Goal: Task Accomplishment & Management: Use online tool/utility

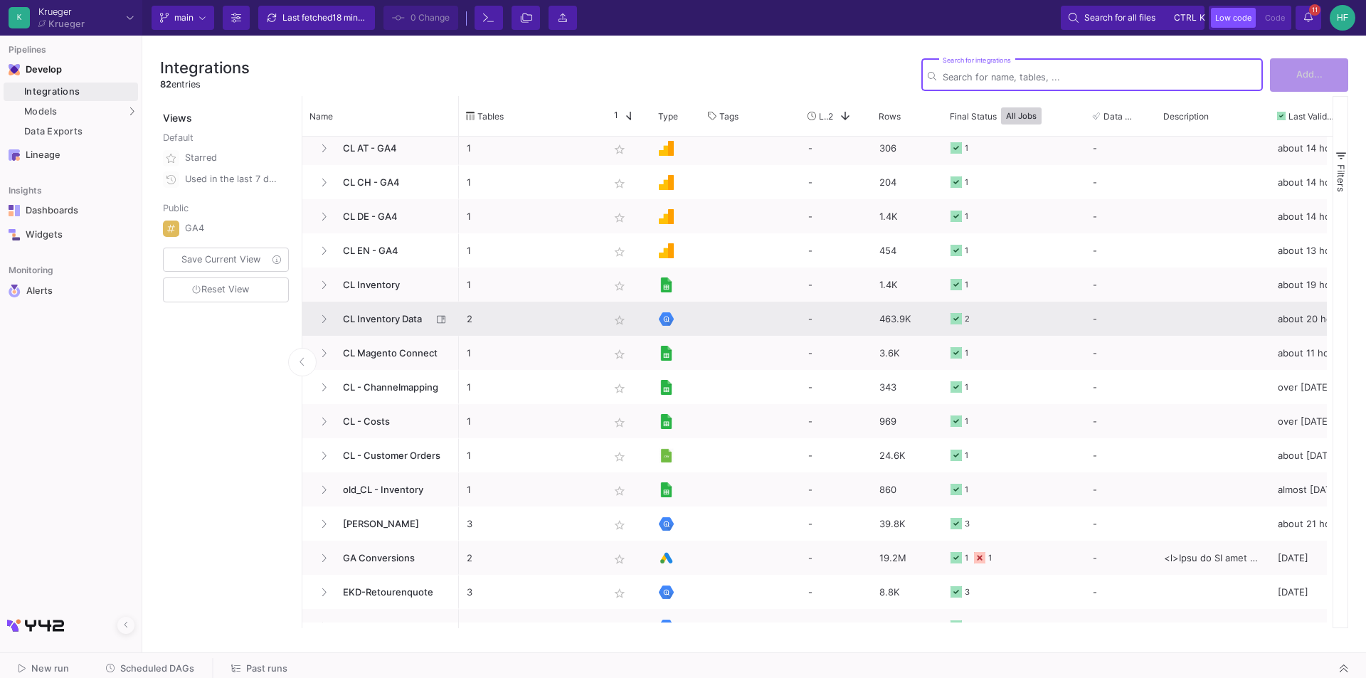
scroll to position [142, 0]
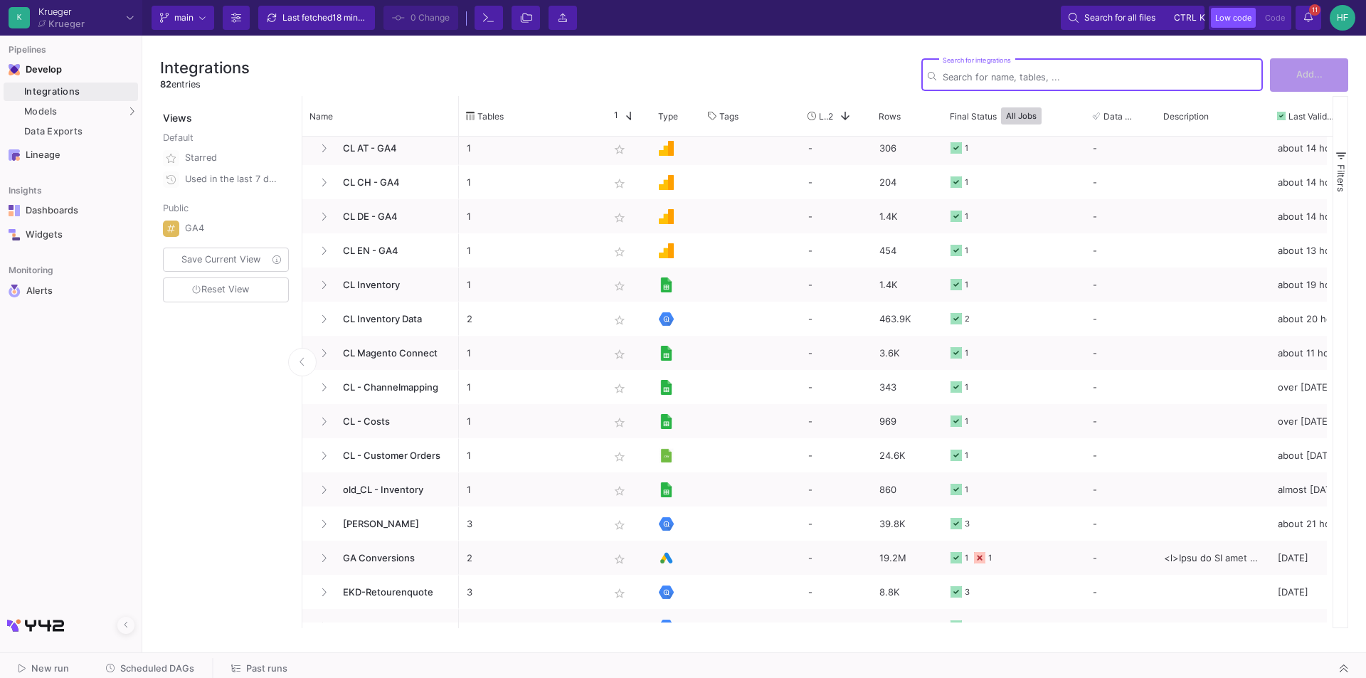
click at [999, 78] on input "Search for integrations" at bounding box center [1100, 77] width 314 height 11
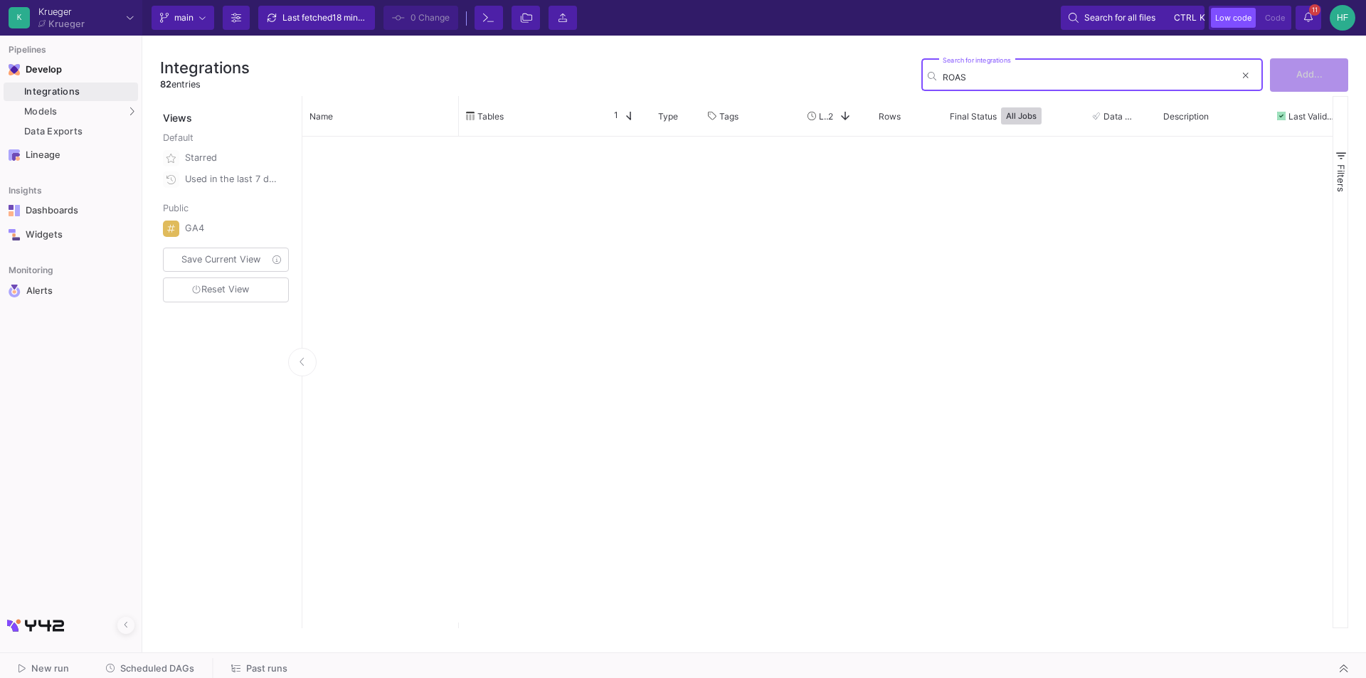
scroll to position [0, 0]
type input "ROAS"
click at [65, 103] on div "Models" at bounding box center [71, 111] width 134 height 18
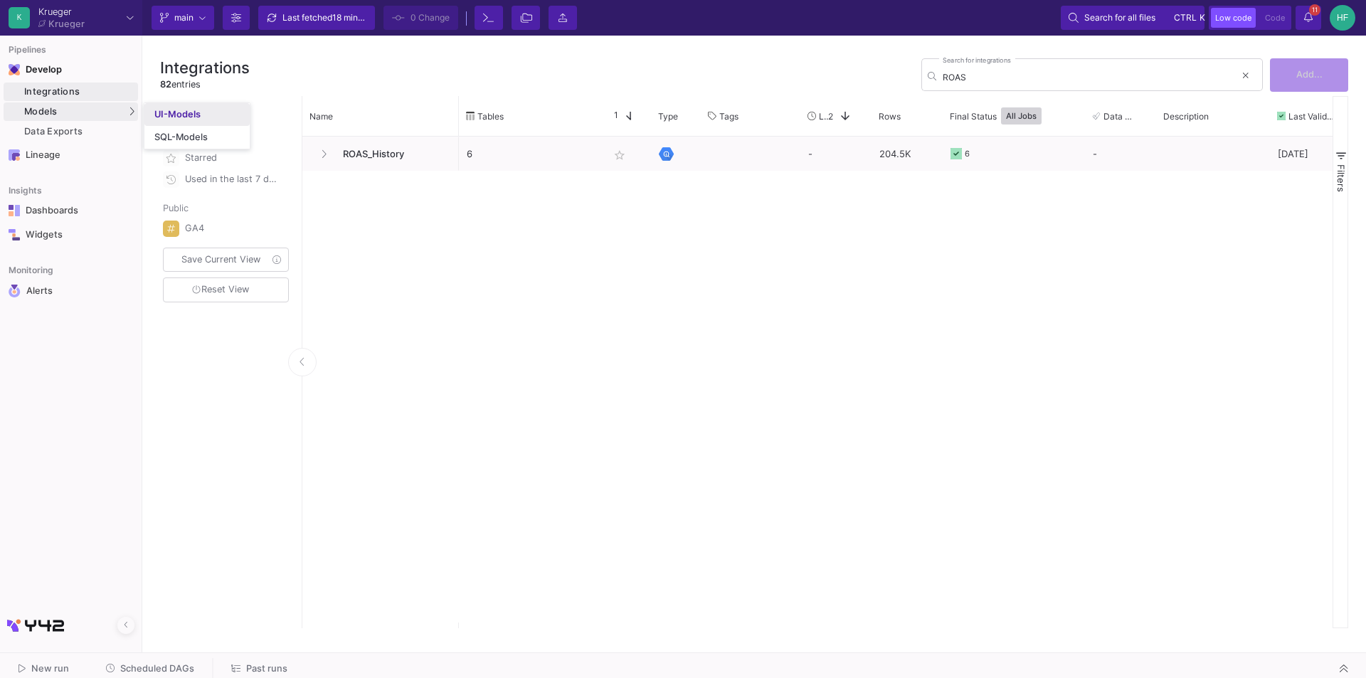
click at [172, 115] on div "UI-Models" at bounding box center [177, 114] width 46 height 11
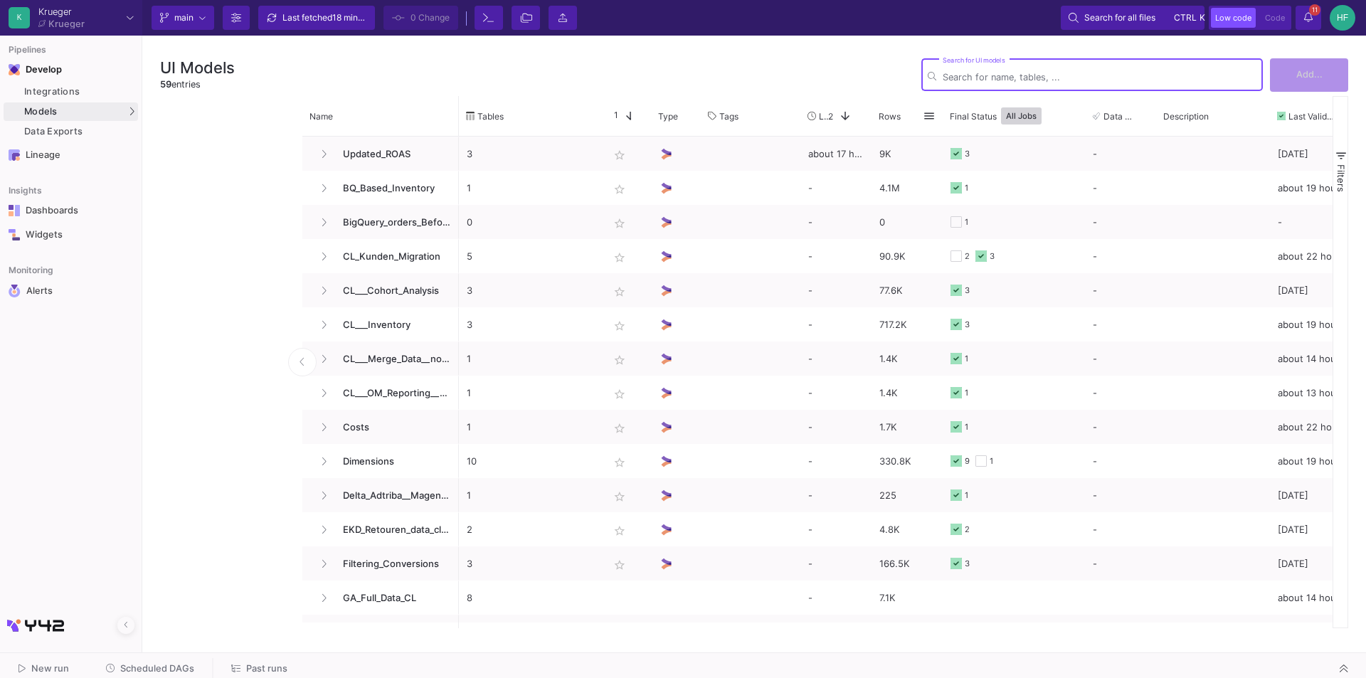
click at [1014, 78] on input "Search for UI models" at bounding box center [1100, 77] width 314 height 11
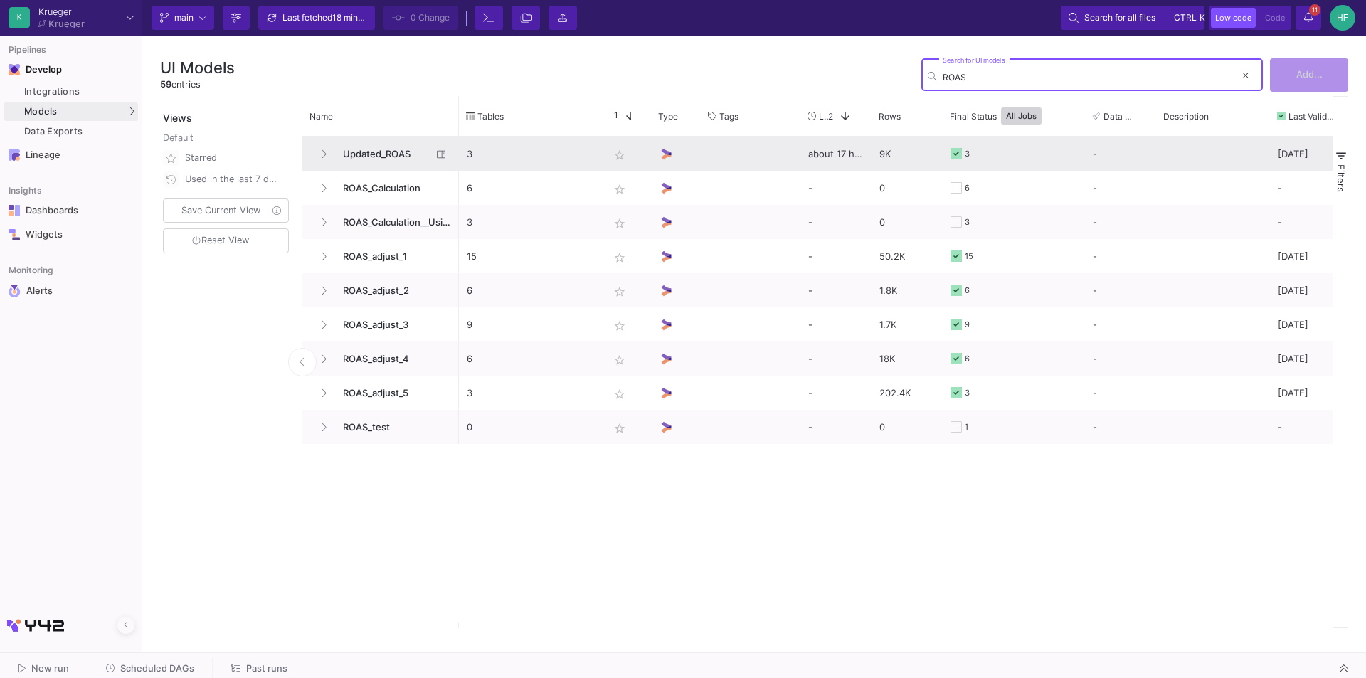
type input "ROAS"
click at [381, 152] on span "Updated_ROAS" at bounding box center [382, 153] width 97 height 33
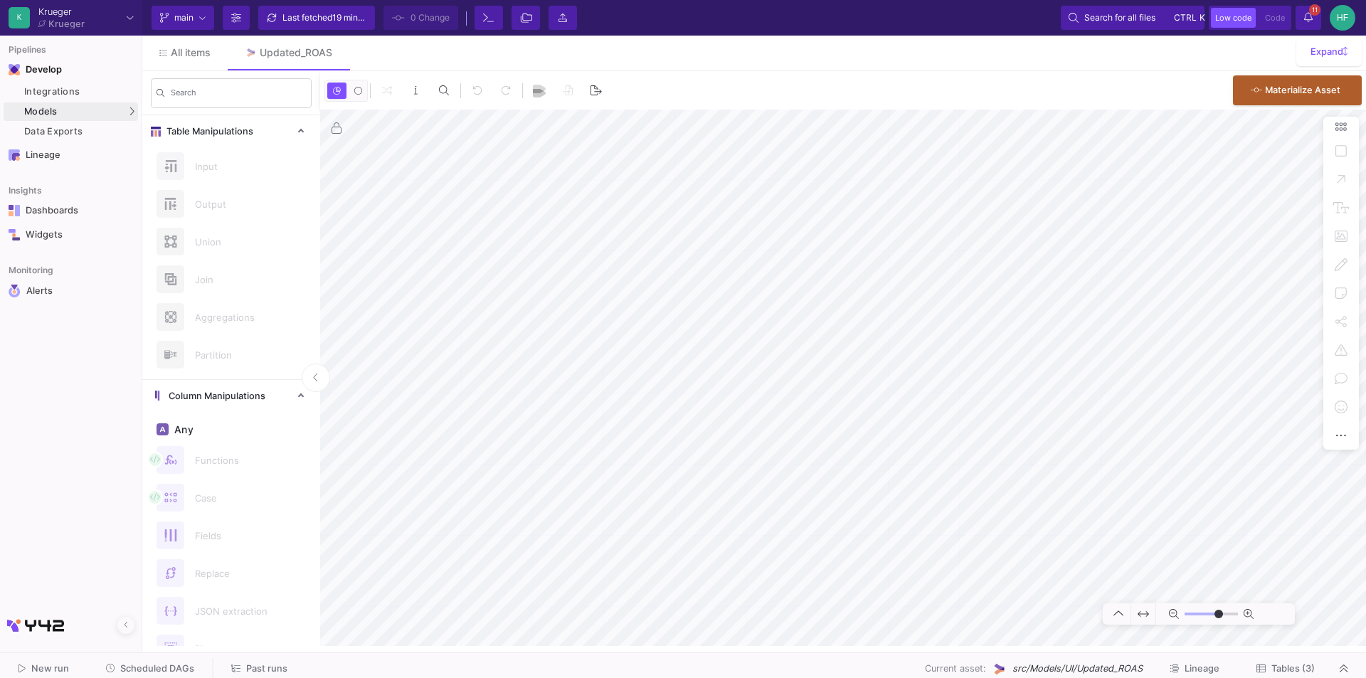
type input "-7"
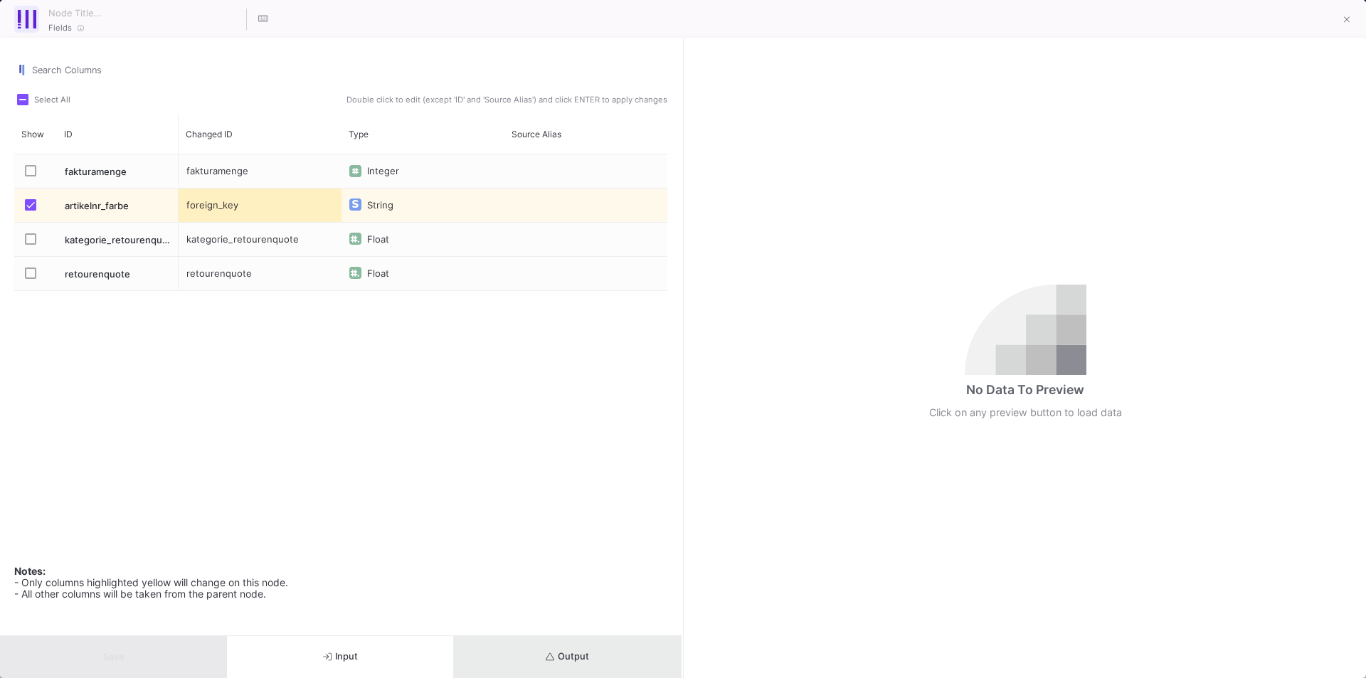
click at [570, 654] on span "Output" at bounding box center [567, 656] width 43 height 11
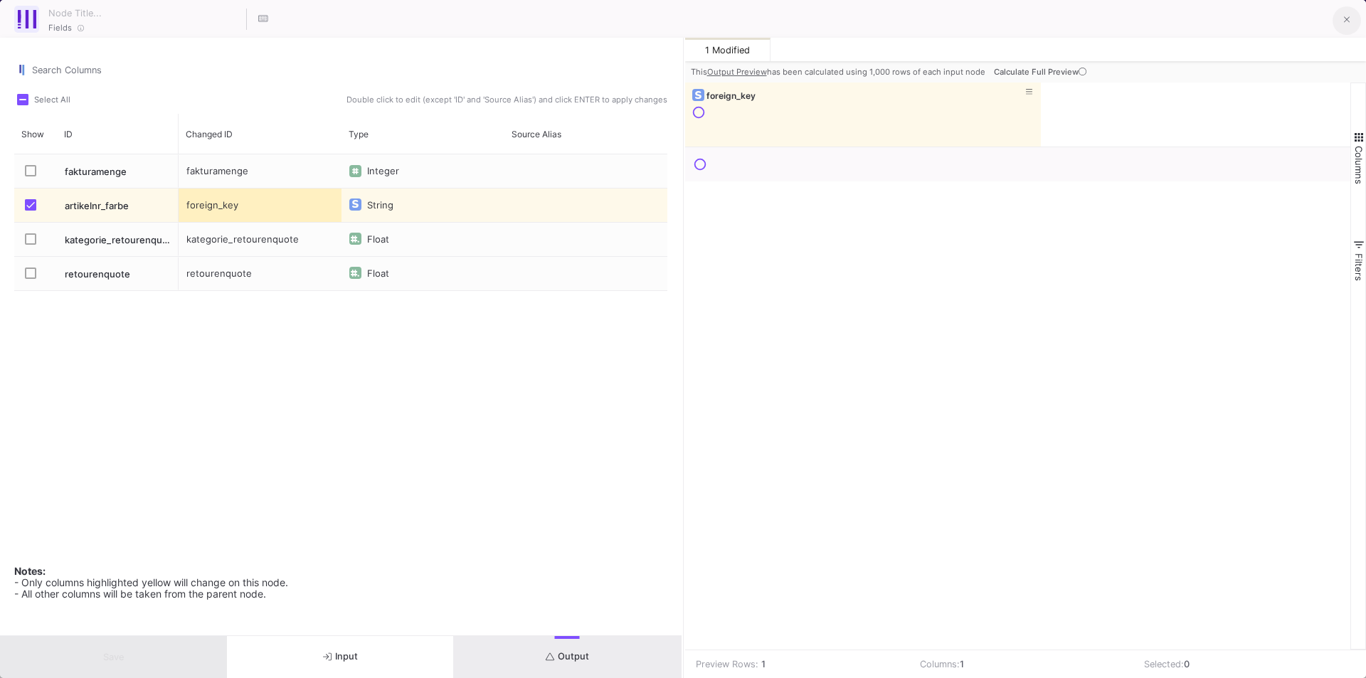
click at [1349, 13] on button at bounding box center [1346, 20] width 28 height 28
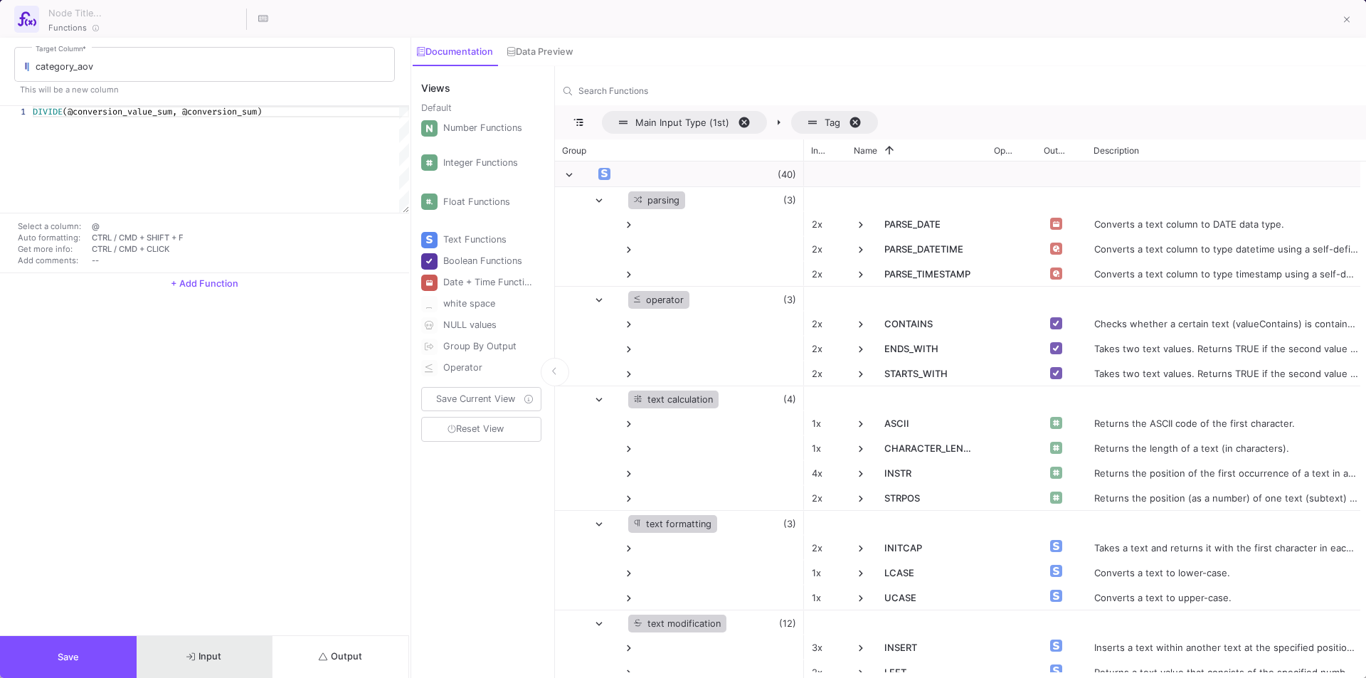
click at [237, 648] on button "Input" at bounding box center [205, 657] width 137 height 42
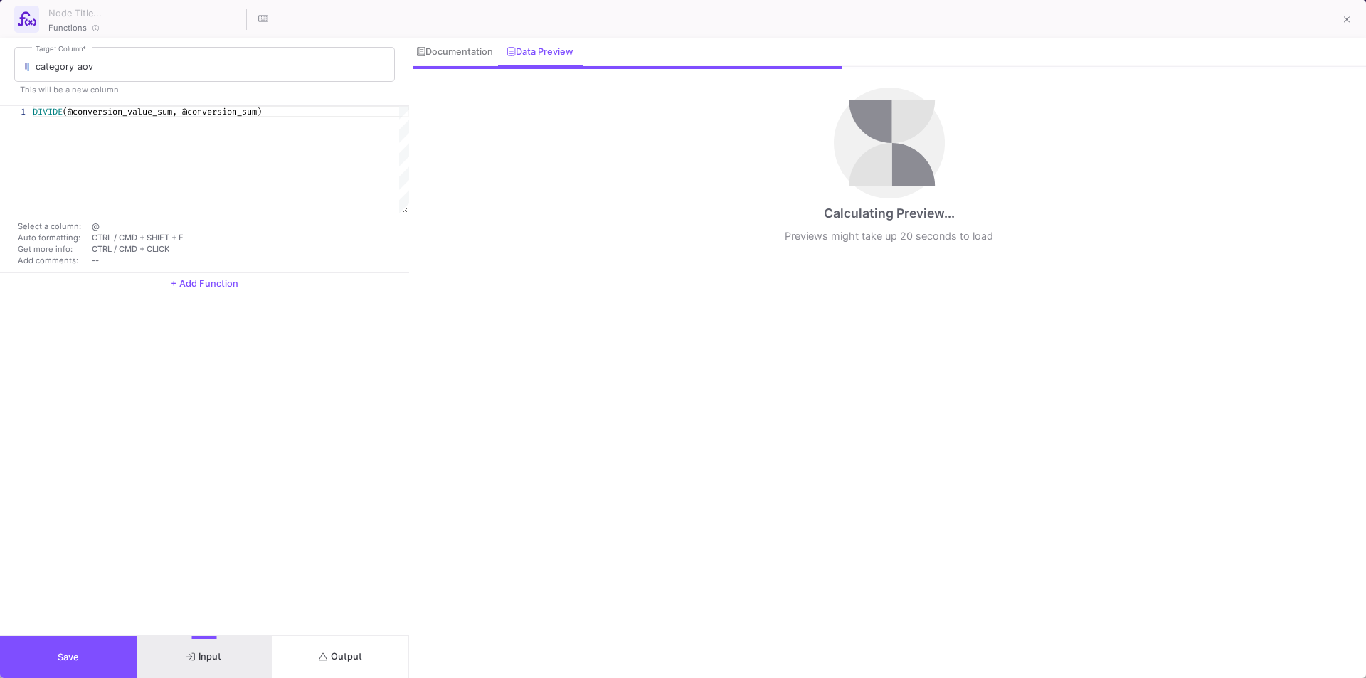
click at [317, 658] on button "Output" at bounding box center [340, 657] width 137 height 42
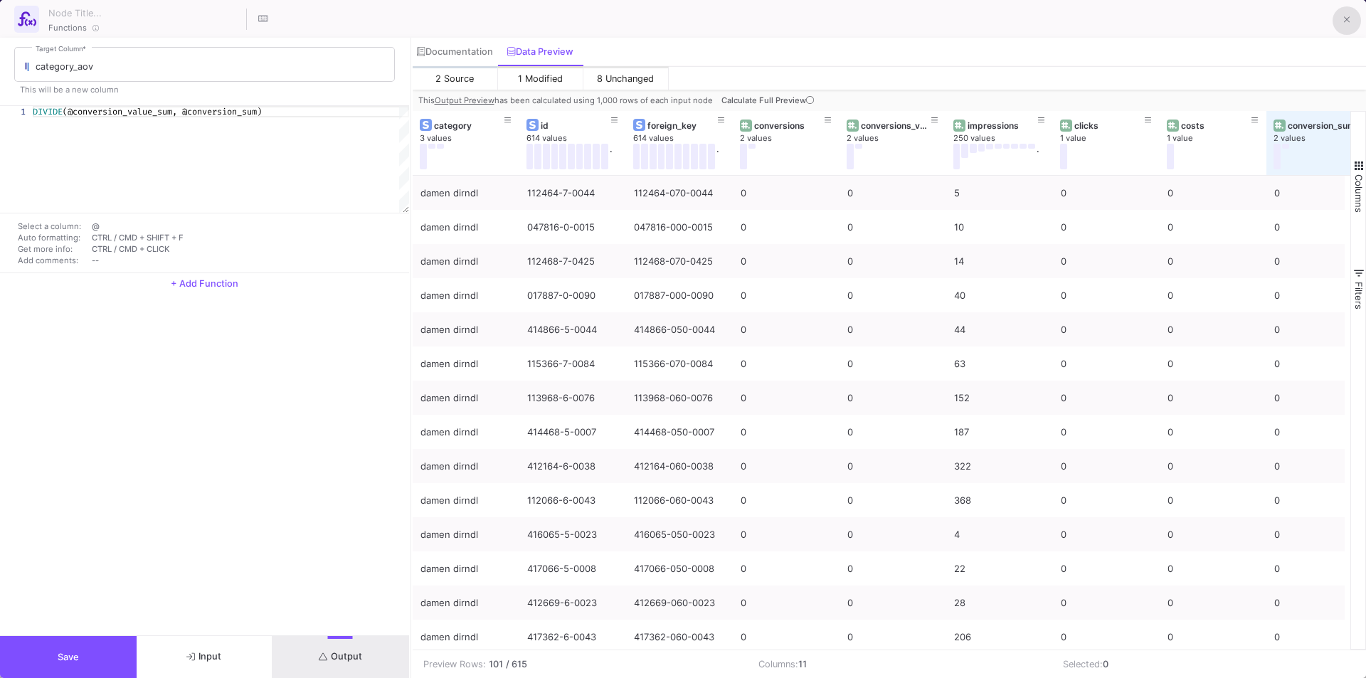
click at [1339, 24] on button at bounding box center [1346, 20] width 28 height 28
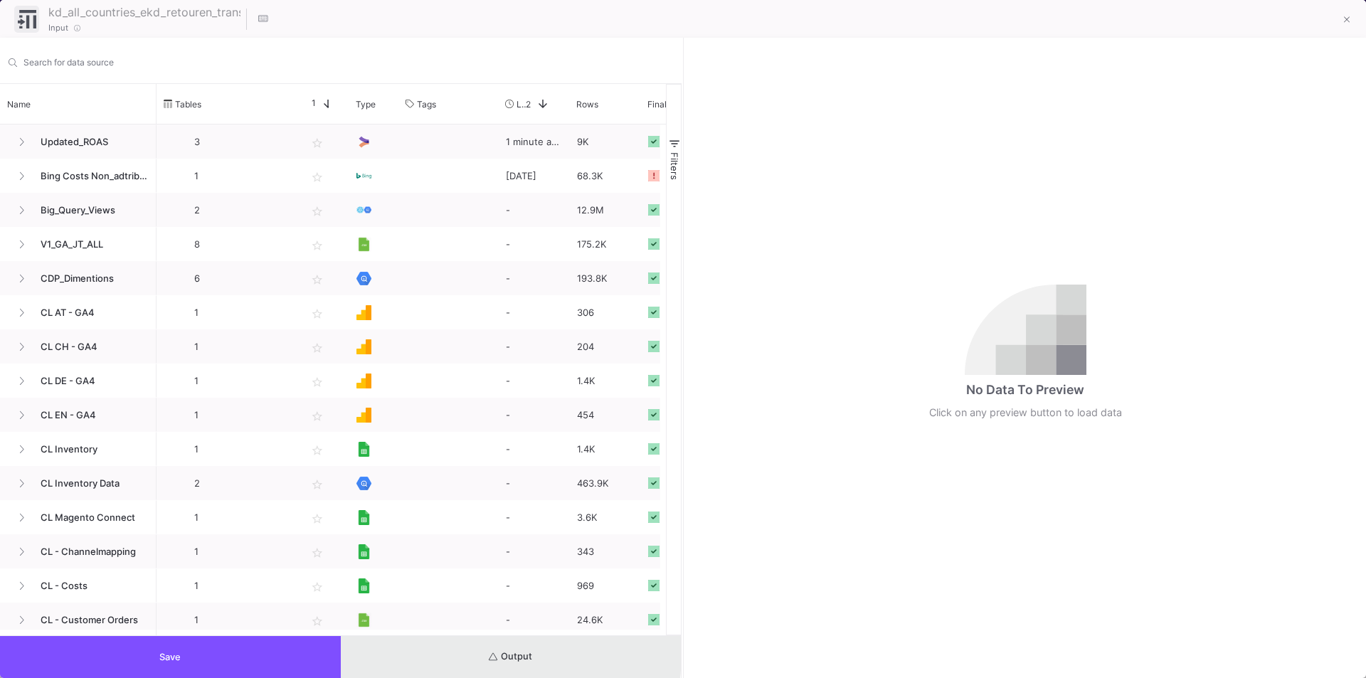
click at [473, 654] on button "Output" at bounding box center [511, 657] width 341 height 42
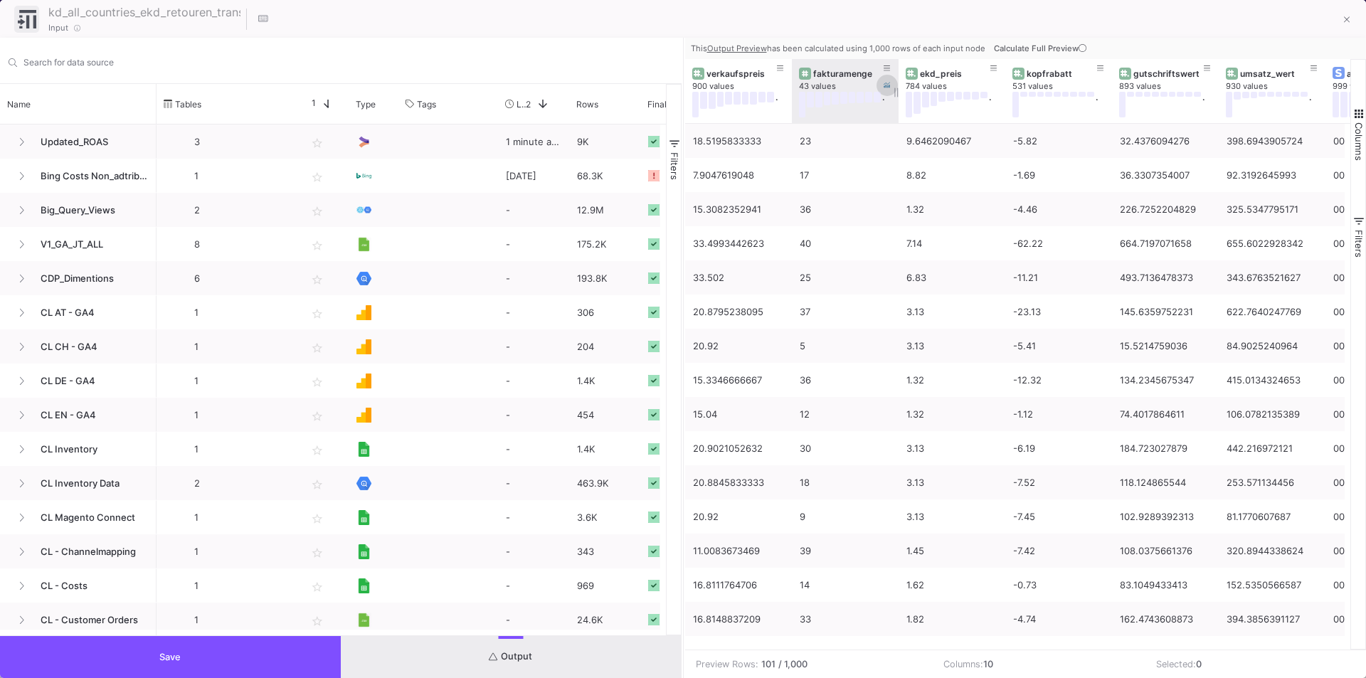
click at [885, 83] on icon at bounding box center [886, 85] width 7 height 7
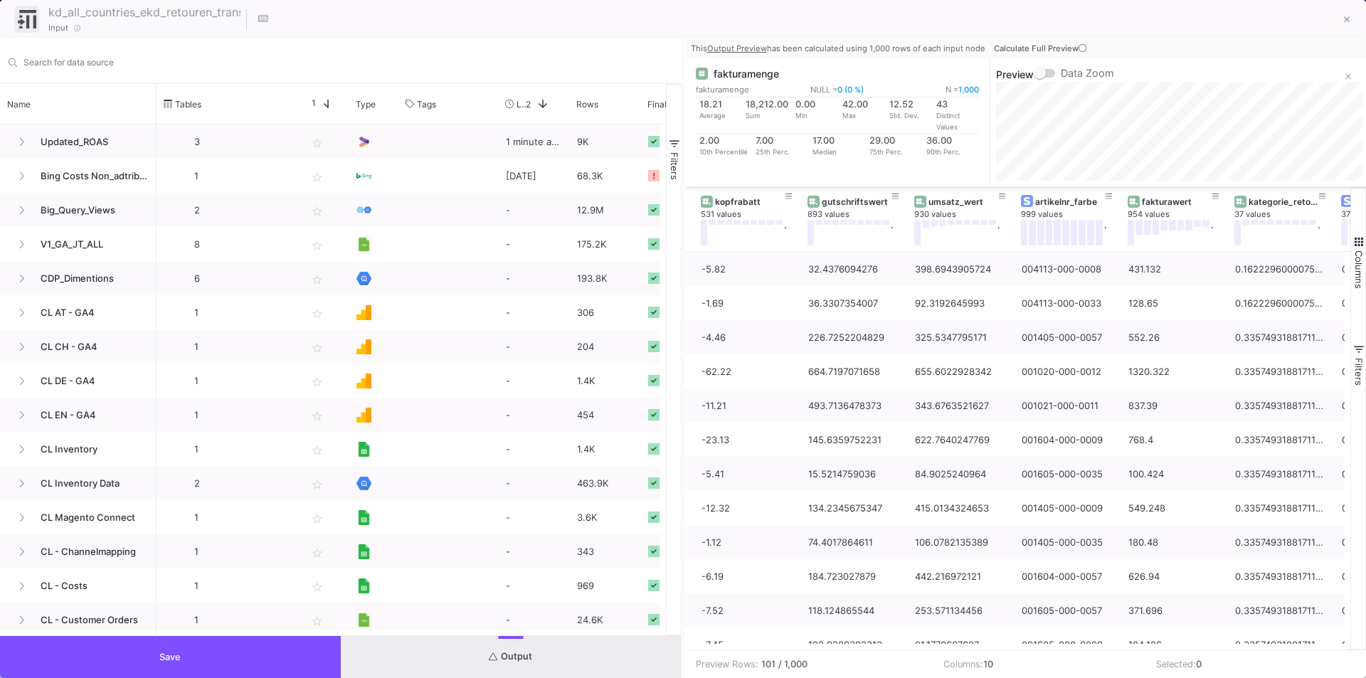
scroll to position [0, 407]
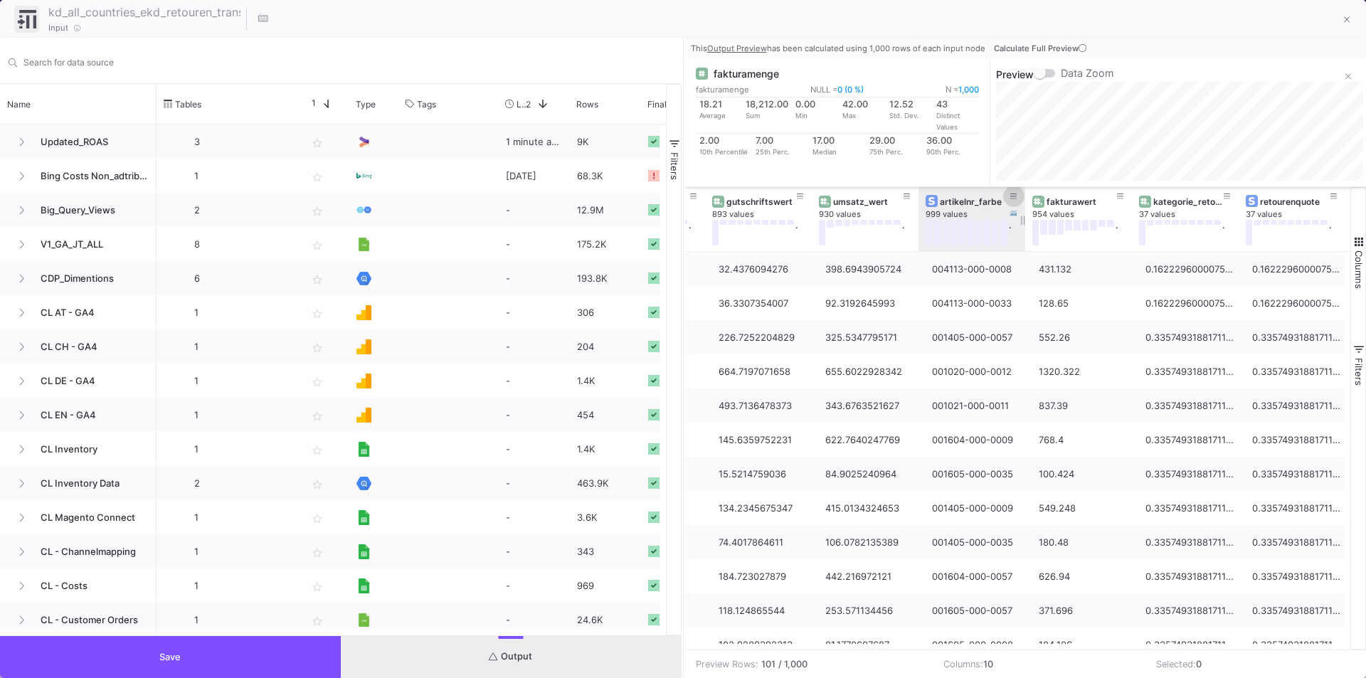
click at [1013, 197] on icon at bounding box center [1013, 197] width 7 height 8
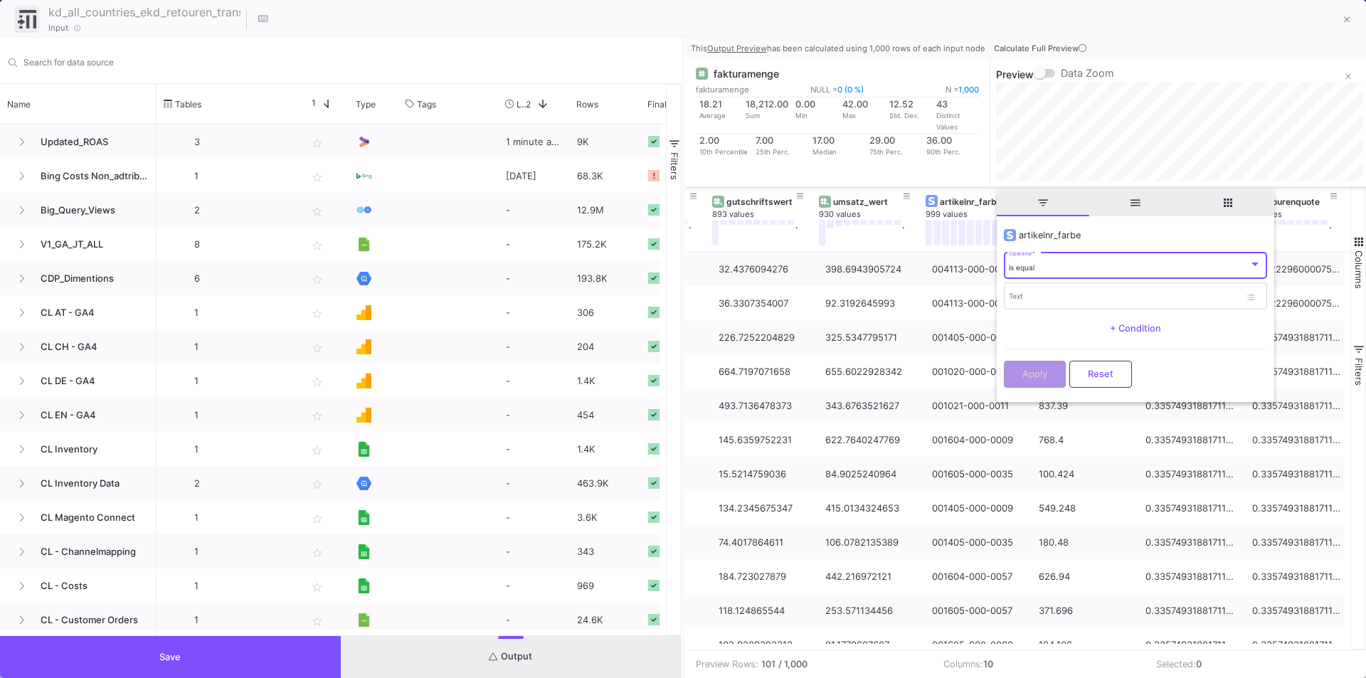
click at [1039, 267] on div "is equal" at bounding box center [1129, 267] width 240 height 9
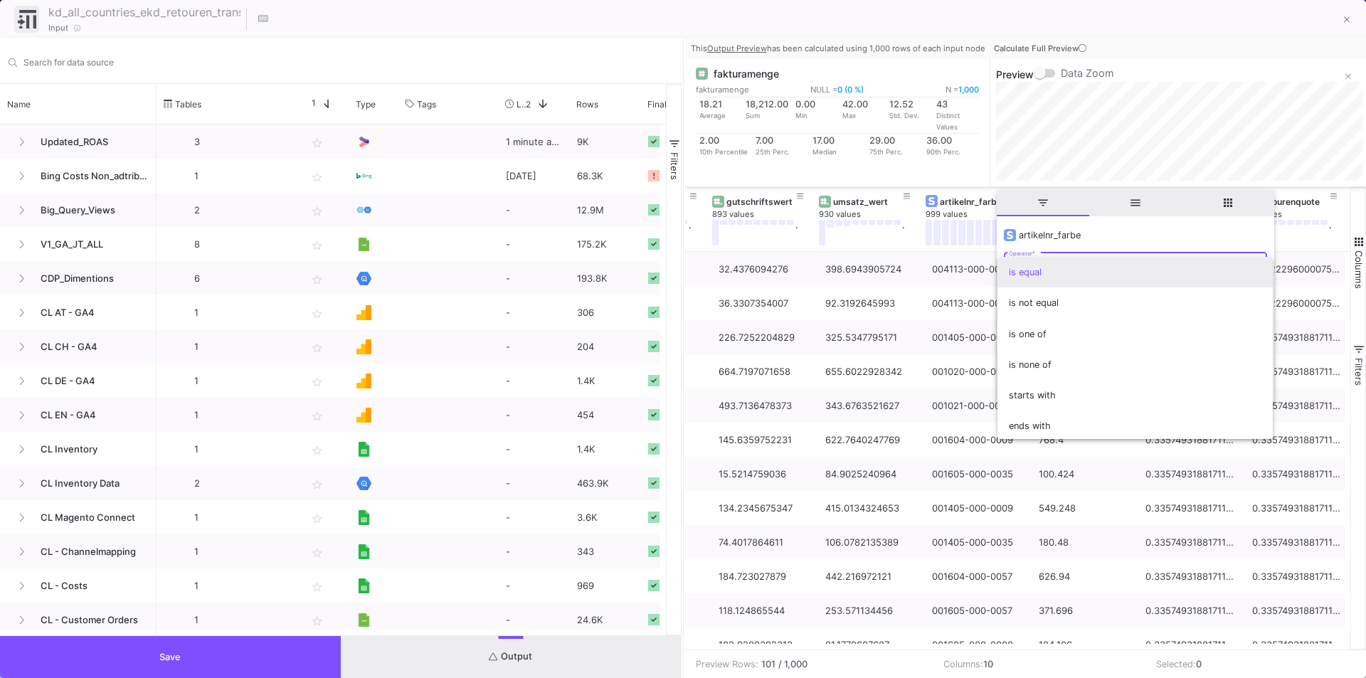
click at [1163, 108] on div at bounding box center [683, 339] width 1366 height 678
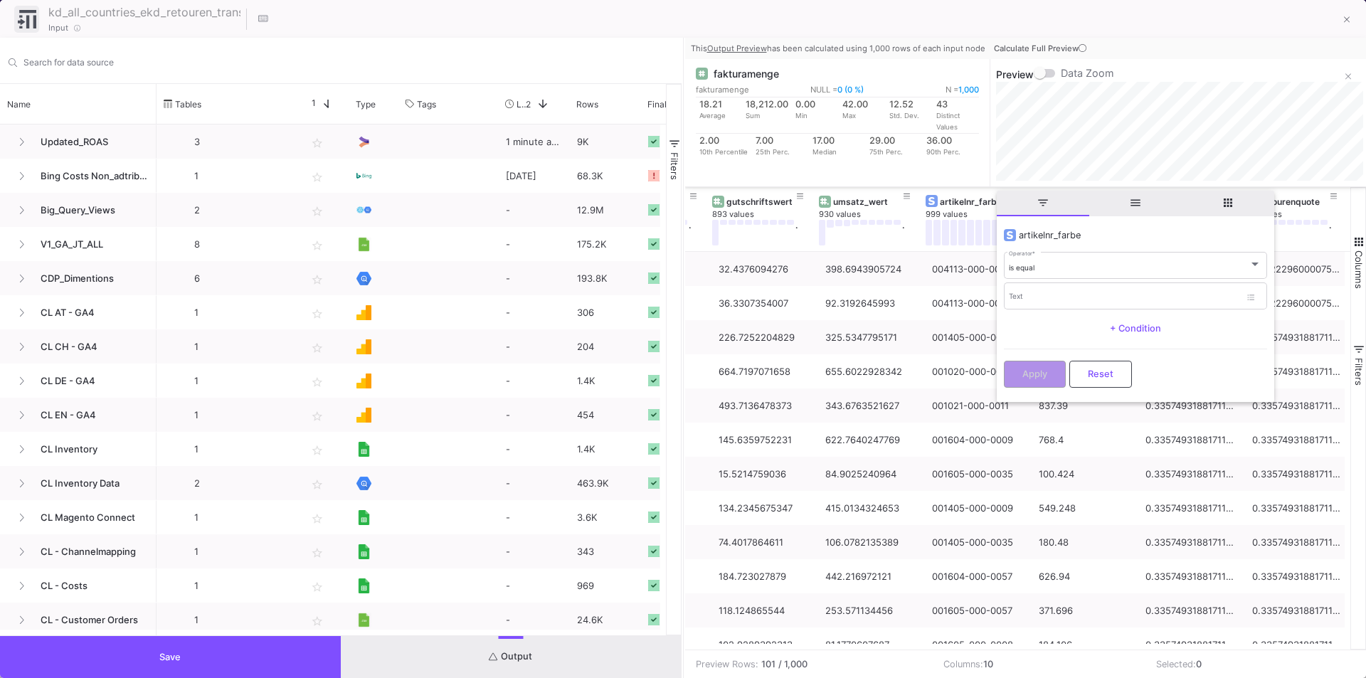
click at [1097, 371] on span "Reset" at bounding box center [1101, 373] width 26 height 11
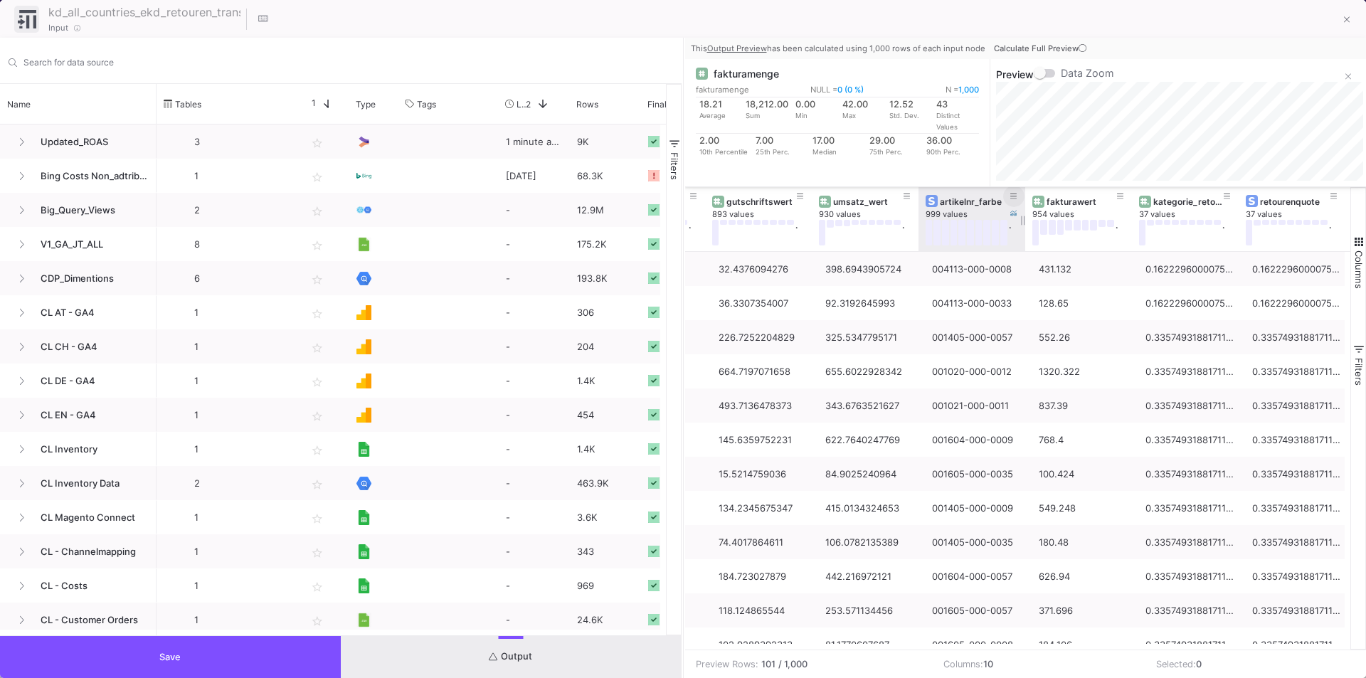
click at [1012, 196] on icon at bounding box center [1013, 197] width 7 height 8
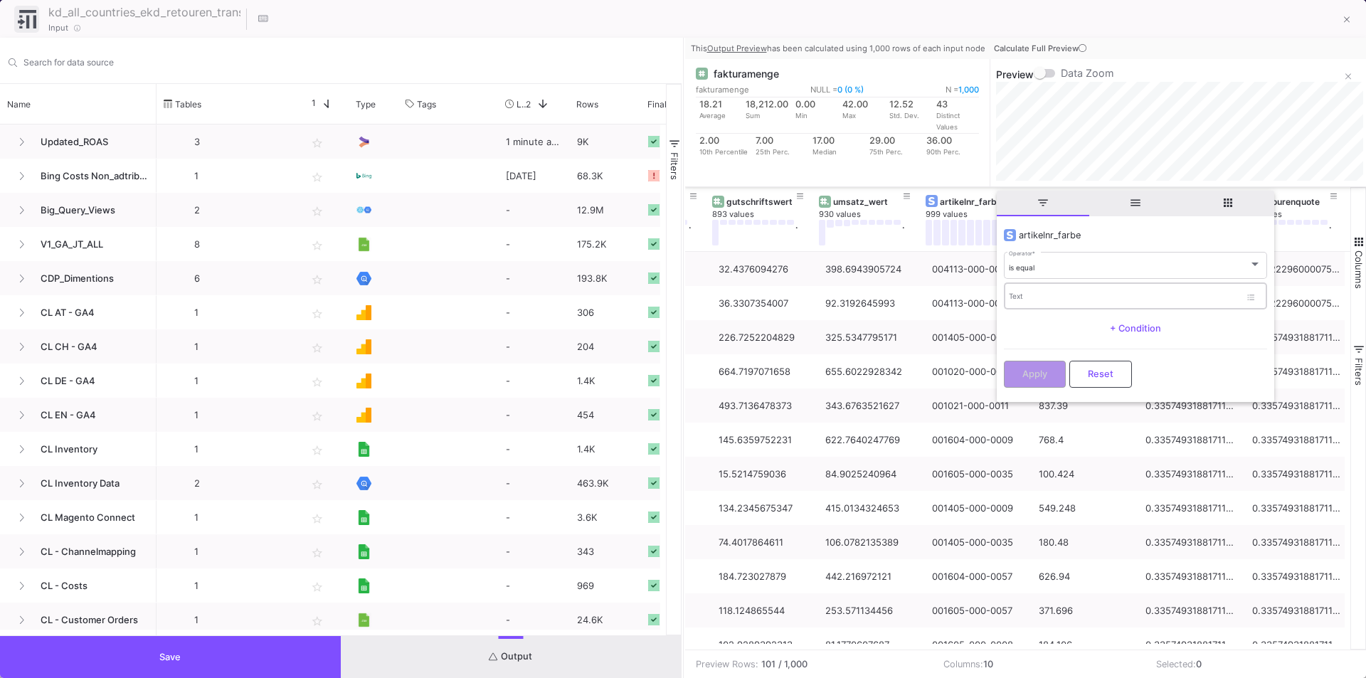
click at [1034, 291] on div "Text" at bounding box center [1124, 295] width 231 height 29
click at [1031, 298] on input "Text" at bounding box center [1124, 298] width 231 height 9
paste input "119468-7-0093"
click at [1037, 297] on input "119468-7-0093" at bounding box center [1124, 298] width 231 height 9
click at [1044, 299] on input "119468-07-0093" at bounding box center [1124, 298] width 231 height 9
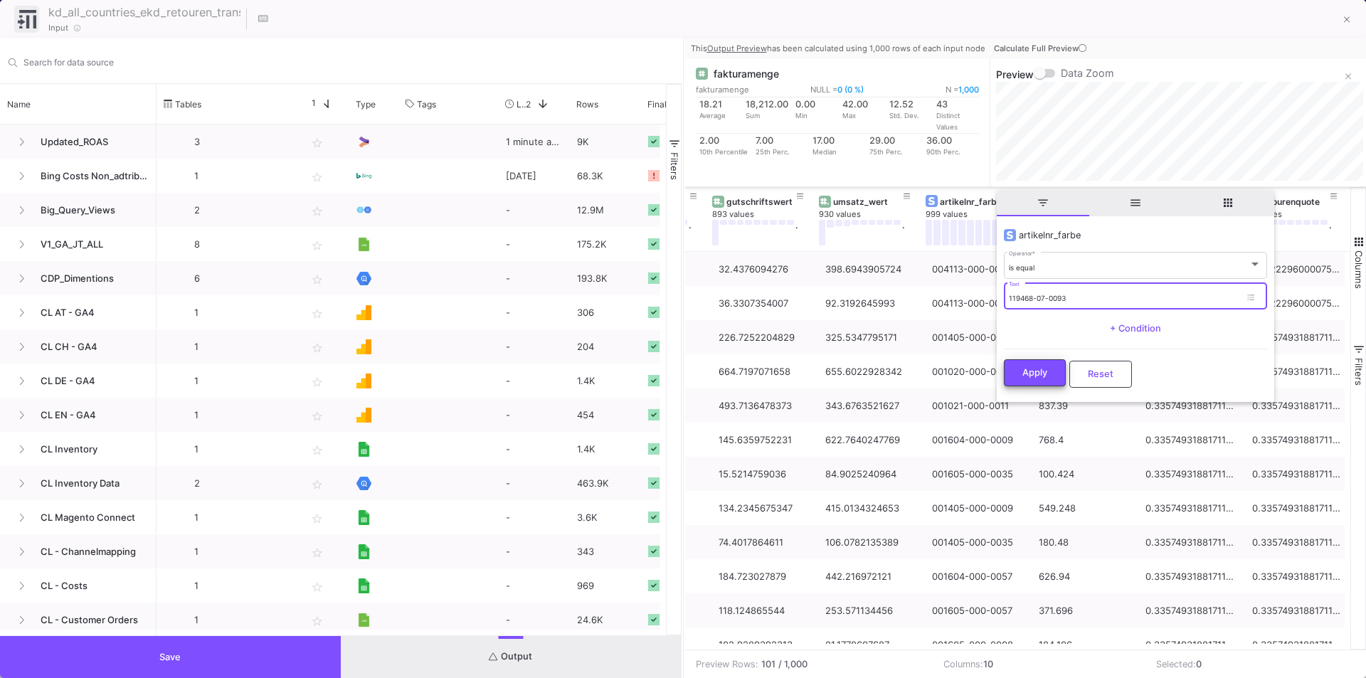
type input "119468-070-0093"
click at [1031, 368] on span "Apply" at bounding box center [1034, 372] width 25 height 11
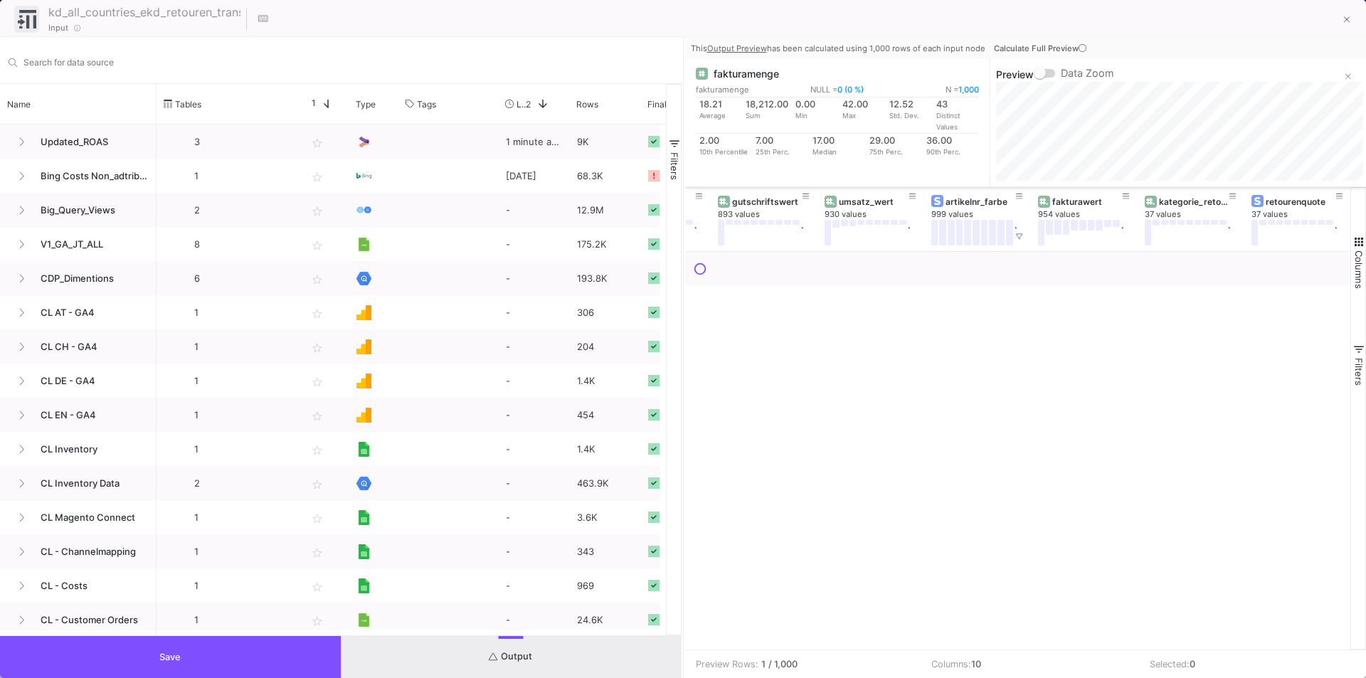
scroll to position [0, 401]
click at [1020, 233] on icon at bounding box center [1019, 236] width 7 height 7
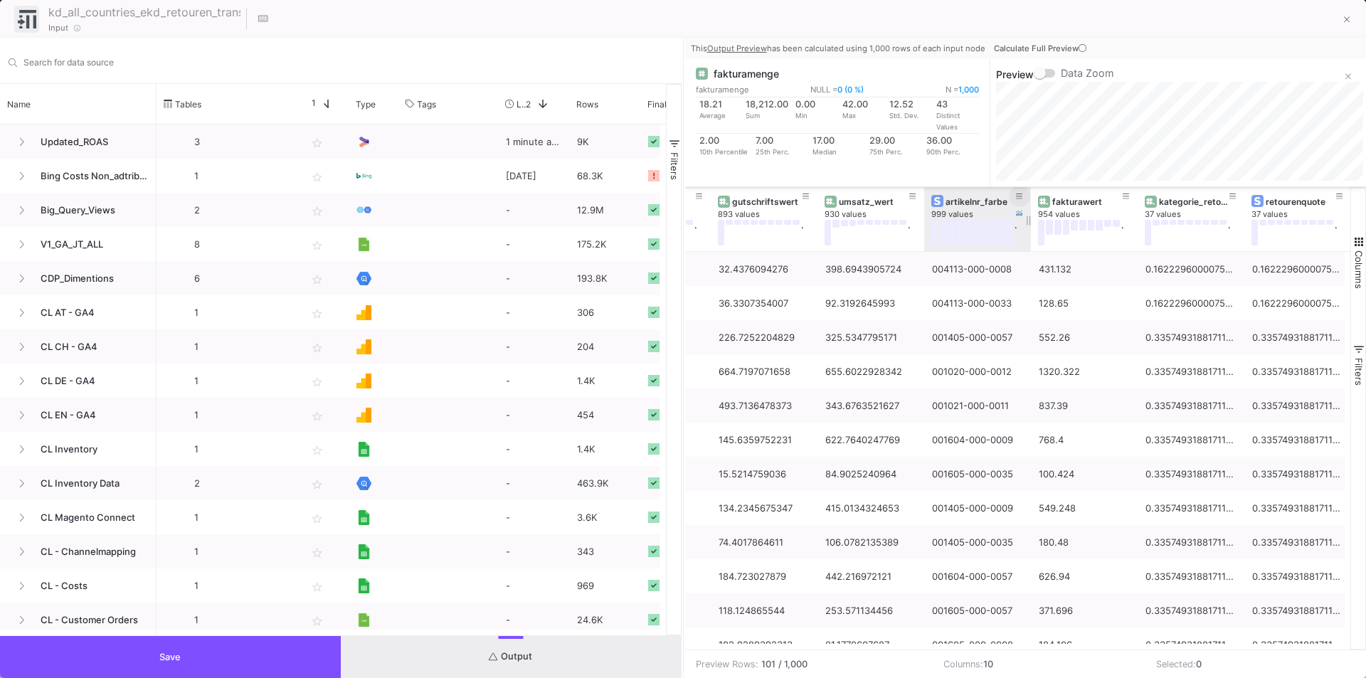
click at [1014, 198] on button at bounding box center [1019, 196] width 21 height 21
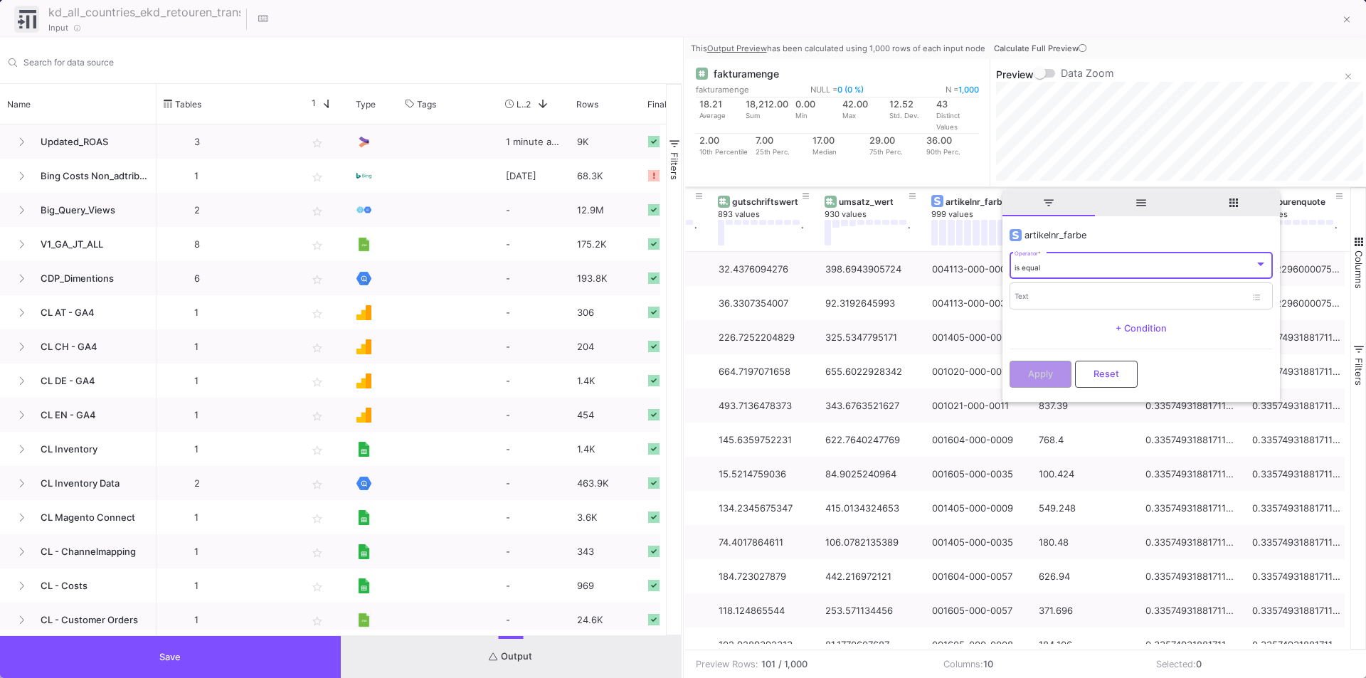
click at [1041, 272] on div "is equal Operator *" at bounding box center [1140, 264] width 253 height 29
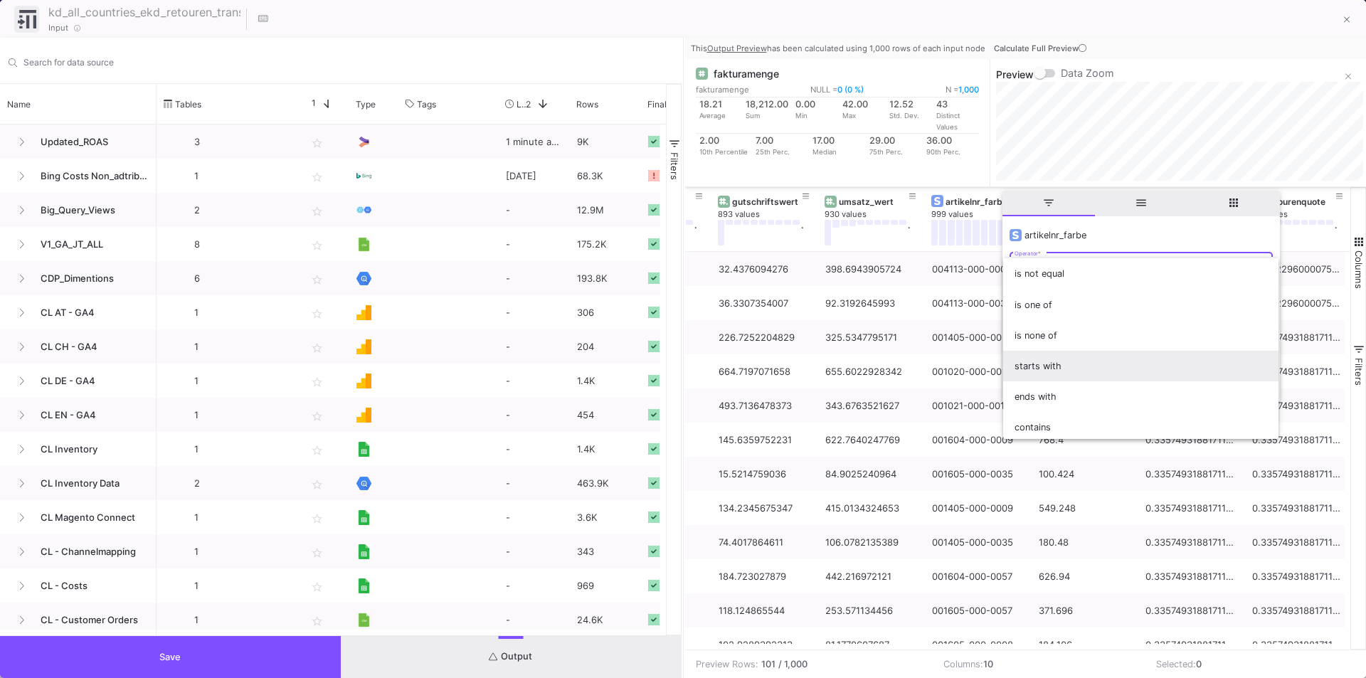
scroll to position [71, 0]
click at [1045, 383] on span "contains" at bounding box center [1140, 385] width 253 height 31
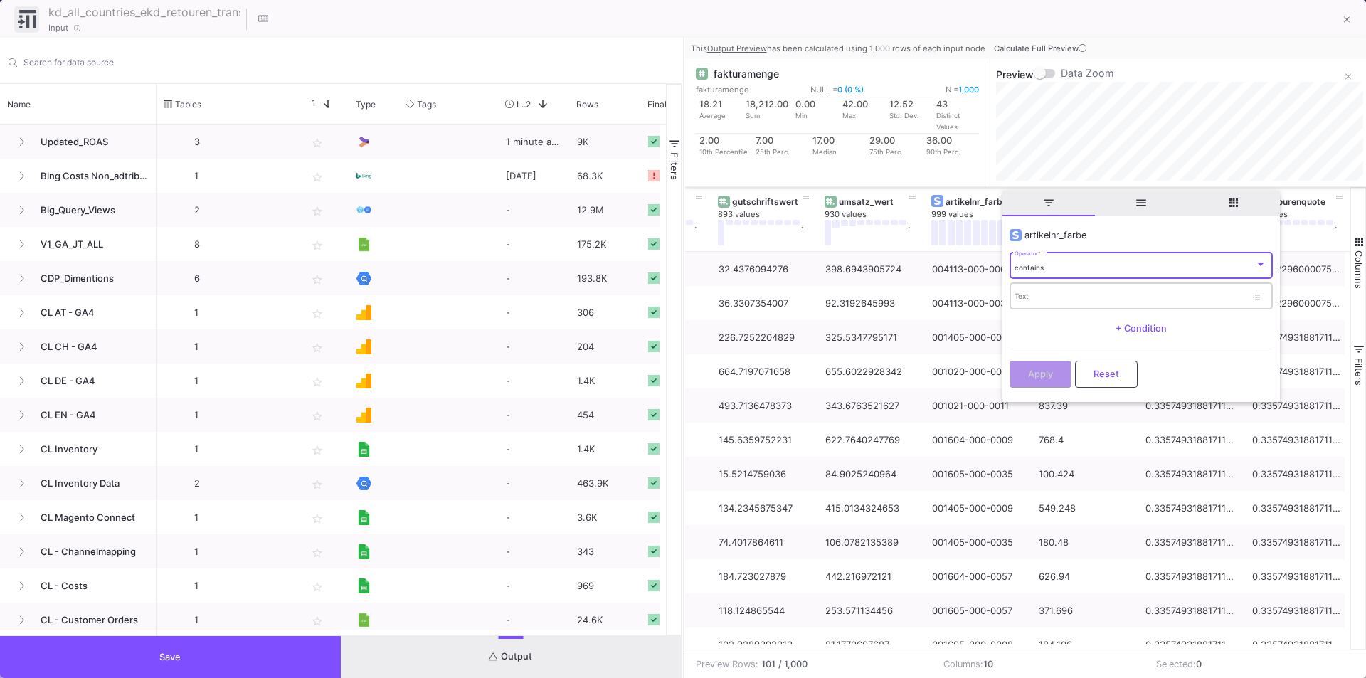
click at [1039, 300] on input "Text" at bounding box center [1129, 298] width 231 height 9
paste input "119468-7-0093"
drag, startPoint x: 1081, startPoint y: 295, endPoint x: 1041, endPoint y: 297, distance: 40.6
click at [1041, 297] on input "119468-7-0093" at bounding box center [1129, 298] width 231 height 9
type input "119468"
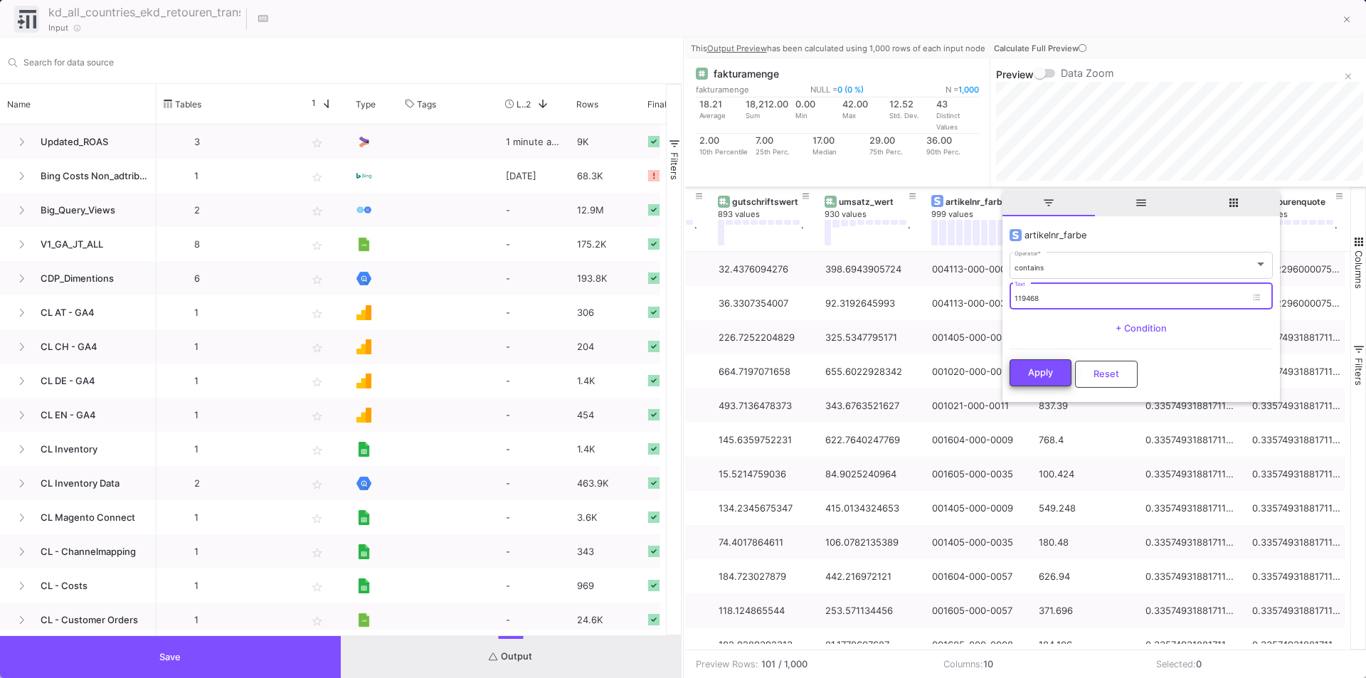
click at [1040, 379] on button "Apply" at bounding box center [1040, 372] width 62 height 27
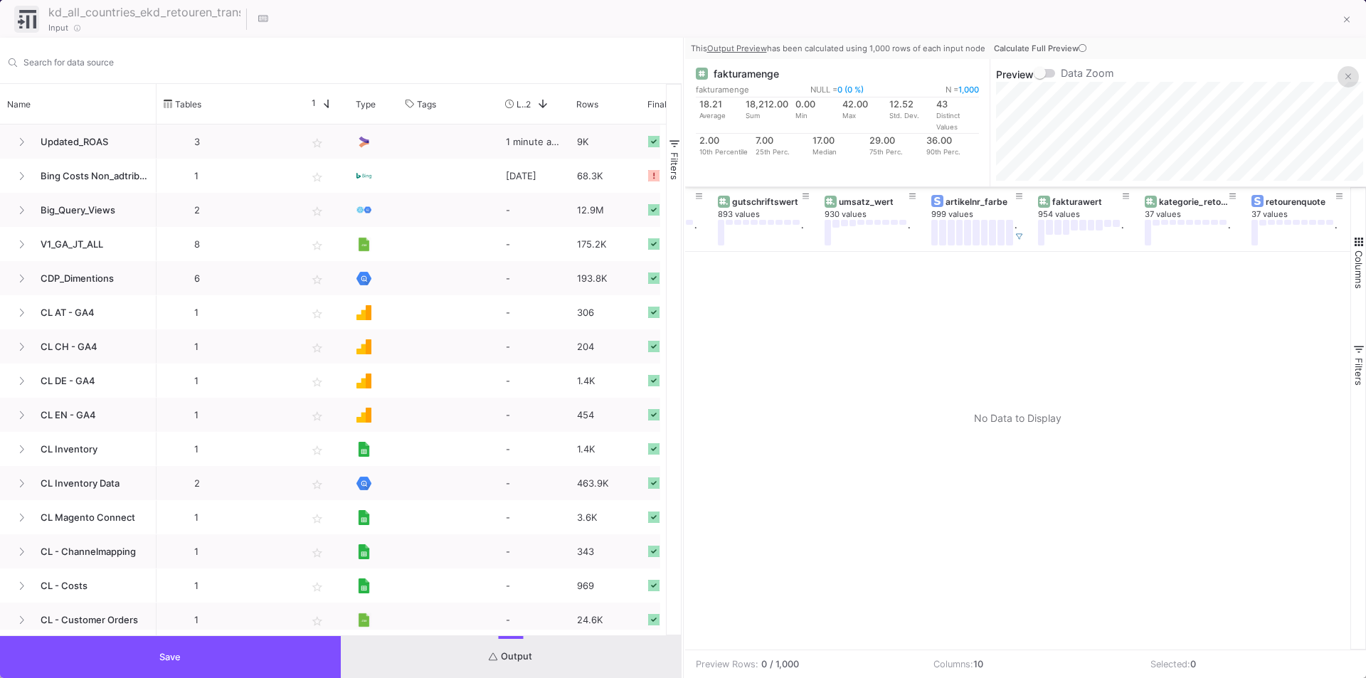
click at [1344, 73] on button at bounding box center [1347, 76] width 21 height 21
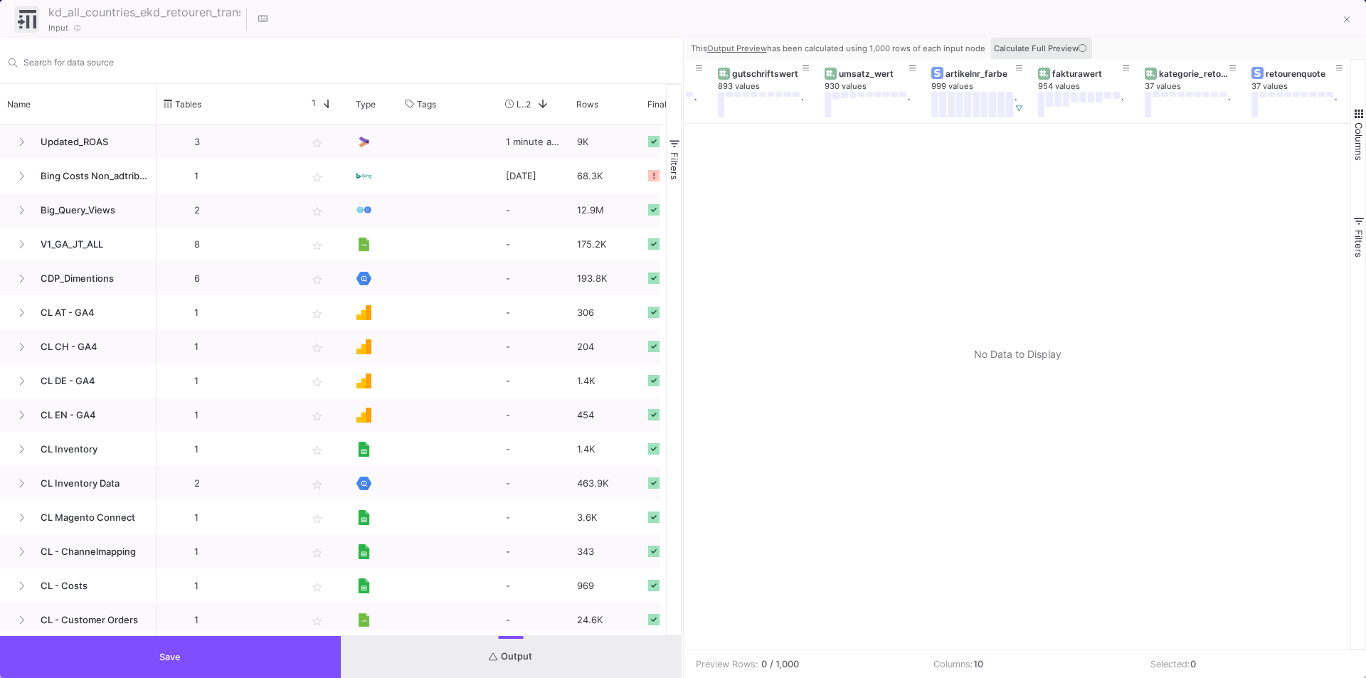
click at [1073, 48] on span "Calculate Full Preview" at bounding box center [1041, 48] width 95 height 10
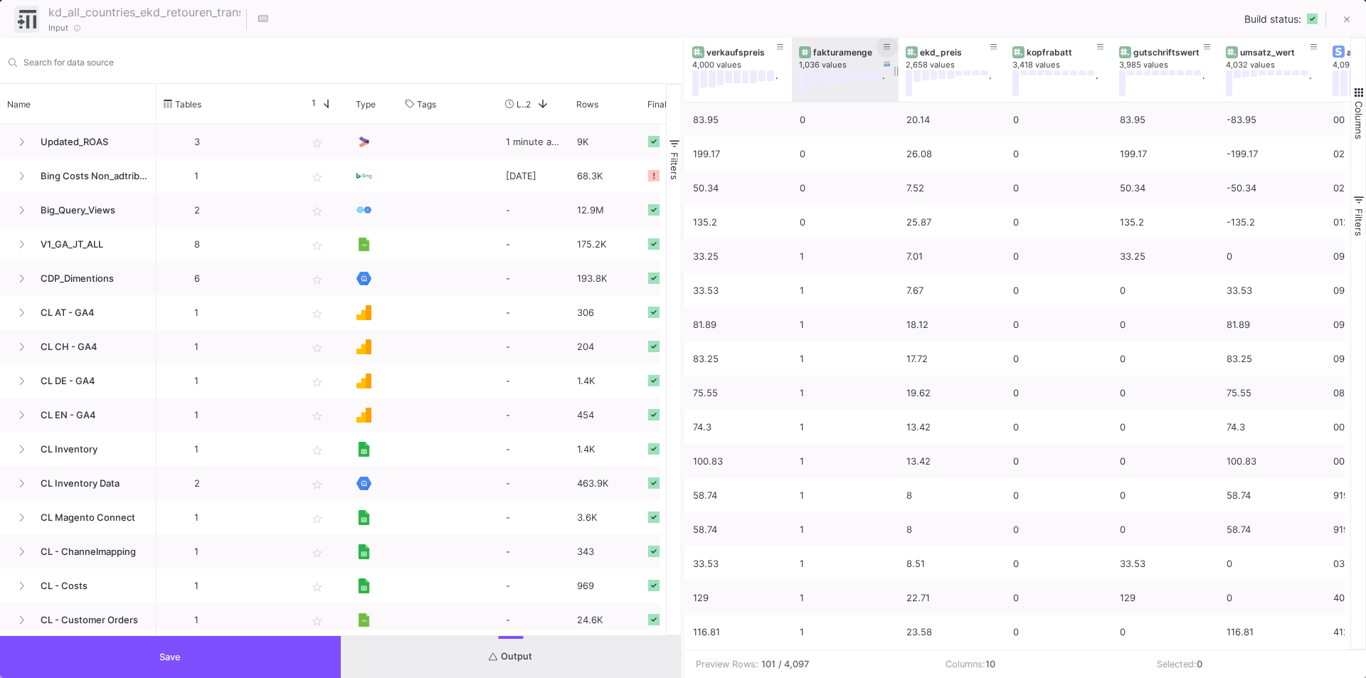
click at [886, 47] on icon at bounding box center [886, 47] width 7 height 6
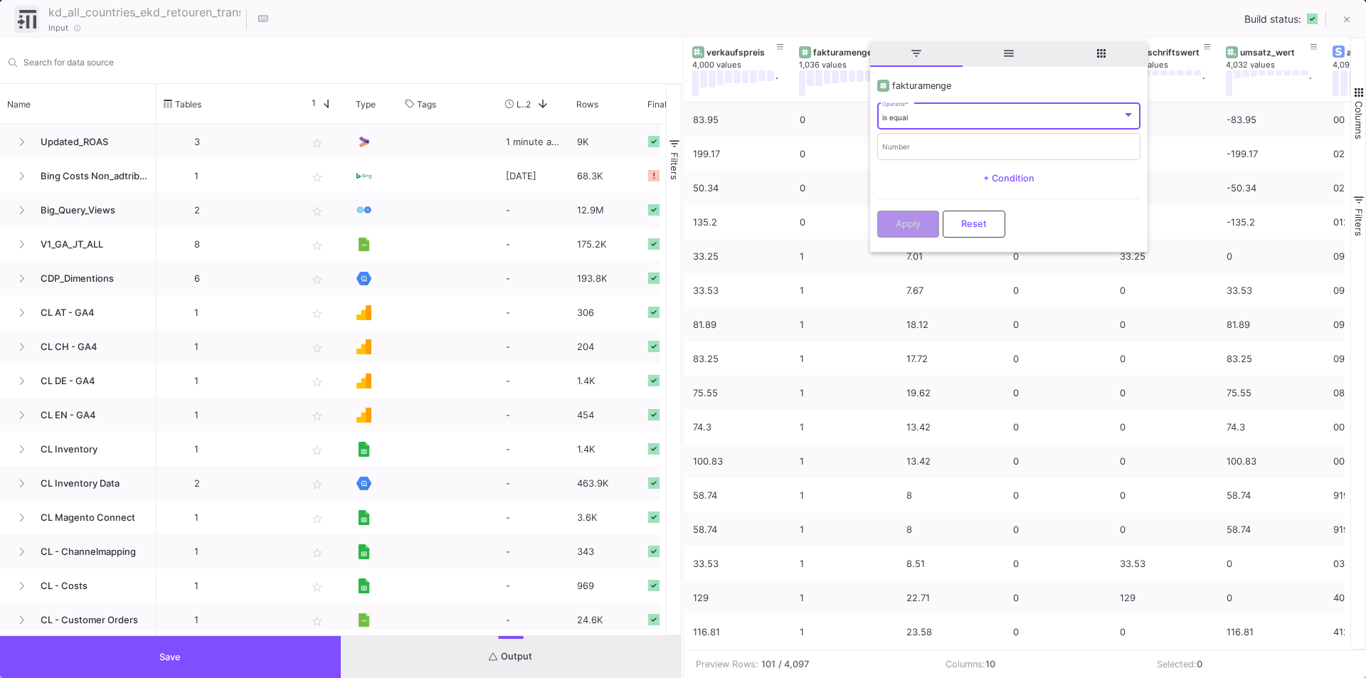
click at [916, 112] on div "is equal Operator *" at bounding box center [1008, 114] width 253 height 29
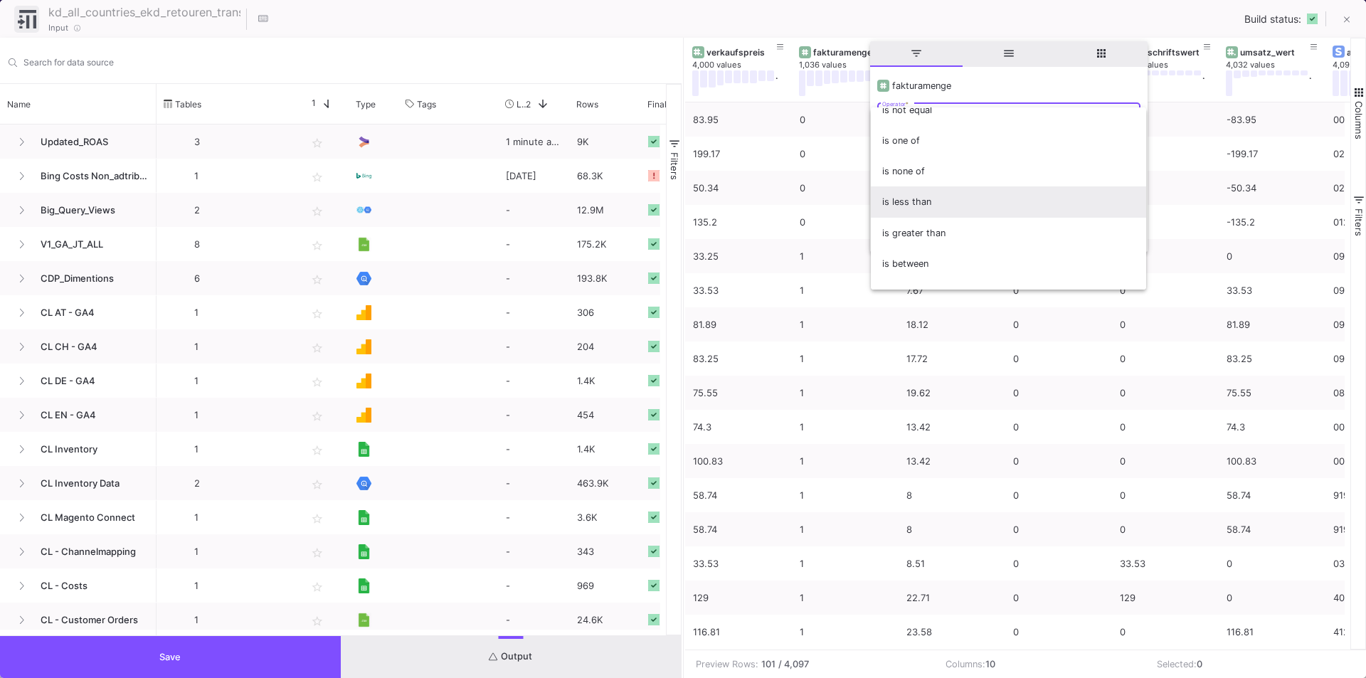
scroll to position [0, 0]
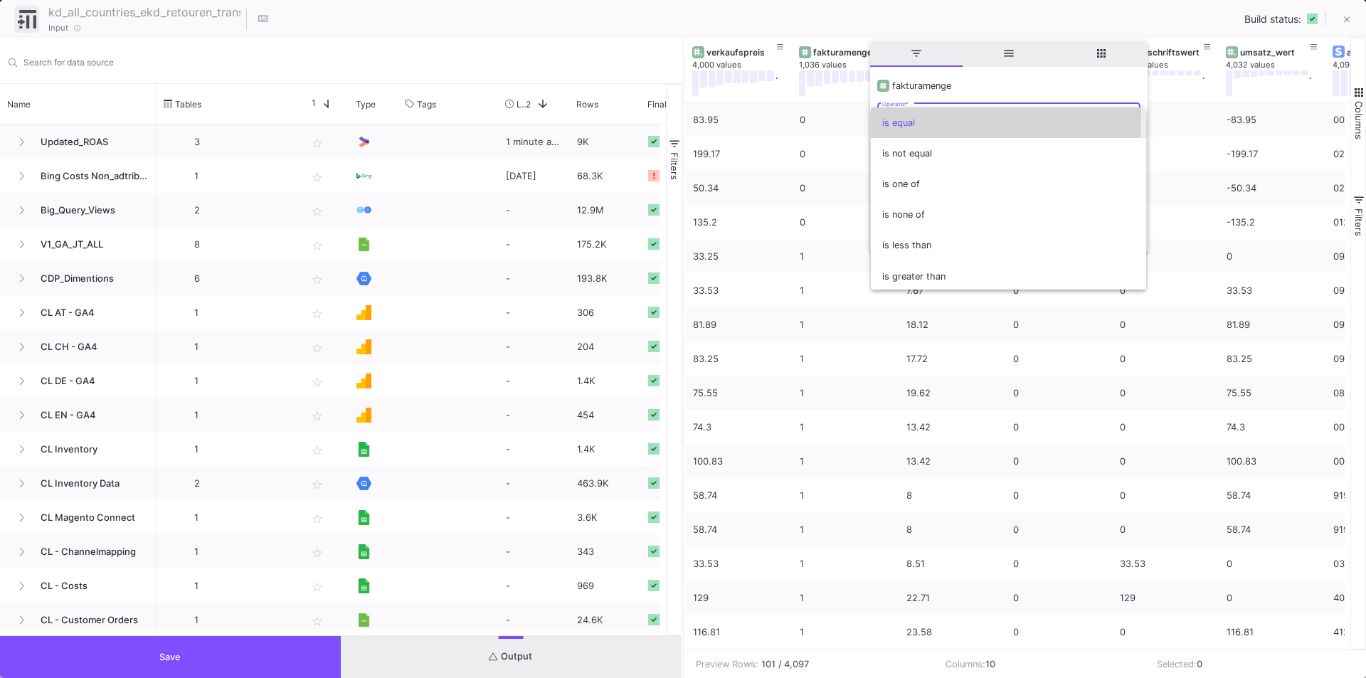
click at [924, 122] on span "is equal" at bounding box center [1008, 122] width 253 height 31
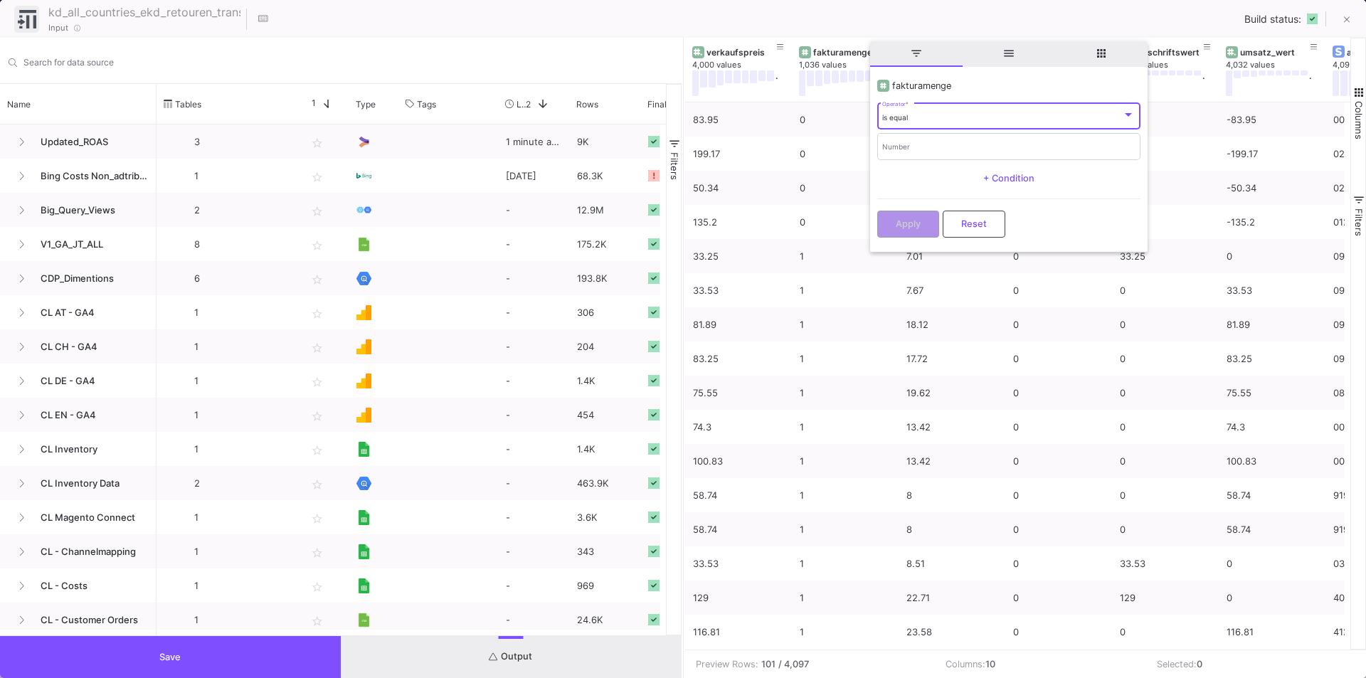
click at [913, 117] on div "is equal" at bounding box center [1002, 117] width 240 height 9
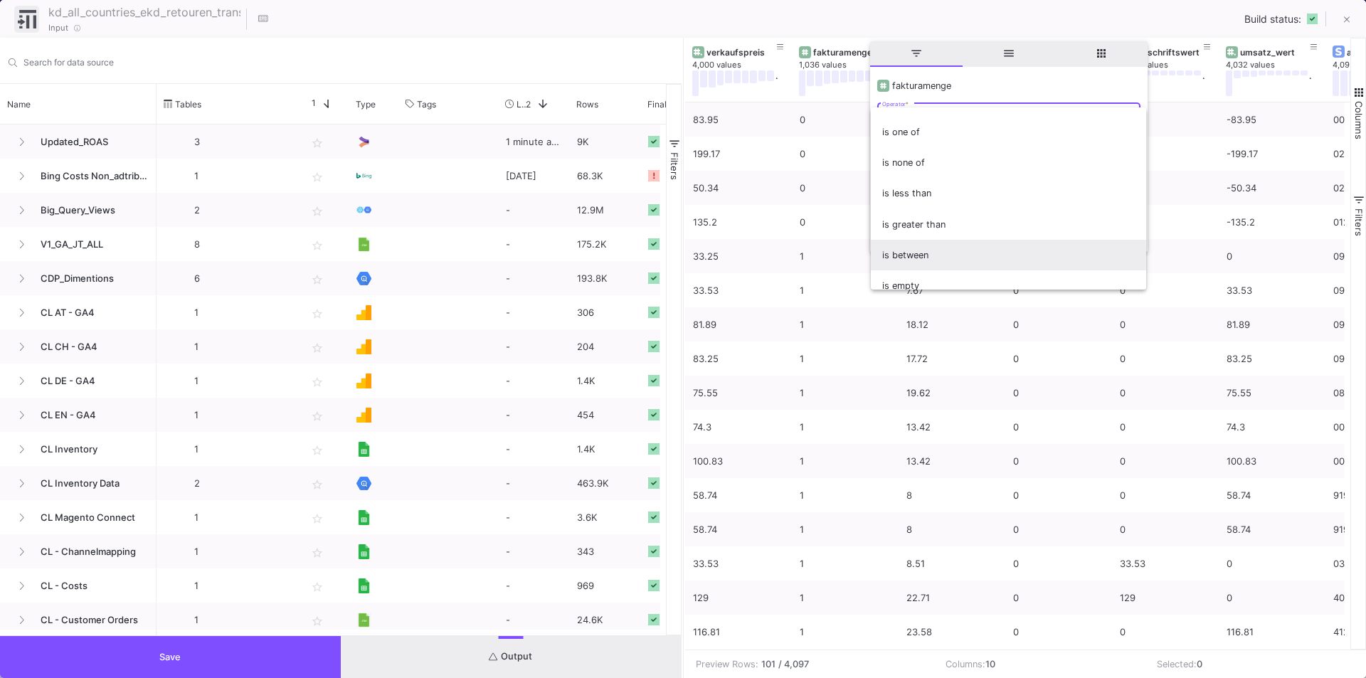
scroll to position [94, 0]
click at [1049, 22] on div at bounding box center [683, 339] width 1366 height 678
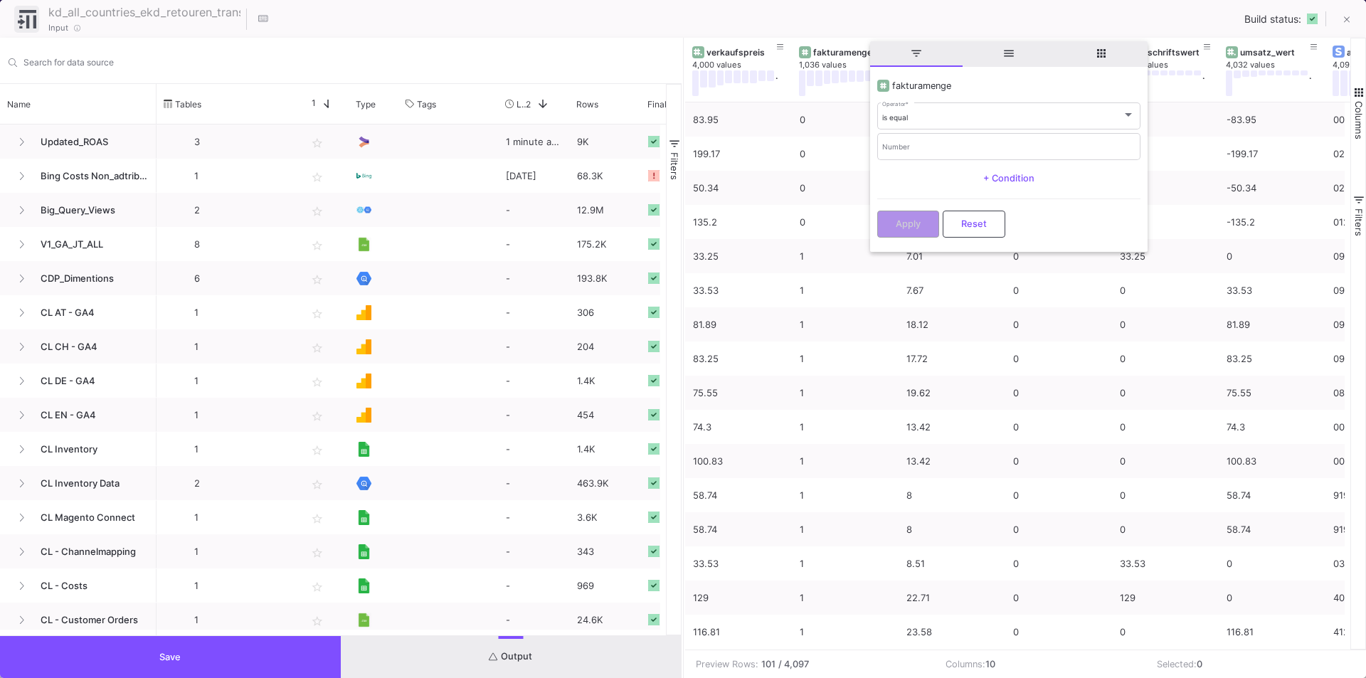
click at [989, 228] on button "Reset" at bounding box center [974, 224] width 63 height 27
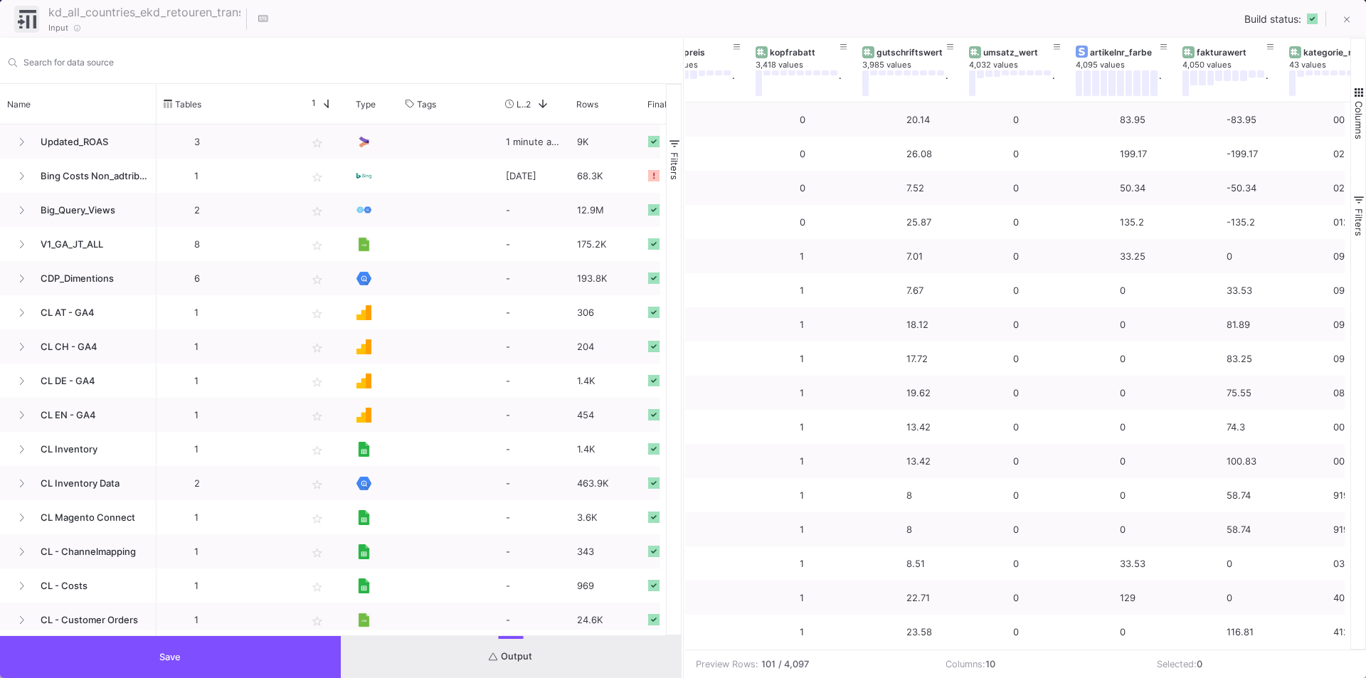
scroll to position [0, 258]
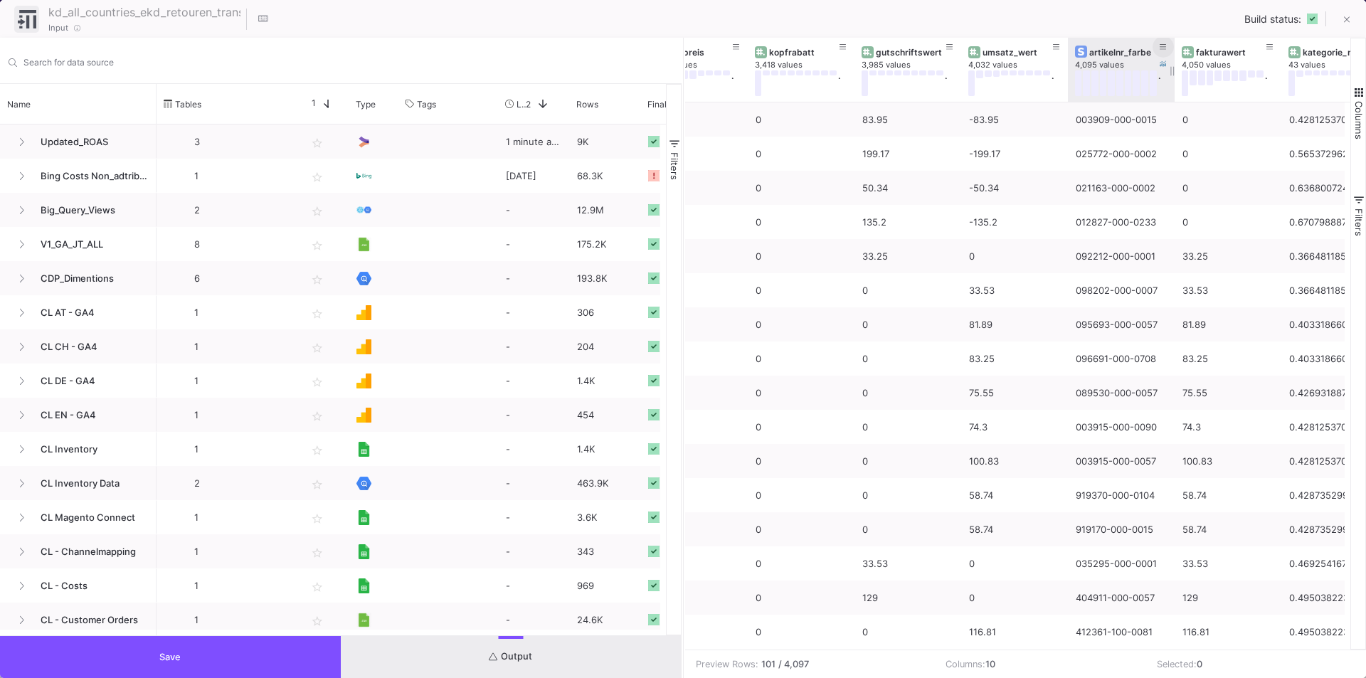
click at [1156, 46] on button at bounding box center [1162, 46] width 21 height 21
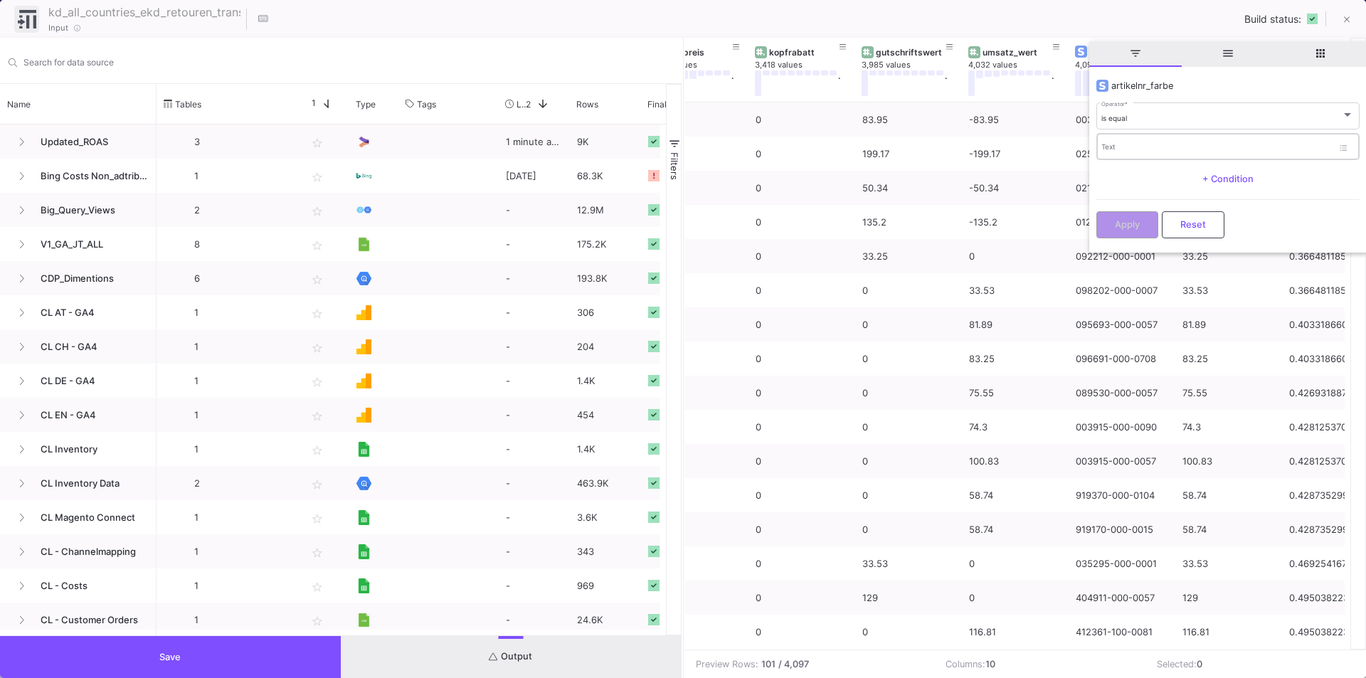
click at [1151, 142] on div "Text" at bounding box center [1216, 146] width 231 height 29
click at [1139, 101] on div "is equal Operator *" at bounding box center [1227, 115] width 253 height 29
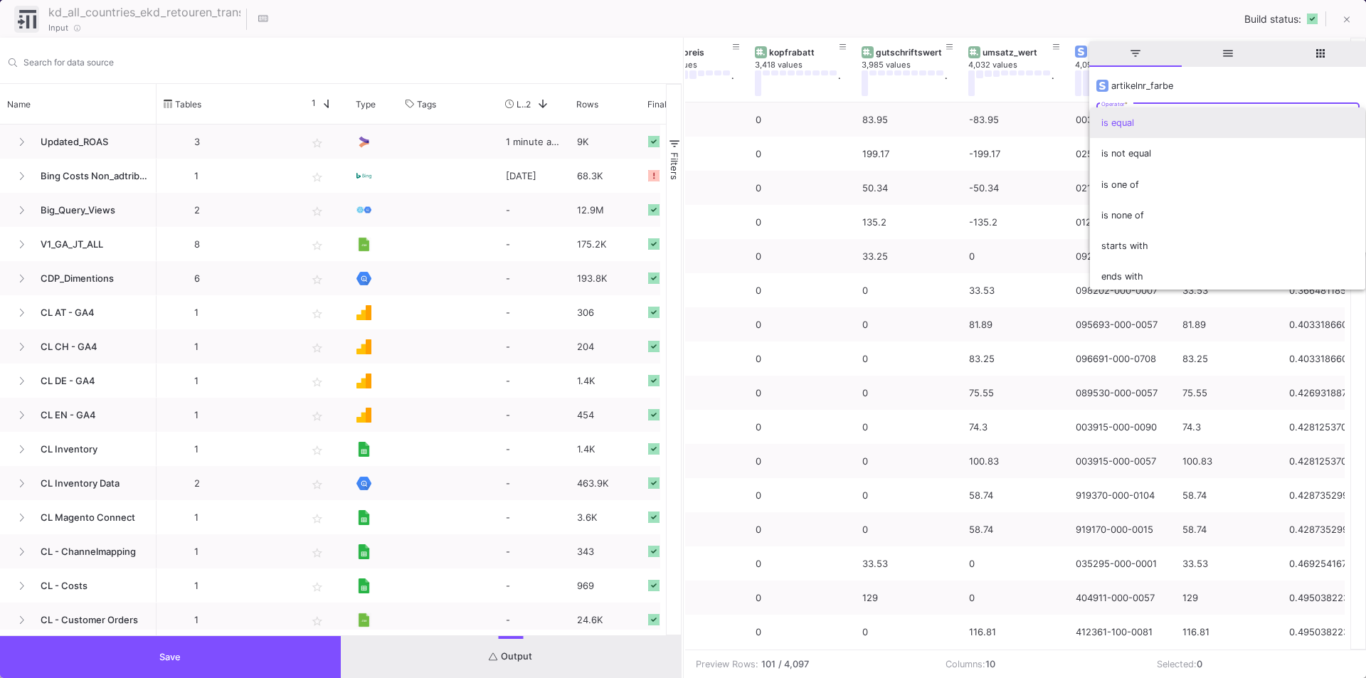
scroll to position [125, 0]
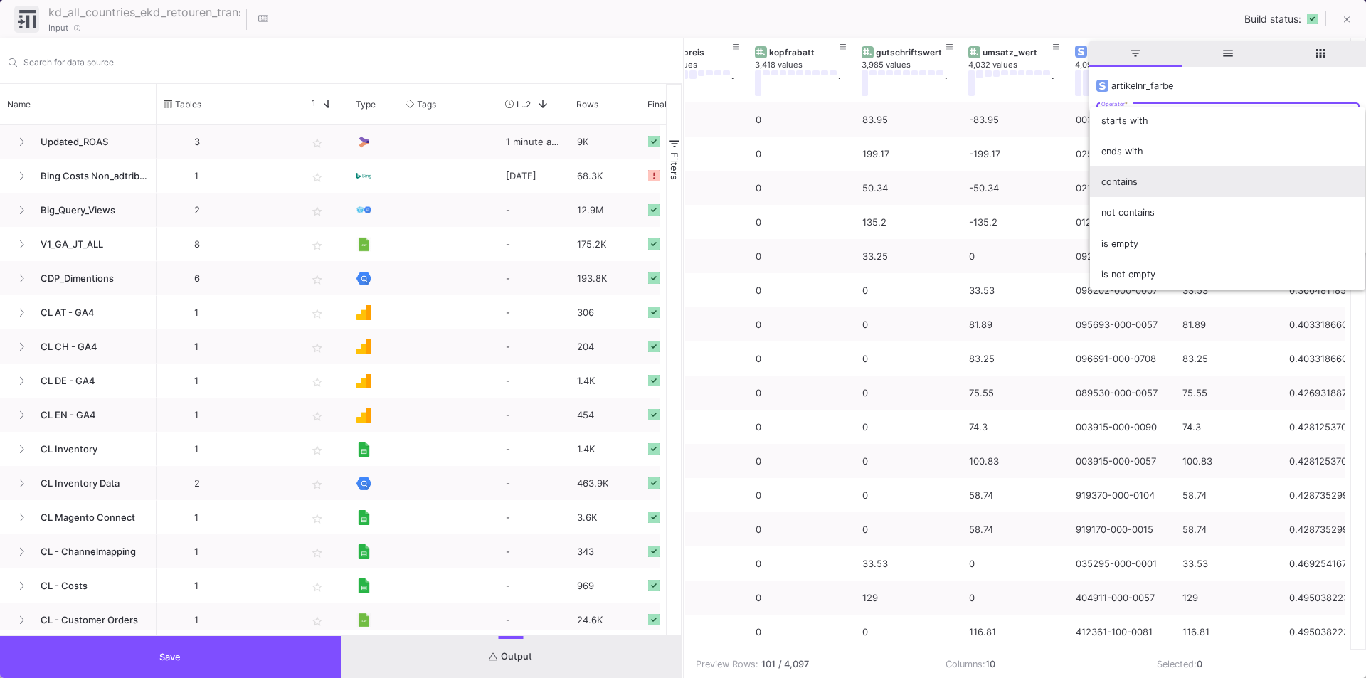
click at [1125, 184] on span "contains" at bounding box center [1227, 181] width 253 height 31
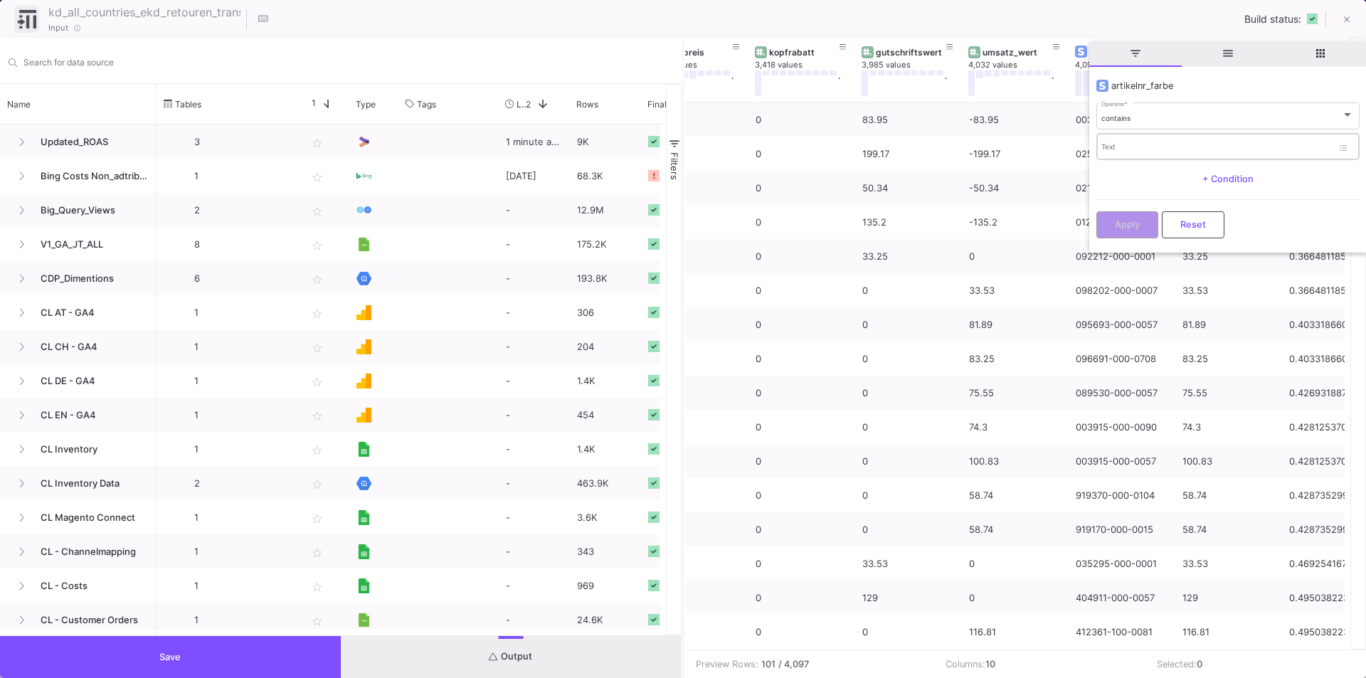
click at [1129, 153] on div "Text" at bounding box center [1216, 146] width 231 height 29
paste input "119468-7-0093"
drag, startPoint x: 1126, startPoint y: 149, endPoint x: 1264, endPoint y: 149, distance: 138.0
click at [1264, 149] on input "119468-7-0093" at bounding box center [1216, 148] width 231 height 9
type input "119468"
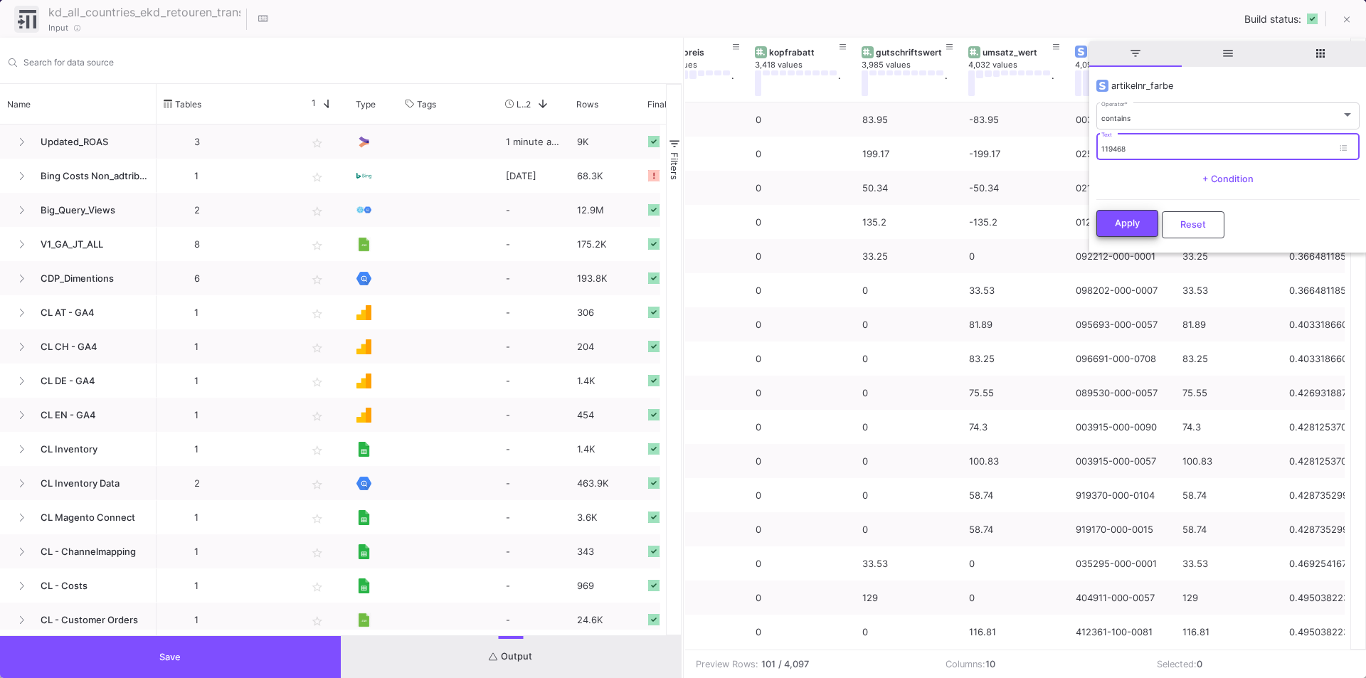
click at [1131, 221] on span "Apply" at bounding box center [1127, 223] width 25 height 11
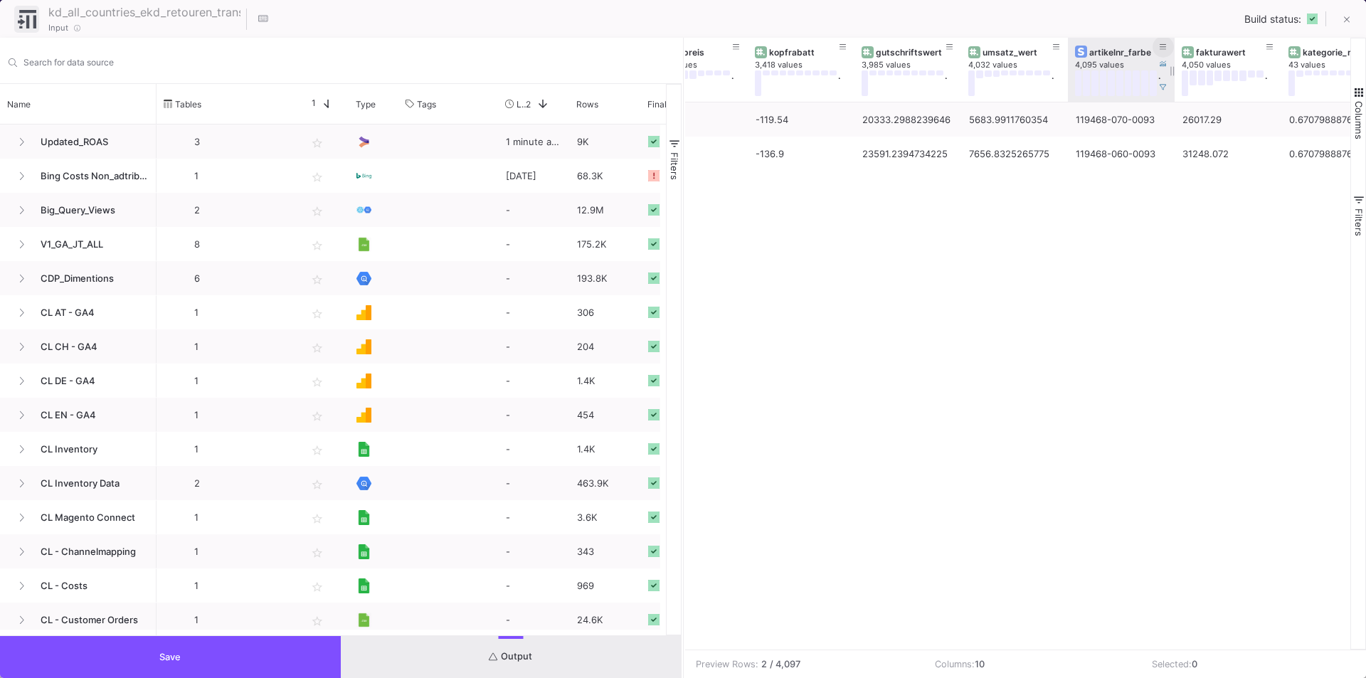
click at [1155, 47] on button at bounding box center [1162, 46] width 21 height 21
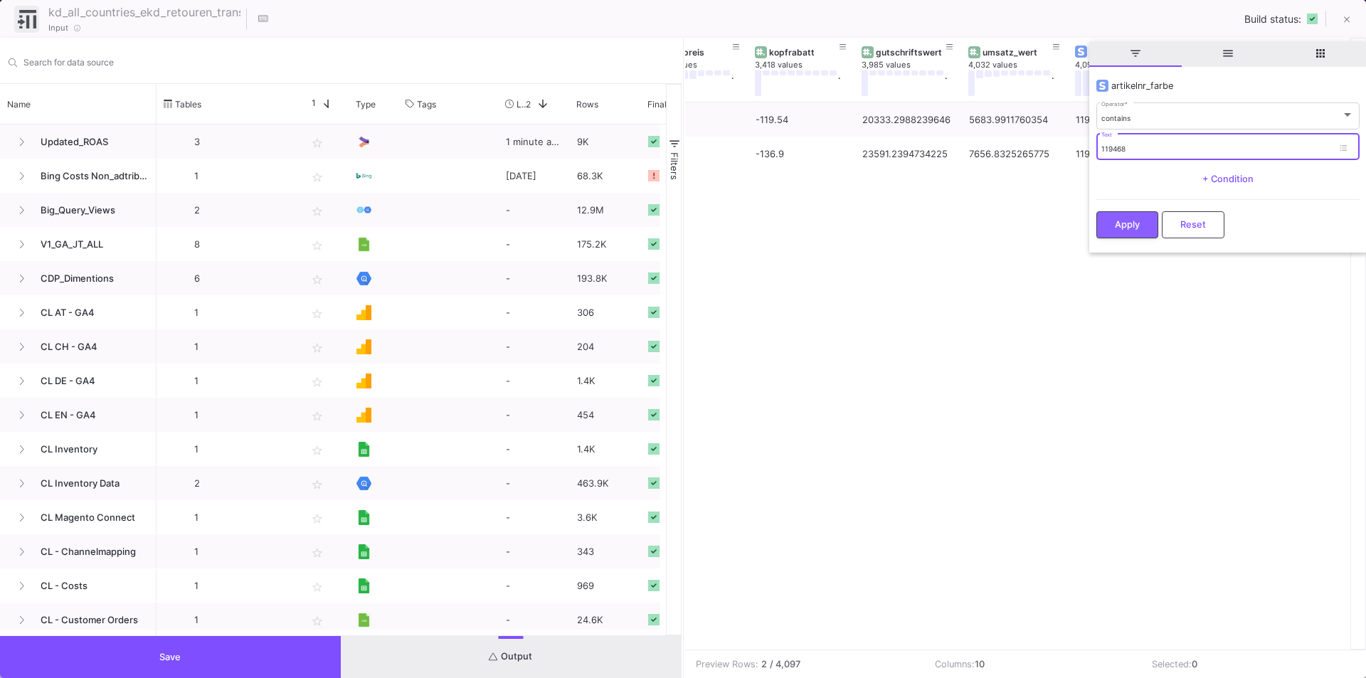
click at [1142, 144] on input "119468" at bounding box center [1216, 148] width 231 height 9
type input "119468-070"
click at [1139, 223] on span "Apply" at bounding box center [1127, 223] width 25 height 11
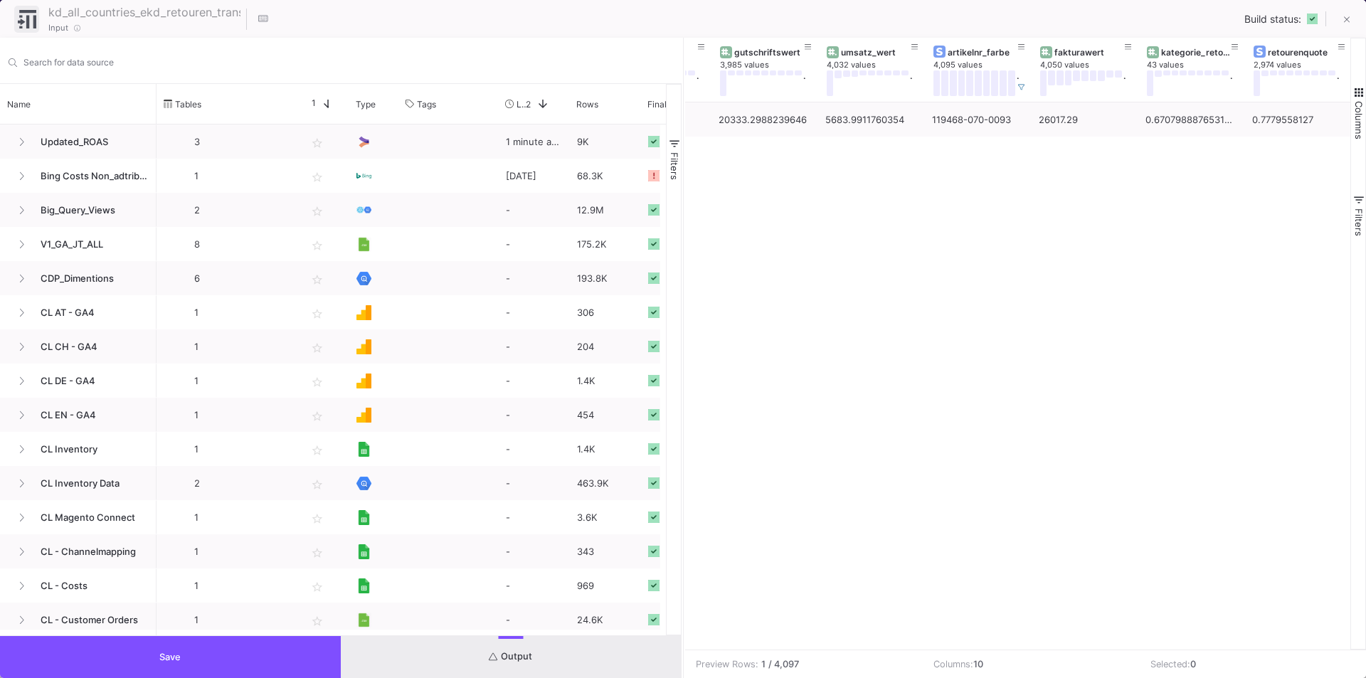
scroll to position [0, 0]
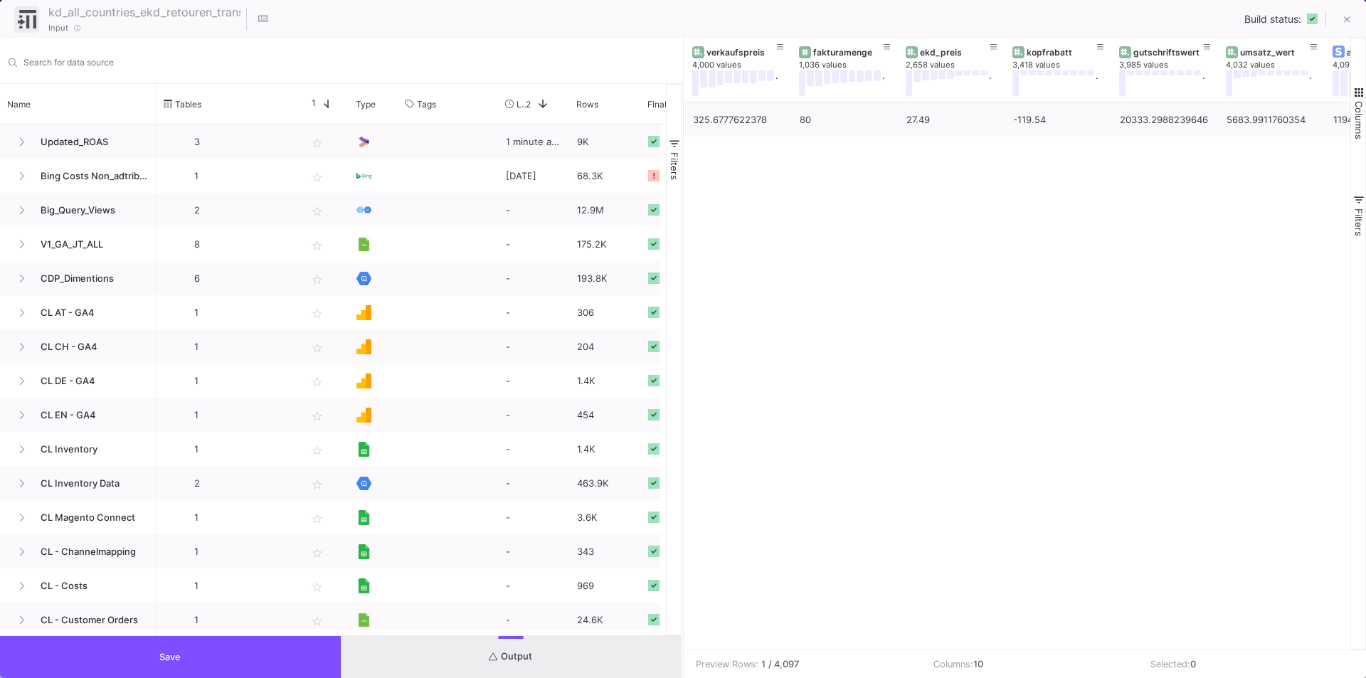
drag, startPoint x: 883, startPoint y: 649, endPoint x: 940, endPoint y: 646, distance: 57.0
click at [940, 646] on mat-sidenav-content "Drag here to set row groups Drag here to set column labels ekd_preis 2,658 valu…" at bounding box center [1025, 358] width 681 height 640
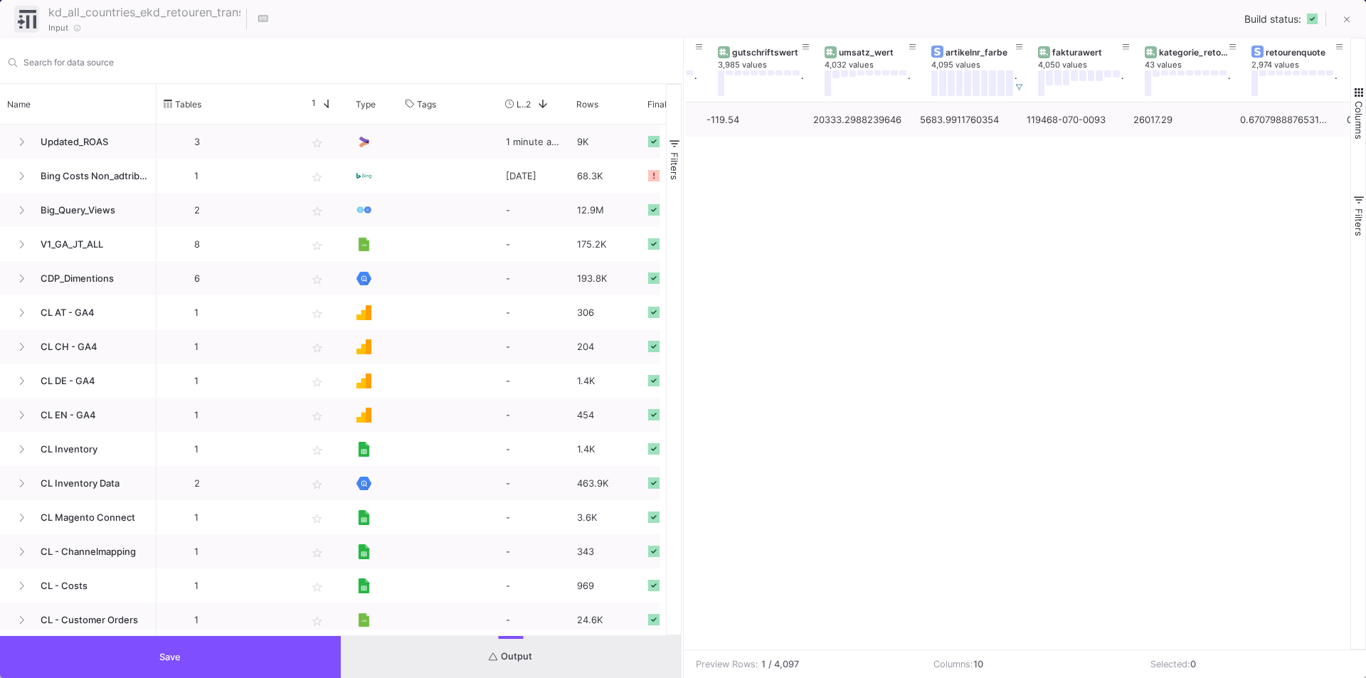
scroll to position [0, 401]
click at [1017, 92] on button at bounding box center [1019, 87] width 21 height 21
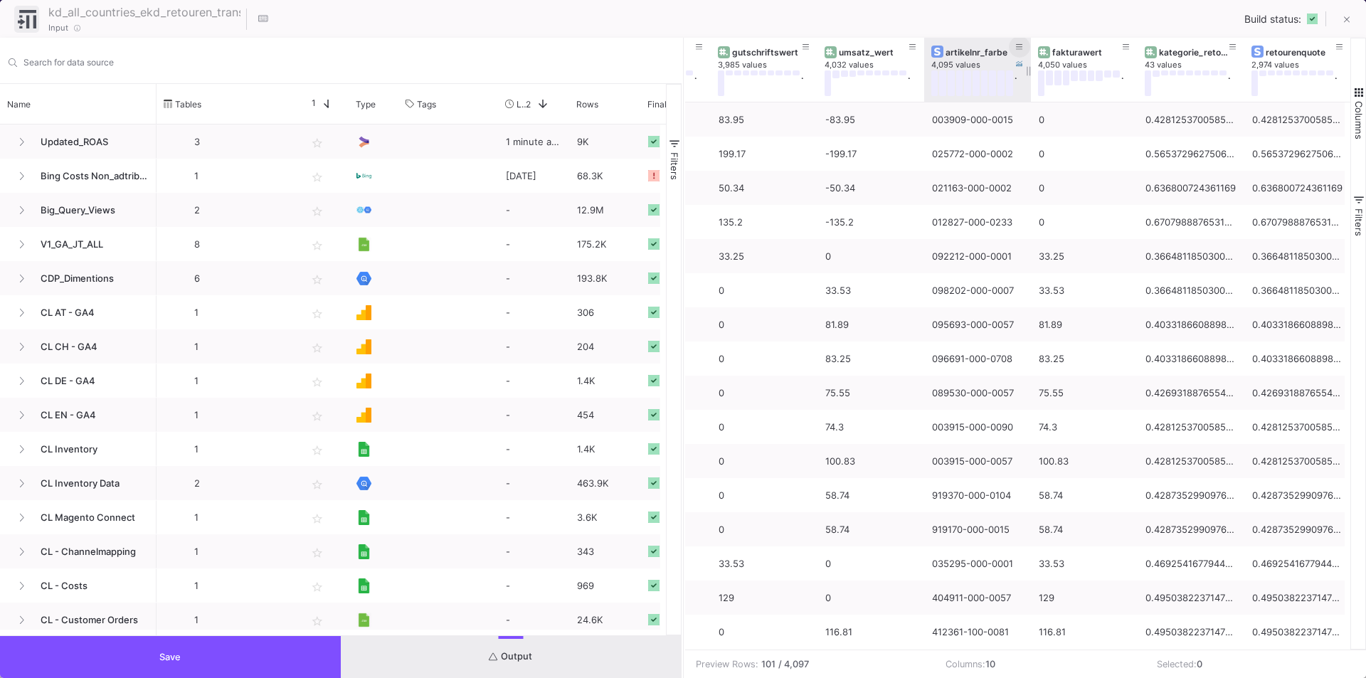
click at [1017, 49] on icon at bounding box center [1019, 47] width 7 height 8
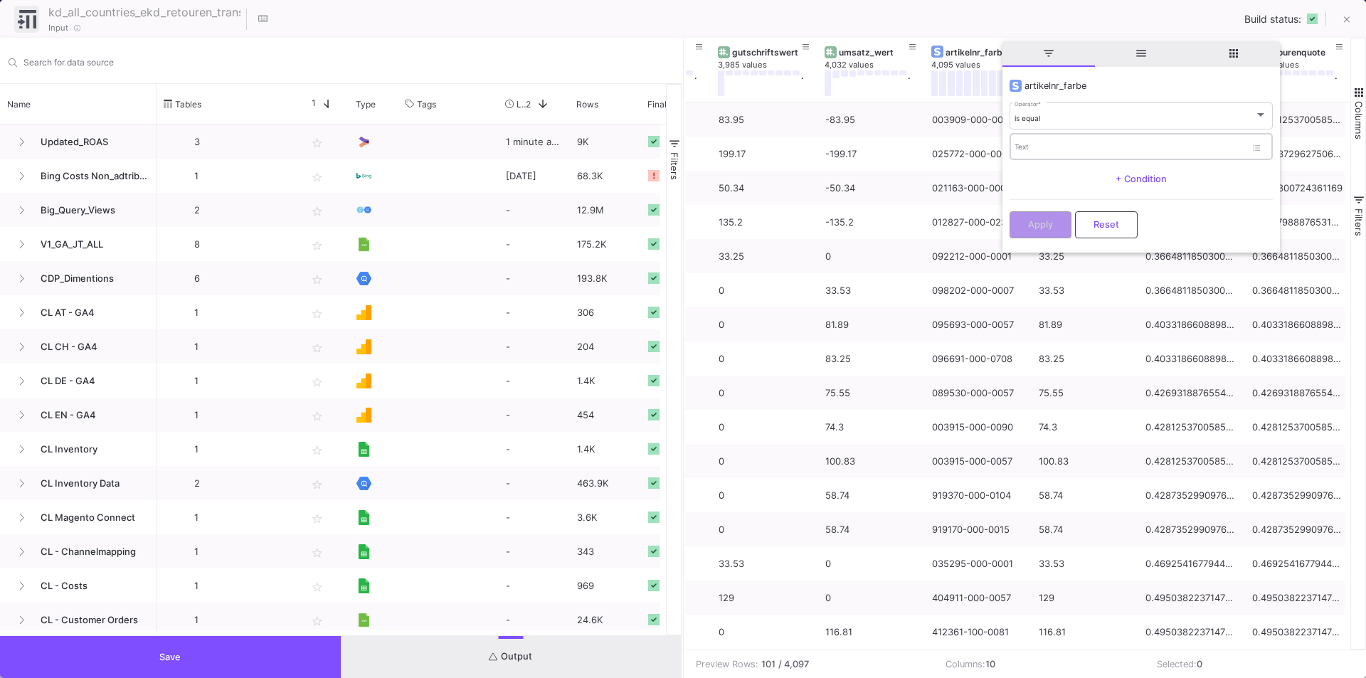
click at [1038, 139] on div "Text" at bounding box center [1129, 146] width 231 height 29
paste input "116869-7-0090"
click at [1046, 114] on div "is equal" at bounding box center [1134, 118] width 240 height 9
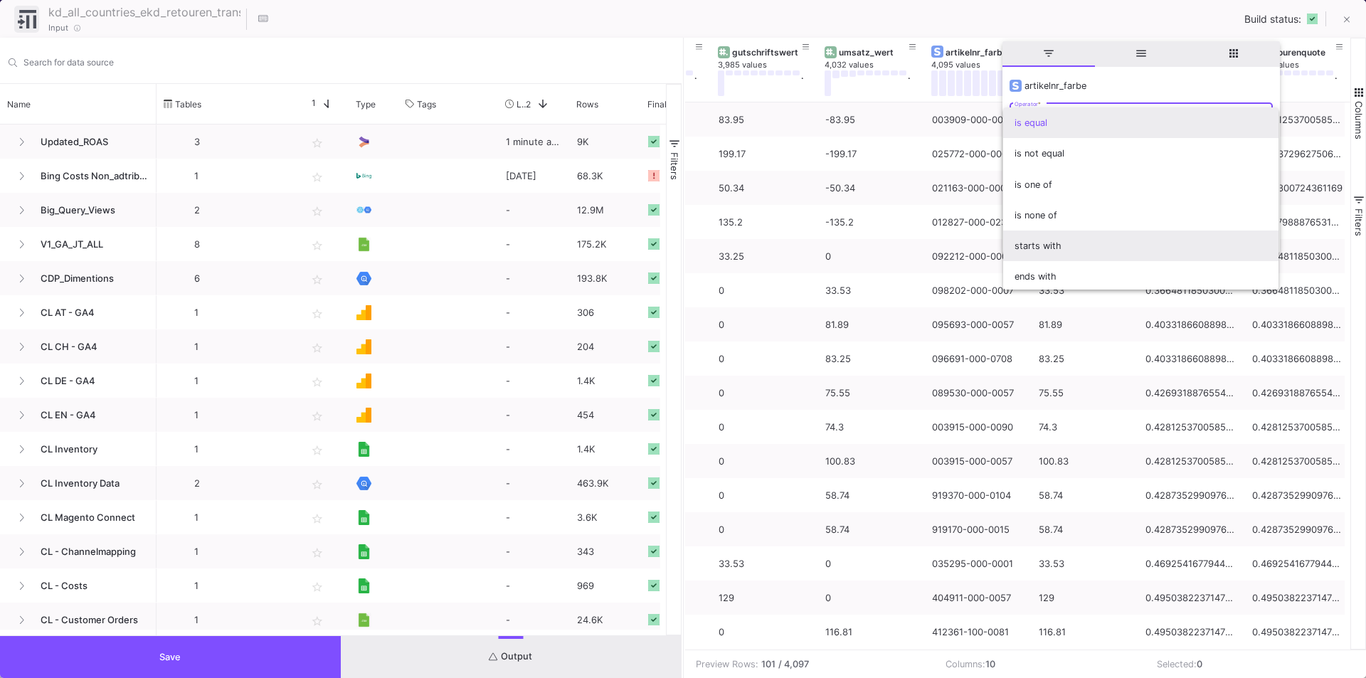
scroll to position [125, 0]
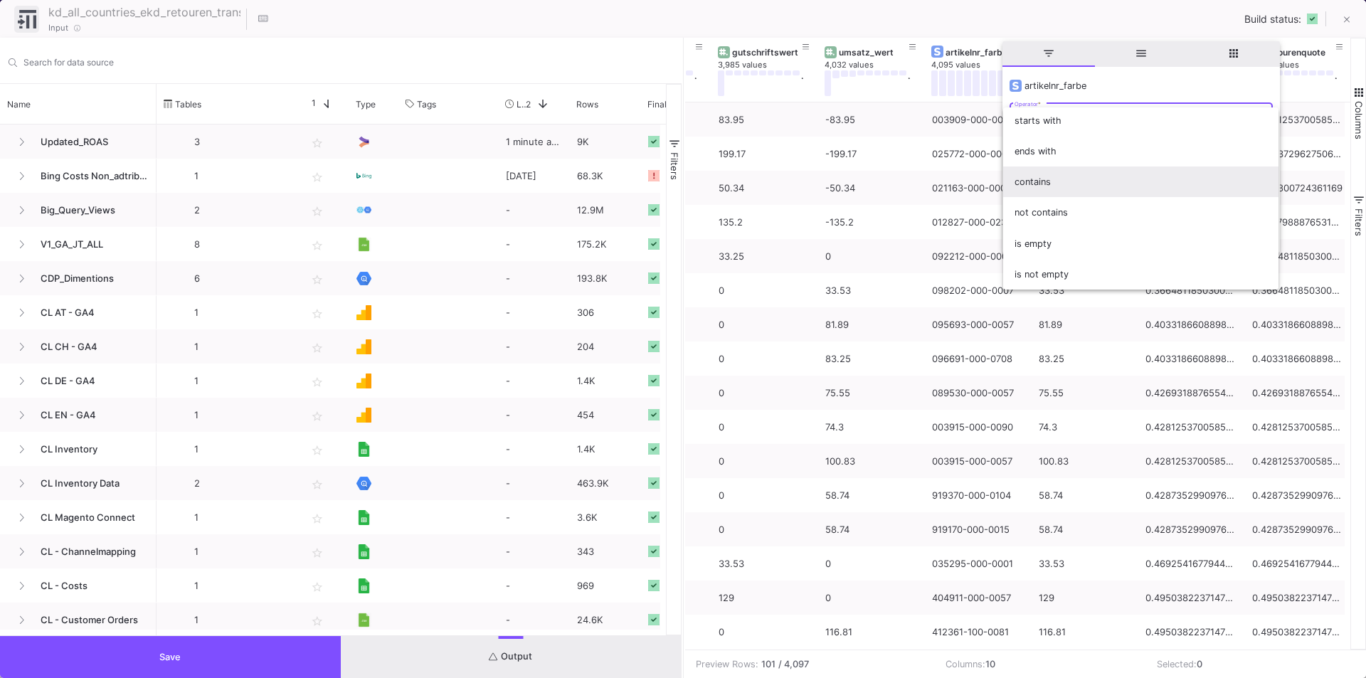
click at [1044, 185] on span "contains" at bounding box center [1140, 181] width 253 height 31
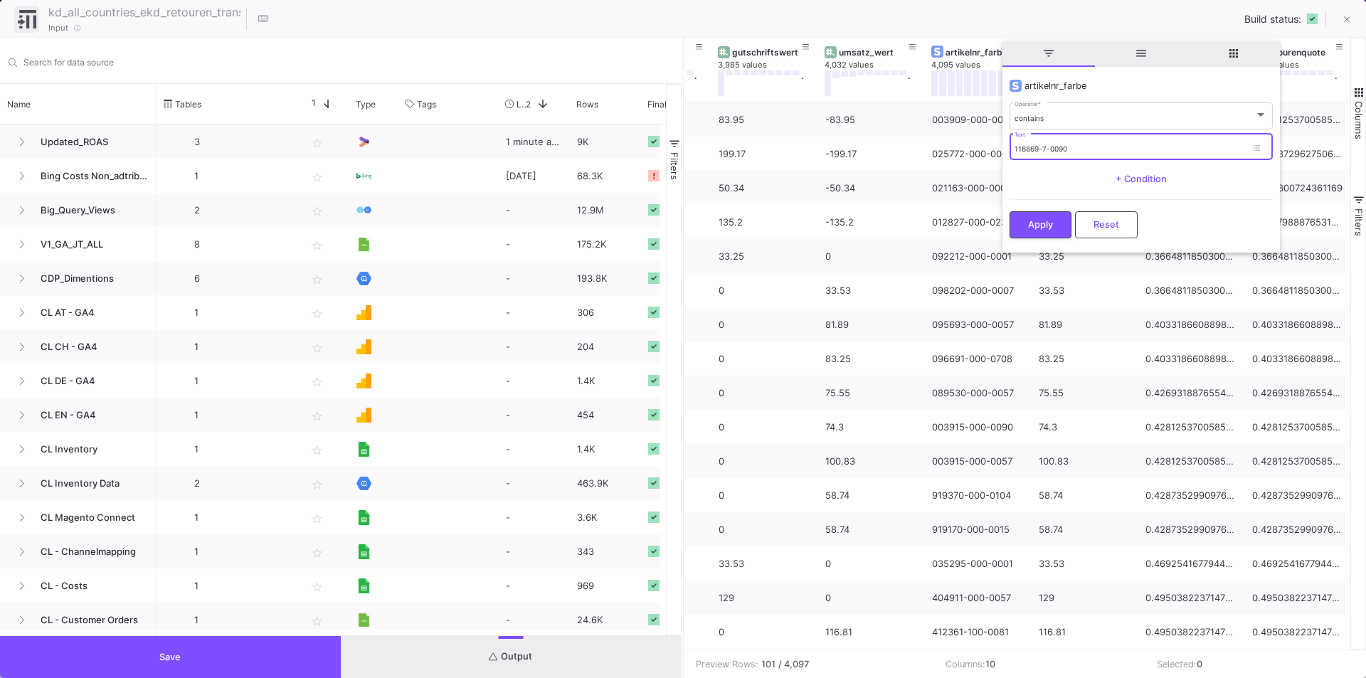
click at [1024, 148] on input "116869-7-0090" at bounding box center [1129, 148] width 231 height 9
click at [1042, 147] on input "116869-7-0090" at bounding box center [1129, 148] width 231 height 9
click at [1050, 149] on input "116869-07-0090" at bounding box center [1129, 148] width 231 height 9
type input "116869-070-0090"
click at [1044, 203] on div "Apply Reset" at bounding box center [1140, 220] width 263 height 43
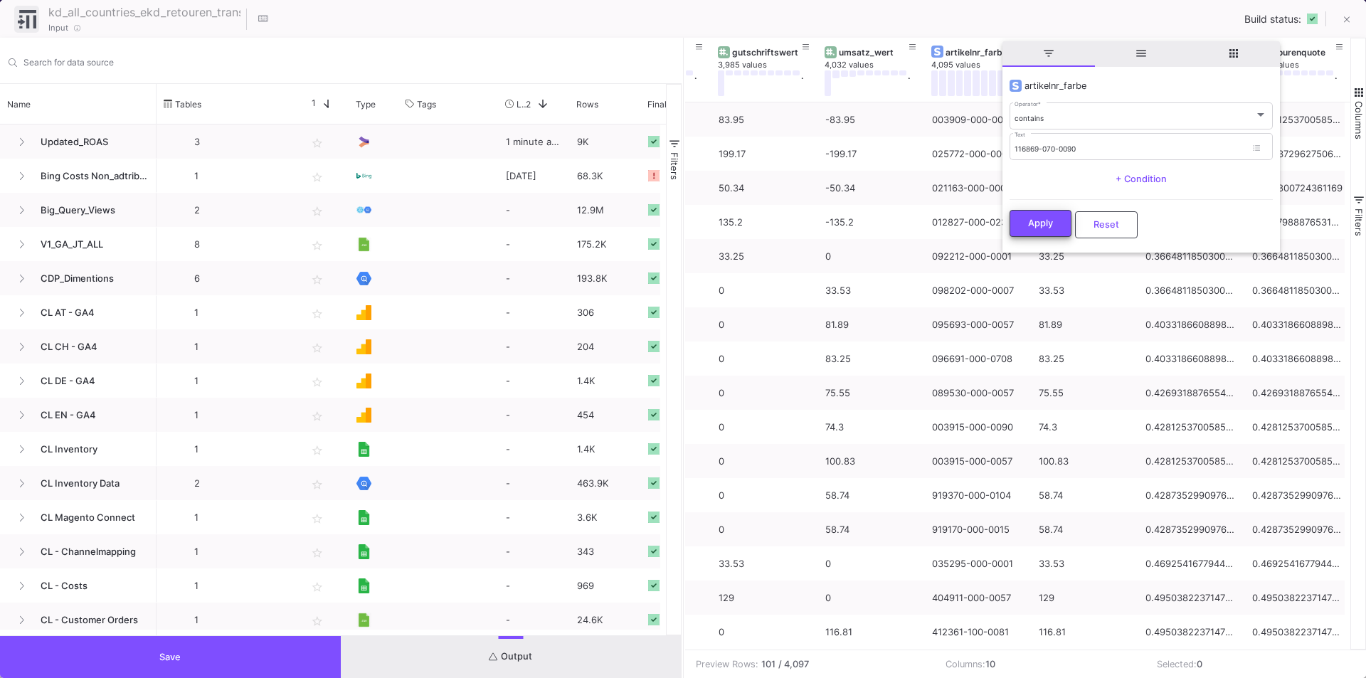
click at [1049, 223] on span "Apply" at bounding box center [1040, 223] width 25 height 11
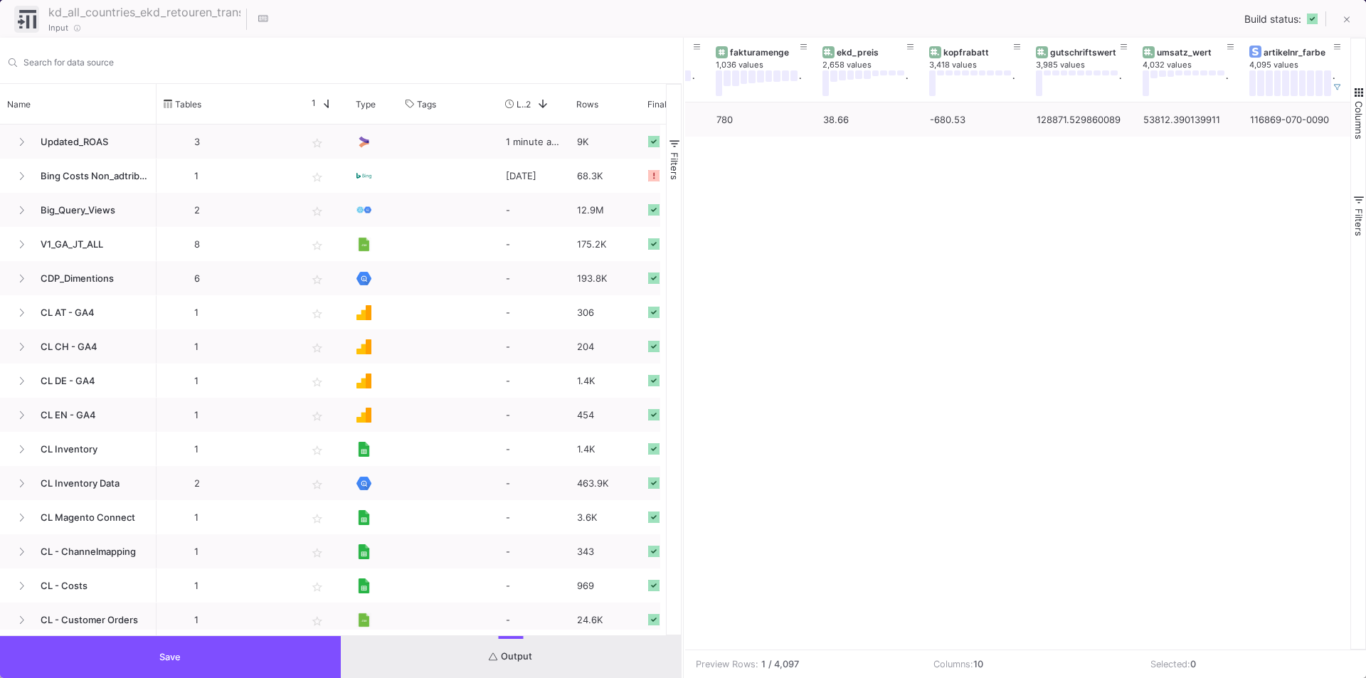
scroll to position [0, 0]
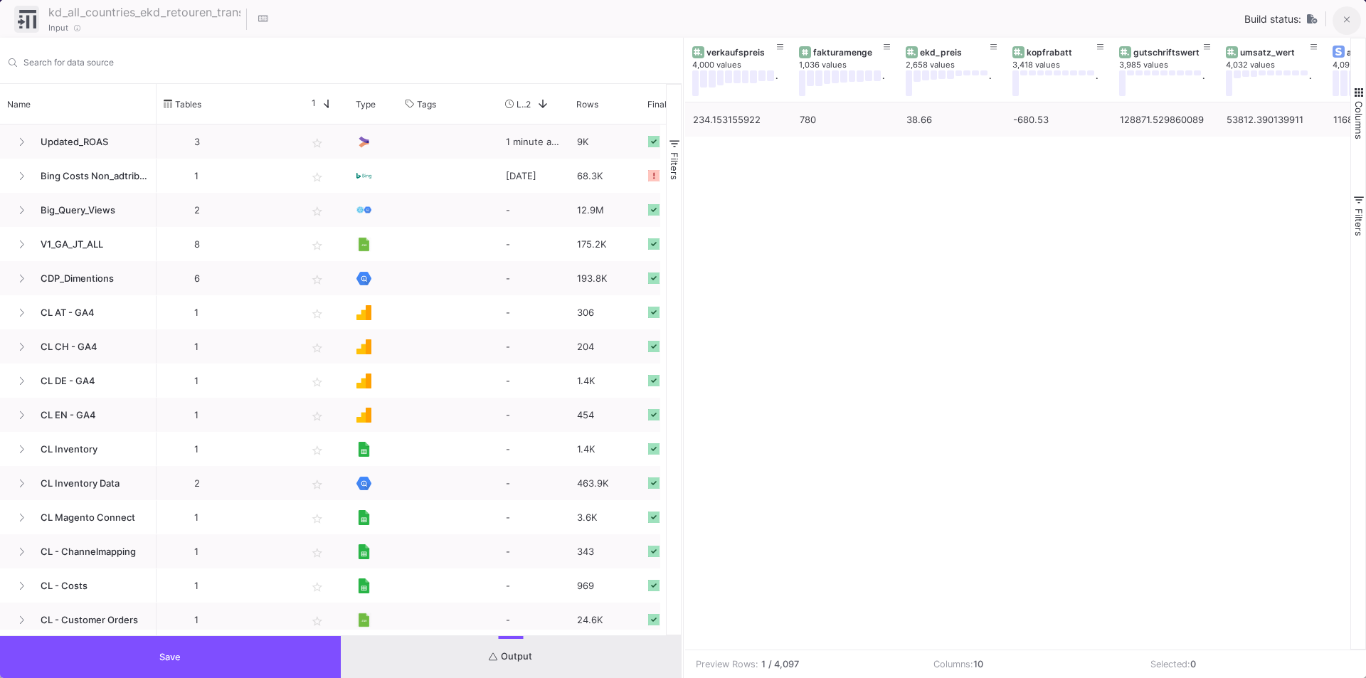
click at [1342, 19] on button at bounding box center [1346, 20] width 28 height 28
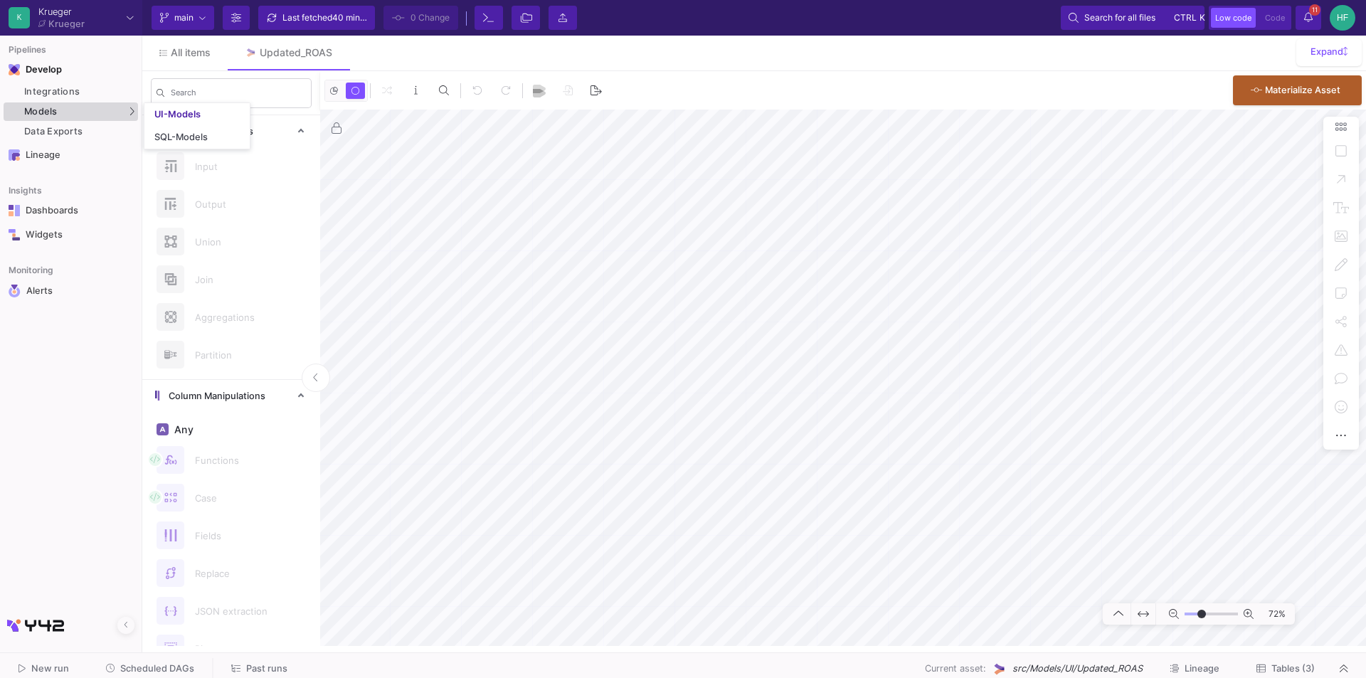
click at [54, 110] on span "Models" at bounding box center [40, 111] width 33 height 11
click at [200, 109] on div "UI-Models" at bounding box center [177, 114] width 46 height 11
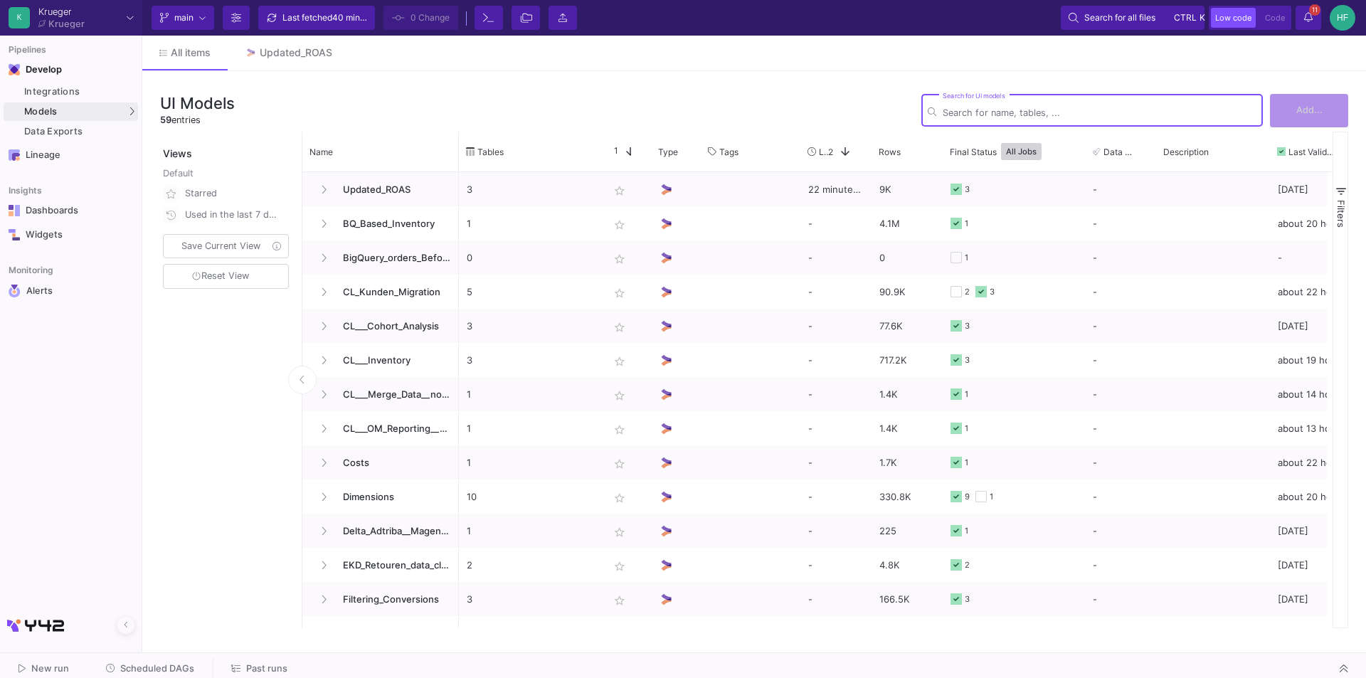
click at [984, 110] on input "Search for UI models" at bounding box center [1100, 112] width 314 height 11
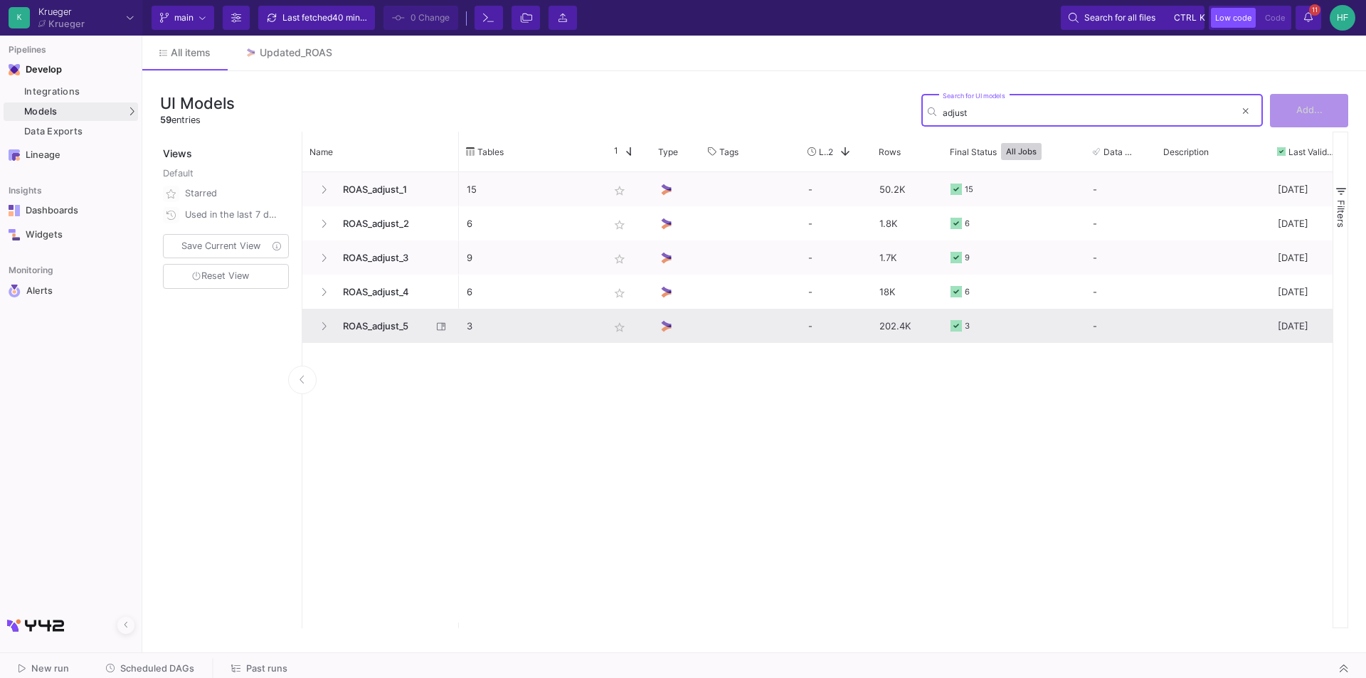
type input "adjust"
click at [385, 322] on span "ROAS_adjust_5" at bounding box center [382, 325] width 97 height 33
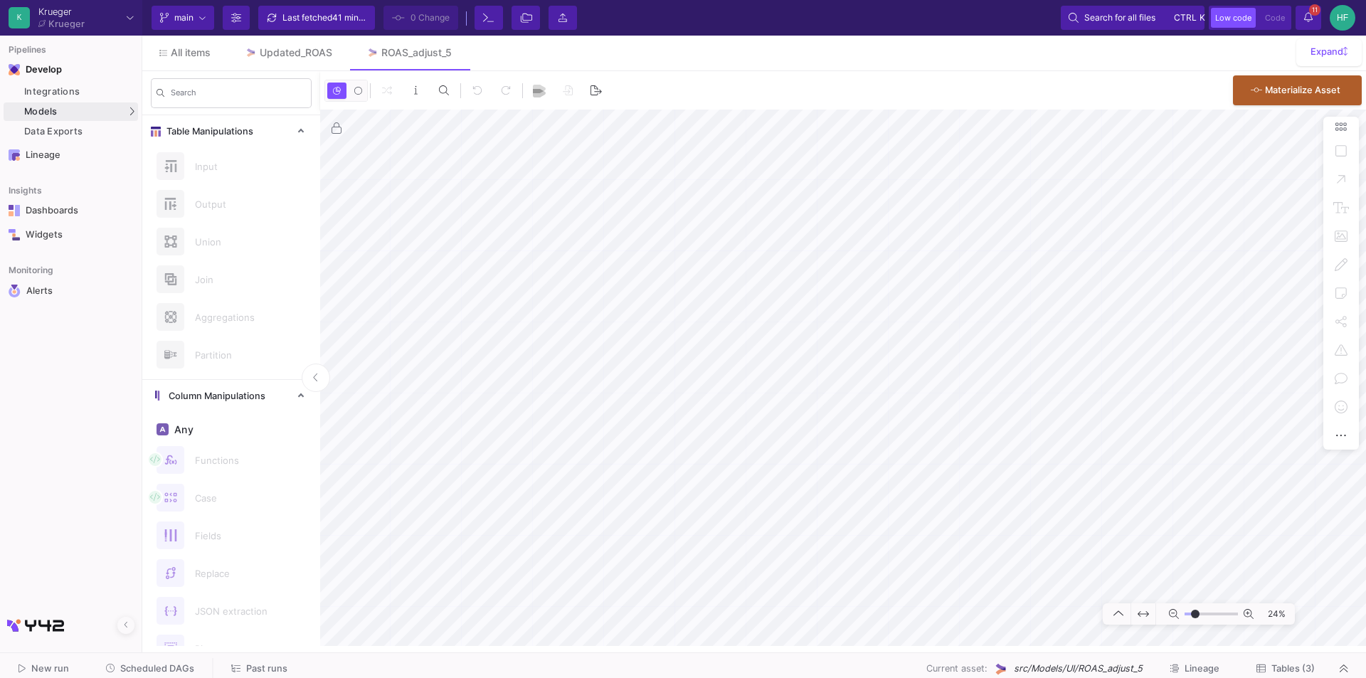
type input "-6"
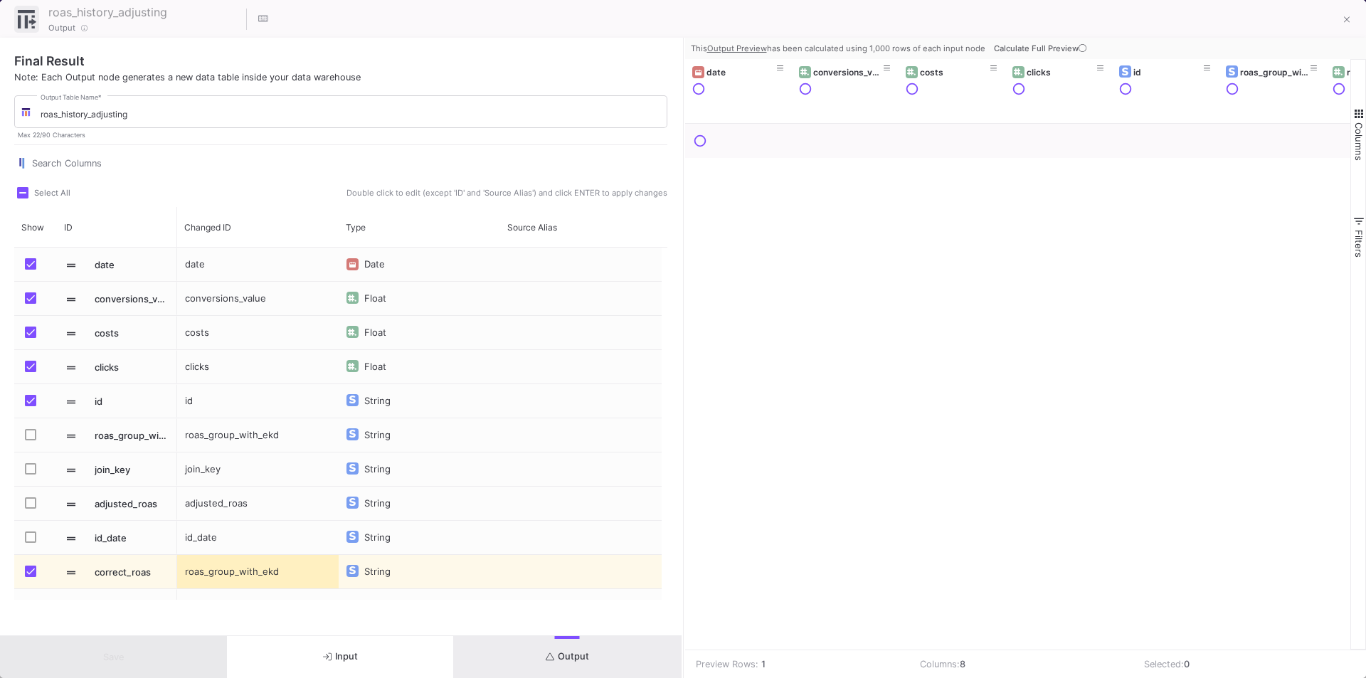
click at [575, 654] on span "Output" at bounding box center [567, 656] width 43 height 11
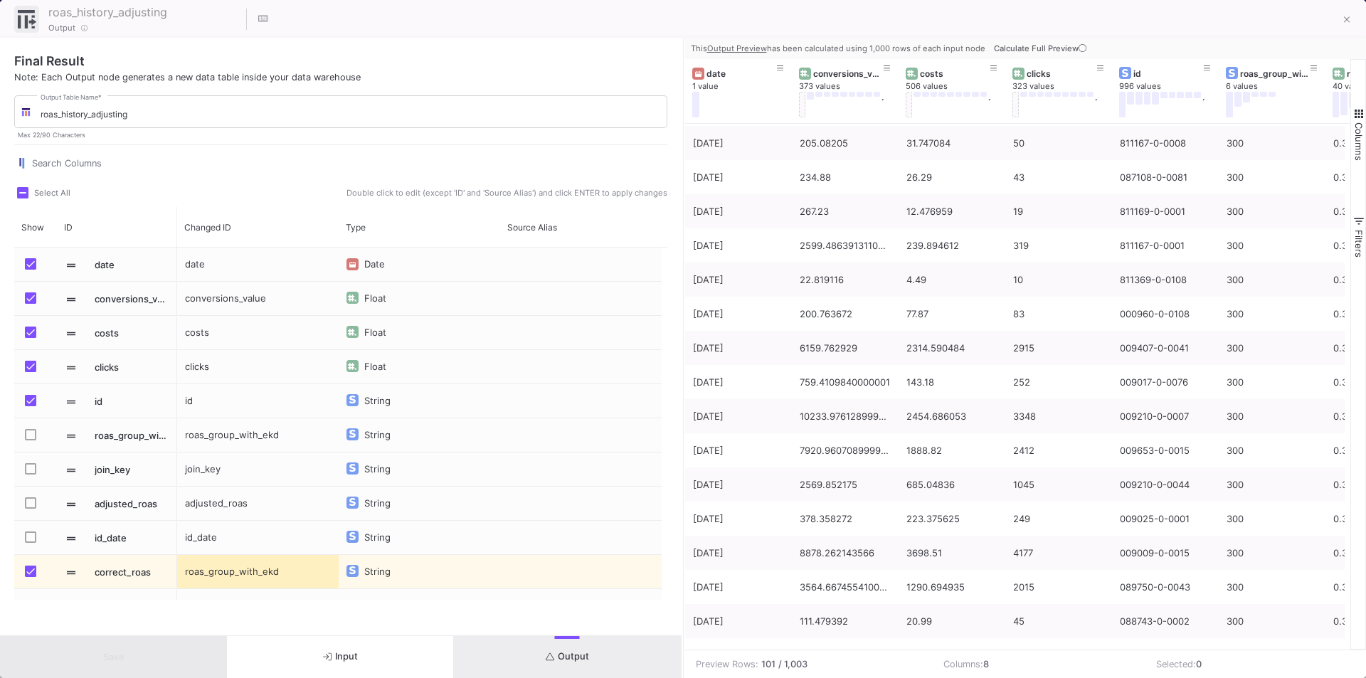
scroll to position [996, 0]
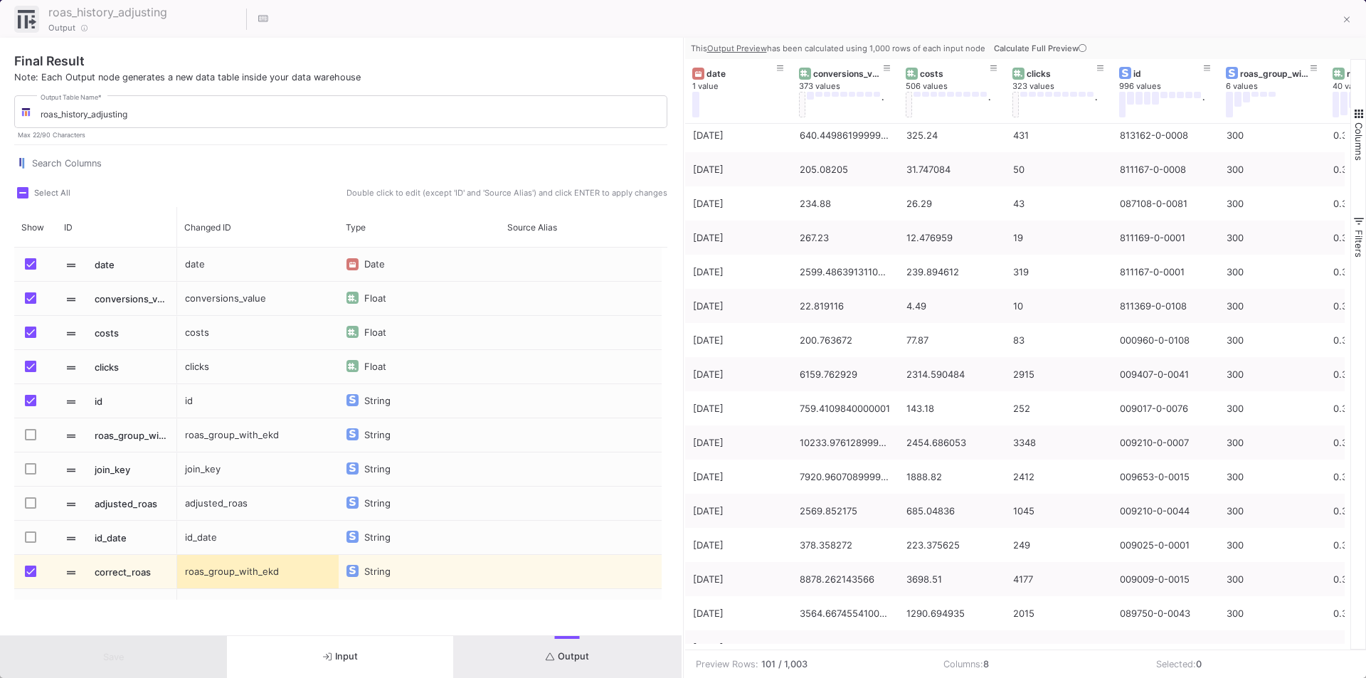
click at [1061, 48] on span "Calculate Full Preview" at bounding box center [1041, 48] width 95 height 10
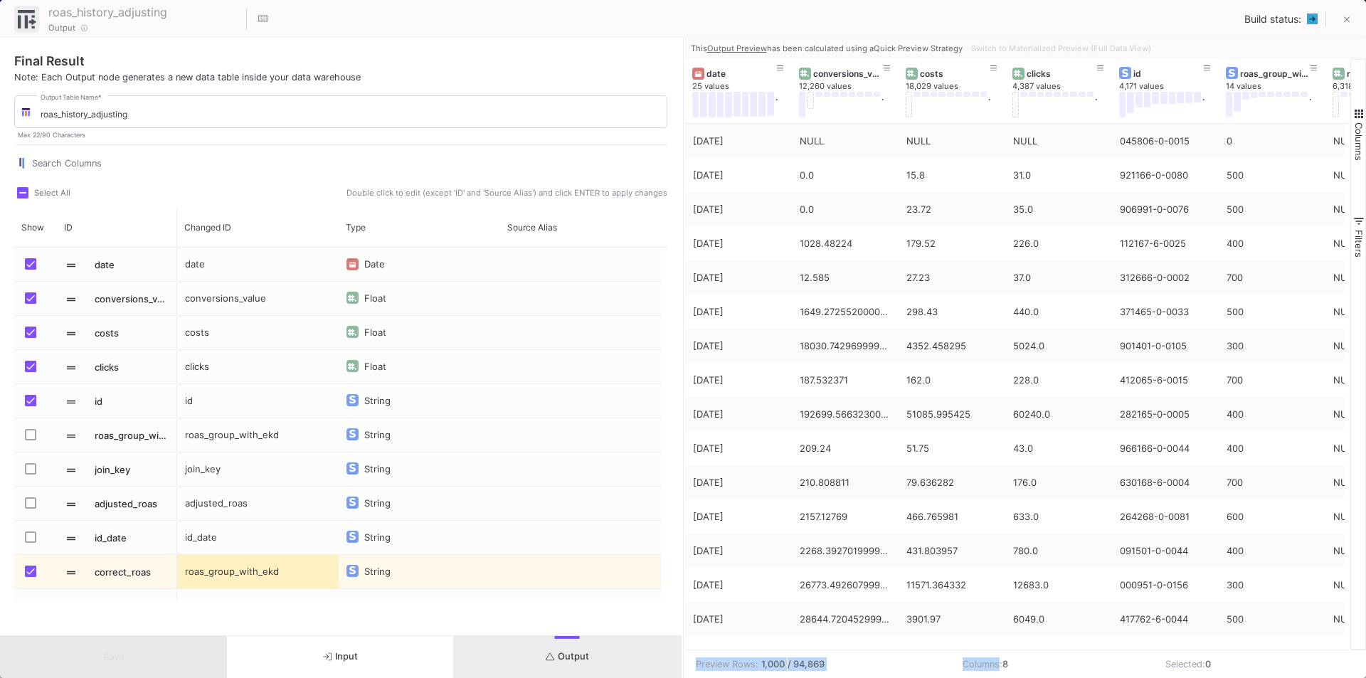
drag, startPoint x: 993, startPoint y: 650, endPoint x: 1063, endPoint y: 647, distance: 70.5
click at [1063, 647] on mat-sidenav-content "Drag here to set row groups Drag here to set column labels date 25 values . con…" at bounding box center [1025, 368] width 681 height 619
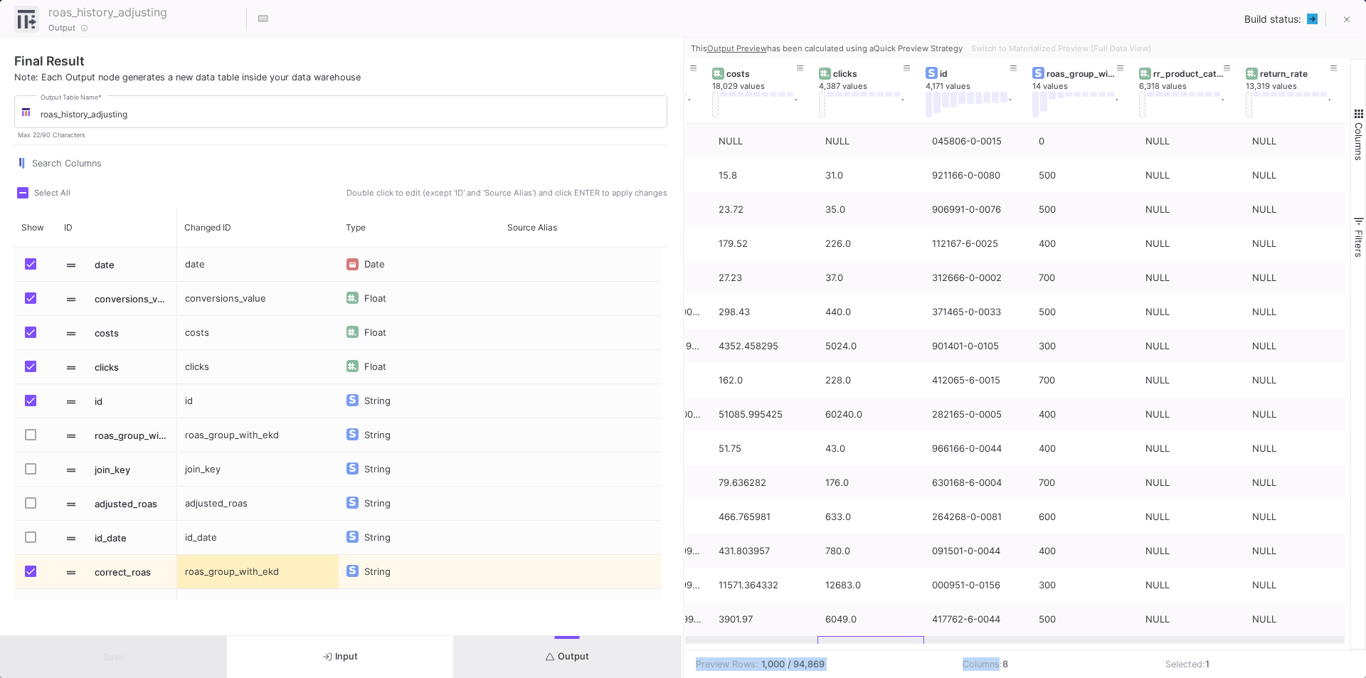
scroll to position [57, 0]
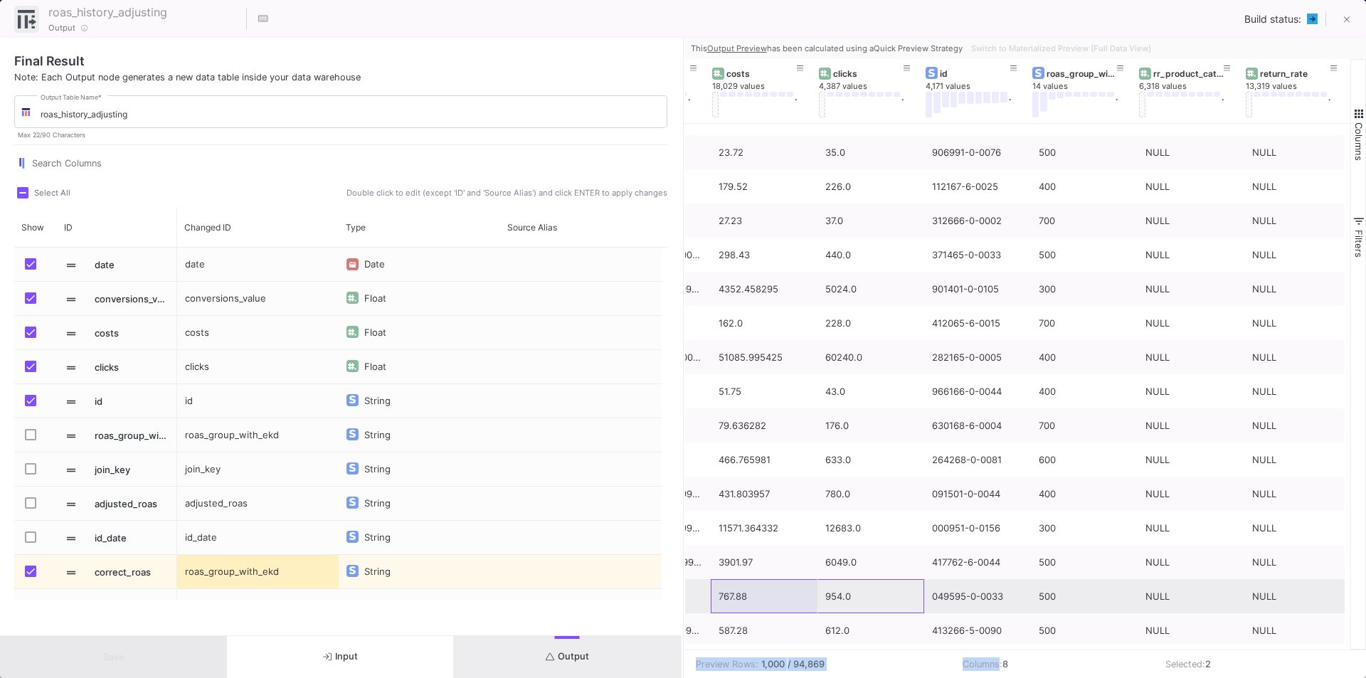
drag, startPoint x: 866, startPoint y: 642, endPoint x: 786, endPoint y: 632, distance: 80.3
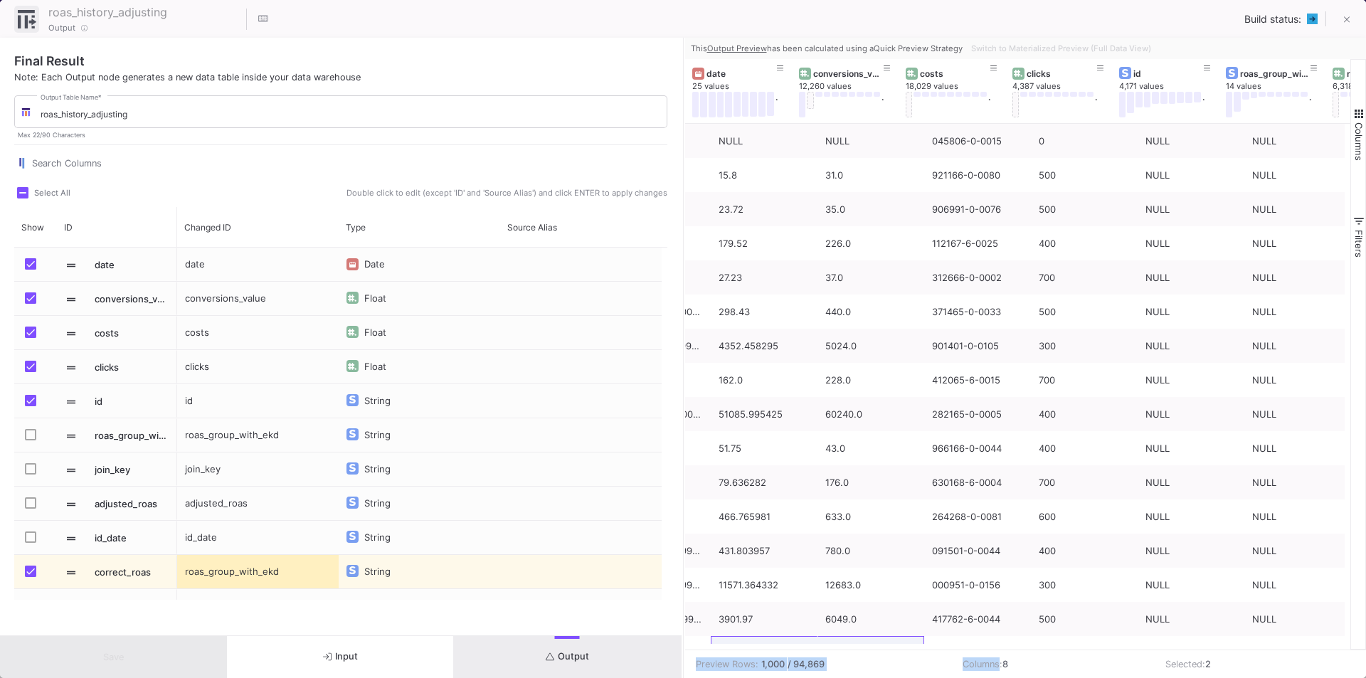
scroll to position [0, 0]
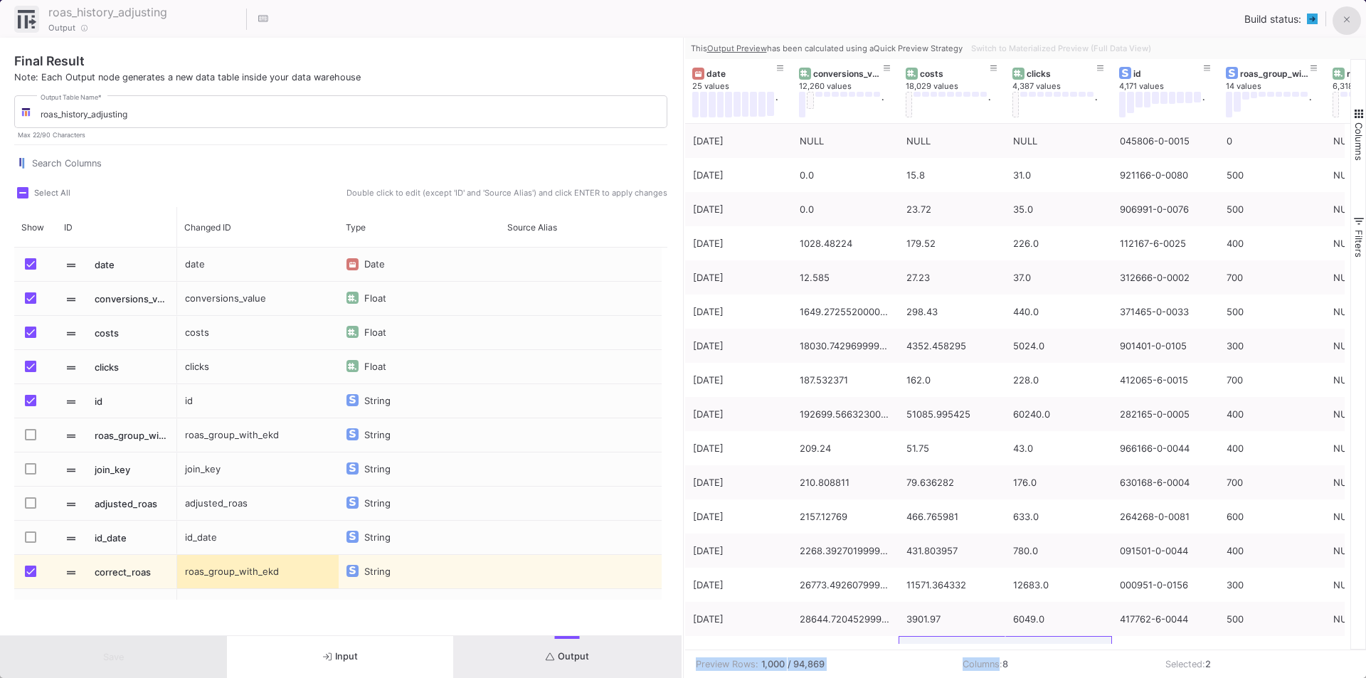
click at [1347, 17] on icon at bounding box center [1347, 20] width 6 height 10
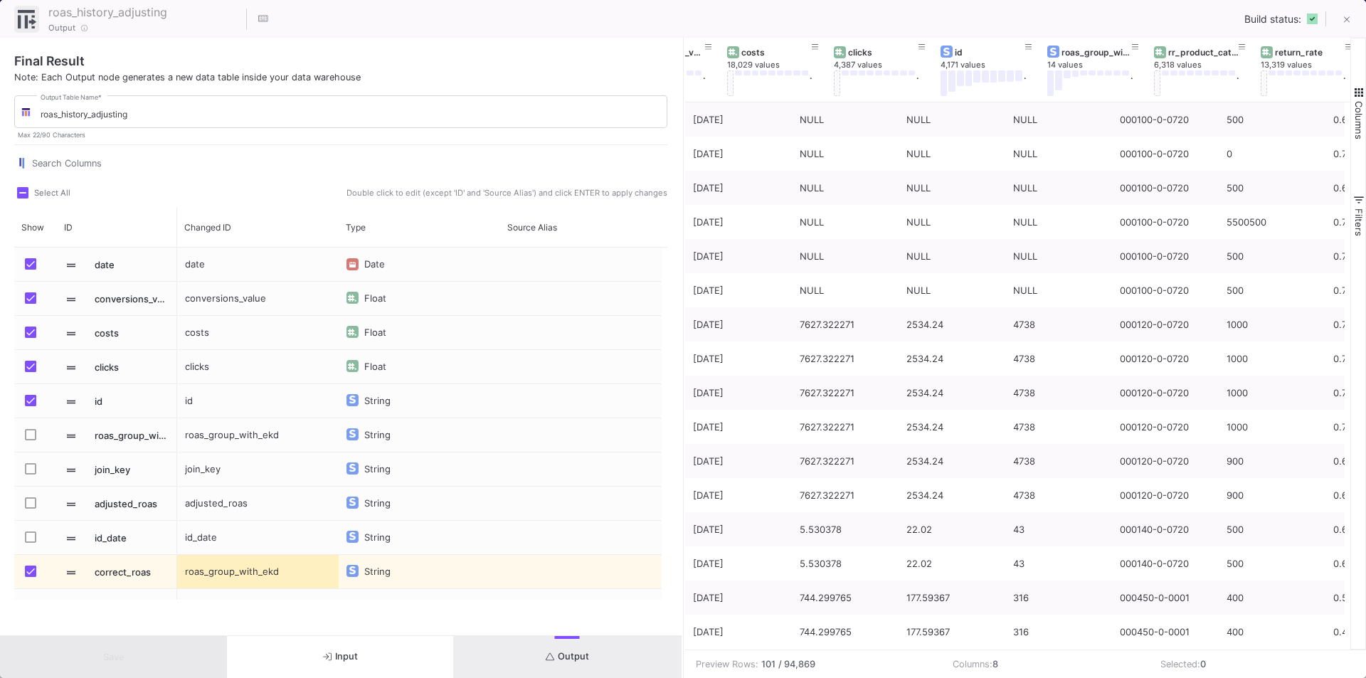
scroll to position [0, 193]
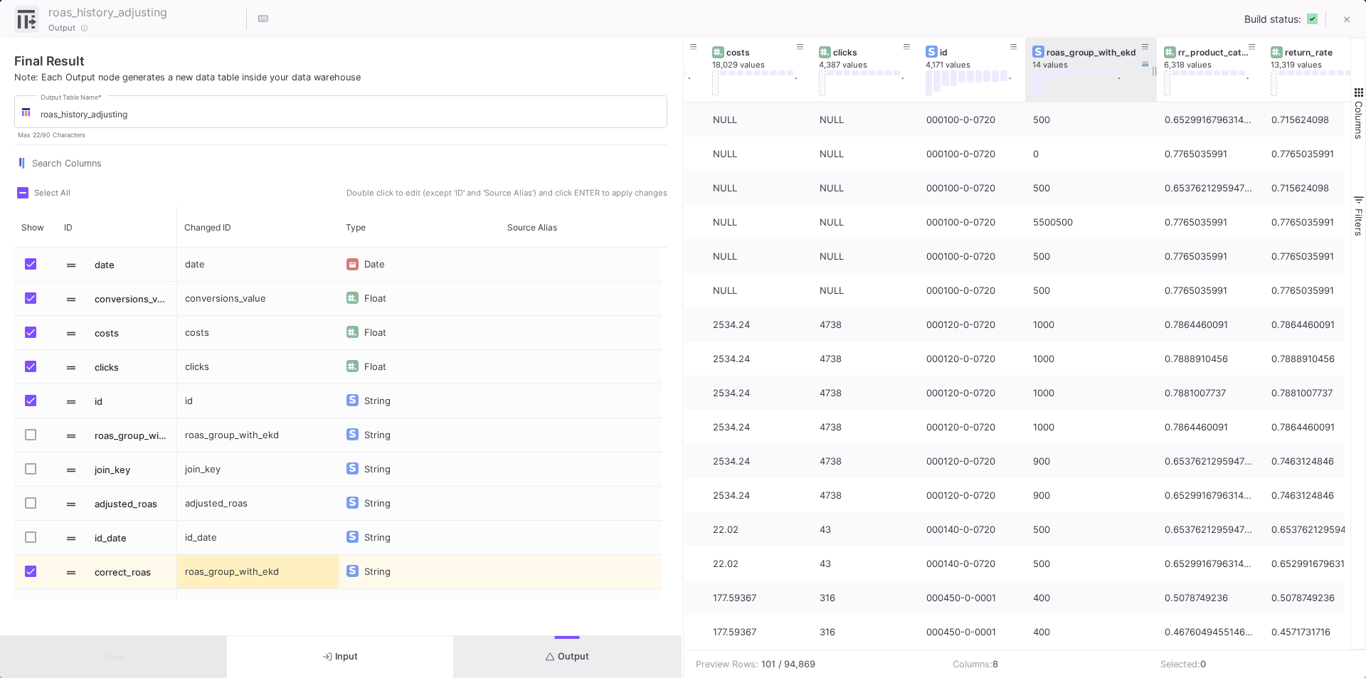
drag, startPoint x: 1130, startPoint y: 43, endPoint x: 1155, endPoint y: 47, distance: 25.1
click at [1155, 47] on div at bounding box center [1157, 70] width 6 height 64
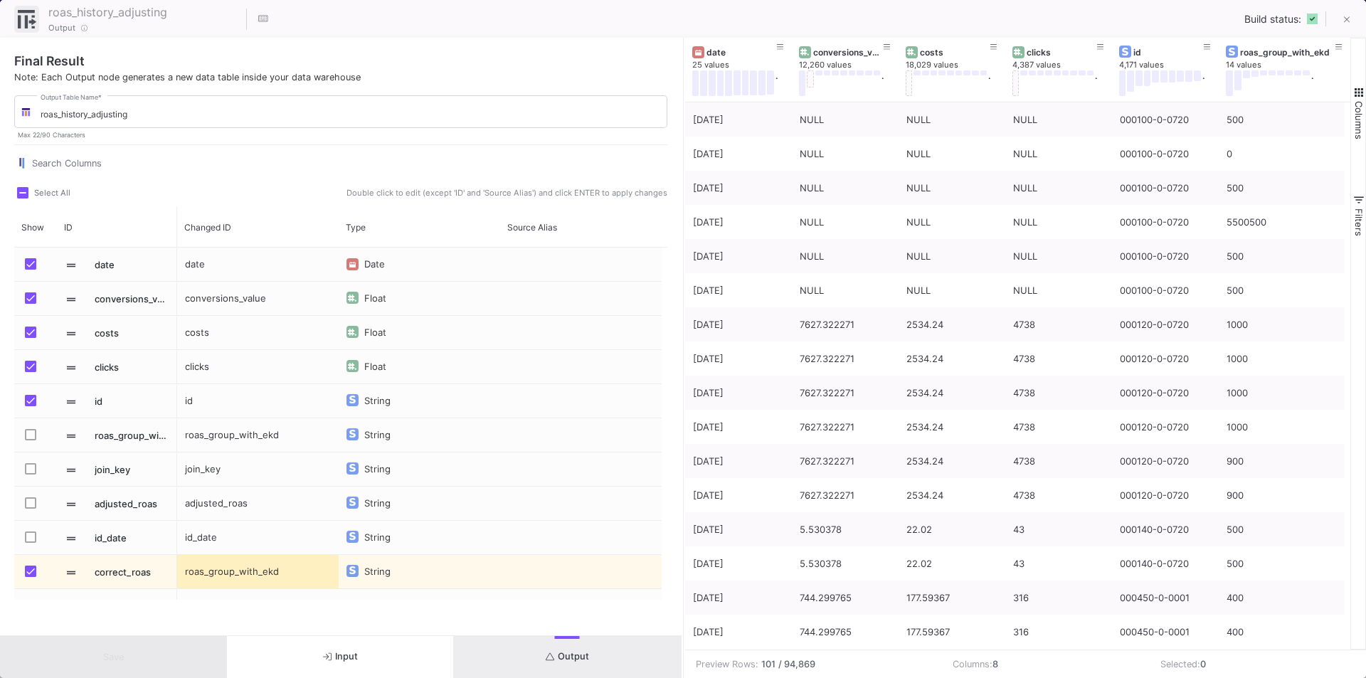
scroll to position [0, 218]
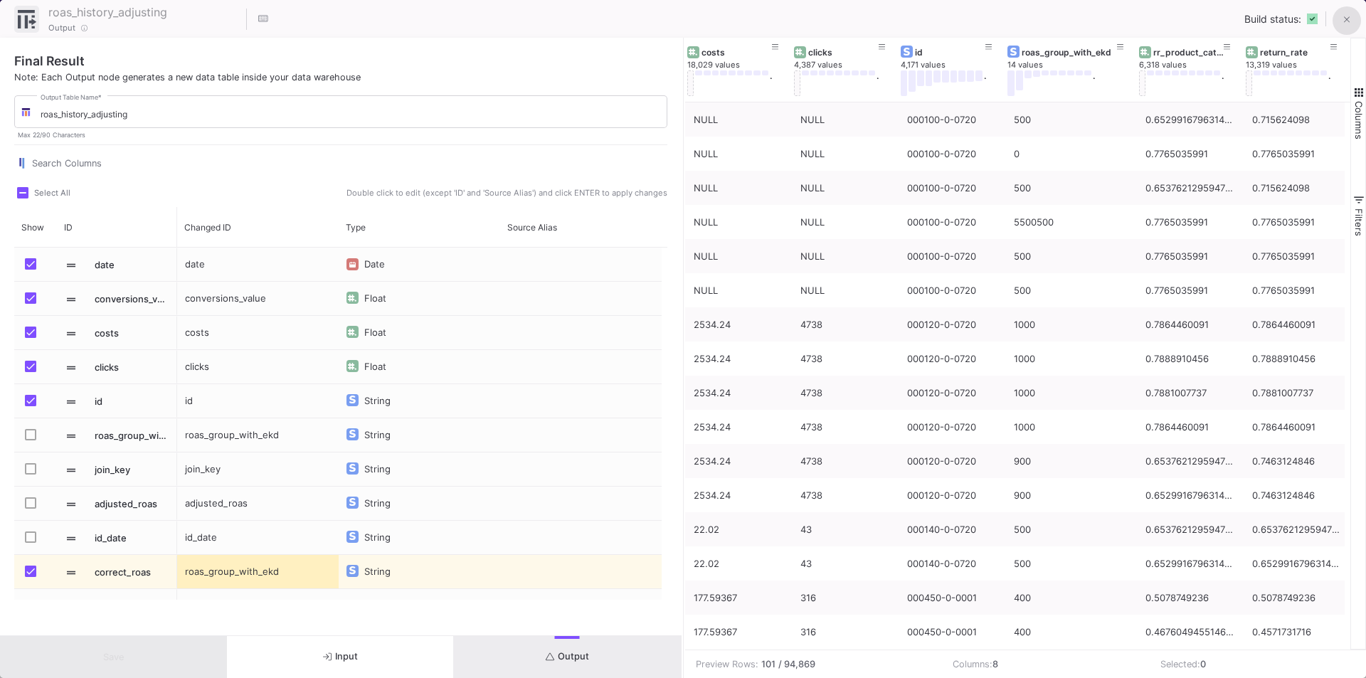
click at [1345, 26] on fa-icon at bounding box center [1347, 20] width 6 height 12
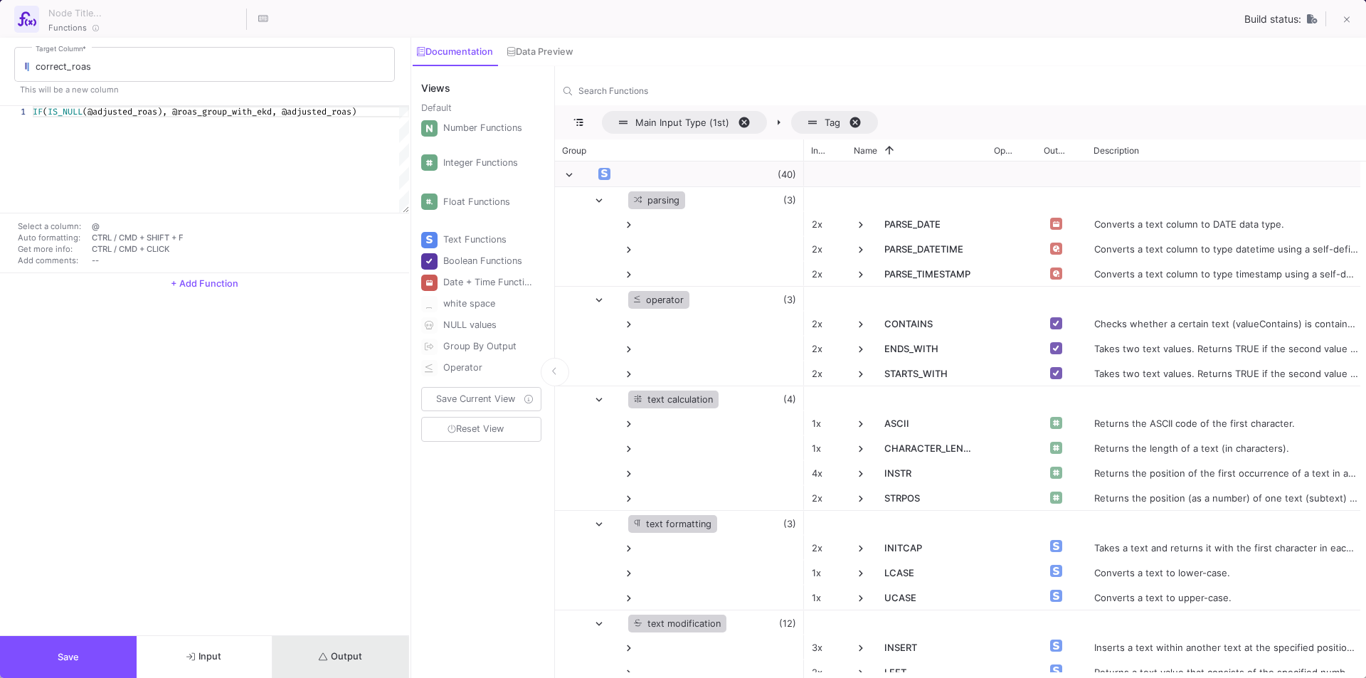
click at [309, 661] on button "Output" at bounding box center [340, 657] width 137 height 42
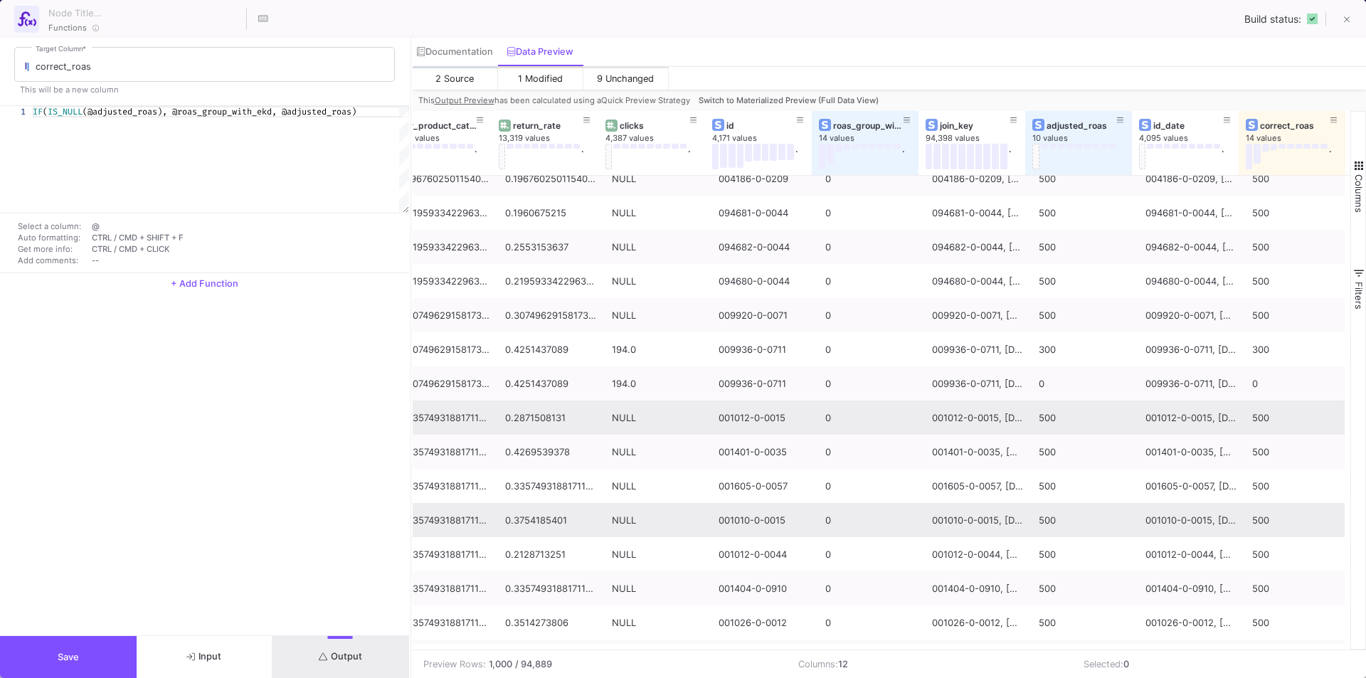
scroll to position [0, 0]
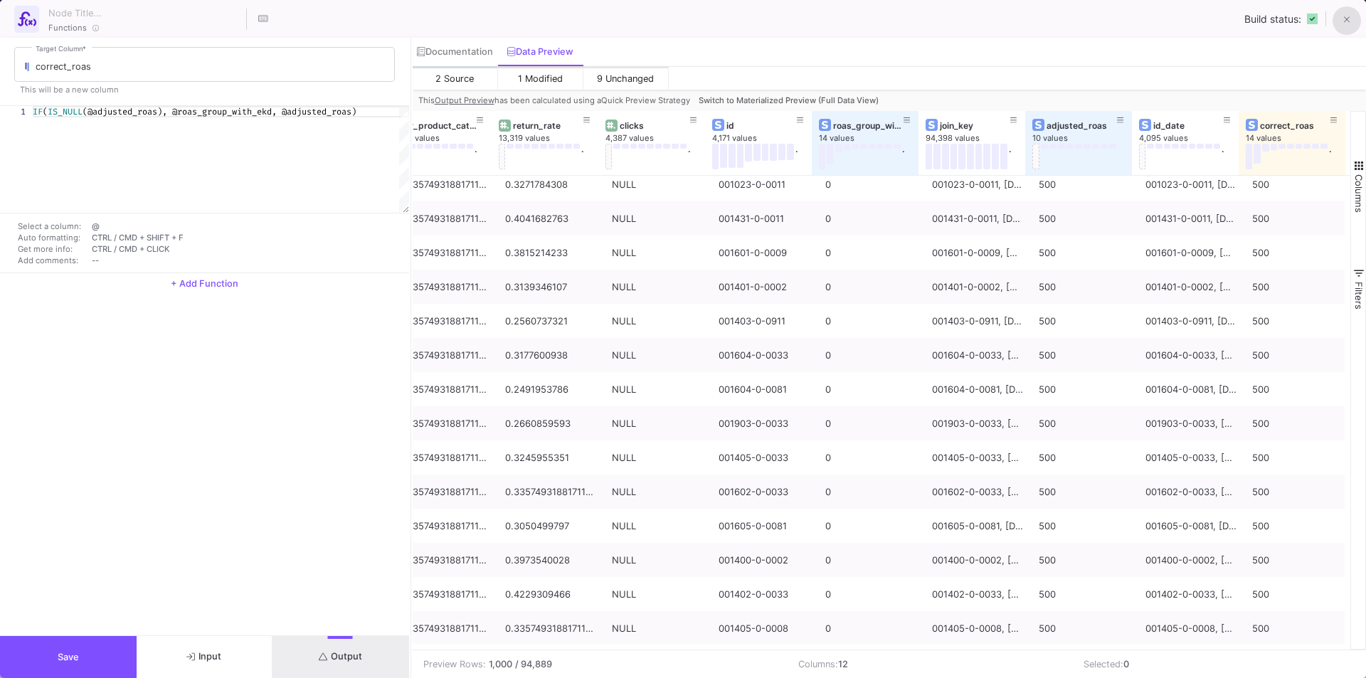
click at [1342, 23] on button at bounding box center [1346, 20] width 28 height 28
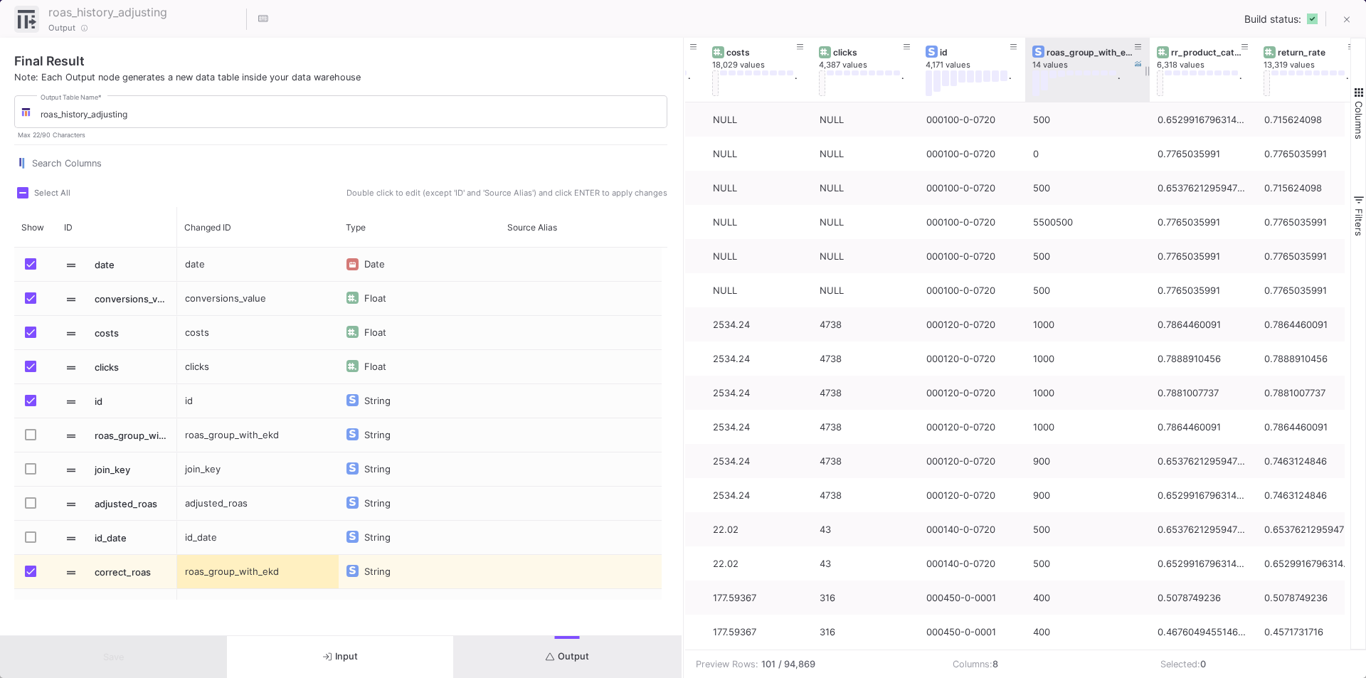
drag, startPoint x: 1131, startPoint y: 47, endPoint x: 1149, endPoint y: 63, distance: 23.7
click at [1149, 63] on div at bounding box center [1150, 70] width 6 height 64
click at [538, 657] on button "Output" at bounding box center [567, 657] width 227 height 42
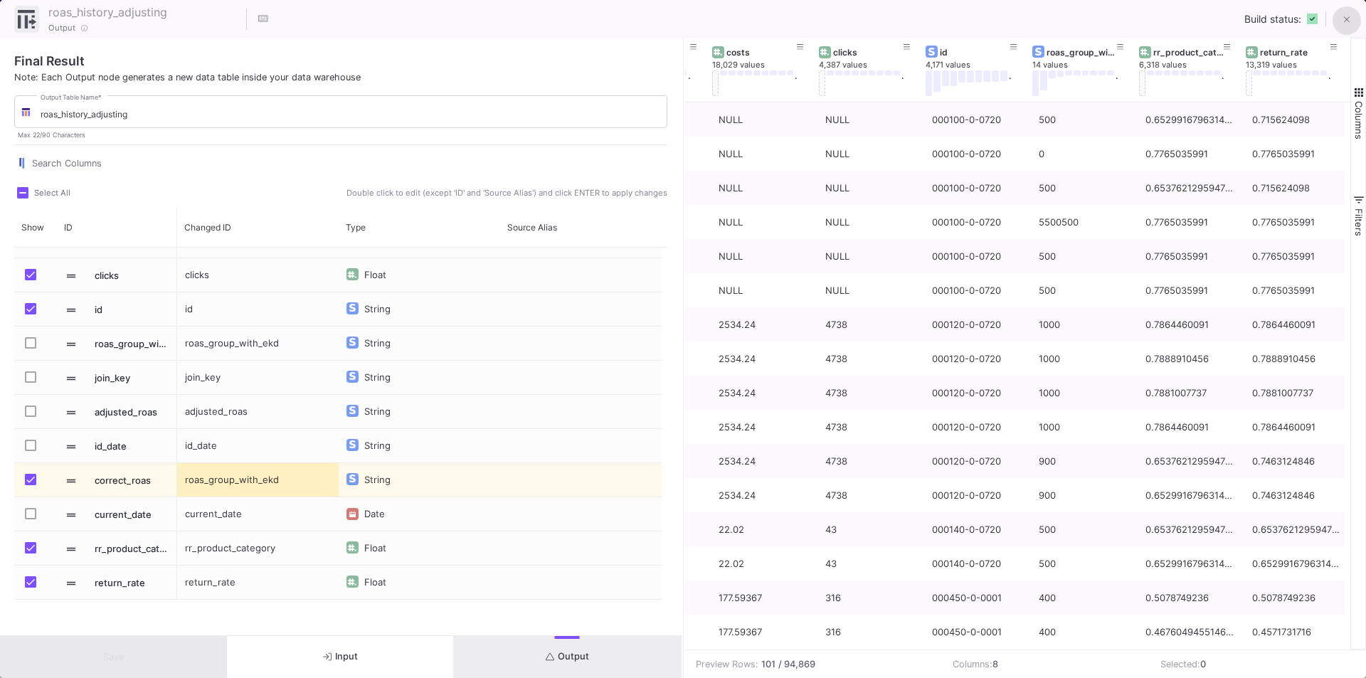
click at [1336, 23] on button at bounding box center [1346, 20] width 28 height 28
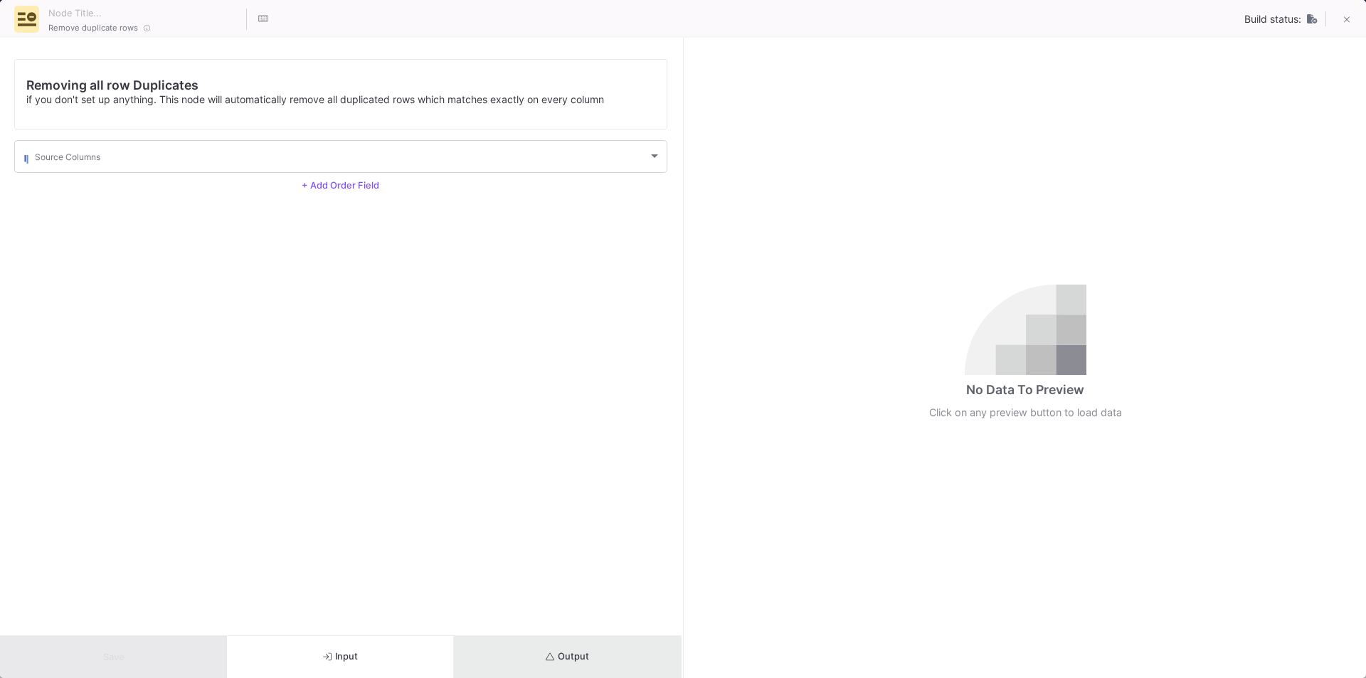
click at [538, 659] on button "Output" at bounding box center [567, 657] width 227 height 42
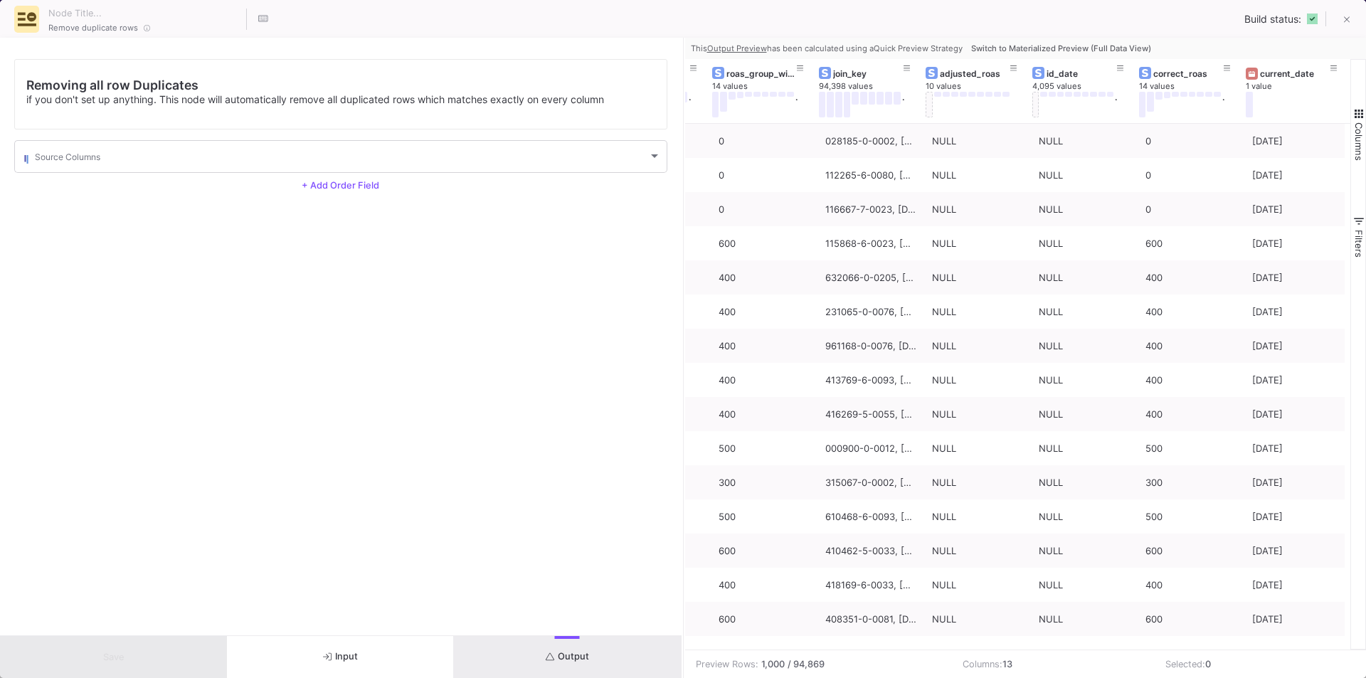
click at [337, 643] on button "Input" at bounding box center [340, 657] width 227 height 42
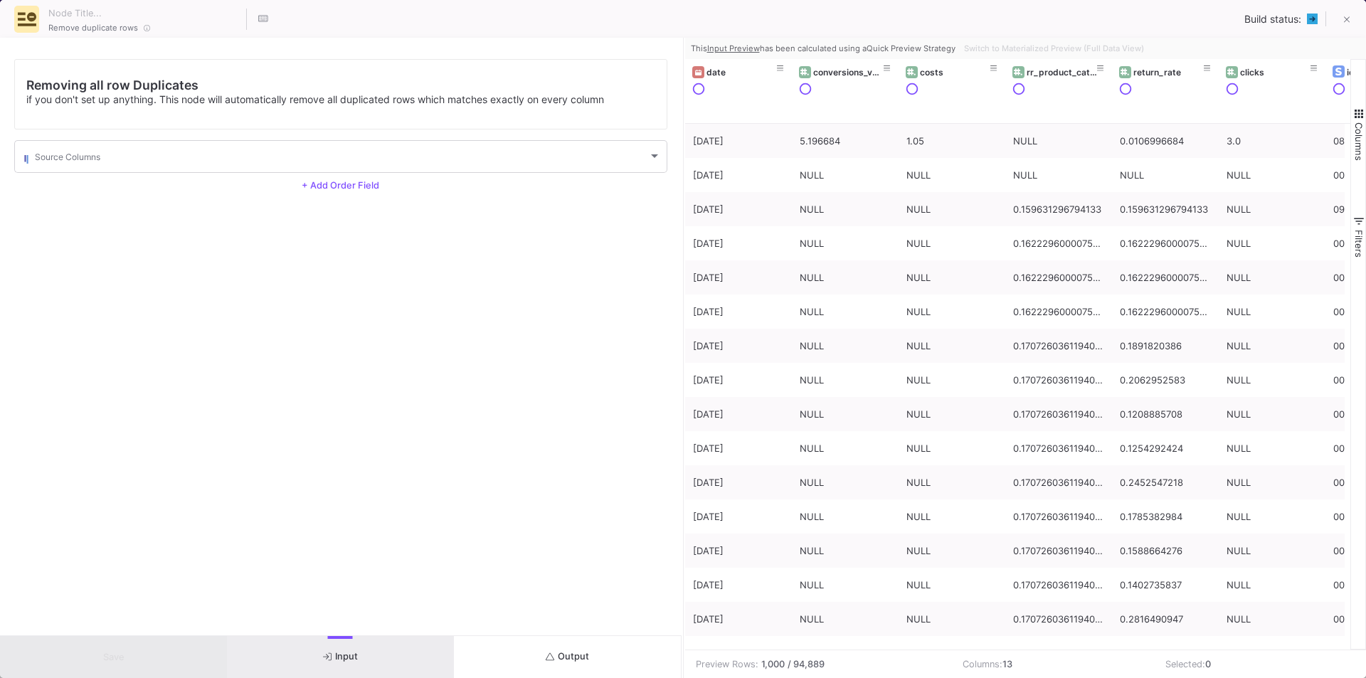
click at [544, 657] on button "Output" at bounding box center [567, 657] width 227 height 42
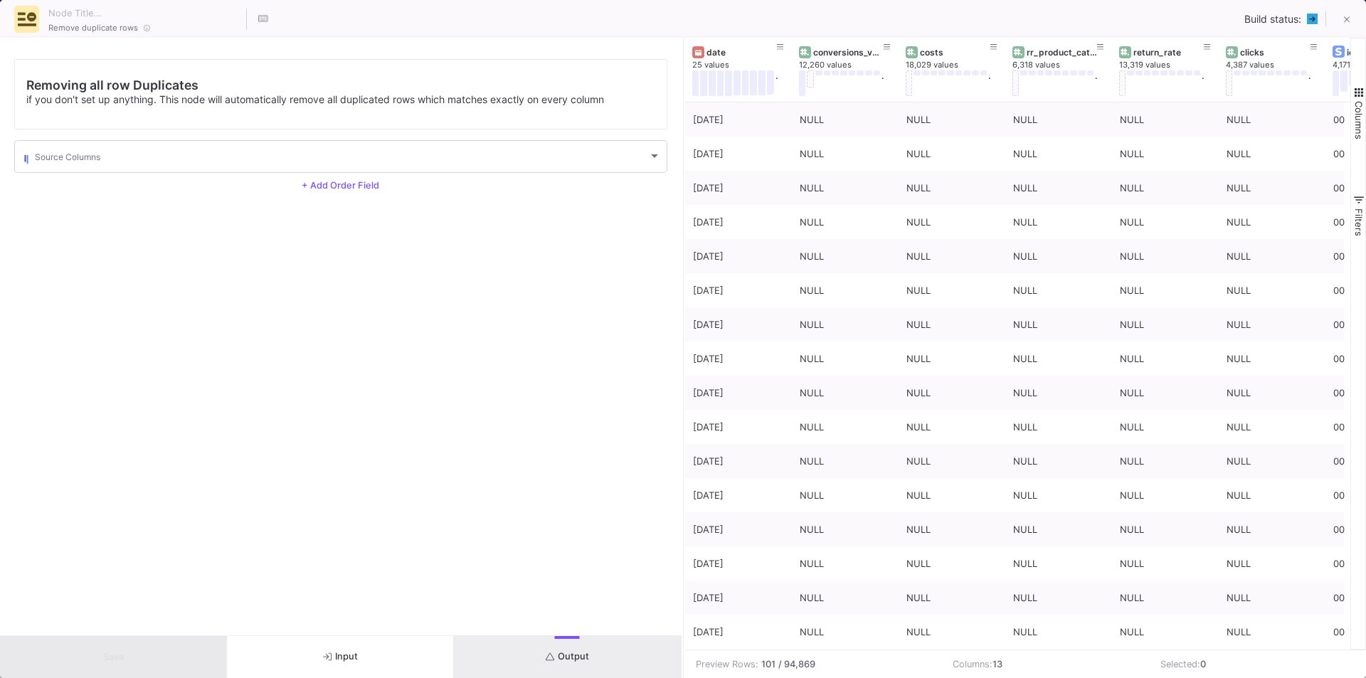
click at [365, 659] on button "Input" at bounding box center [340, 657] width 227 height 42
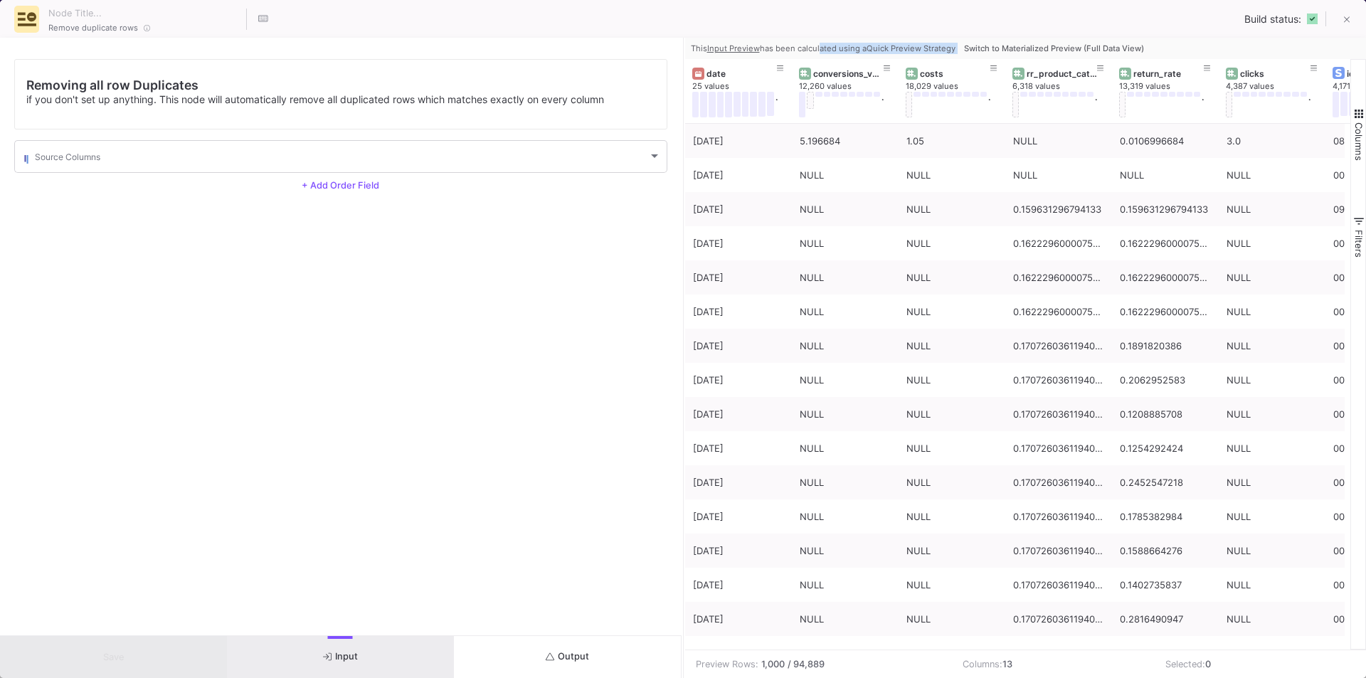
drag, startPoint x: 817, startPoint y: 50, endPoint x: 1172, endPoint y: 40, distance: 355.1
click at [1172, 40] on div "This Input Preview has been calculated using a Quick Preview Strategy Switch to…" at bounding box center [1025, 48] width 681 height 21
click at [1186, 41] on div "This Input Preview has been calculated using a Quick Preview Strategy Switch to…" at bounding box center [1025, 48] width 681 height 21
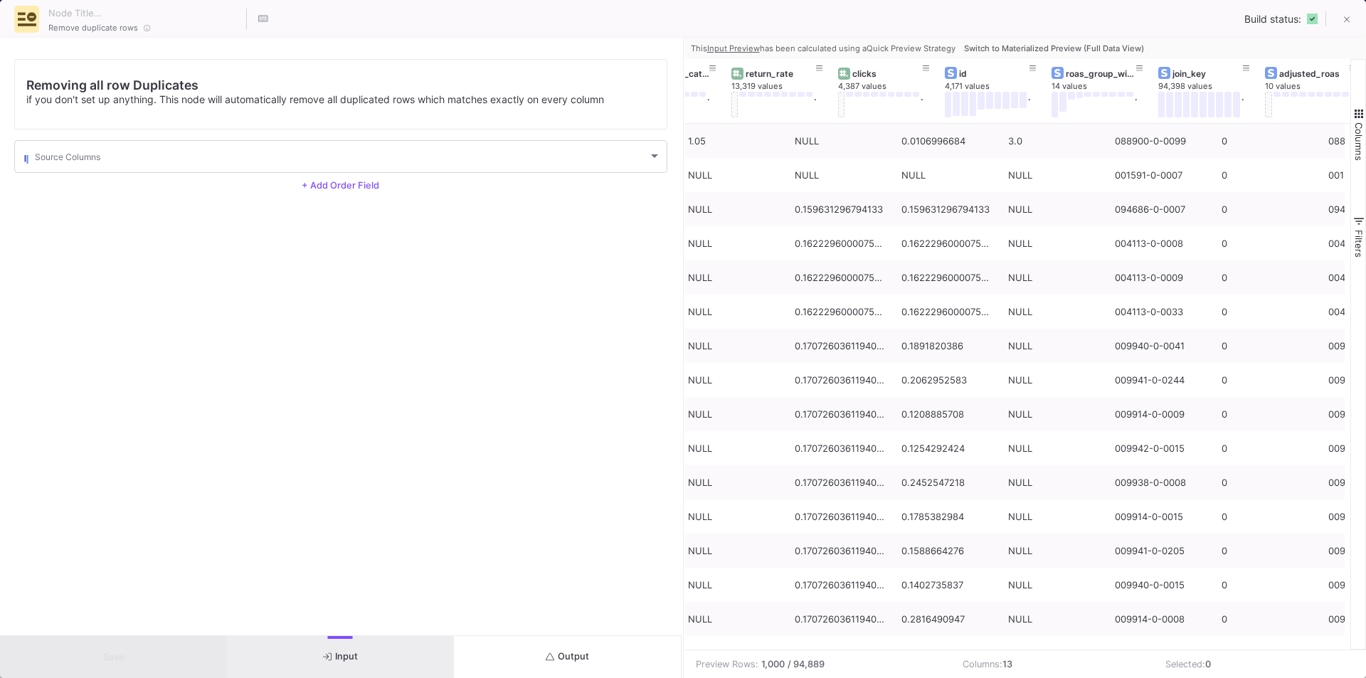
scroll to position [0, 405]
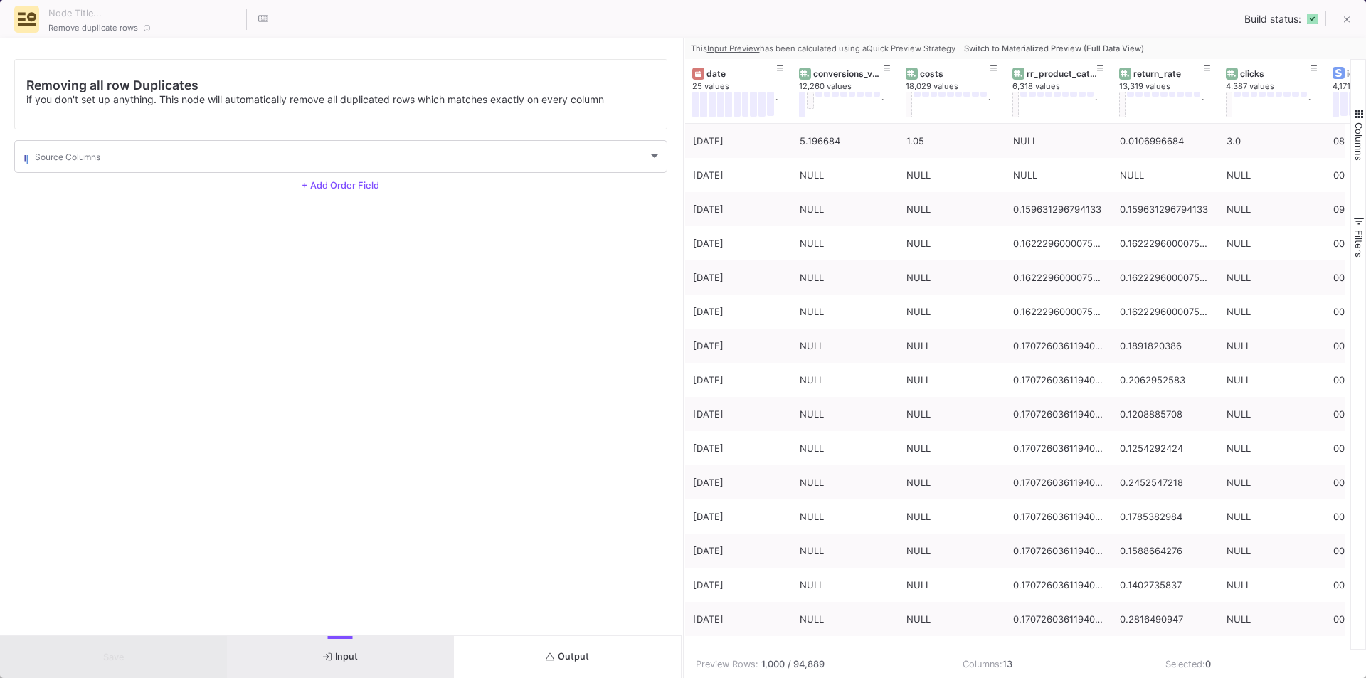
click at [592, 656] on button "Output" at bounding box center [567, 657] width 227 height 42
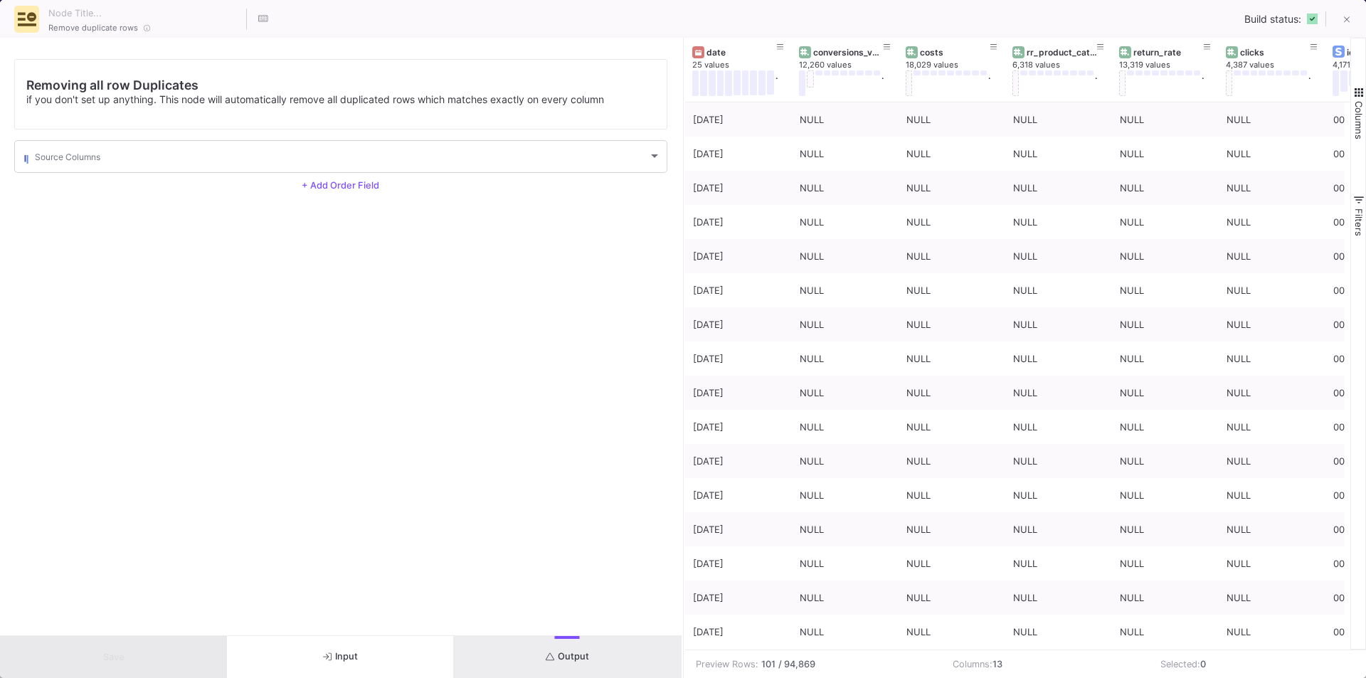
click at [348, 647] on button "Input" at bounding box center [340, 657] width 227 height 42
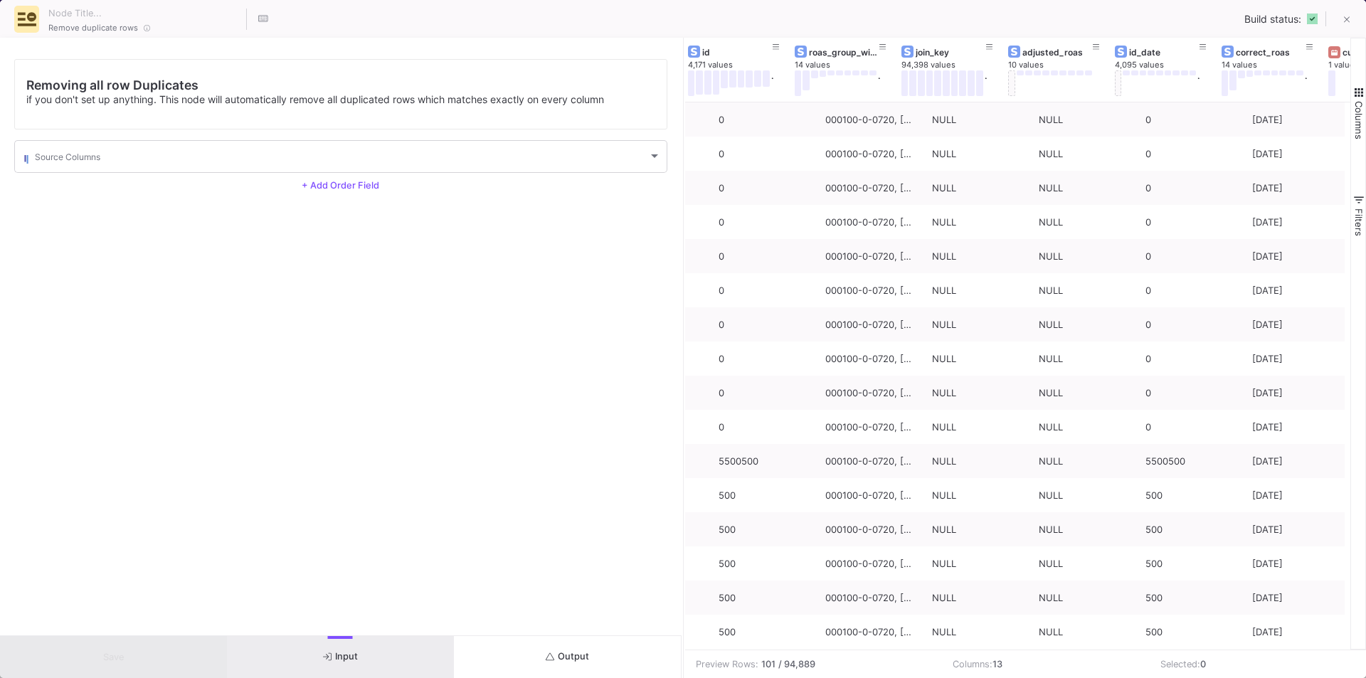
scroll to position [0, 69]
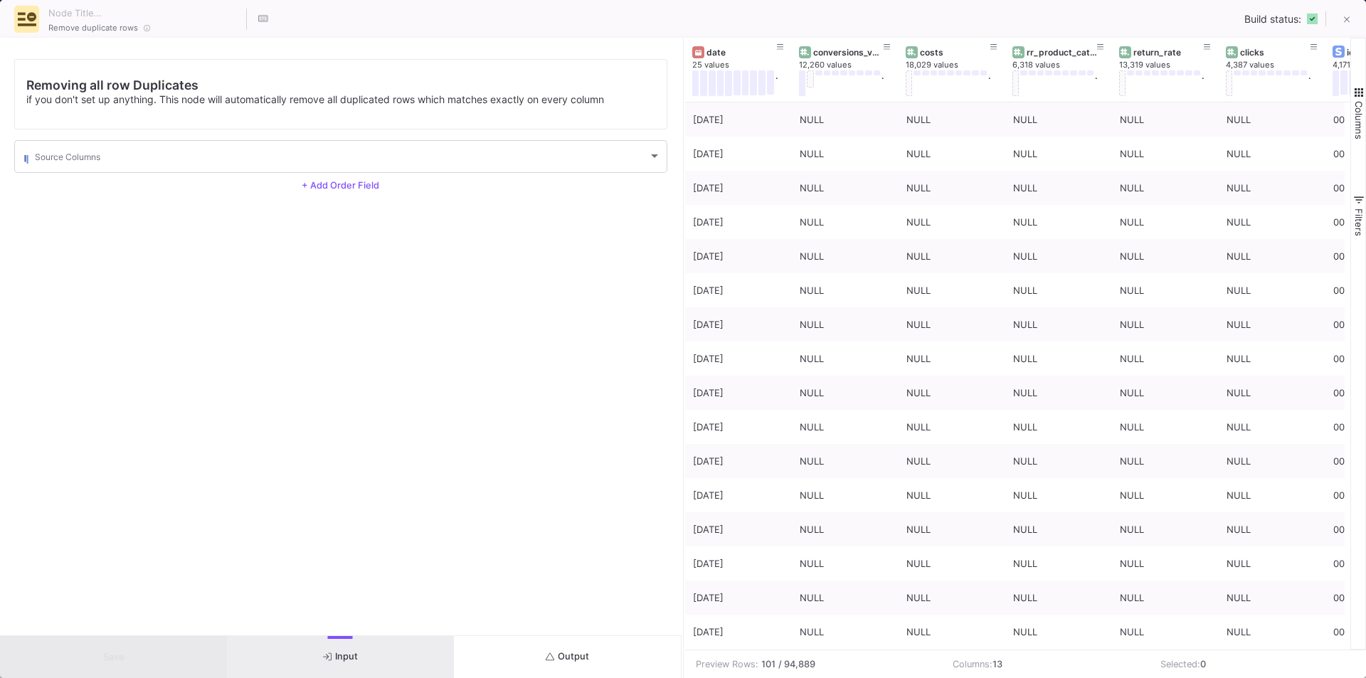
click at [585, 651] on span "Output" at bounding box center [567, 656] width 43 height 11
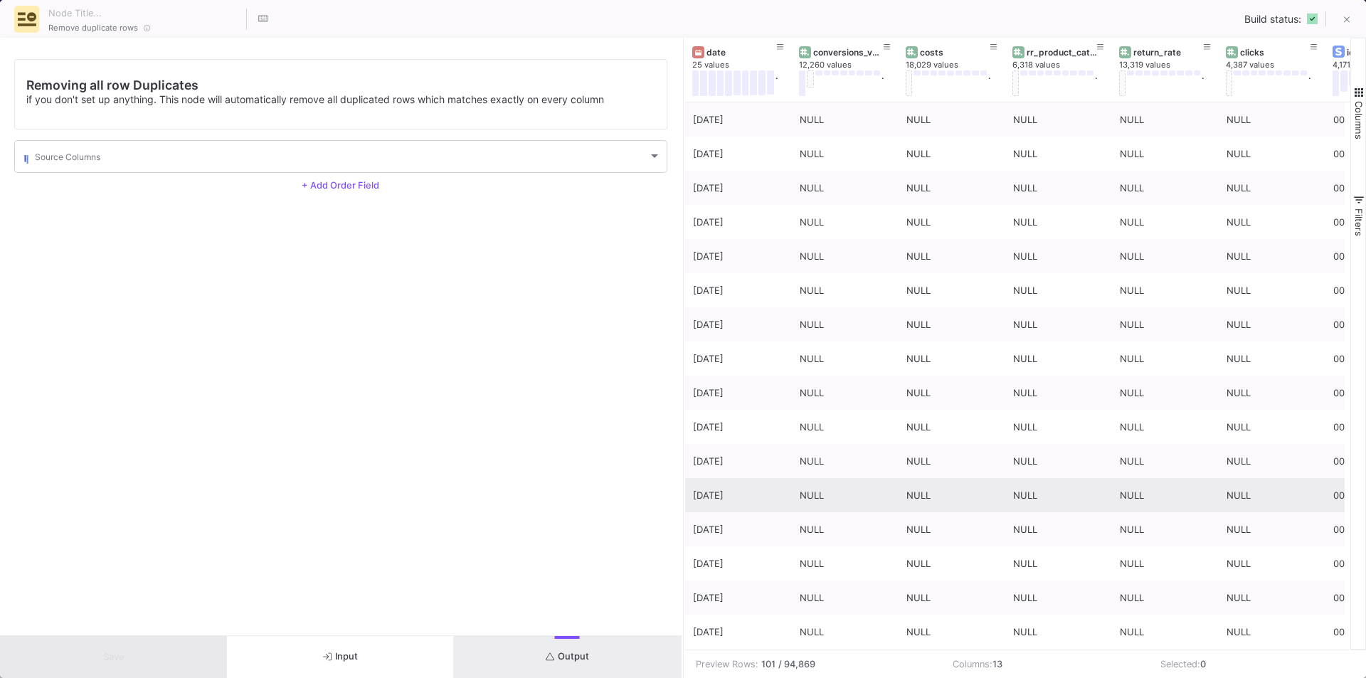
scroll to position [489, 0]
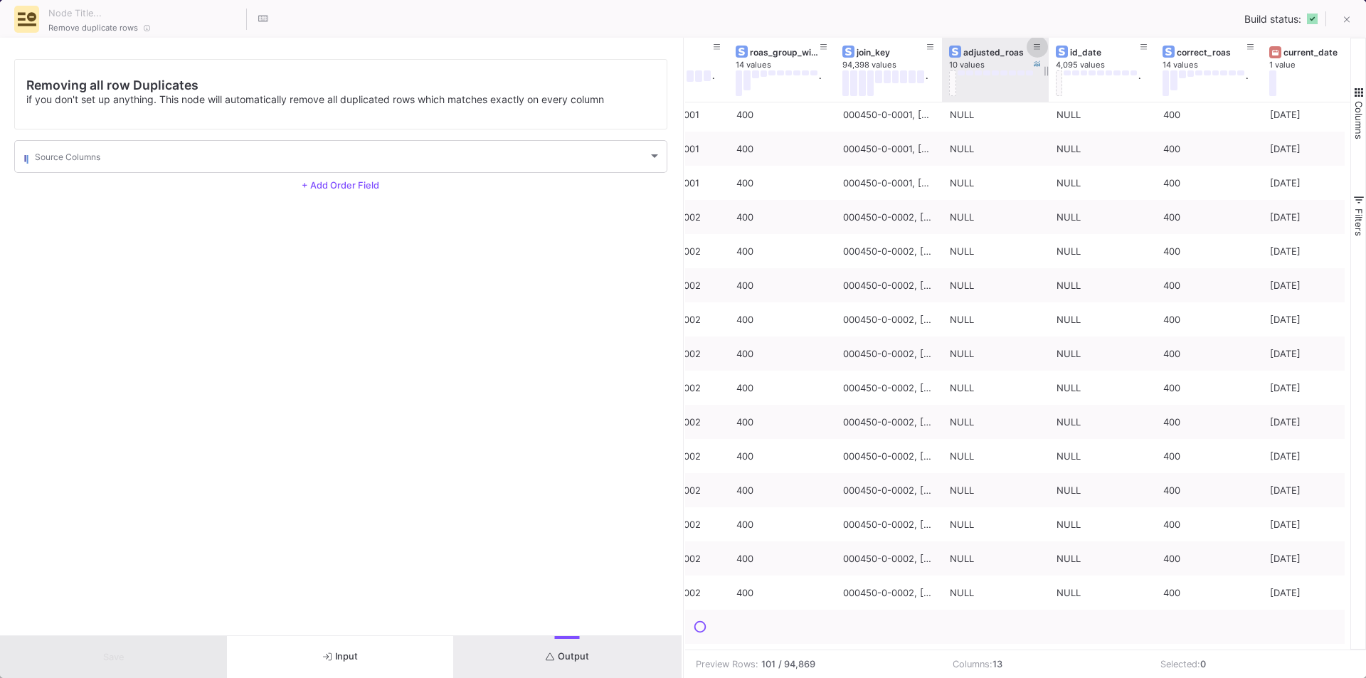
click at [1032, 47] on button at bounding box center [1036, 46] width 21 height 21
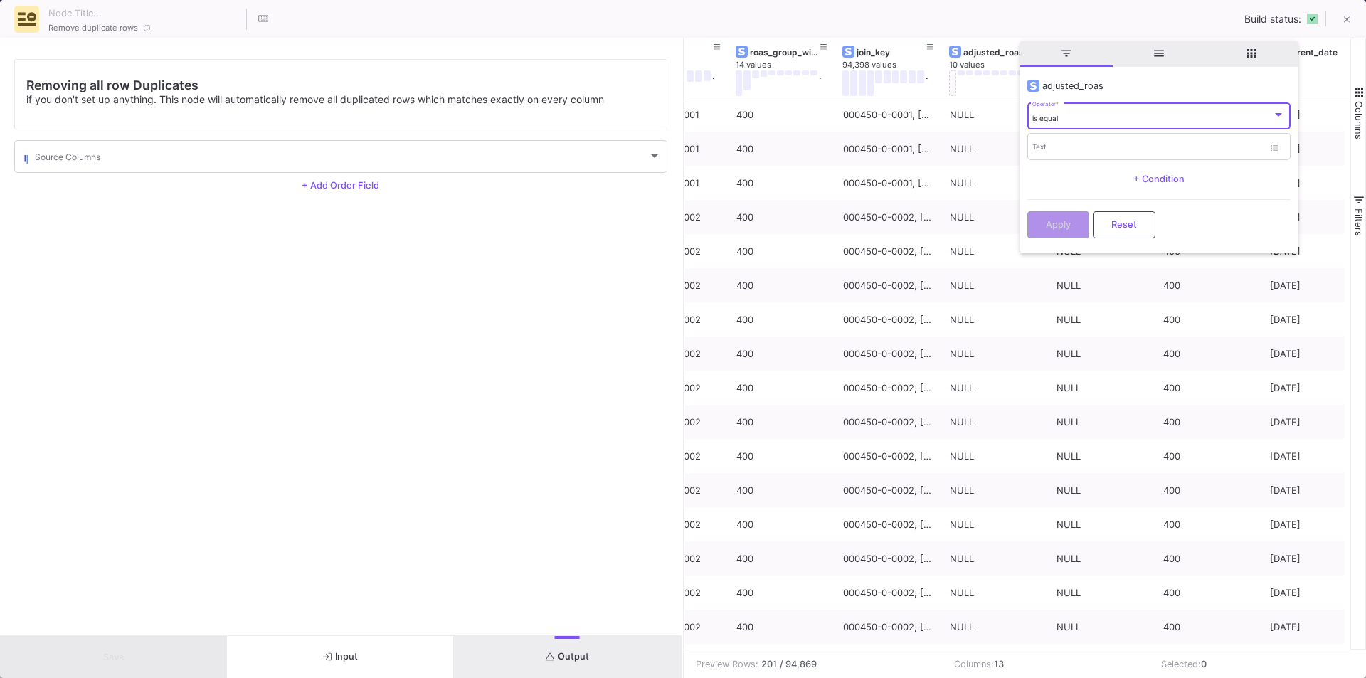
click at [1060, 116] on div "is equal" at bounding box center [1152, 118] width 240 height 9
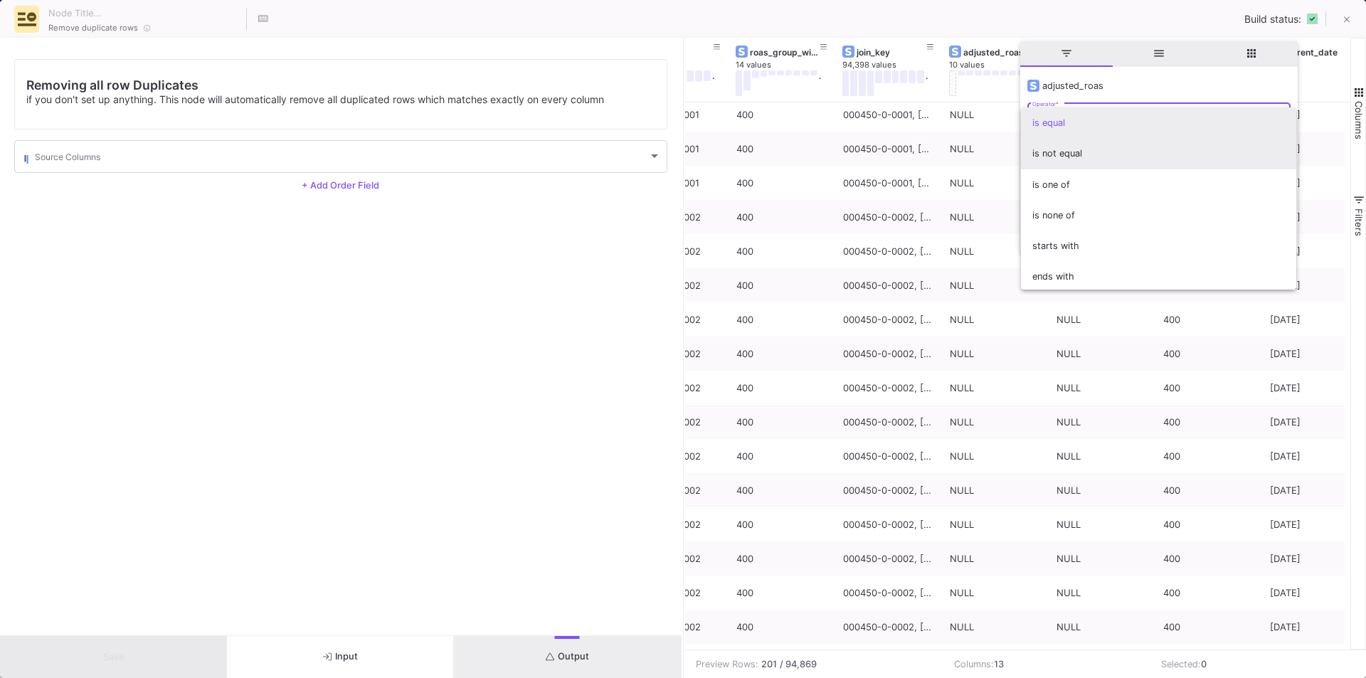
click at [1087, 156] on span "is not equal" at bounding box center [1158, 153] width 253 height 31
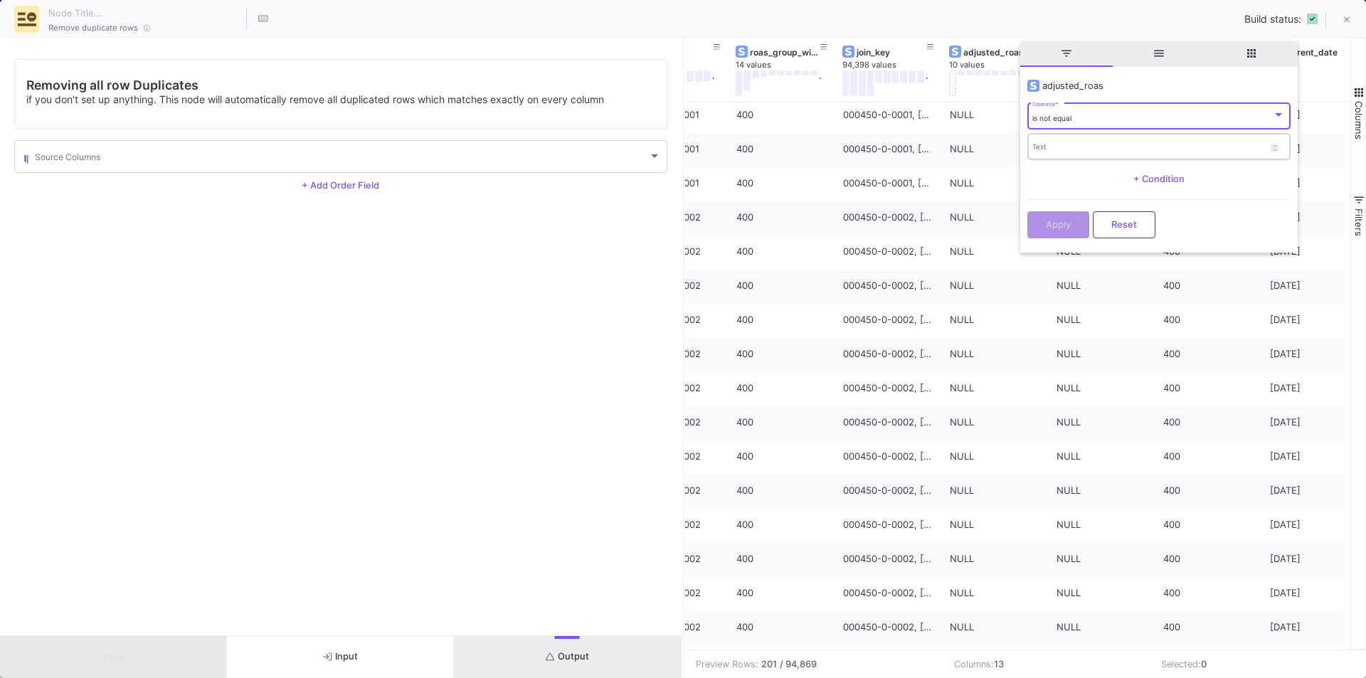
click at [1070, 153] on div "Text" at bounding box center [1147, 146] width 231 height 29
type input "NULL"
click at [1068, 228] on button "Apply" at bounding box center [1058, 223] width 62 height 27
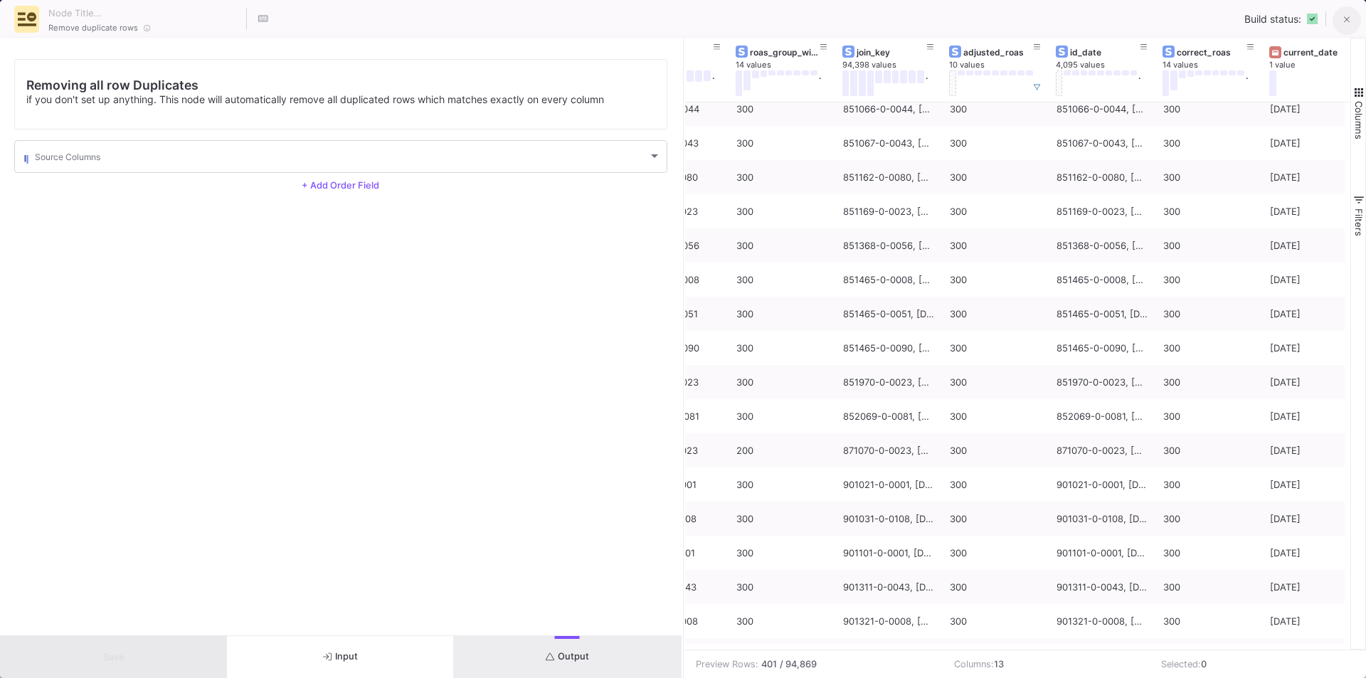
click at [1344, 19] on icon at bounding box center [1347, 20] width 6 height 10
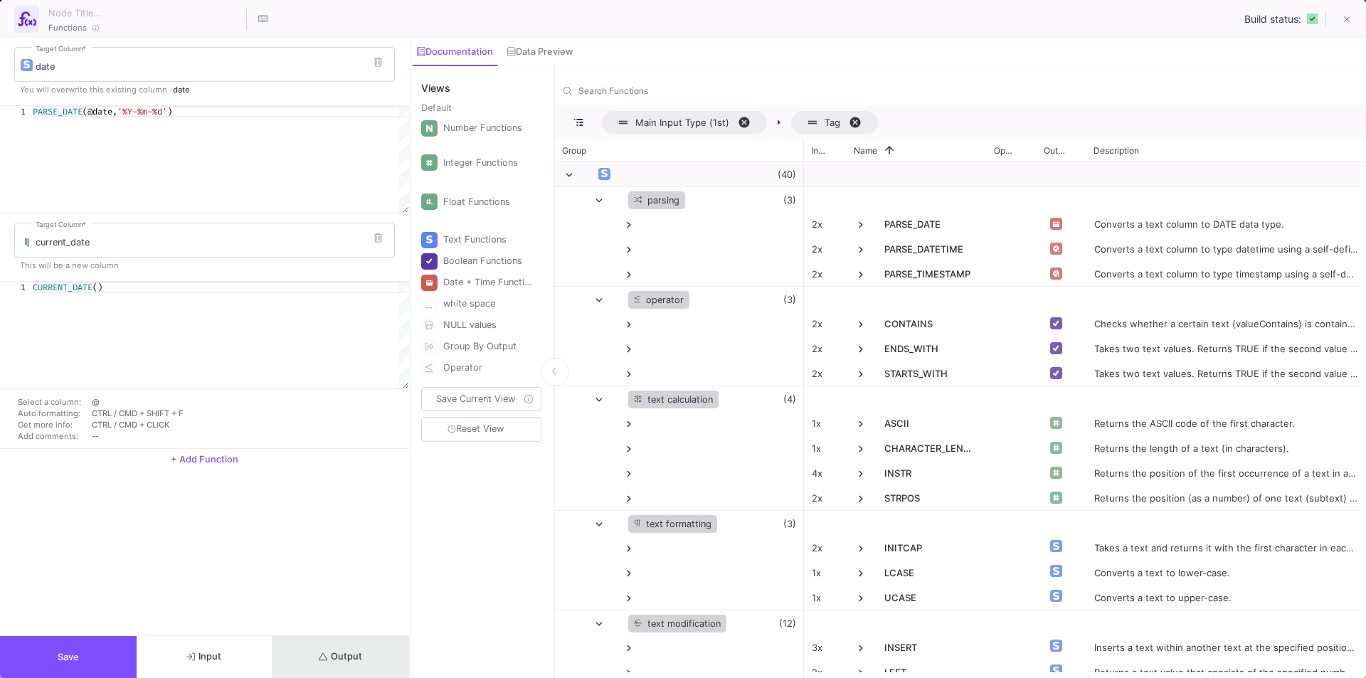
click at [352, 659] on span "Output" at bounding box center [340, 656] width 43 height 11
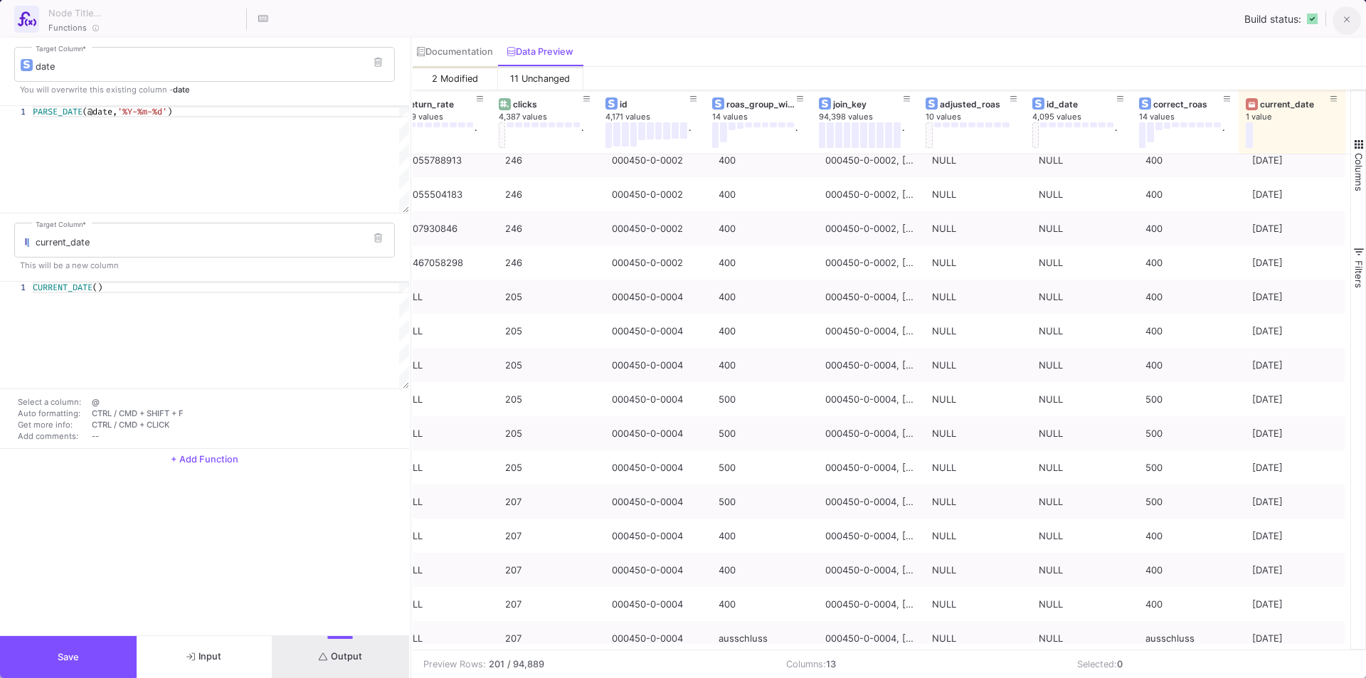
click at [1339, 20] on button at bounding box center [1346, 20] width 28 height 28
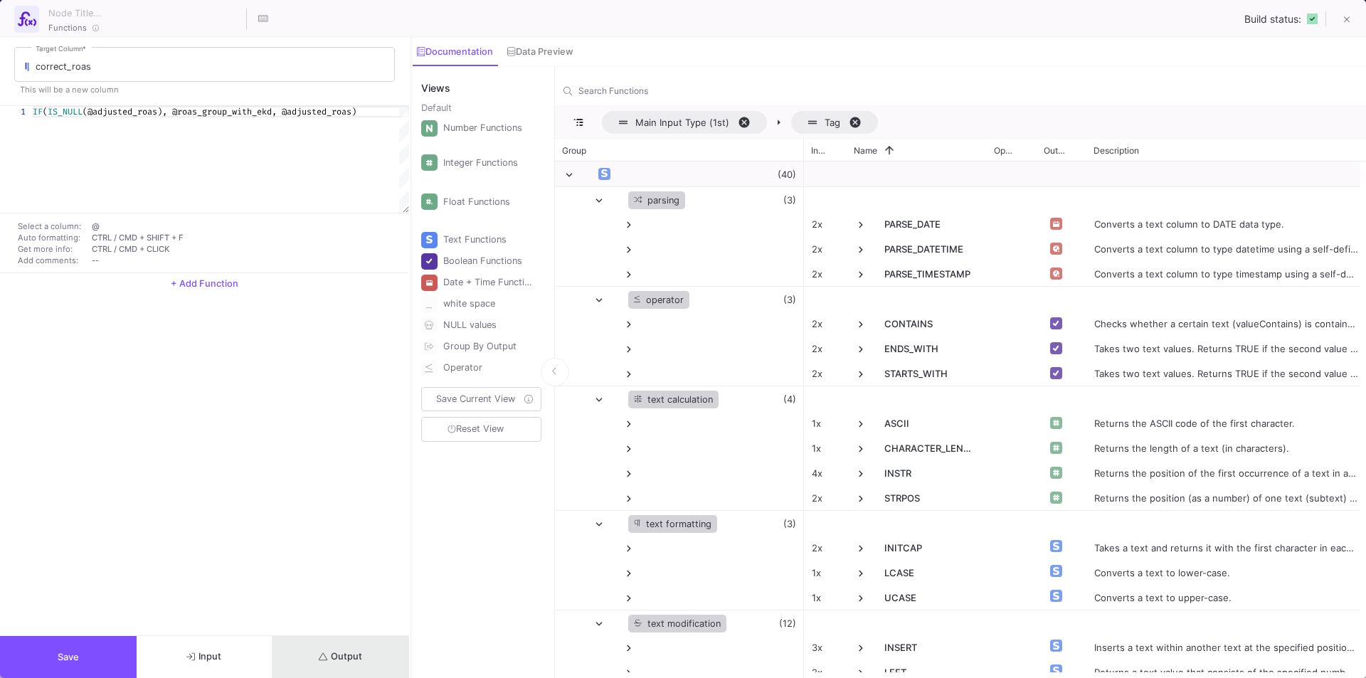
click at [332, 657] on span "Output" at bounding box center [340, 656] width 43 height 11
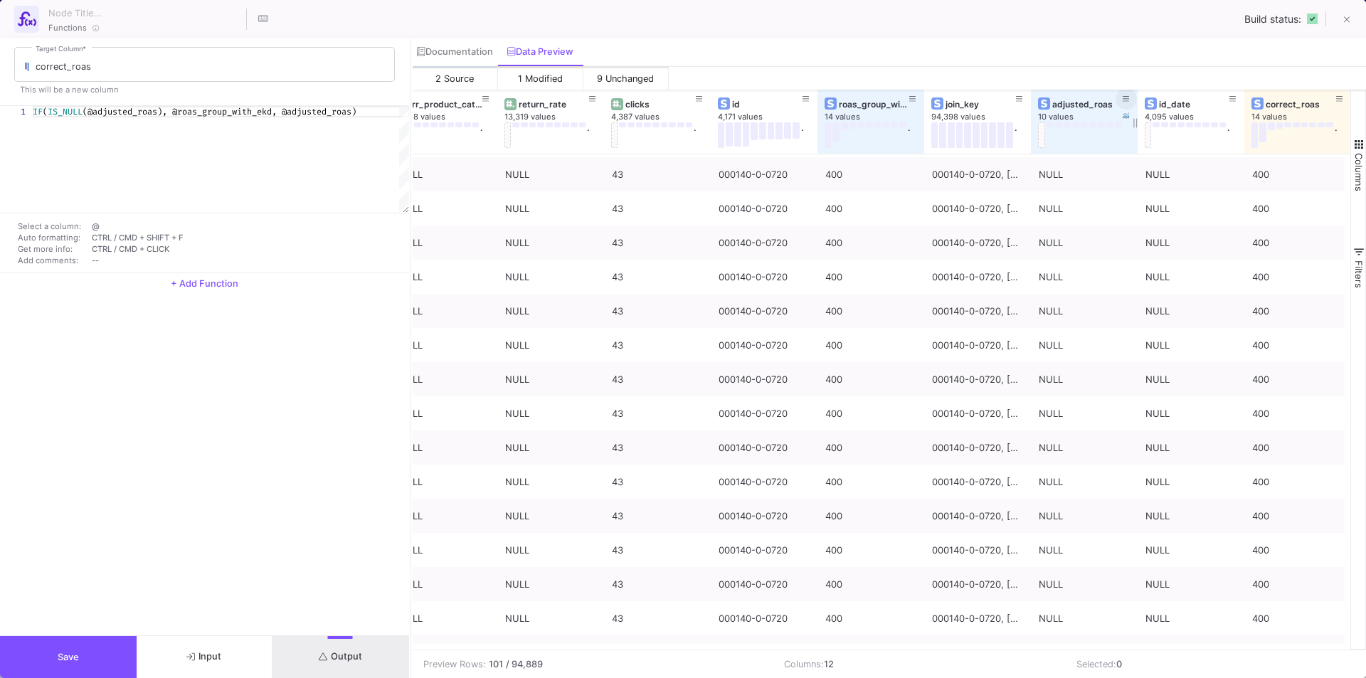
click at [1125, 95] on icon at bounding box center [1125, 99] width 7 height 8
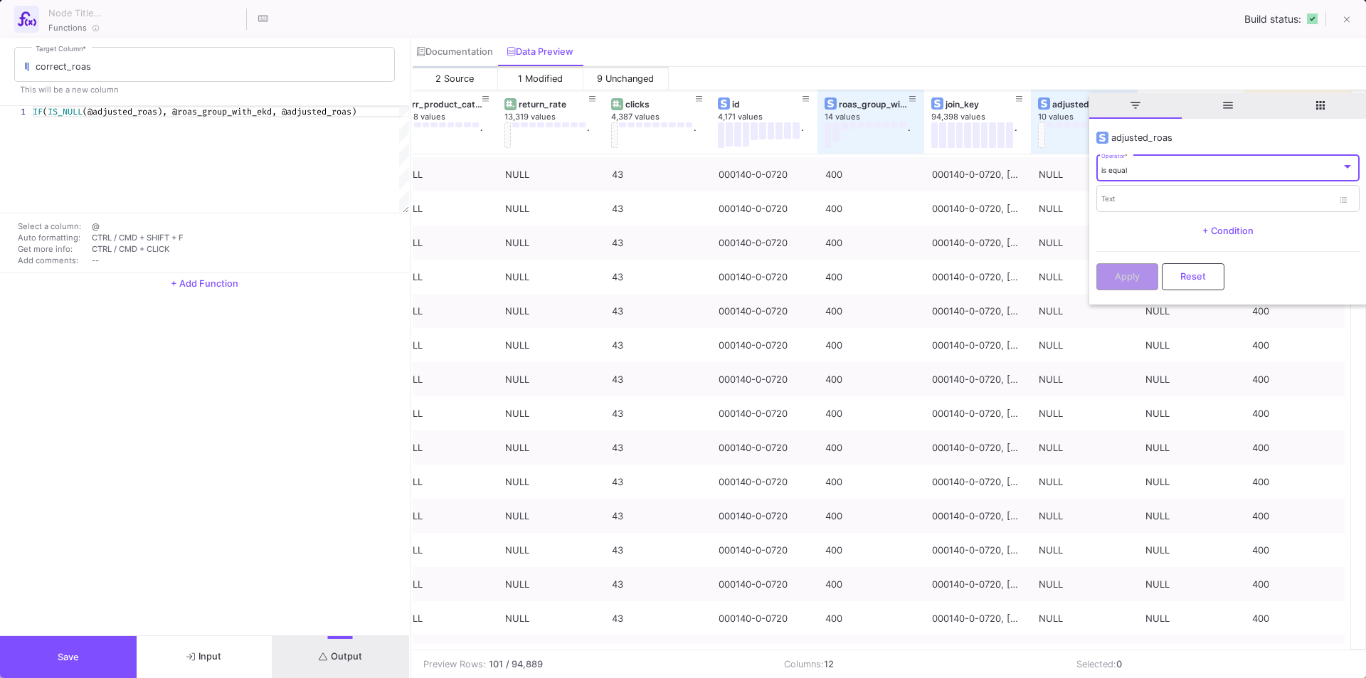
click at [1132, 163] on div "is equal Operator *" at bounding box center [1227, 167] width 253 height 29
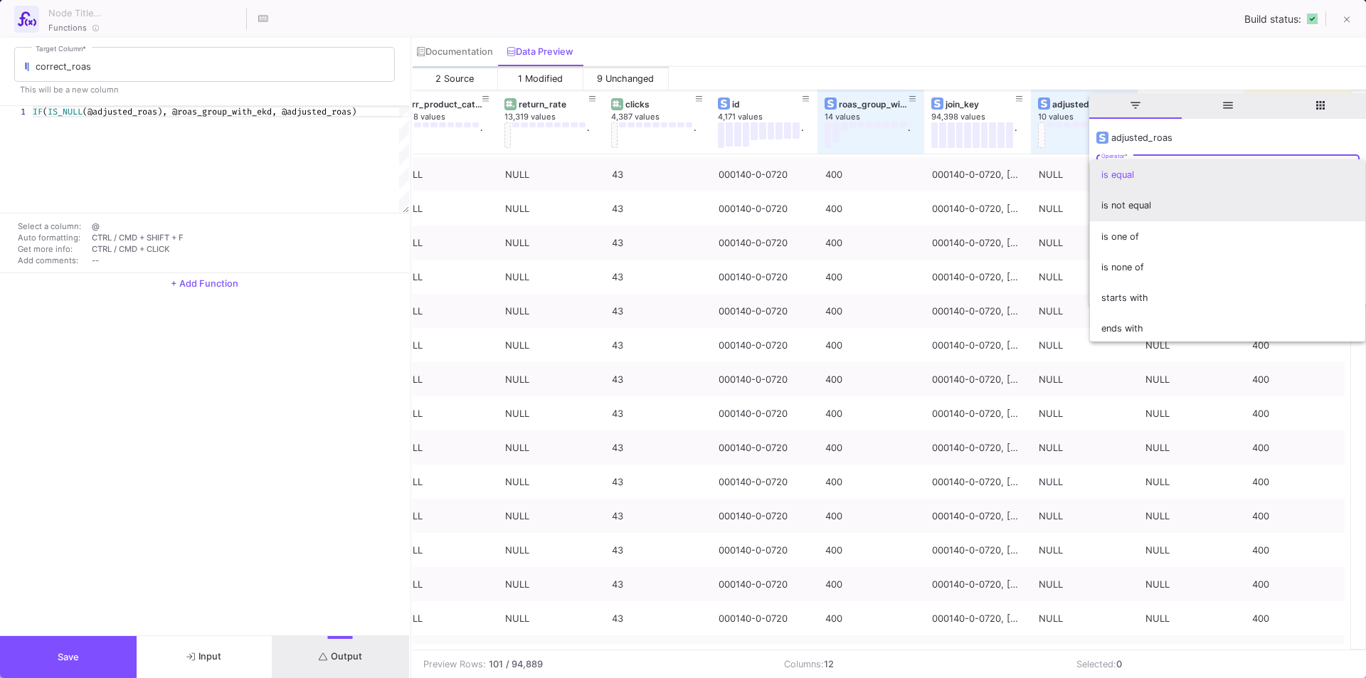
click at [1143, 208] on span "is not equal" at bounding box center [1227, 205] width 253 height 31
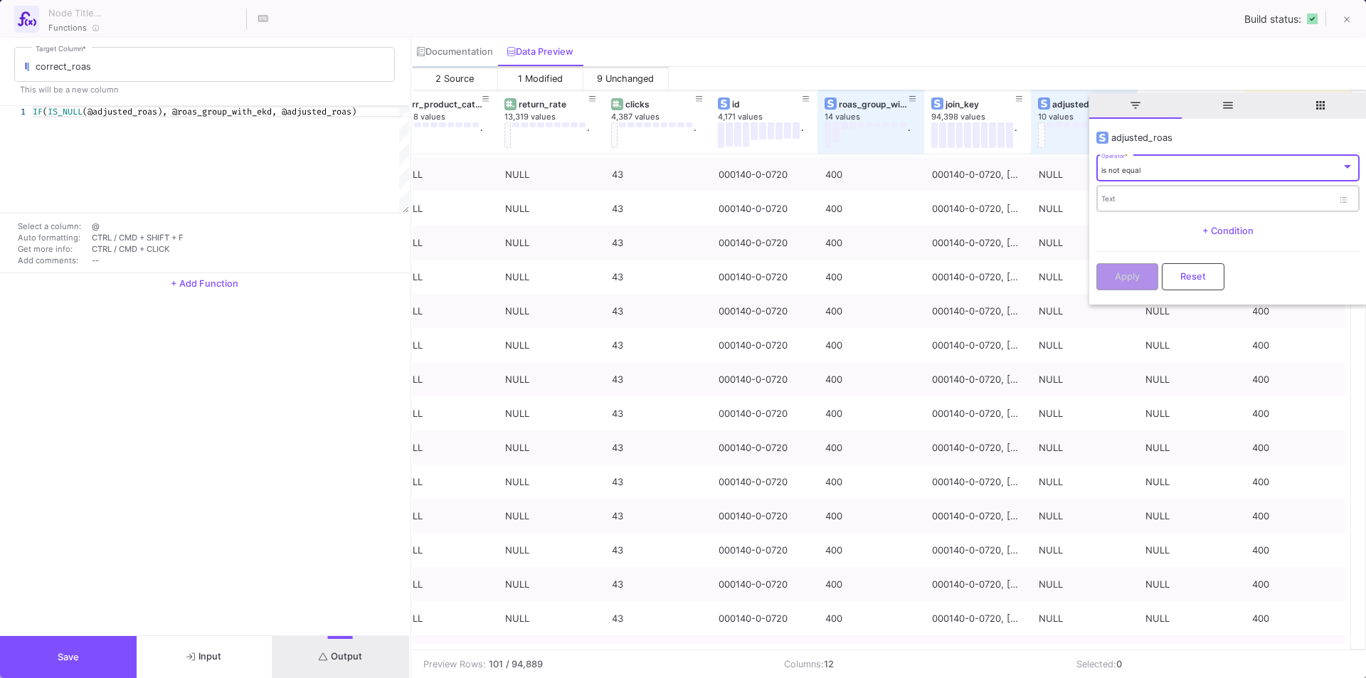
click at [1133, 198] on input "Text" at bounding box center [1216, 200] width 231 height 9
type input "NULL"
click at [1120, 272] on span "Apply" at bounding box center [1127, 275] width 25 height 11
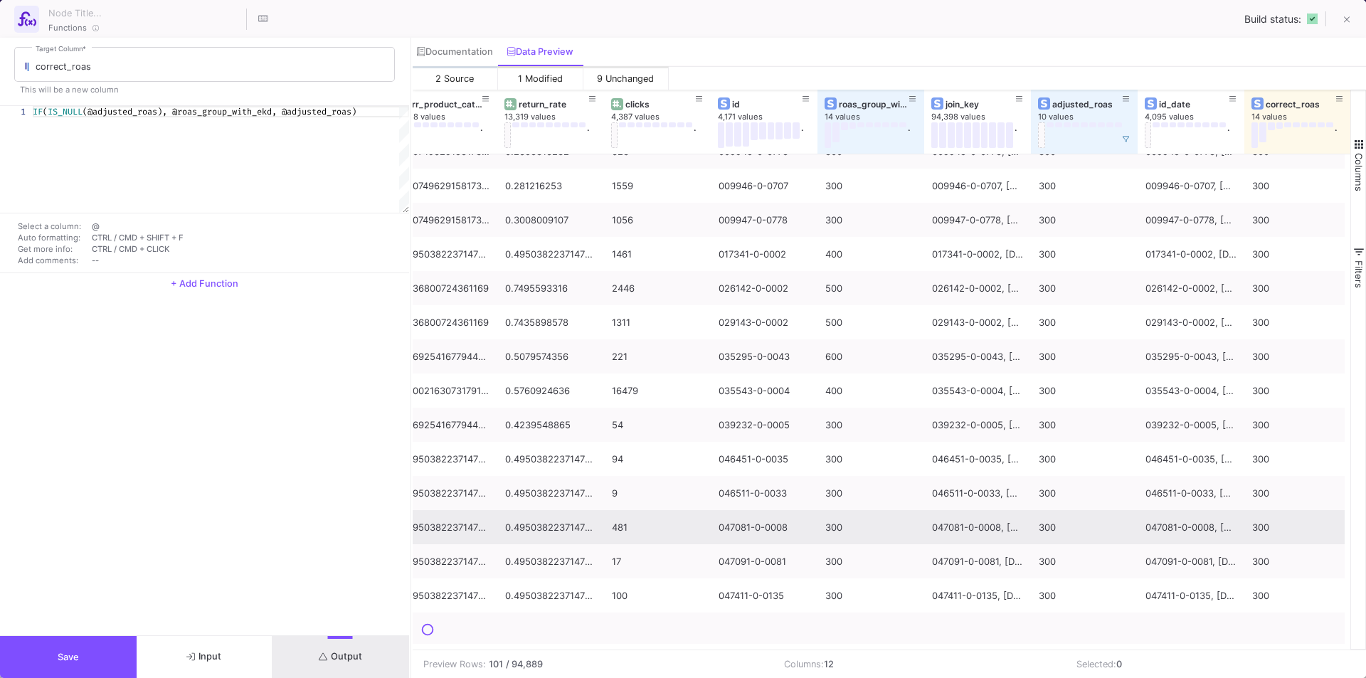
scroll to position [2959, 0]
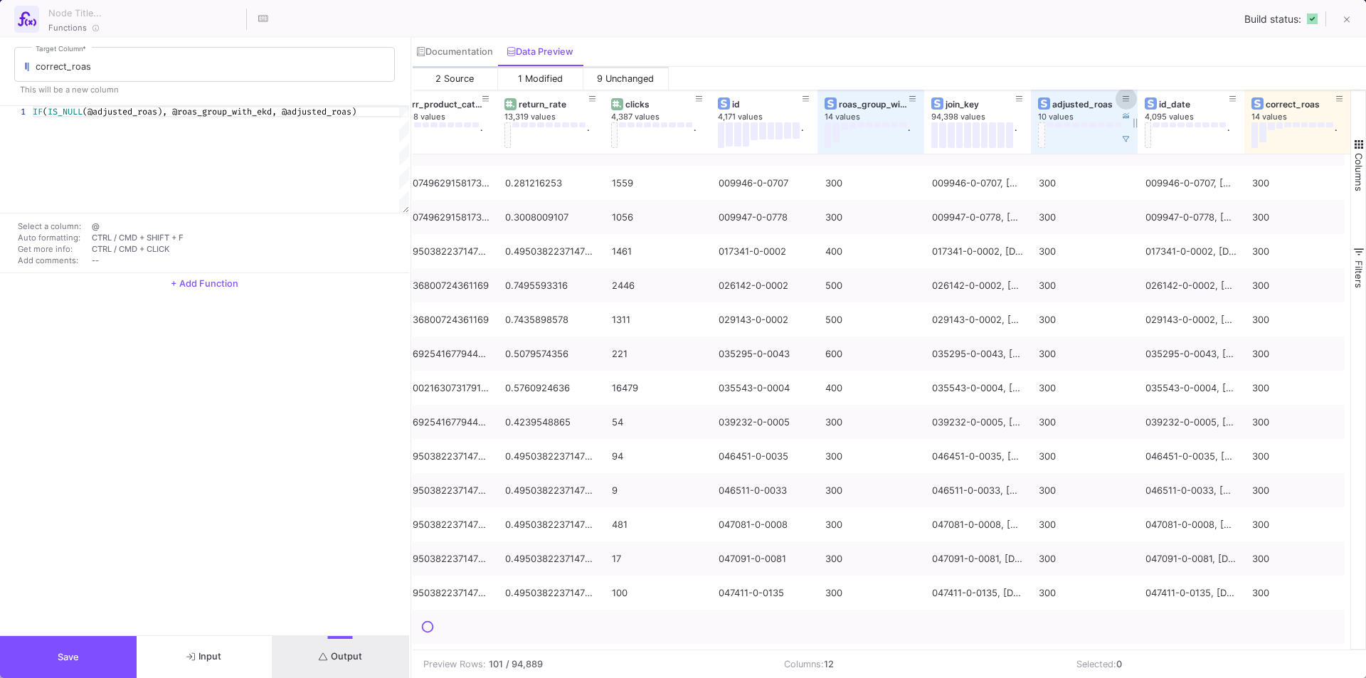
click at [1127, 99] on icon at bounding box center [1125, 99] width 7 height 6
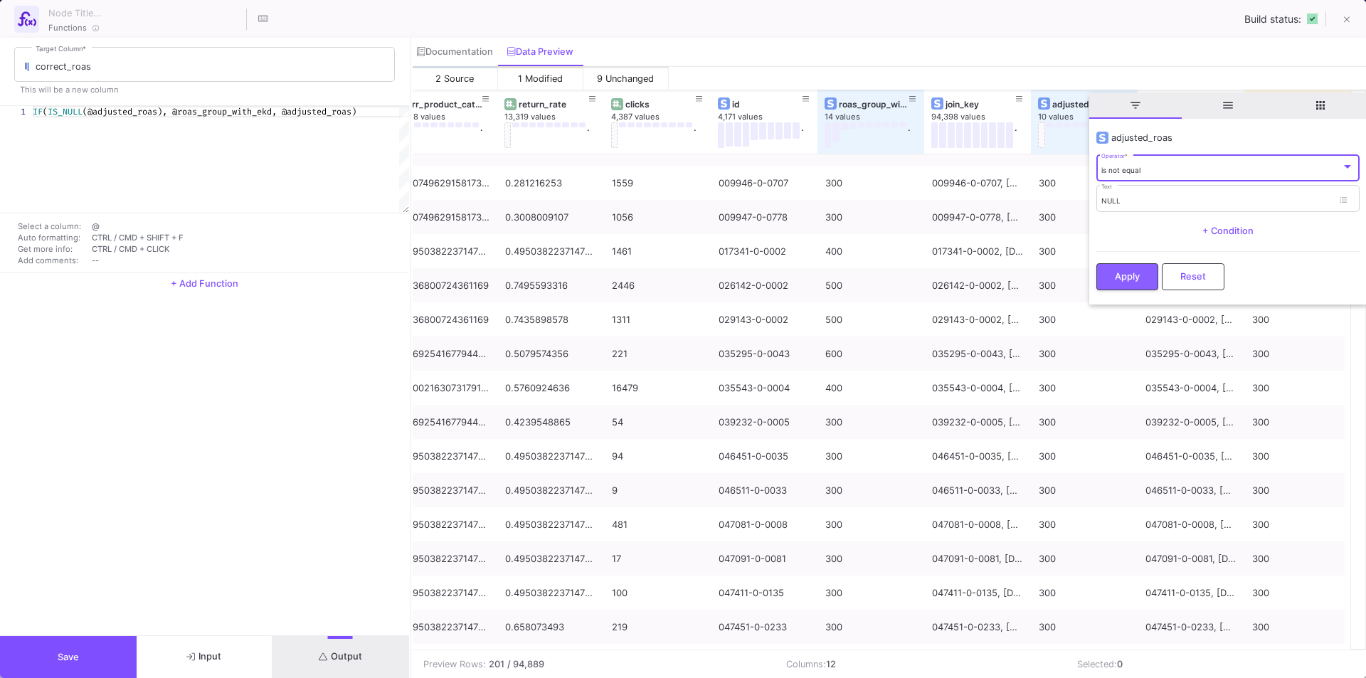
click at [1177, 270] on button "Reset" at bounding box center [1193, 276] width 63 height 27
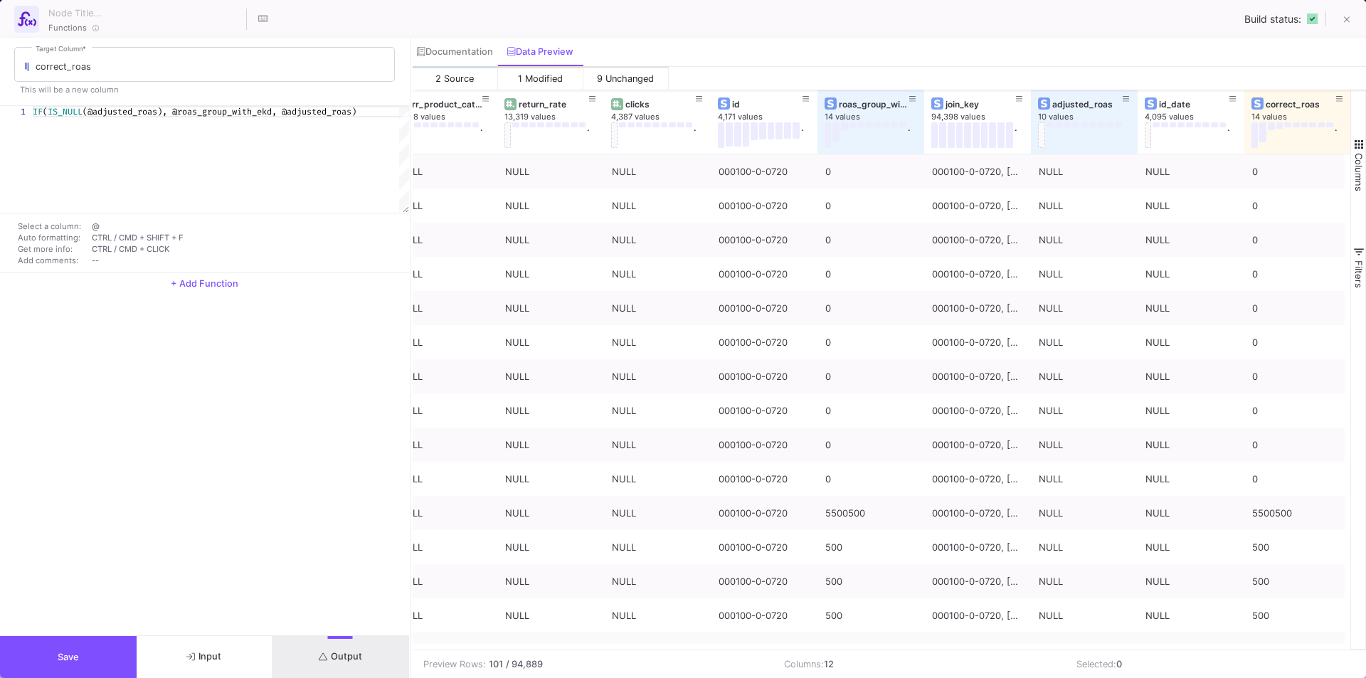
scroll to position [0, 348]
click at [1342, 21] on button at bounding box center [1346, 20] width 28 height 28
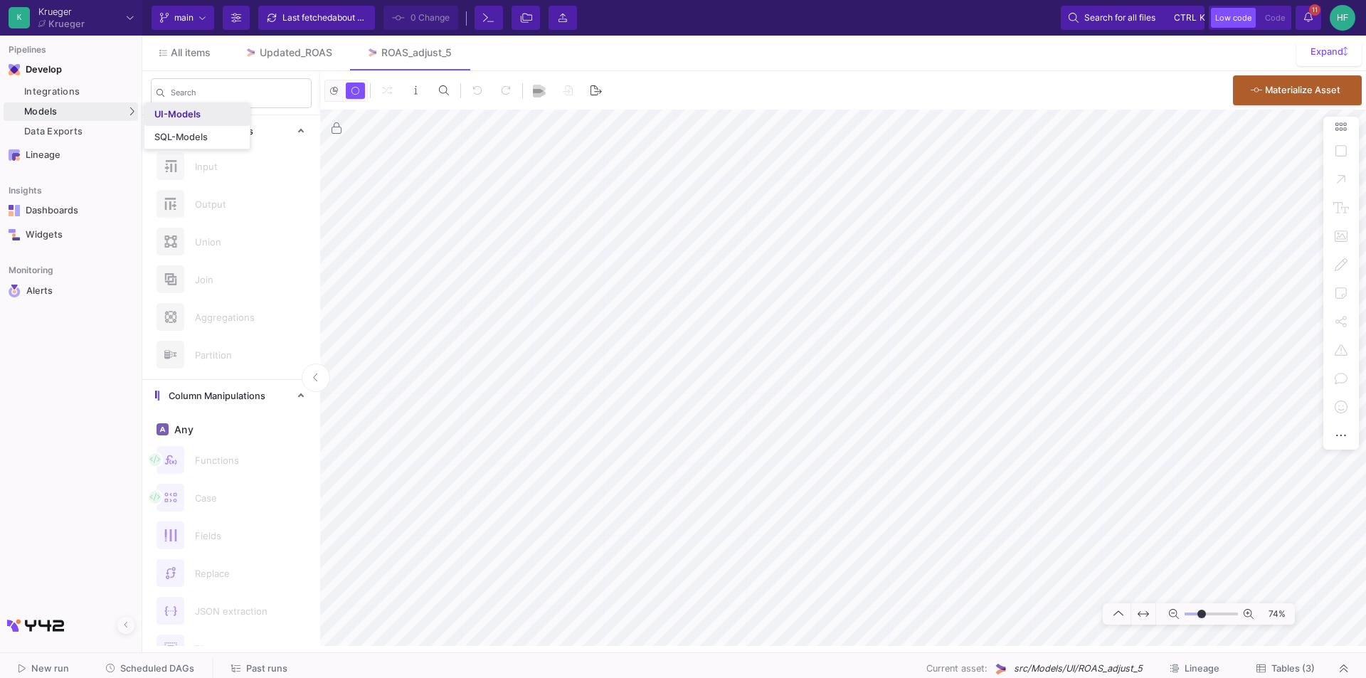
click at [187, 113] on div "UI-Models" at bounding box center [177, 114] width 46 height 11
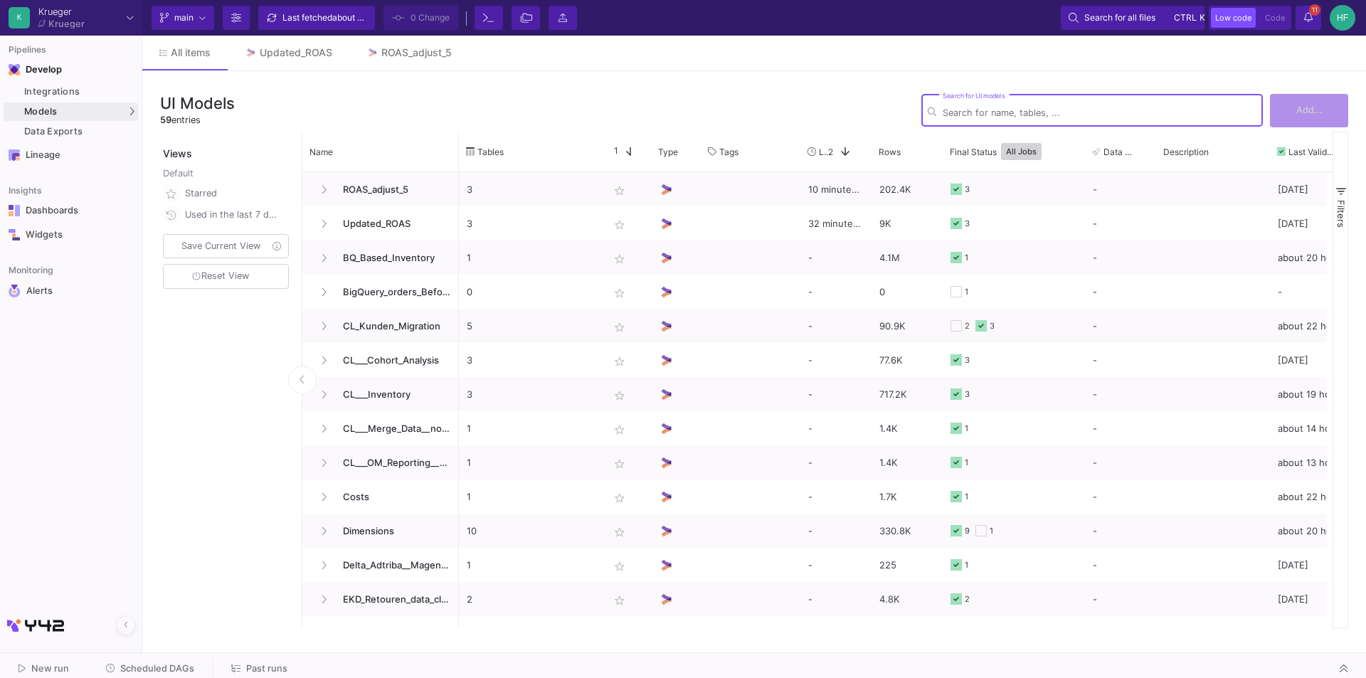
click at [987, 102] on div "Search for UI models" at bounding box center [1100, 109] width 314 height 35
click at [980, 110] on input "Search for UI models" at bounding box center [1100, 112] width 314 height 11
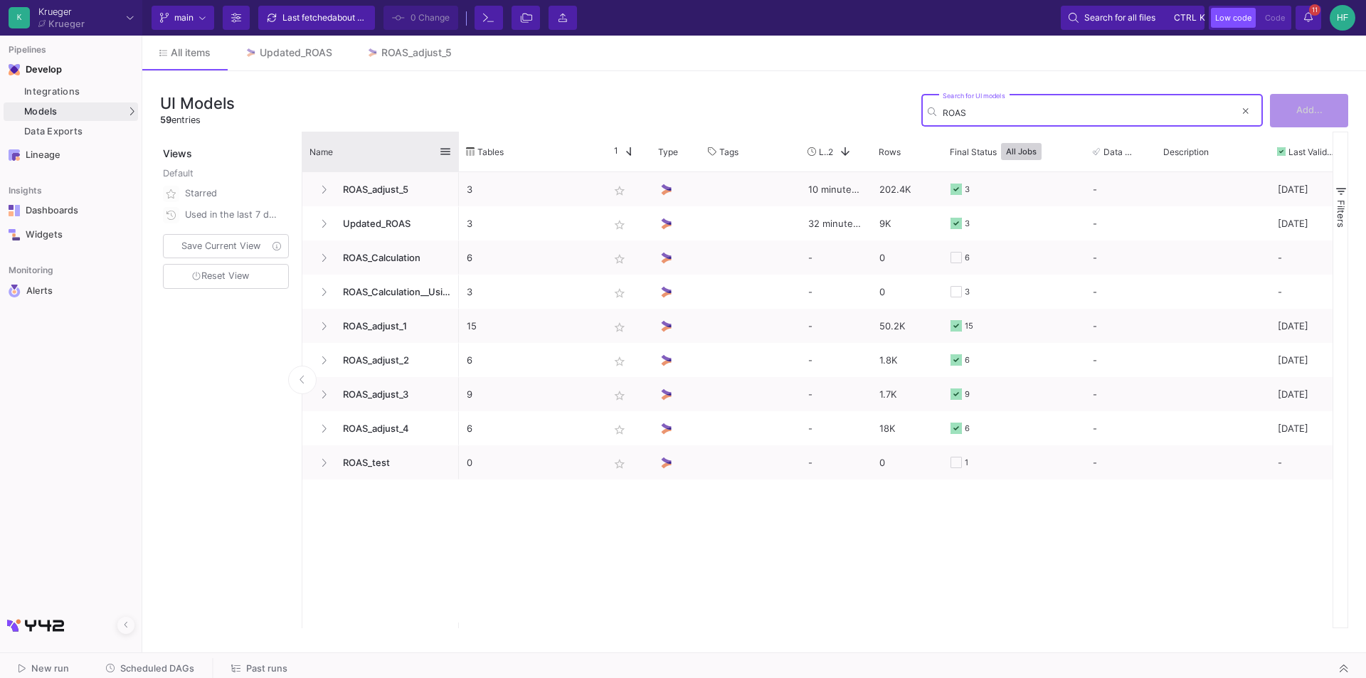
type input "ROAS"
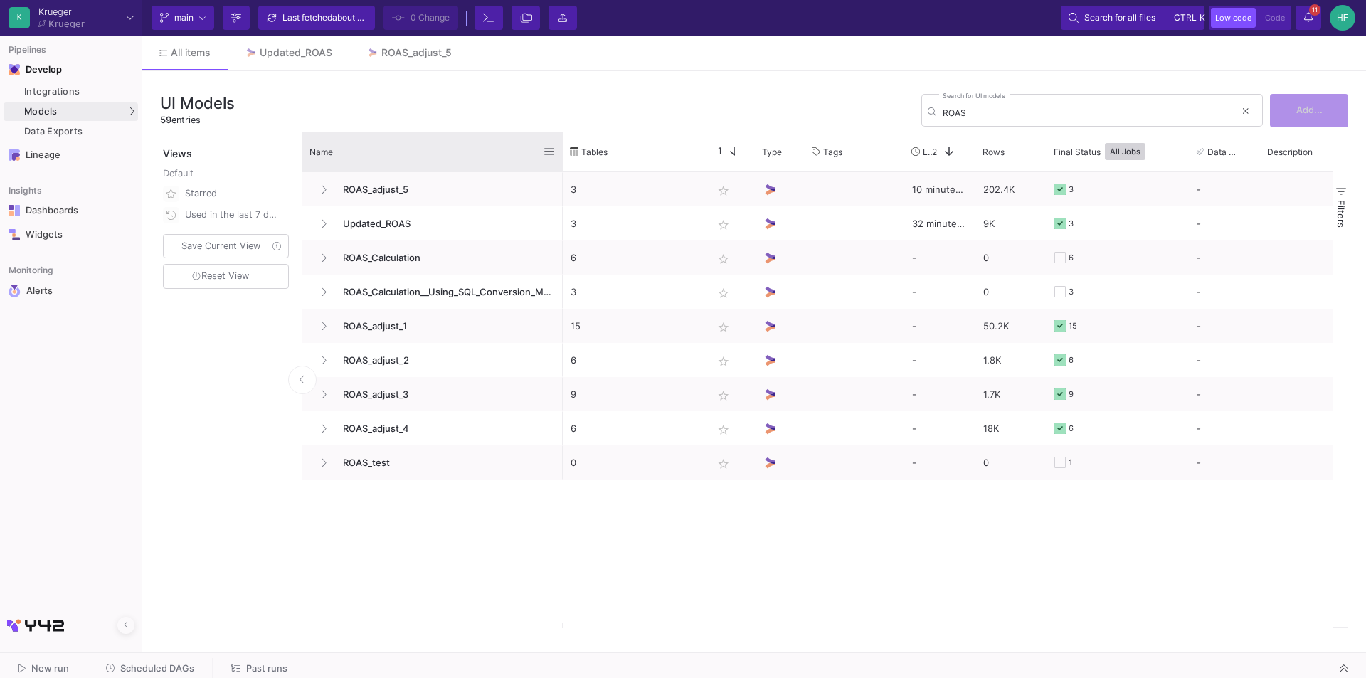
drag, startPoint x: 457, startPoint y: 142, endPoint x: 561, endPoint y: 142, distance: 103.9
click at [561, 142] on div at bounding box center [563, 152] width 6 height 40
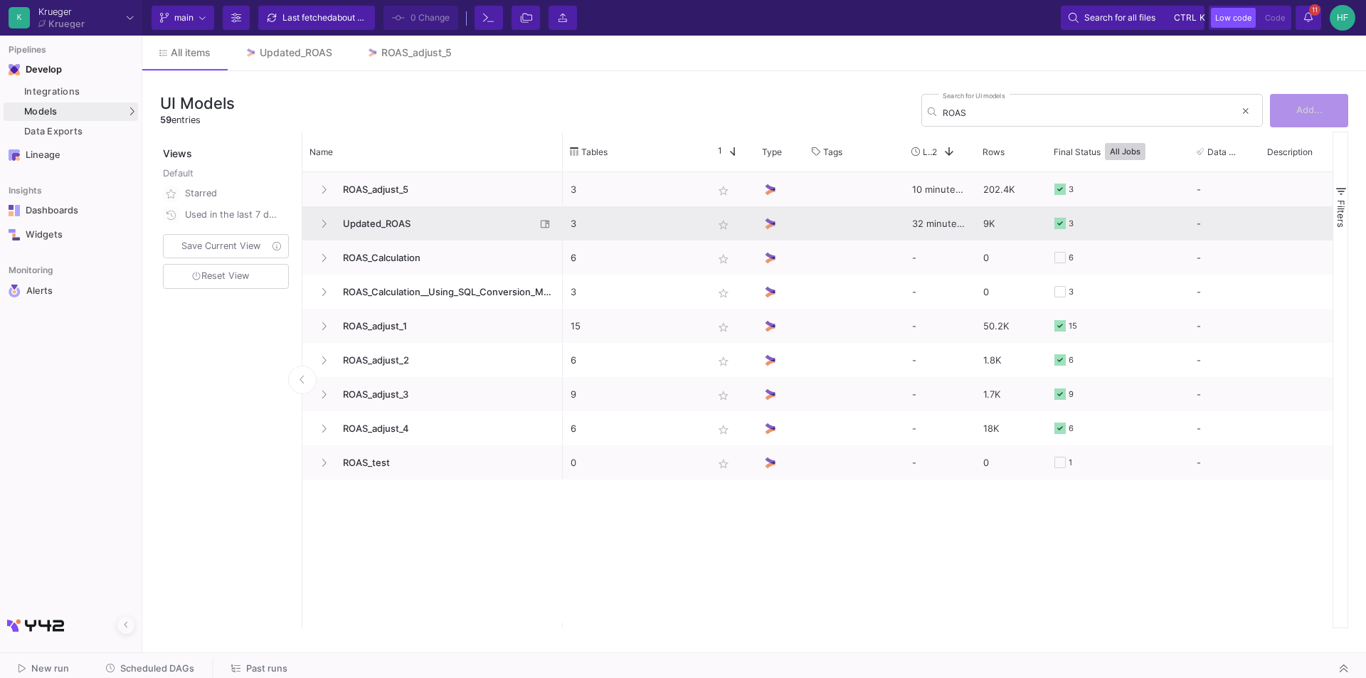
click at [394, 219] on span "Updated_ROAS" at bounding box center [434, 223] width 201 height 33
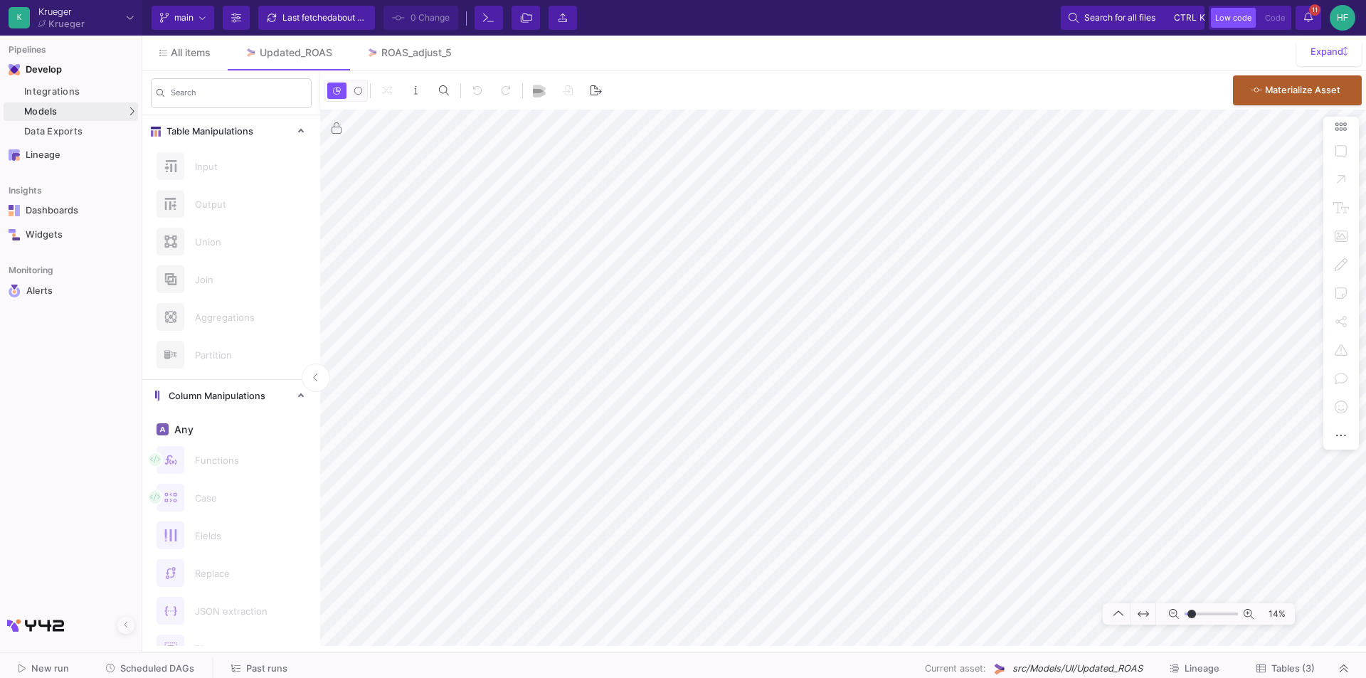
type input "-4"
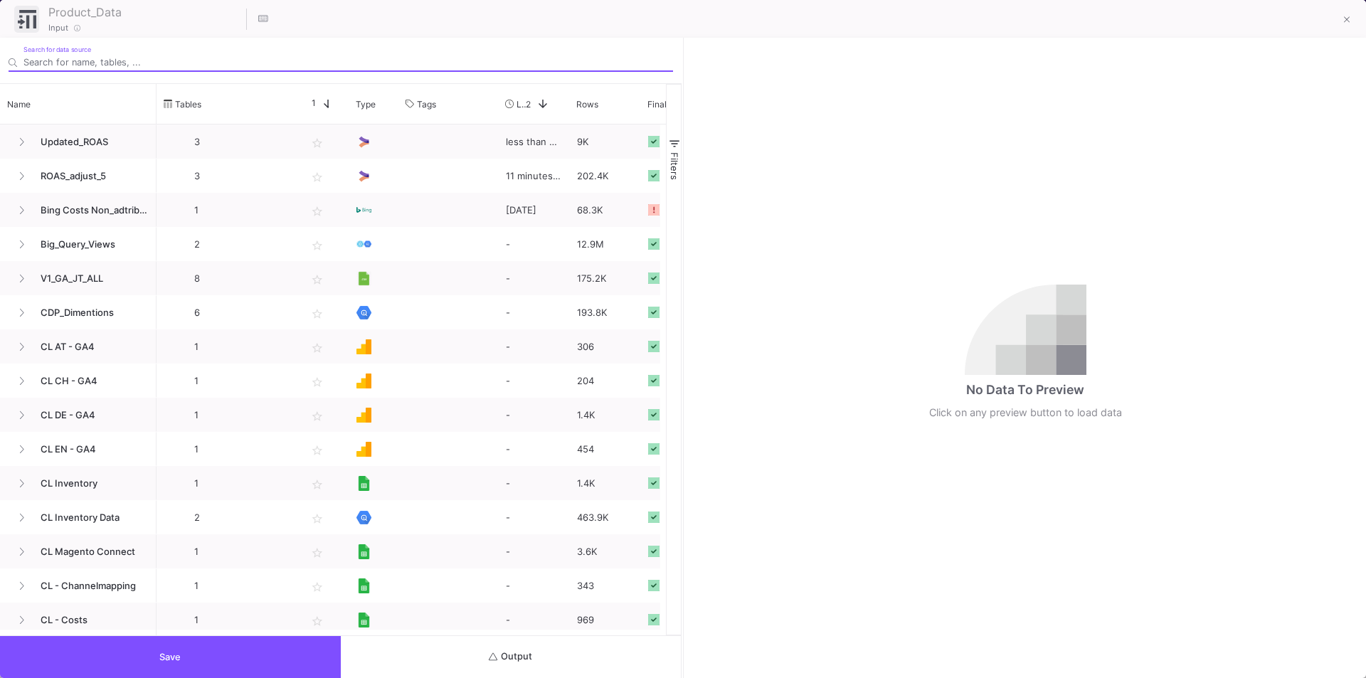
click at [512, 654] on span "Output" at bounding box center [510, 656] width 43 height 11
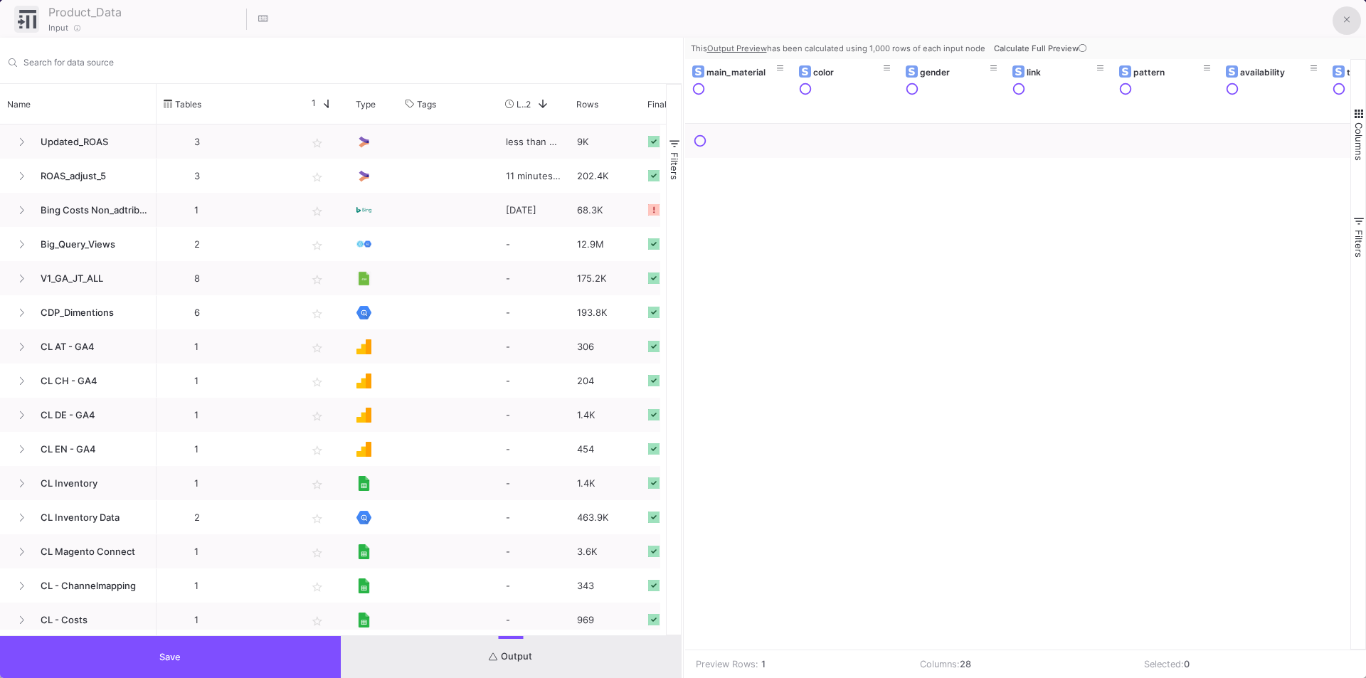
click at [1344, 22] on icon at bounding box center [1347, 20] width 6 height 10
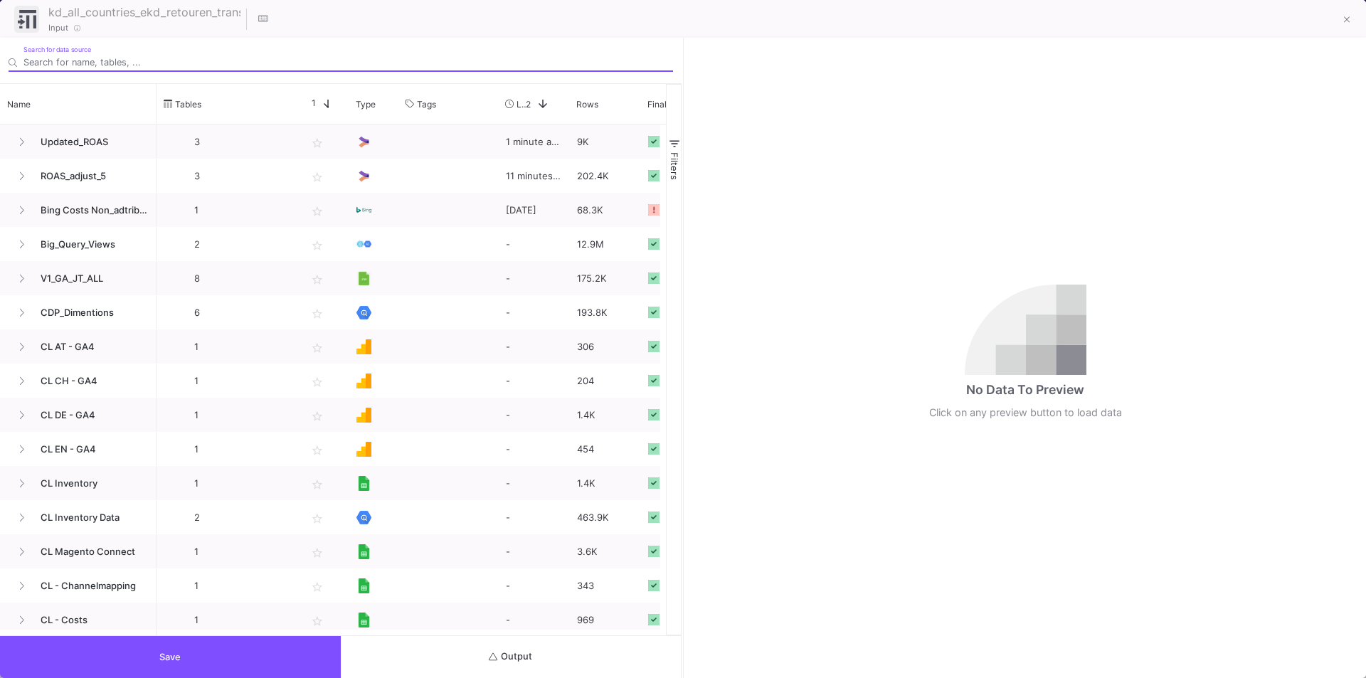
click at [522, 653] on span "Output" at bounding box center [510, 656] width 43 height 11
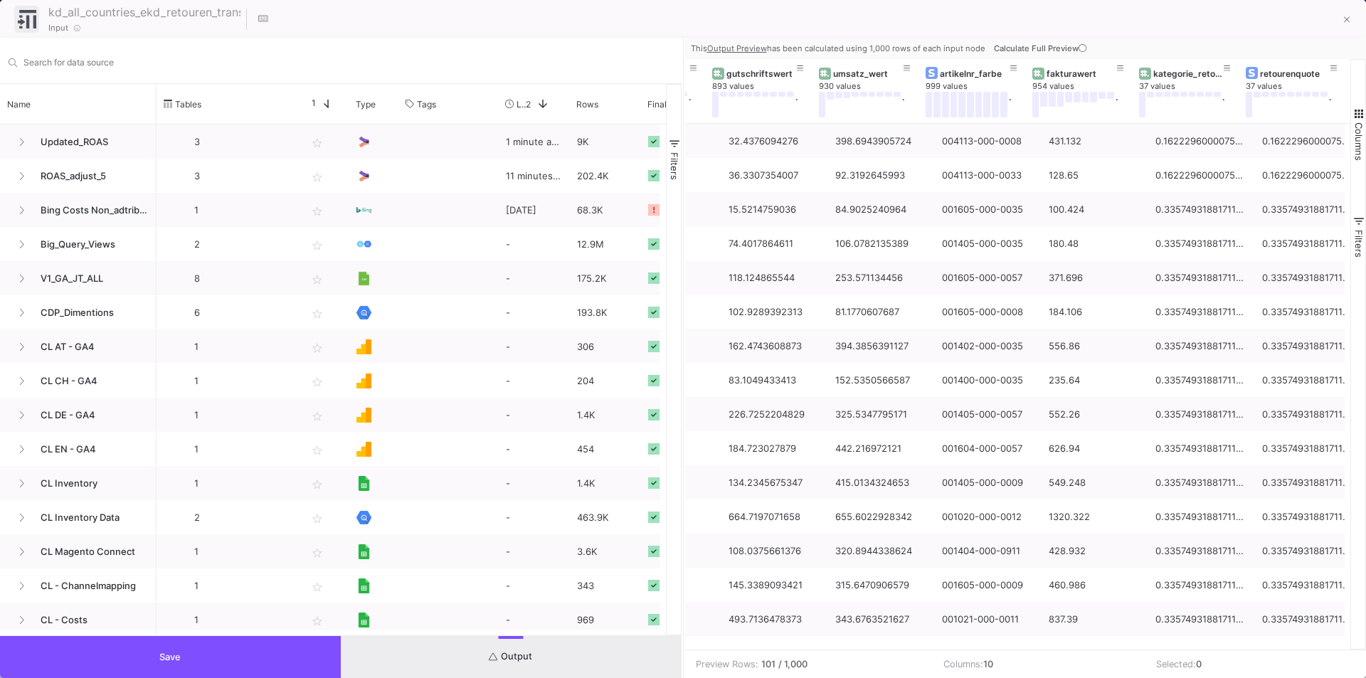
scroll to position [0, 407]
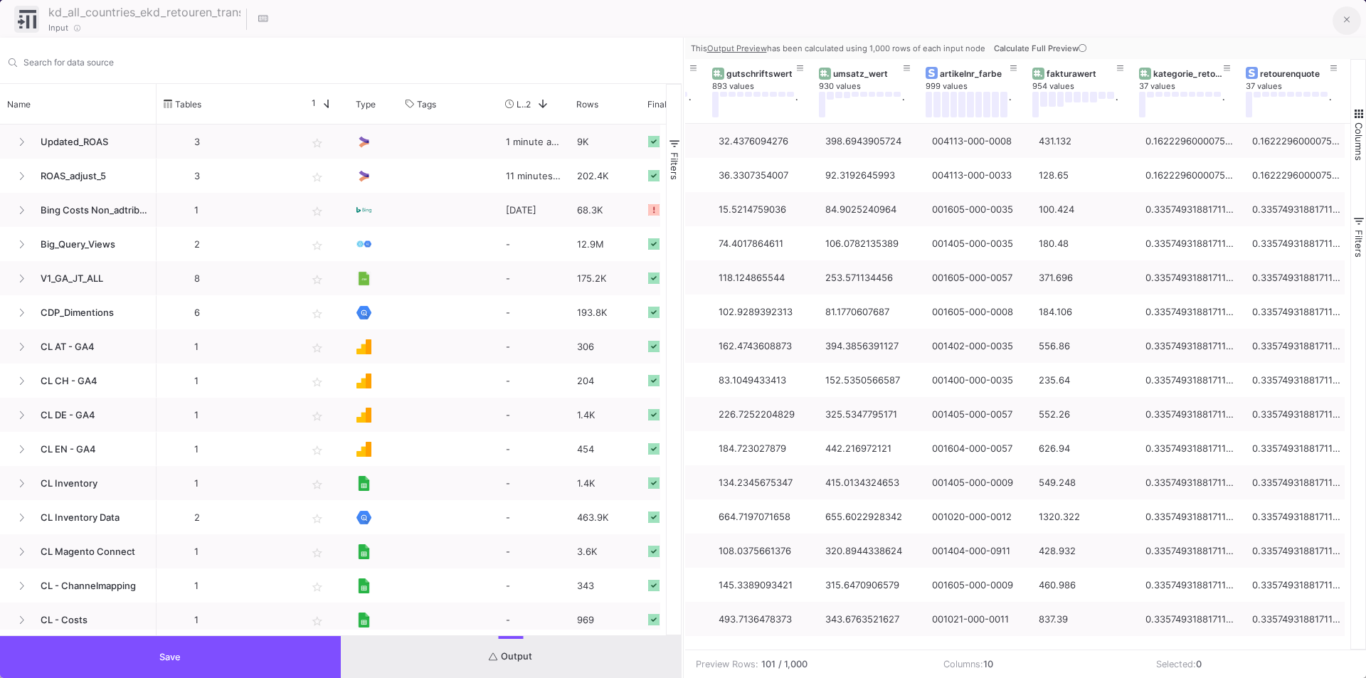
click at [1347, 23] on icon at bounding box center [1347, 20] width 6 height 10
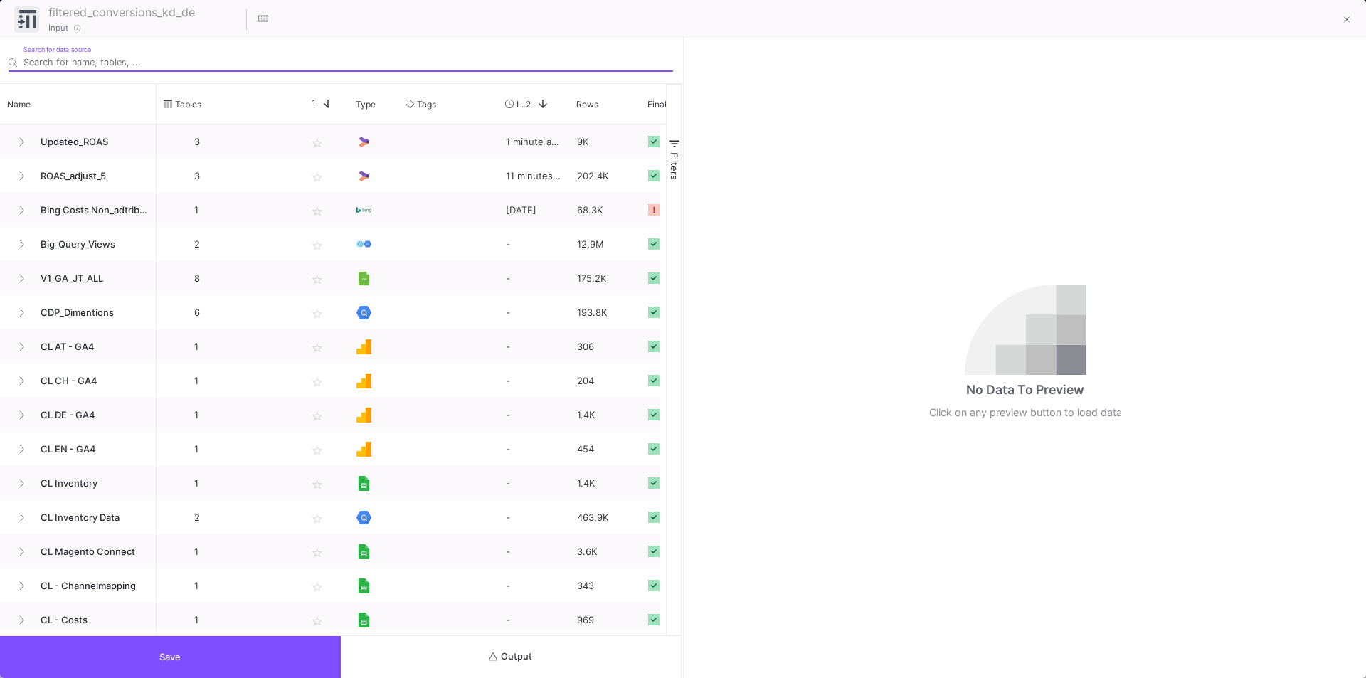
click at [517, 649] on button "Output" at bounding box center [511, 657] width 341 height 42
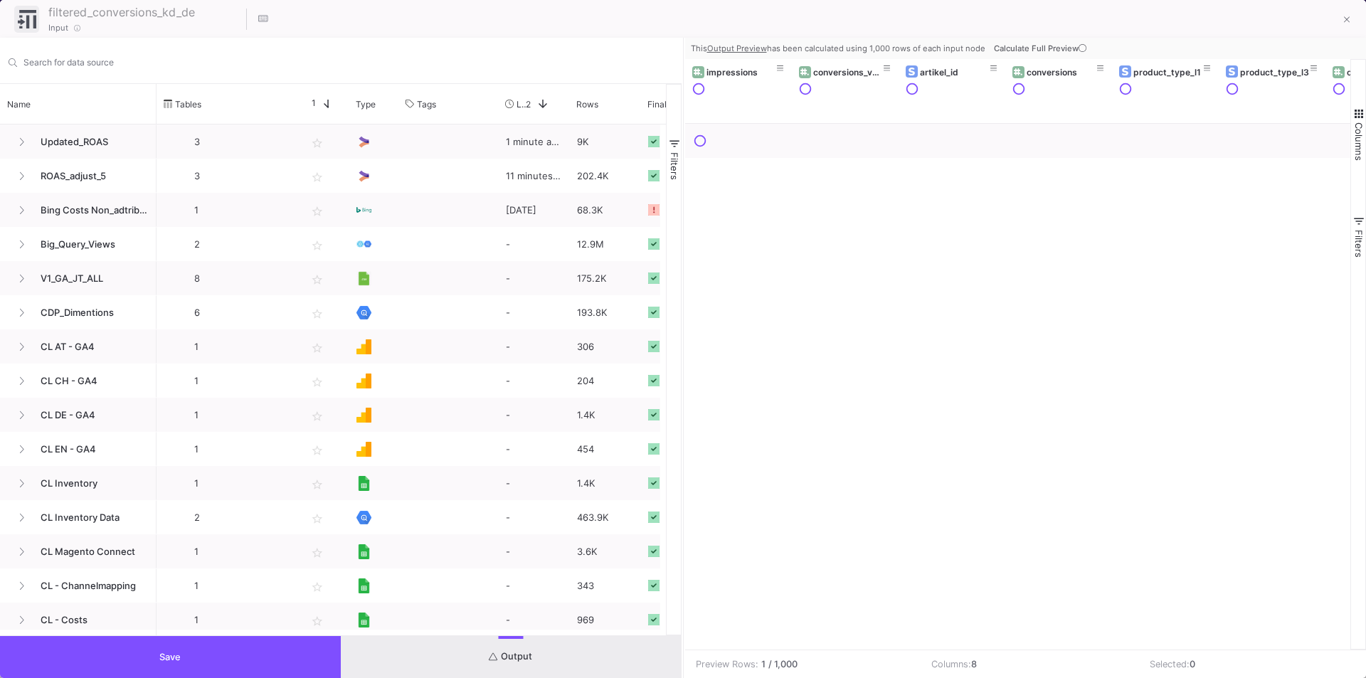
click at [1078, 43] on fa-icon at bounding box center [1082, 48] width 8 height 10
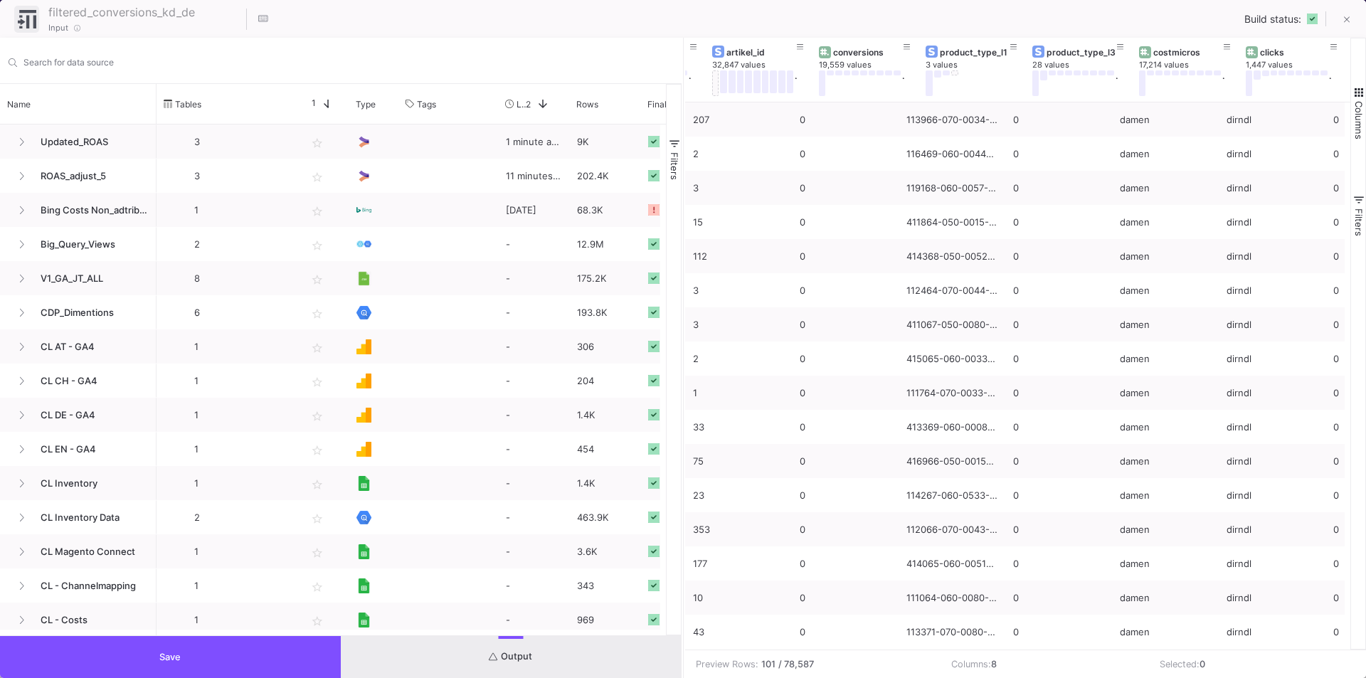
scroll to position [0, 193]
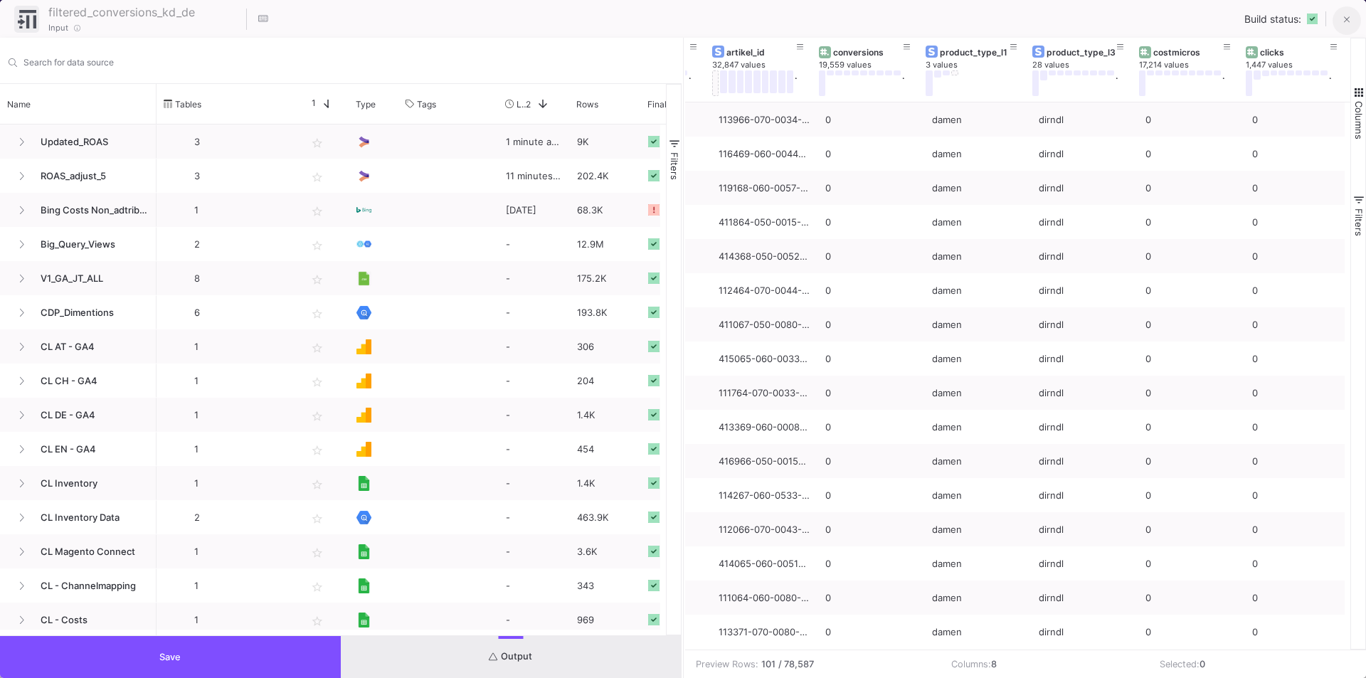
click at [1344, 21] on icon at bounding box center [1347, 20] width 6 height 10
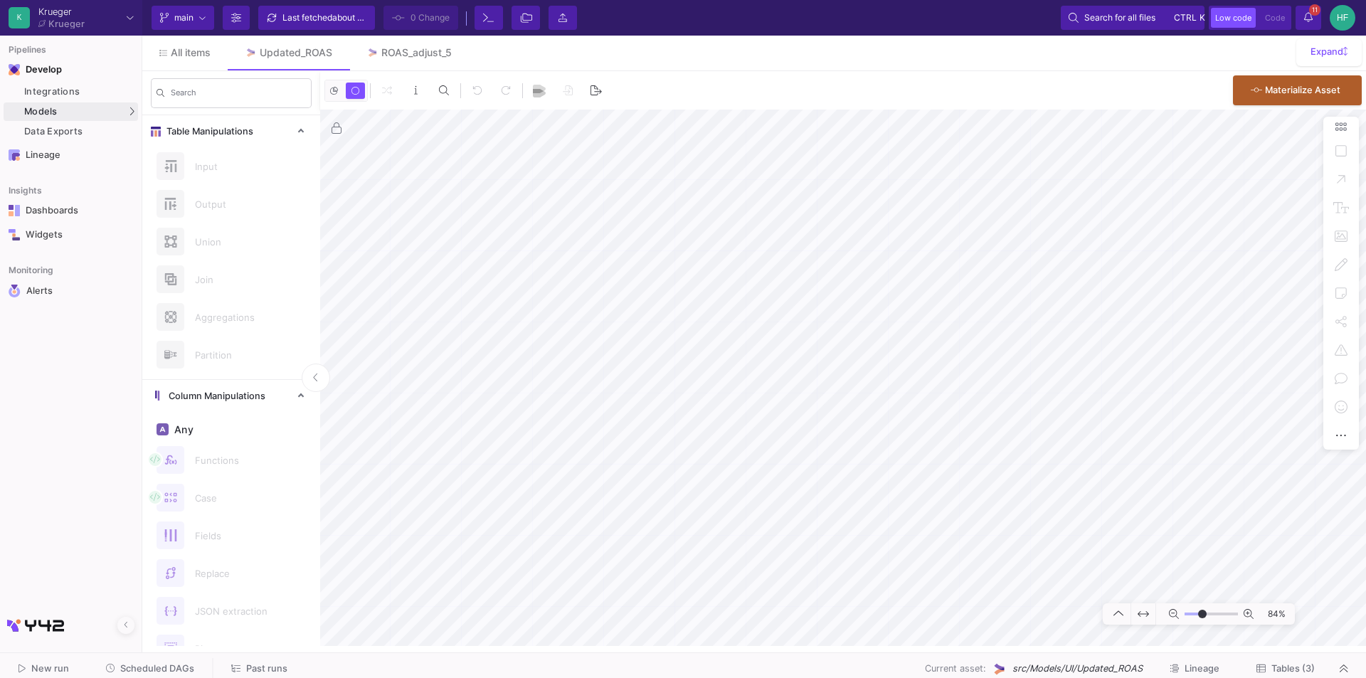
click at [287, 303] on mat-sidenav-container "Search Table Manipulations Input Output Union Join Aggregations Partition Colum…" at bounding box center [754, 358] width 1224 height 575
click at [197, 309] on mat-sidenav-container "Search Table Manipulations Input Output Union Join Aggregations Partition Colum…" at bounding box center [754, 358] width 1224 height 575
click at [283, 303] on mat-sidenav-container "Search Table Manipulations Input Output Union Join Aggregations Partition Colum…" at bounding box center [754, 358] width 1224 height 575
click at [1365, 191] on html "K Krueger Krueger Current branch main Branch Options Last fetched about 1 hour …" at bounding box center [683, 339] width 1366 height 678
click at [420, 52] on div "ROAS_adjust_5" at bounding box center [416, 52] width 70 height 11
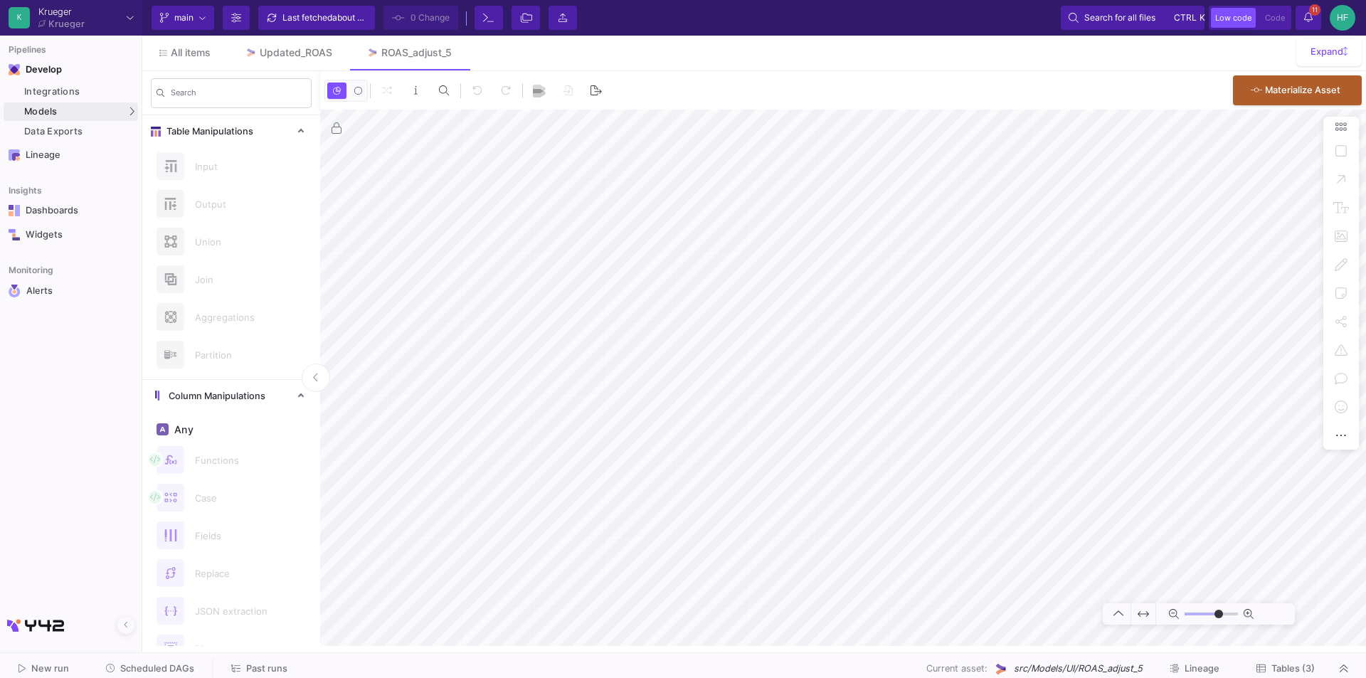
type input "-4"
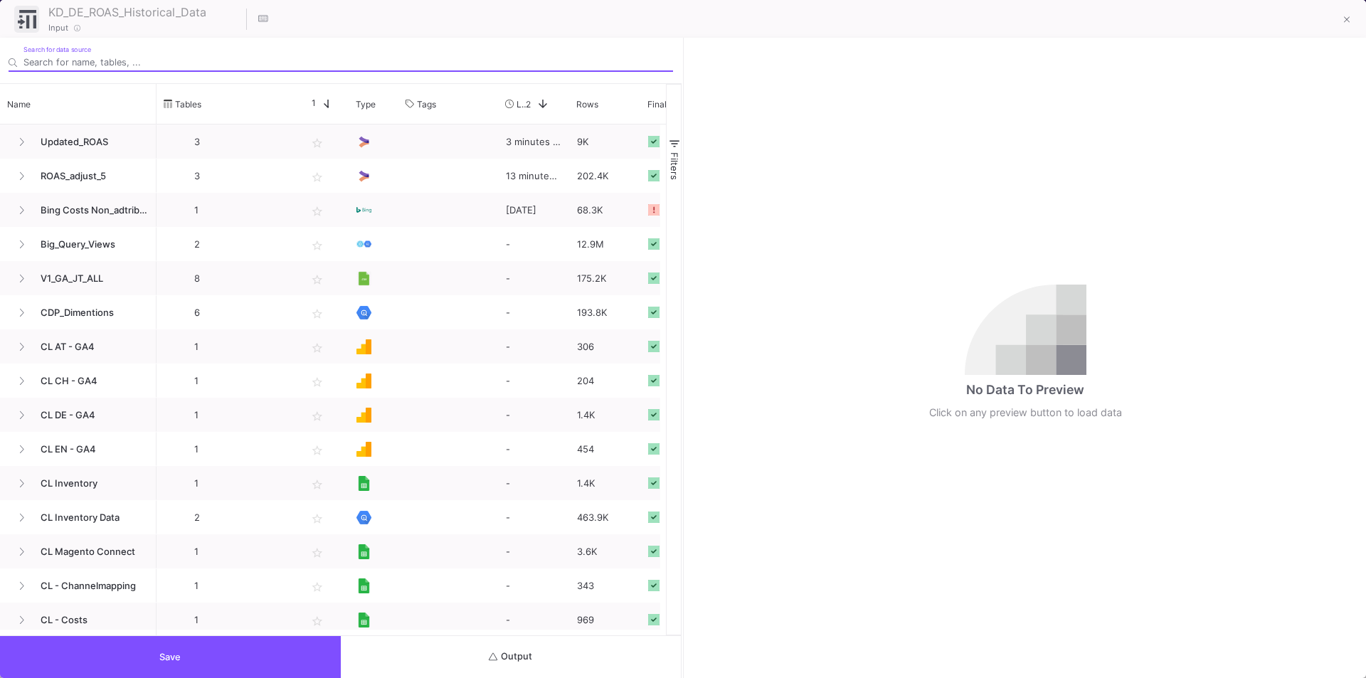
click at [514, 663] on button "Output" at bounding box center [511, 657] width 341 height 42
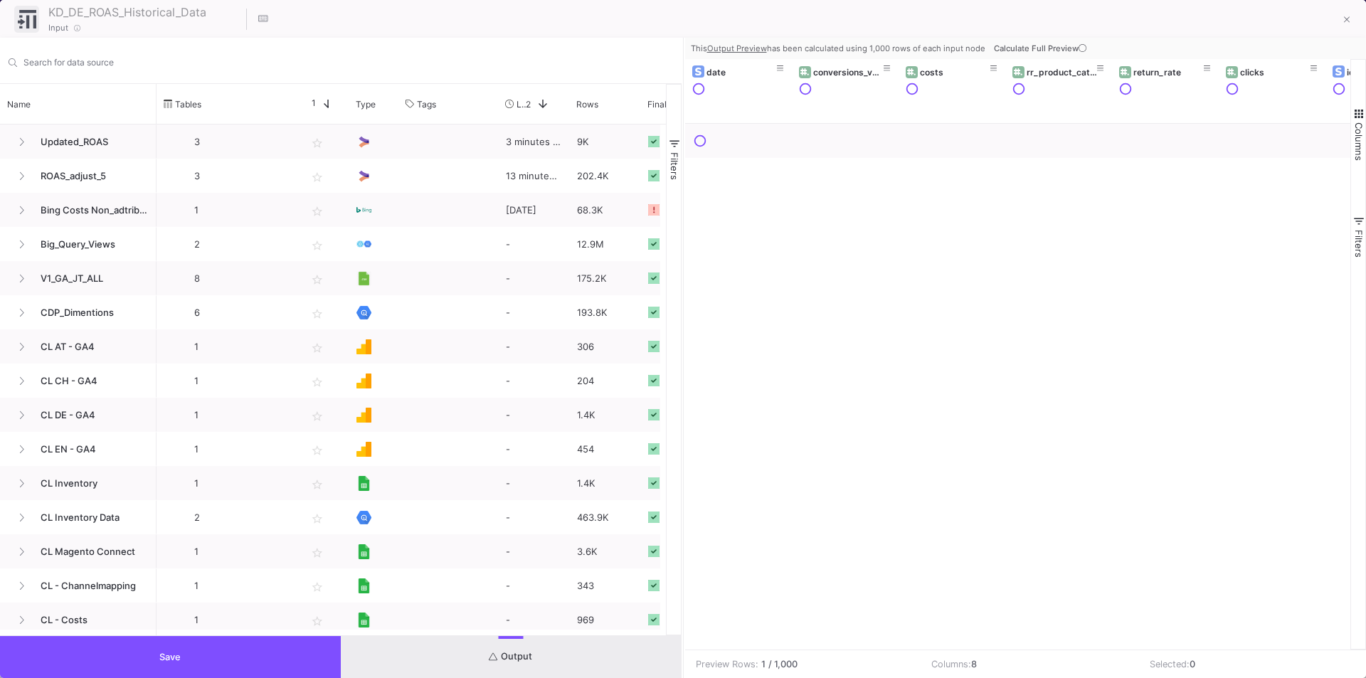
click at [1078, 43] on button "Calculate Full Preview" at bounding box center [1041, 48] width 101 height 21
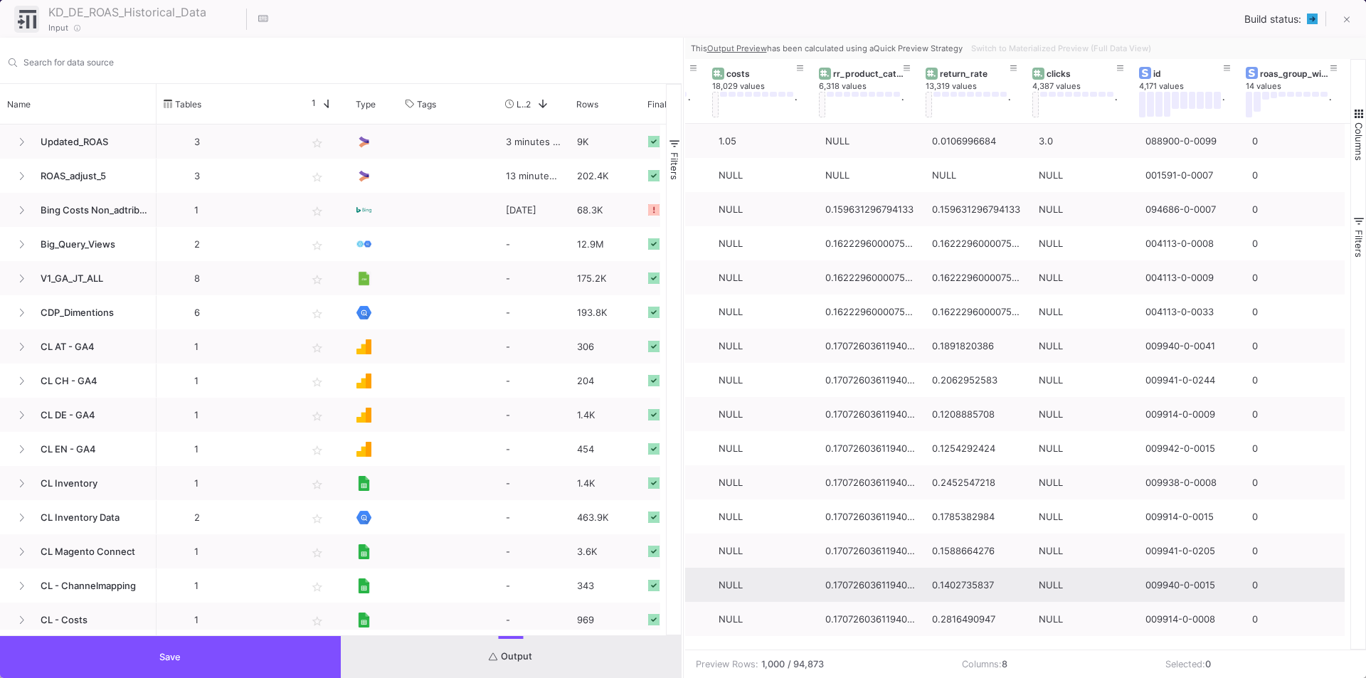
scroll to position [427, 0]
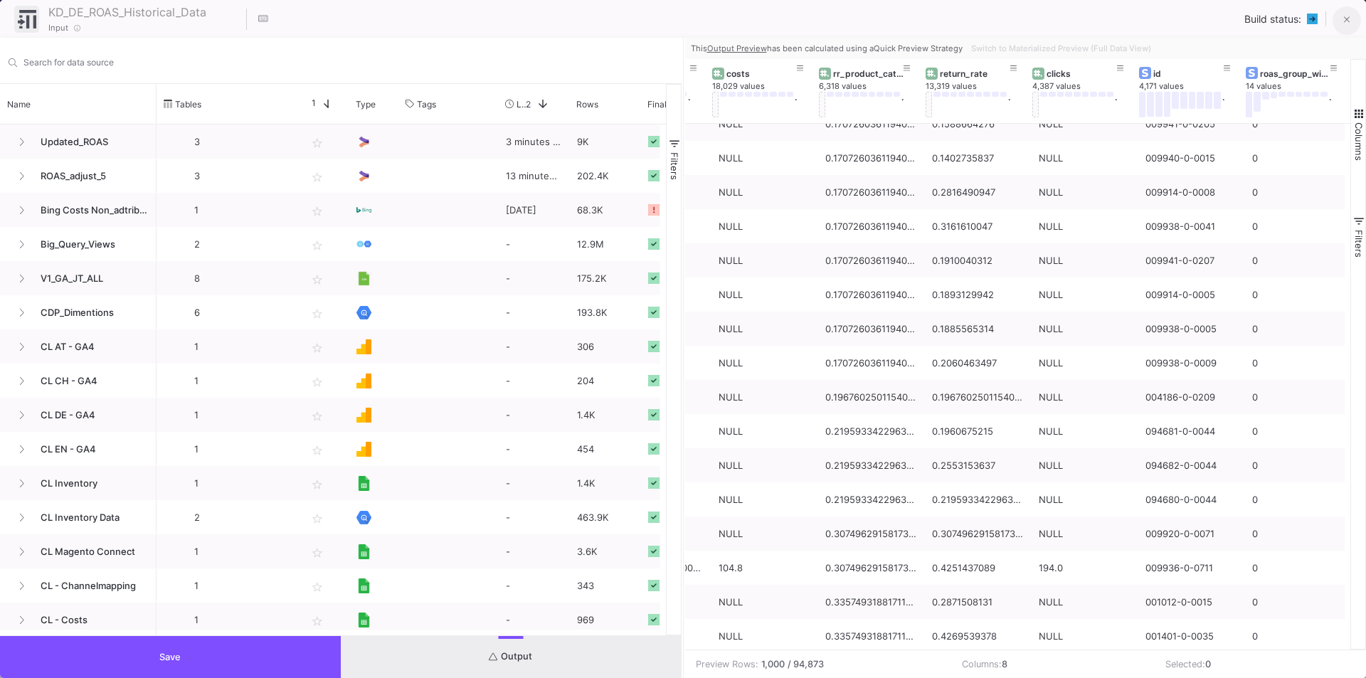
click at [1347, 23] on icon at bounding box center [1347, 20] width 6 height 10
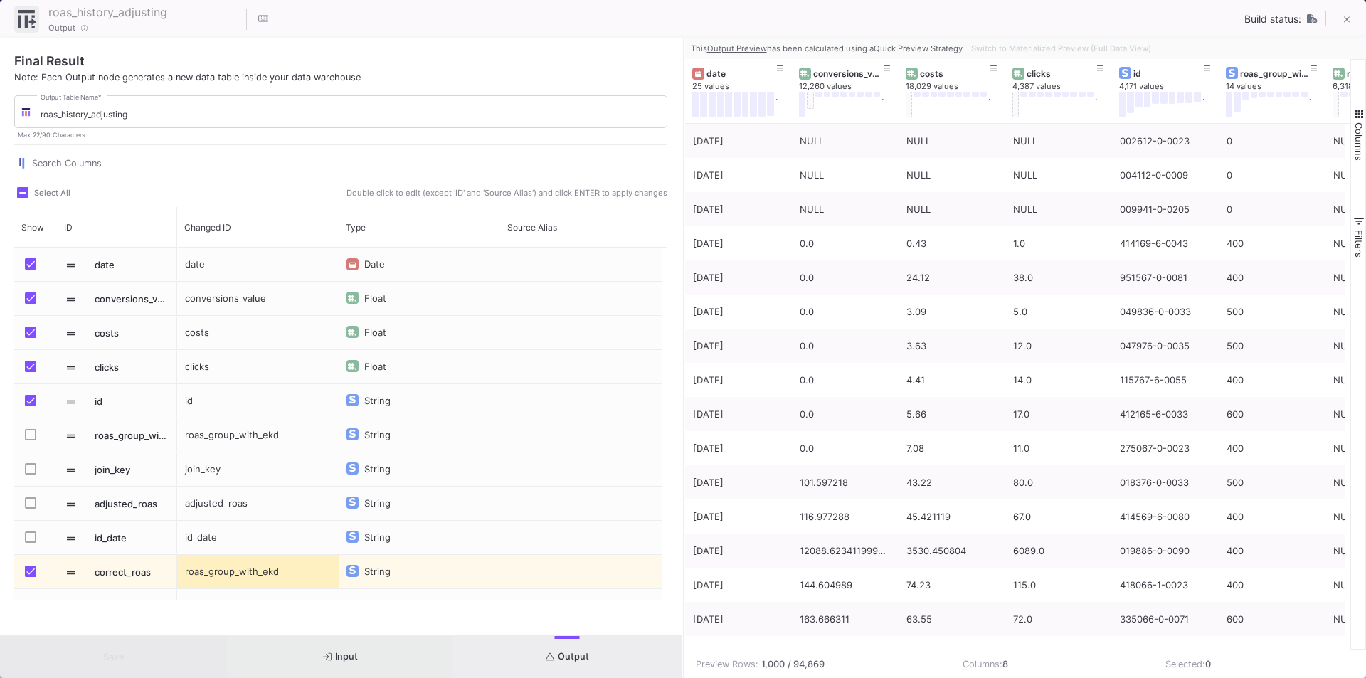
click at [355, 659] on span "Input" at bounding box center [340, 656] width 35 height 11
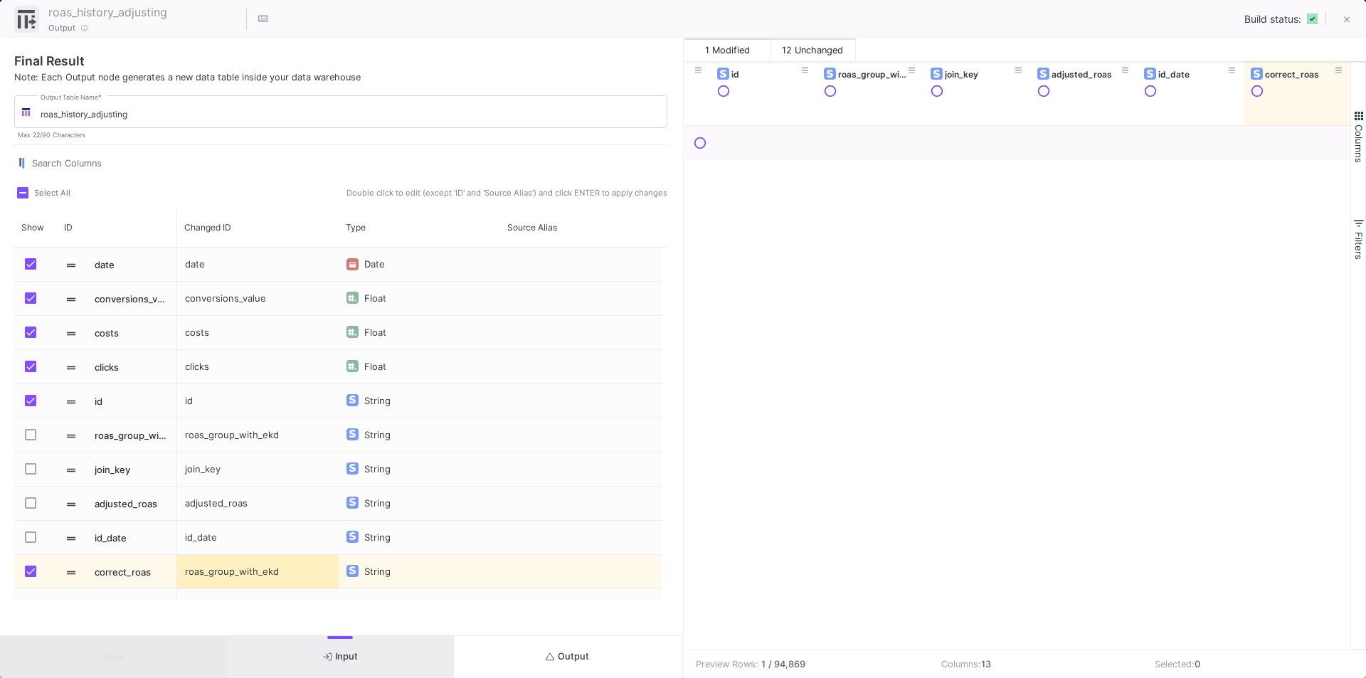
scroll to position [0, 615]
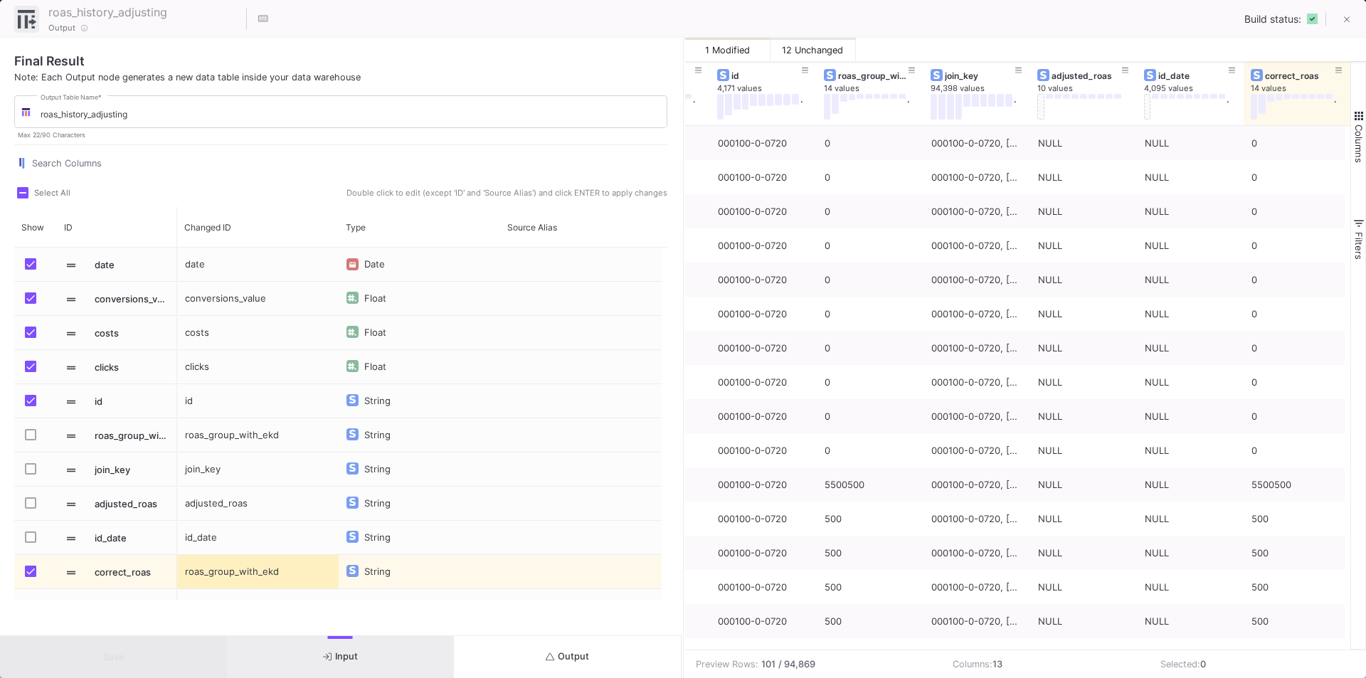
click at [553, 658] on icon "submit" at bounding box center [550, 656] width 9 height 9
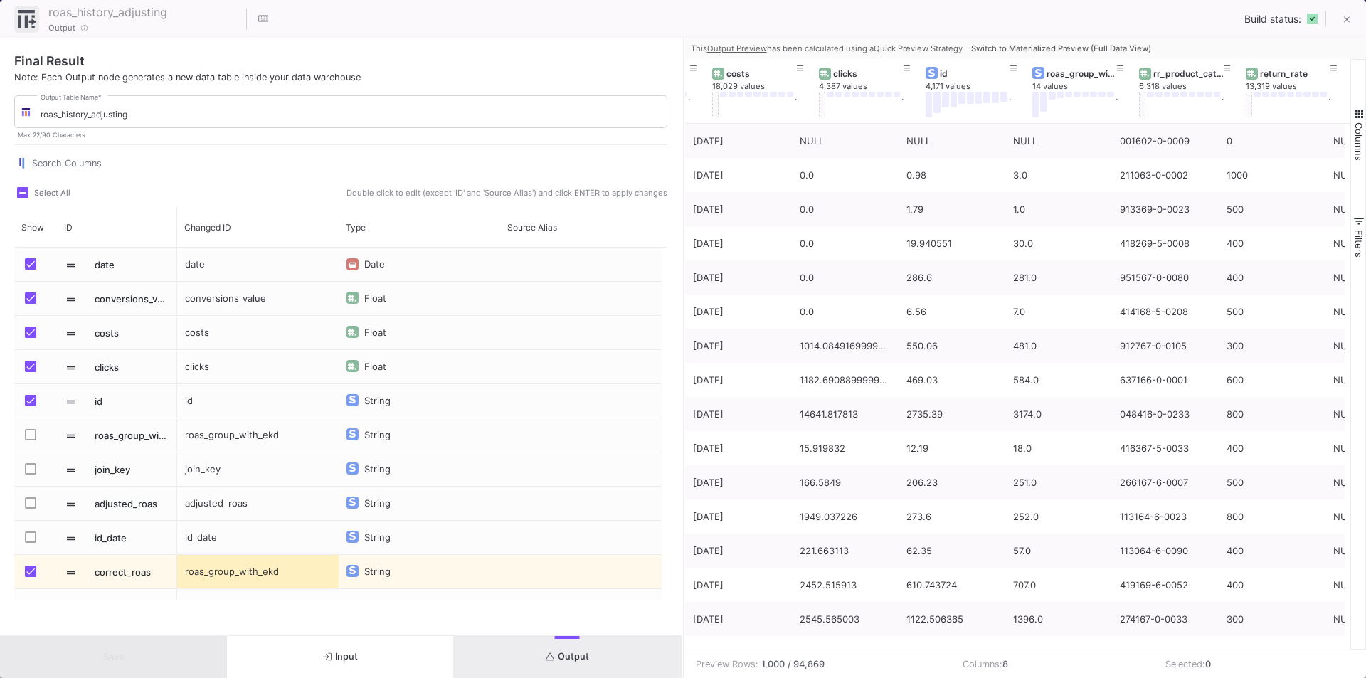
scroll to position [0, 193]
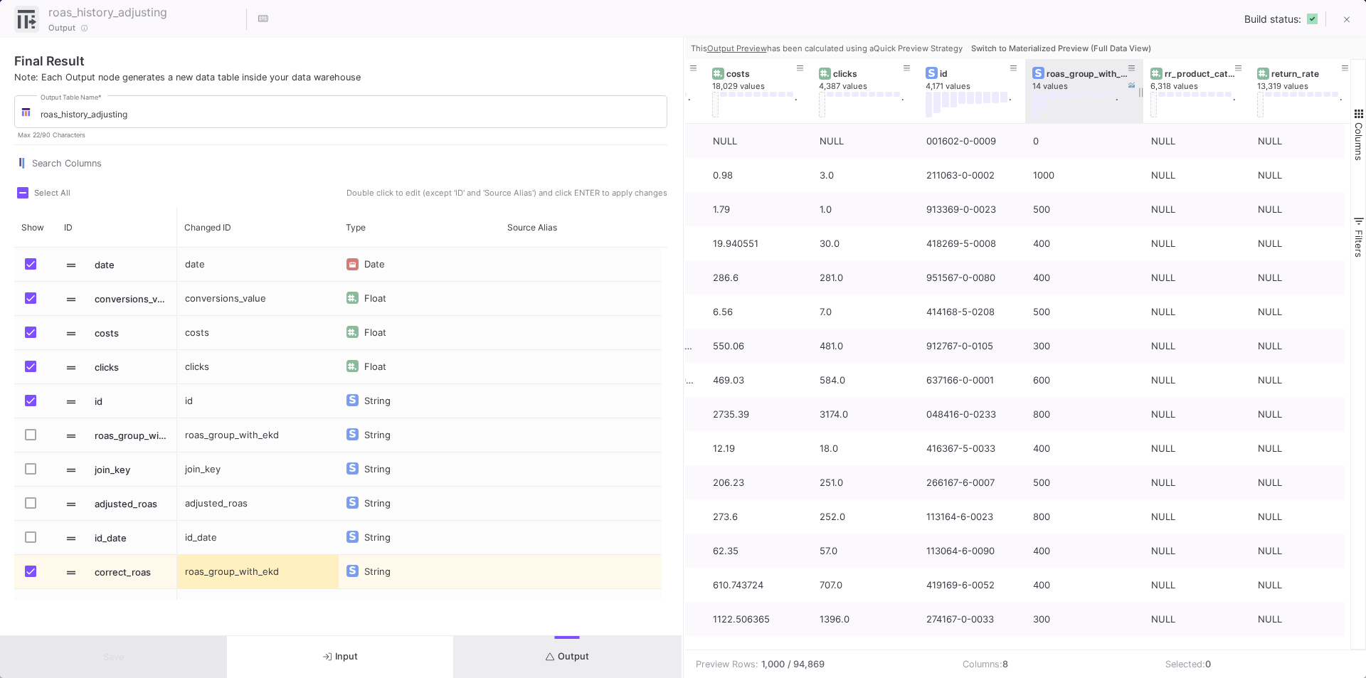
drag, startPoint x: 1131, startPoint y: 66, endPoint x: 1142, endPoint y: 78, distance: 16.1
click at [1142, 78] on div at bounding box center [1143, 91] width 6 height 64
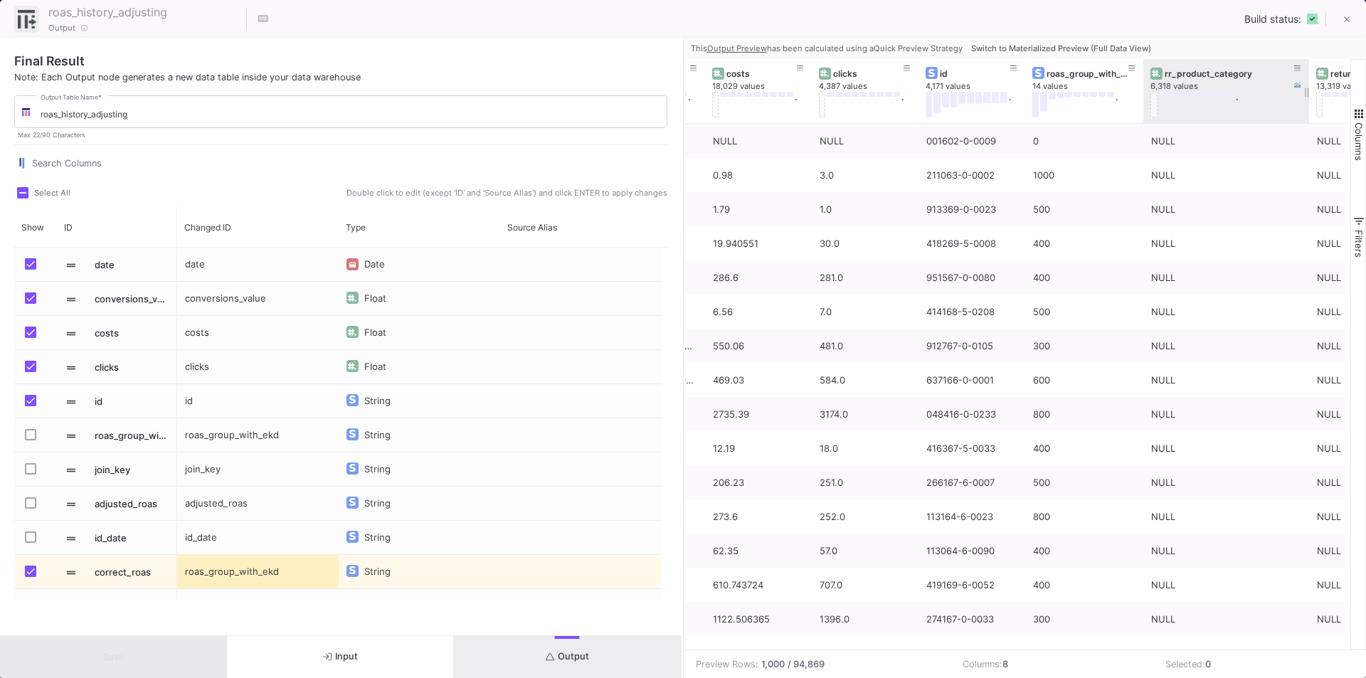
drag, startPoint x: 1248, startPoint y: 69, endPoint x: 1307, endPoint y: 69, distance: 59.0
click at [1307, 69] on div at bounding box center [1309, 91] width 6 height 64
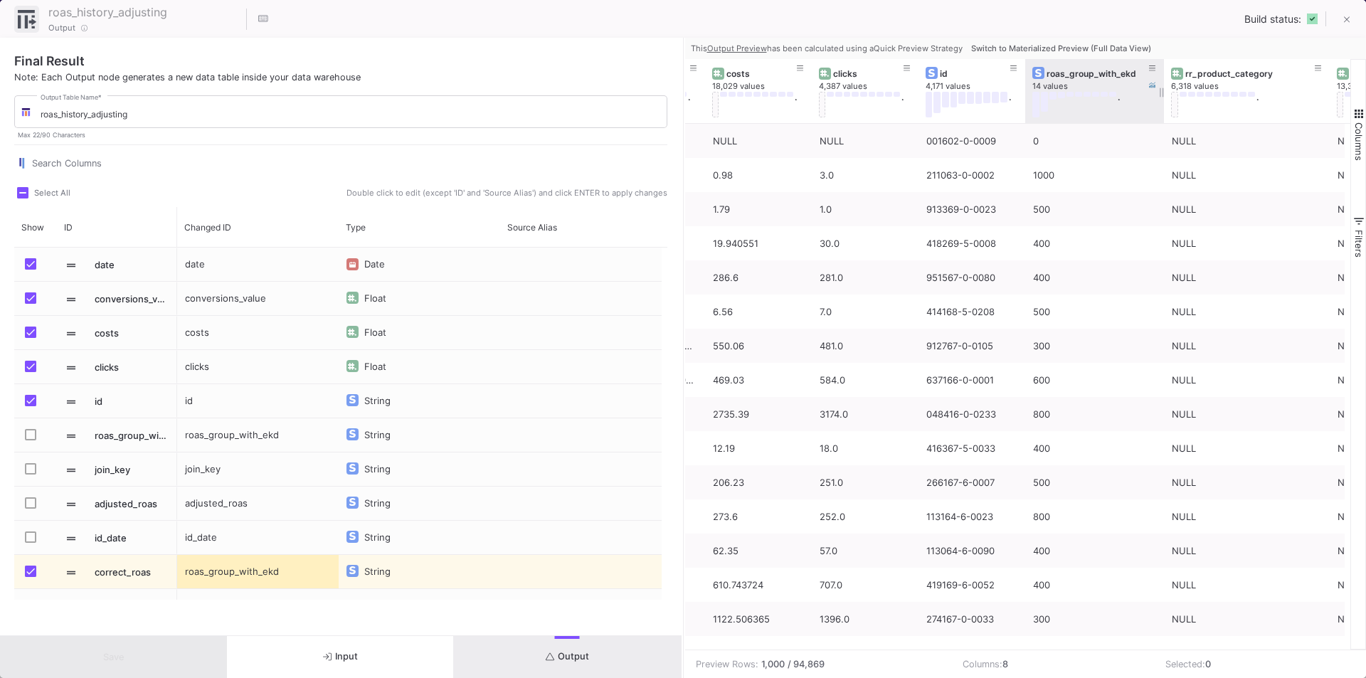
drag, startPoint x: 1142, startPoint y: 72, endPoint x: 1162, endPoint y: 78, distance: 21.6
click at [1162, 78] on div at bounding box center [1164, 91] width 6 height 64
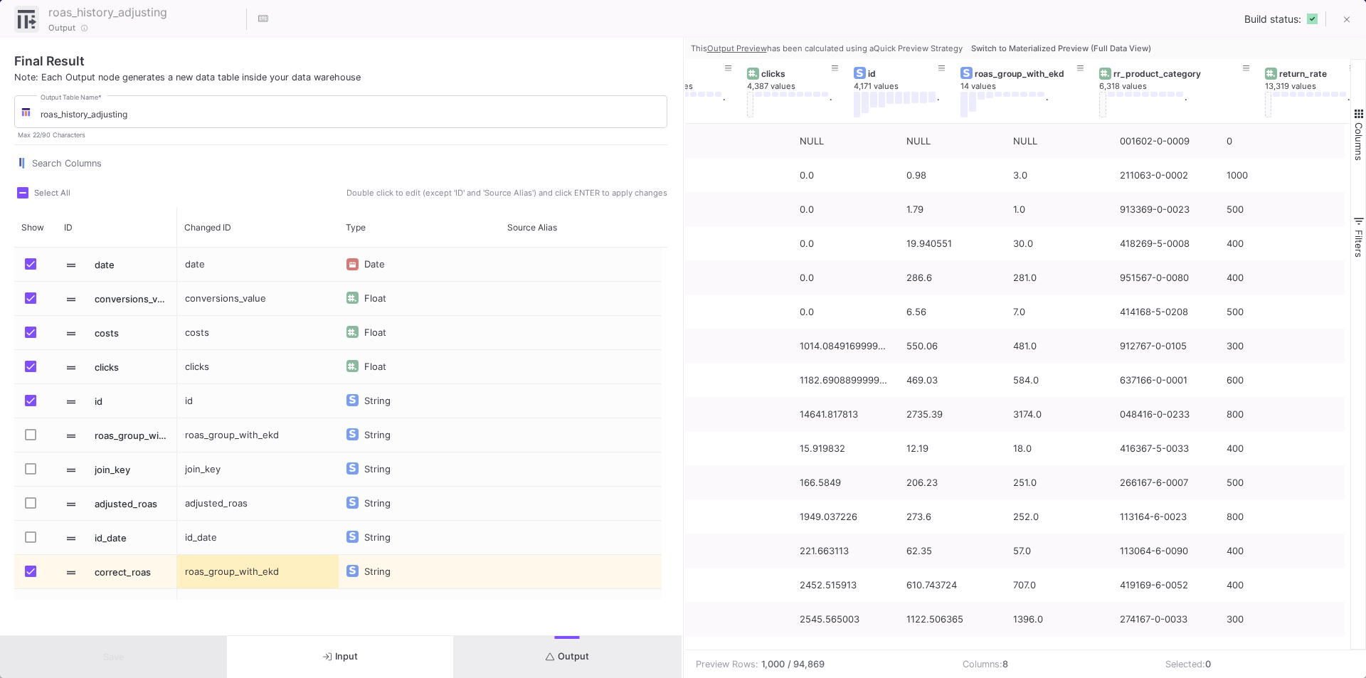
scroll to position [0, 285]
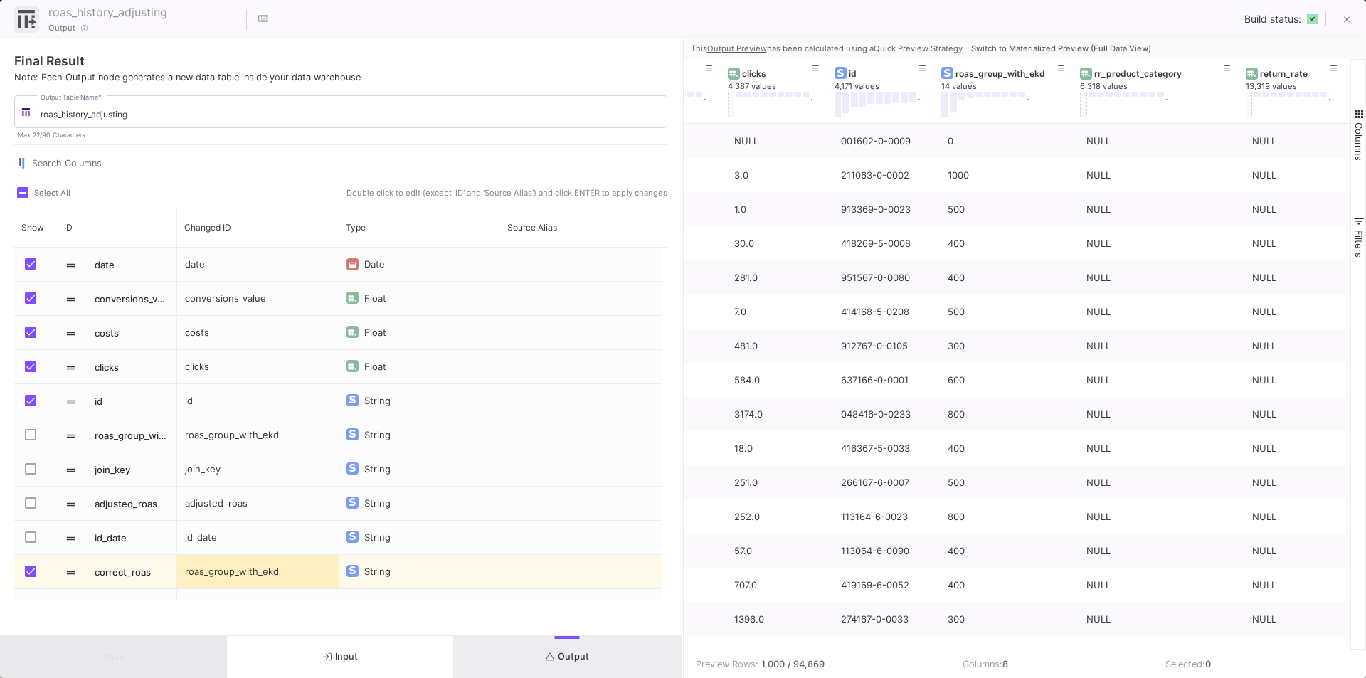
click at [745, 50] on u "Output Preview" at bounding box center [737, 48] width 60 height 10
click at [746, 47] on u "Output Preview" at bounding box center [737, 48] width 60 height 10
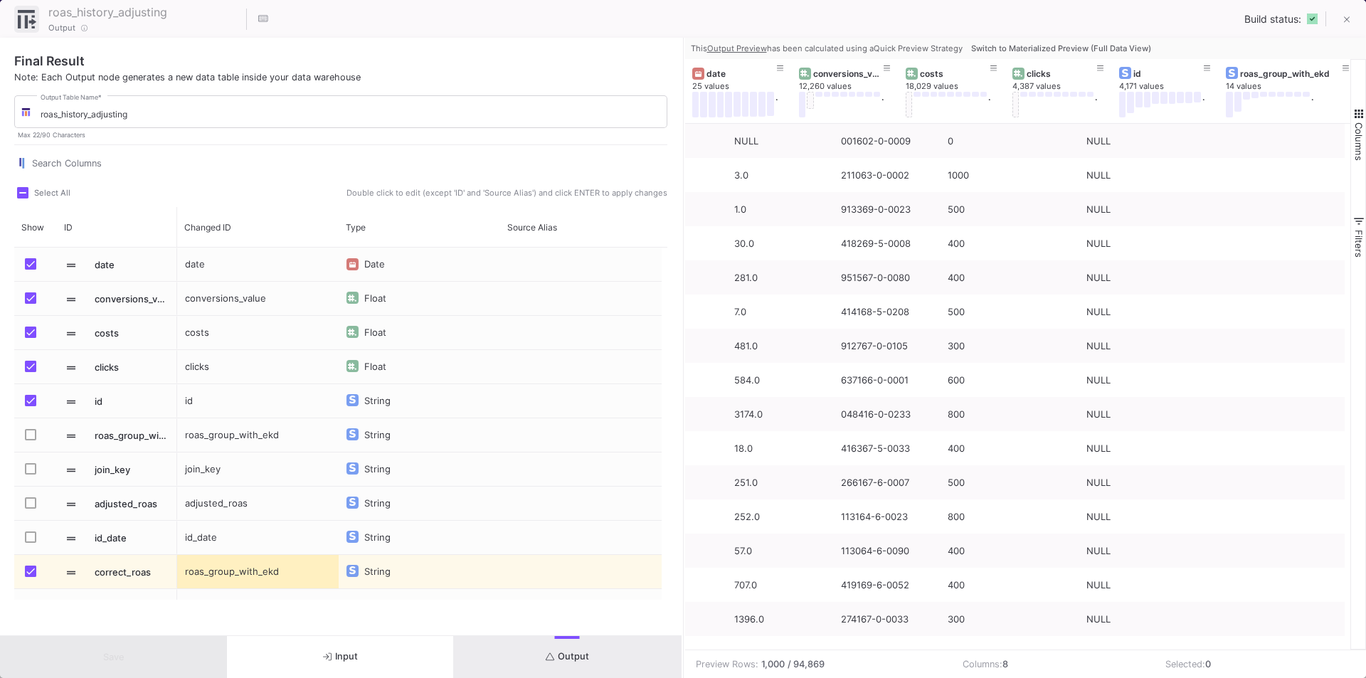
scroll to position [0, 0]
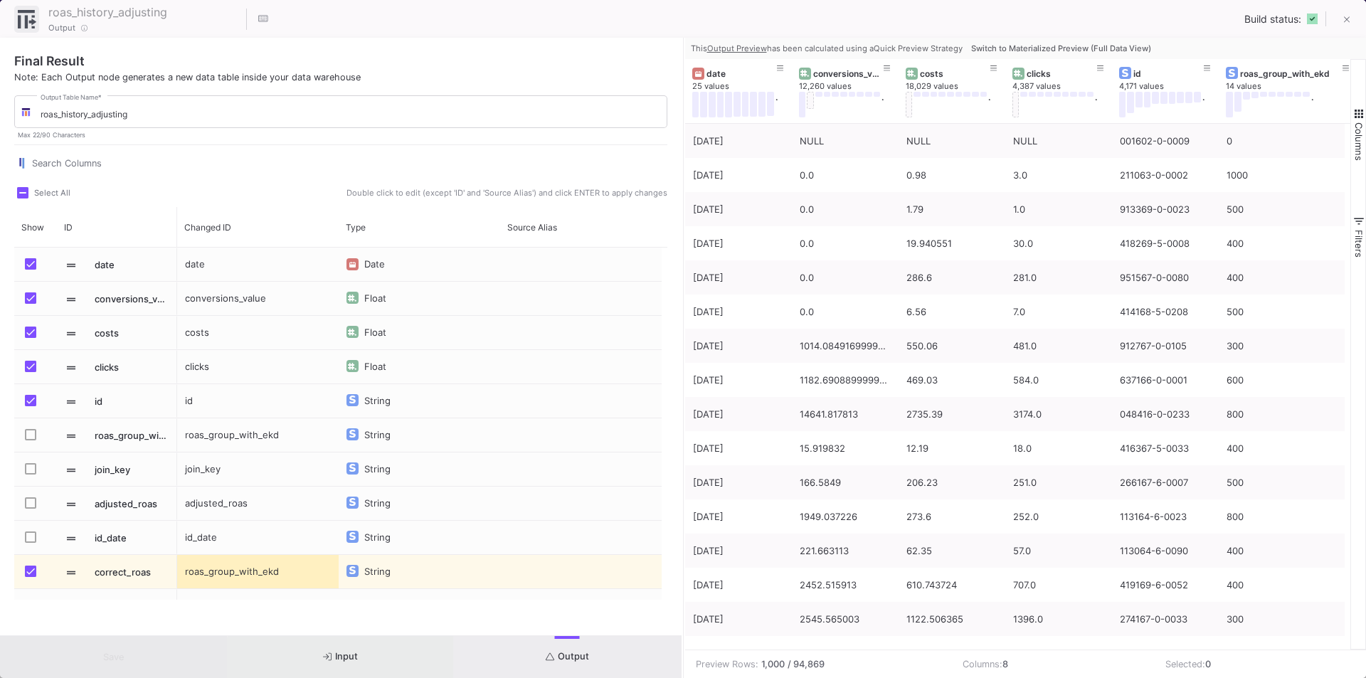
click at [354, 660] on span "Input" at bounding box center [340, 656] width 35 height 11
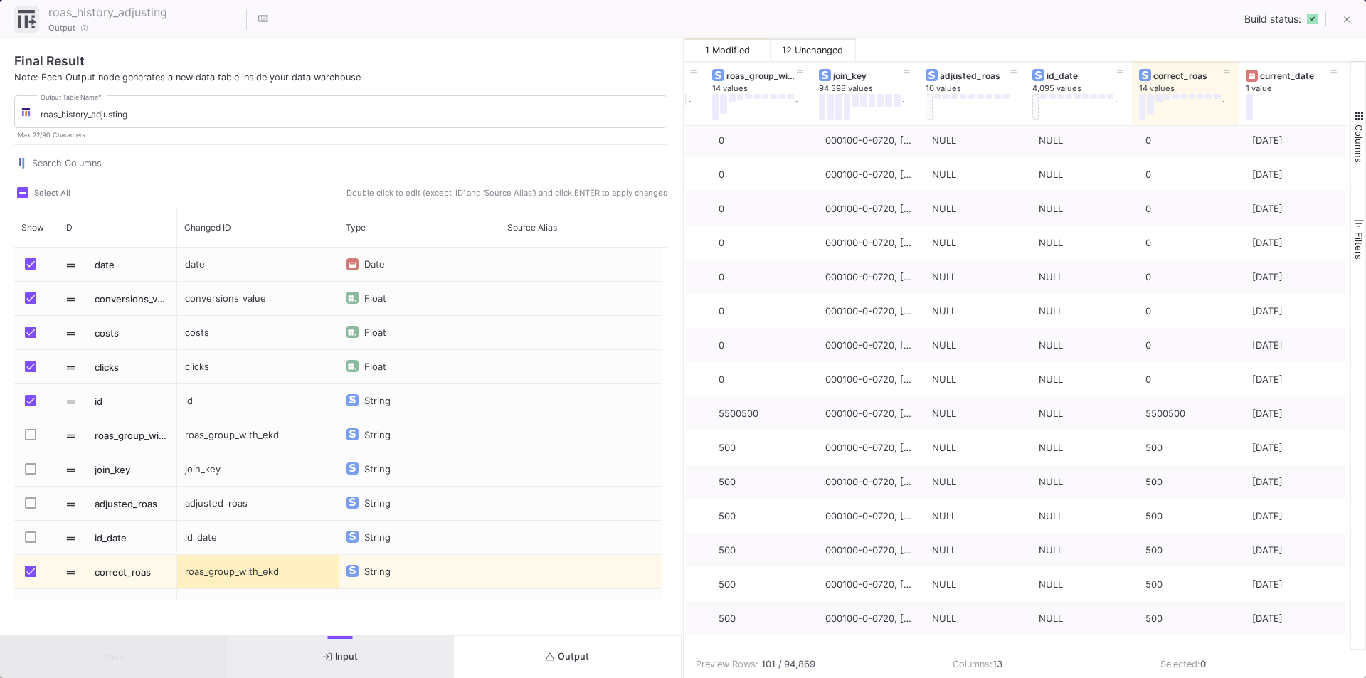
click at [819, 49] on span "12 Unchanged" at bounding box center [812, 50] width 61 height 11
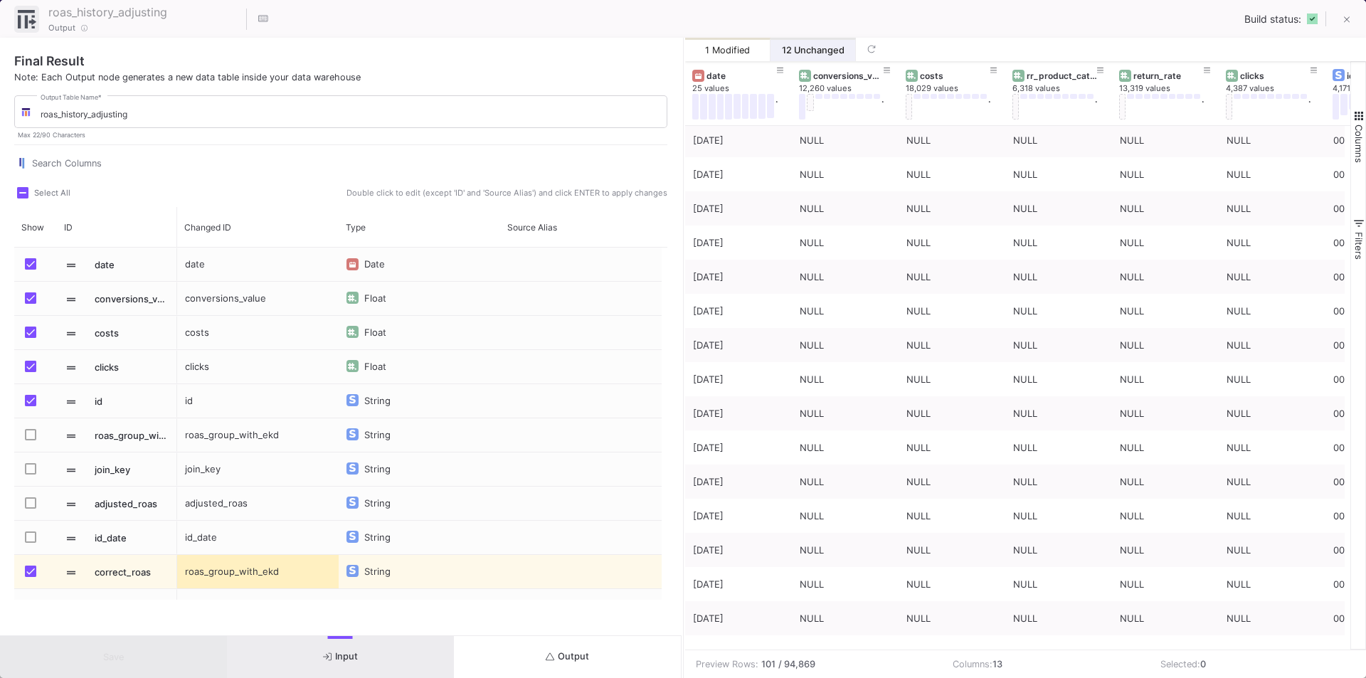
click at [734, 49] on span "1 Modified" at bounding box center [727, 50] width 45 height 11
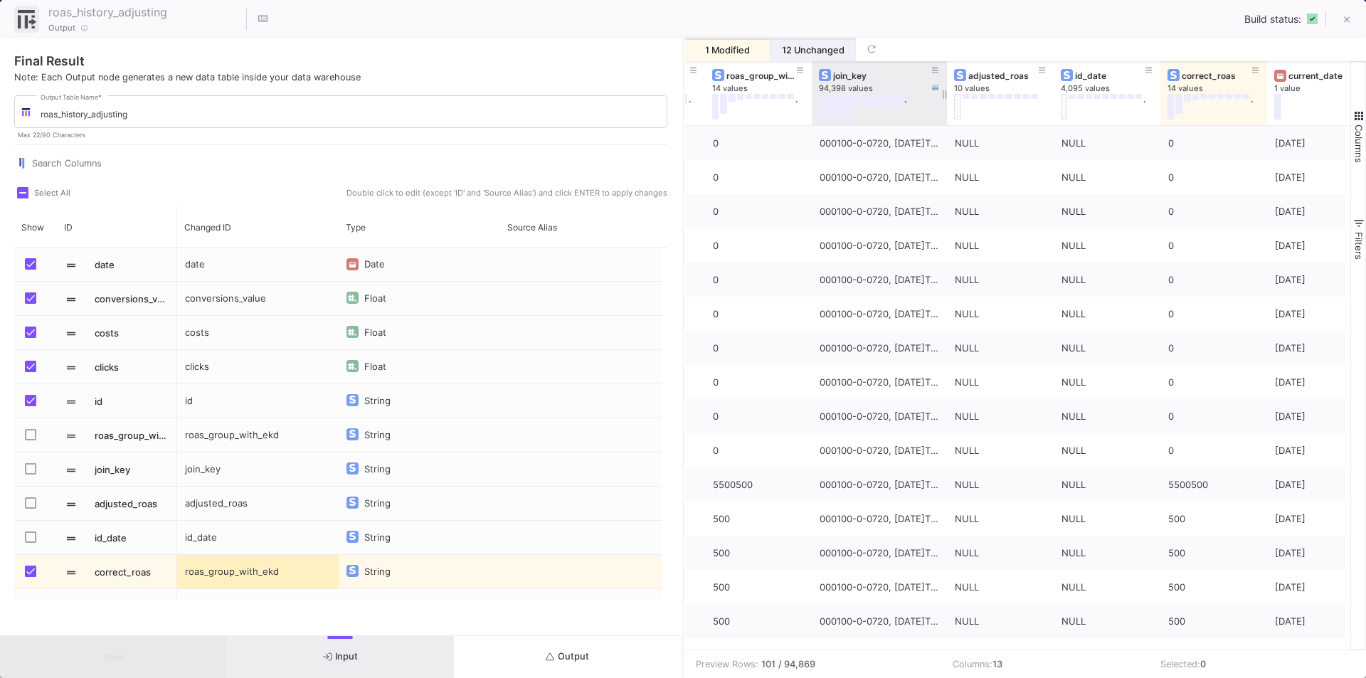
drag, startPoint x: 918, startPoint y: 68, endPoint x: 843, endPoint y: 81, distance: 75.8
click at [843, 81] on div "join_key 94,398 values ." at bounding box center [879, 93] width 135 height 64
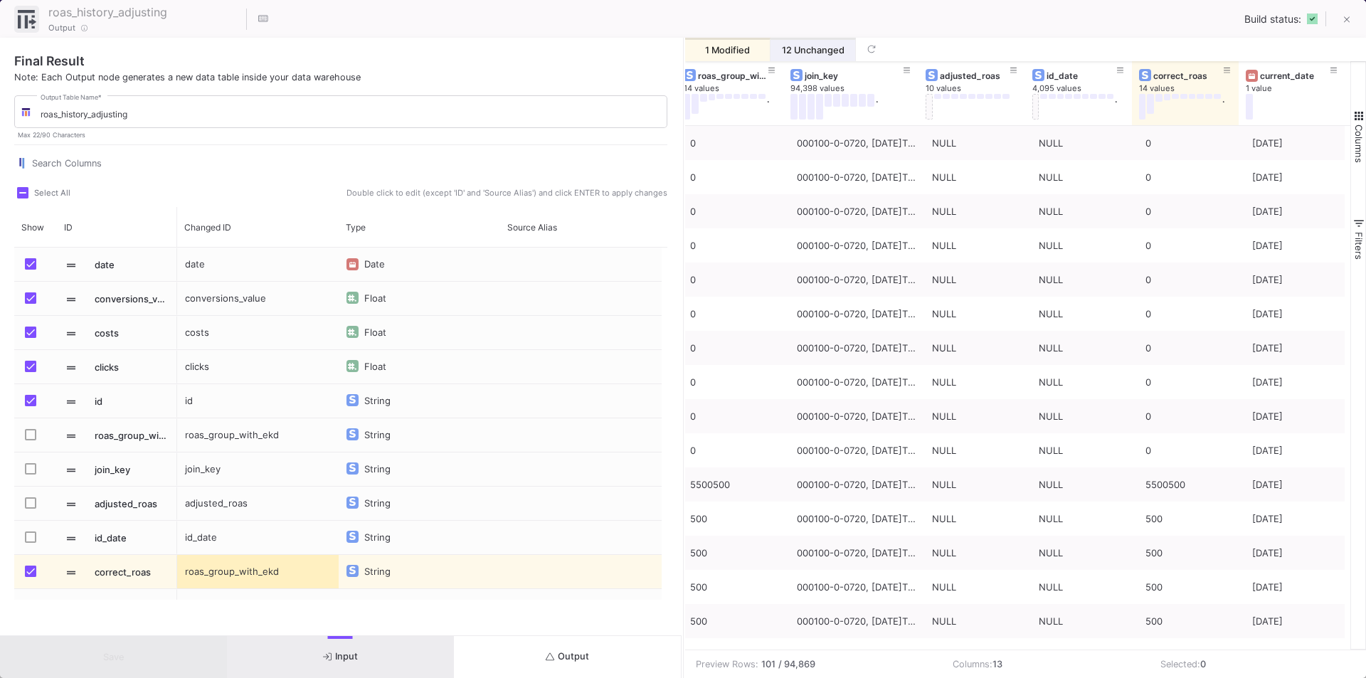
click at [869, 46] on icon at bounding box center [871, 49] width 9 height 9
click at [348, 658] on span "Input" at bounding box center [340, 656] width 35 height 11
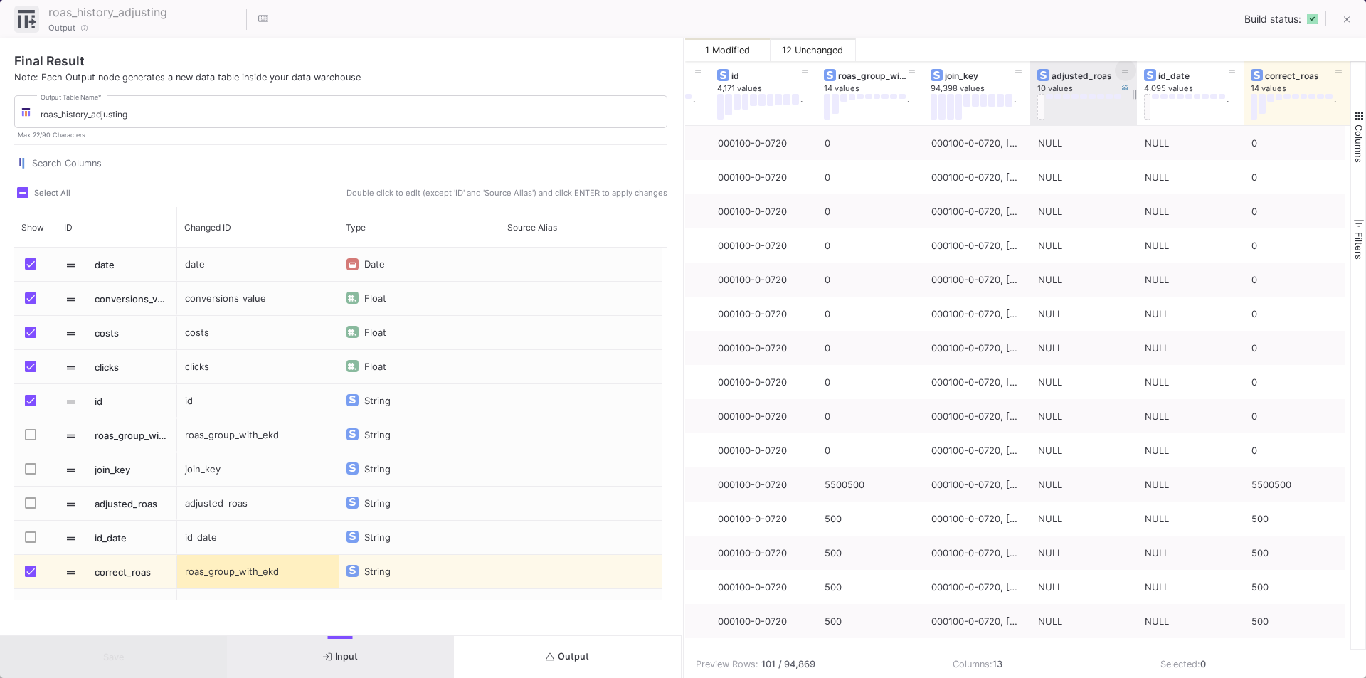
click at [1118, 73] on button at bounding box center [1125, 70] width 21 height 21
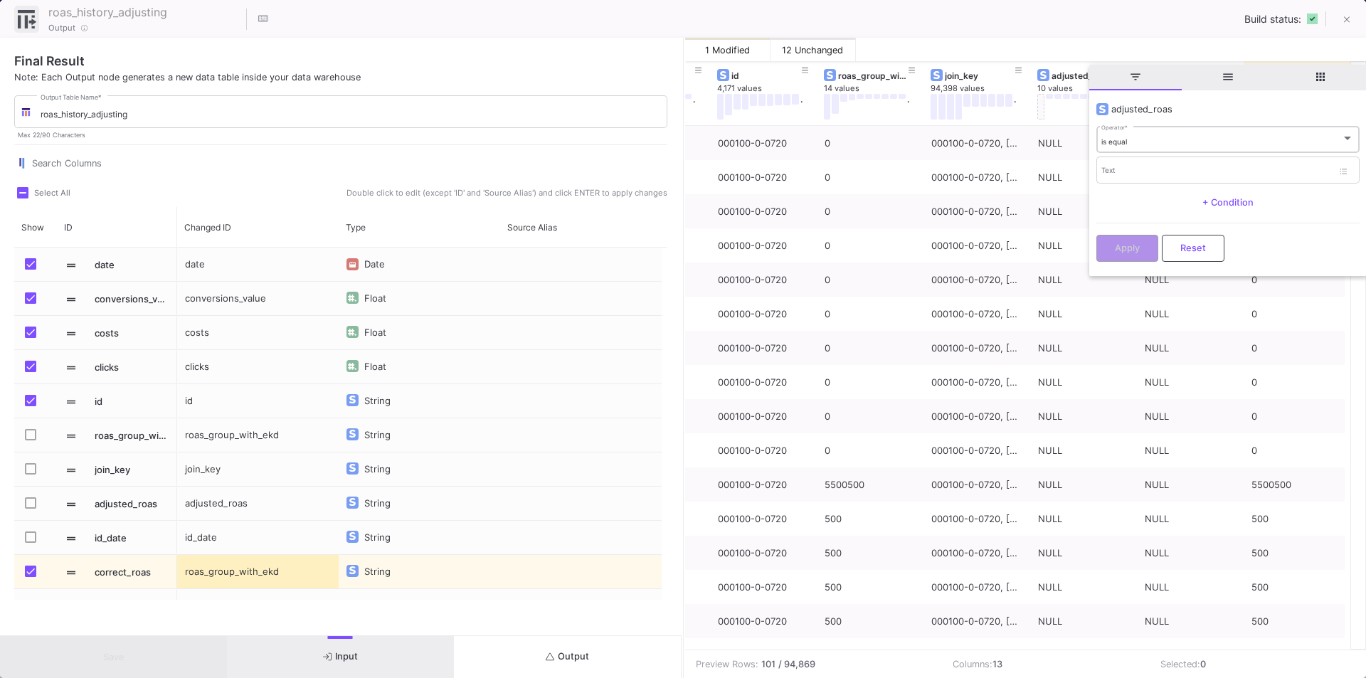
click at [1120, 136] on div "is equal Operator *" at bounding box center [1227, 138] width 253 height 29
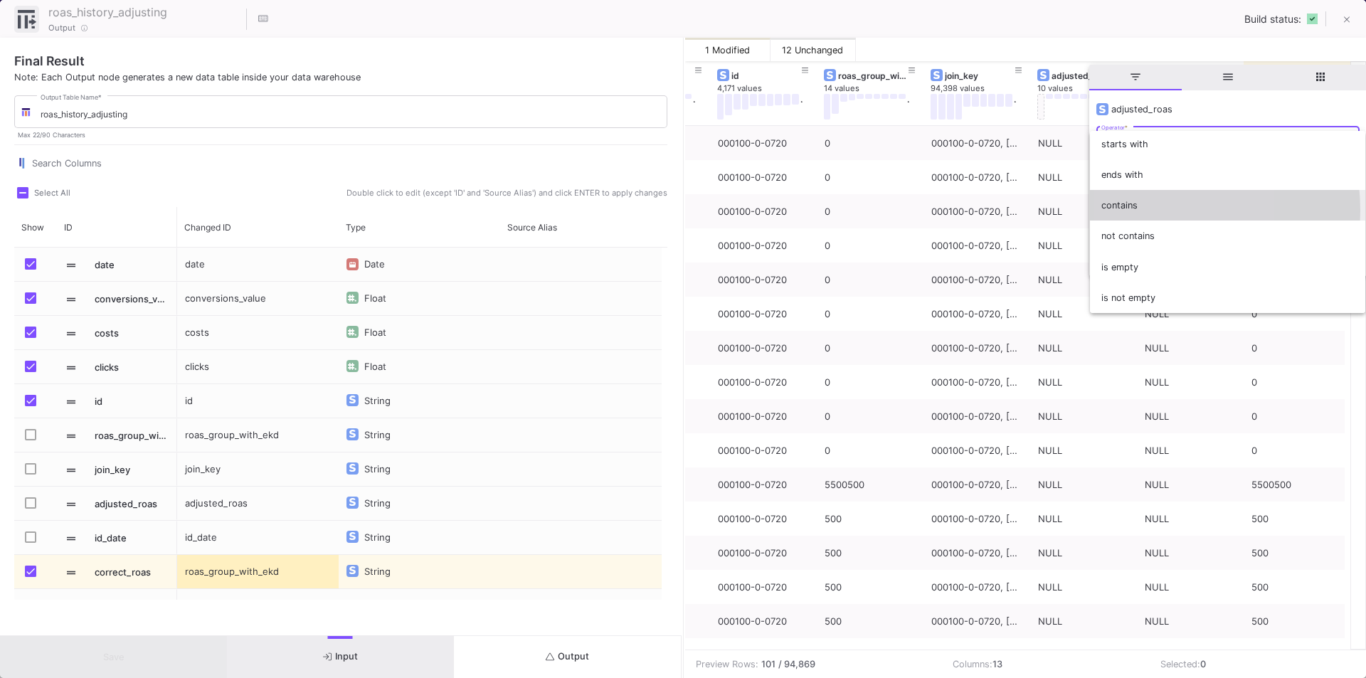
click at [1136, 211] on span "contains" at bounding box center [1227, 205] width 253 height 31
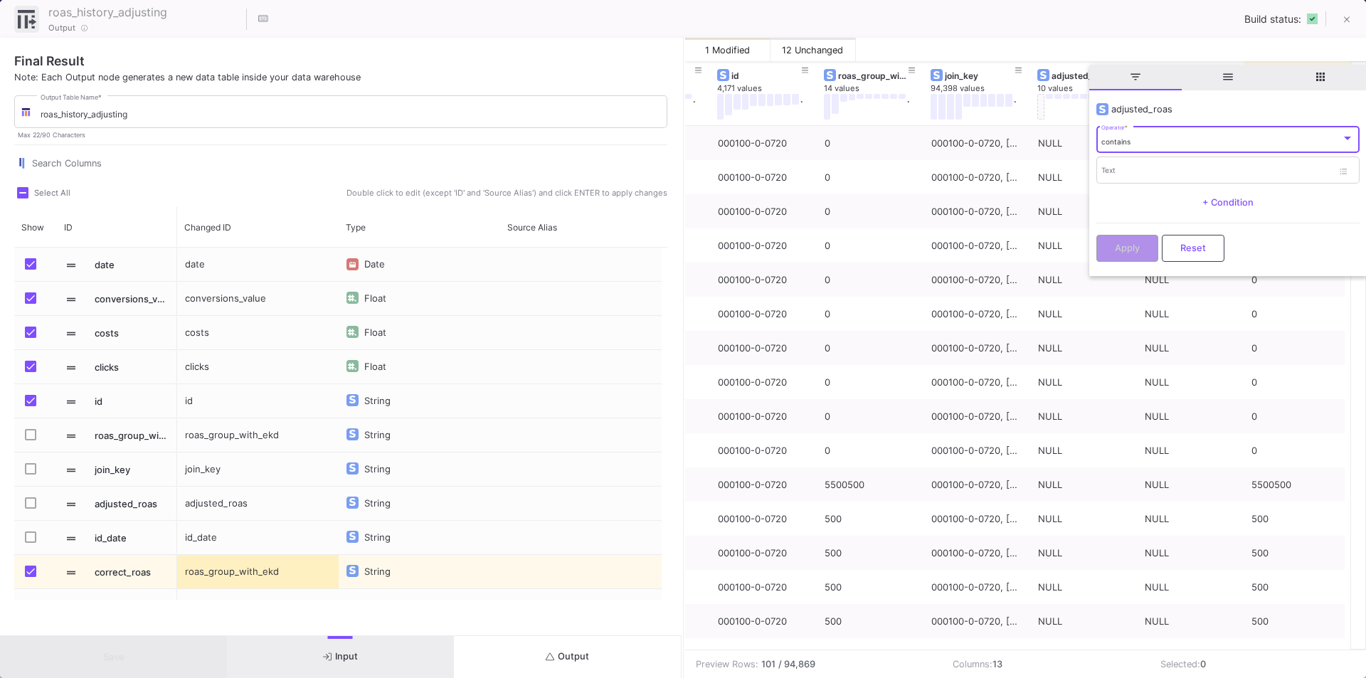
click at [1122, 145] on span "contains" at bounding box center [1115, 141] width 29 height 9
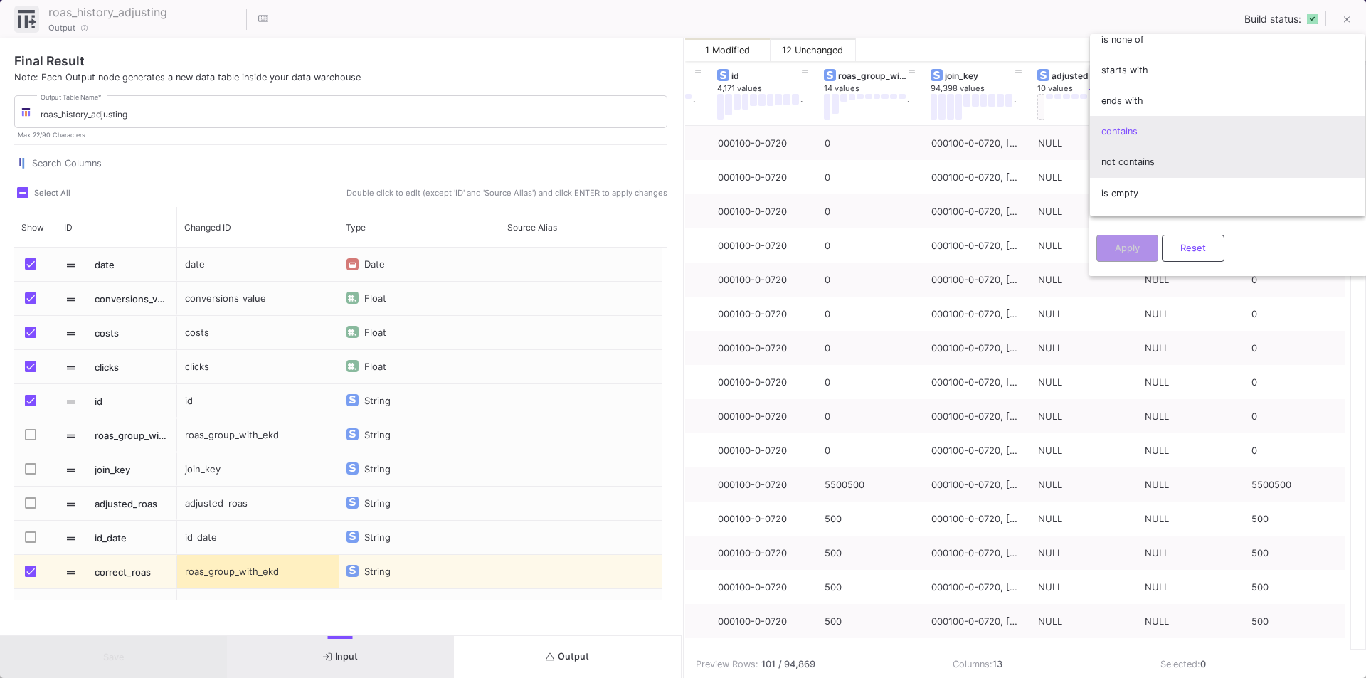
click at [1142, 169] on span "not contains" at bounding box center [1227, 162] width 253 height 31
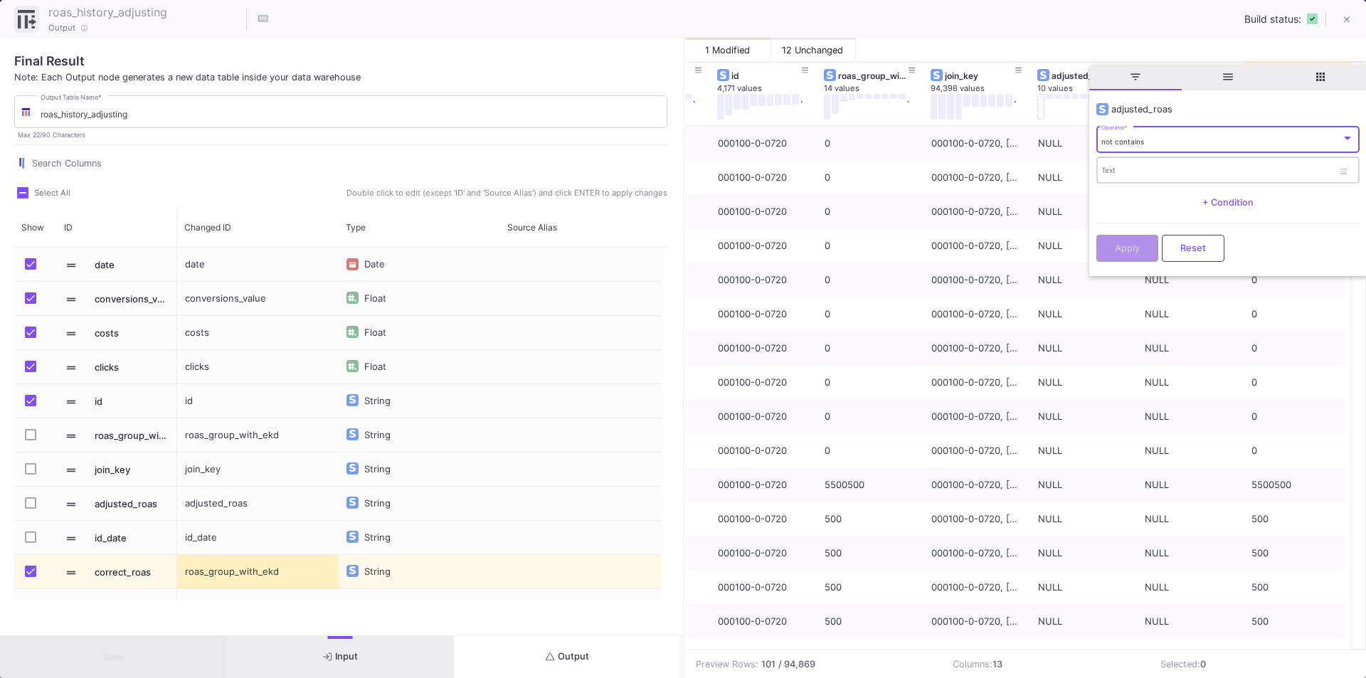
click at [1133, 169] on input "Text" at bounding box center [1216, 172] width 231 height 9
type input "NULL"
click at [1147, 237] on button "Apply" at bounding box center [1127, 246] width 62 height 27
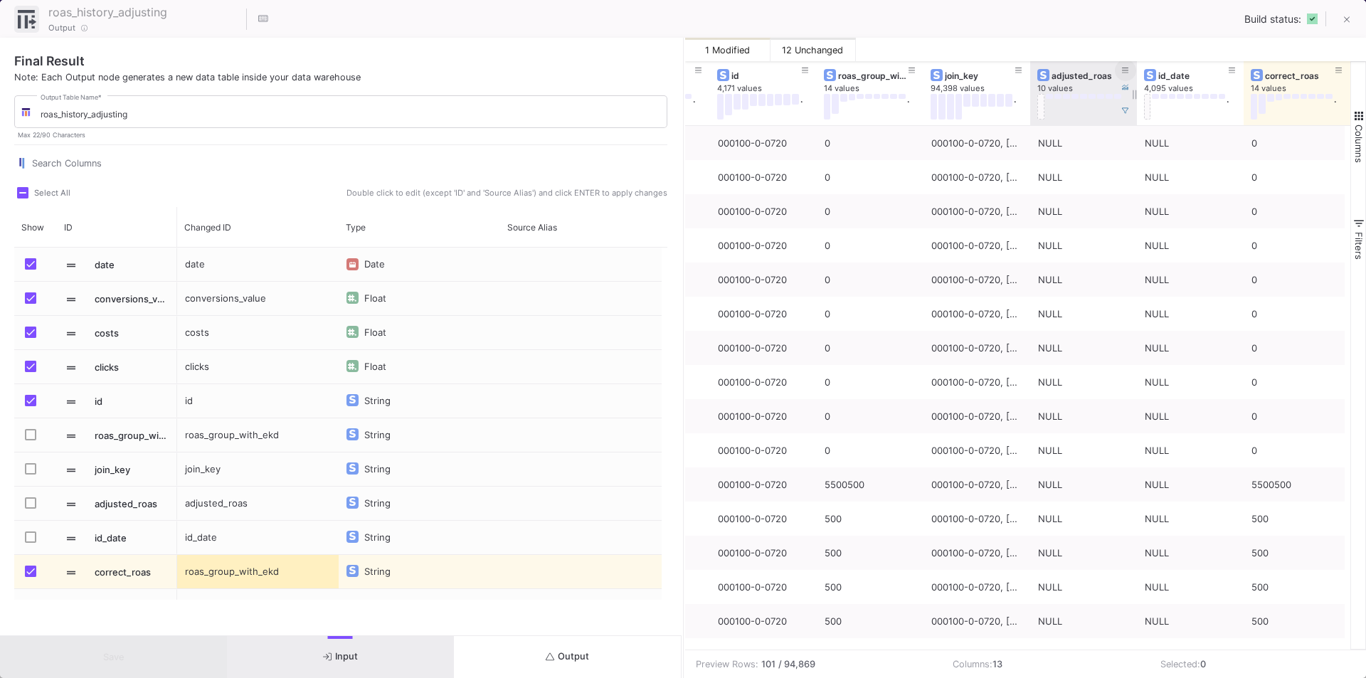
click at [1122, 72] on icon at bounding box center [1125, 71] width 7 height 8
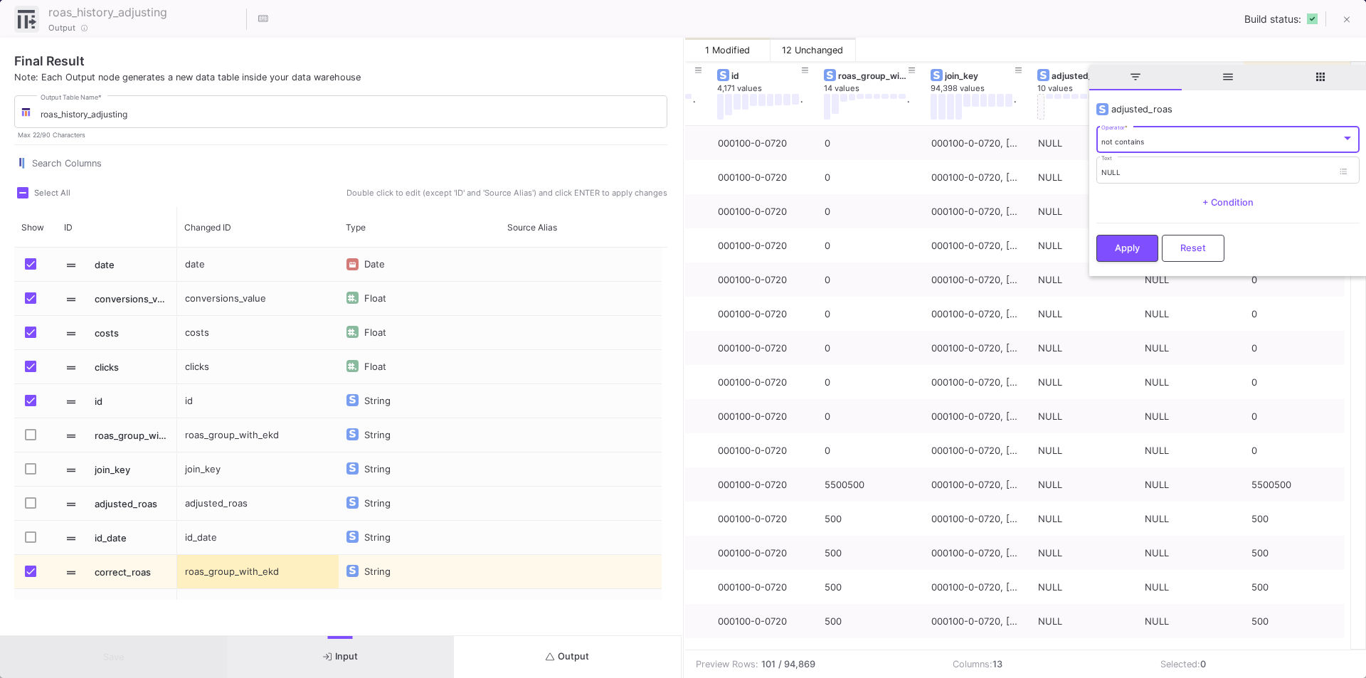
click at [1140, 137] on span "not contains" at bounding box center [1122, 141] width 43 height 9
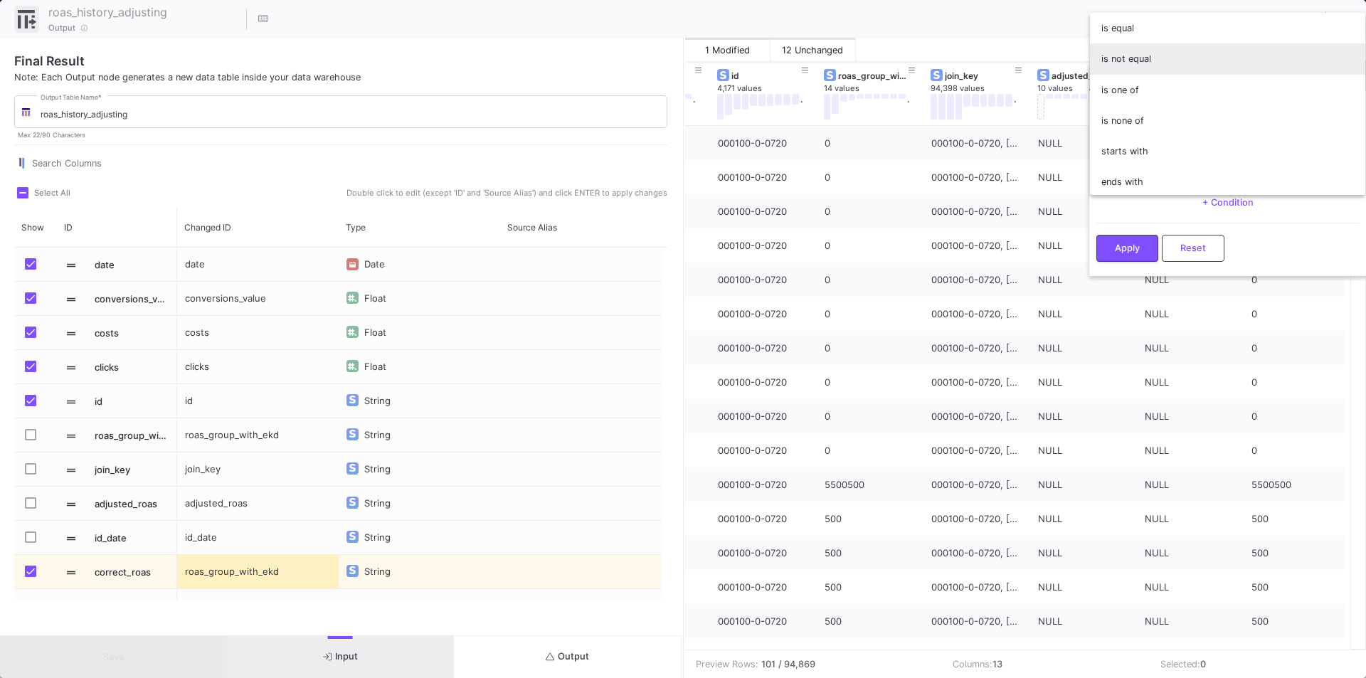
click at [1144, 61] on span "is not equal" at bounding box center [1227, 58] width 253 height 31
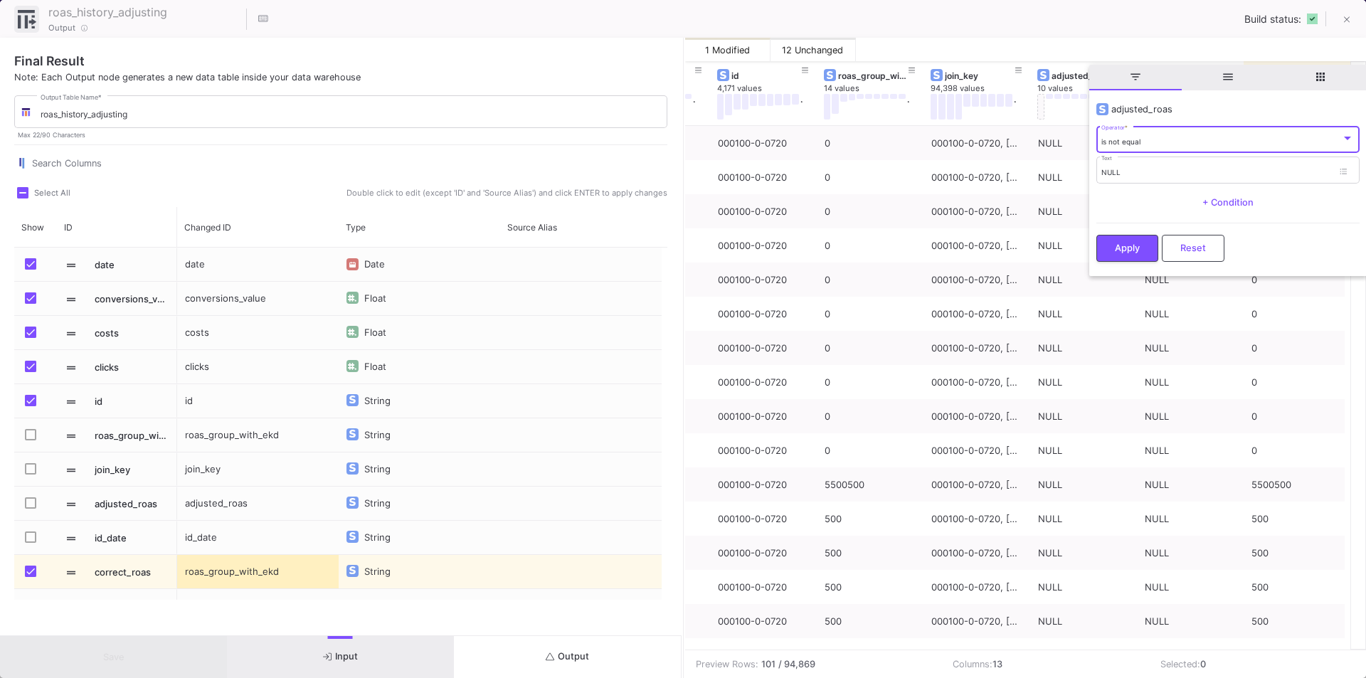
click at [1132, 260] on div "Apply Reset" at bounding box center [1227, 244] width 263 height 43
click at [1131, 255] on button "Apply" at bounding box center [1127, 246] width 62 height 27
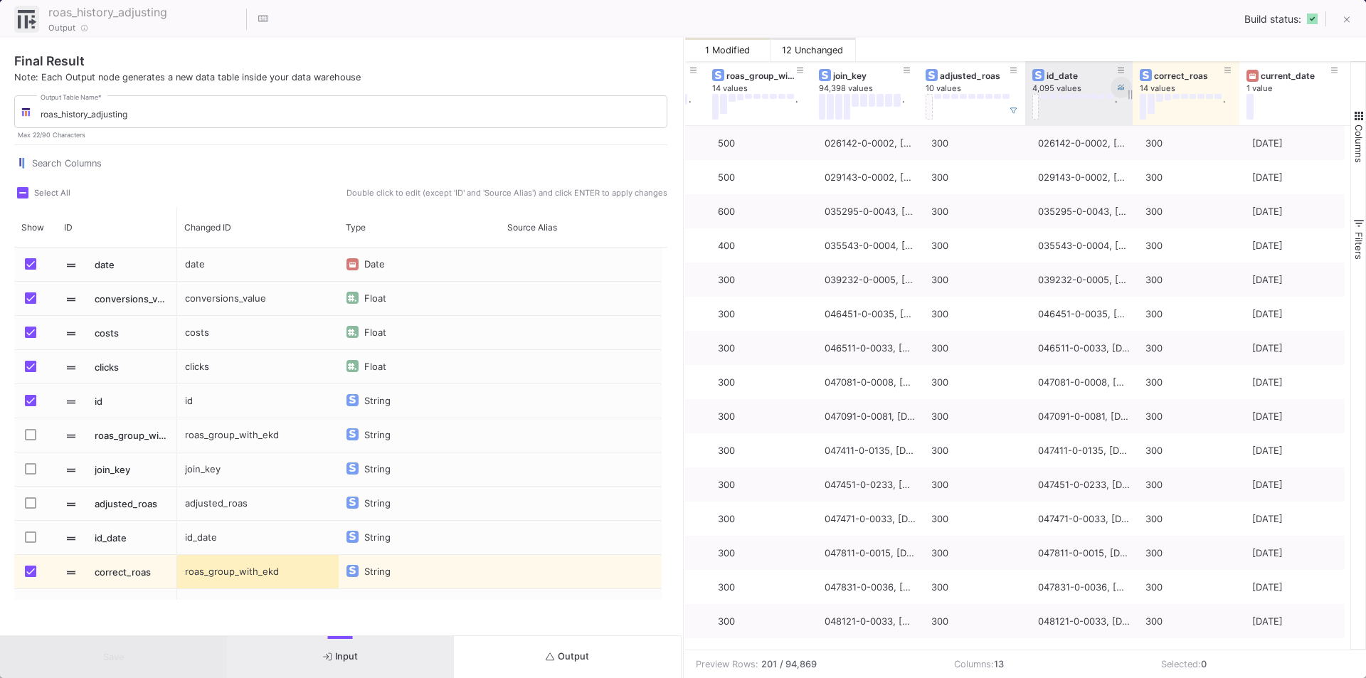
drag, startPoint x: 1130, startPoint y: 74, endPoint x: 1111, endPoint y: 86, distance: 22.7
click at [1111, 86] on div "id_date 4,095 values ." at bounding box center [1078, 93] width 107 height 64
click at [1349, 22] on icon at bounding box center [1347, 20] width 6 height 10
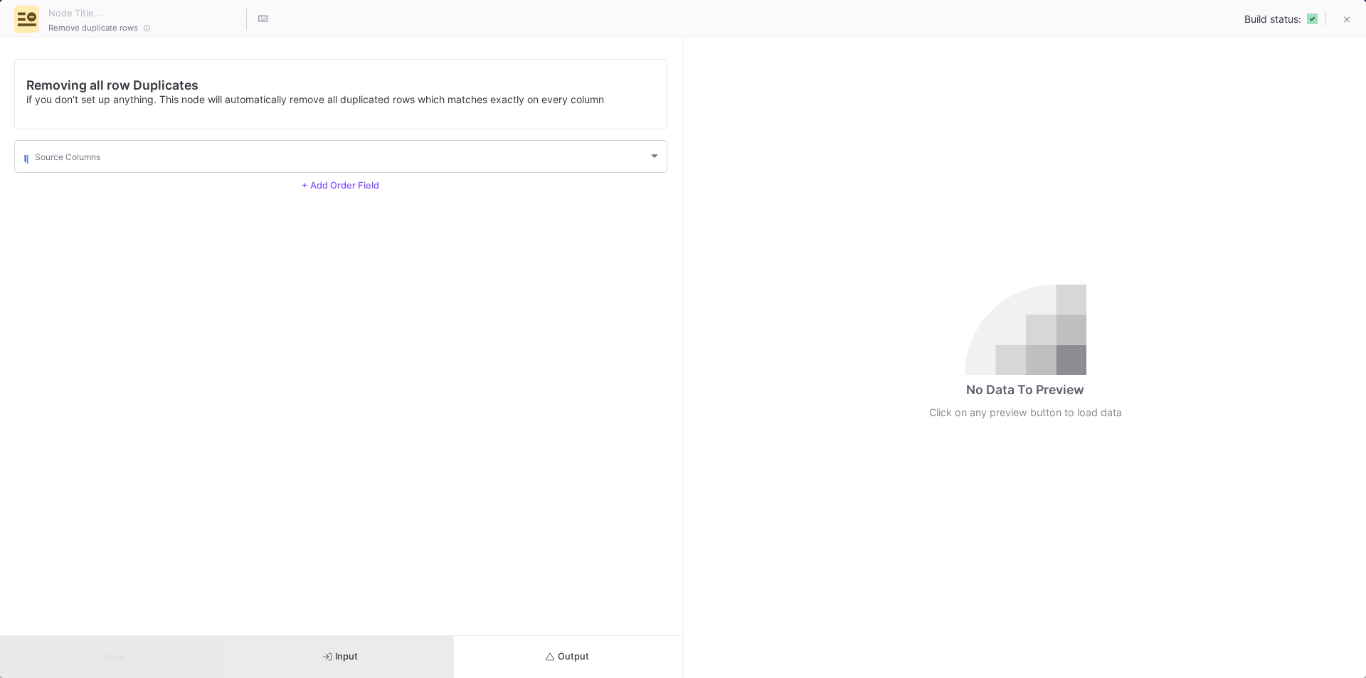
click at [373, 649] on button "Input" at bounding box center [340, 657] width 227 height 42
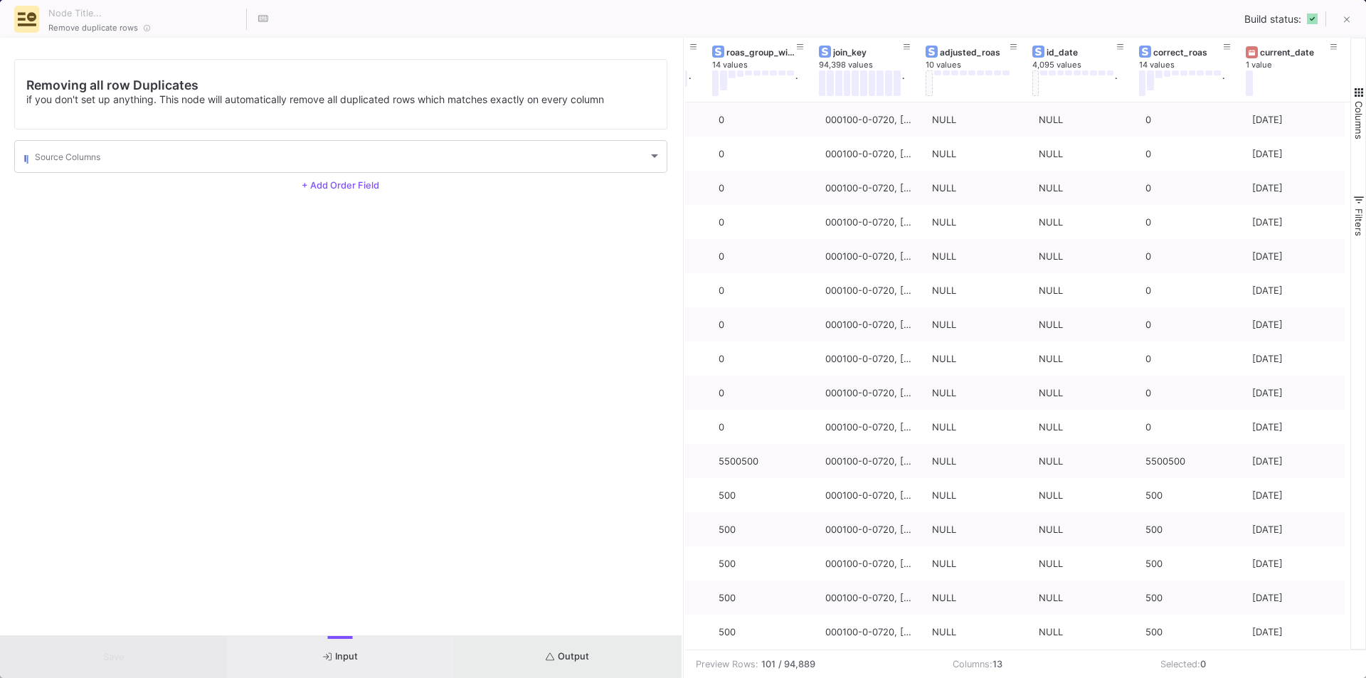
click at [557, 647] on button "Output" at bounding box center [567, 657] width 227 height 42
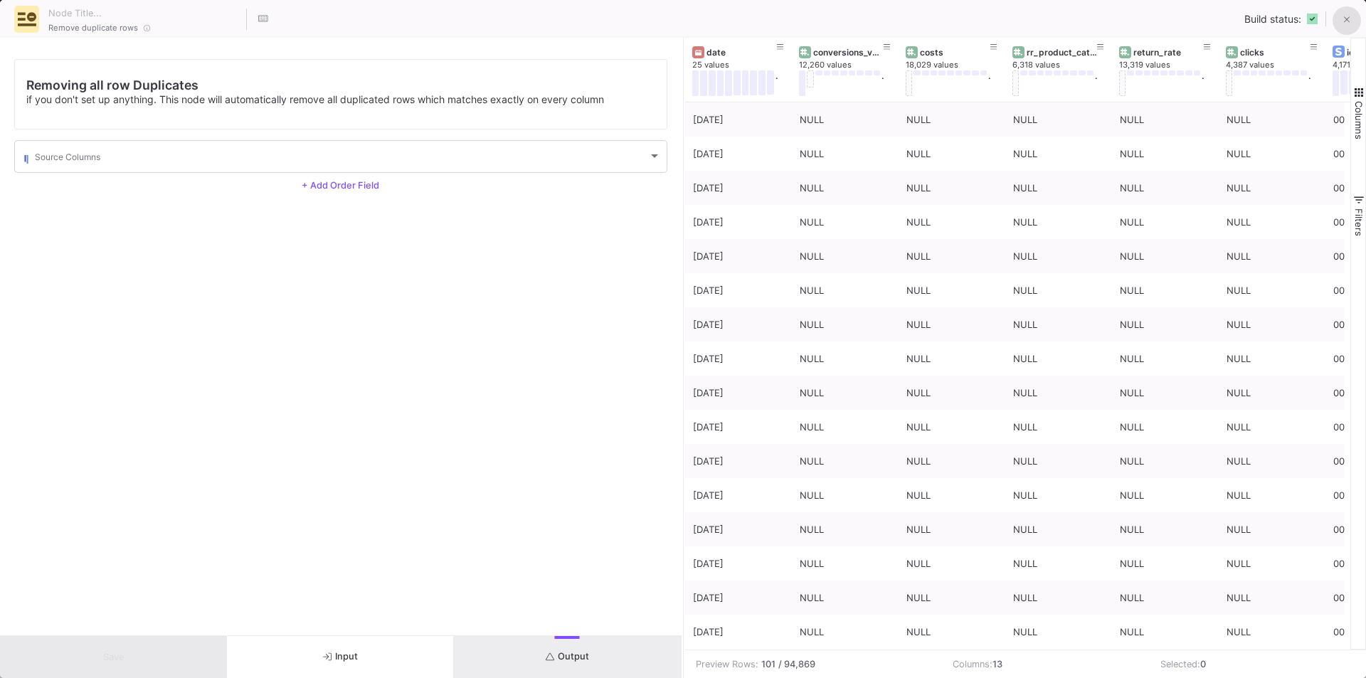
click at [1344, 20] on icon at bounding box center [1347, 20] width 6 height 10
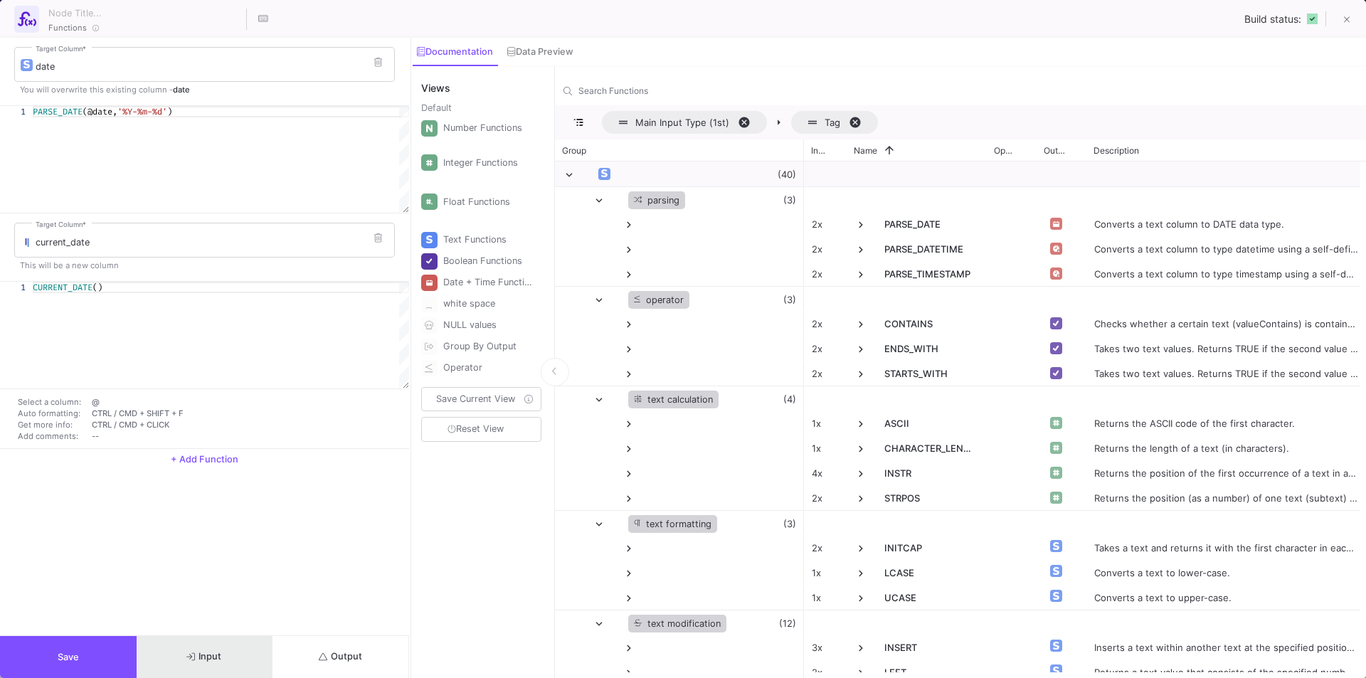
click at [230, 670] on button "Input" at bounding box center [205, 657] width 137 height 42
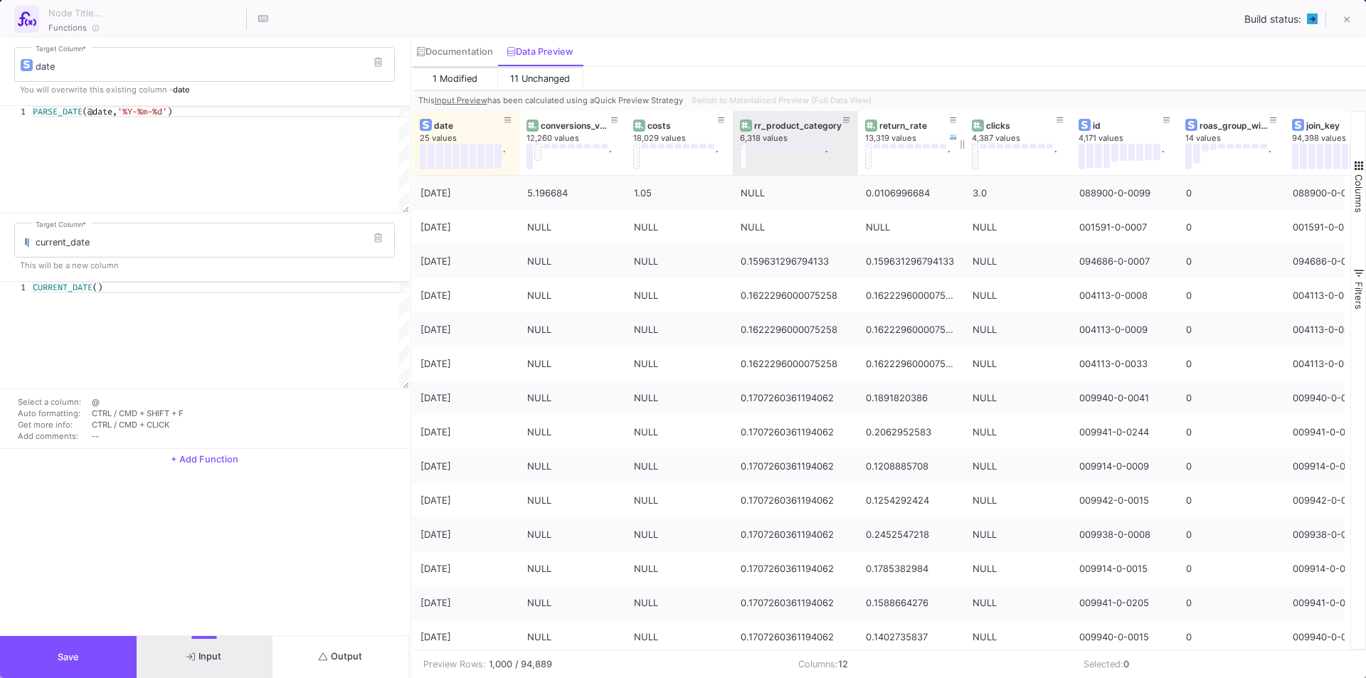
drag, startPoint x: 839, startPoint y: 120, endPoint x: 857, endPoint y: 120, distance: 18.5
click at [857, 120] on div at bounding box center [858, 143] width 6 height 64
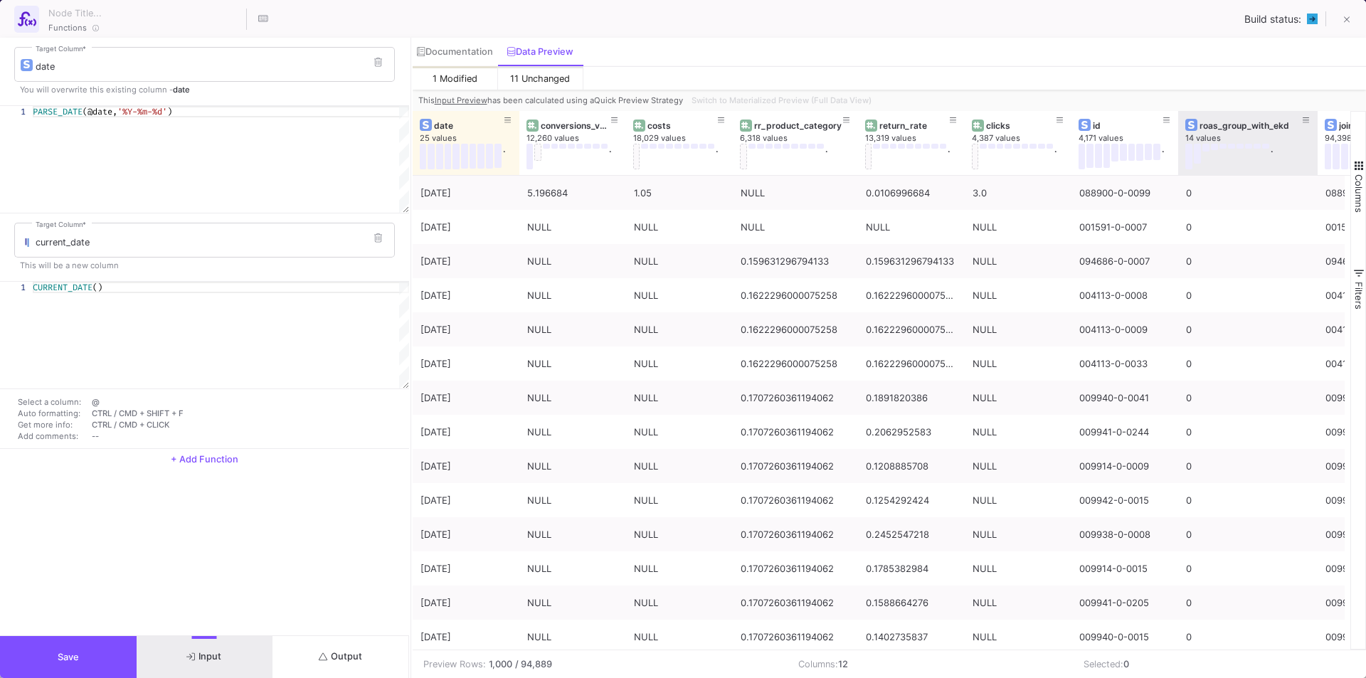
drag, startPoint x: 1284, startPoint y: 122, endPoint x: 1317, endPoint y: 122, distance: 32.7
click at [1317, 122] on div at bounding box center [1318, 143] width 6 height 64
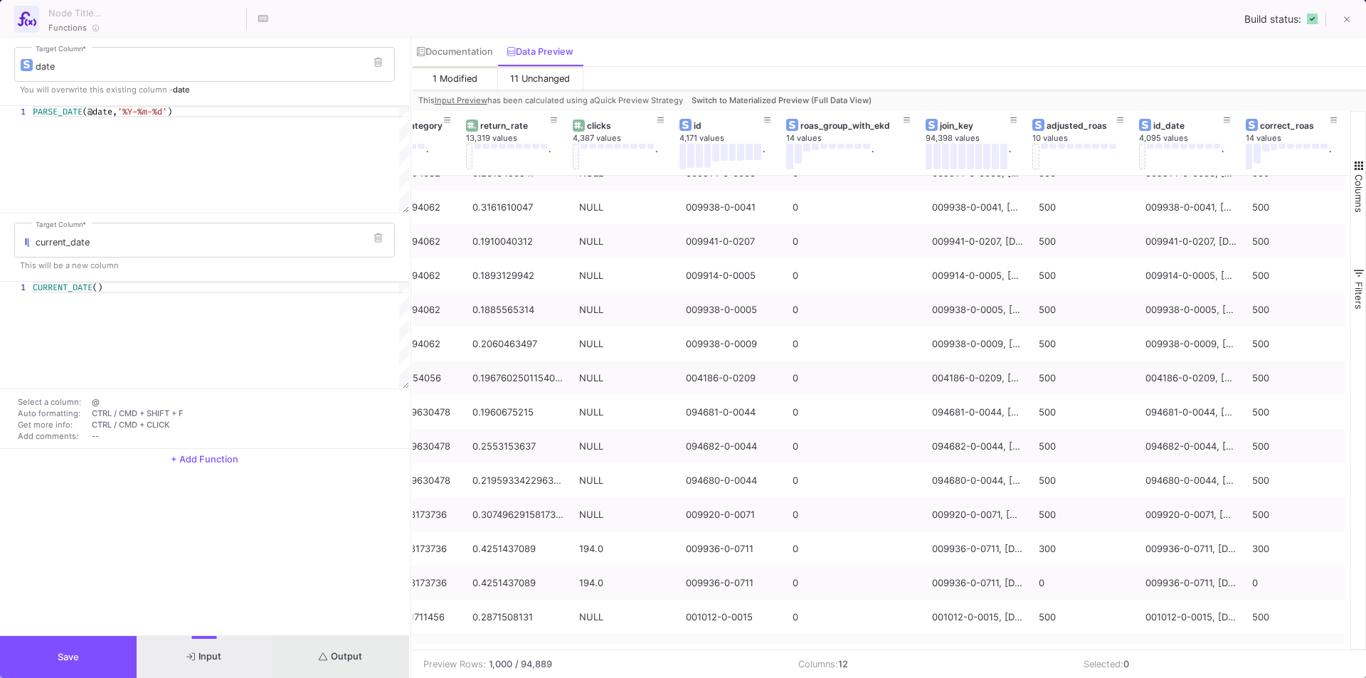
click at [315, 662] on button "Output" at bounding box center [340, 657] width 137 height 42
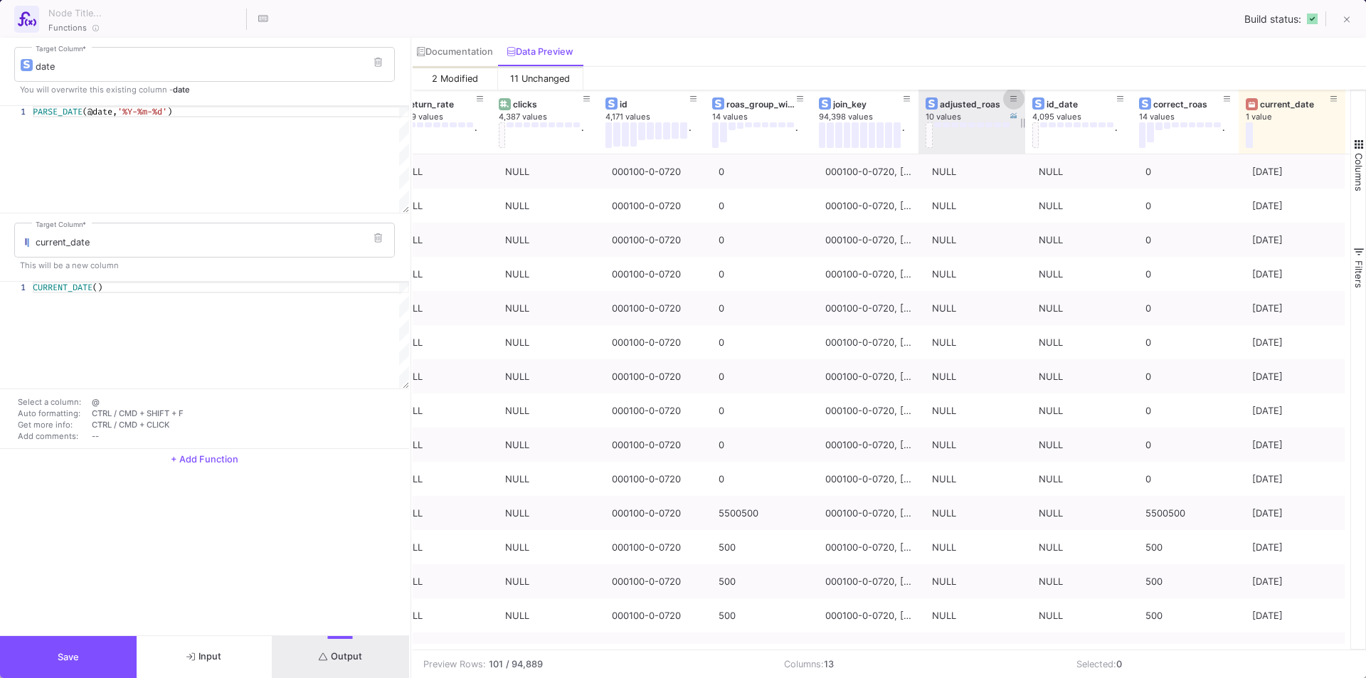
click at [1015, 99] on icon at bounding box center [1013, 99] width 7 height 6
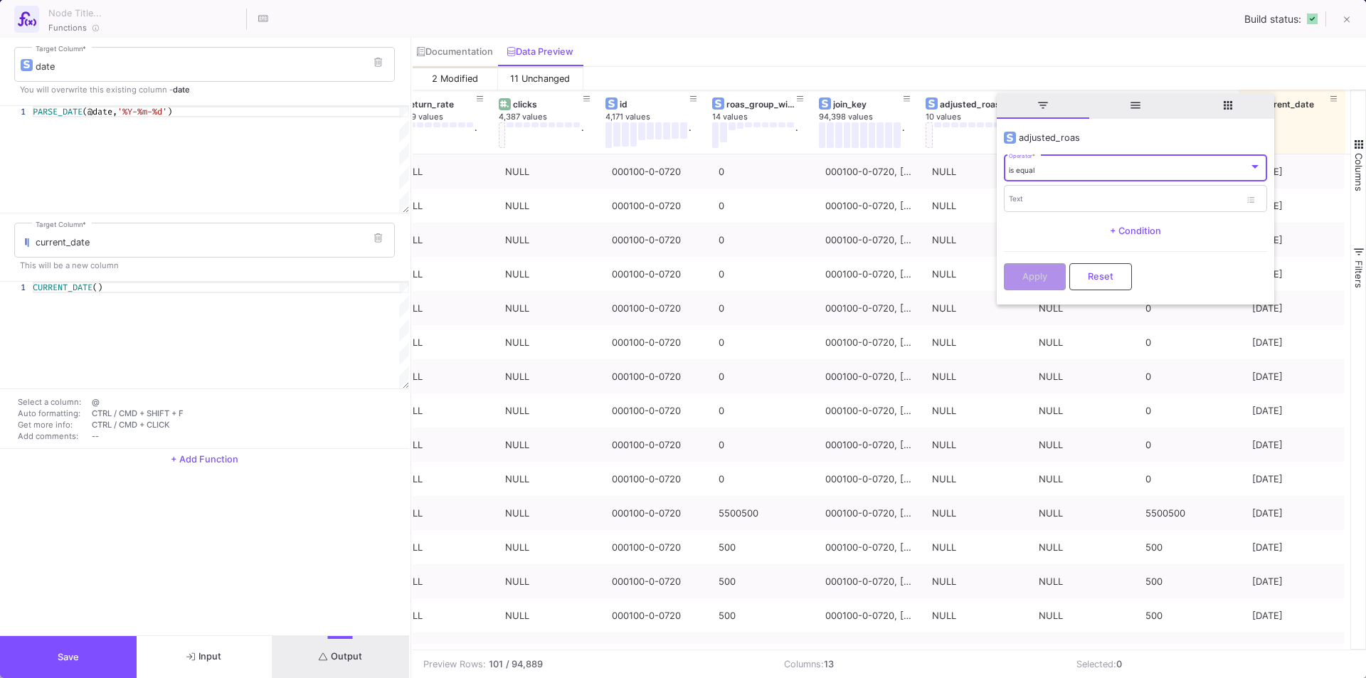
click at [1045, 169] on div "is equal" at bounding box center [1129, 170] width 240 height 9
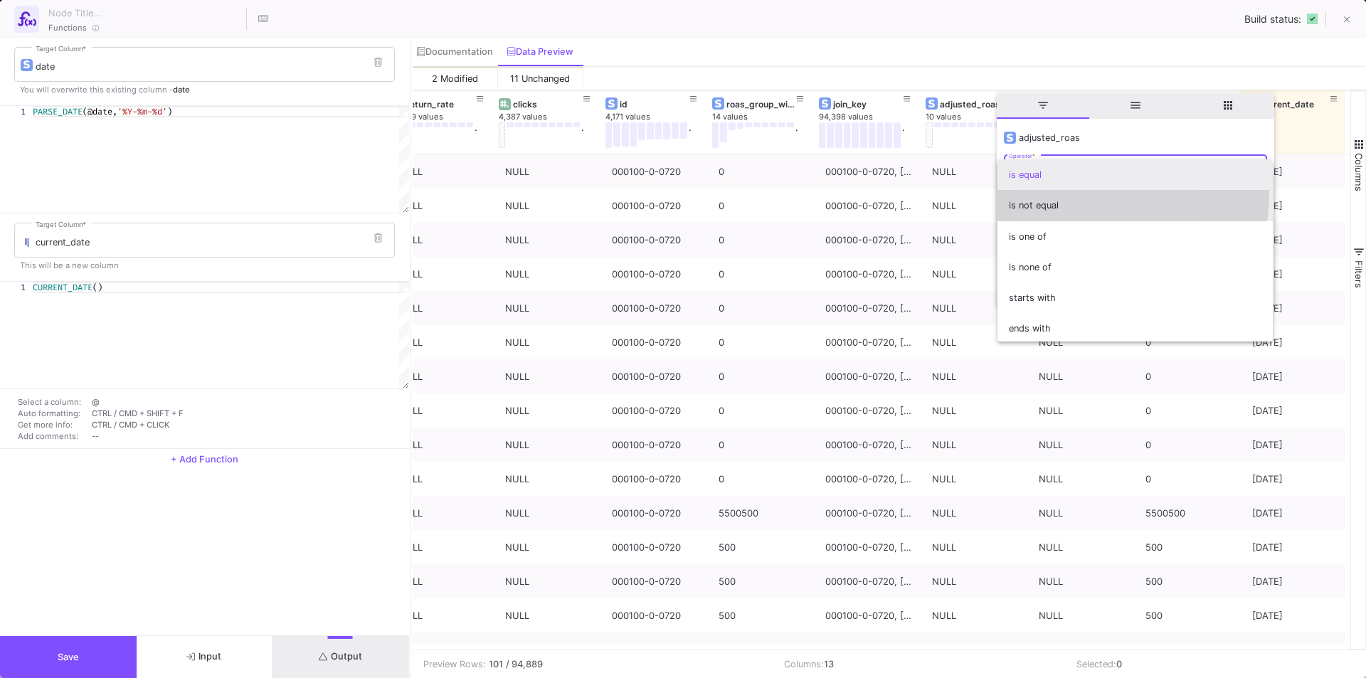
click at [1052, 192] on span "is not equal" at bounding box center [1135, 205] width 253 height 31
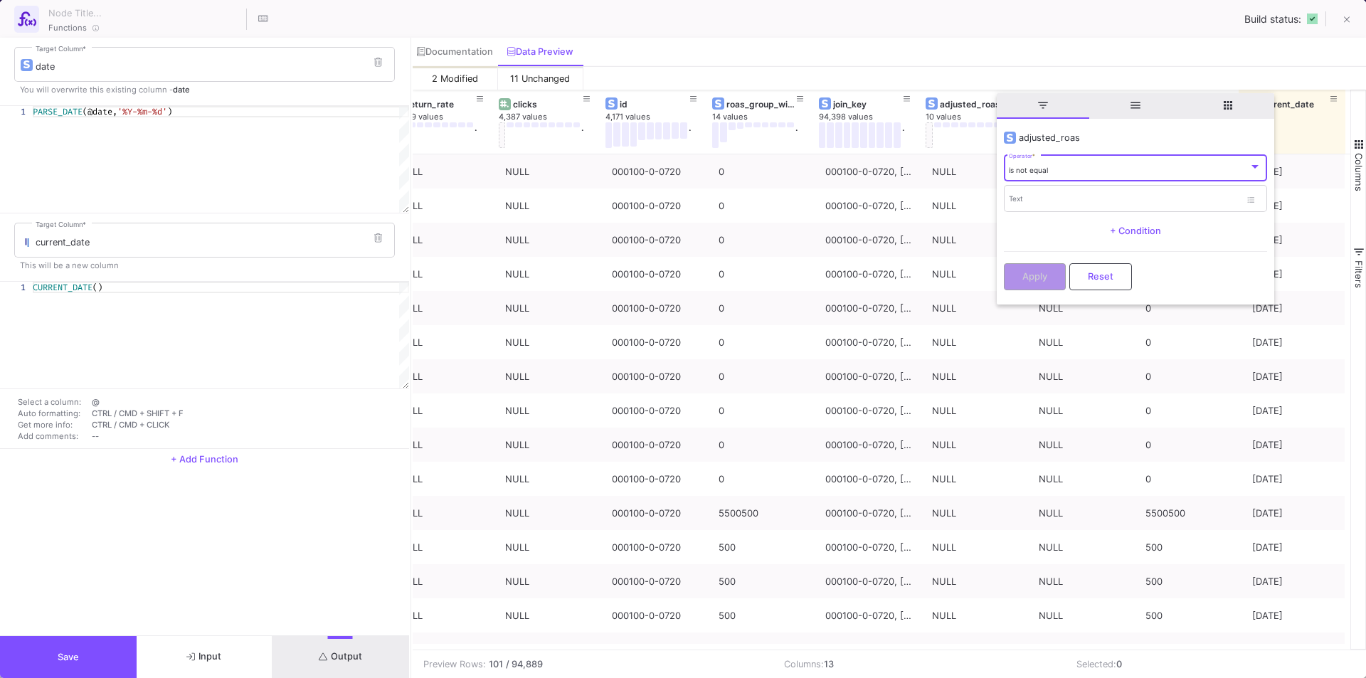
click at [1017, 216] on div "is not equal Operator * Text + Condition" at bounding box center [1135, 199] width 263 height 92
click at [1027, 194] on div "Text" at bounding box center [1124, 198] width 231 height 29
type input "NULL"
click at [1039, 268] on button "Apply" at bounding box center [1035, 275] width 62 height 27
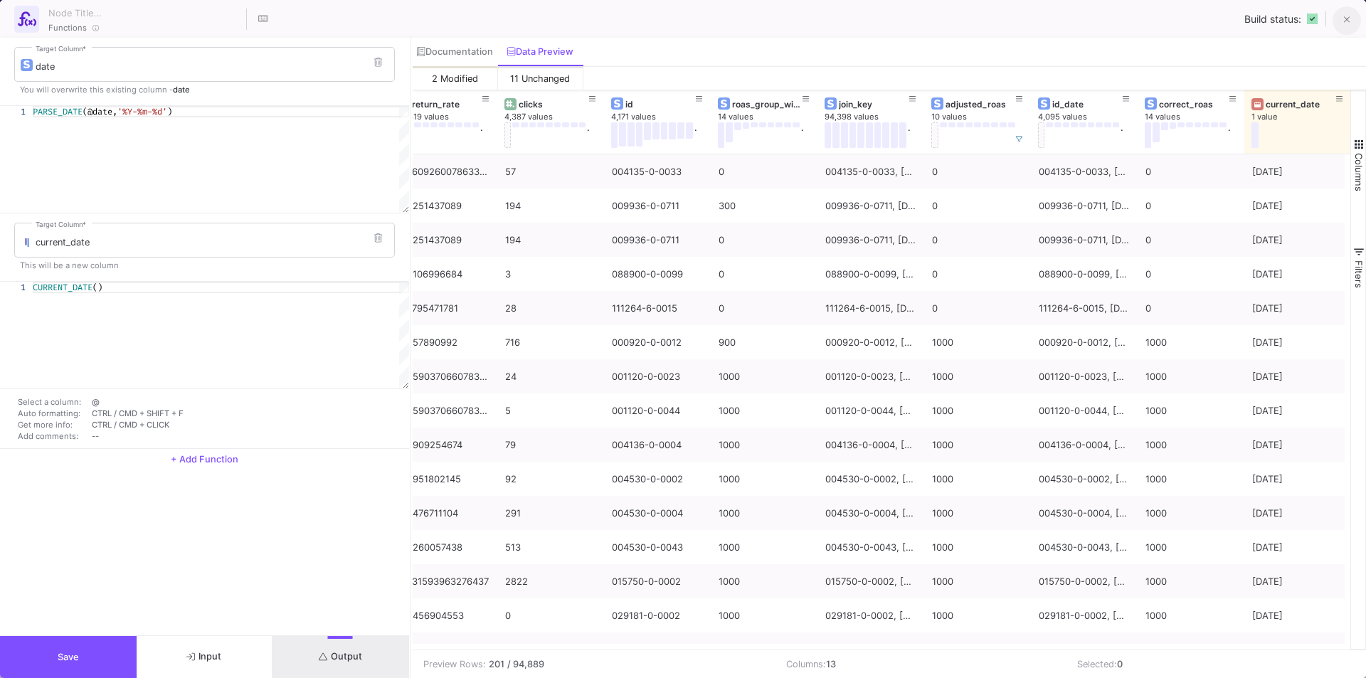
click at [1347, 18] on icon at bounding box center [1347, 20] width 6 height 10
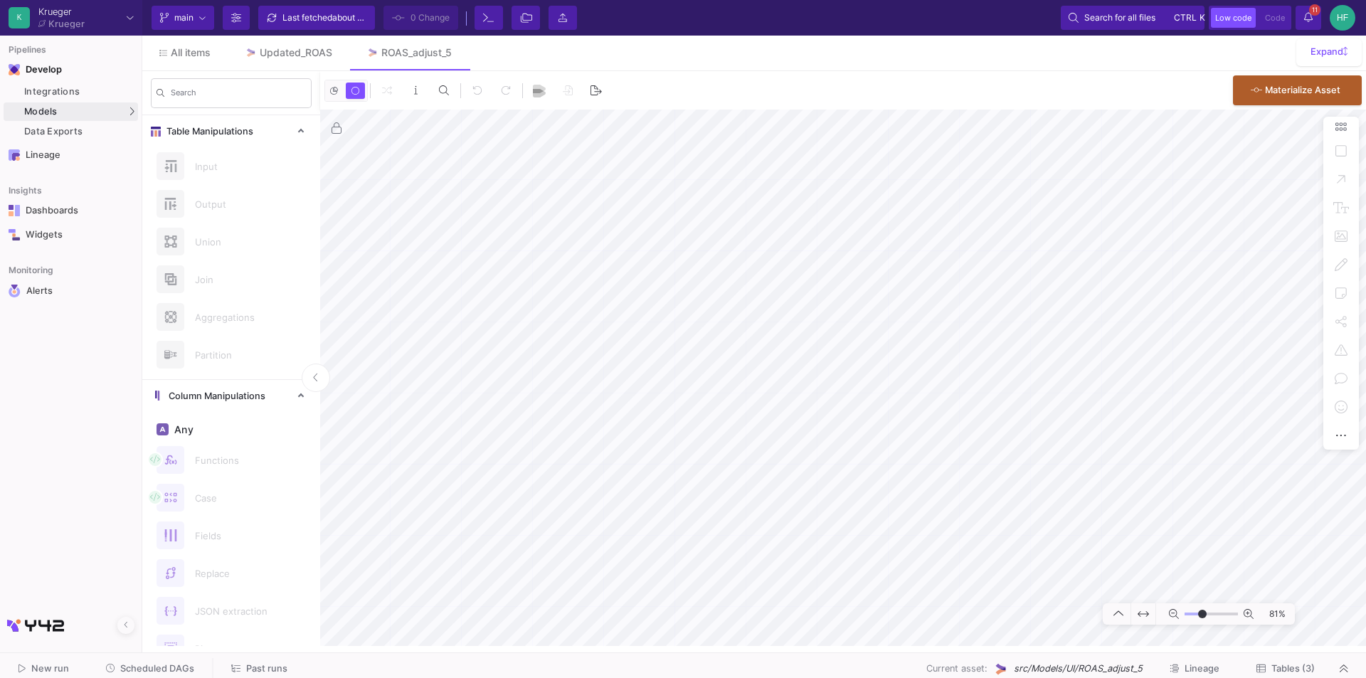
click at [768, 6] on div "K Krueger Krueger Current branch main Branch Options Last fetched about 1 hour …" at bounding box center [683, 18] width 1366 height 36
click at [493, 85] on div "0 0 . Materialize Asset 81%" at bounding box center [843, 358] width 1046 height 575
click at [649, 102] on div "0 0 . Materialize Asset 81%" at bounding box center [843, 358] width 1046 height 575
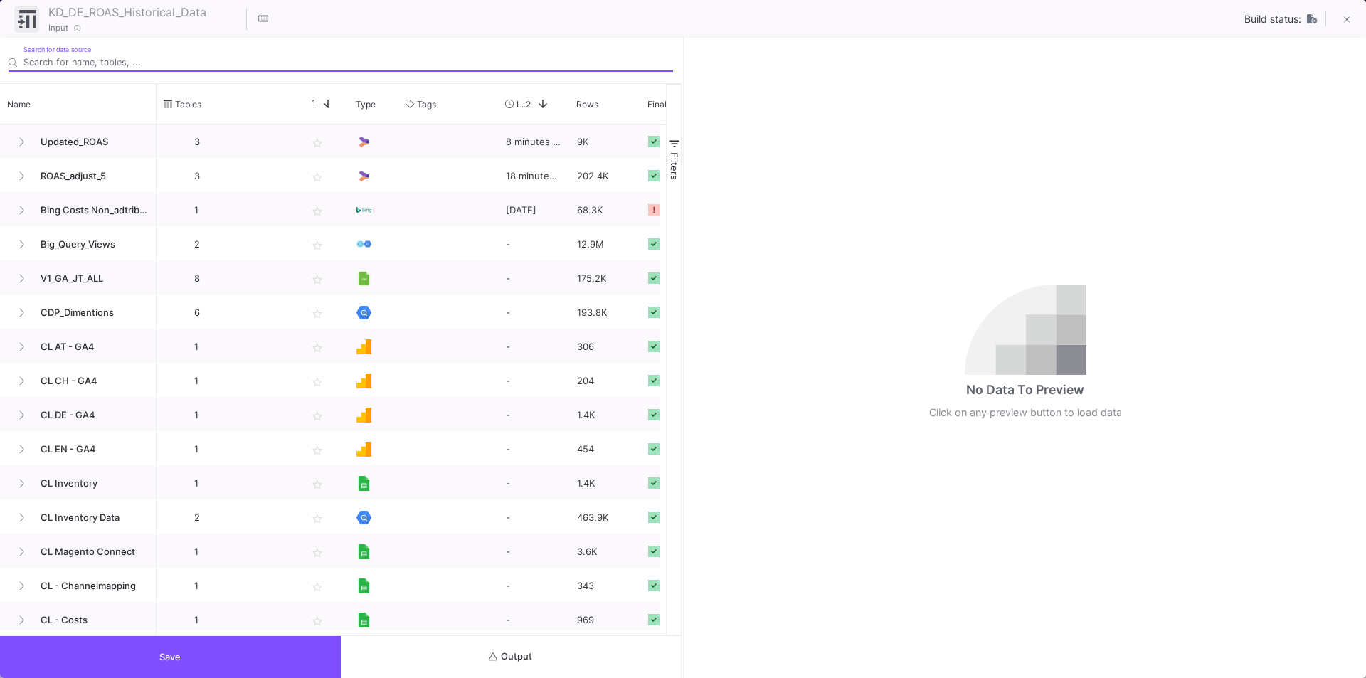
click at [497, 657] on icon "submit" at bounding box center [493, 656] width 9 height 9
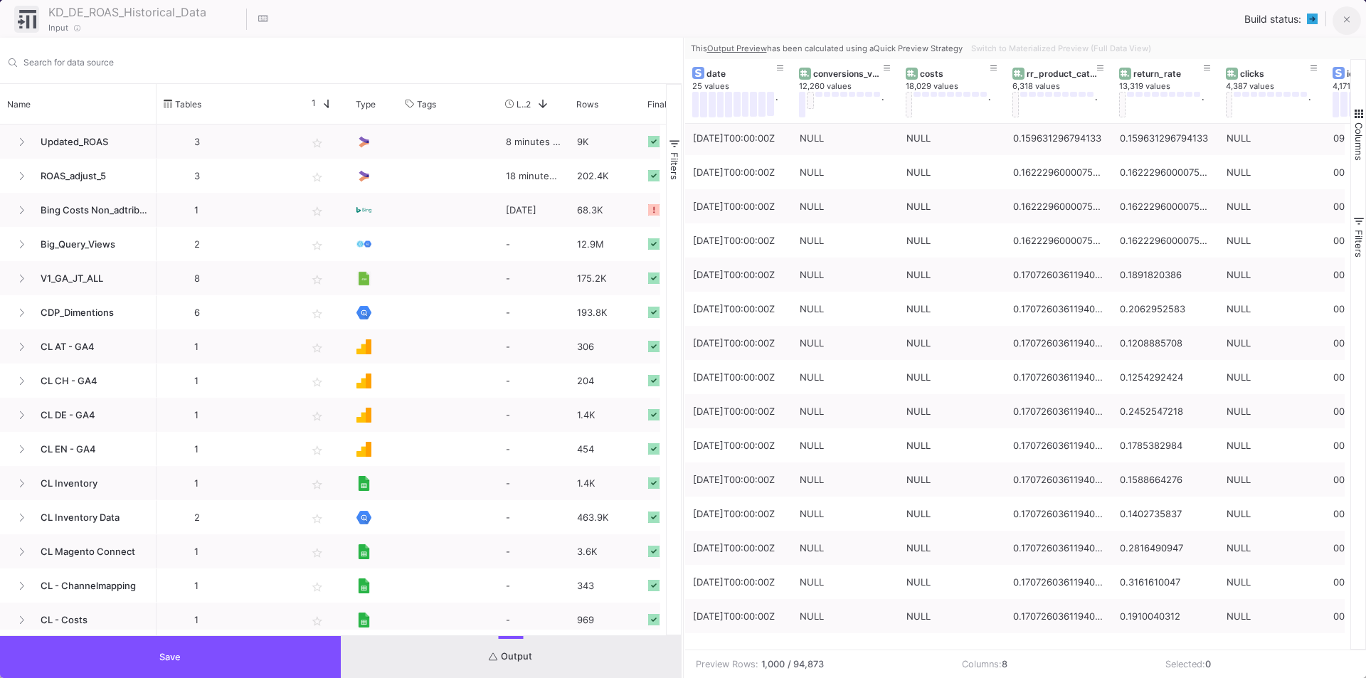
click at [1348, 21] on icon at bounding box center [1347, 20] width 6 height 10
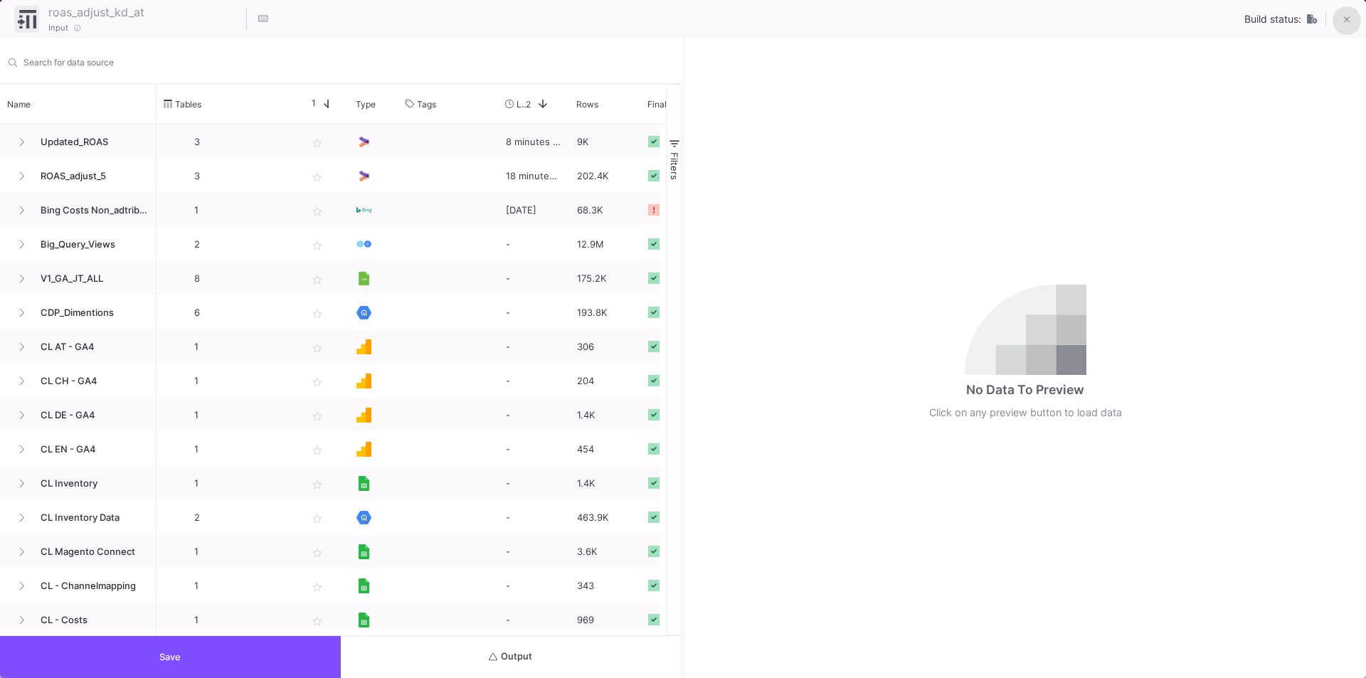
click at [1351, 18] on button at bounding box center [1346, 20] width 28 height 28
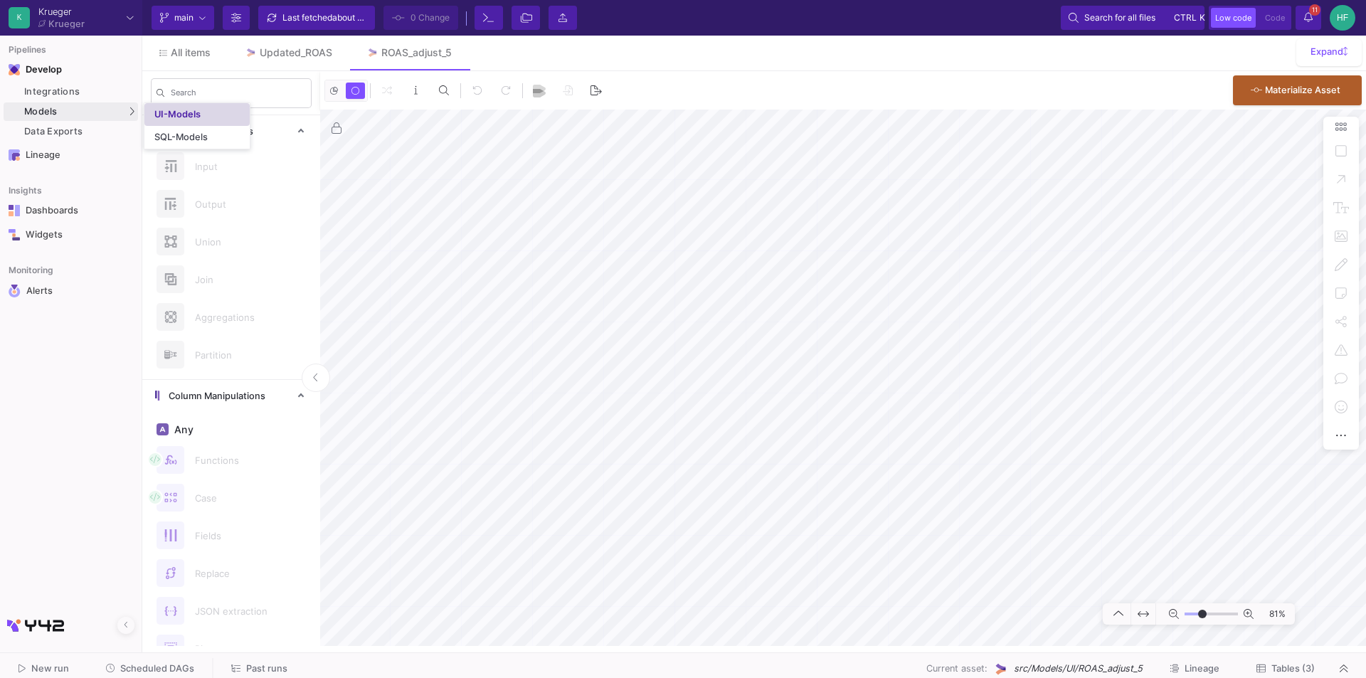
click at [179, 111] on div "UI-Models" at bounding box center [177, 114] width 46 height 11
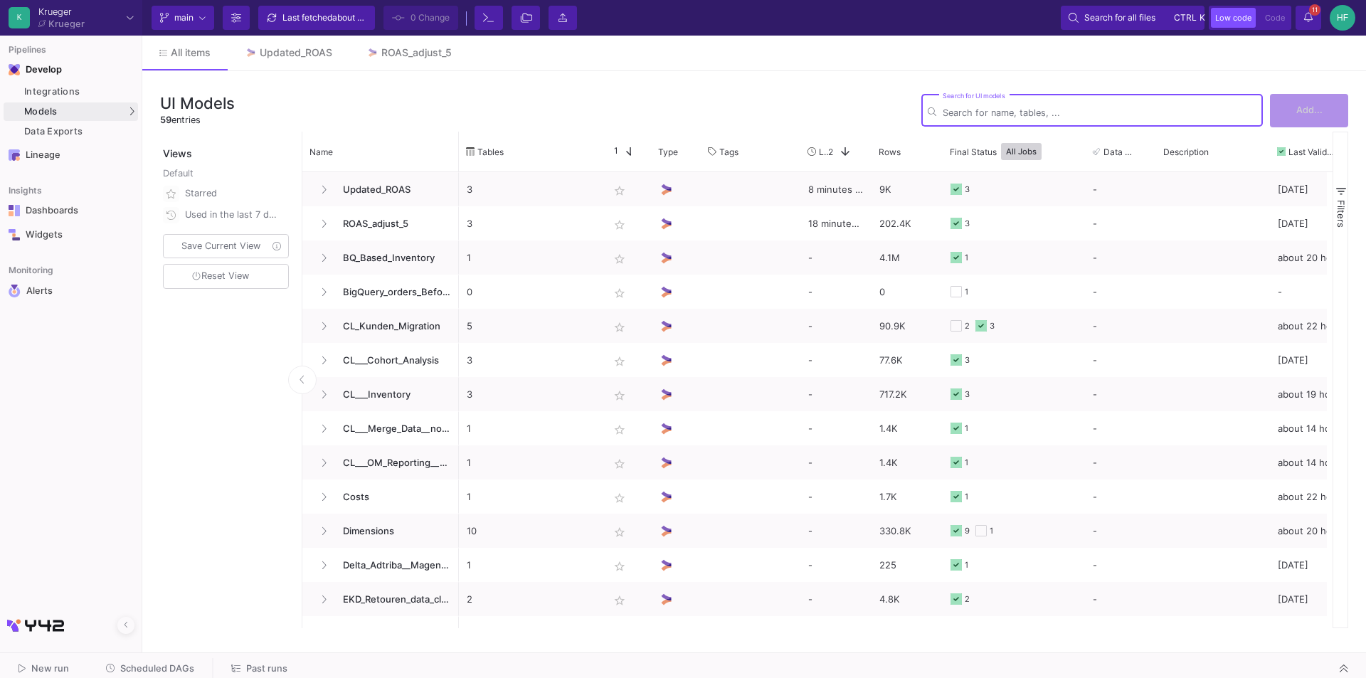
click at [977, 105] on div "Search for UI models" at bounding box center [1100, 109] width 314 height 35
click at [981, 110] on input "Search for UI models" at bounding box center [1100, 112] width 314 height 11
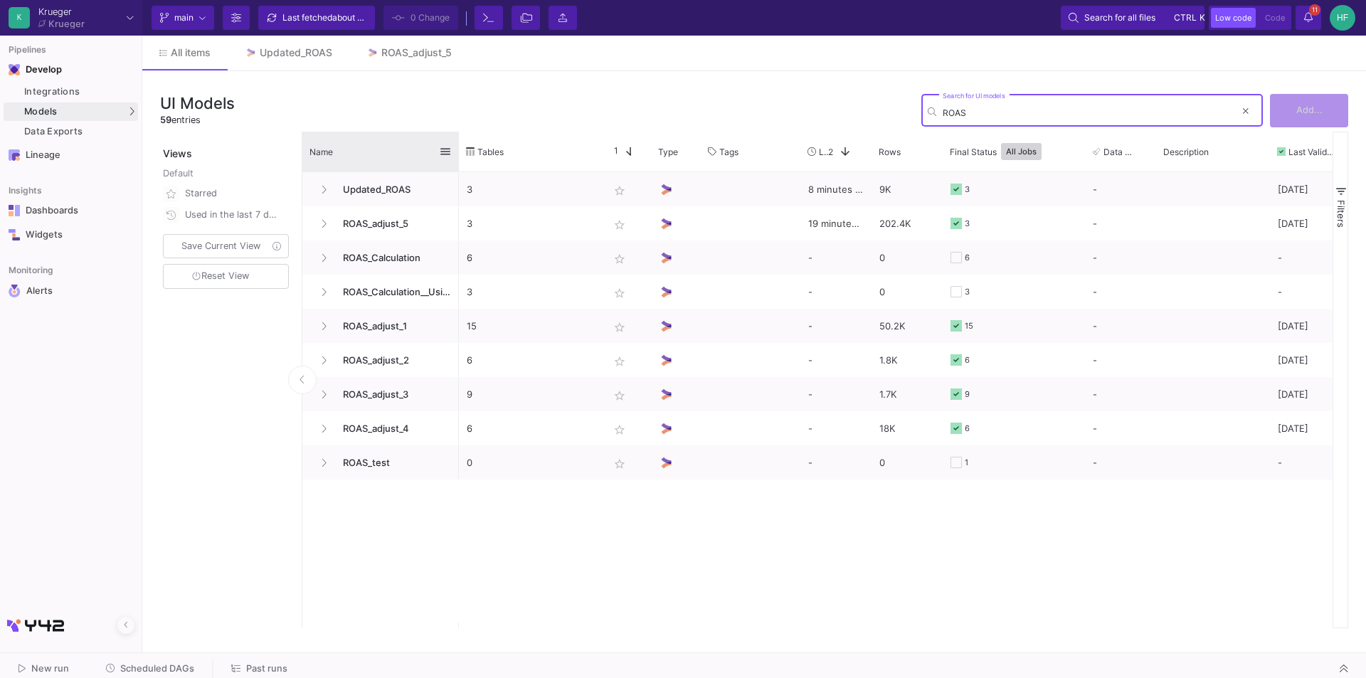
type input "ROAS"
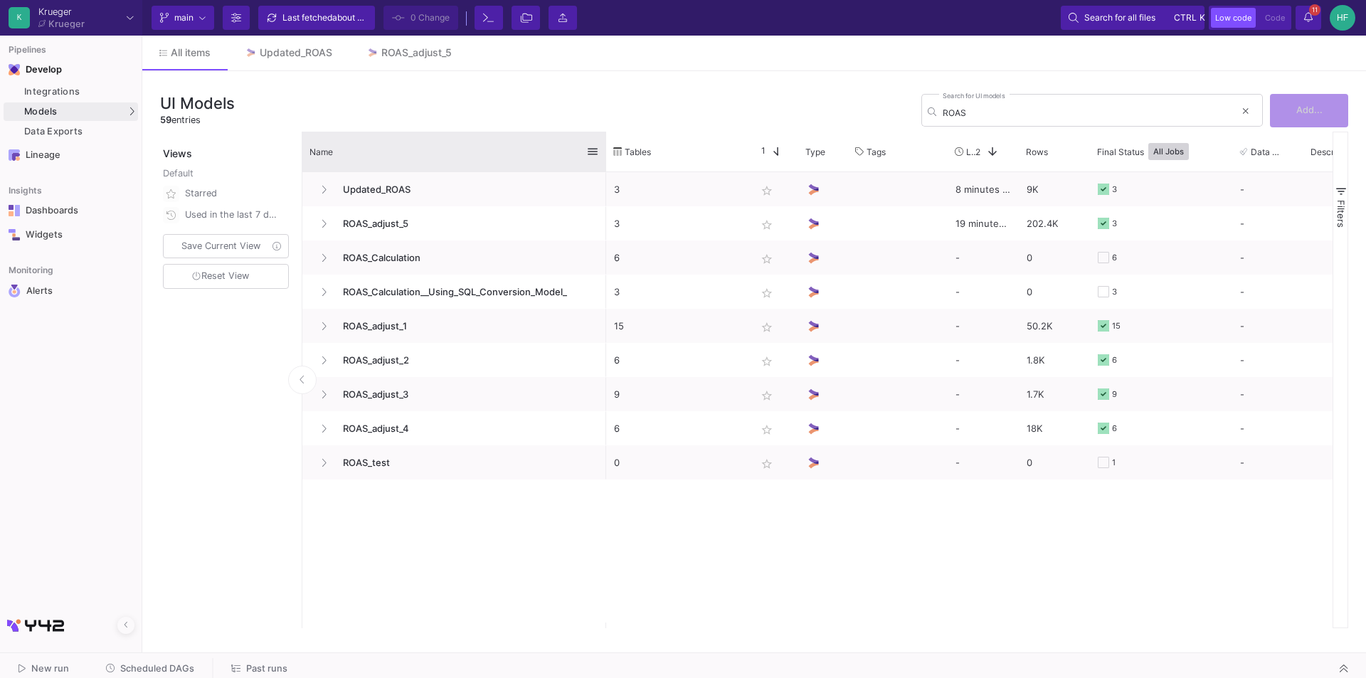
drag, startPoint x: 457, startPoint y: 138, endPoint x: 604, endPoint y: 138, distance: 147.2
click at [604, 138] on div at bounding box center [606, 152] width 6 height 40
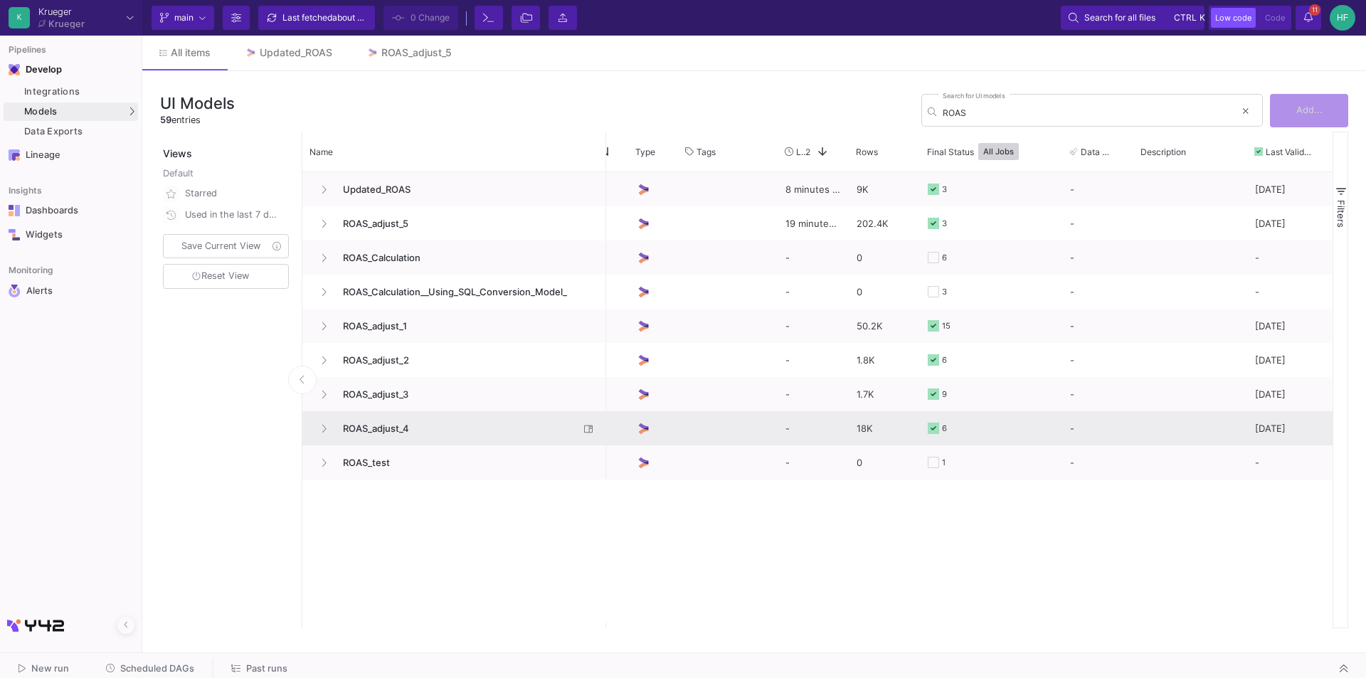
click at [384, 429] on span "ROAS_adjust_4" at bounding box center [456, 428] width 245 height 33
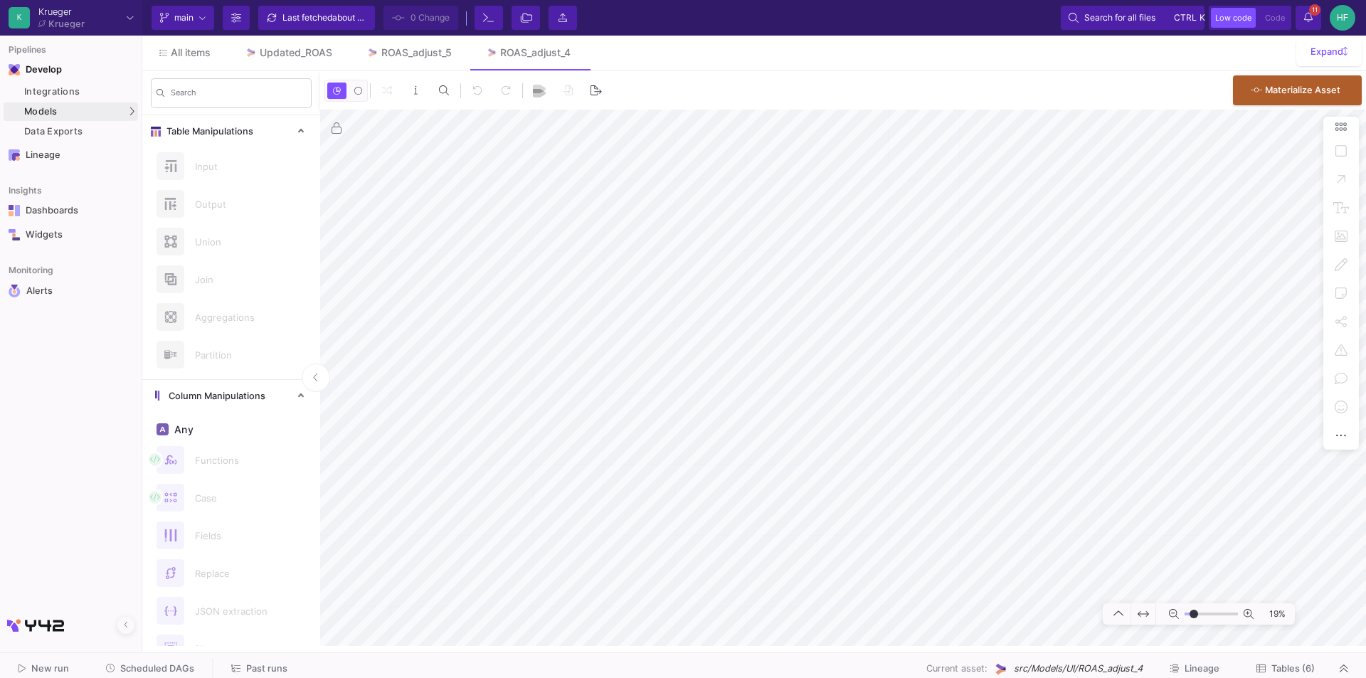
click at [812, 677] on html "Writing to file system K Krueger Krueger Current branch main Branch Options Las…" at bounding box center [683, 339] width 1366 height 678
click at [649, 677] on html "K Krueger Krueger Current branch main Branch Options Last fetched about 1 hour …" at bounding box center [683, 339] width 1366 height 678
type input "-3"
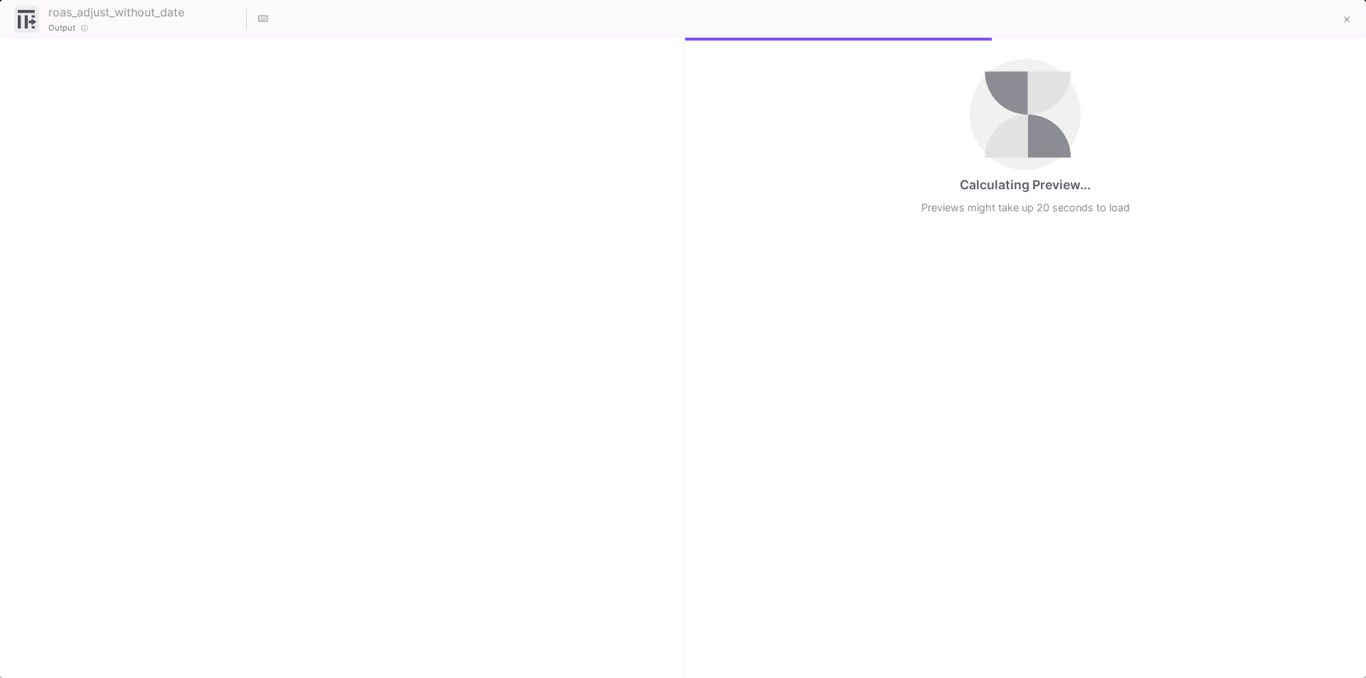
checkbox input "true"
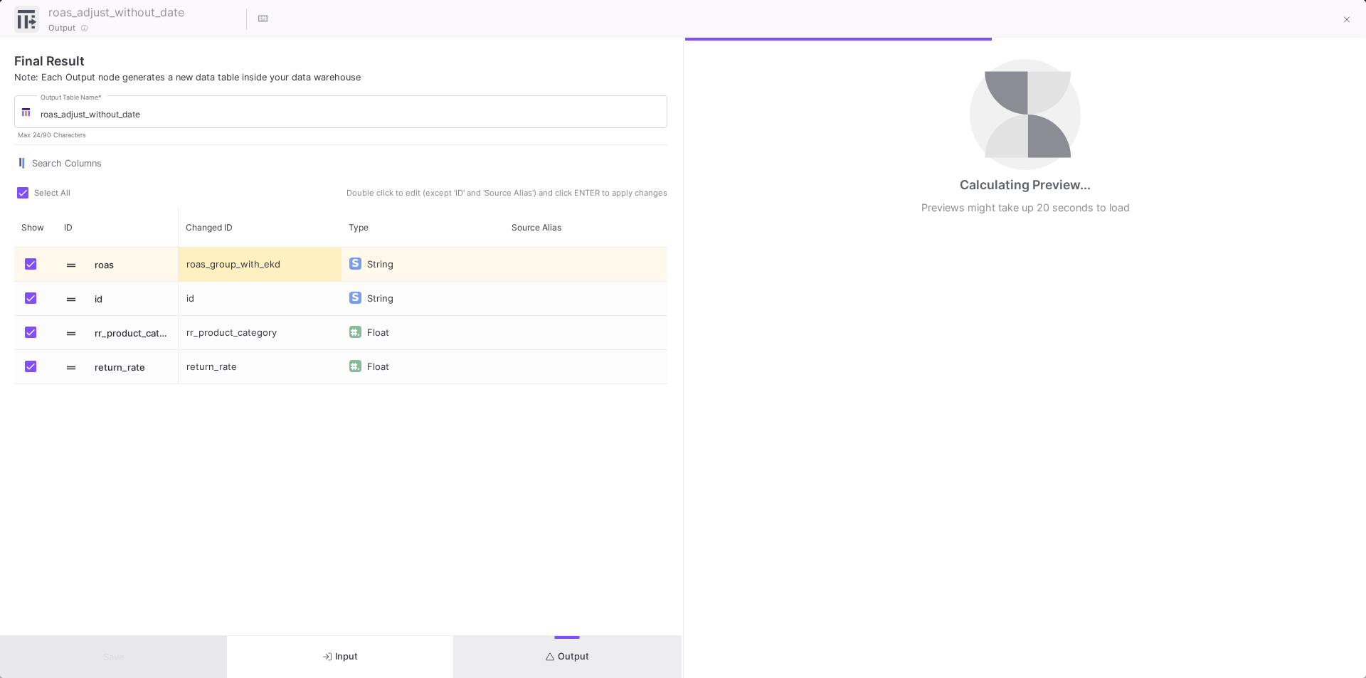
click at [567, 647] on button "Output" at bounding box center [567, 657] width 227 height 42
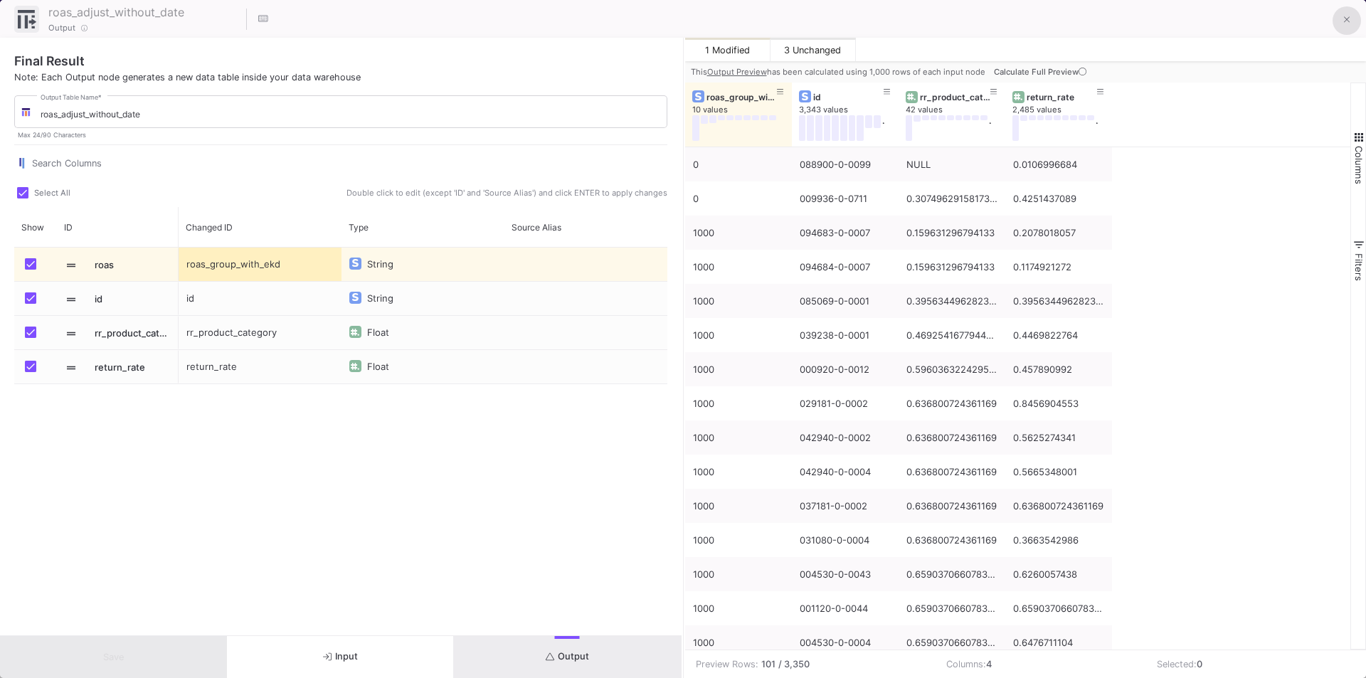
click at [1344, 23] on icon at bounding box center [1347, 20] width 6 height 10
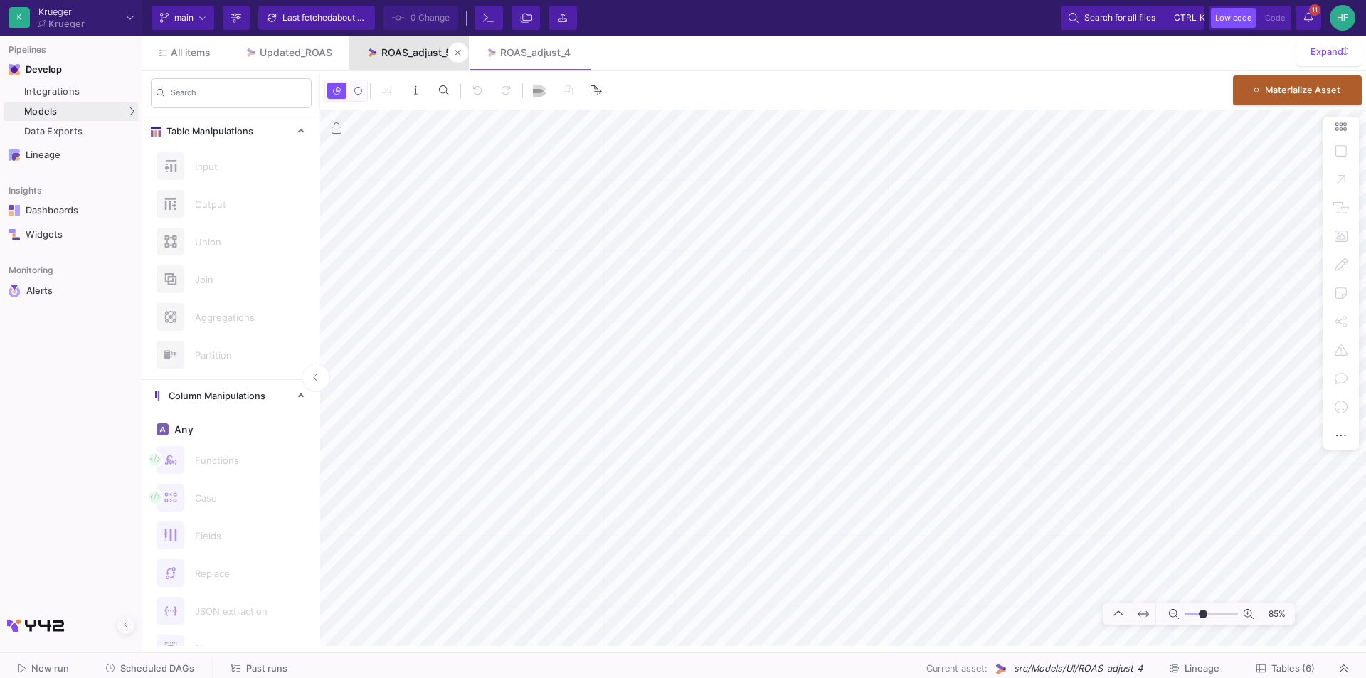
click at [418, 56] on div "ROAS_adjust_5" at bounding box center [416, 52] width 70 height 11
type input "1"
click at [1355, 321] on div "104%" at bounding box center [843, 378] width 1046 height 536
click at [756, 660] on as-split "K Krueger Krueger Current branch main Branch Options Last fetched about 1 hour …" at bounding box center [683, 339] width 1366 height 678
click at [819, 677] on html "K Krueger Krueger Current branch main Branch Options Last fetched about 1 hour …" at bounding box center [683, 339] width 1366 height 678
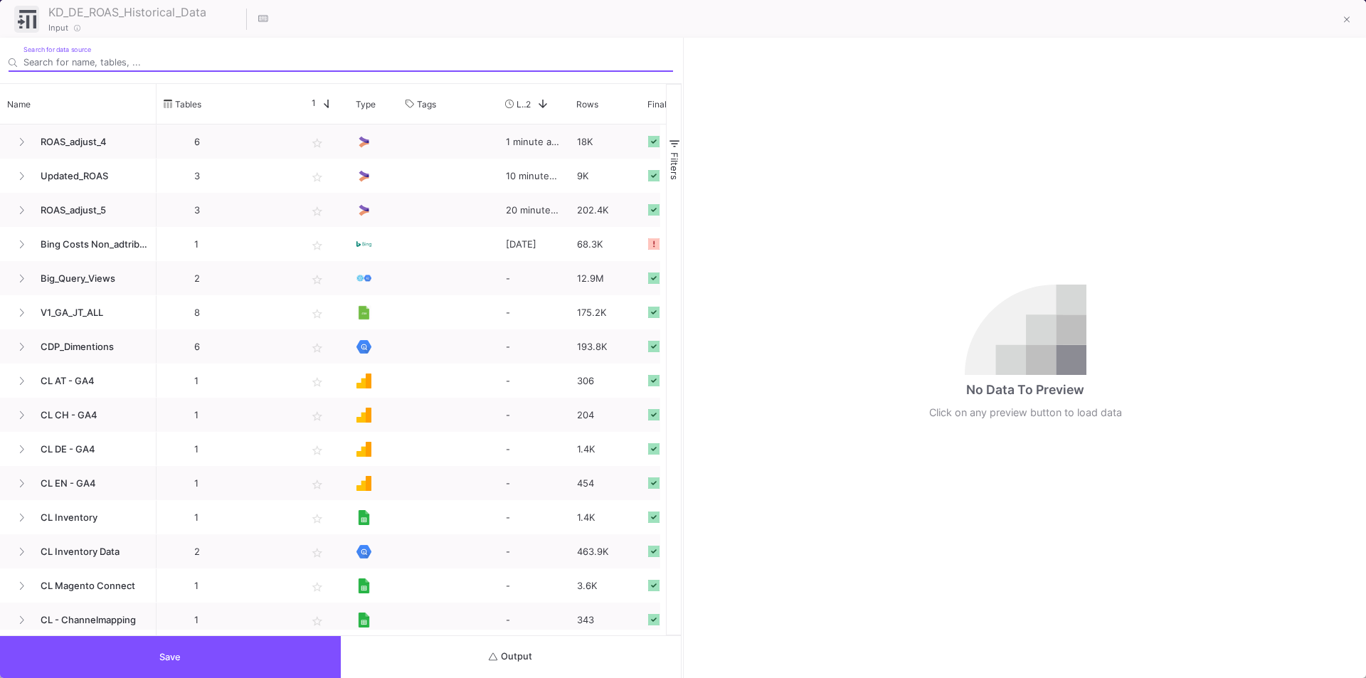
click at [513, 658] on span "Output" at bounding box center [510, 656] width 43 height 11
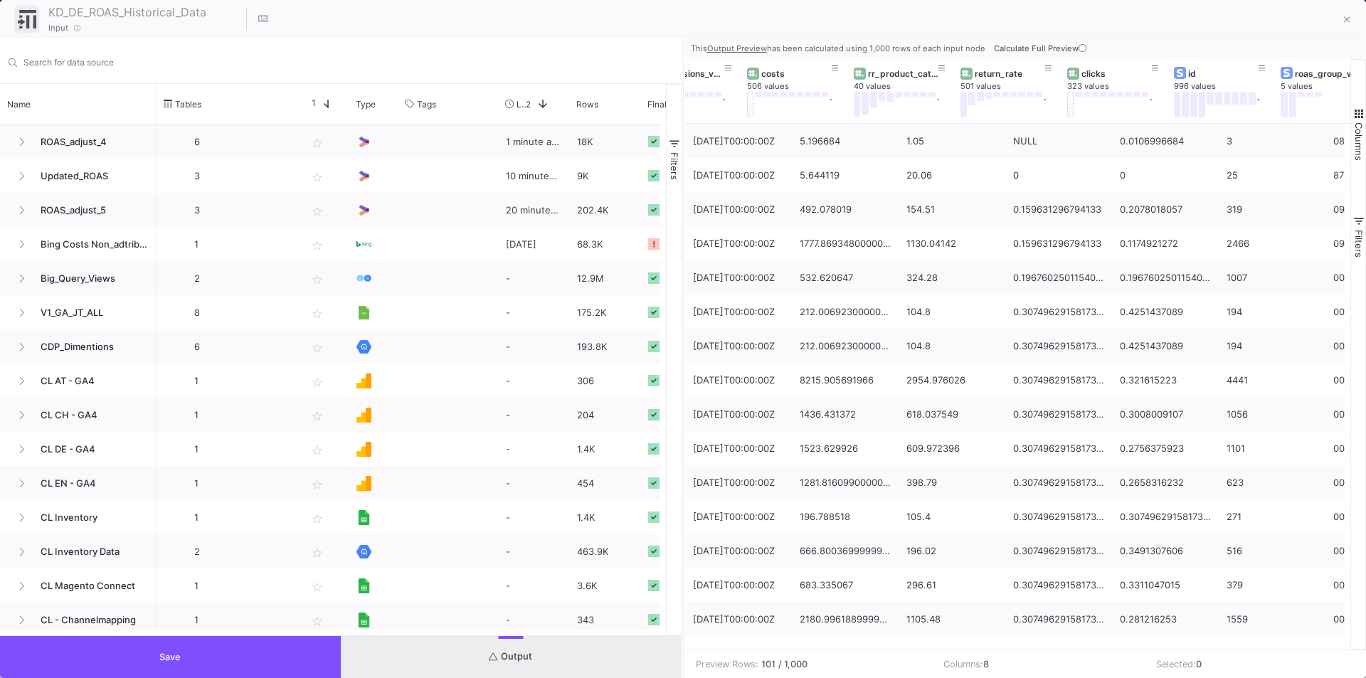
scroll to position [0, 193]
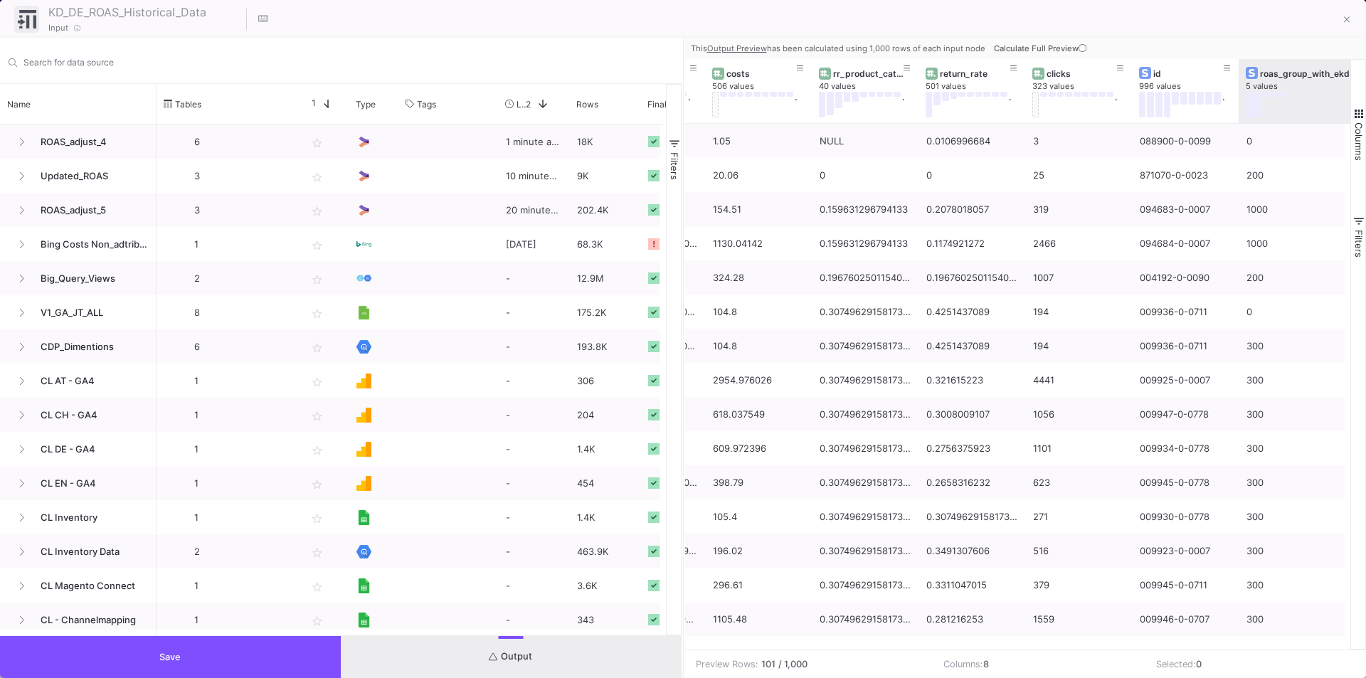
drag, startPoint x: 1342, startPoint y: 73, endPoint x: 1362, endPoint y: 73, distance: 19.9
click at [1362, 73] on div "date 1 value conversions_value 373 values . costs 506 values . rr_product_categ…" at bounding box center [1025, 354] width 681 height 590
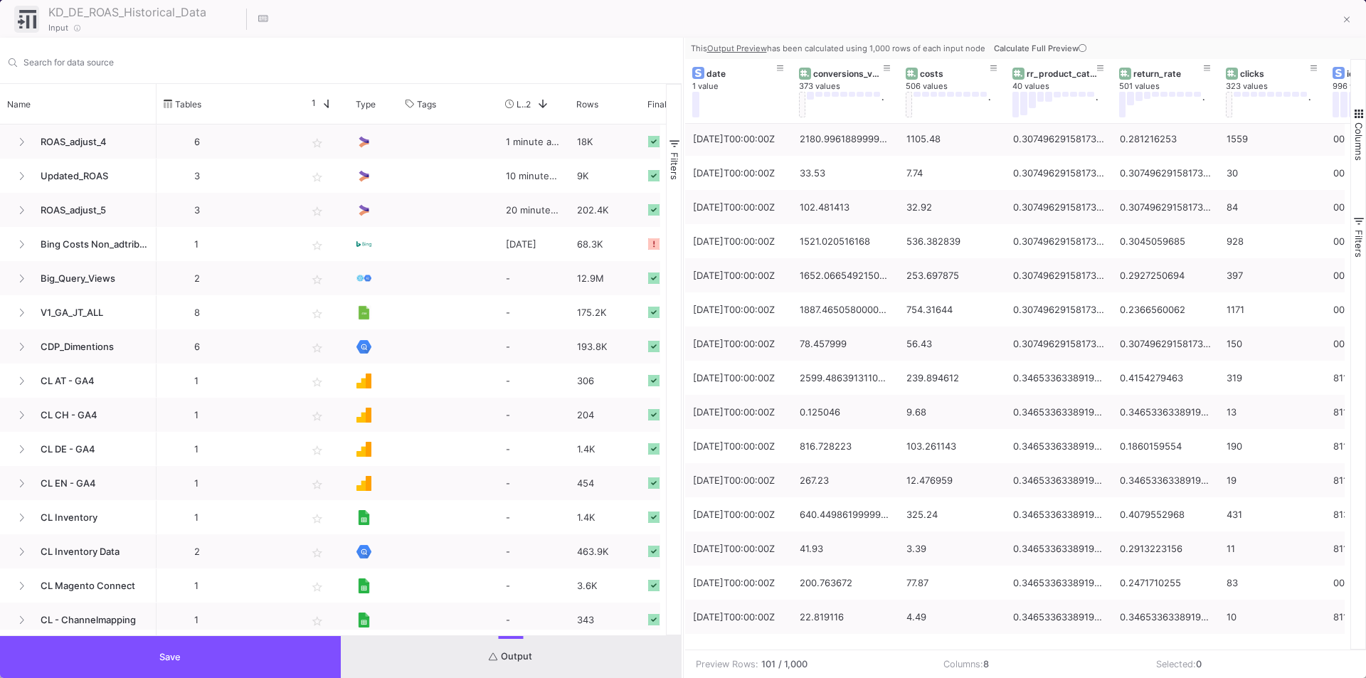
scroll to position [498, 0]
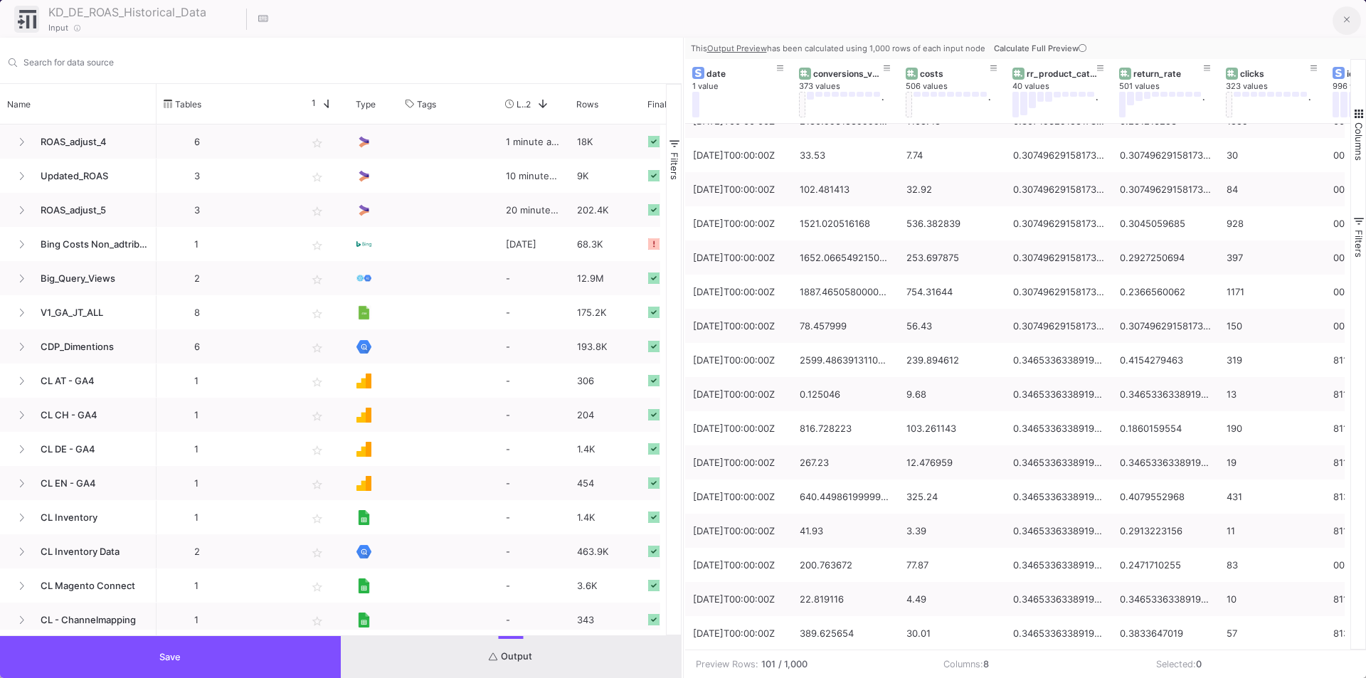
click at [1342, 23] on button at bounding box center [1346, 20] width 28 height 28
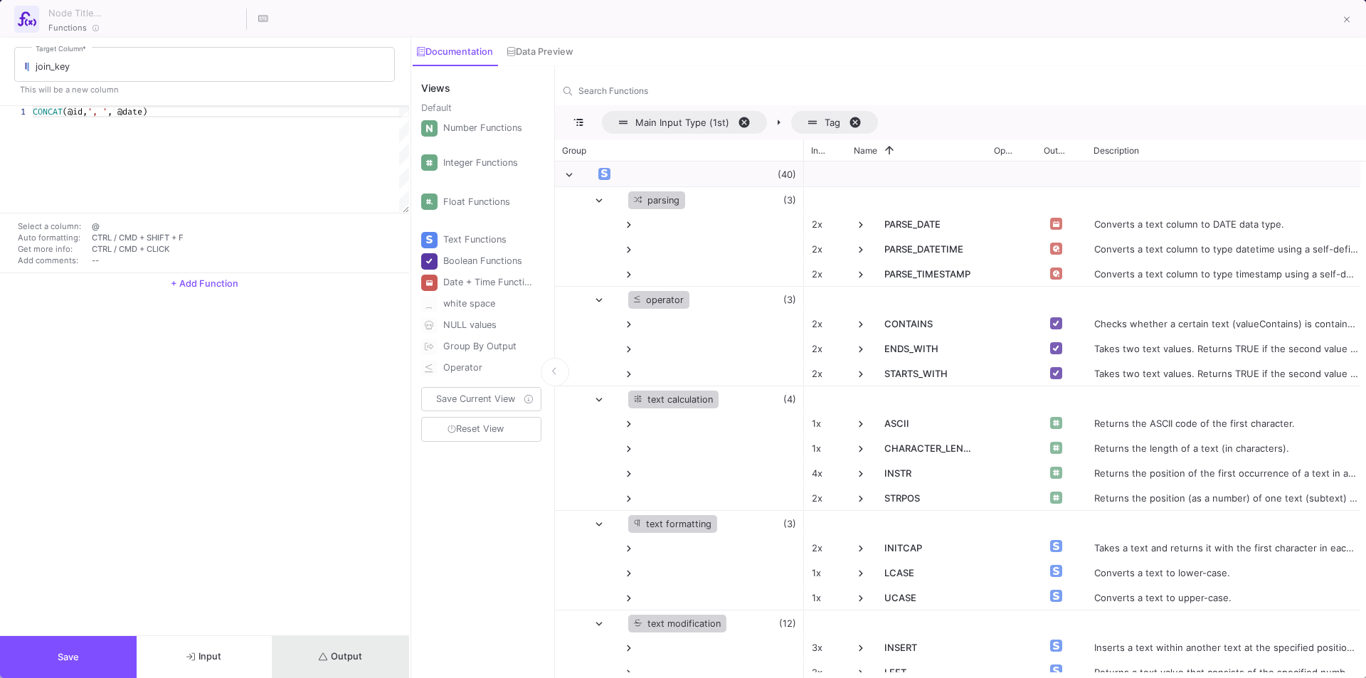
click at [348, 660] on span "Output" at bounding box center [340, 656] width 43 height 11
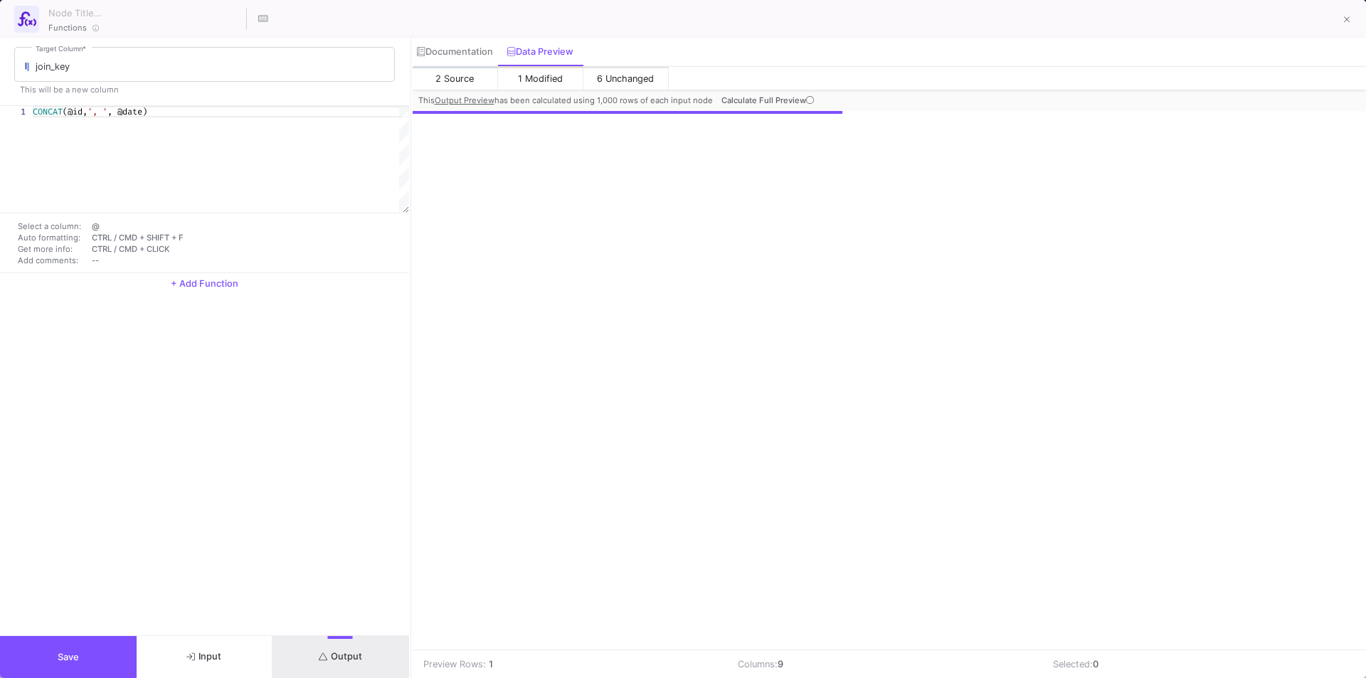
scroll to position [0, 22]
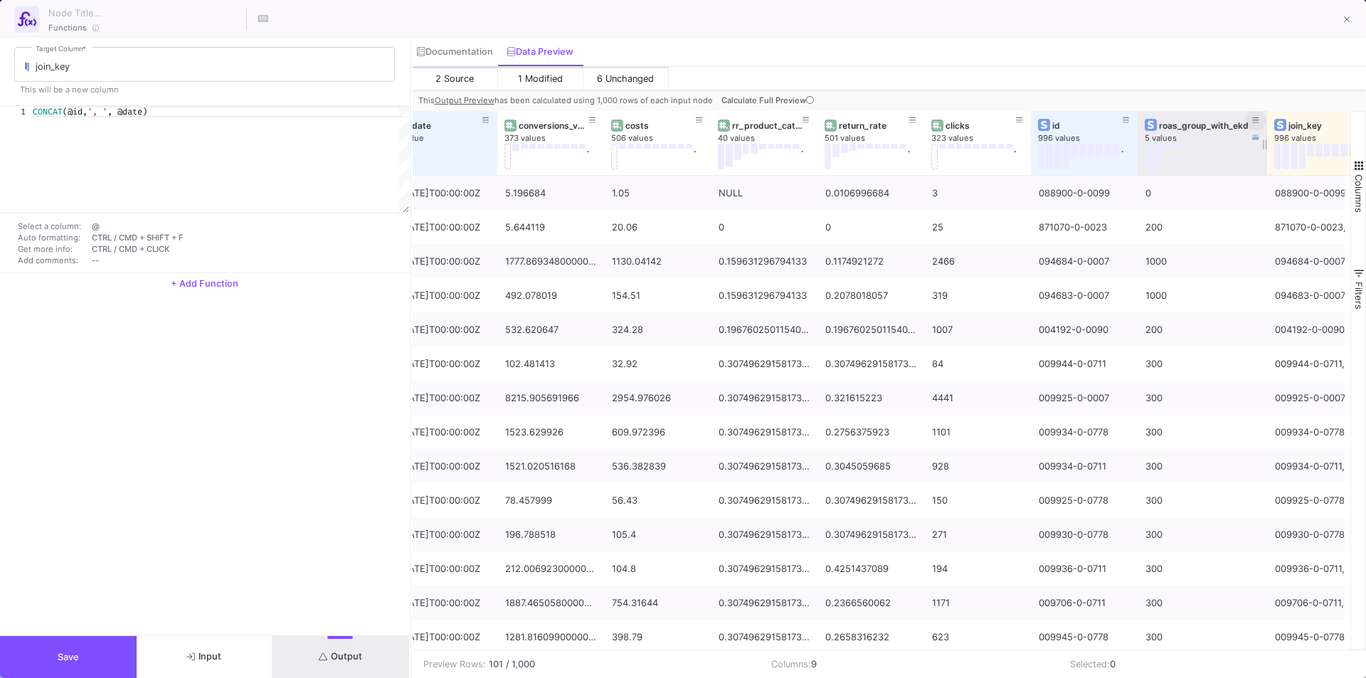
drag, startPoint x: 1243, startPoint y: 122, endPoint x: 1266, endPoint y: 124, distance: 22.9
click at [1266, 124] on div at bounding box center [1267, 143] width 6 height 64
click at [1347, 22] on icon at bounding box center [1347, 20] width 6 height 10
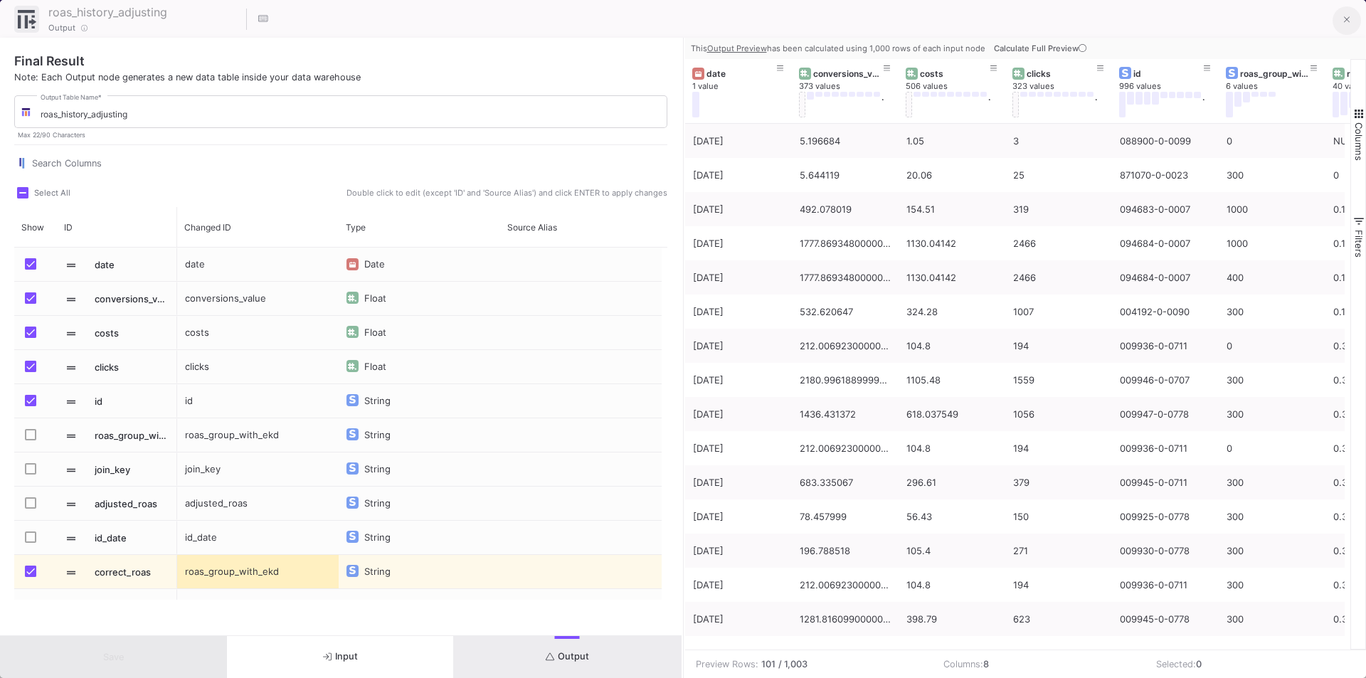
click at [1349, 20] on icon at bounding box center [1347, 20] width 6 height 10
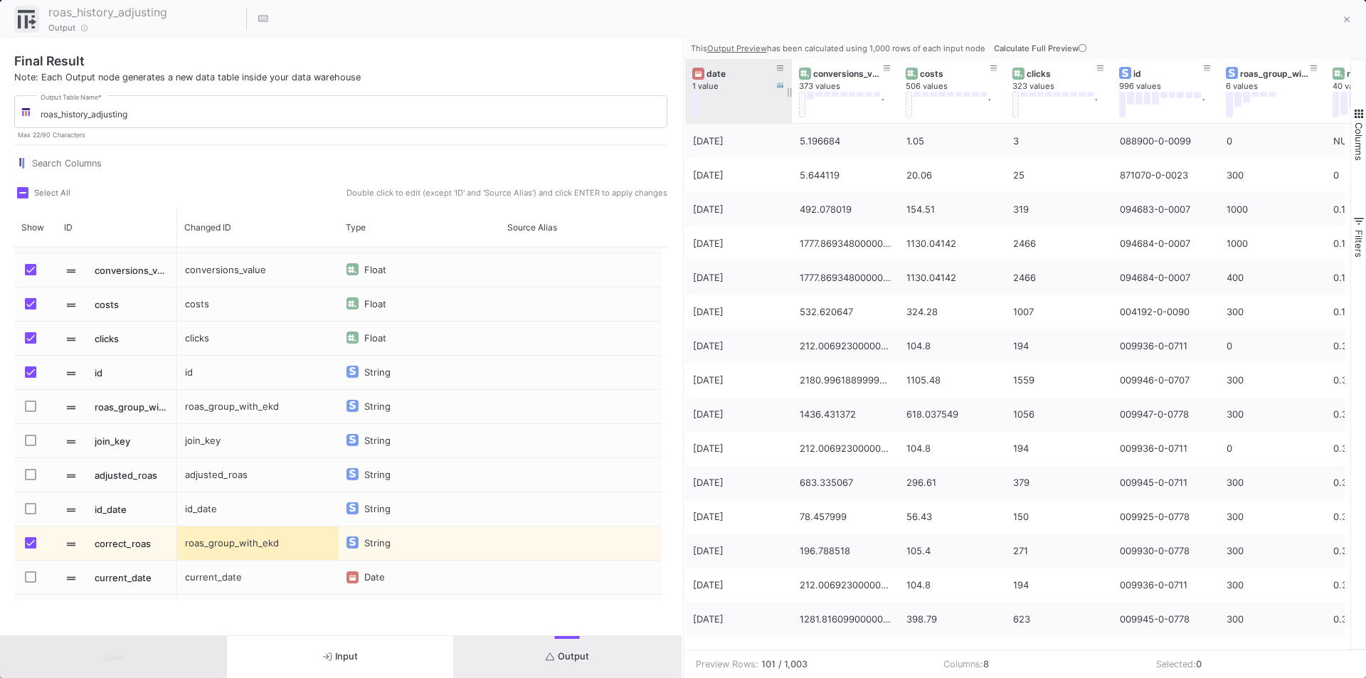
scroll to position [0, 0]
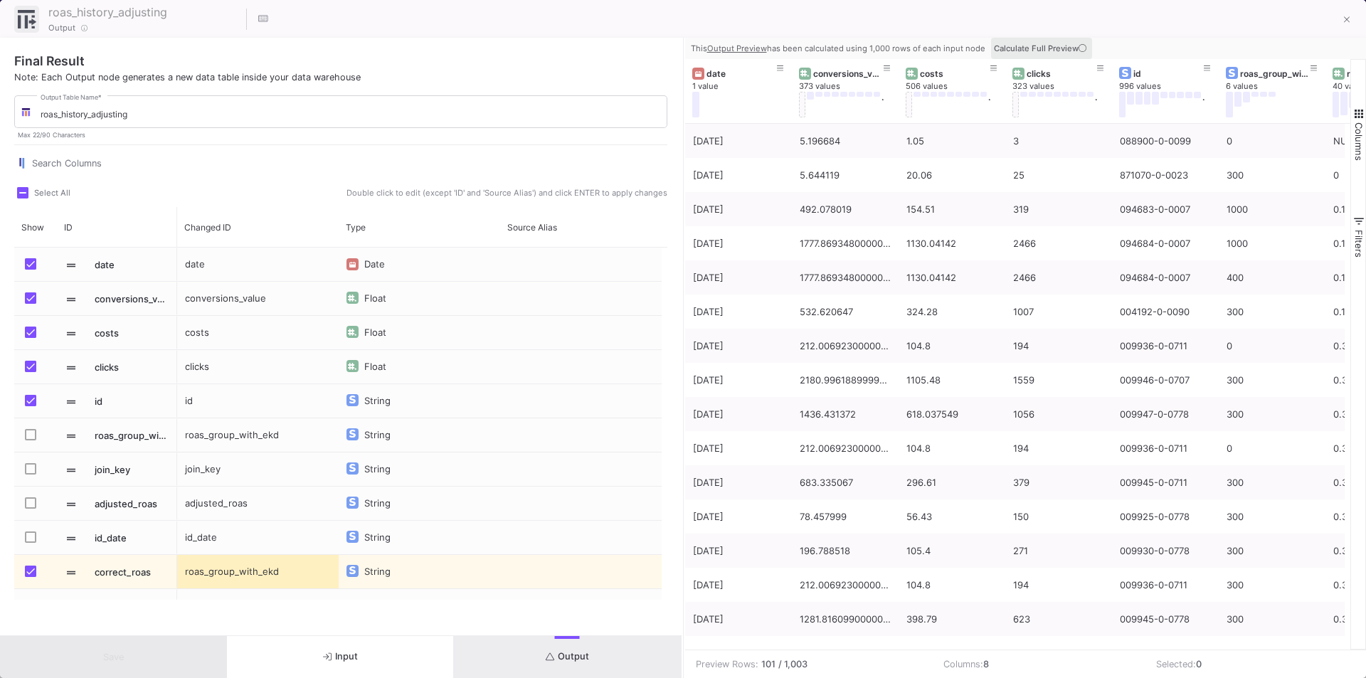
click at [1075, 47] on span "Calculate Full Preview" at bounding box center [1041, 48] width 95 height 10
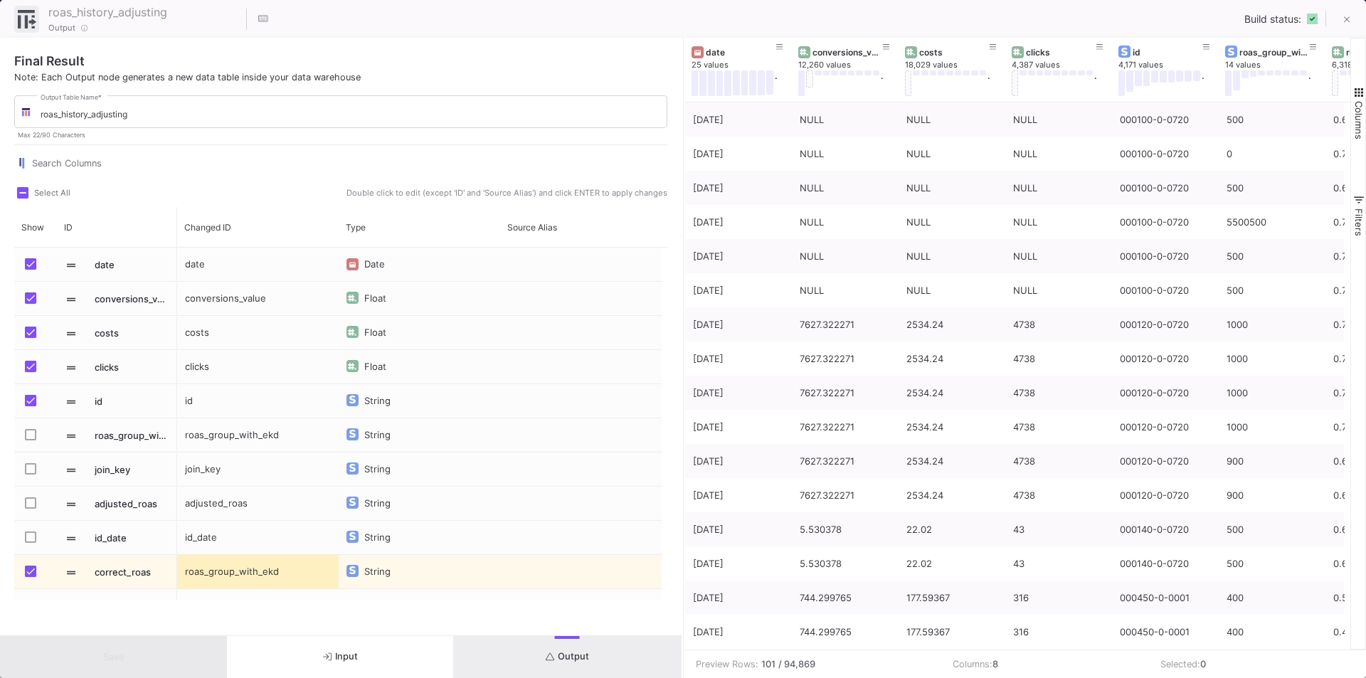
scroll to position [0, 193]
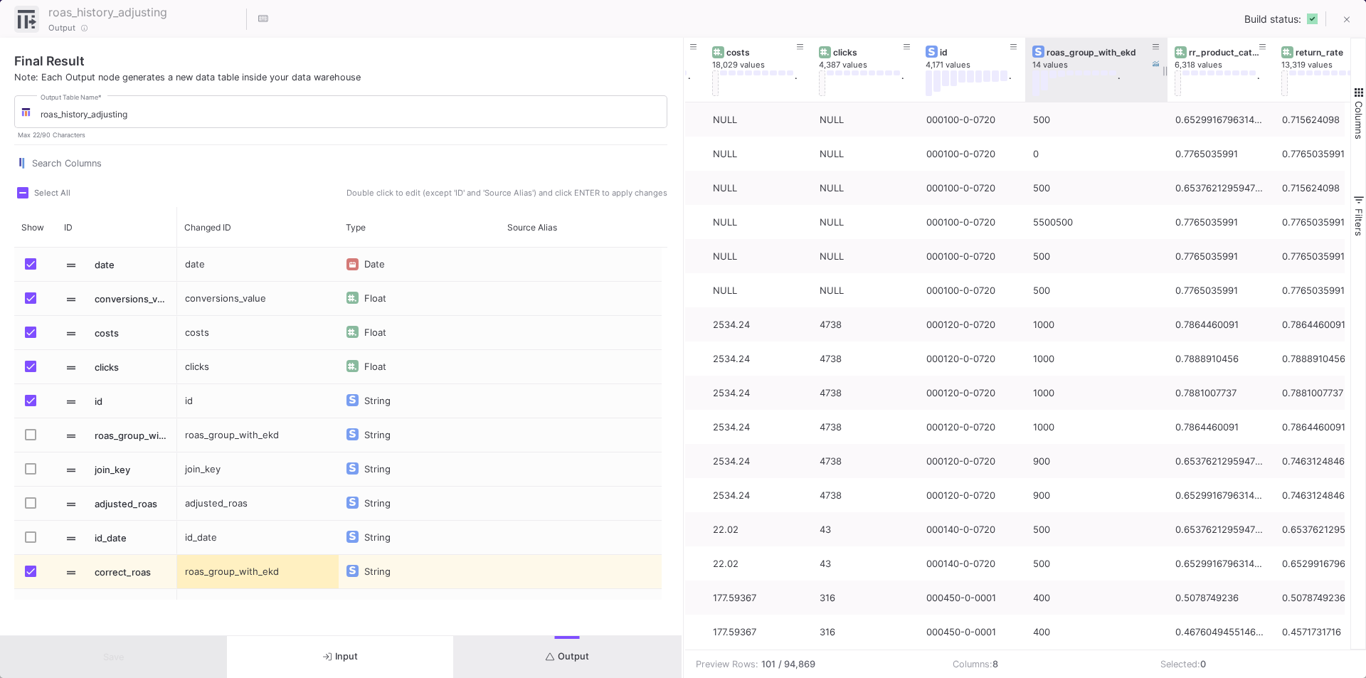
drag, startPoint x: 1130, startPoint y: 48, endPoint x: 1165, endPoint y: 54, distance: 36.0
click at [1165, 54] on div at bounding box center [1167, 70] width 6 height 64
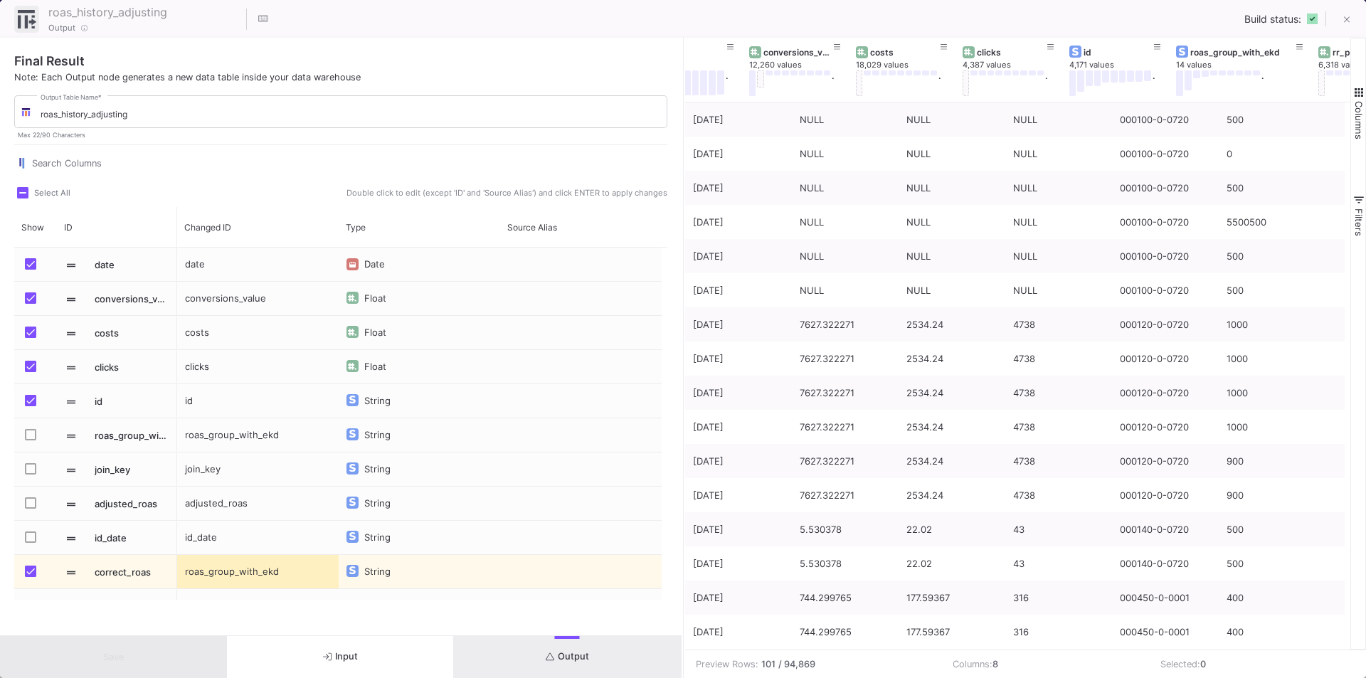
scroll to position [0, 229]
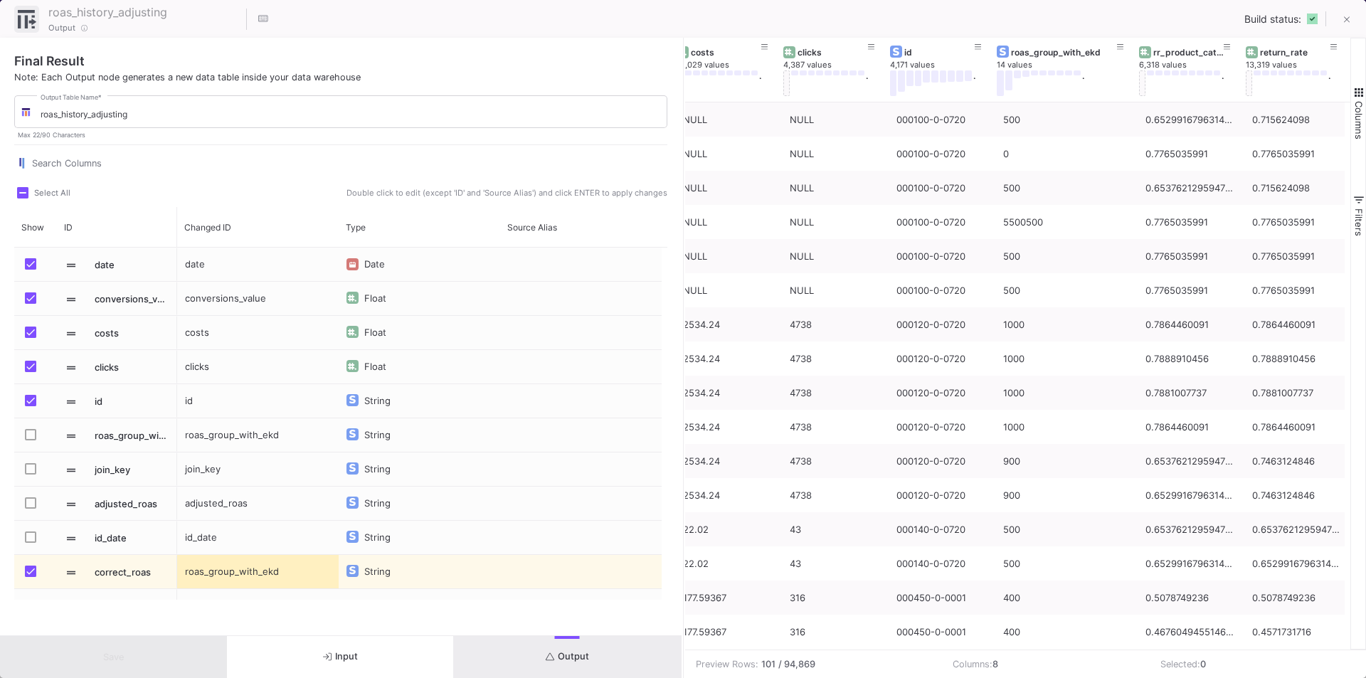
click at [363, 648] on button "Input" at bounding box center [340, 657] width 227 height 42
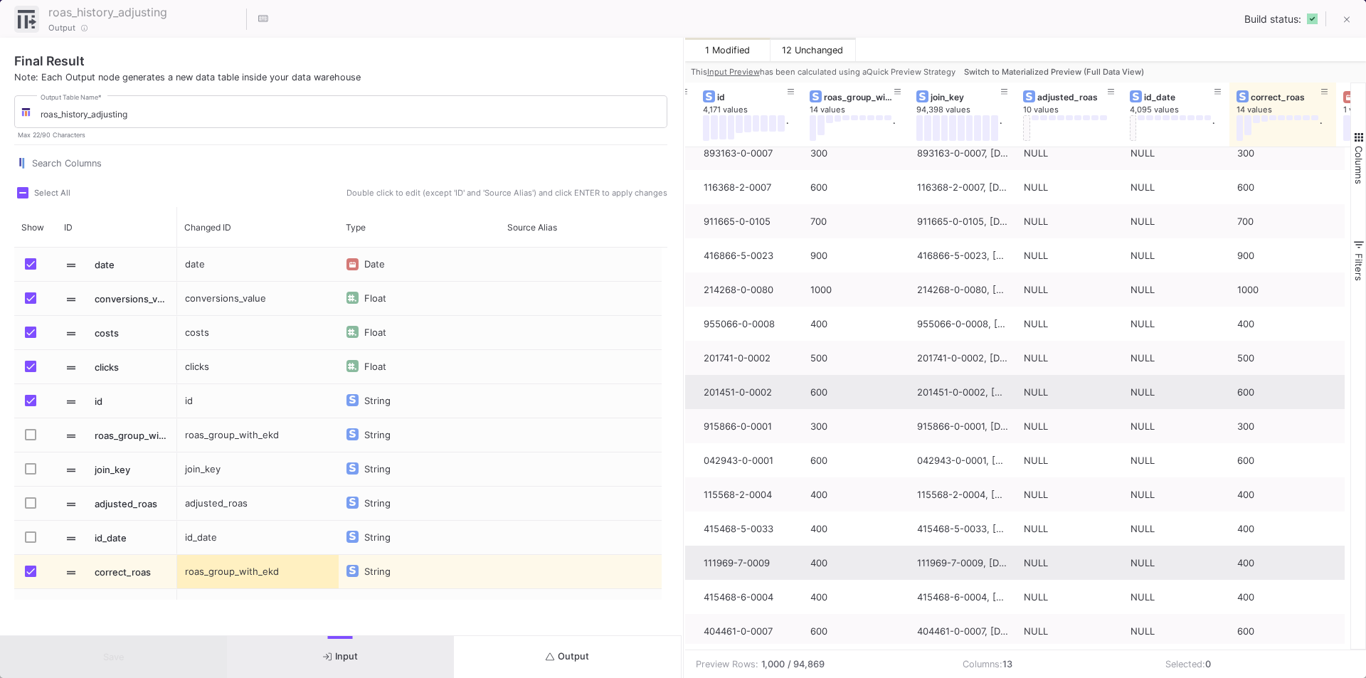
scroll to position [0, 0]
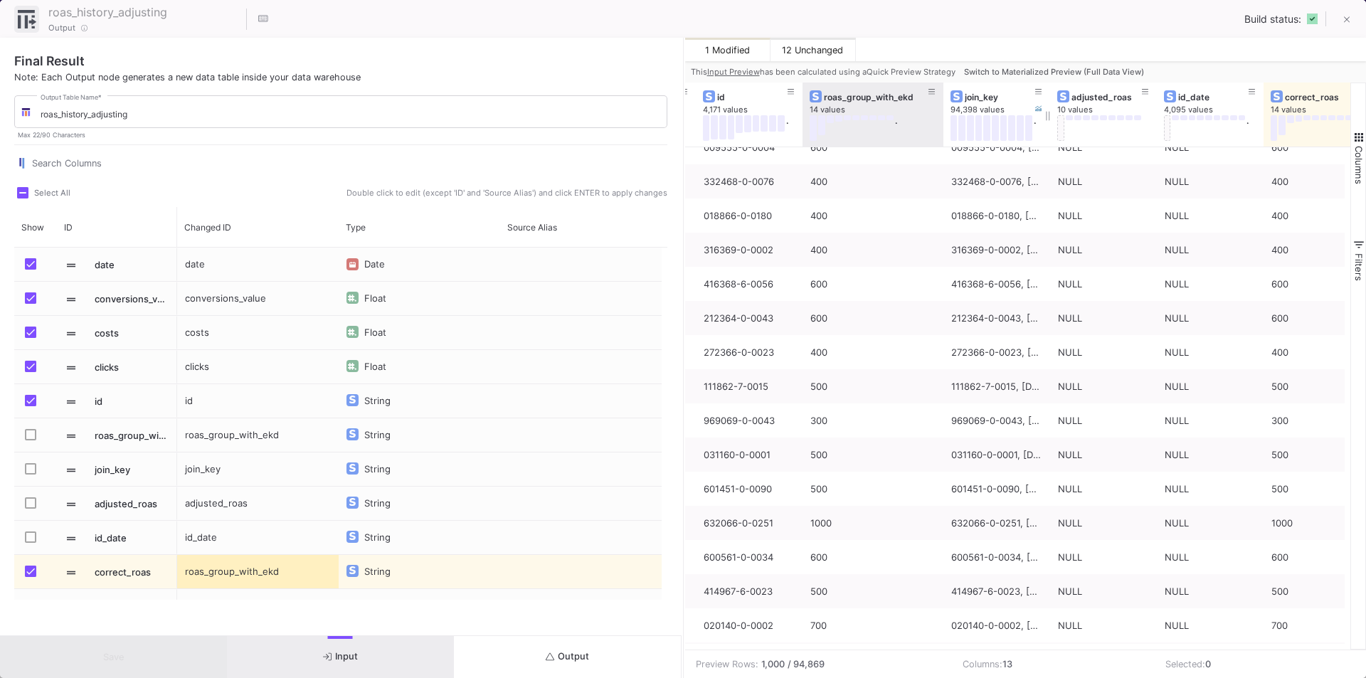
drag, startPoint x: 908, startPoint y: 94, endPoint x: 943, endPoint y: 93, distance: 34.2
click at [943, 93] on div at bounding box center [943, 115] width 6 height 64
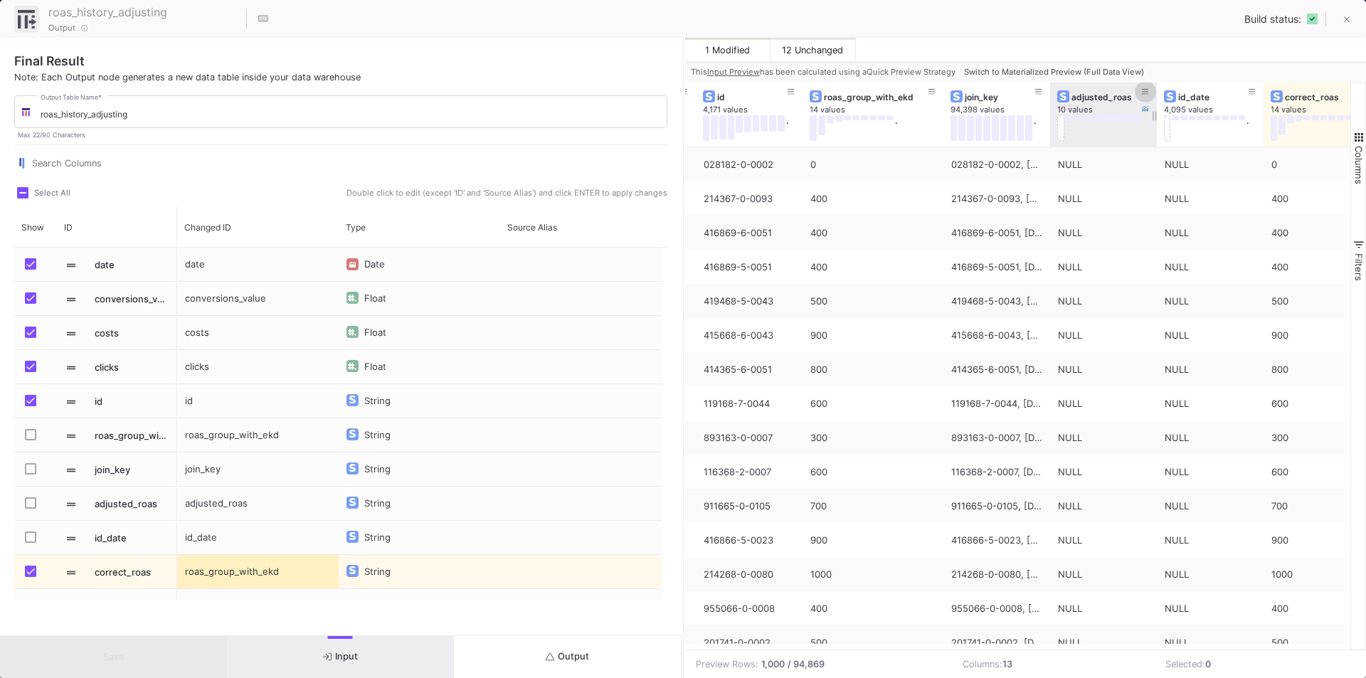
click at [1147, 90] on icon at bounding box center [1145, 92] width 7 height 8
click at [1159, 134] on div "Contains" at bounding box center [1202, 137] width 125 height 11
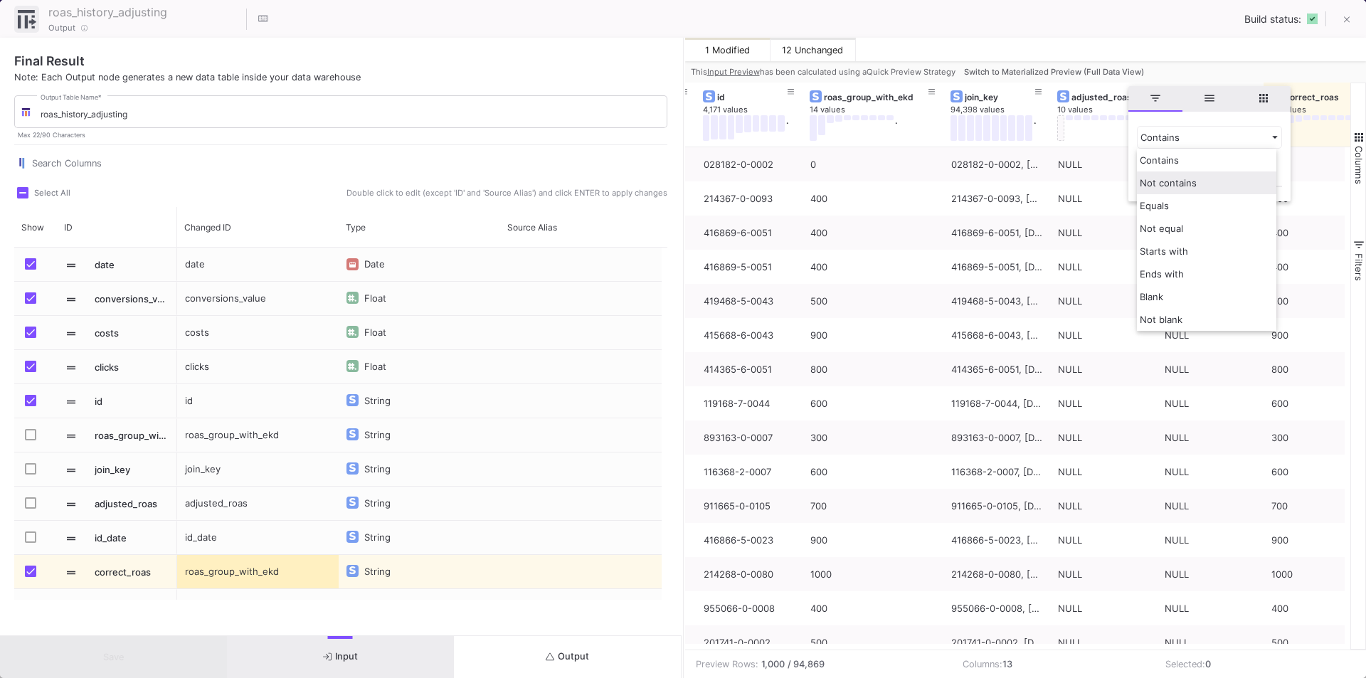
click at [1180, 183] on span "Not contains" at bounding box center [1168, 182] width 57 height 11
click at [1157, 172] on input "Filter Value" at bounding box center [1209, 173] width 145 height 28
type input "NULL"
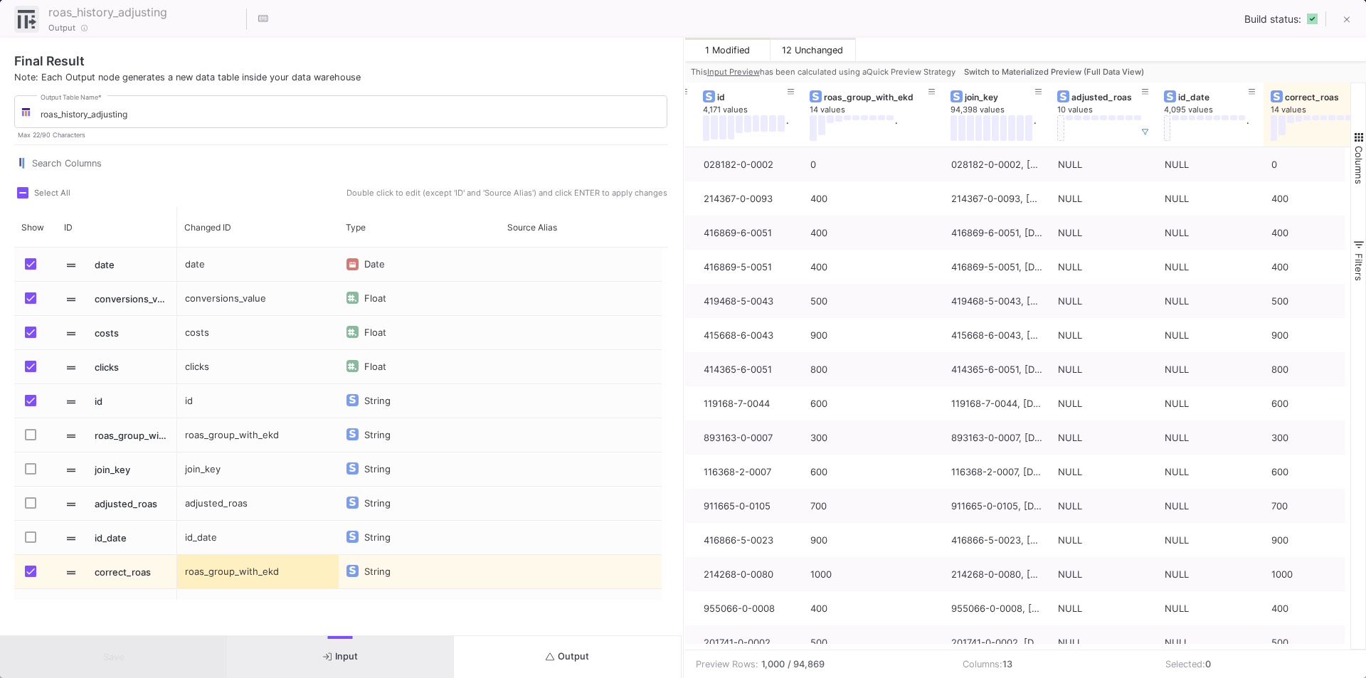
click at [1176, 55] on div "1 Modified 12 Unchanged" at bounding box center [1025, 49] width 681 height 23
click at [1142, 90] on icon at bounding box center [1145, 92] width 7 height 8
click at [1177, 167] on input "NULL" at bounding box center [1209, 173] width 145 height 28
click at [1261, 137] on div "Not contains" at bounding box center [1209, 137] width 145 height 23
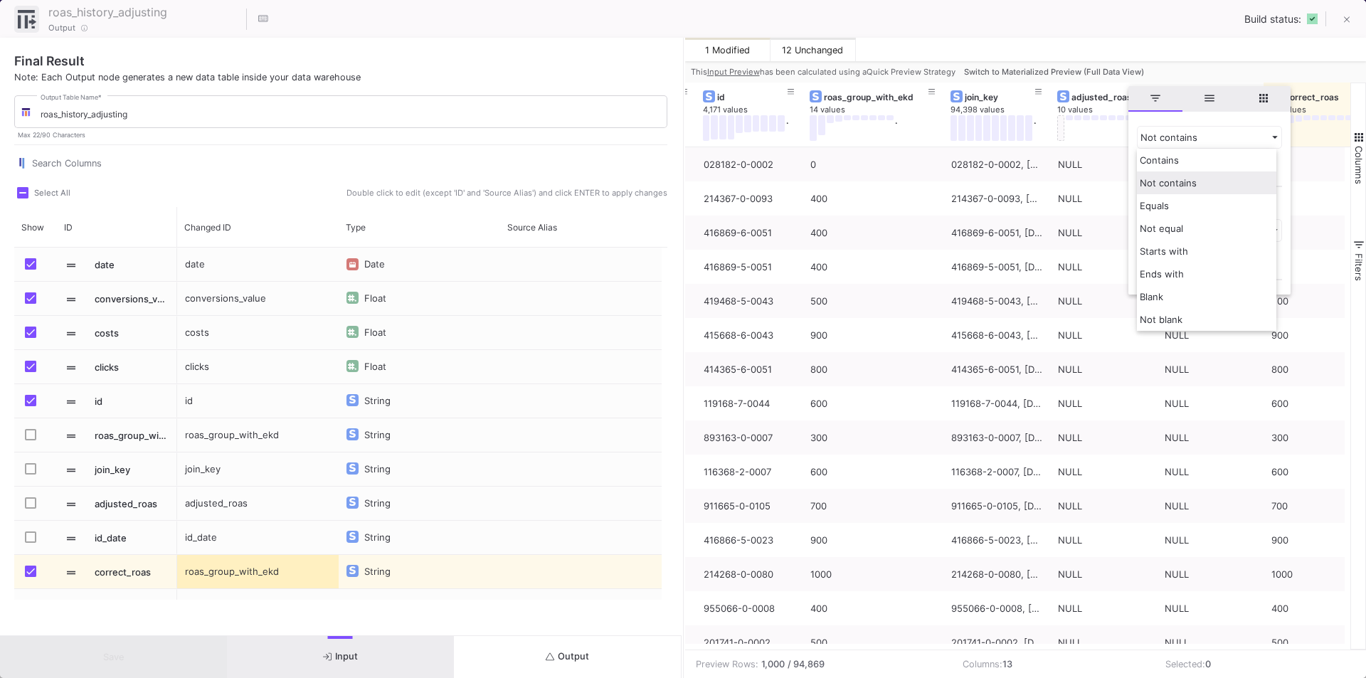
click at [1169, 184] on span "Not contains" at bounding box center [1168, 182] width 57 height 11
click at [1182, 171] on input "NULL" at bounding box center [1209, 173] width 145 height 28
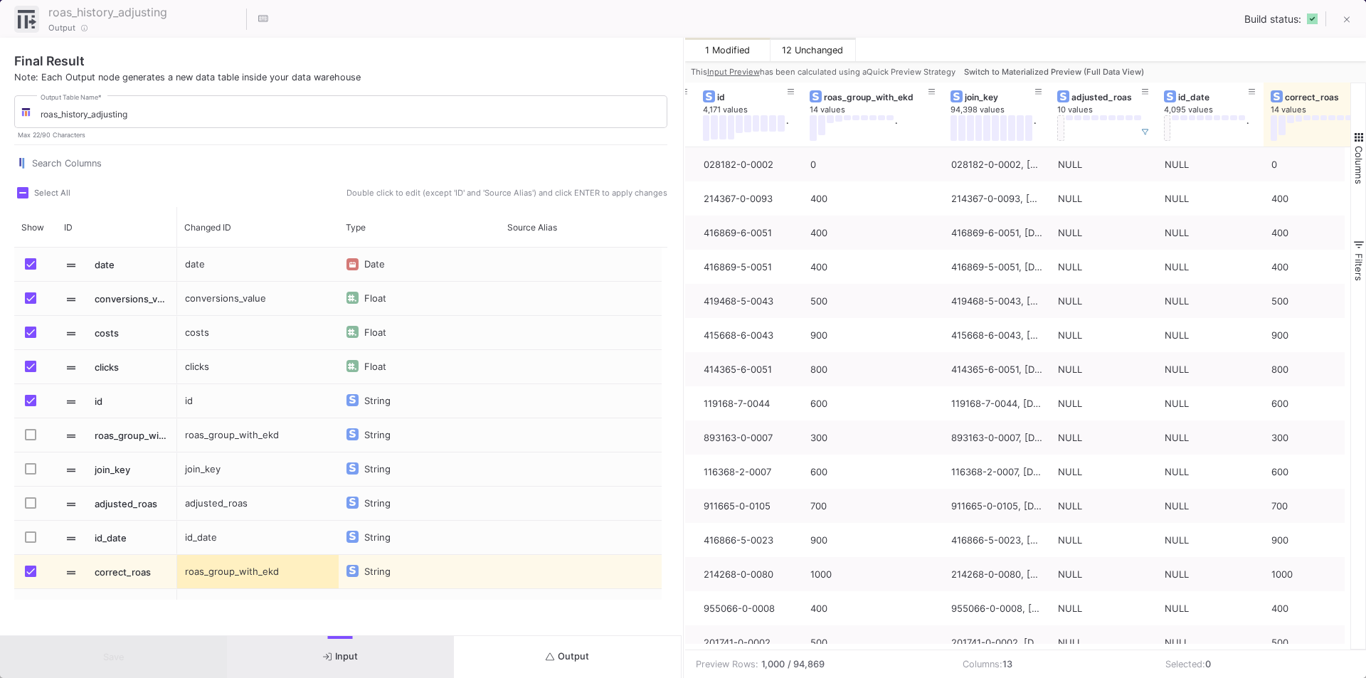
click at [1162, 34] on div "roas_history_adjusting 22 / 90 Output Build status:" at bounding box center [683, 19] width 1366 height 38
click at [1144, 131] on icon at bounding box center [1145, 132] width 7 height 7
click at [1145, 130] on div "10 values" at bounding box center [1110, 123] width 107 height 36
click at [1148, 95] on icon at bounding box center [1145, 92] width 7 height 8
click at [1158, 134] on div "Contains" at bounding box center [1202, 137] width 125 height 11
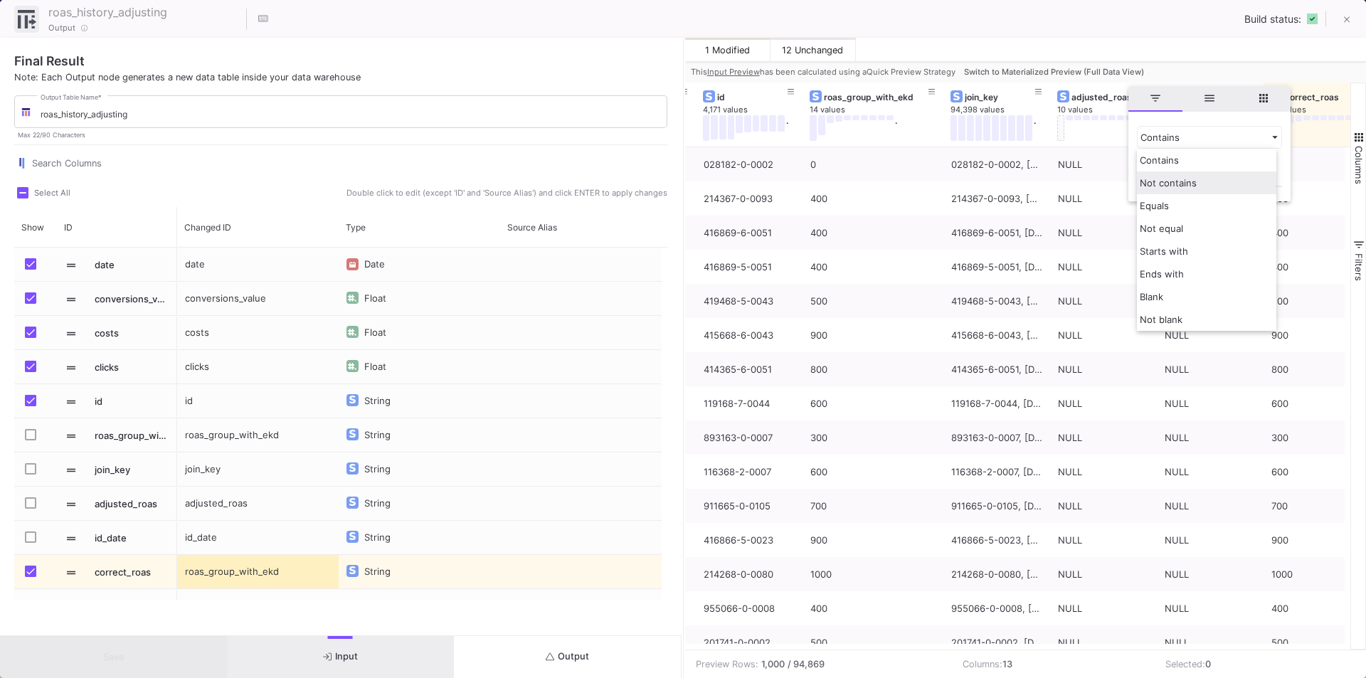
click at [1167, 176] on div "Not contains" at bounding box center [1206, 182] width 139 height 23
click at [1162, 173] on input "Filter Value" at bounding box center [1209, 173] width 145 height 28
type input "NULL"
click at [1172, 137] on div "Not contains" at bounding box center [1202, 137] width 125 height 11
click at [1177, 231] on span "Not equal" at bounding box center [1161, 228] width 43 height 11
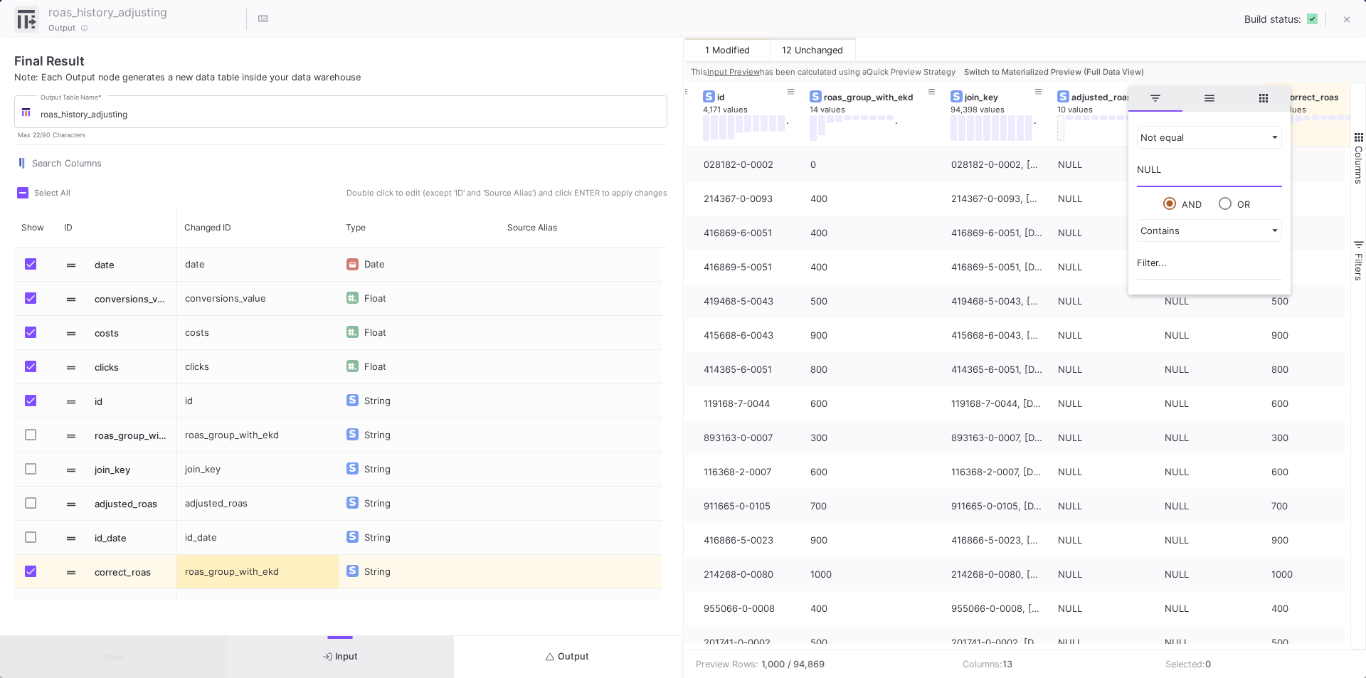
click at [1183, 161] on input "NULL" at bounding box center [1209, 173] width 145 height 28
click at [1126, 28] on div "roas_history_adjusting 22 / 90 Output Build status:" at bounding box center [683, 19] width 1366 height 38
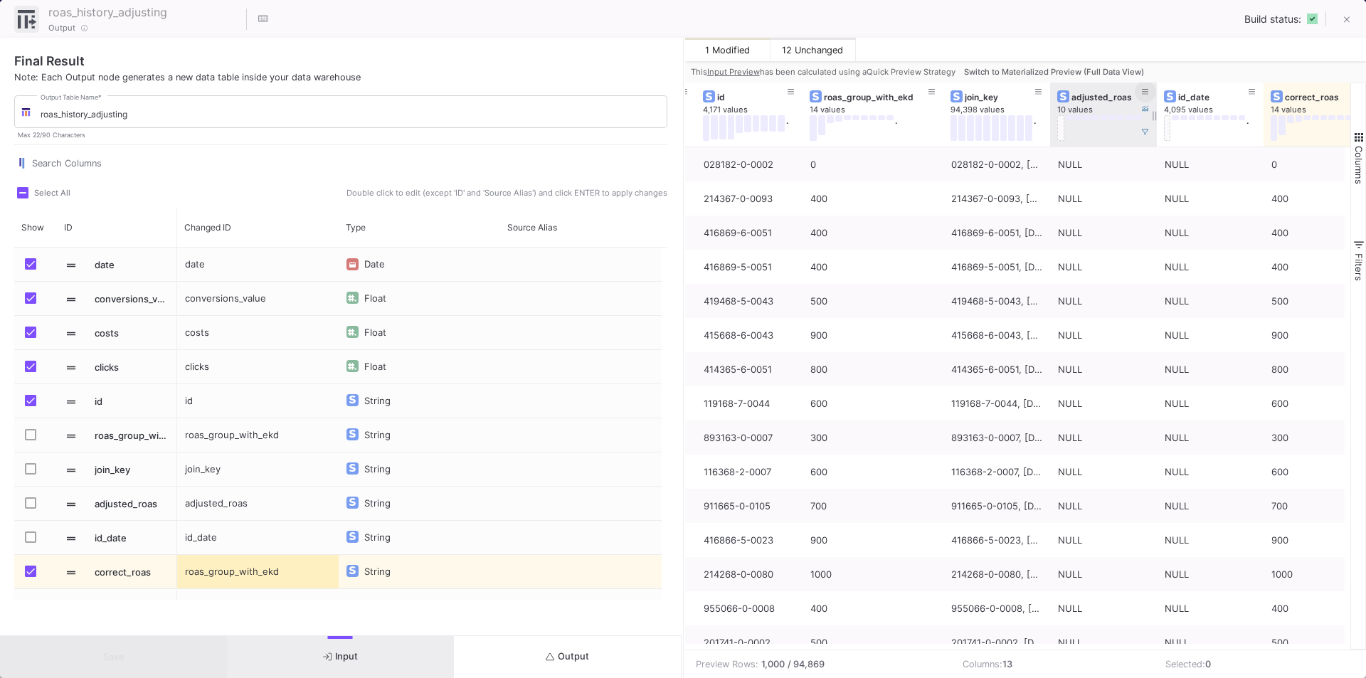
click at [1144, 90] on icon at bounding box center [1145, 92] width 7 height 8
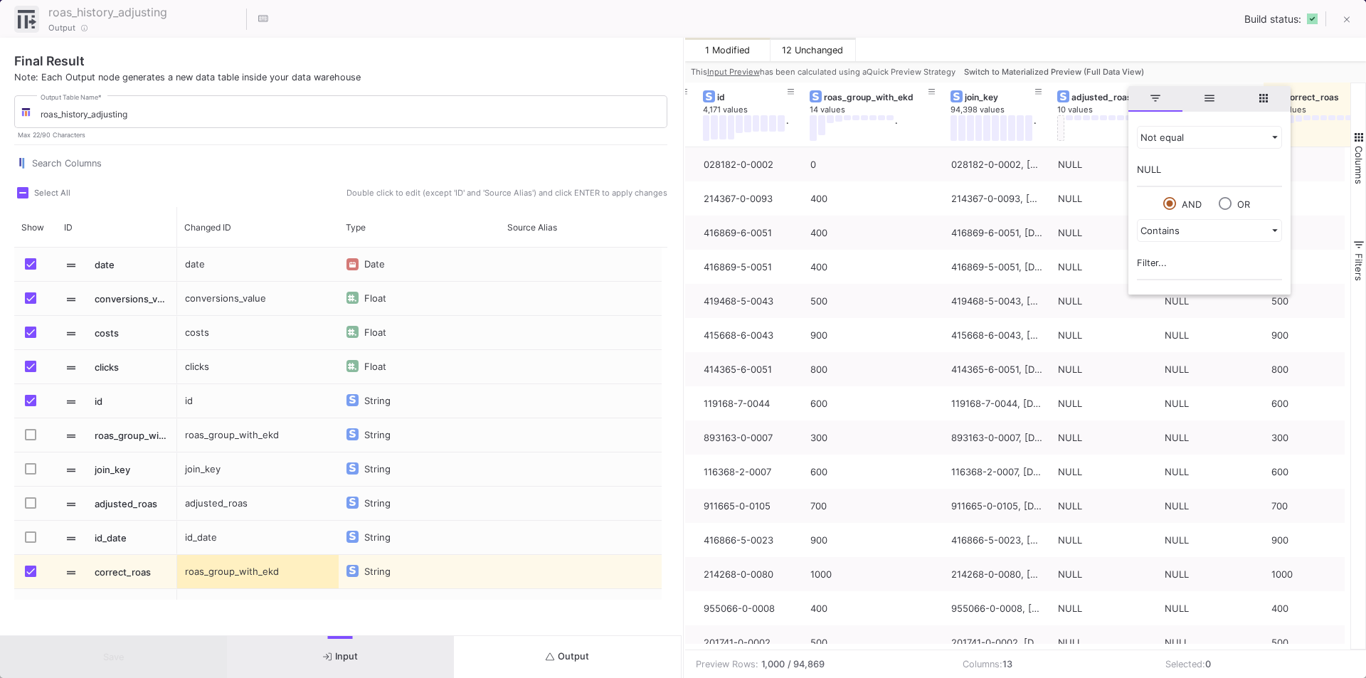
click at [1173, 166] on input "NULL" at bounding box center [1209, 173] width 145 height 28
click at [1167, 228] on div "Contains" at bounding box center [1202, 230] width 125 height 11
click at [1172, 50] on div "1 Modified 12 Unchanged" at bounding box center [1025, 49] width 681 height 23
click at [1147, 131] on icon at bounding box center [1145, 132] width 7 height 7
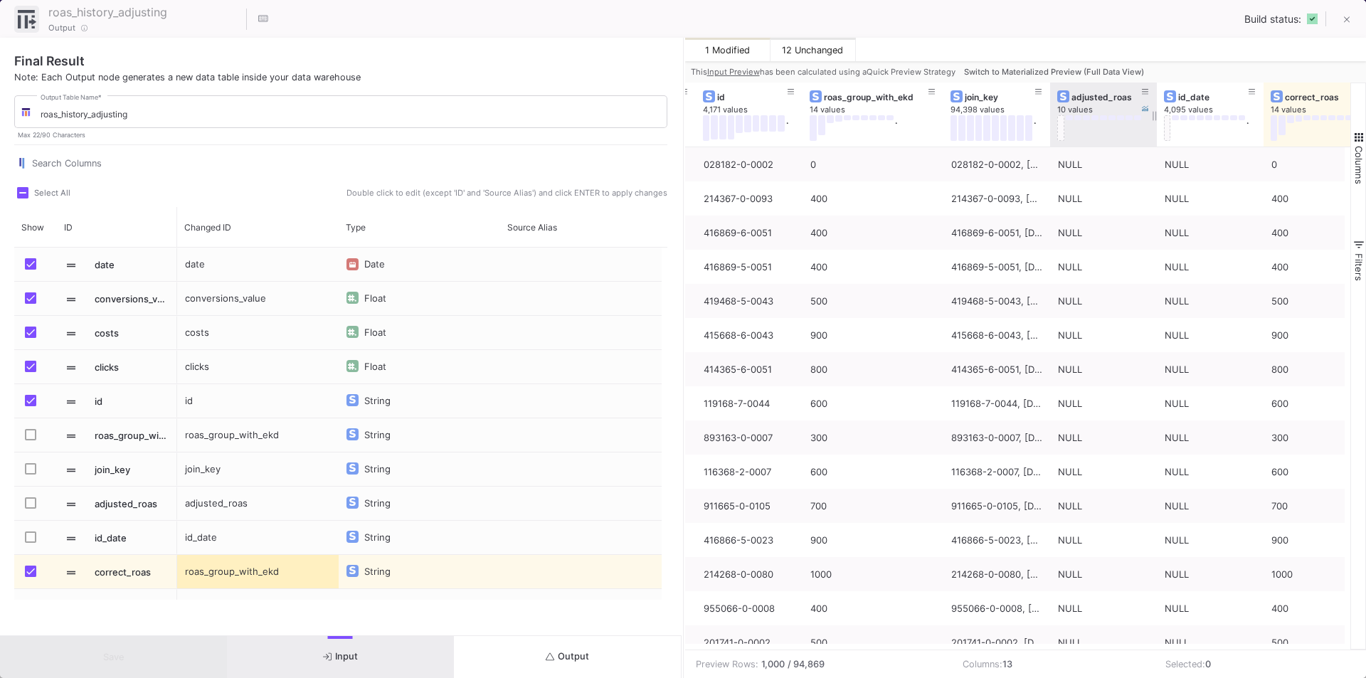
click at [1146, 131] on div "10 values" at bounding box center [1110, 123] width 107 height 36
click at [1145, 129] on div "10 values" at bounding box center [1110, 123] width 107 height 36
click at [1103, 123] on div at bounding box center [1099, 128] width 85 height 26
click at [1117, 95] on div "adjusted_roas" at bounding box center [1106, 97] width 70 height 11
click at [0, 0] on icon at bounding box center [0, 0] width 0 height 0
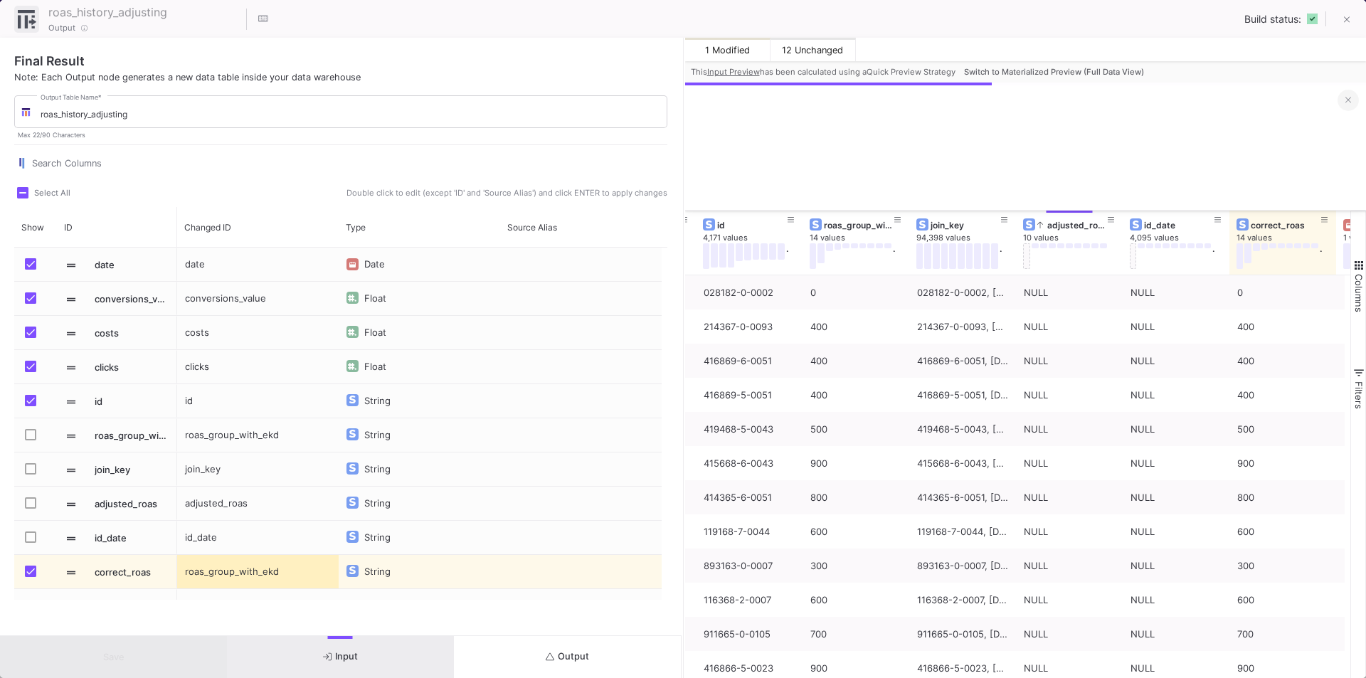
click at [1338, 98] on button at bounding box center [1347, 100] width 21 height 21
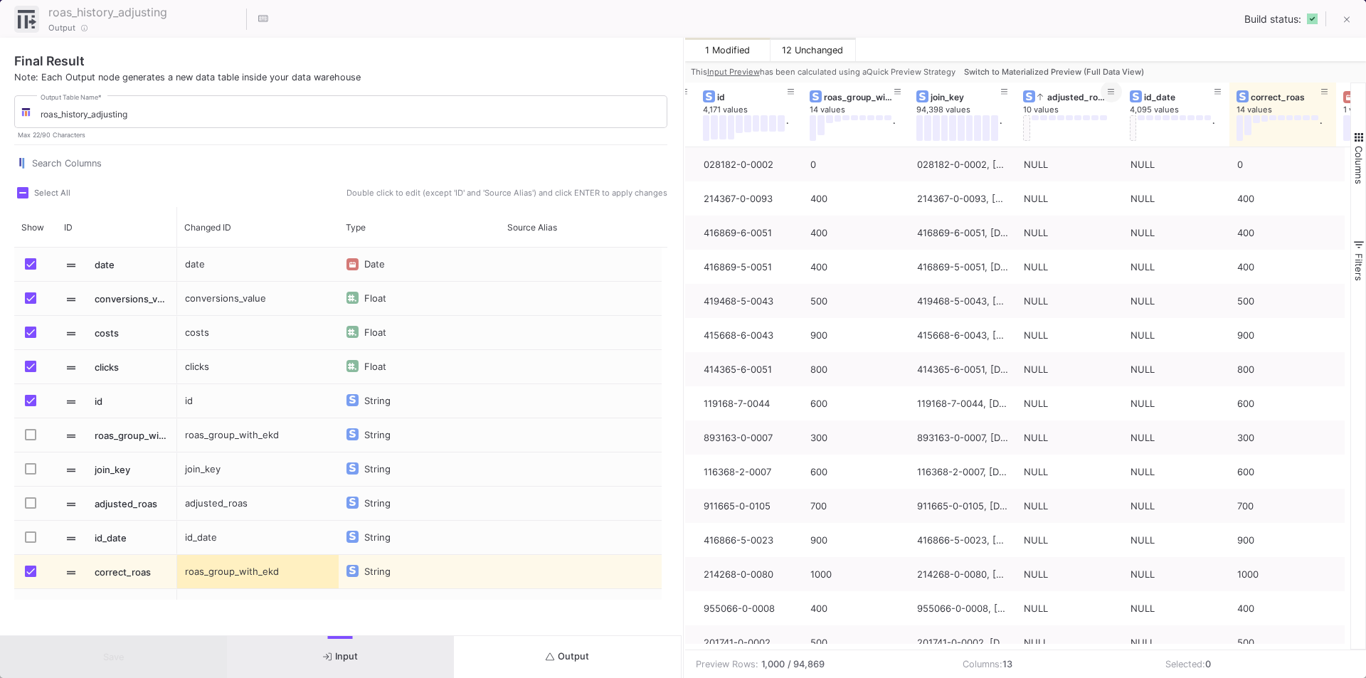
click at [1118, 92] on button at bounding box center [1110, 91] width 21 height 21
click at [1180, 33] on div "roas_history_adjusting 22 / 90 Output Build status:" at bounding box center [683, 19] width 1366 height 38
click at [1110, 91] on icon at bounding box center [1111, 92] width 7 height 8
click at [1159, 93] on span "general" at bounding box center [1175, 99] width 54 height 26
click at [1236, 94] on span "columns" at bounding box center [1242, 98] width 13 height 13
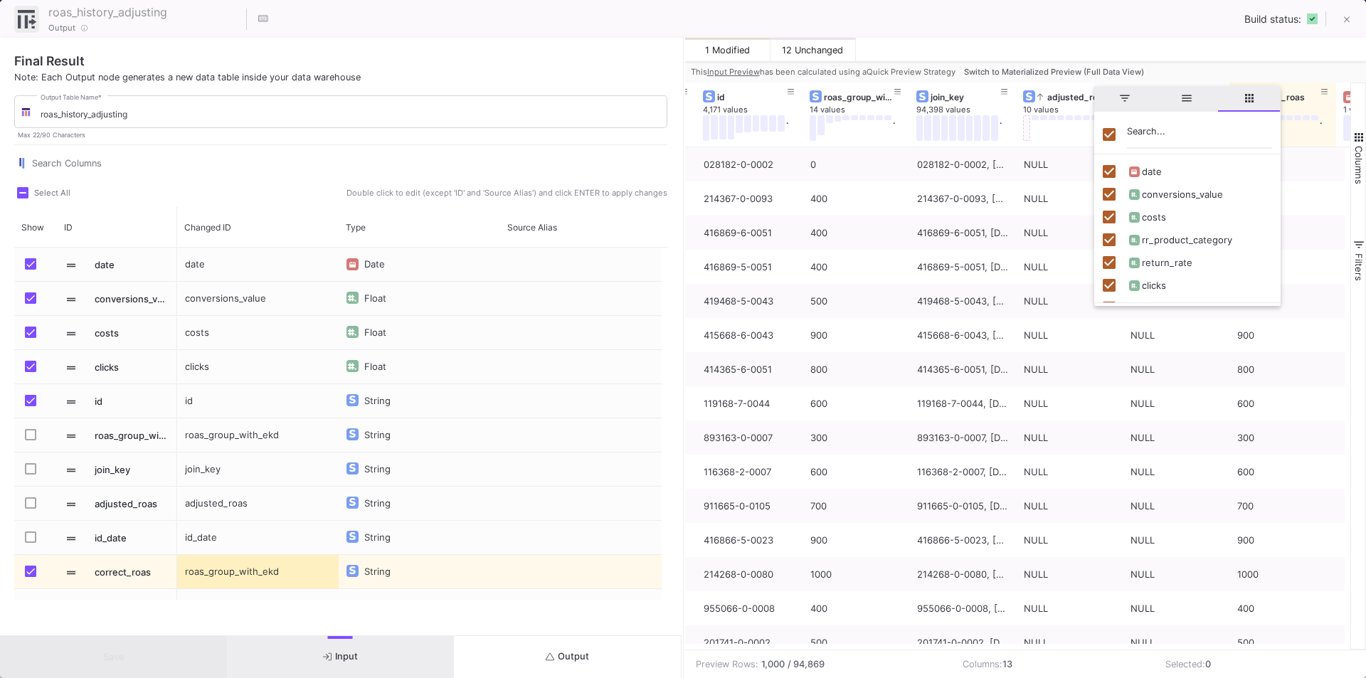
click at [1118, 102] on span "filter" at bounding box center [1124, 98] width 13 height 13
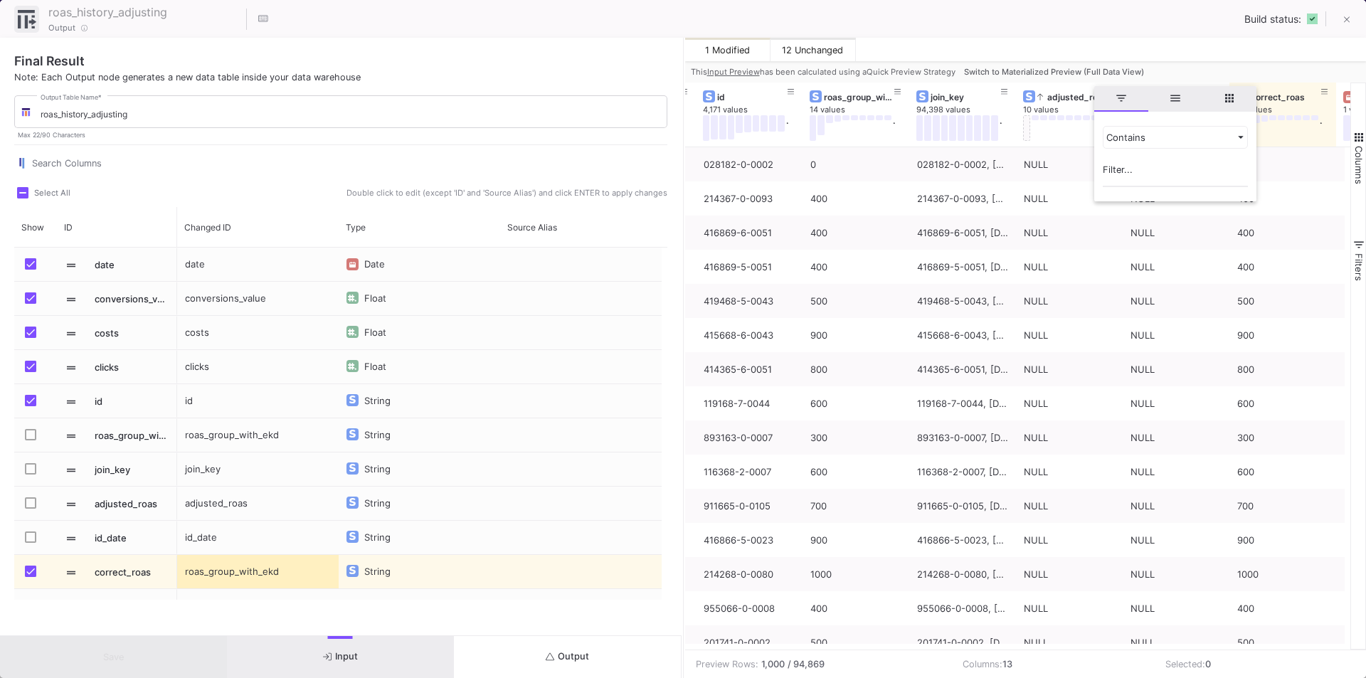
click at [1108, 31] on div "roas_history_adjusting 22 / 90 Output Build status:" at bounding box center [683, 19] width 1366 height 38
click at [1115, 95] on button at bounding box center [1110, 91] width 21 height 21
click at [1110, 39] on div "1 Modified 12 Unchanged" at bounding box center [1025, 49] width 681 height 23
click at [1110, 107] on icon at bounding box center [1111, 109] width 7 height 6
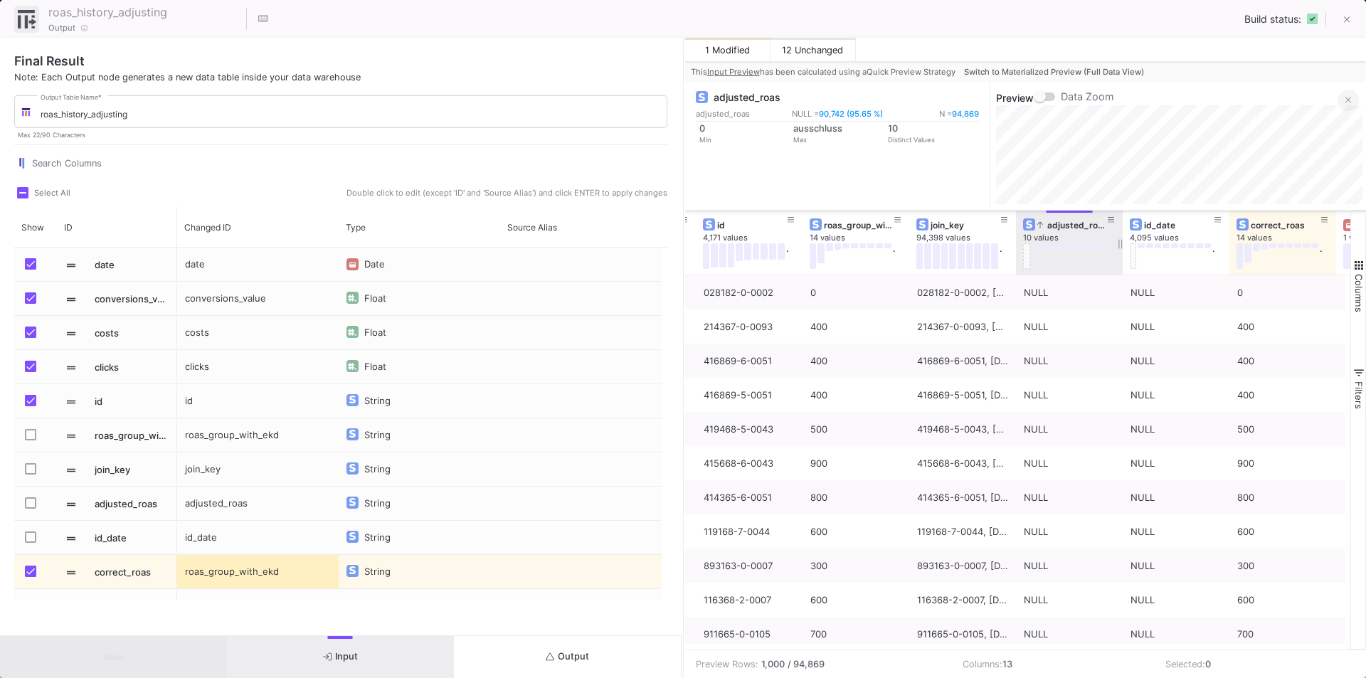
click at [1345, 99] on icon at bounding box center [1348, 99] width 6 height 9
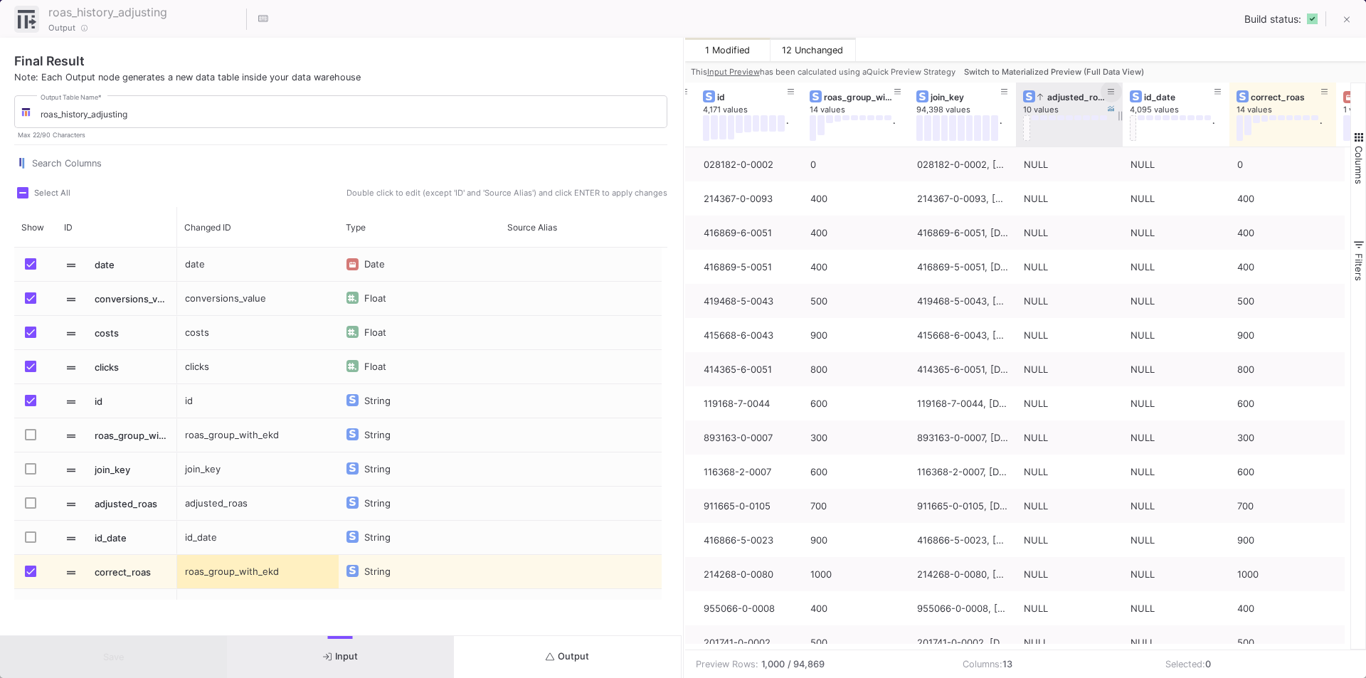
click at [1117, 89] on button at bounding box center [1110, 91] width 21 height 21
click at [1122, 131] on div "Contains" at bounding box center [1175, 137] width 145 height 23
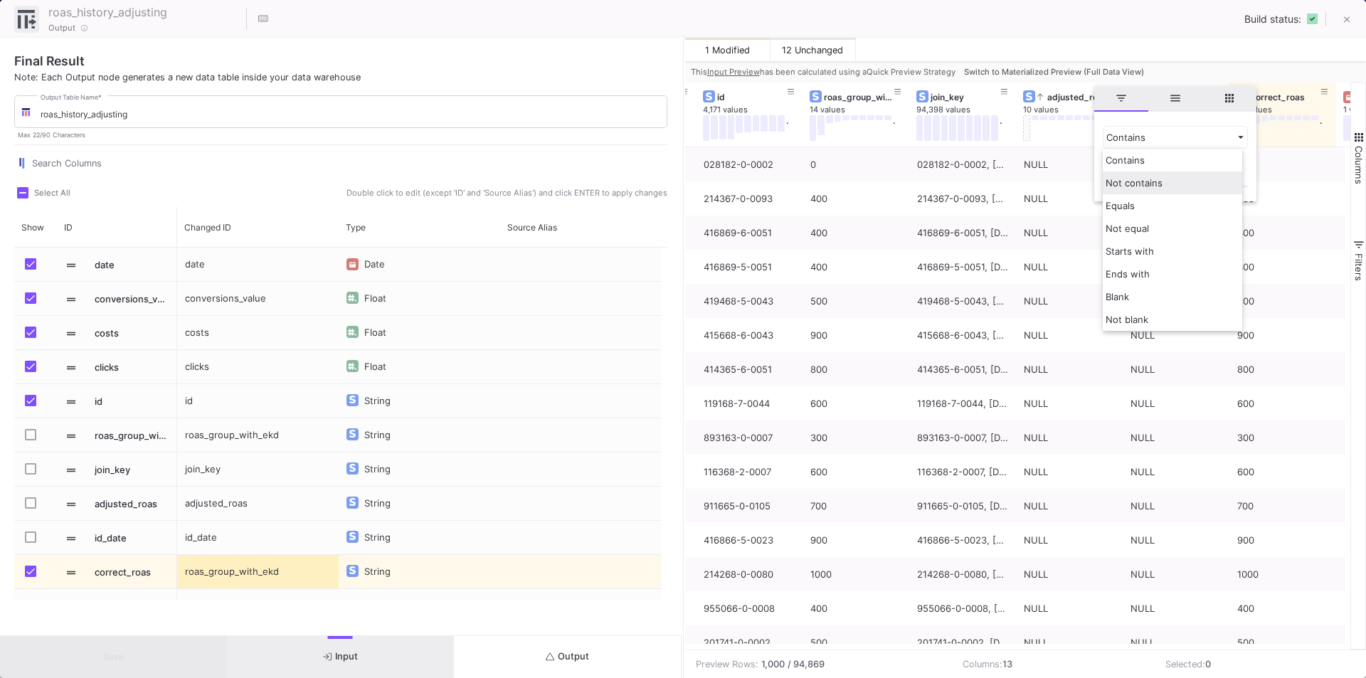
click at [1145, 187] on span "Not contains" at bounding box center [1133, 182] width 57 height 11
click at [1132, 167] on input "Filter Value" at bounding box center [1175, 173] width 145 height 28
click at [1147, 132] on div "Not contains" at bounding box center [1168, 137] width 125 height 11
click at [1145, 235] on div "Not equal" at bounding box center [1172, 228] width 139 height 23
click at [1155, 177] on input "Filter Value" at bounding box center [1175, 173] width 145 height 28
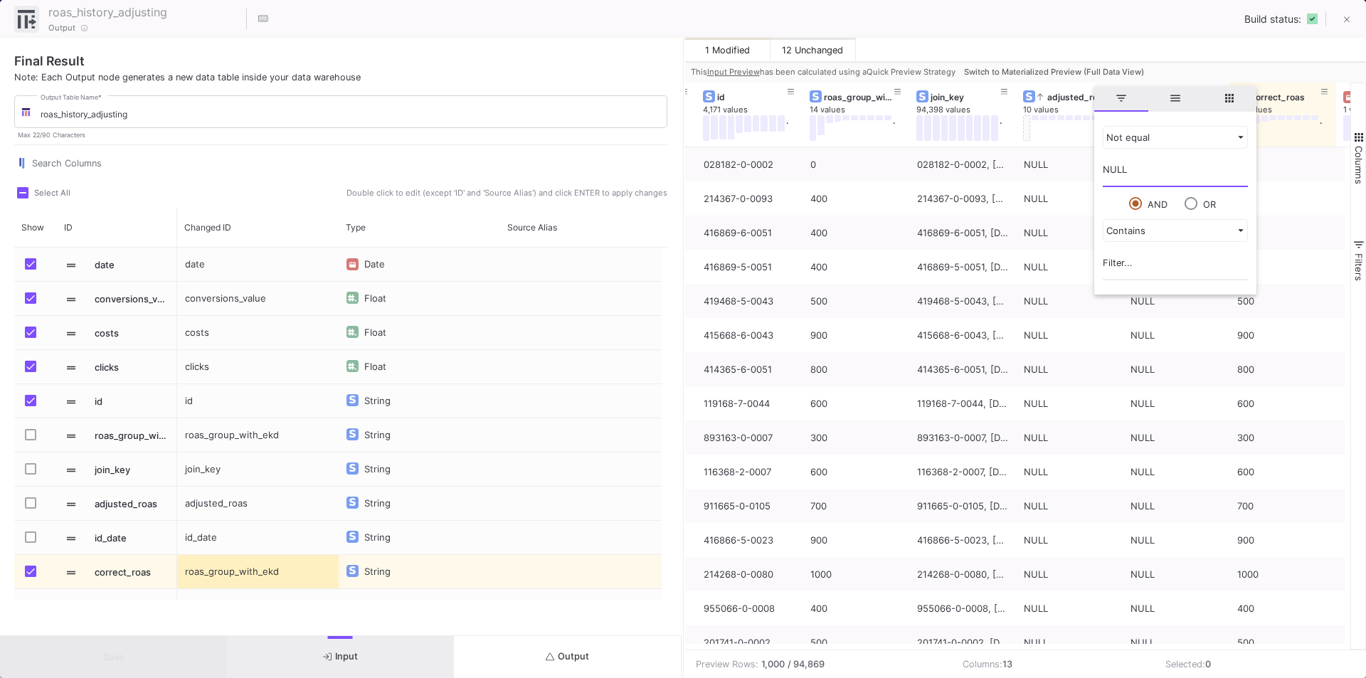
type input "NULL"
click at [1070, 33] on div "roas_history_adjusting 22 / 90 Output Build status:" at bounding box center [683, 19] width 1366 height 38
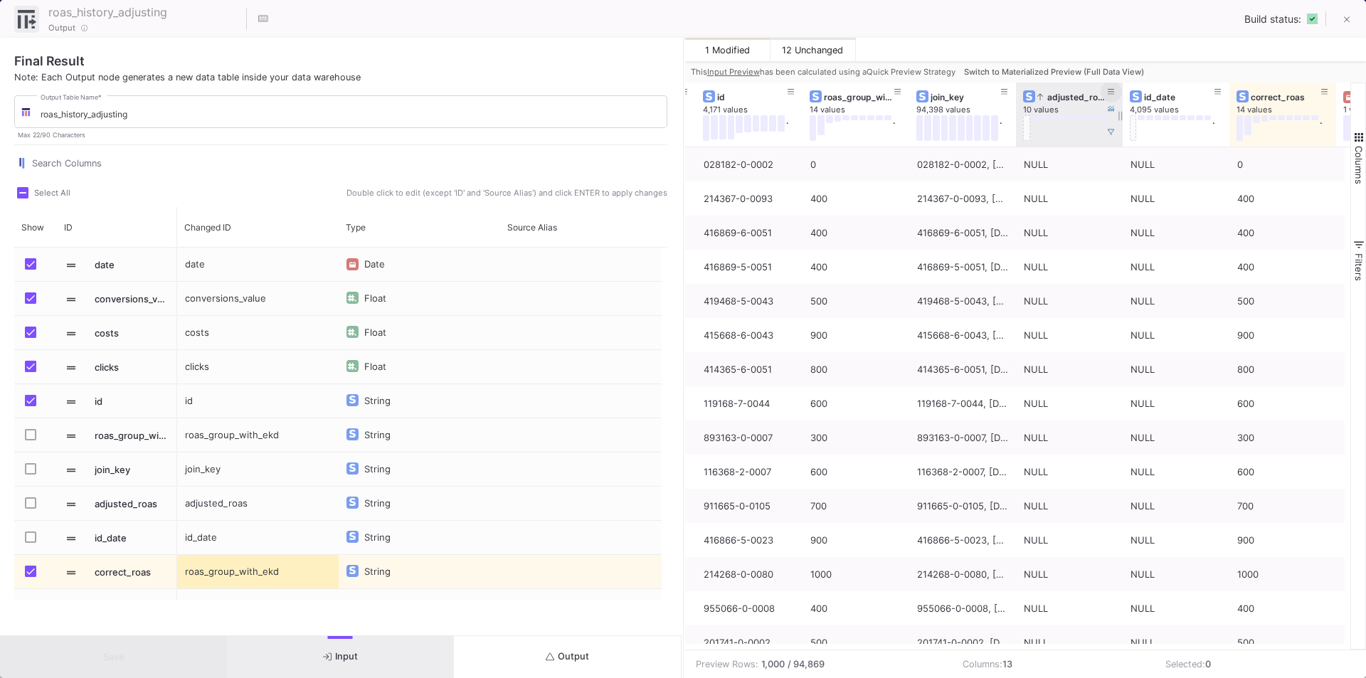
click at [1113, 90] on icon at bounding box center [1111, 92] width 7 height 8
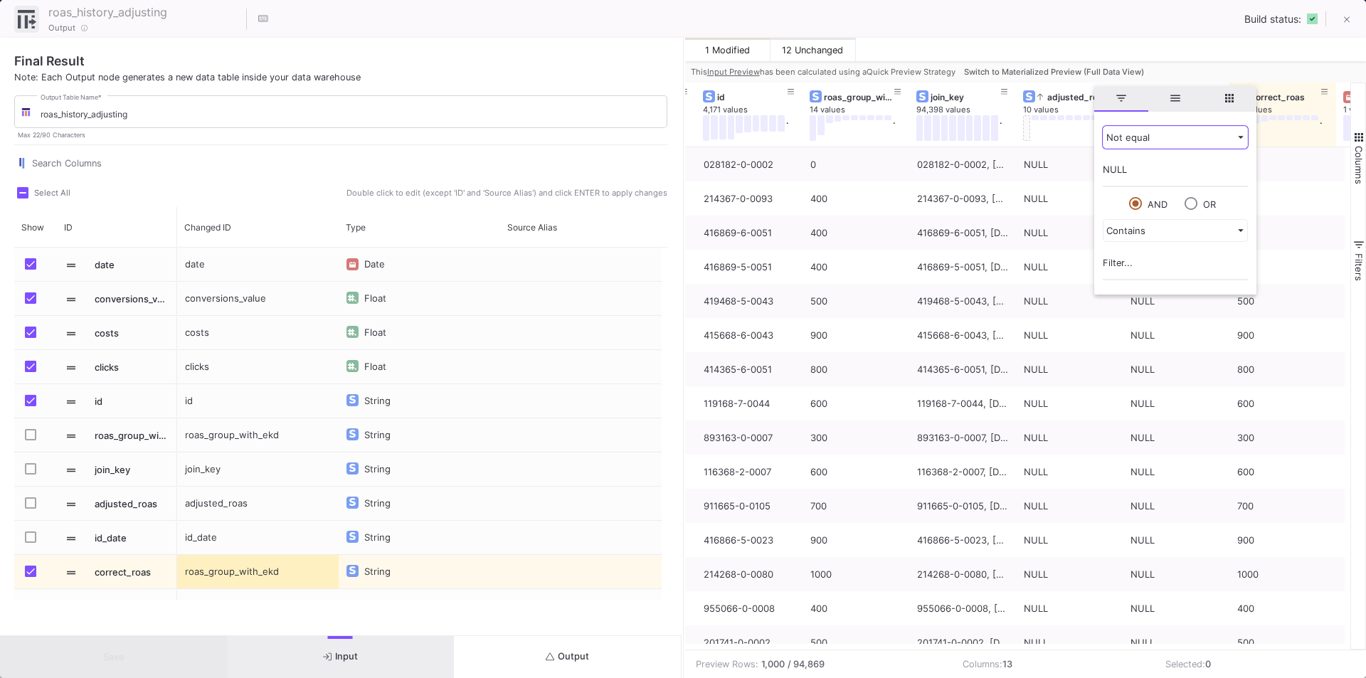
click at [1135, 139] on div "Not equal" at bounding box center [1168, 137] width 125 height 11
click at [1147, 228] on div "Not equal" at bounding box center [1172, 228] width 139 height 23
click at [1146, 170] on input "NULL" at bounding box center [1175, 173] width 145 height 28
click at [1095, 46] on div "1 Modified 12 Unchanged" at bounding box center [1025, 49] width 681 height 23
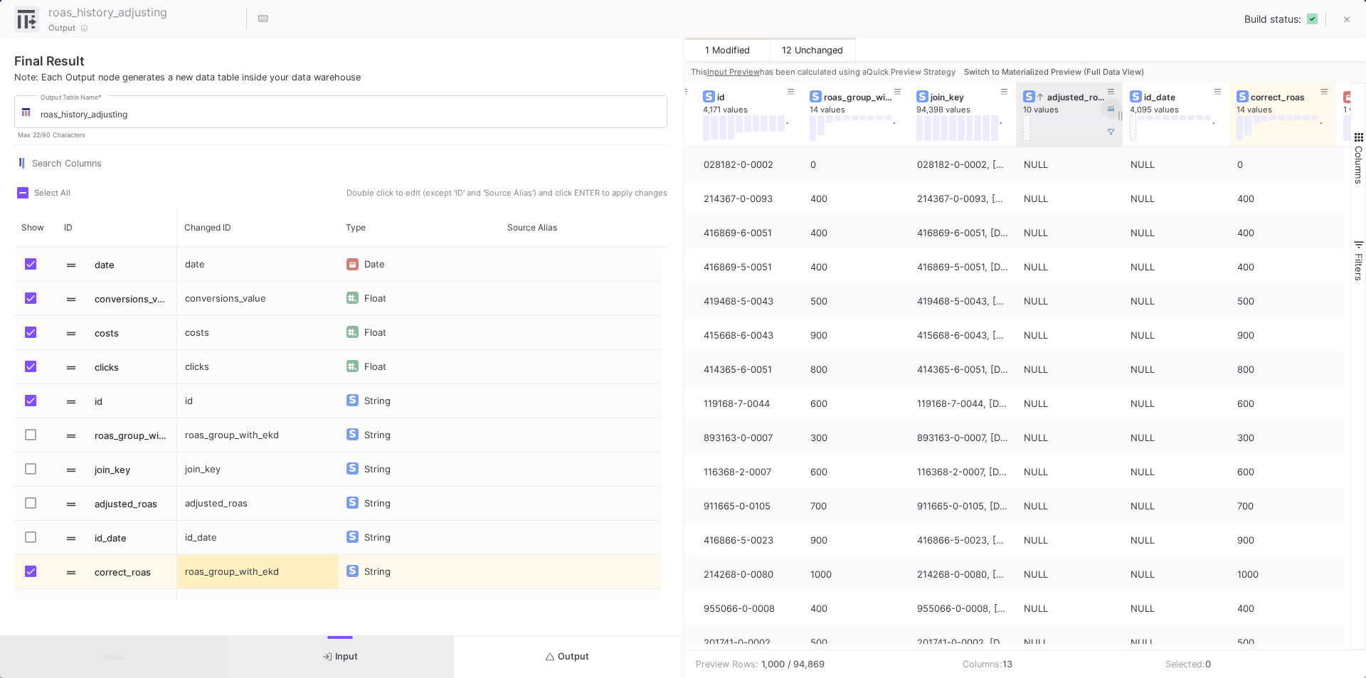
click at [1110, 107] on icon at bounding box center [1111, 109] width 7 height 6
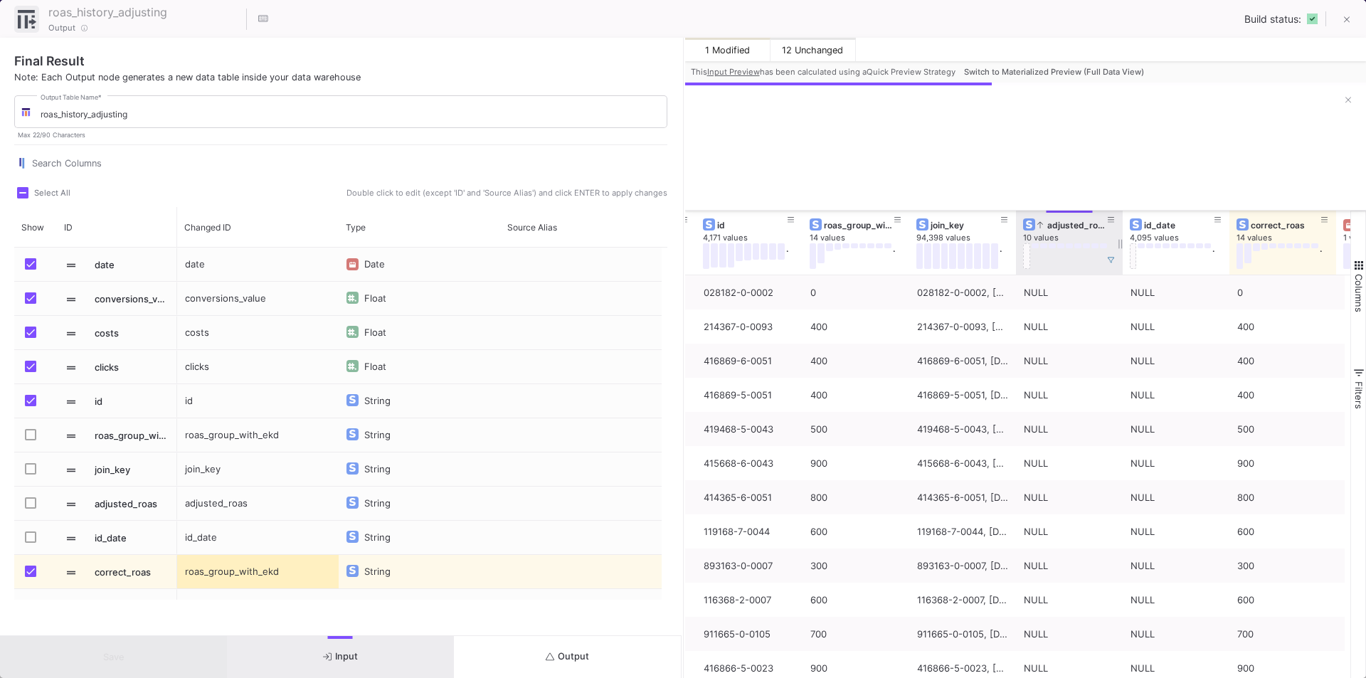
click at [1113, 233] on div "10 values" at bounding box center [1076, 238] width 107 height 11
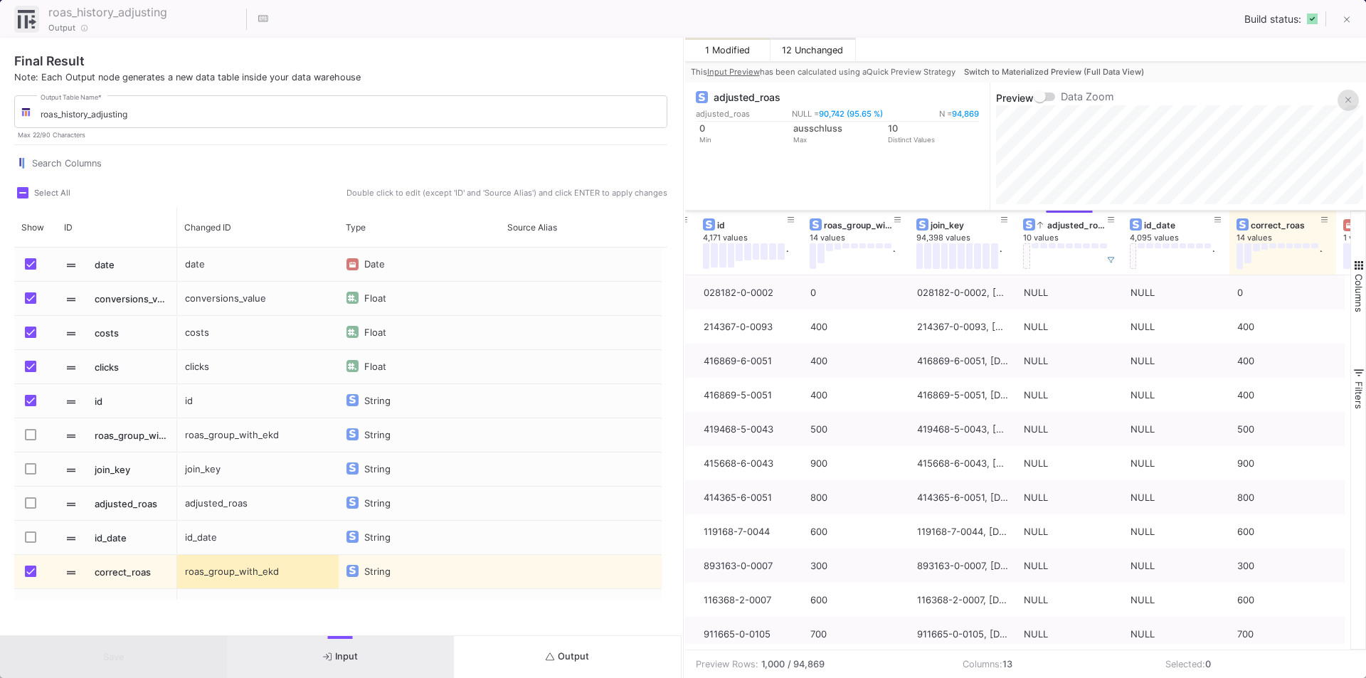
click at [1352, 97] on button at bounding box center [1347, 100] width 21 height 21
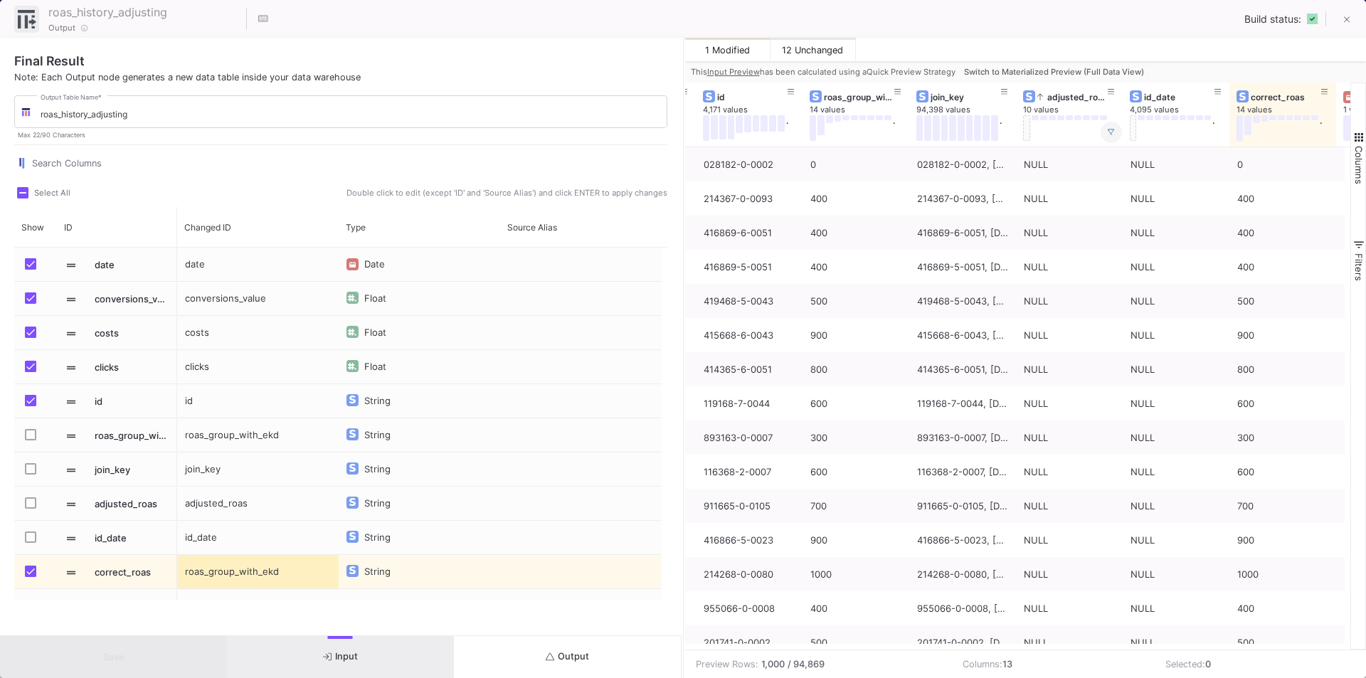
click at [1110, 129] on icon at bounding box center [1111, 132] width 7 height 6
click at [1110, 127] on div "10 values" at bounding box center [1076, 123] width 107 height 36
click at [1113, 90] on icon at bounding box center [1111, 92] width 7 height 8
click at [1169, 95] on span "general" at bounding box center [1175, 98] width 13 height 13
click at [1236, 93] on span "columns" at bounding box center [1242, 98] width 13 height 13
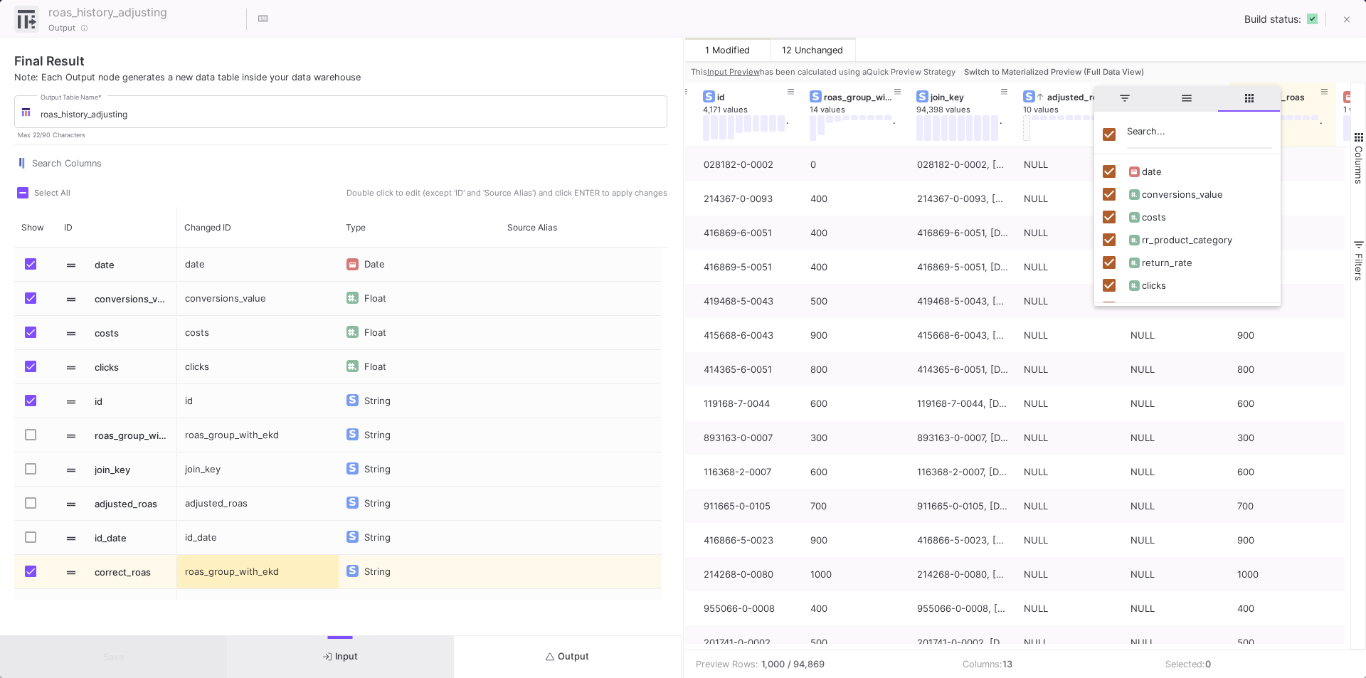
click at [1119, 100] on span "filter" at bounding box center [1124, 98] width 13 height 13
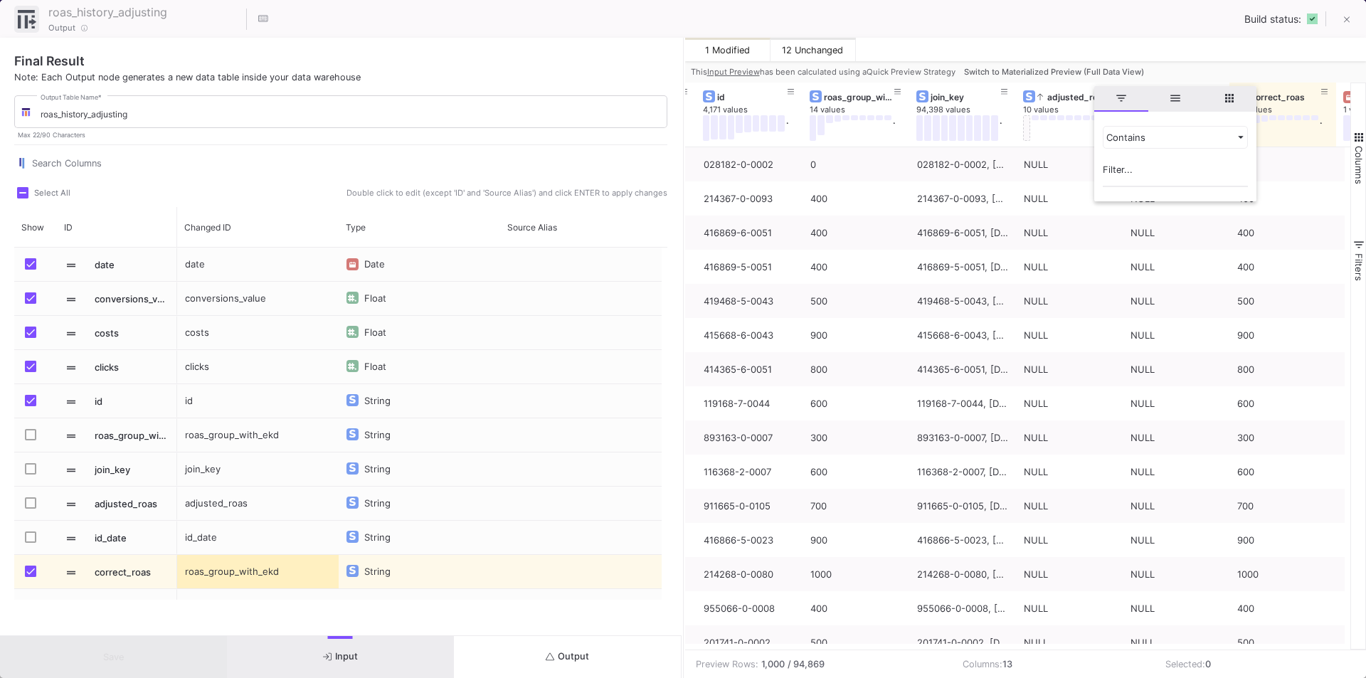
click at [1080, 36] on div "roas_history_adjusting 22 / 90 Output Build status:" at bounding box center [683, 19] width 1366 height 38
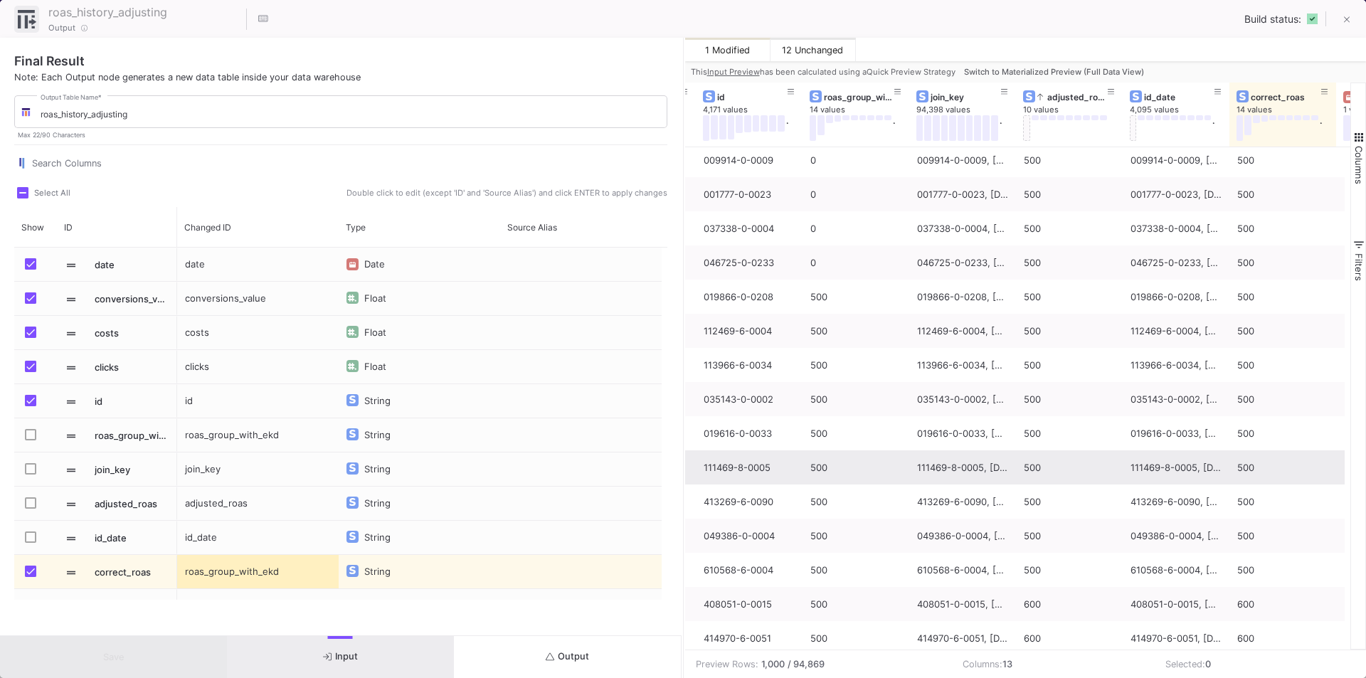
scroll to position [33118, 0]
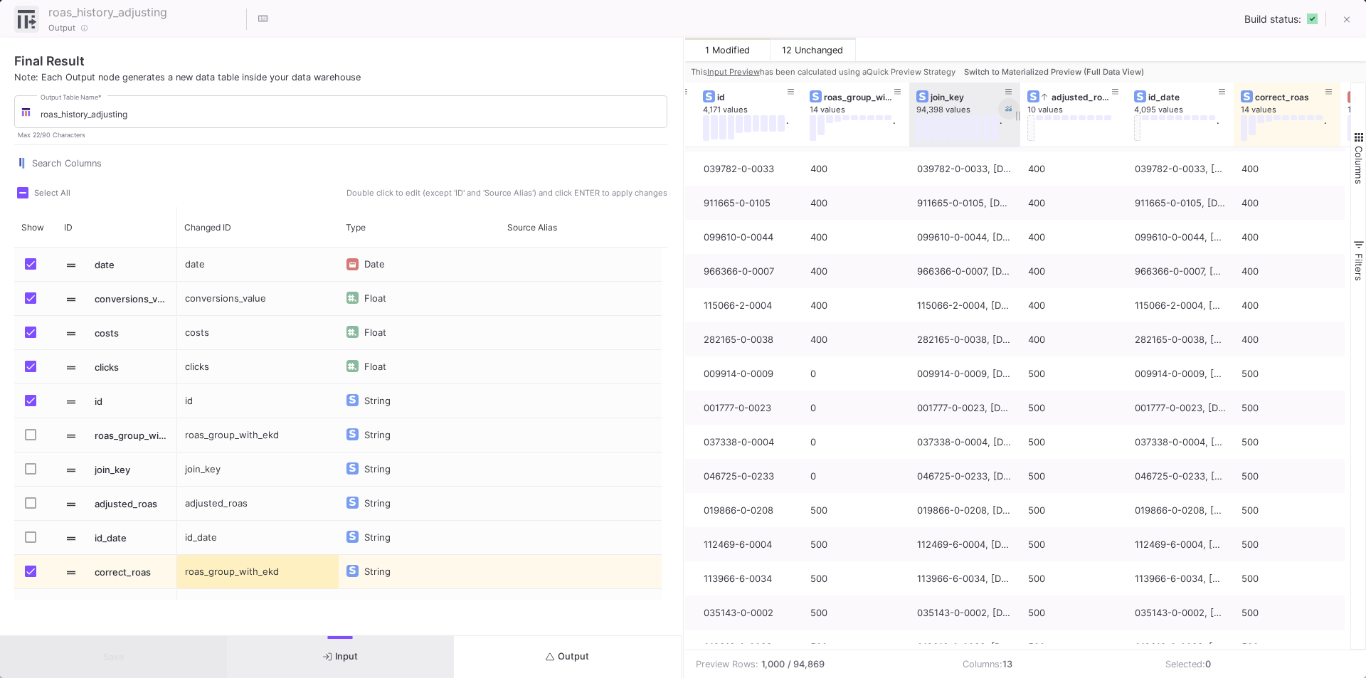
drag, startPoint x: 1015, startPoint y: 92, endPoint x: 1009, endPoint y: 105, distance: 13.4
click at [1009, 105] on div "join_key 94,398 values ." at bounding box center [964, 115] width 111 height 64
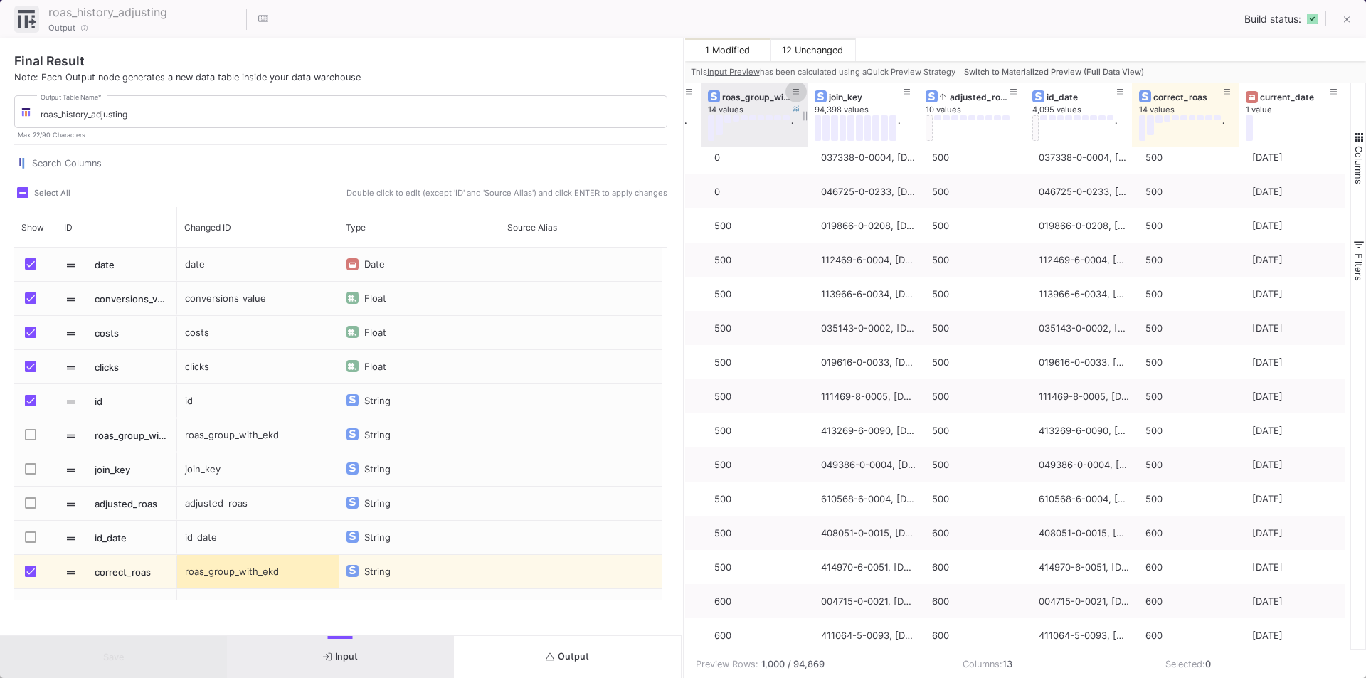
click at [797, 92] on icon at bounding box center [795, 92] width 7 height 6
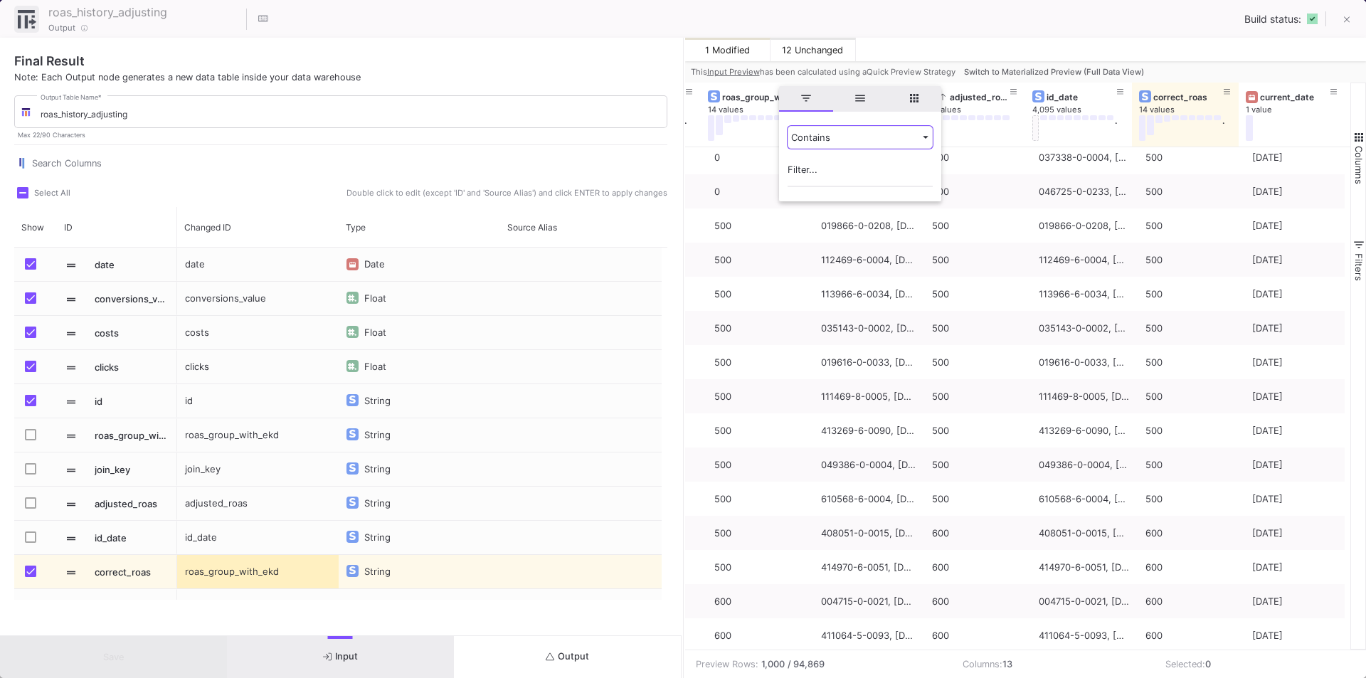
click at [805, 139] on div "Contains" at bounding box center [853, 137] width 125 height 11
click at [932, 25] on div "roas_history_adjusting 22 / 90 Output Build status:" at bounding box center [683, 19] width 1366 height 38
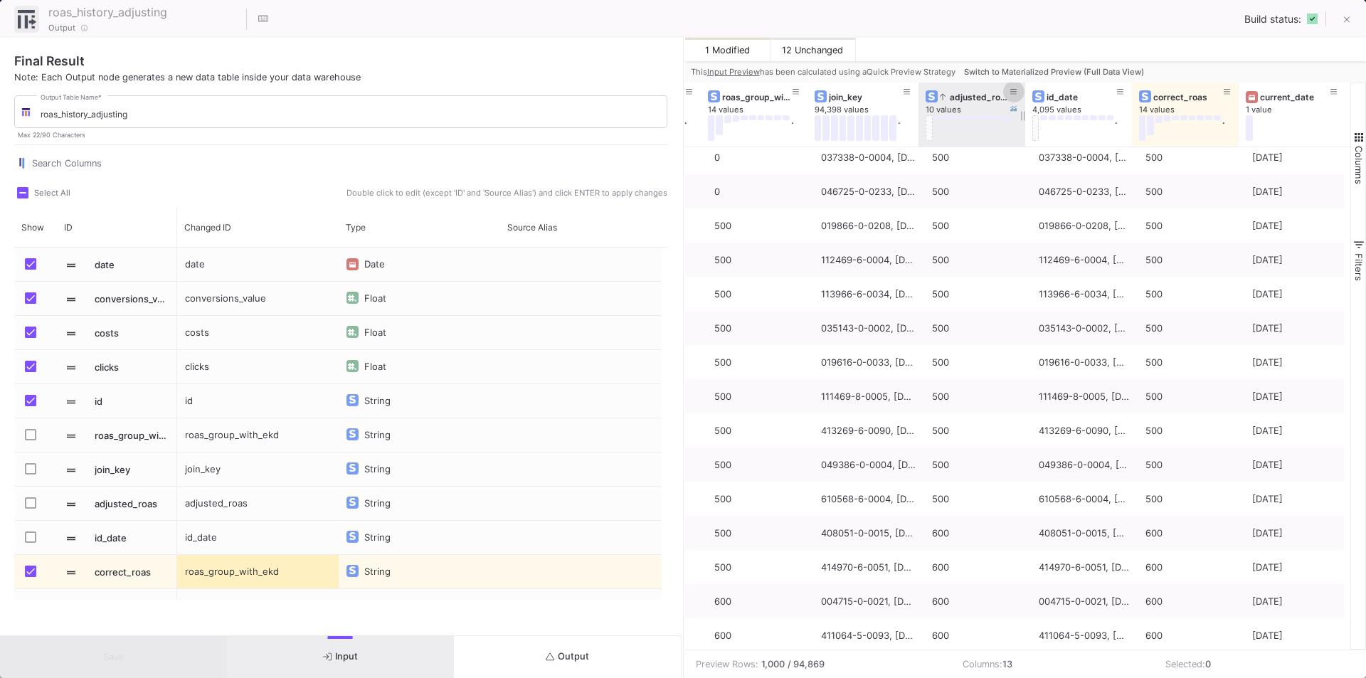
click at [1014, 90] on icon at bounding box center [1013, 92] width 7 height 8
click at [1032, 139] on div "Contains" at bounding box center [1071, 137] width 125 height 11
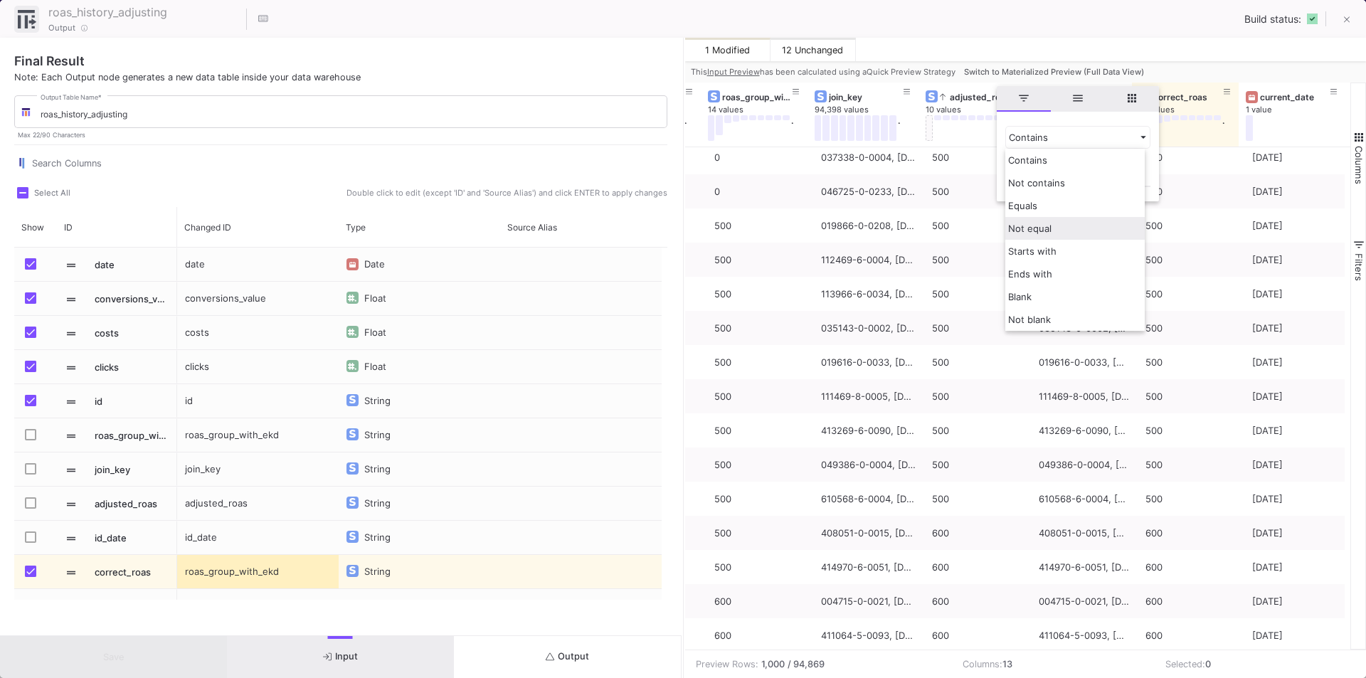
click at [1043, 225] on span "Not equal" at bounding box center [1029, 228] width 43 height 11
click at [1034, 166] on input "Filter Value" at bounding box center [1077, 173] width 145 height 28
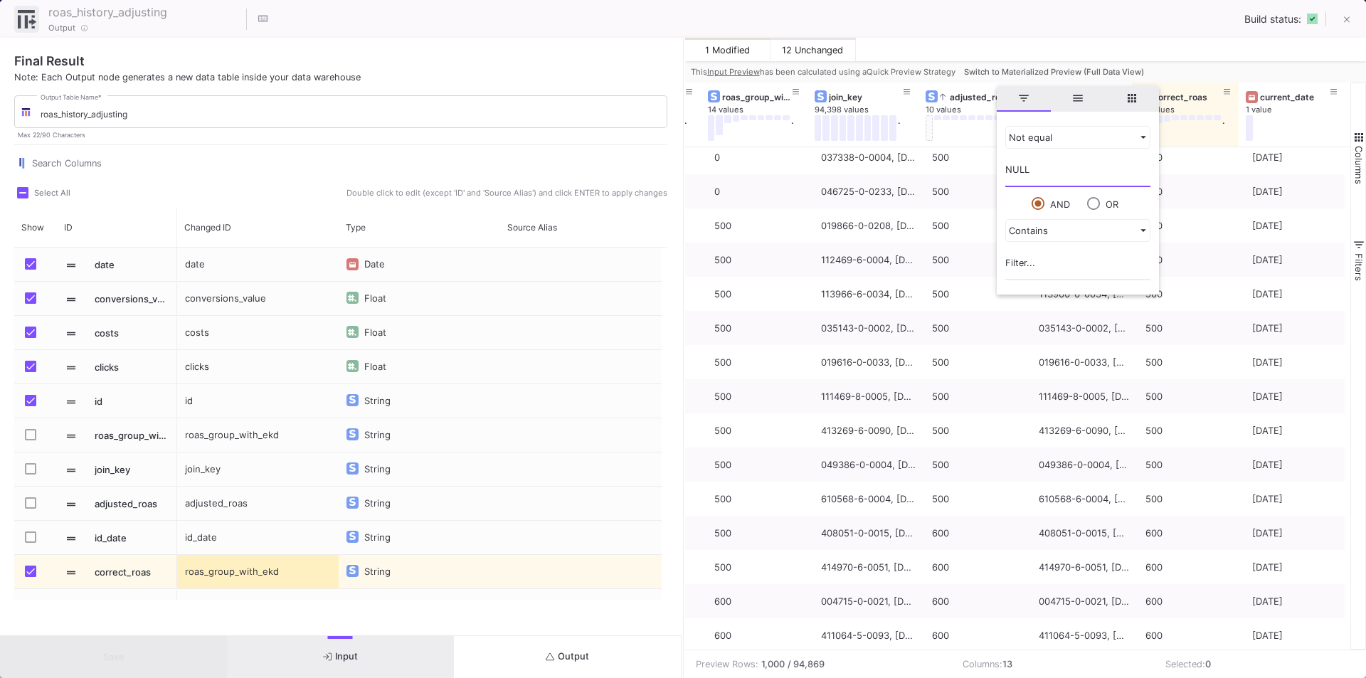
type input "NULL"
click at [1083, 181] on input "NULL" at bounding box center [1077, 173] width 145 height 28
click at [1088, 205] on input "Column Menu" at bounding box center [1093, 203] width 13 height 13
radio input "true"
click at [1040, 205] on input "Column Menu" at bounding box center [1037, 203] width 13 height 13
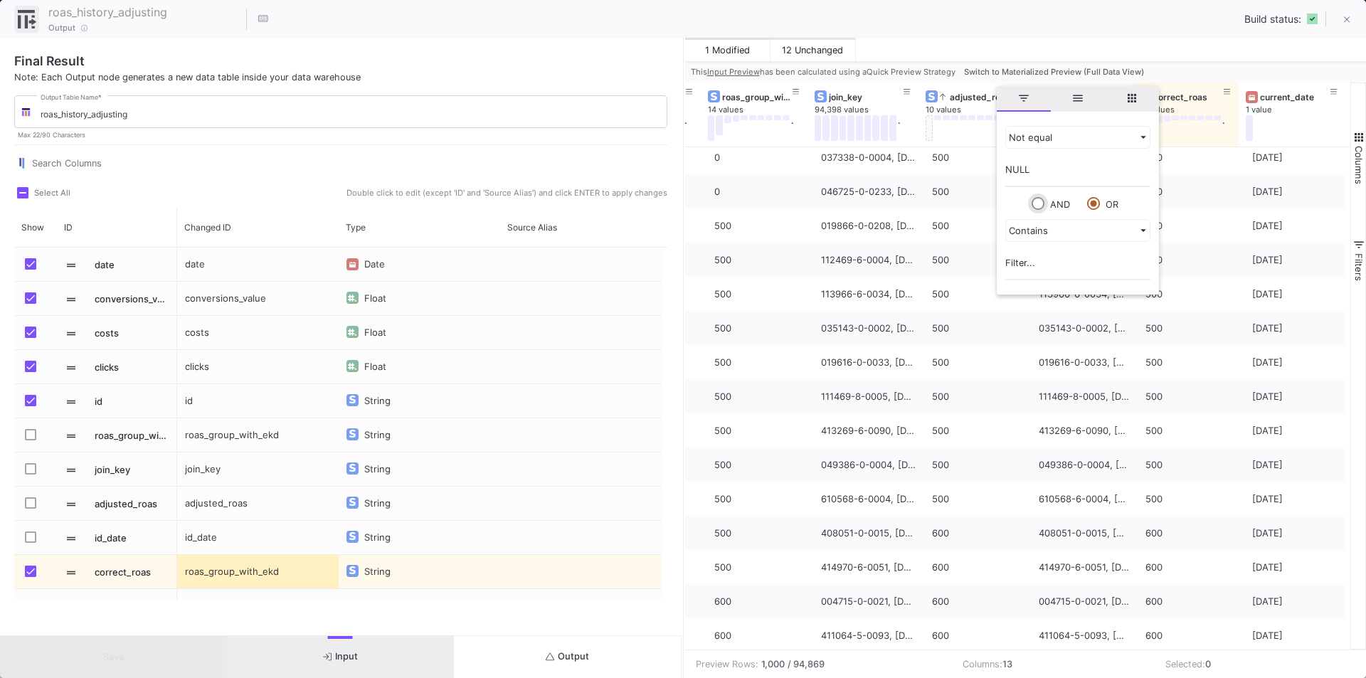
radio input "true"
click at [1044, 225] on div "Contains" at bounding box center [1071, 230] width 125 height 11
click at [1049, 318] on span "Not equal" at bounding box center [1029, 321] width 43 height 11
click at [1044, 270] on input "Filter Value" at bounding box center [1077, 266] width 145 height 28
type input "NULL"
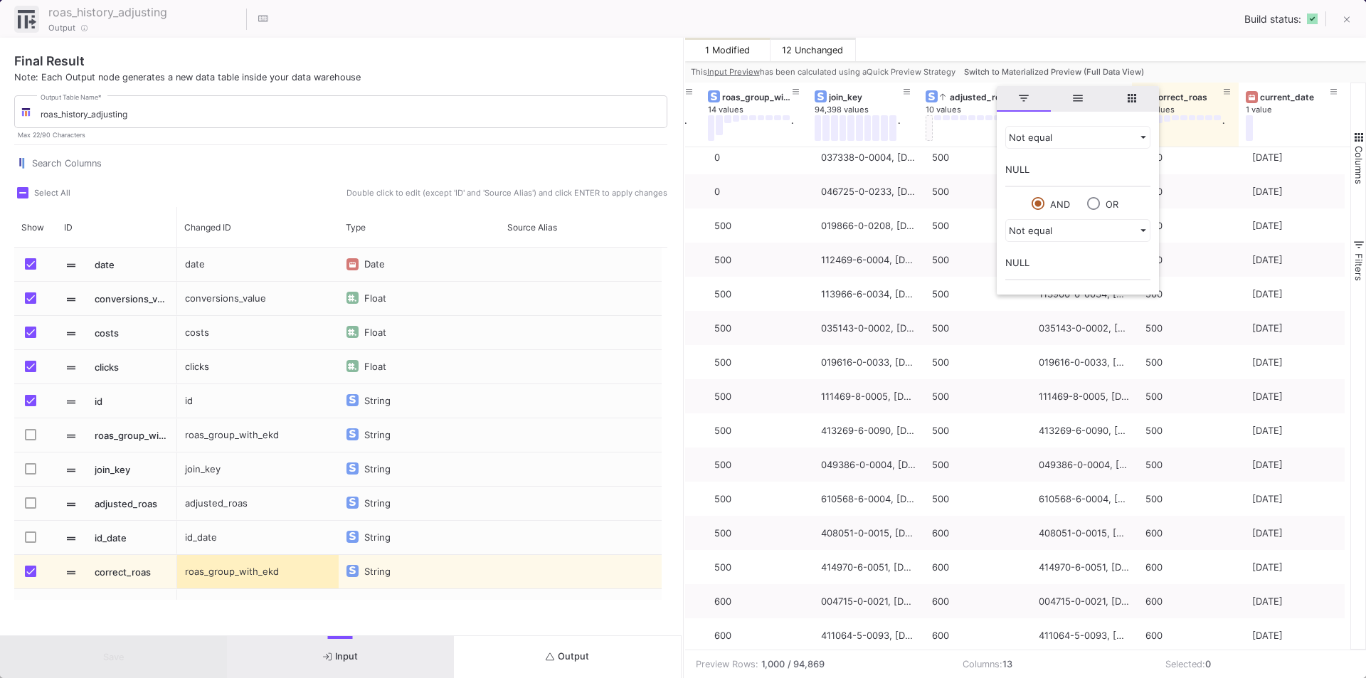
click at [996, 43] on div "1 Modified 12 Unchanged" at bounding box center [1025, 49] width 681 height 23
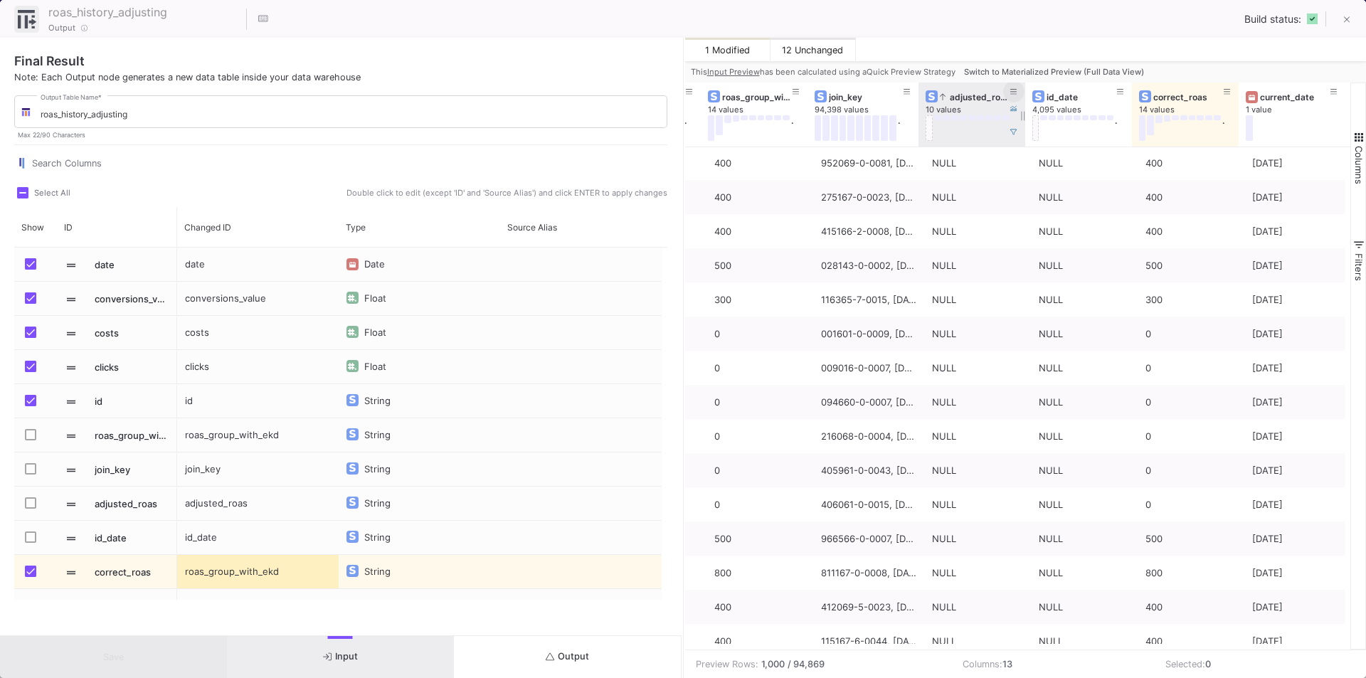
click at [1011, 88] on icon at bounding box center [1013, 92] width 7 height 8
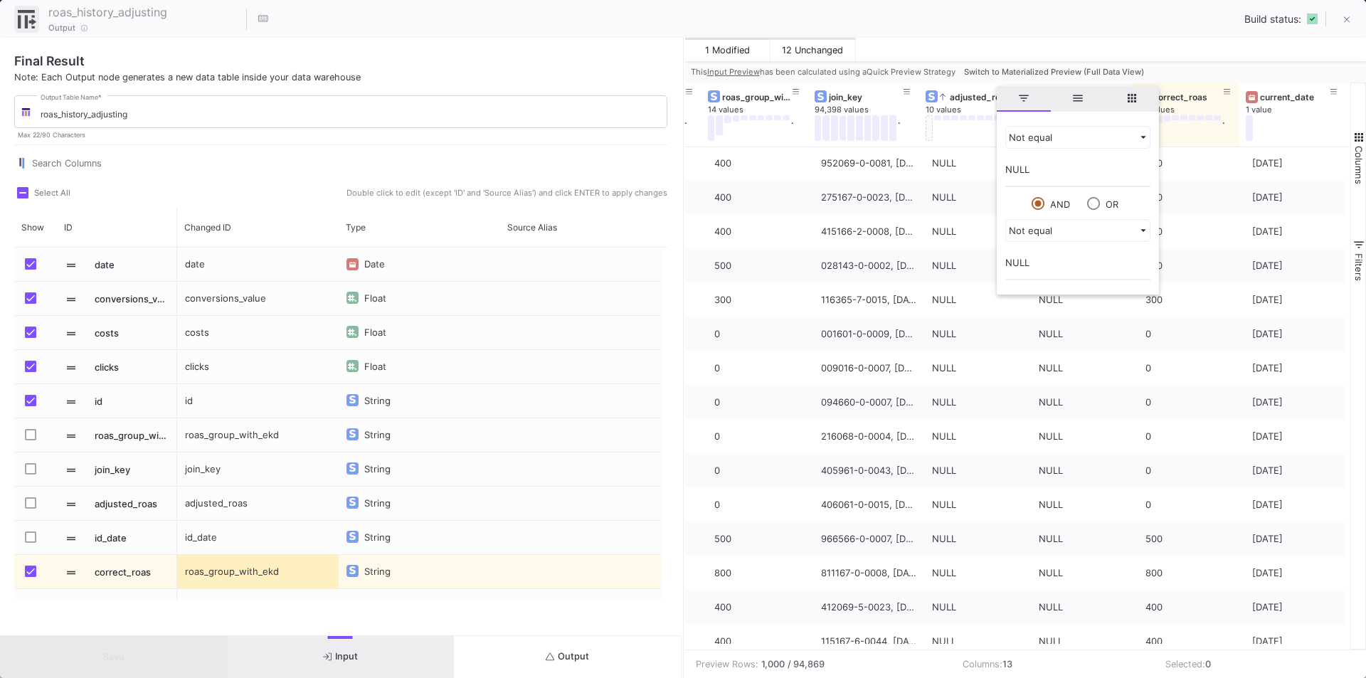
click at [1009, 38] on div "1 Modified 12 Unchanged" at bounding box center [1025, 49] width 681 height 23
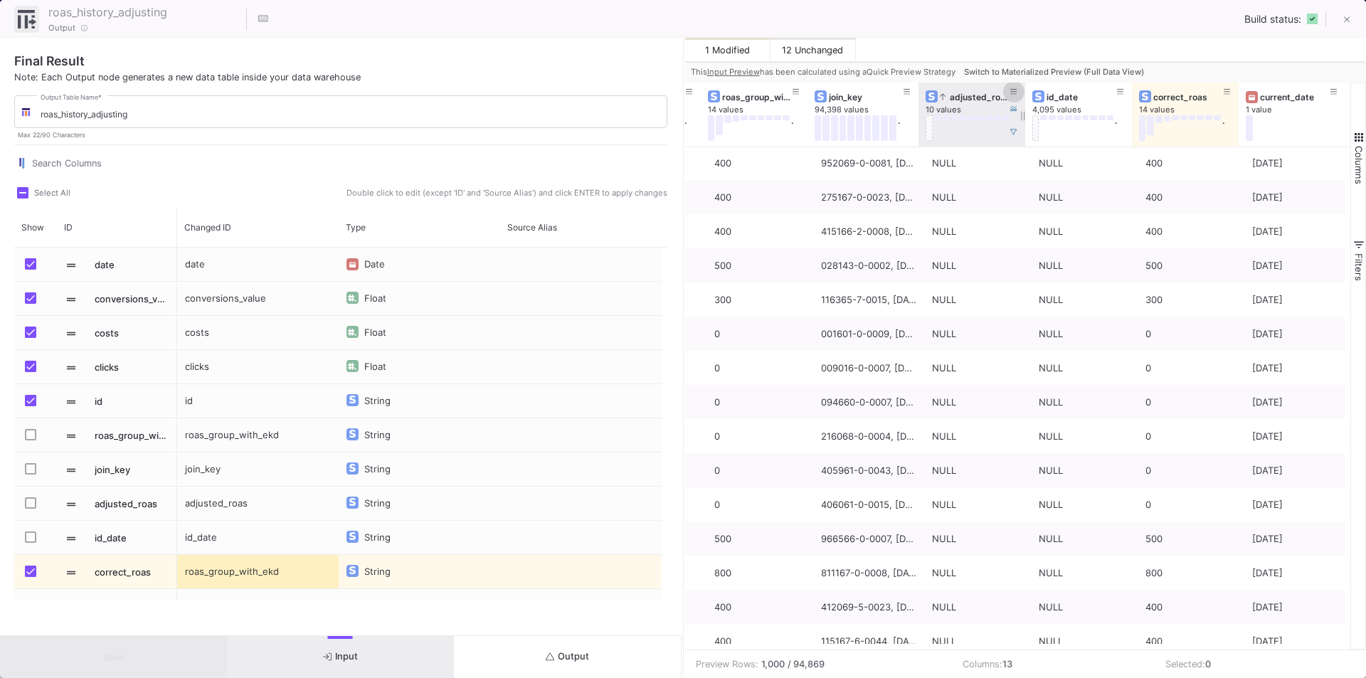
click at [1012, 90] on icon at bounding box center [1013, 92] width 7 height 8
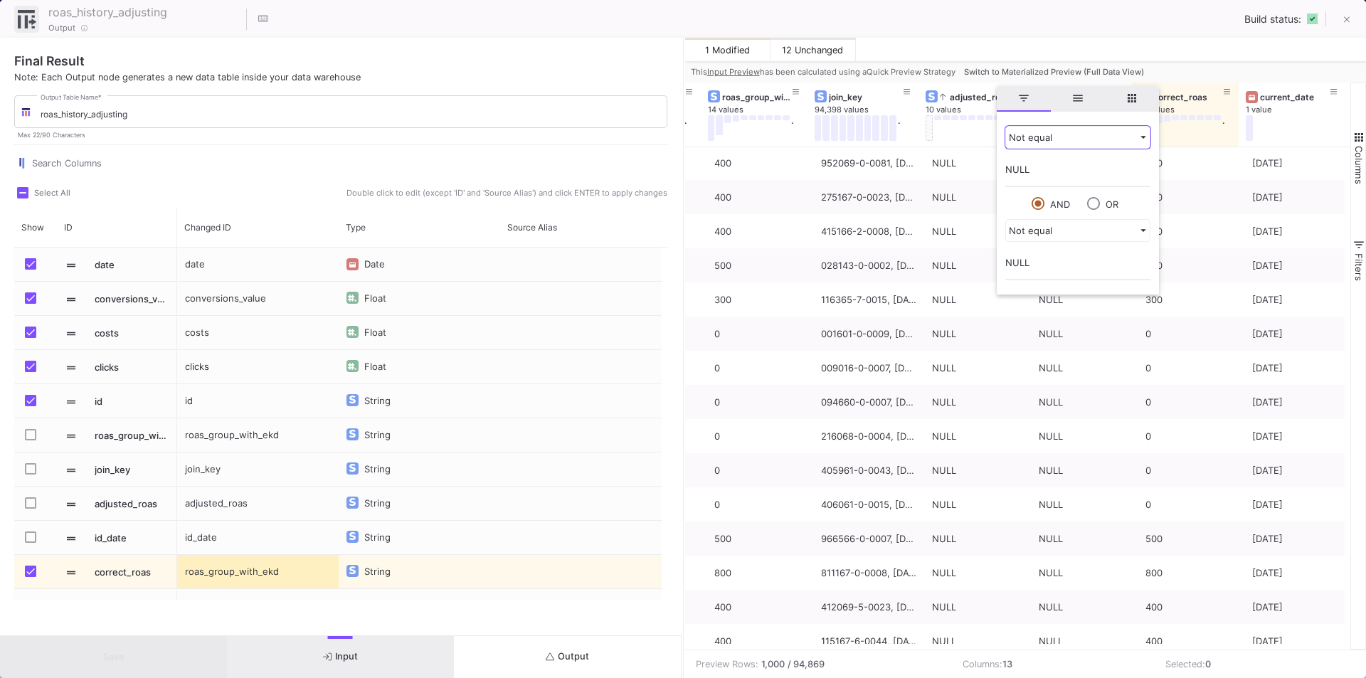
click at [1043, 137] on div "Not equal" at bounding box center [1071, 137] width 125 height 11
click at [1038, 179] on span "Not contains" at bounding box center [1036, 182] width 57 height 11
click at [1042, 169] on input "NULL" at bounding box center [1077, 173] width 145 height 28
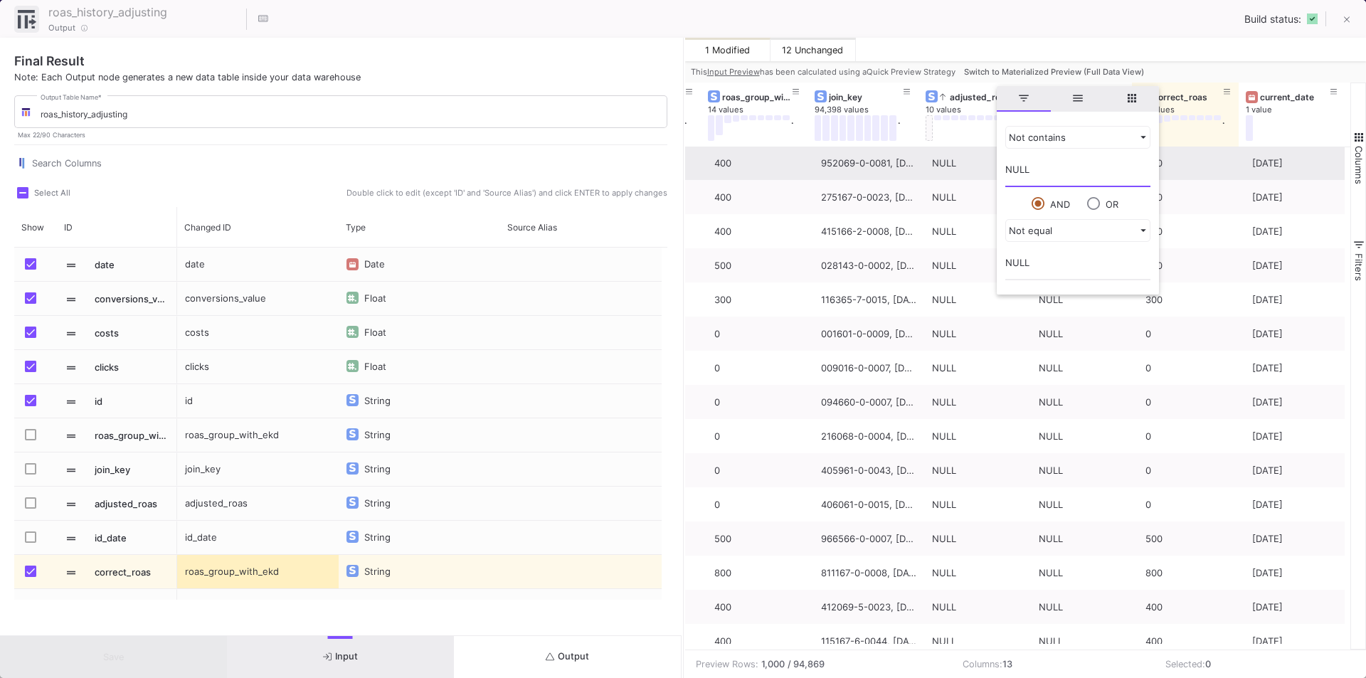
drag, startPoint x: 1052, startPoint y: 167, endPoint x: 982, endPoint y: 167, distance: 70.4
click at [982, 167] on div "Drag here to set row groups Drag here to set column labels clicks 4,387 values …" at bounding box center [1025, 366] width 681 height 567
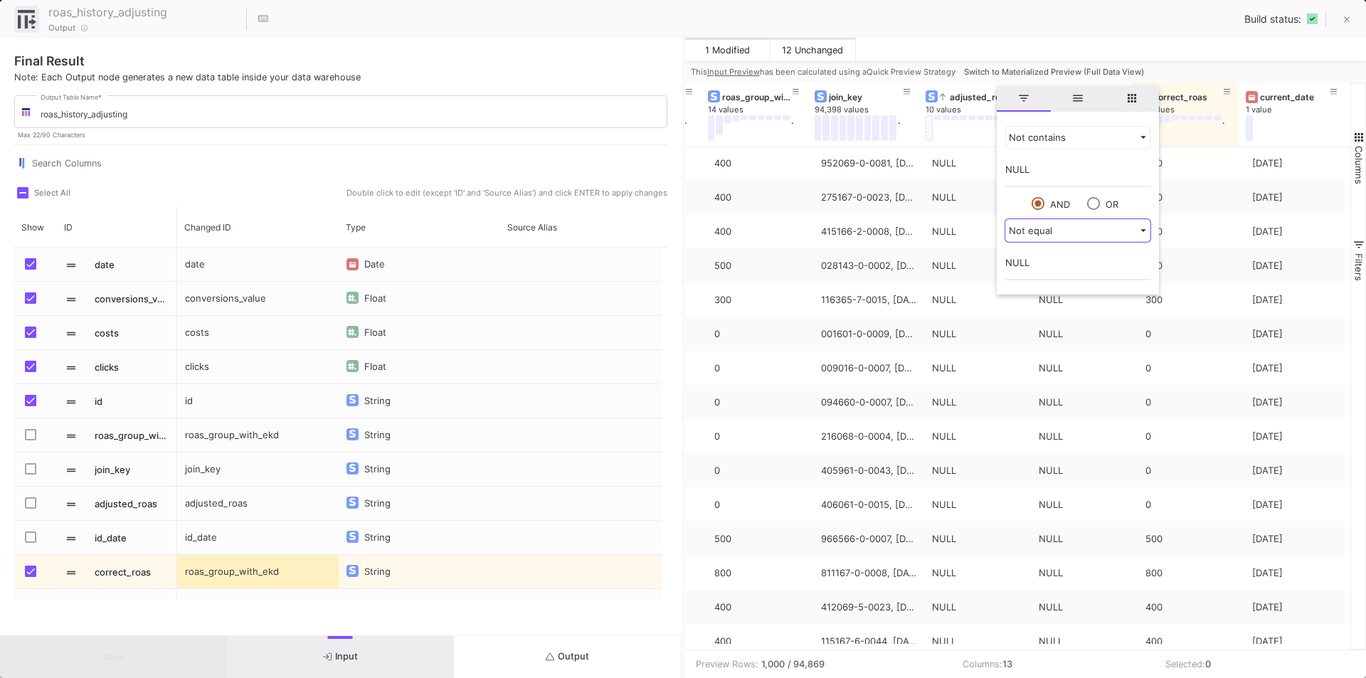
click at [1050, 231] on div "Not equal" at bounding box center [1071, 230] width 125 height 11
click at [1059, 234] on div "Not equal" at bounding box center [1071, 230] width 125 height 11
click at [1060, 230] on div "Not equal" at bounding box center [1071, 230] width 125 height 11
click at [1079, 31] on div "roas_history_adjusting 22 / 90 Output Build status:" at bounding box center [683, 19] width 1366 height 38
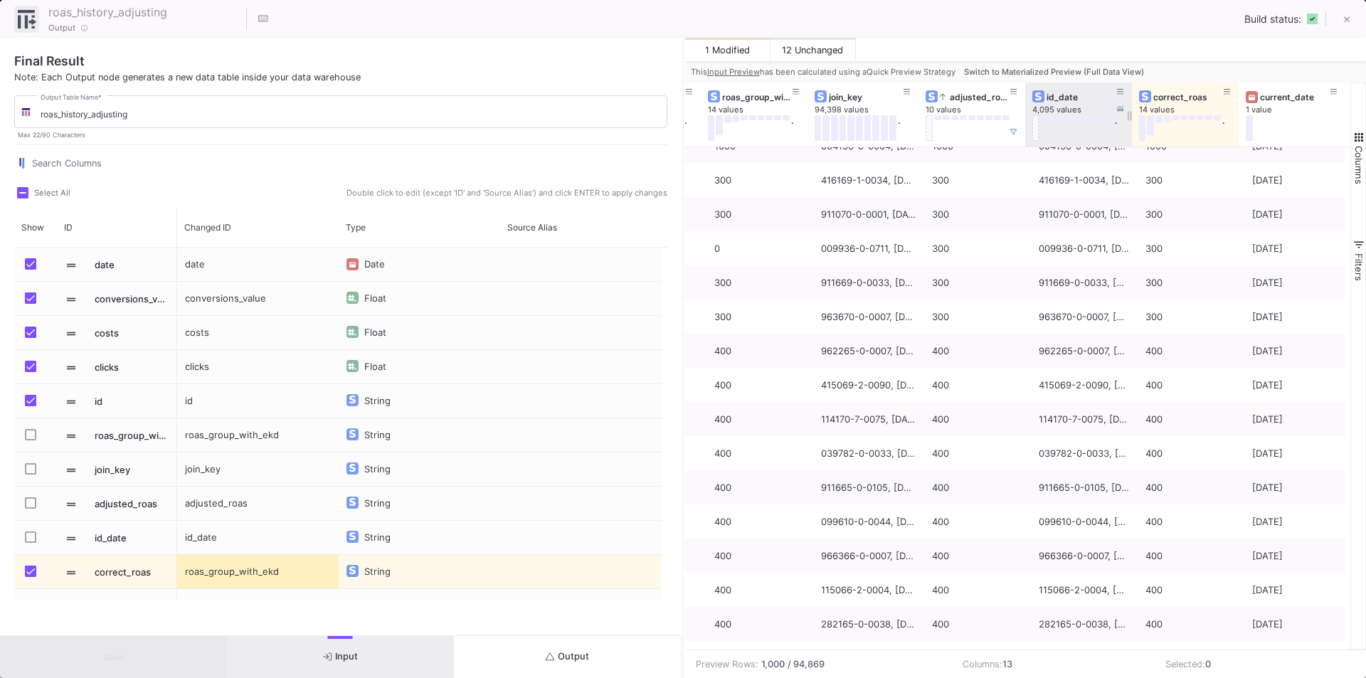
click at [1130, 89] on div "clicks 4,387 values . id 4,171 values . roas_group_with_ekd 14 values . join_ke…" at bounding box center [649, 115] width 1391 height 64
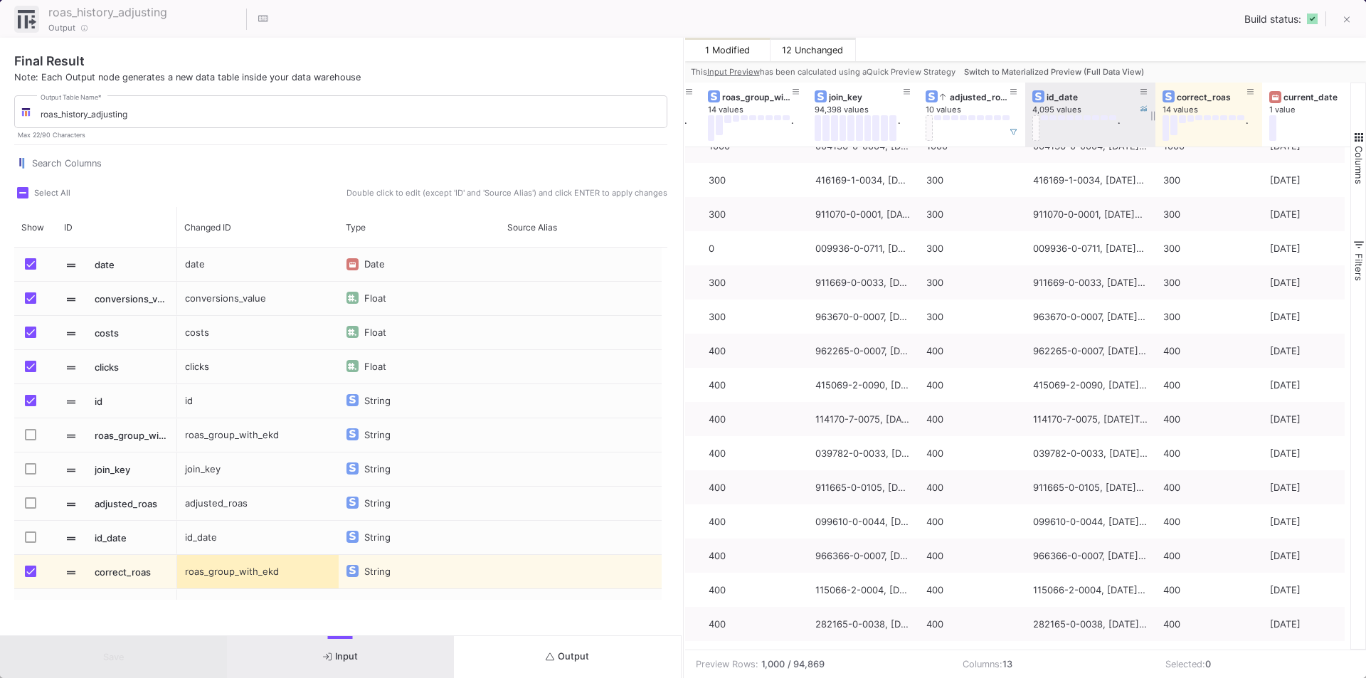
drag, startPoint x: 1130, startPoint y: 89, endPoint x: 1154, endPoint y: 100, distance: 26.1
click at [1154, 100] on div at bounding box center [1155, 115] width 6 height 64
click at [1145, 92] on icon at bounding box center [1143, 92] width 7 height 8
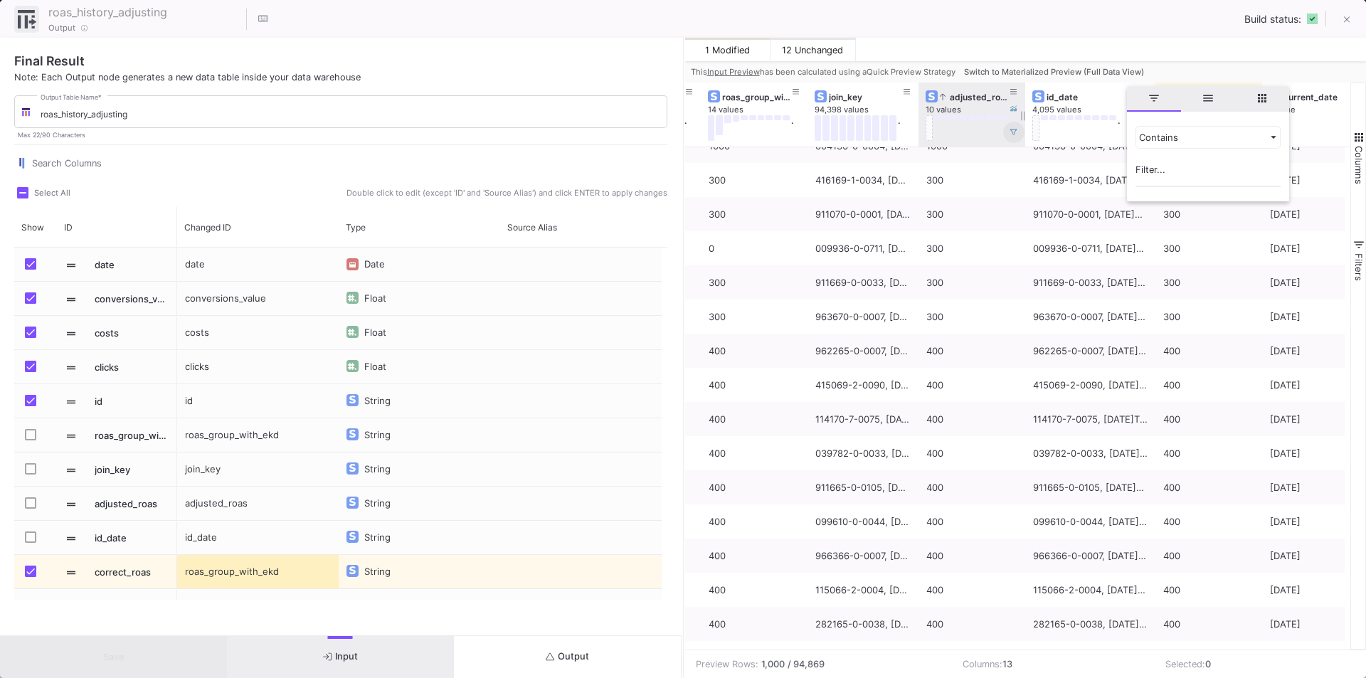
click at [1008, 130] on button at bounding box center [1013, 132] width 21 height 21
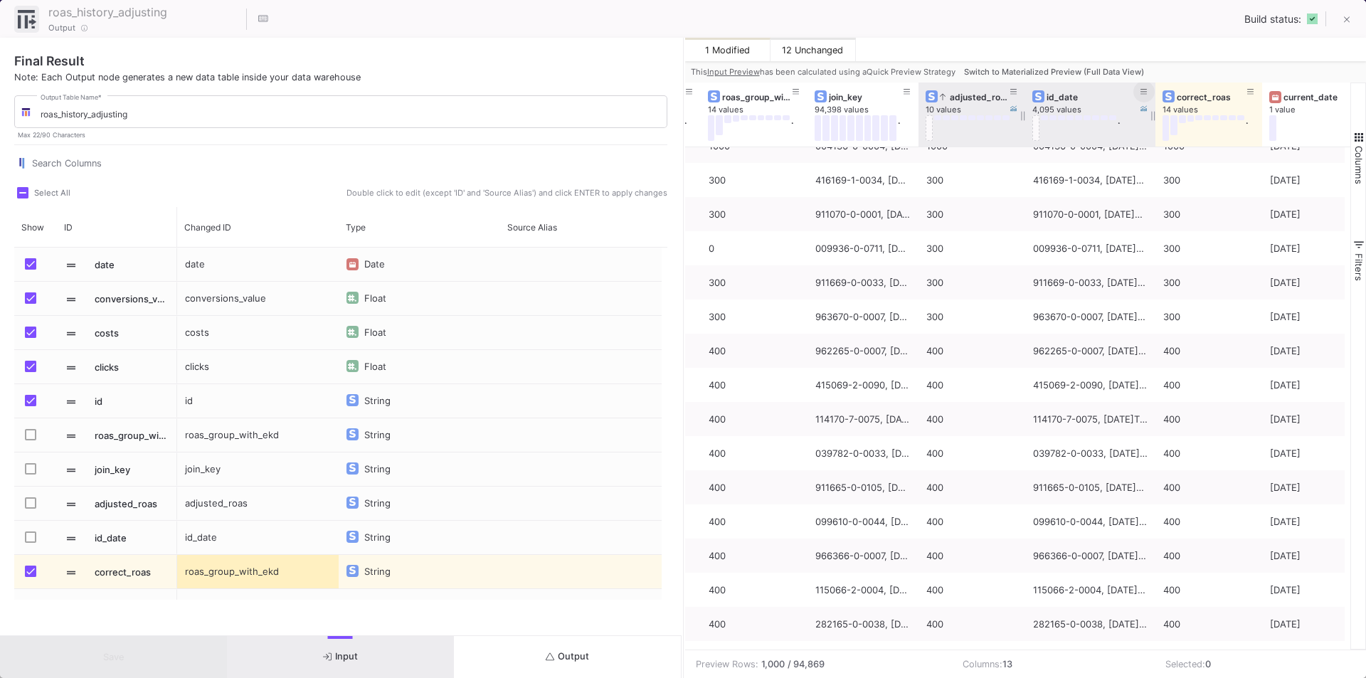
click at [1147, 92] on icon at bounding box center [1143, 92] width 7 height 8
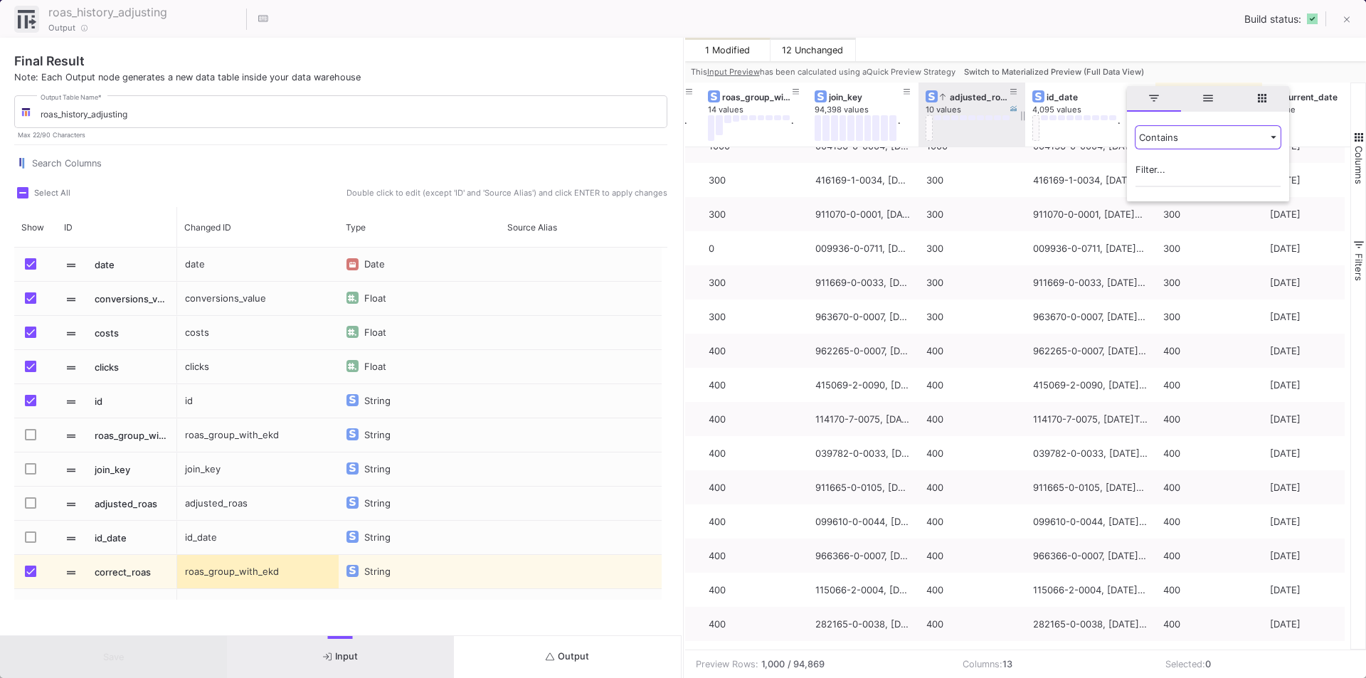
click at [1171, 133] on div "Contains" at bounding box center [1201, 137] width 125 height 11
click at [1165, 184] on span "Not contains" at bounding box center [1166, 182] width 57 height 11
click at [1163, 164] on input "Filter Value" at bounding box center [1207, 173] width 145 height 28
type input "NULL"
click at [1159, 51] on div "1 Modified 12 Unchanged" at bounding box center [1025, 49] width 681 height 23
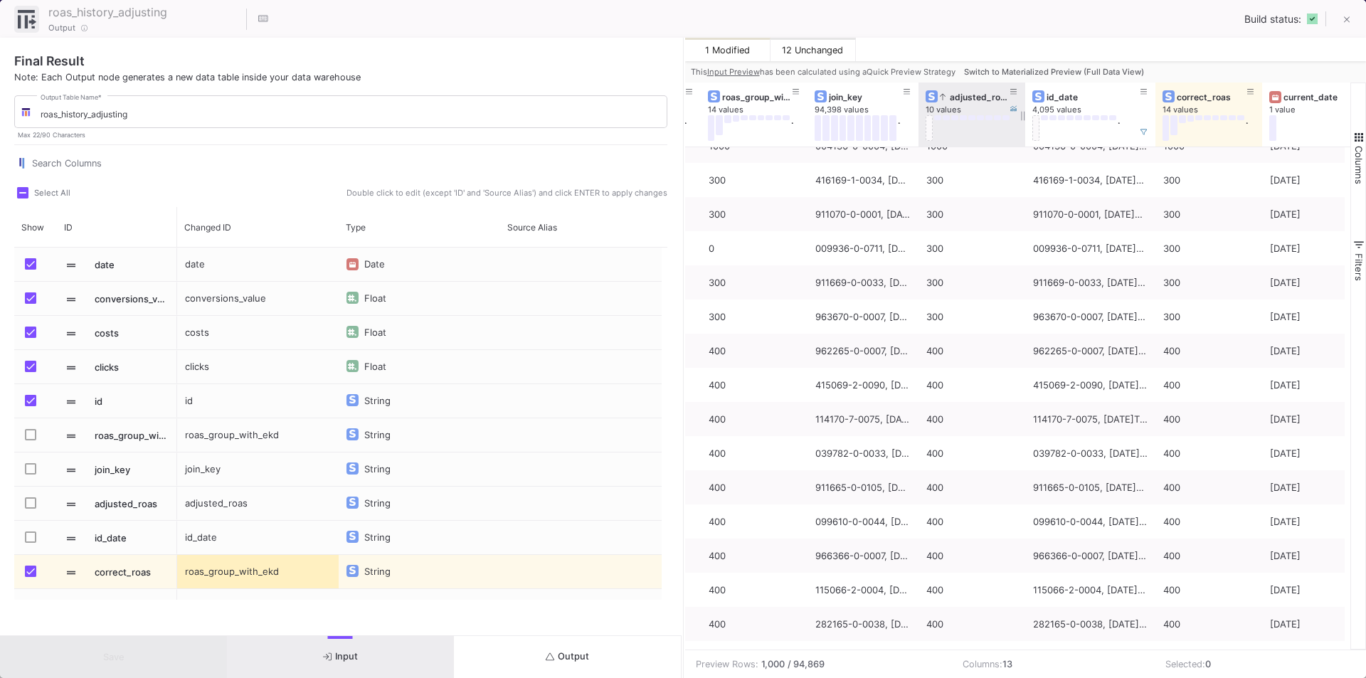
click at [739, 73] on u "Input Preview" at bounding box center [733, 72] width 53 height 10
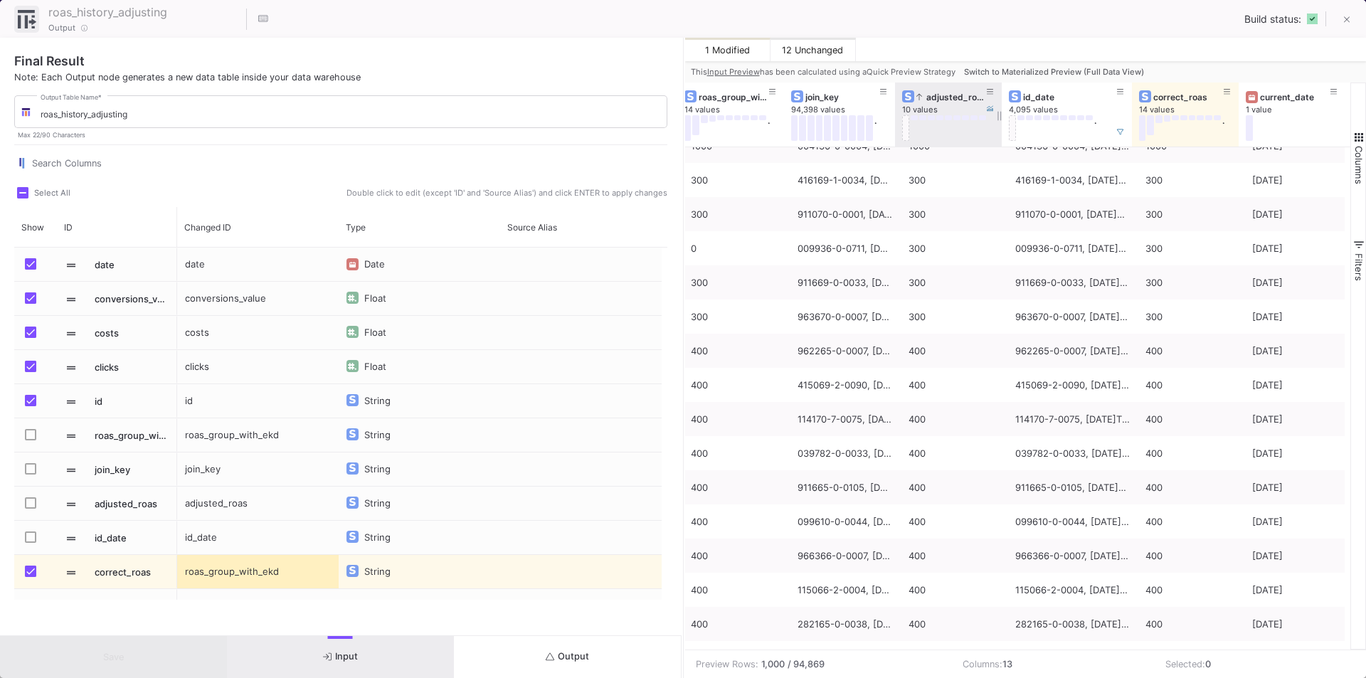
click at [1256, 660] on td "Selected: 0" at bounding box center [1256, 664] width 203 height 28
click at [1335, 664] on td "Selected: 0" at bounding box center [1256, 664] width 203 height 28
click at [1347, 23] on icon at bounding box center [1347, 20] width 6 height 10
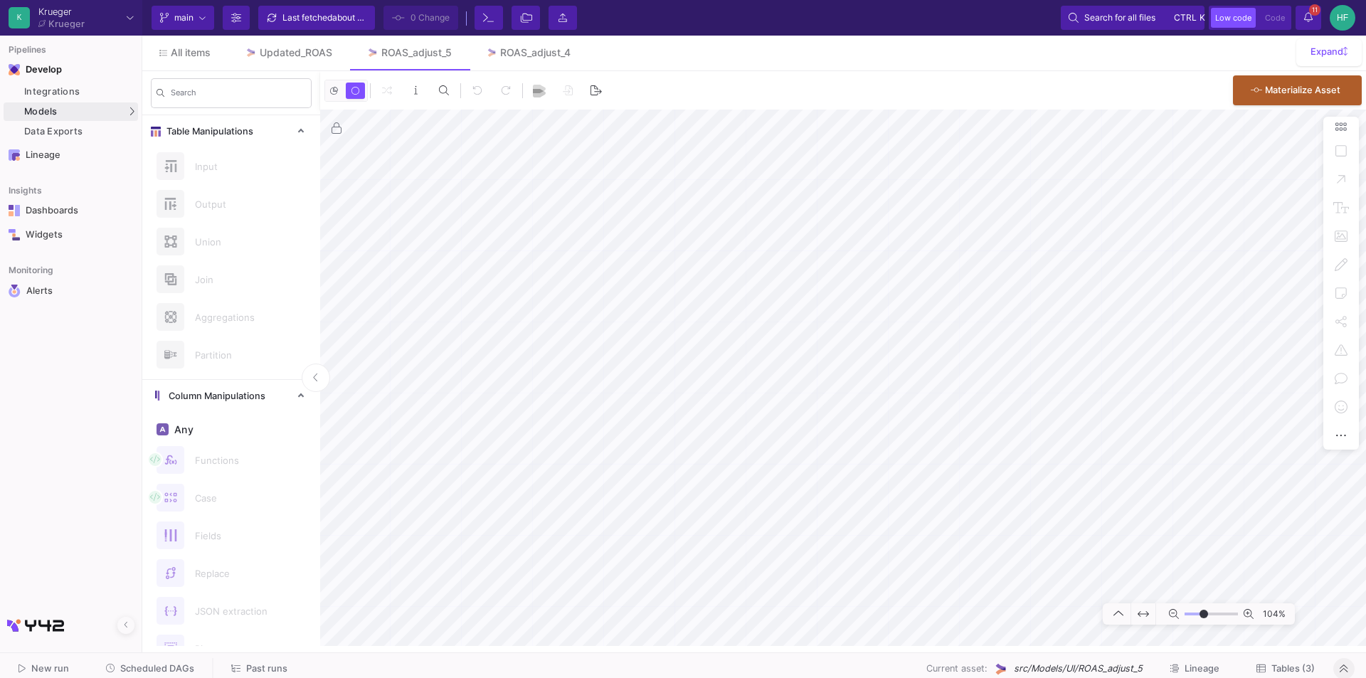
click at [1341, 667] on icon at bounding box center [1343, 668] width 8 height 9
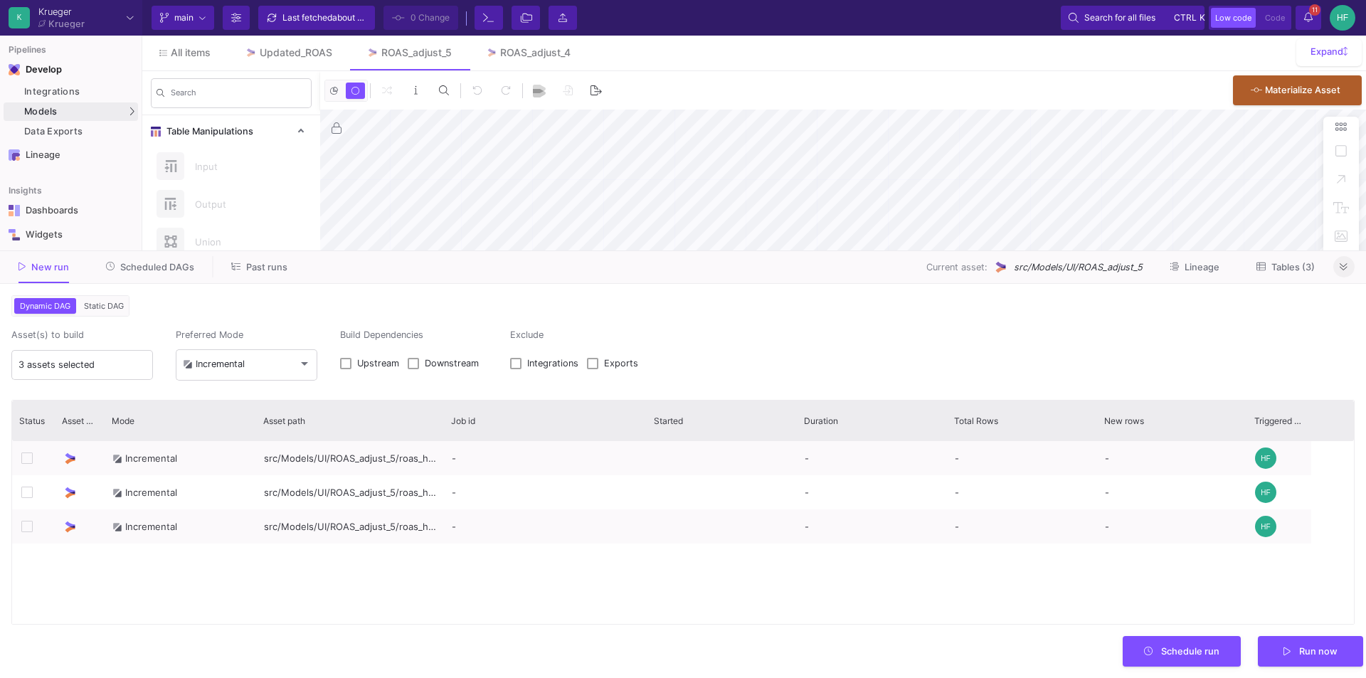
click at [146, 266] on span "Scheduled DAGs" at bounding box center [157, 267] width 74 height 11
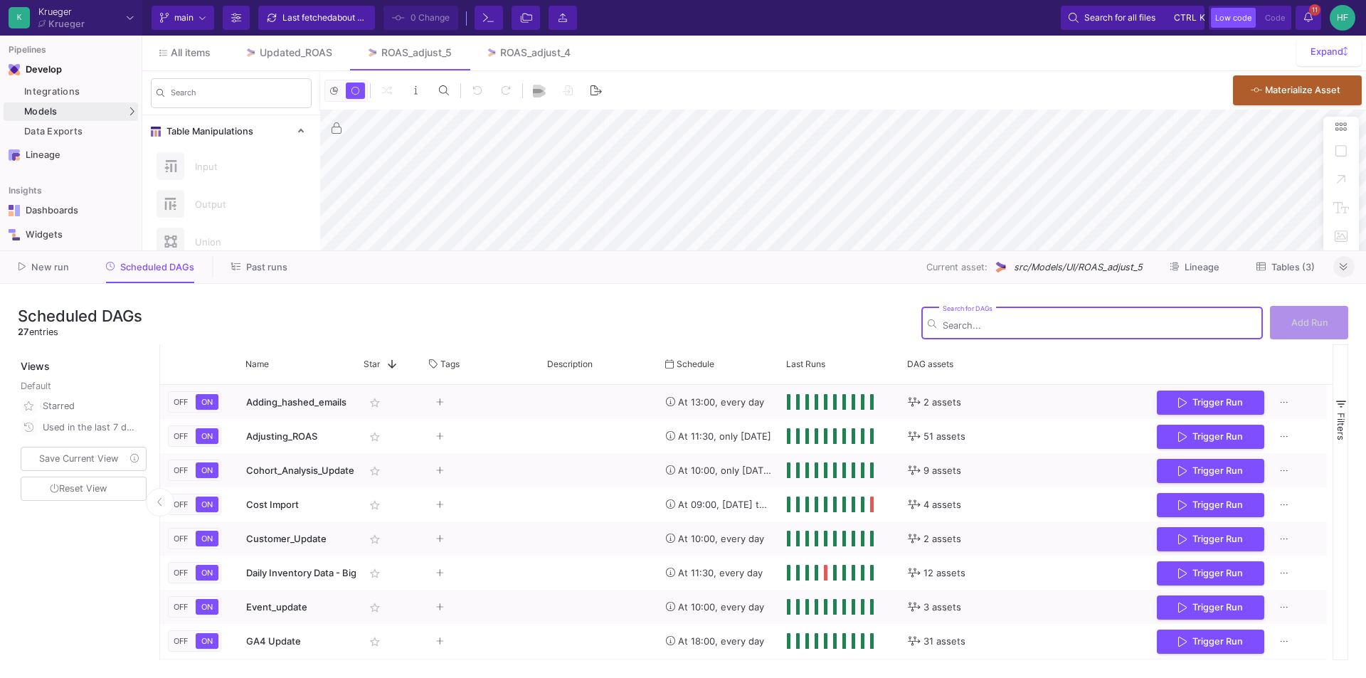
click at [38, 273] on button "New run" at bounding box center [43, 267] width 85 height 22
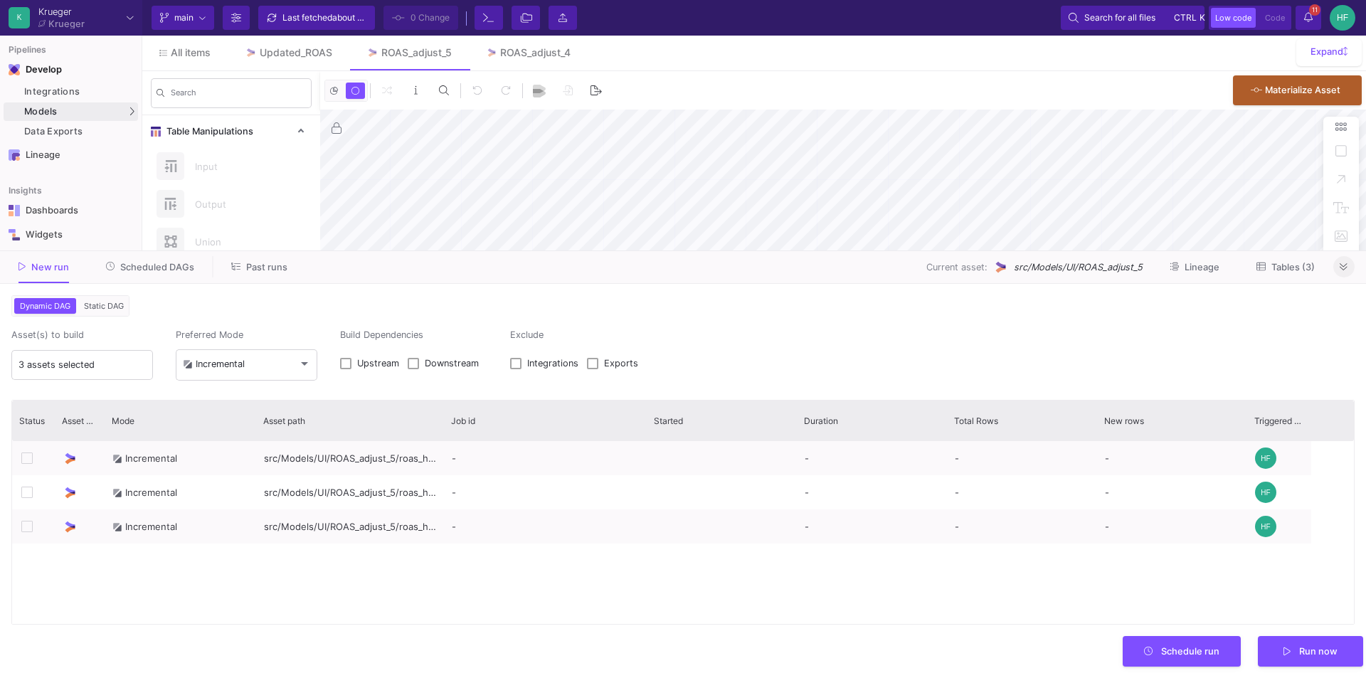
click at [141, 270] on span "Scheduled DAGs" at bounding box center [157, 267] width 74 height 11
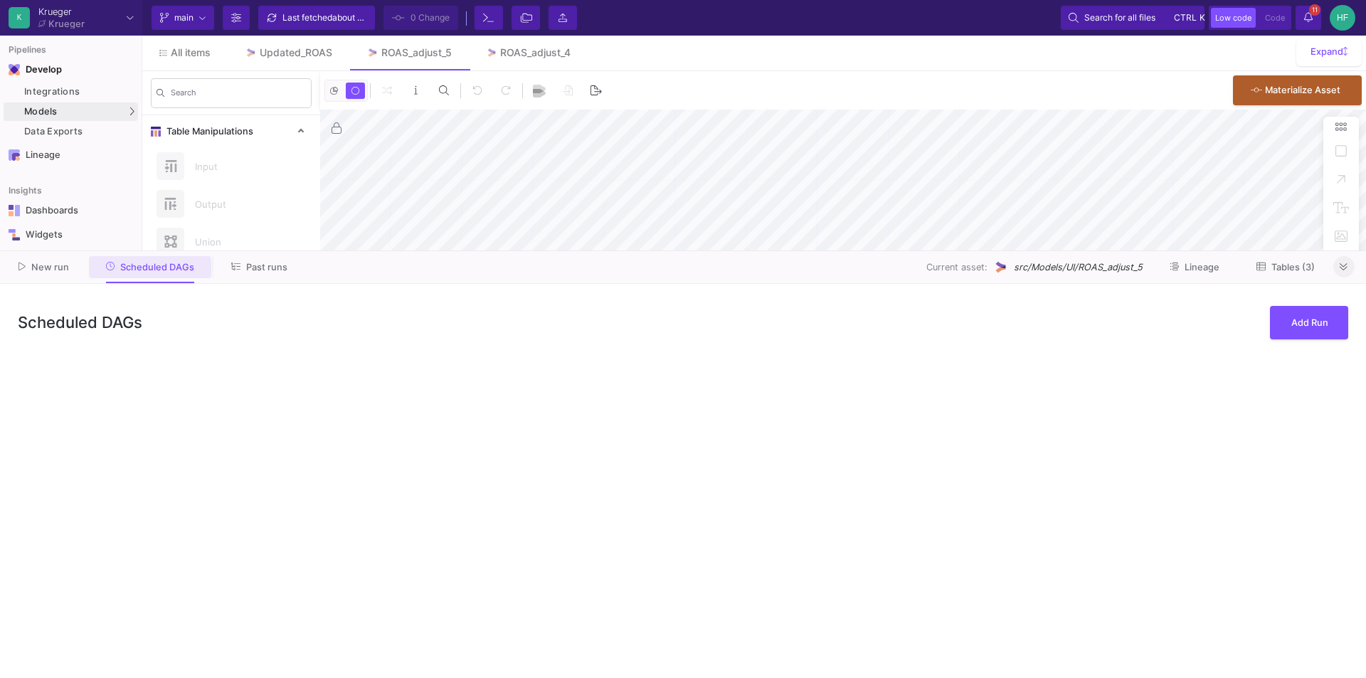
click at [246, 265] on span "Past runs" at bounding box center [266, 267] width 41 height 11
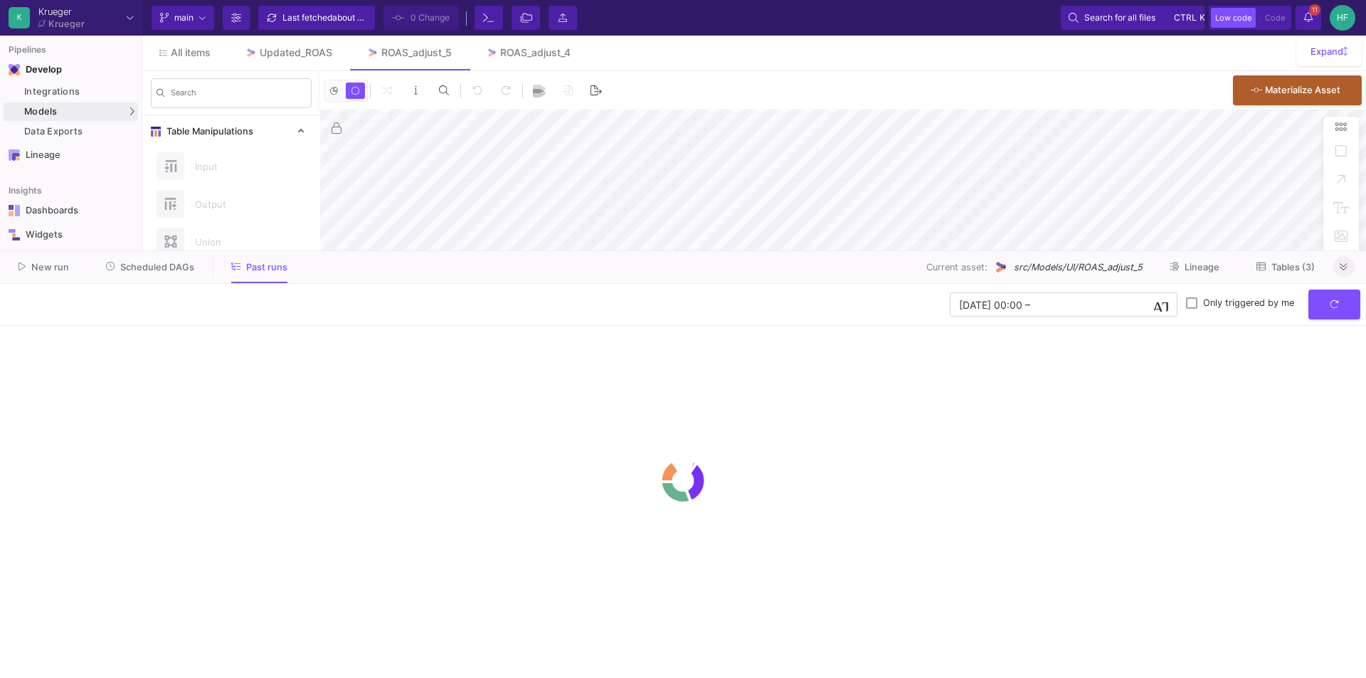
click at [143, 271] on span "Scheduled DAGs" at bounding box center [157, 267] width 74 height 11
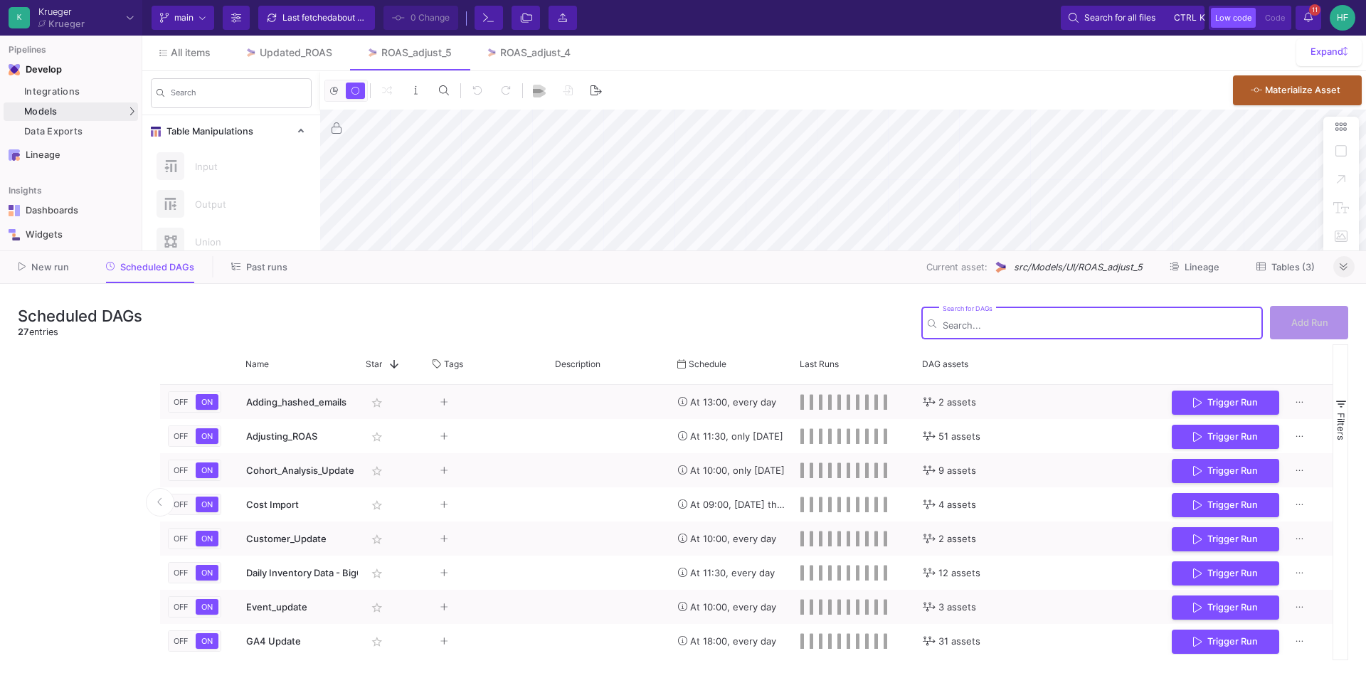
click at [69, 266] on button "New run" at bounding box center [43, 267] width 85 height 22
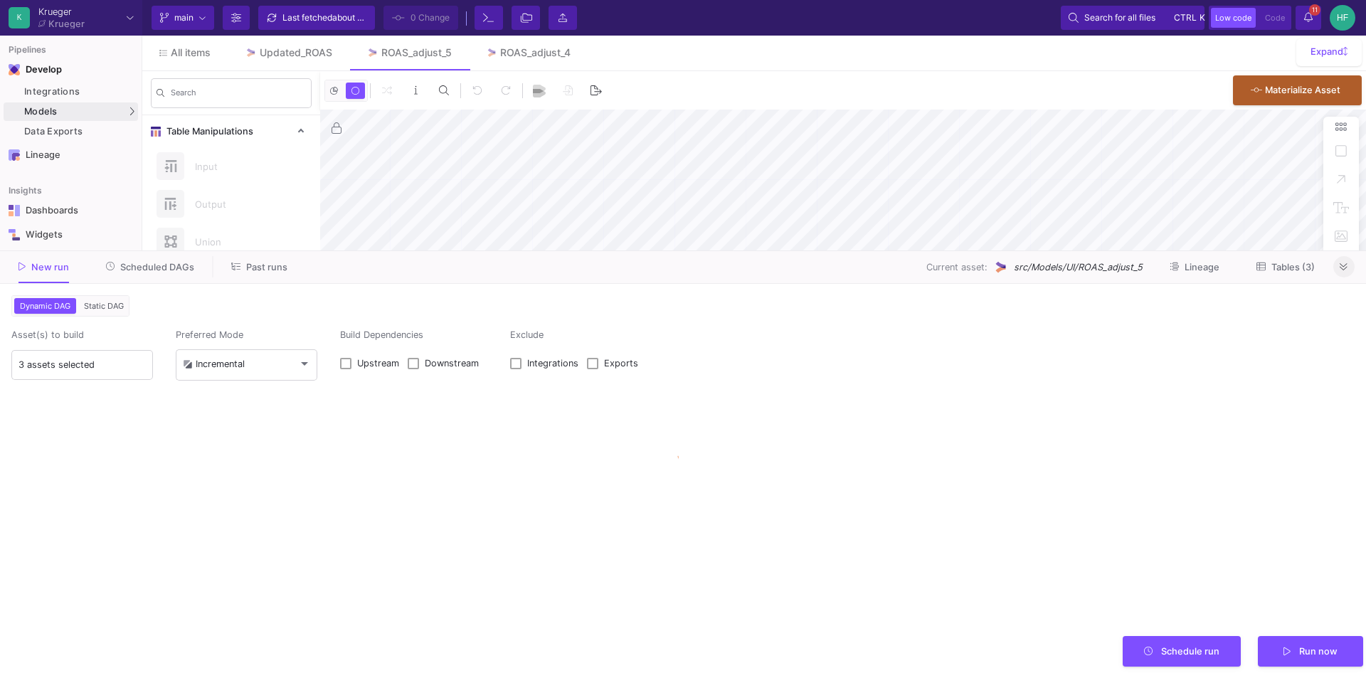
click at [154, 265] on span "Scheduled DAGs" at bounding box center [157, 267] width 74 height 11
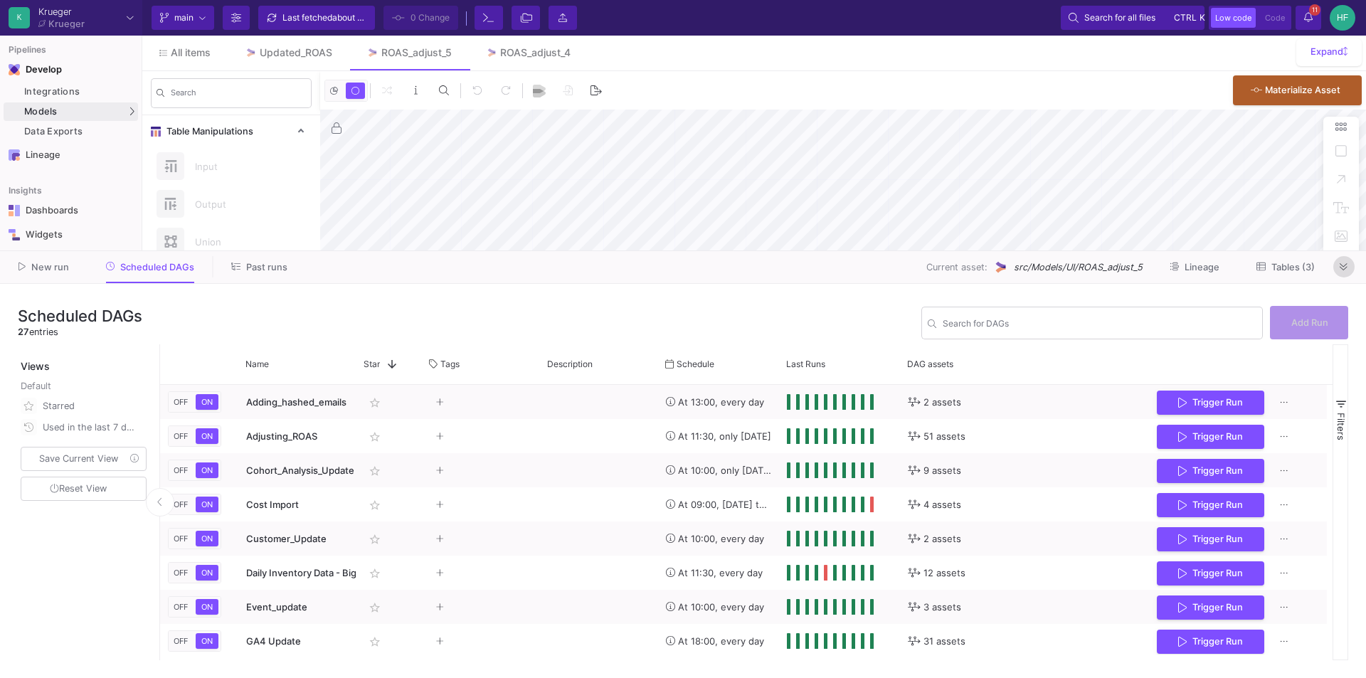
click at [1344, 261] on span at bounding box center [1343, 266] width 8 height 11
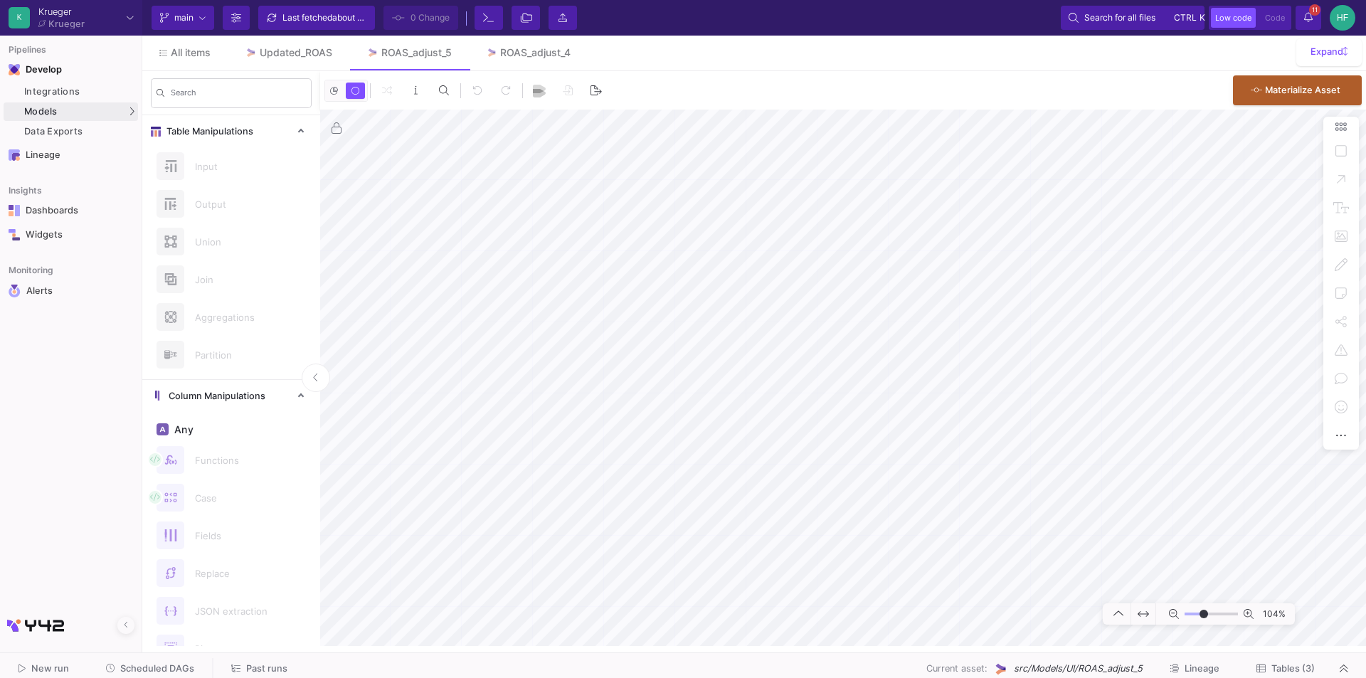
click at [1344, 669] on icon at bounding box center [1343, 668] width 8 height 9
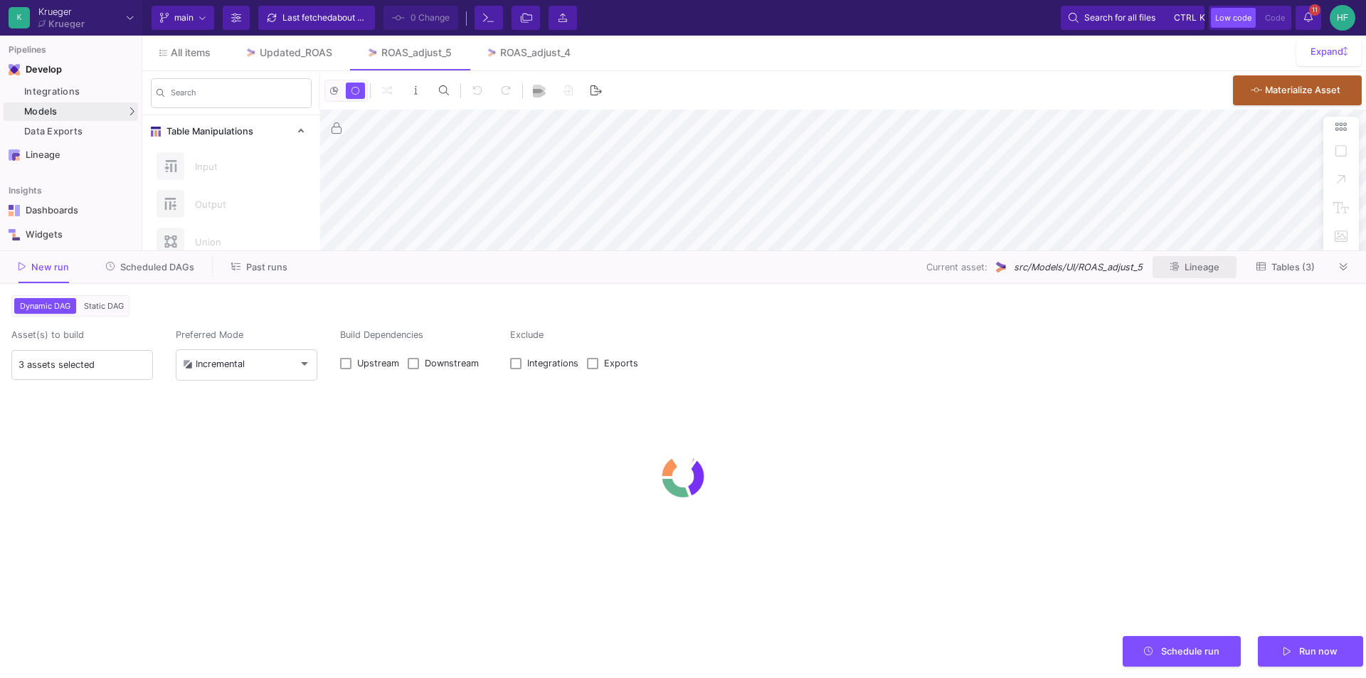
click at [1184, 270] on span "Lineage" at bounding box center [1194, 266] width 50 height 11
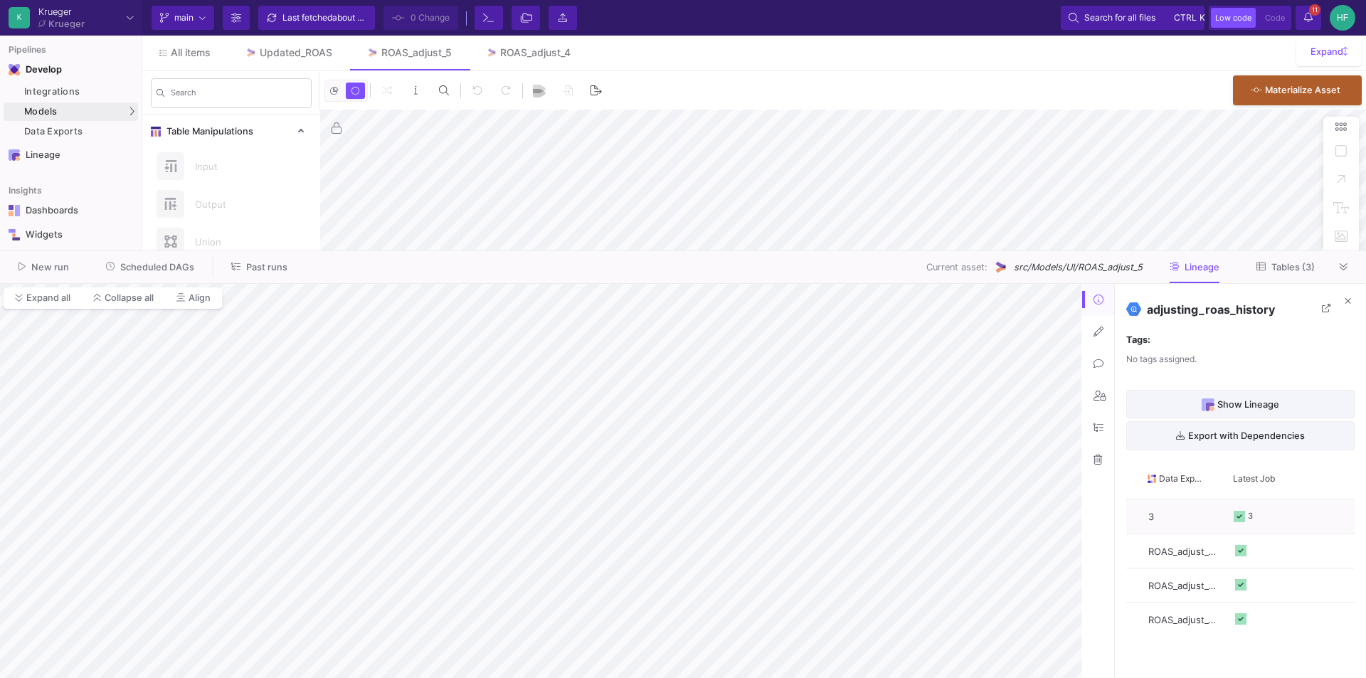
click at [1348, 302] on icon at bounding box center [1348, 301] width 6 height 9
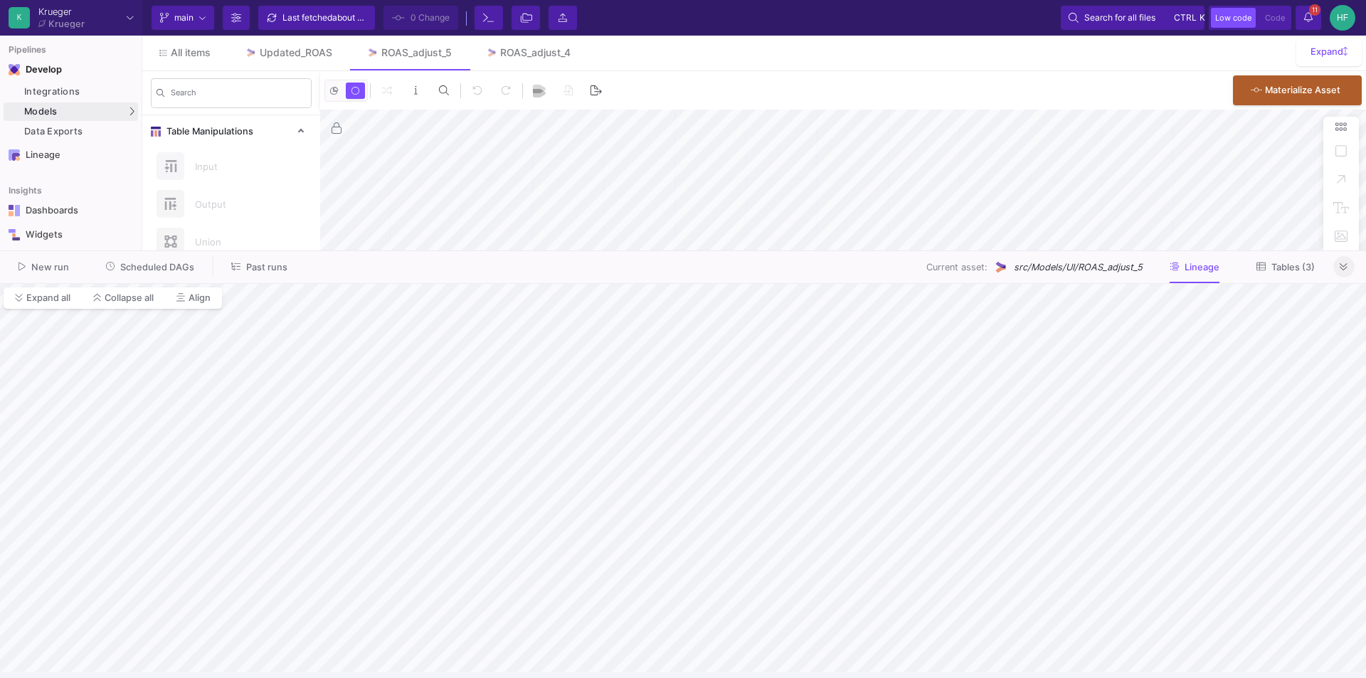
click at [1338, 267] on button at bounding box center [1343, 266] width 21 height 21
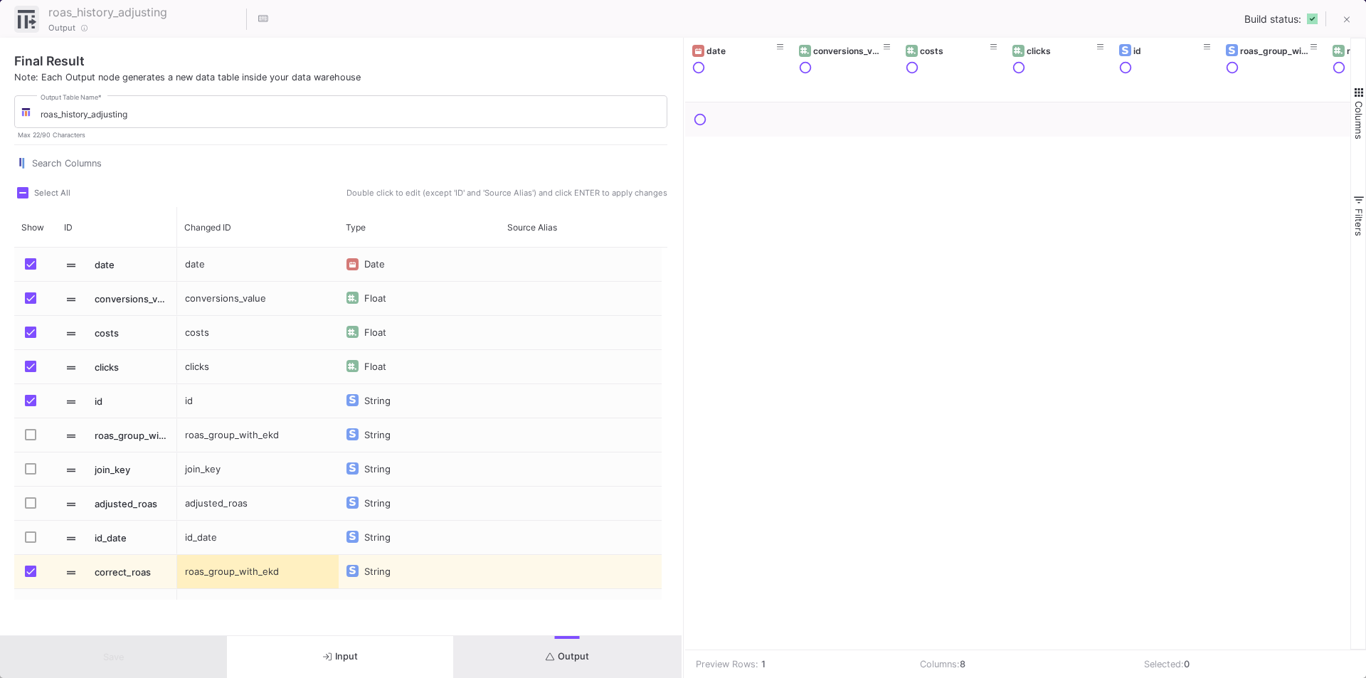
drag, startPoint x: 1347, startPoint y: 18, endPoint x: 1337, endPoint y: 35, distance: 19.2
click at [1347, 18] on icon at bounding box center [1347, 20] width 6 height 10
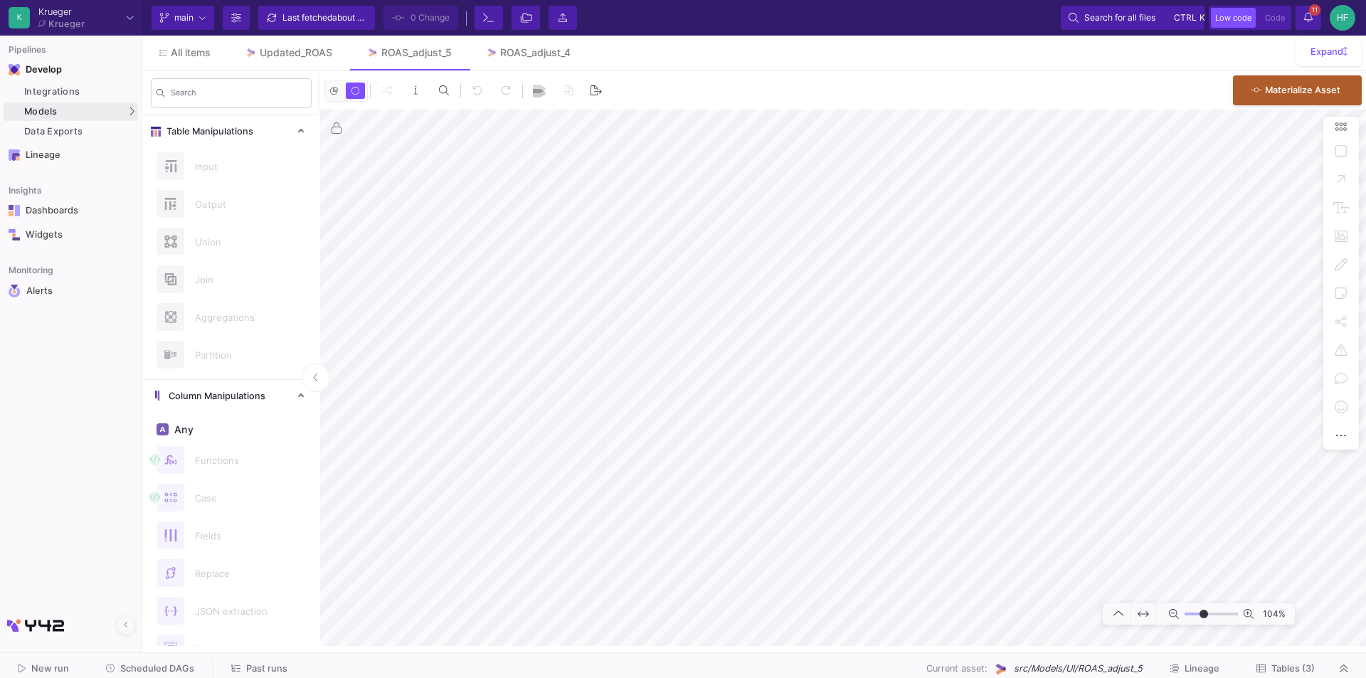
click at [1182, 666] on span "Lineage" at bounding box center [1194, 668] width 50 height 11
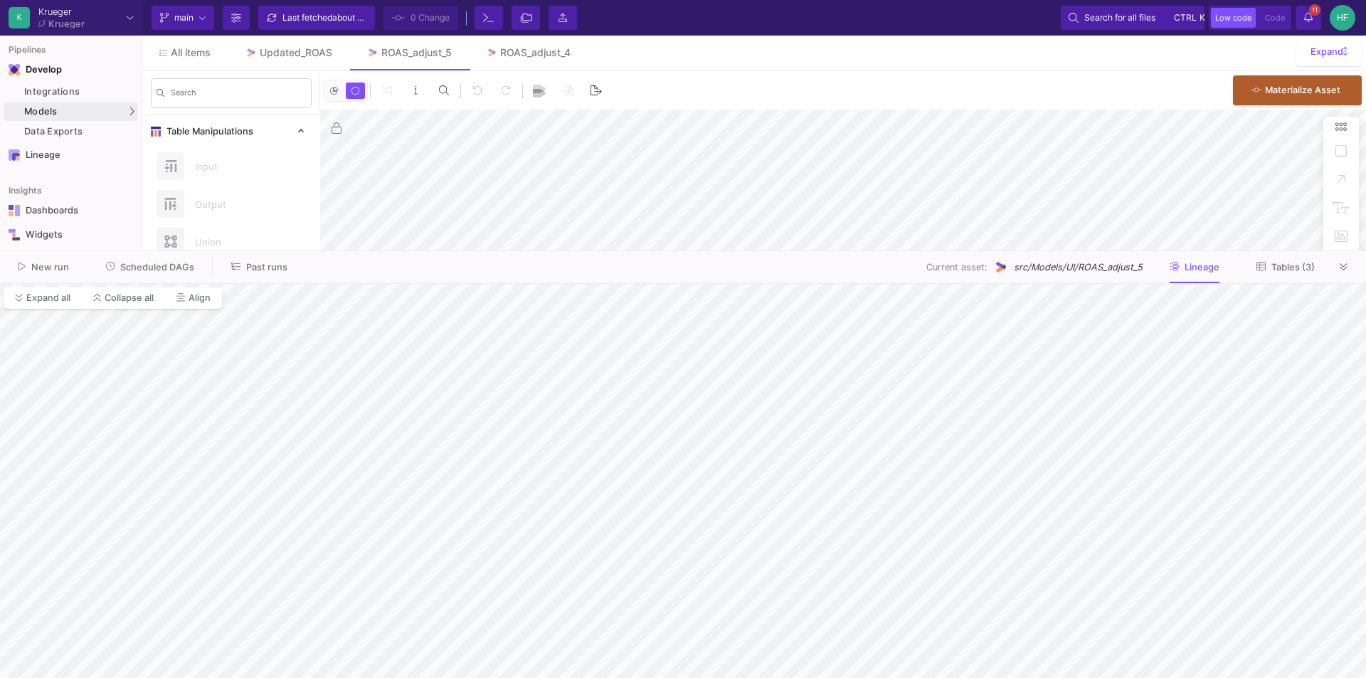
click at [1346, 264] on icon at bounding box center [1343, 266] width 8 height 9
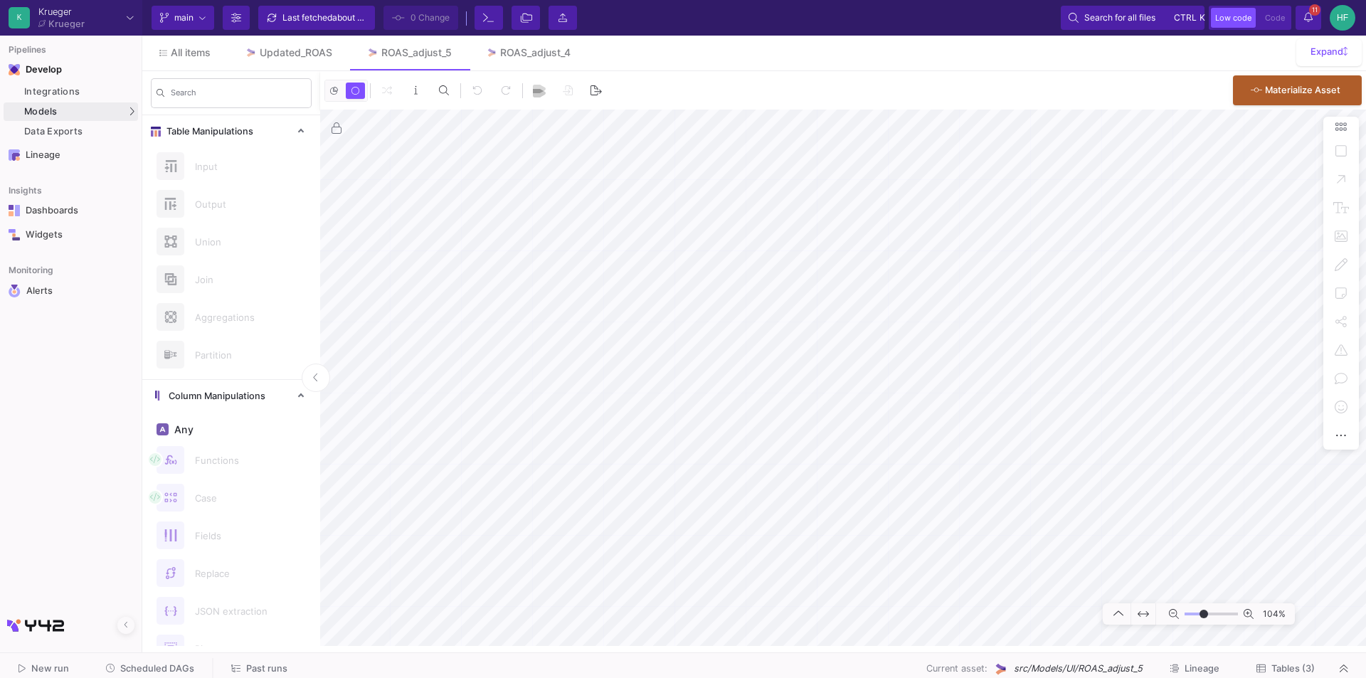
click at [1053, 671] on span "src/Models/UI/ROAS_adjust_5" at bounding box center [1078, 669] width 129 height 14
click at [1278, 668] on span "Tables (3)" at bounding box center [1292, 668] width 43 height 11
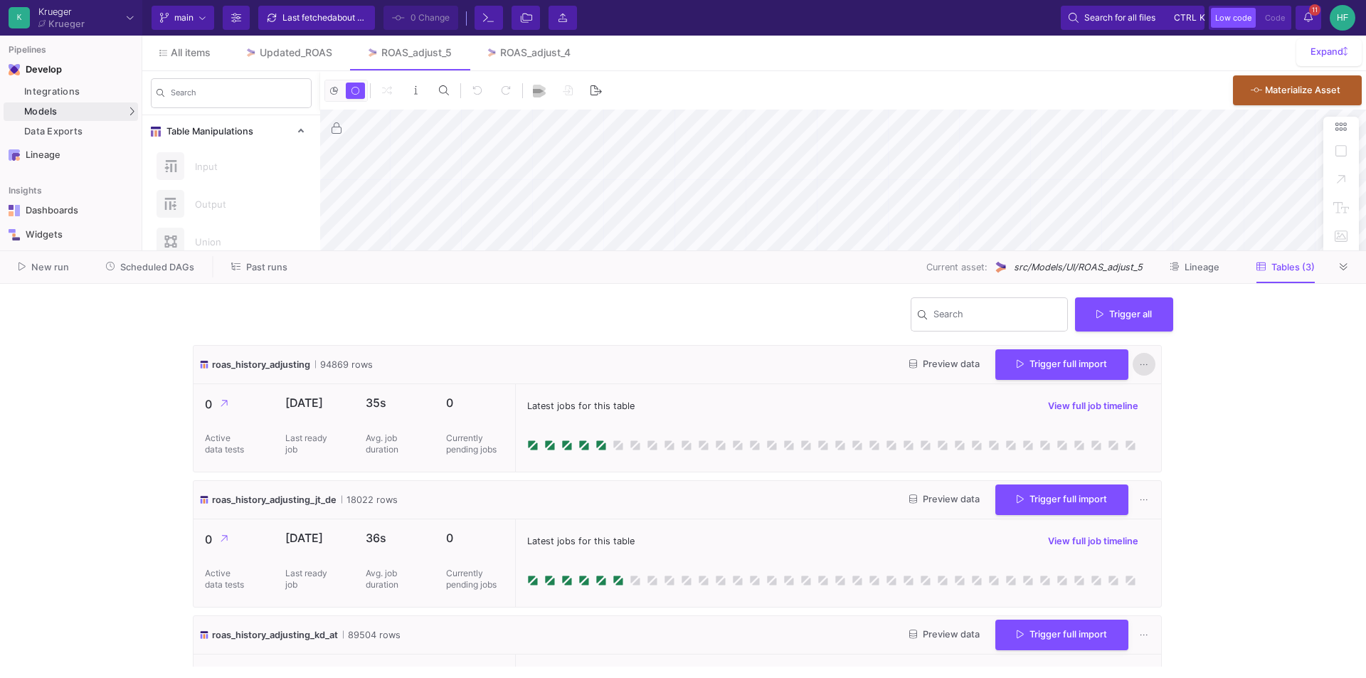
click at [1142, 363] on button at bounding box center [1143, 365] width 23 height 23
click at [1293, 401] on div at bounding box center [683, 339] width 1366 height 678
click at [1140, 364] on icon at bounding box center [1144, 364] width 8 height 9
click at [723, 356] on div at bounding box center [683, 339] width 1366 height 678
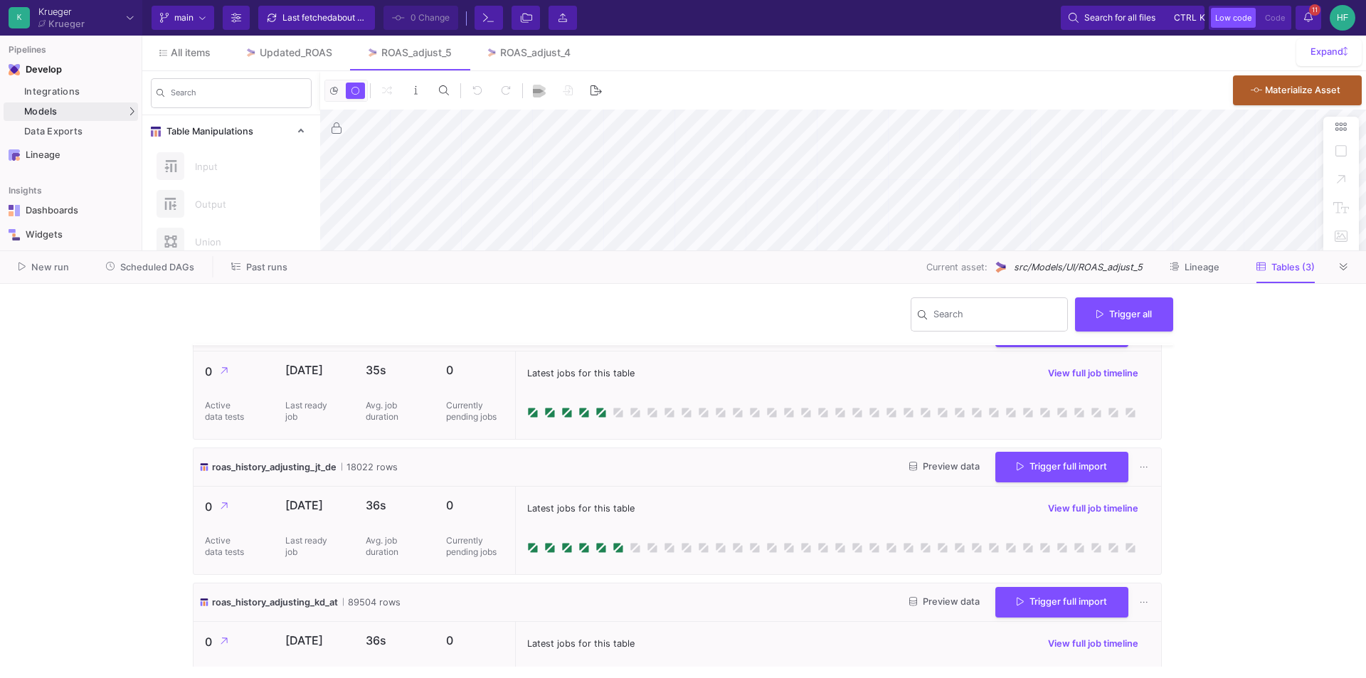
scroll to position [77, 0]
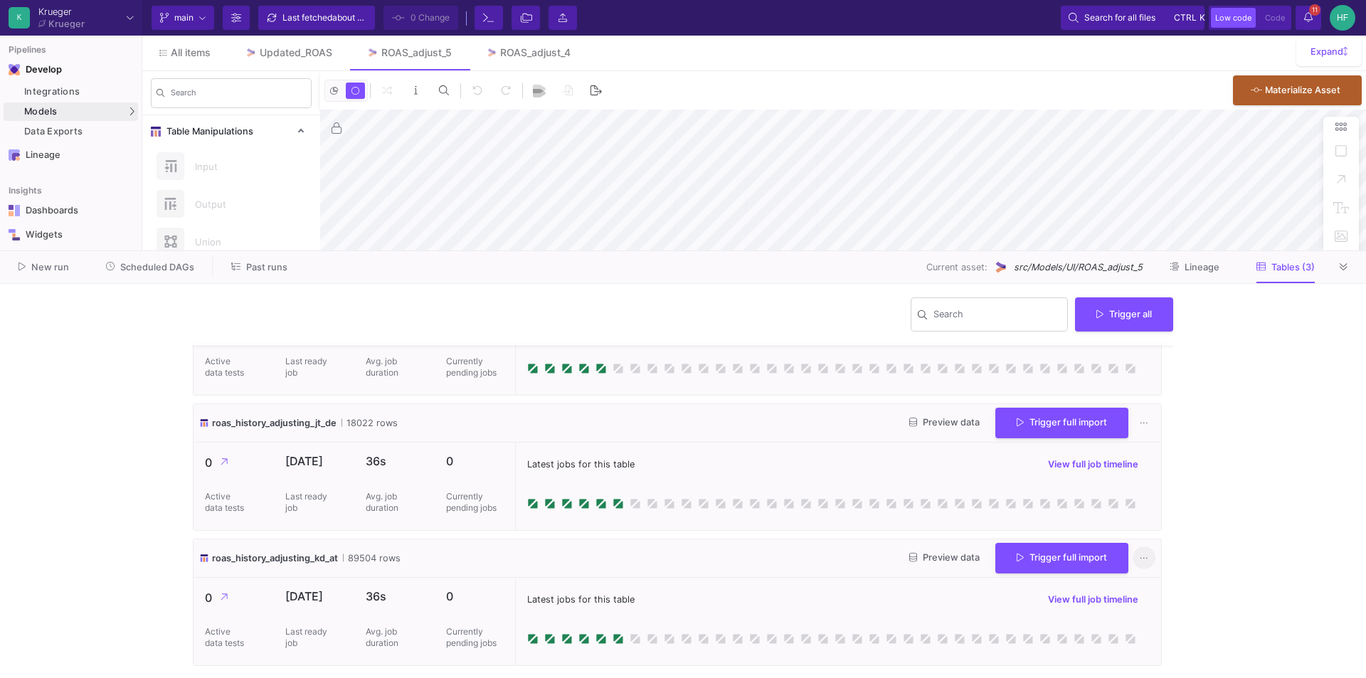
click at [1140, 559] on icon at bounding box center [1144, 557] width 8 height 9
click at [1278, 489] on div at bounding box center [683, 339] width 1366 height 678
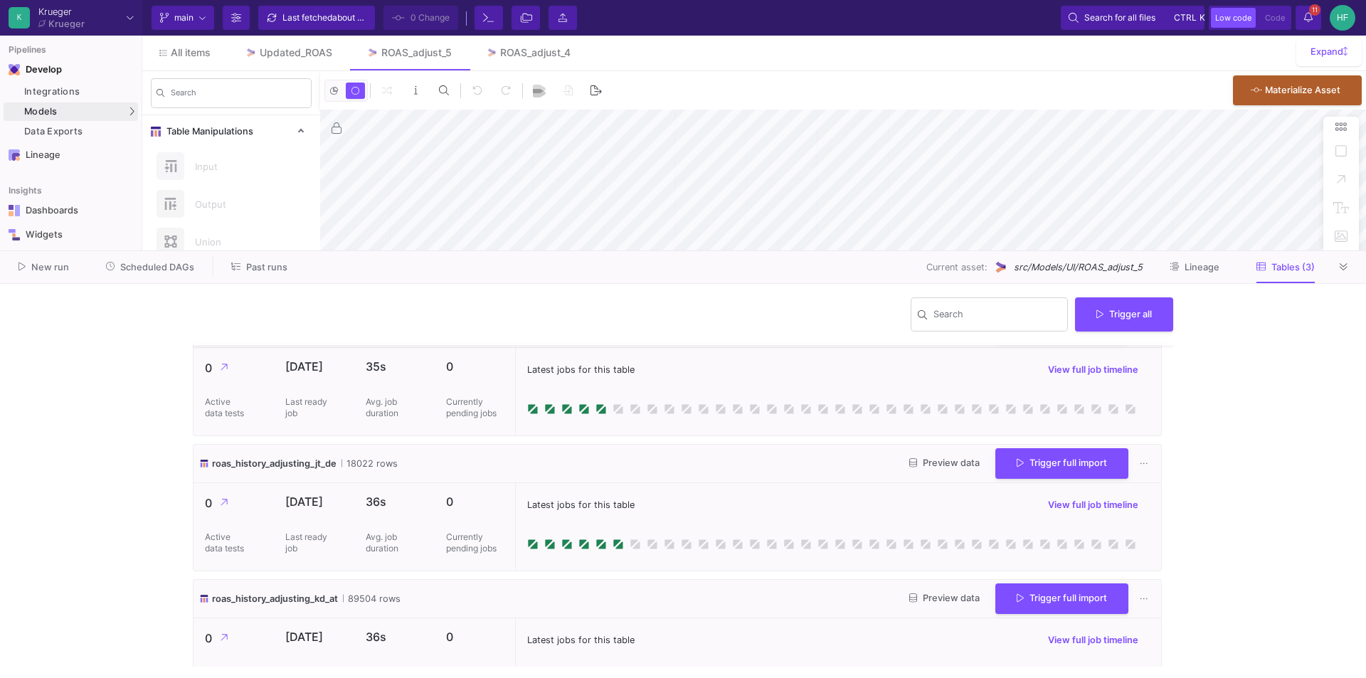
scroll to position [0, 0]
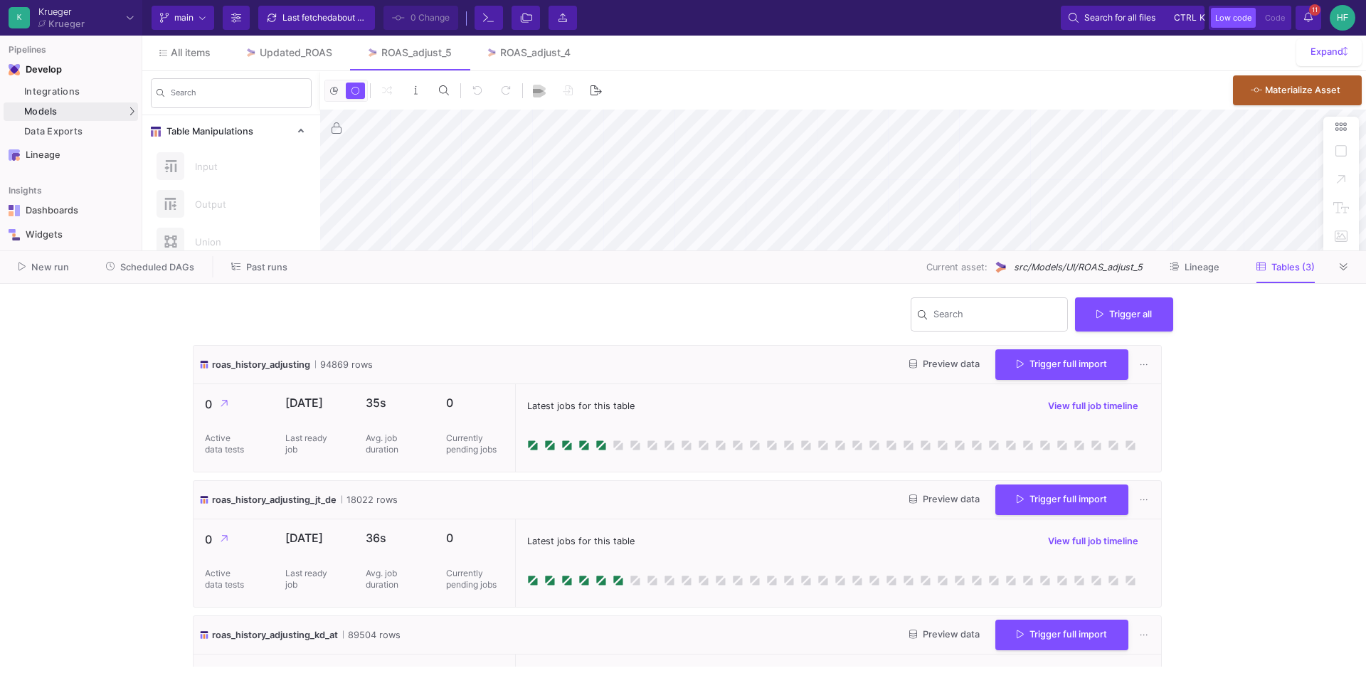
click at [334, 360] on span "94869 rows" at bounding box center [344, 365] width 58 height 14
click at [307, 359] on span "roas_history_adjusting" at bounding box center [261, 365] width 98 height 14
click at [1195, 265] on span "Lineage" at bounding box center [1201, 267] width 35 height 11
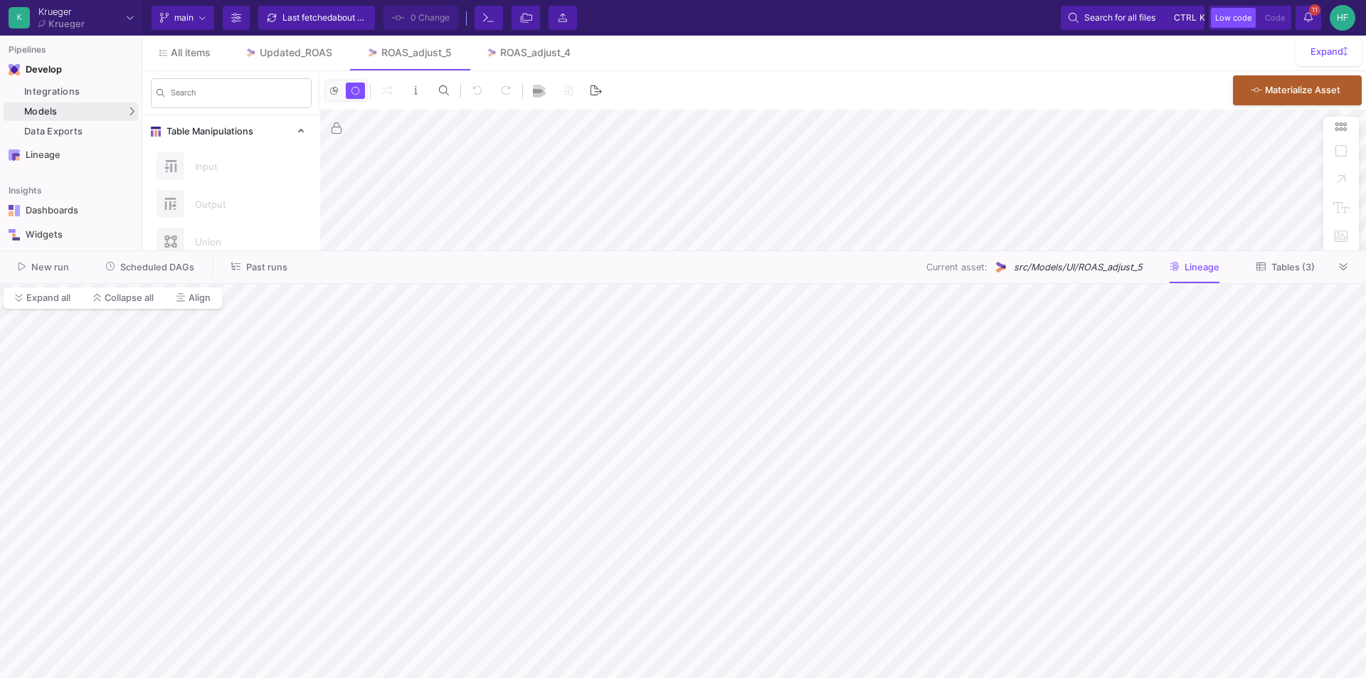
click at [1189, 272] on button "Lineage" at bounding box center [1194, 267] width 84 height 22
click at [1339, 267] on button at bounding box center [1343, 266] width 21 height 21
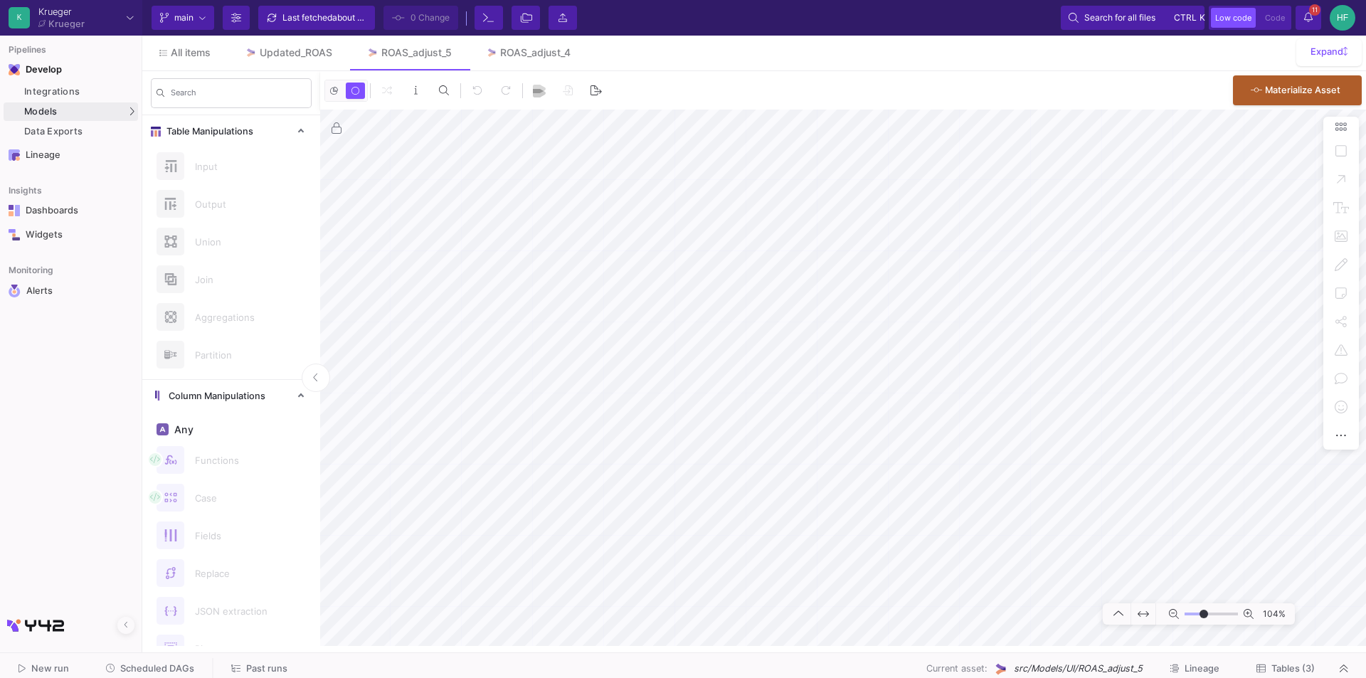
click at [1344, 672] on icon at bounding box center [1343, 668] width 8 height 9
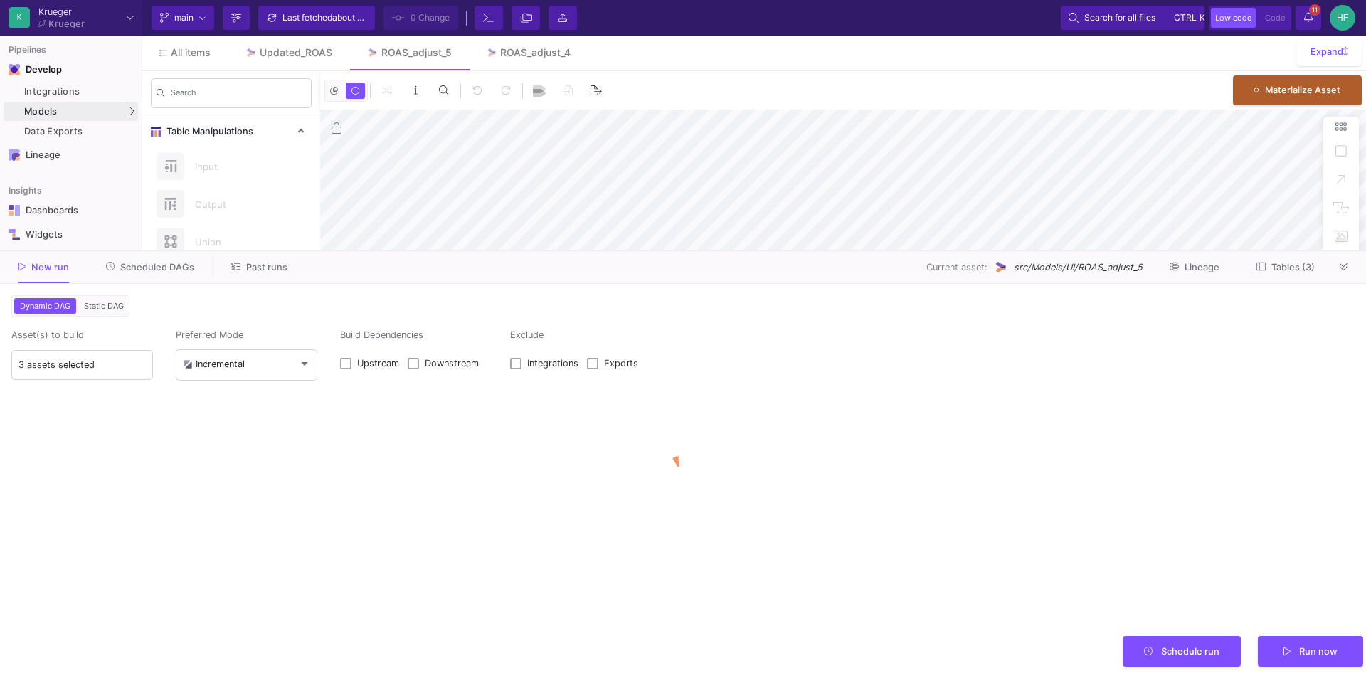
click at [1262, 263] on icon at bounding box center [1260, 266] width 9 height 9
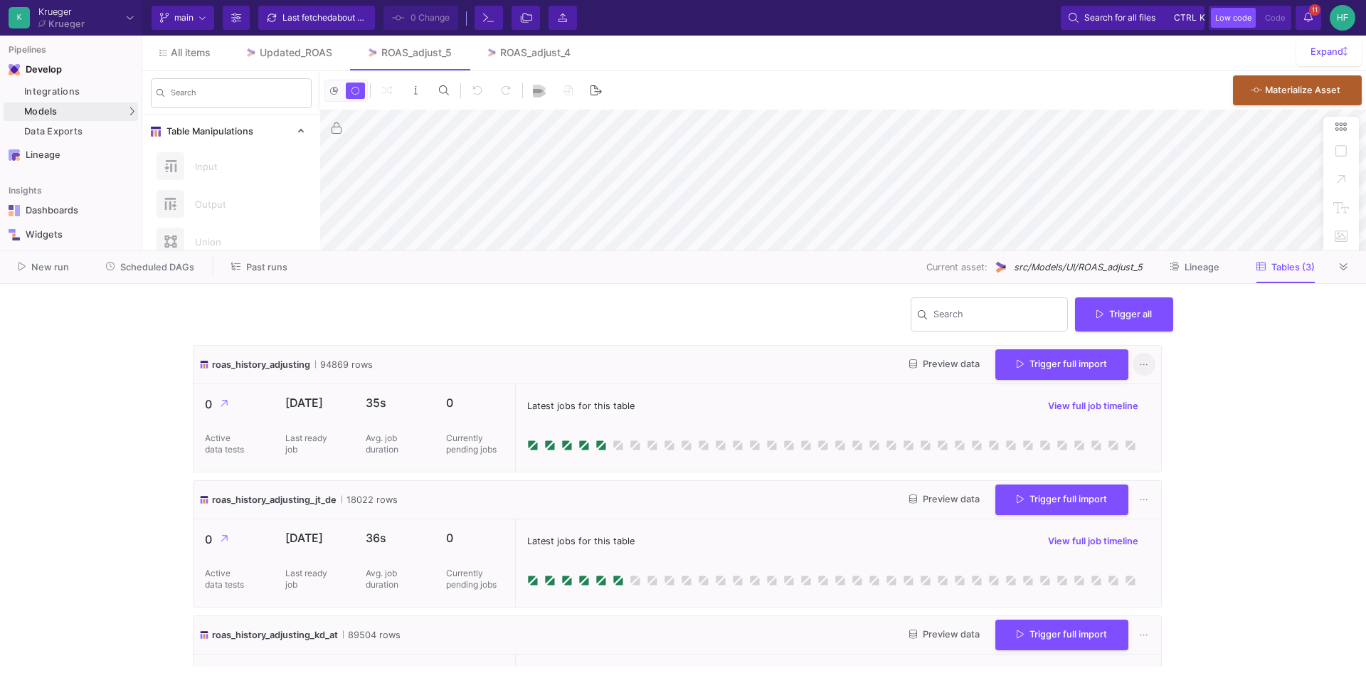
click at [1143, 363] on button at bounding box center [1143, 365] width 23 height 23
click at [1168, 503] on button "View table in DWH" at bounding box center [1184, 500] width 90 height 34
click at [819, 282] on div at bounding box center [683, 339] width 1366 height 678
click at [1190, 265] on span "Lineage" at bounding box center [1201, 267] width 35 height 11
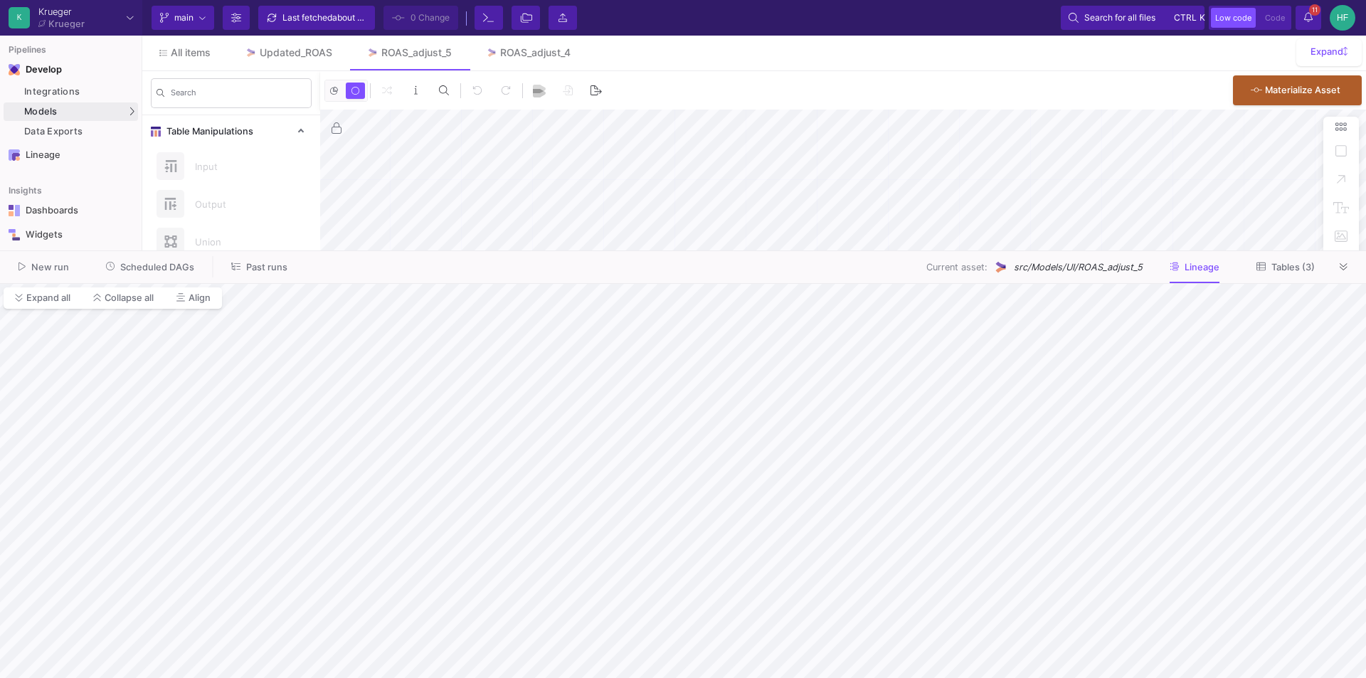
click at [1203, 265] on span "Lineage" at bounding box center [1201, 267] width 35 height 11
click at [1210, 267] on span "Lineage" at bounding box center [1201, 267] width 35 height 11
click at [1265, 265] on icon at bounding box center [1260, 266] width 9 height 8
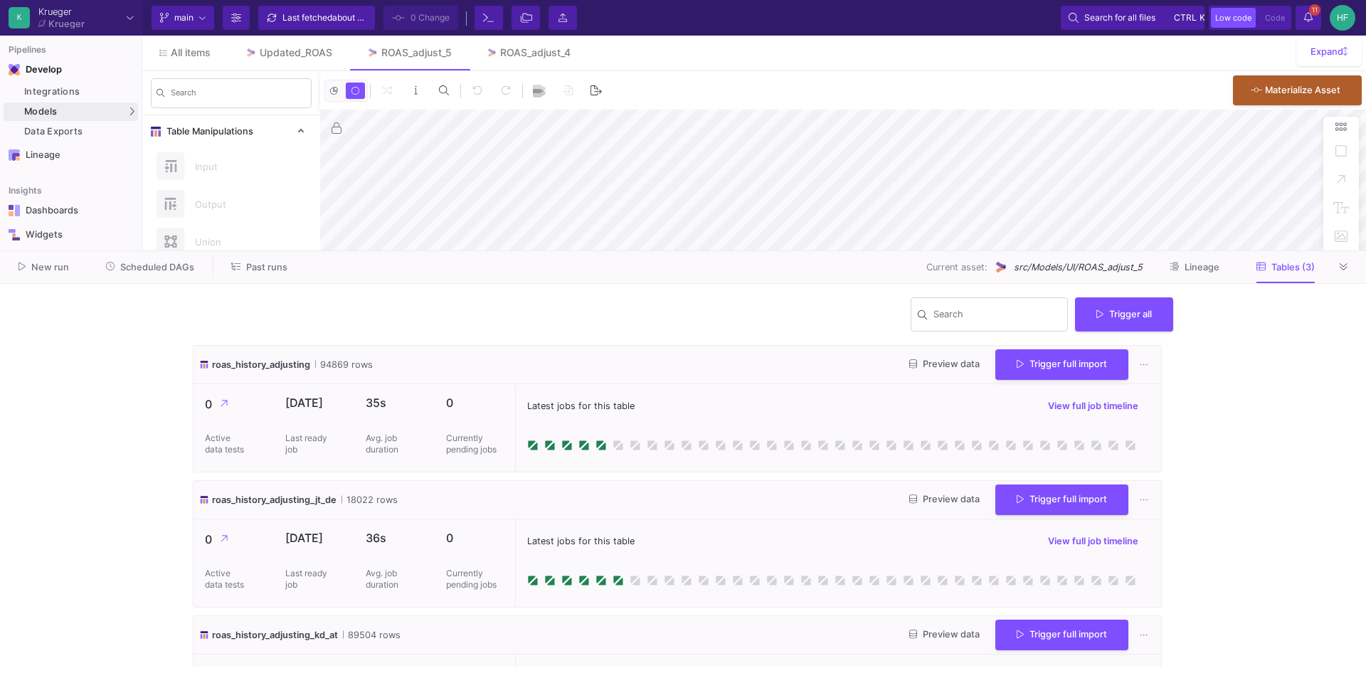
click at [409, 359] on div "roas_history_adjusting 94869 rows Preview data Trigger full import" at bounding box center [676, 365] width 967 height 38
drag, startPoint x: 265, startPoint y: 365, endPoint x: 395, endPoint y: 363, distance: 130.2
click at [395, 363] on div "roas_history_adjusting 94869 rows Preview data Trigger full import" at bounding box center [676, 365] width 967 height 38
click at [1349, 267] on button at bounding box center [1343, 266] width 21 height 21
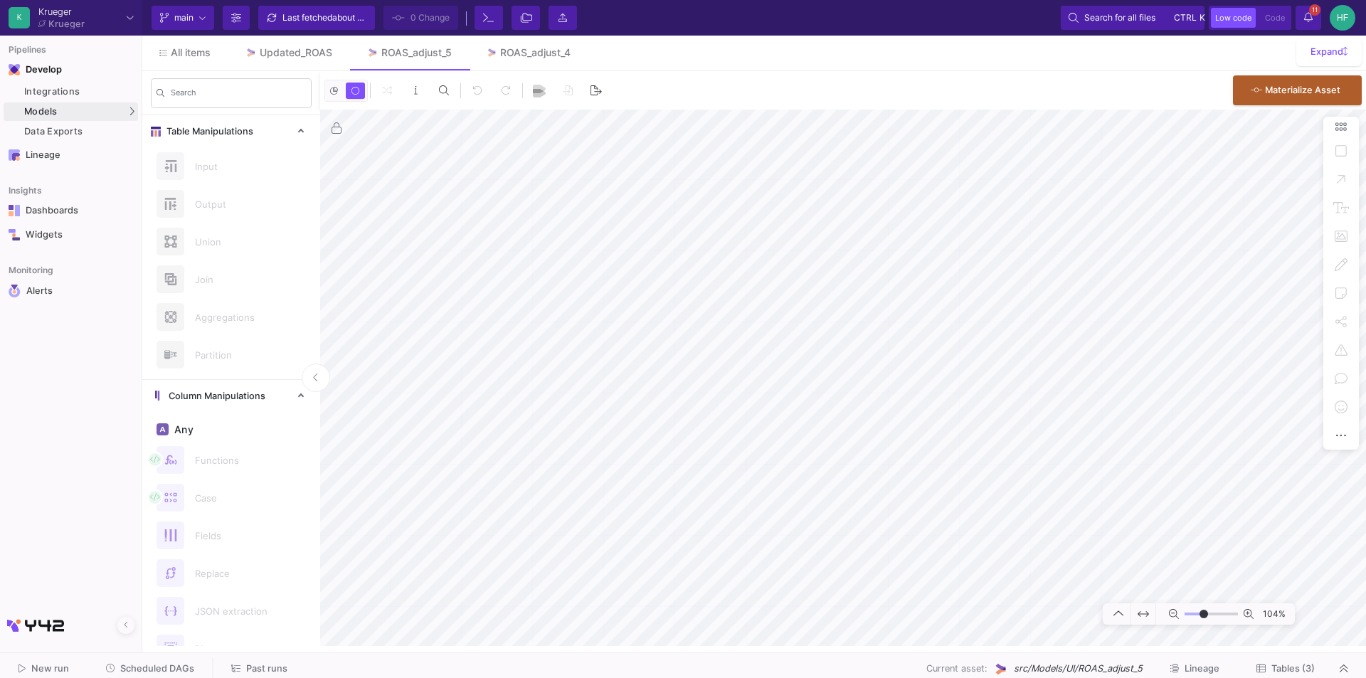
click at [1343, 671] on icon at bounding box center [1343, 668] width 8 height 9
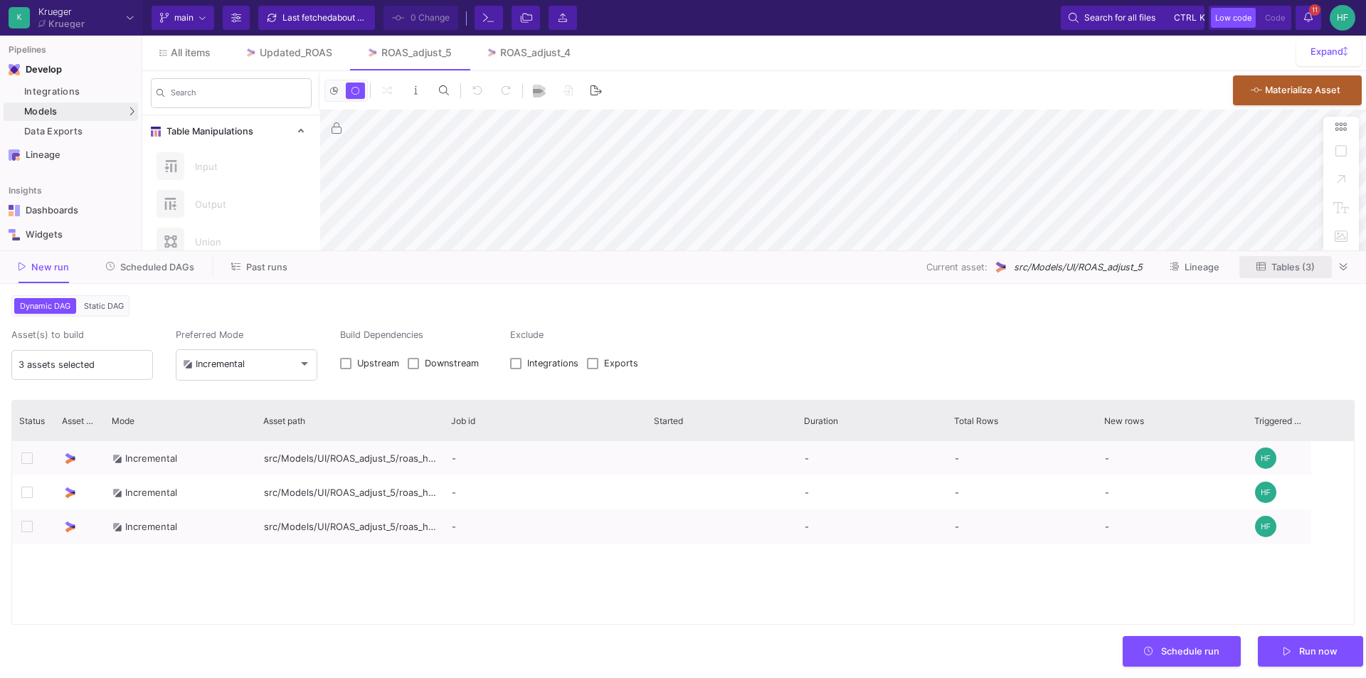
click at [1285, 267] on span "Tables (3)" at bounding box center [1292, 267] width 43 height 11
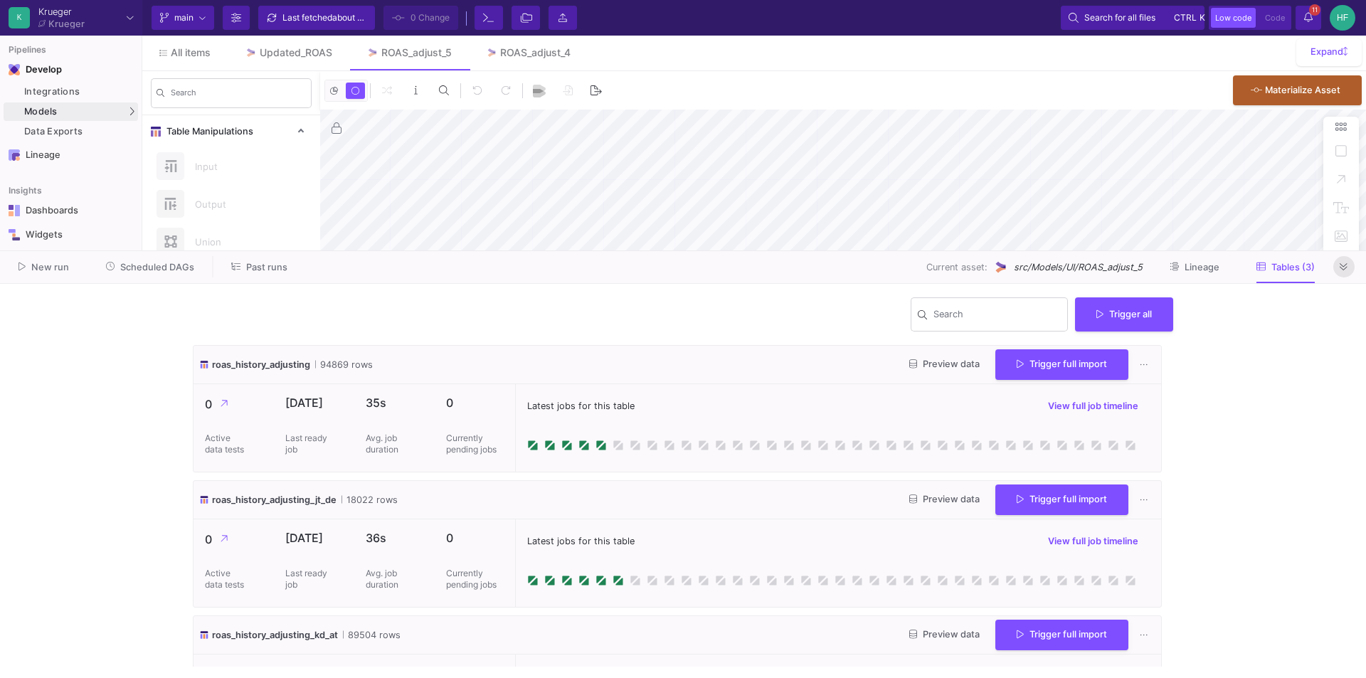
click at [1341, 263] on icon at bounding box center [1343, 266] width 8 height 9
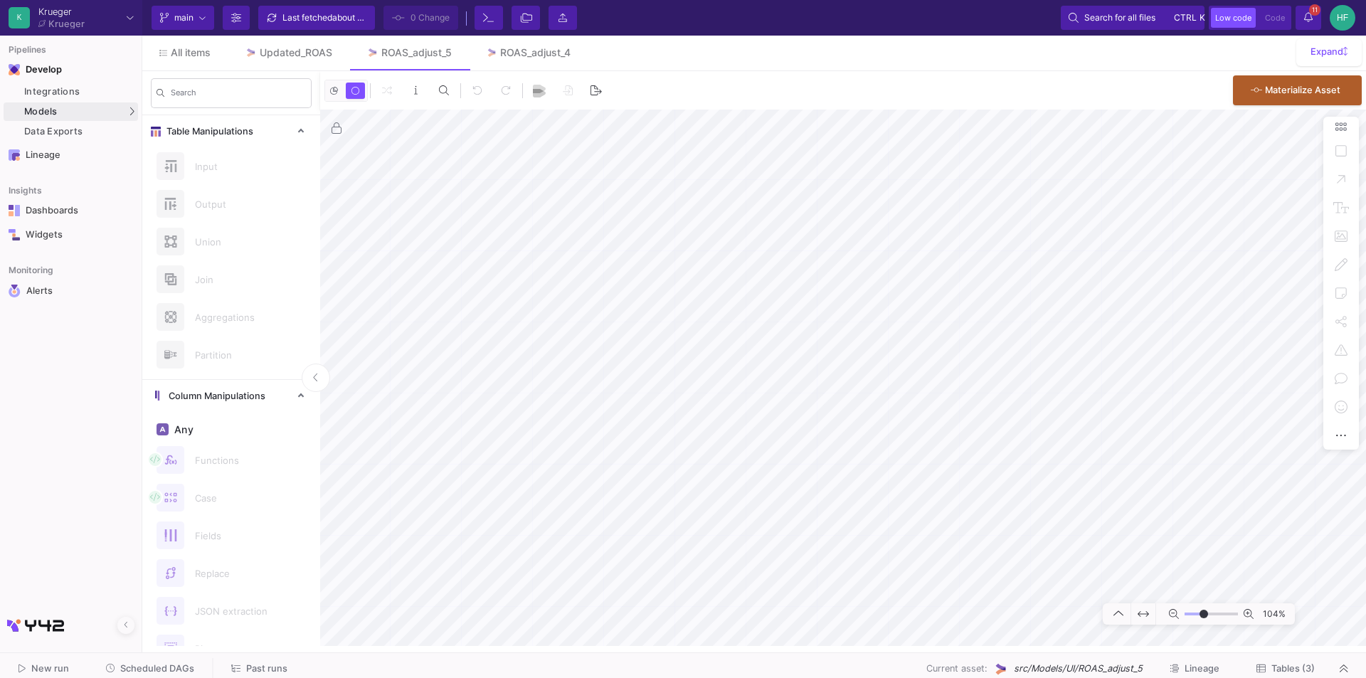
click at [1076, 669] on span "src/Models/UI/ROAS_adjust_5" at bounding box center [1078, 669] width 129 height 14
click at [1337, 664] on button at bounding box center [1343, 668] width 21 height 21
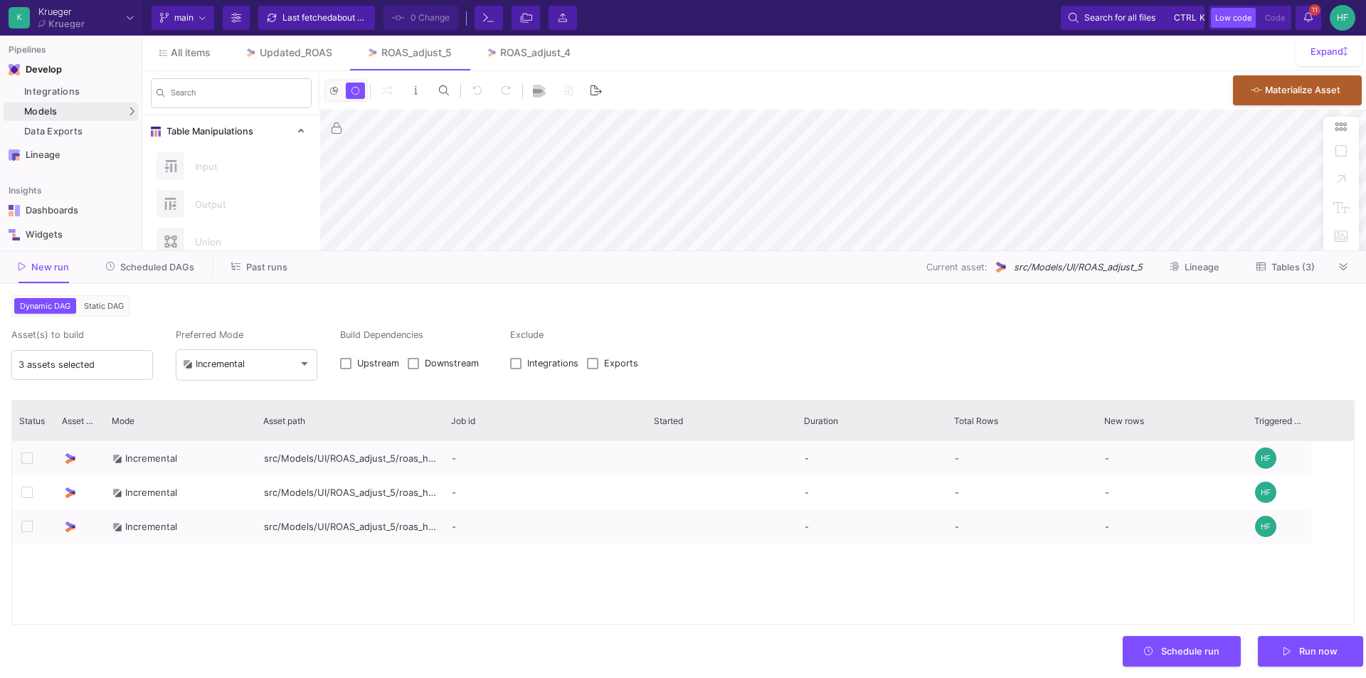
click at [142, 272] on span "Scheduled DAGs" at bounding box center [157, 267] width 74 height 11
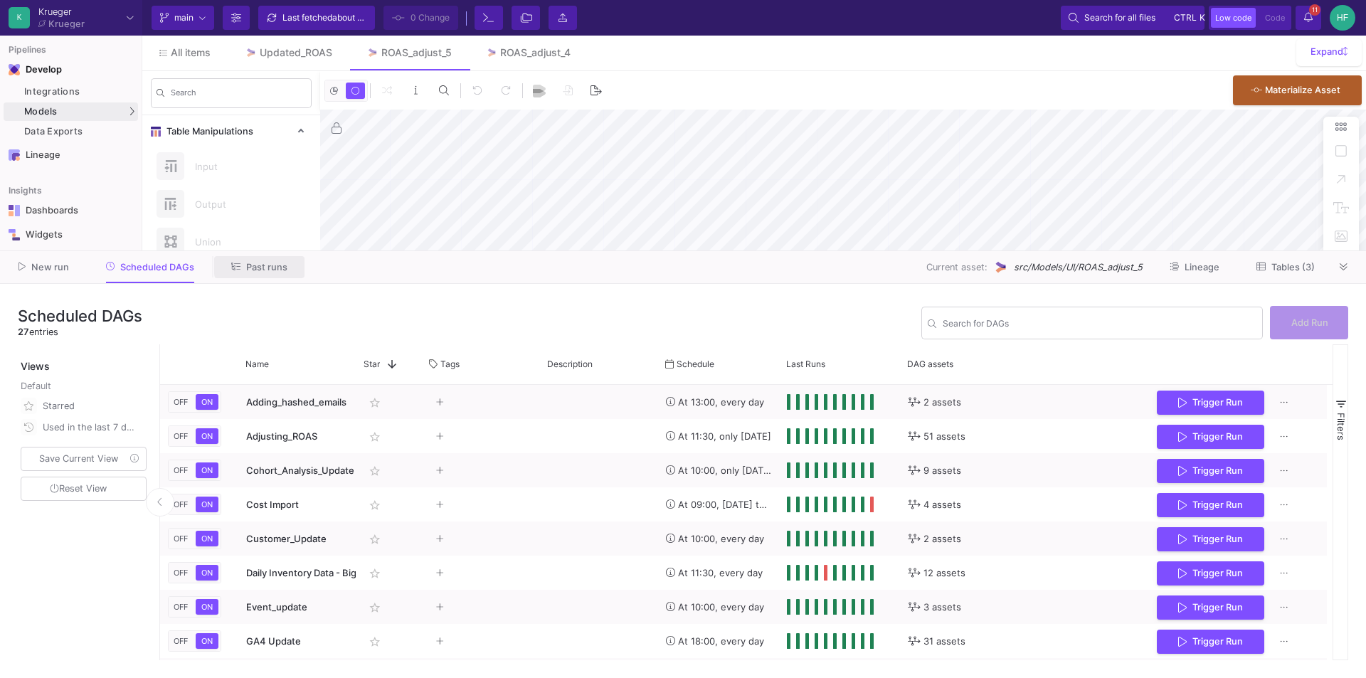
click at [276, 265] on span "Past runs" at bounding box center [266, 267] width 41 height 11
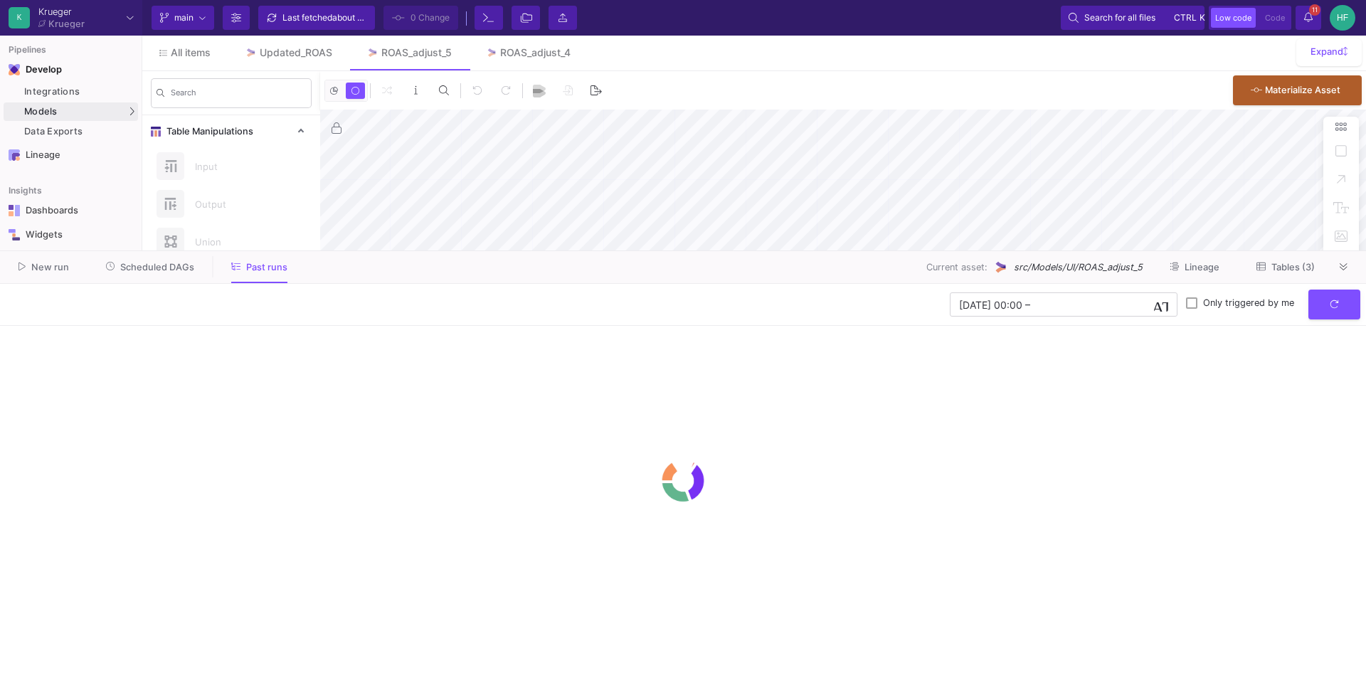
click at [1295, 269] on span "Tables (3)" at bounding box center [1292, 267] width 43 height 11
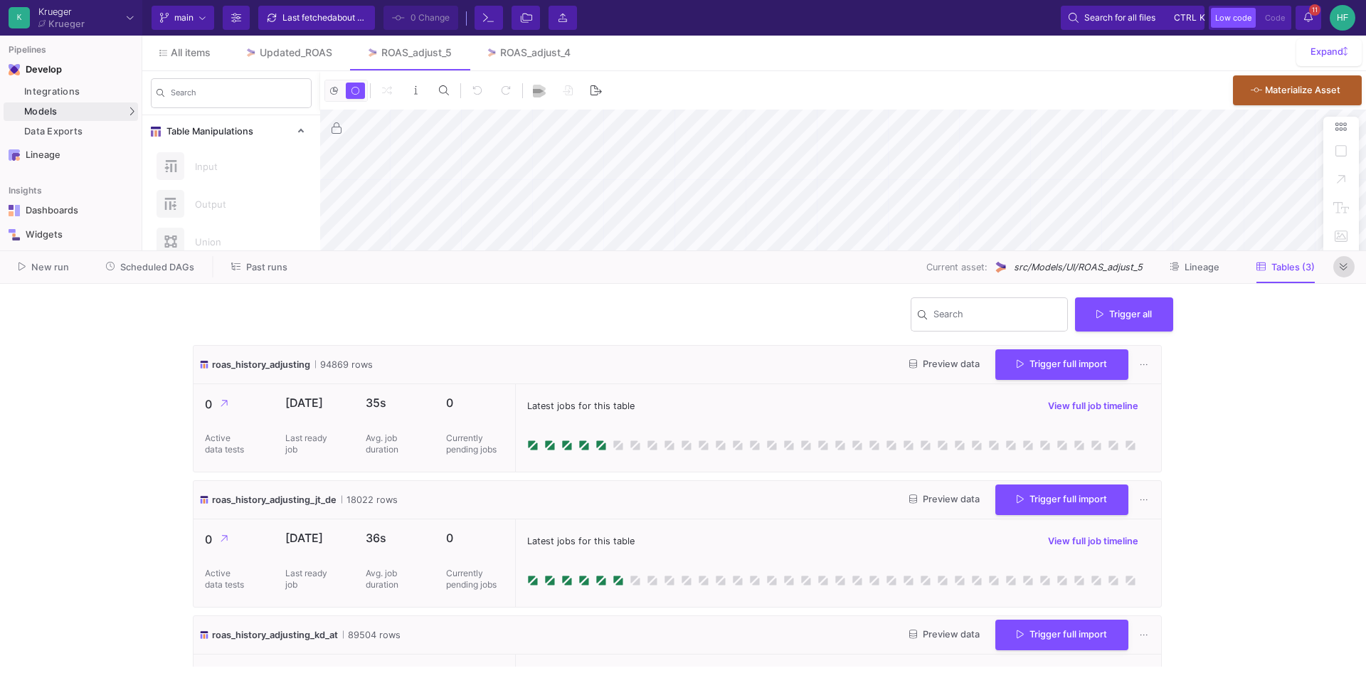
click at [1339, 272] on button at bounding box center [1343, 266] width 21 height 21
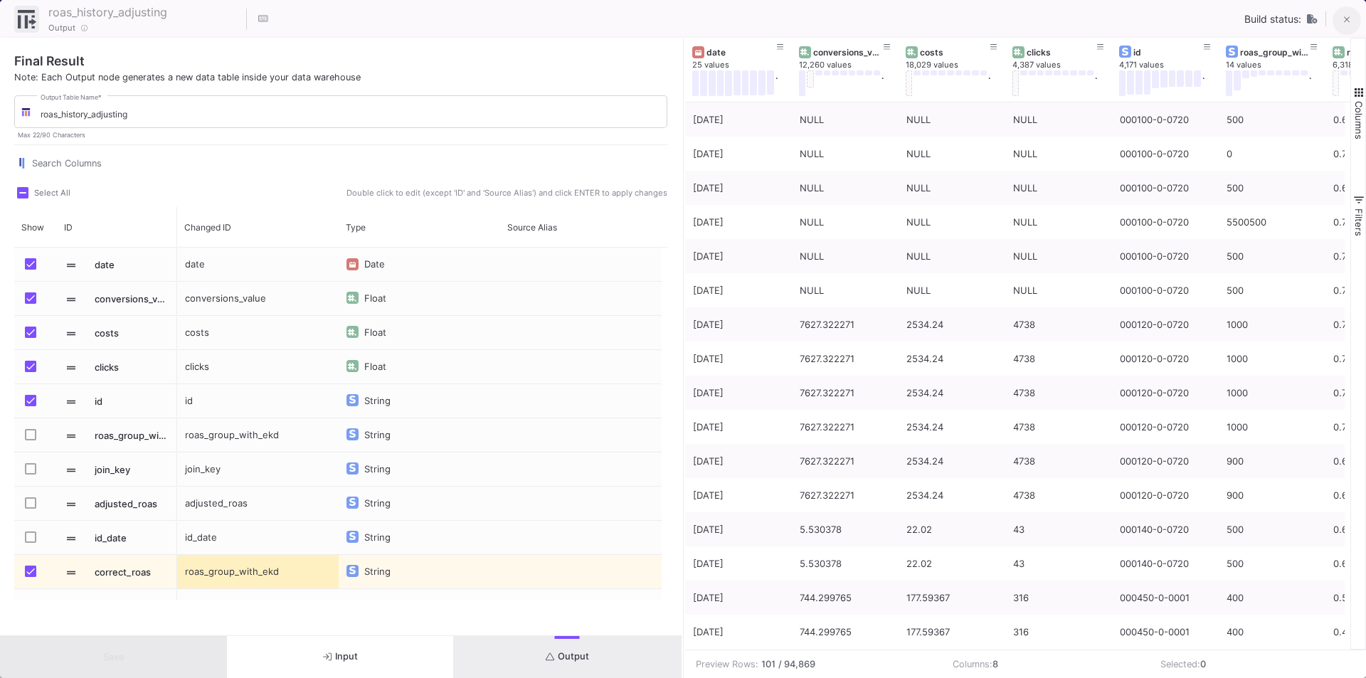
click at [1344, 18] on icon at bounding box center [1347, 20] width 6 height 10
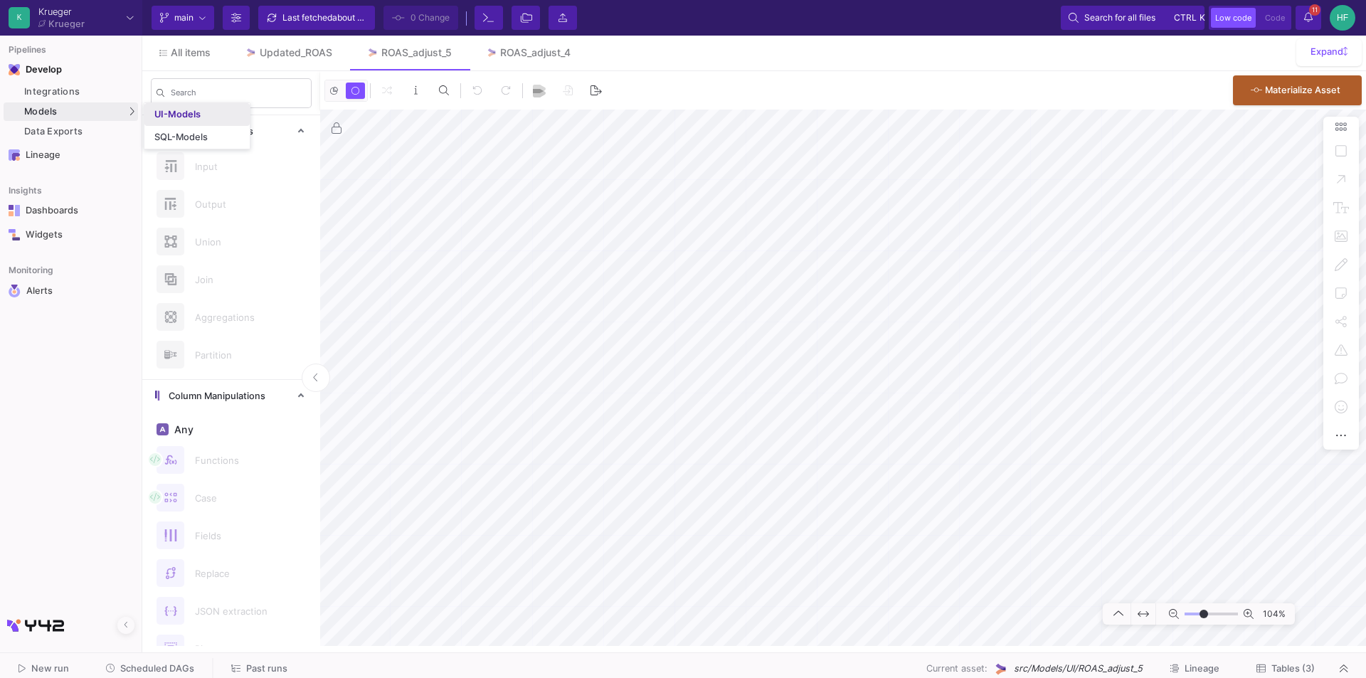
drag, startPoint x: 56, startPoint y: 110, endPoint x: 175, endPoint y: 106, distance: 118.9
click at [175, 106] on body "K Krueger Krueger Current branch main Branch Options Last fetched about 1 hour …" at bounding box center [683, 339] width 1366 height 678
click at [176, 108] on link "UI-Models" at bounding box center [196, 114] width 105 height 23
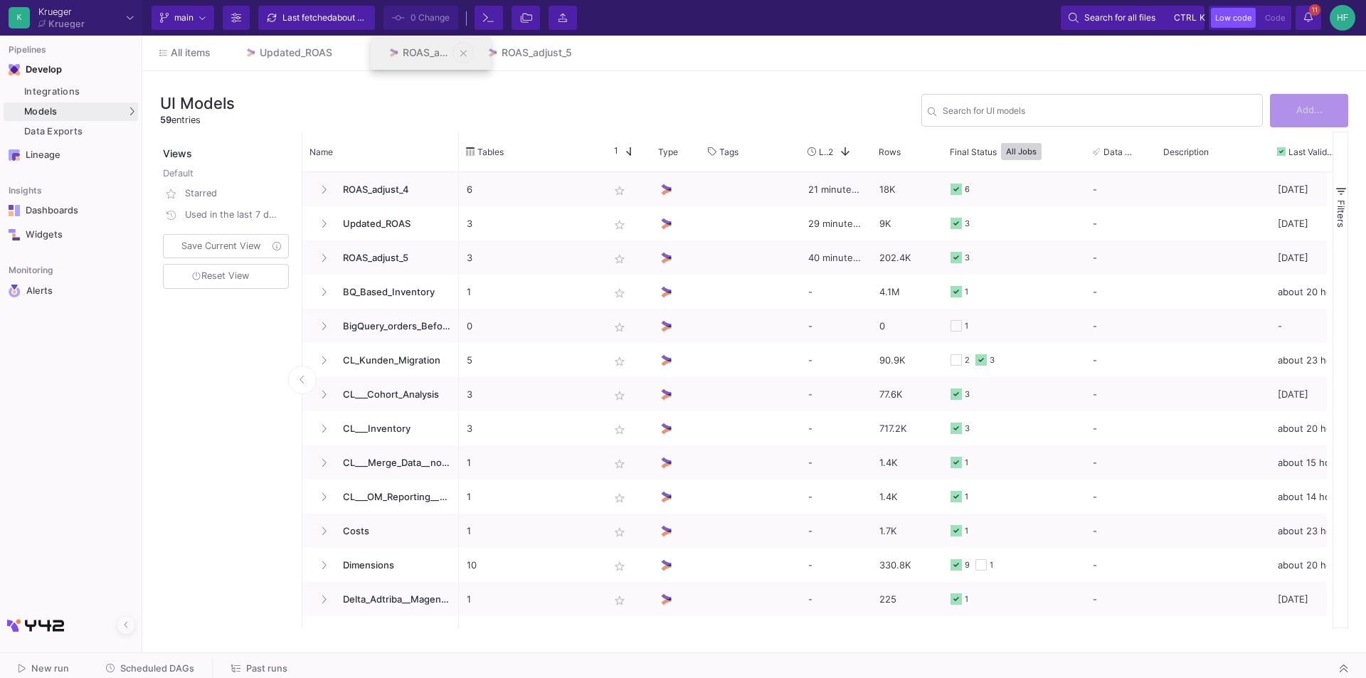
drag, startPoint x: 538, startPoint y: 58, endPoint x: 427, endPoint y: 58, distance: 111.0
click at [1031, 105] on div "Search for UI models" at bounding box center [1100, 109] width 314 height 35
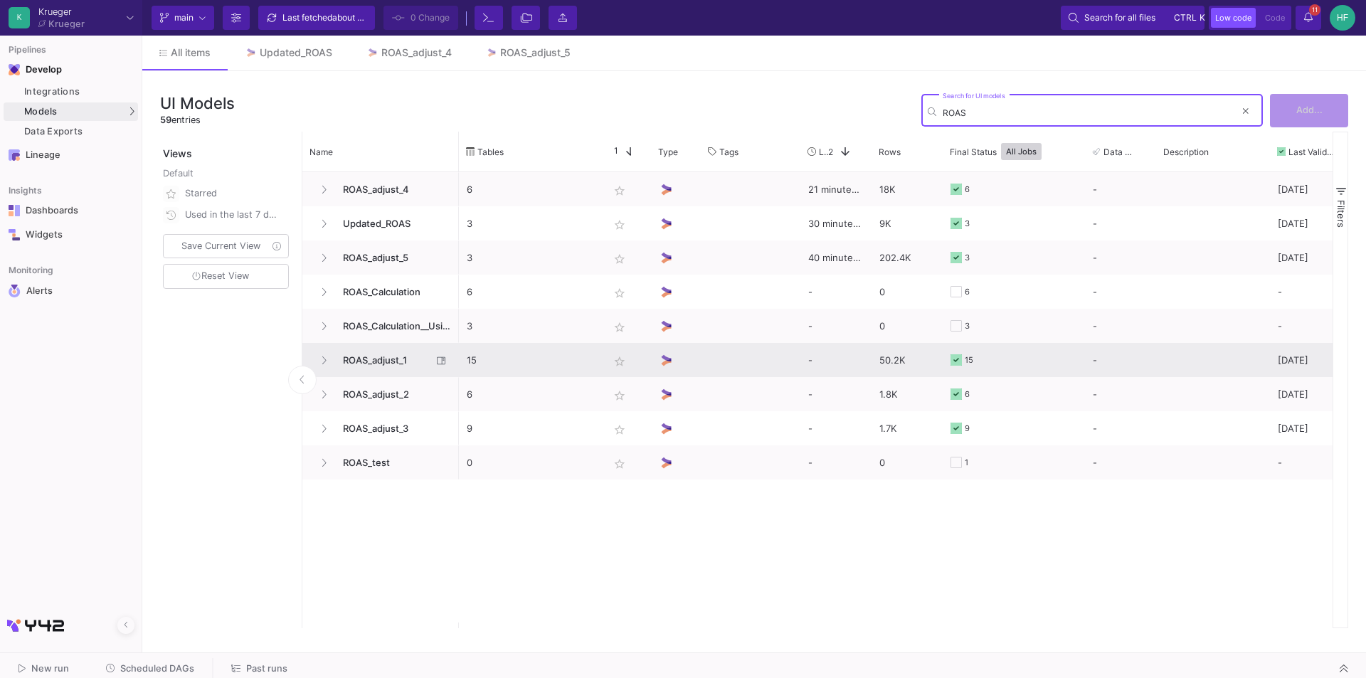
type input "ROAS"
click at [401, 356] on span "ROAS_adjust_1" at bounding box center [382, 360] width 97 height 33
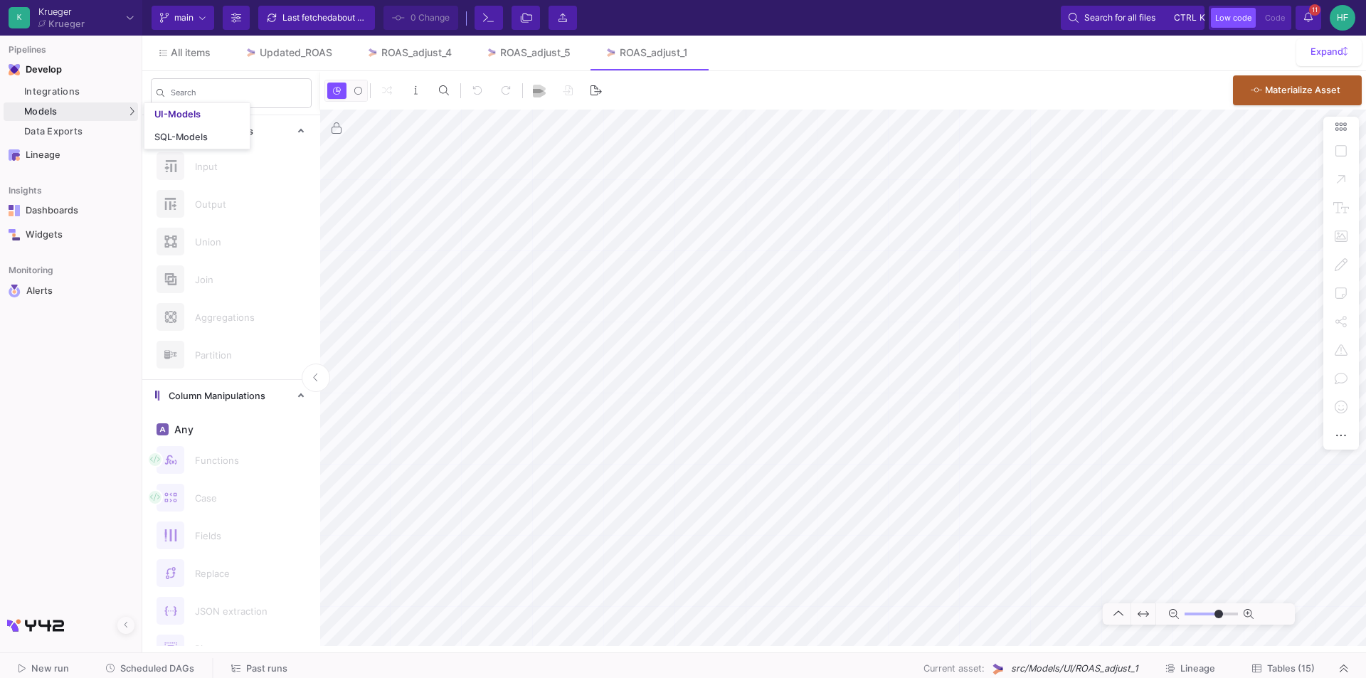
click at [66, 117] on div "Models" at bounding box center [71, 111] width 134 height 18
type input "-48"
click at [211, 117] on link "UI-Models" at bounding box center [196, 114] width 105 height 23
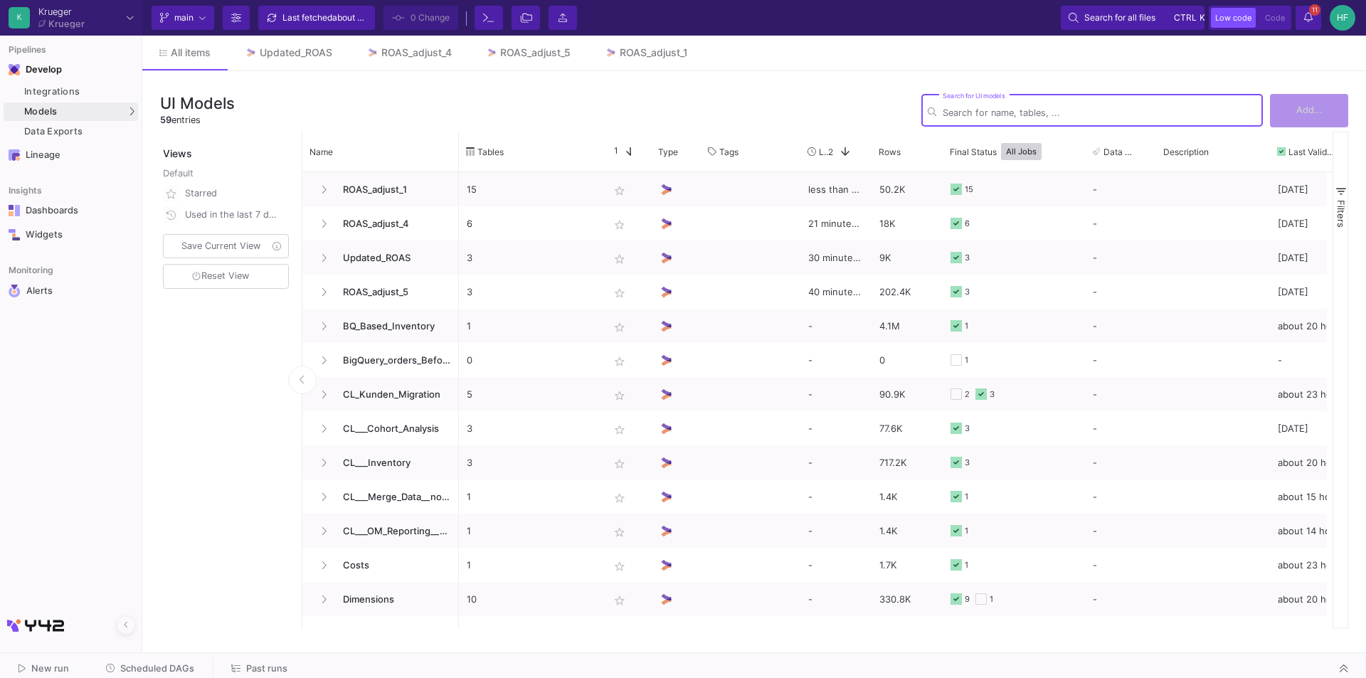
click at [1026, 104] on div "Search for UI models" at bounding box center [1100, 109] width 314 height 35
click at [1019, 115] on input "Search for UI models" at bounding box center [1100, 112] width 314 height 11
type input "ROAS"
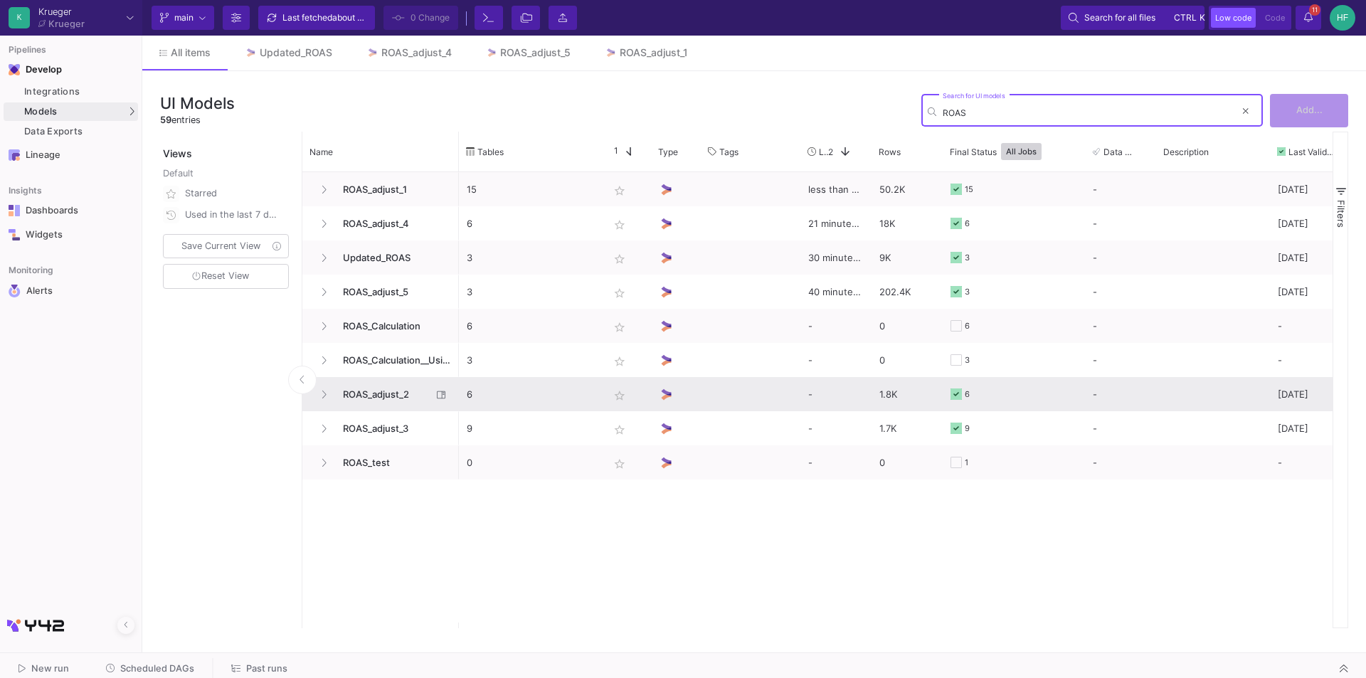
click at [393, 394] on span "ROAS_adjust_2" at bounding box center [382, 394] width 97 height 33
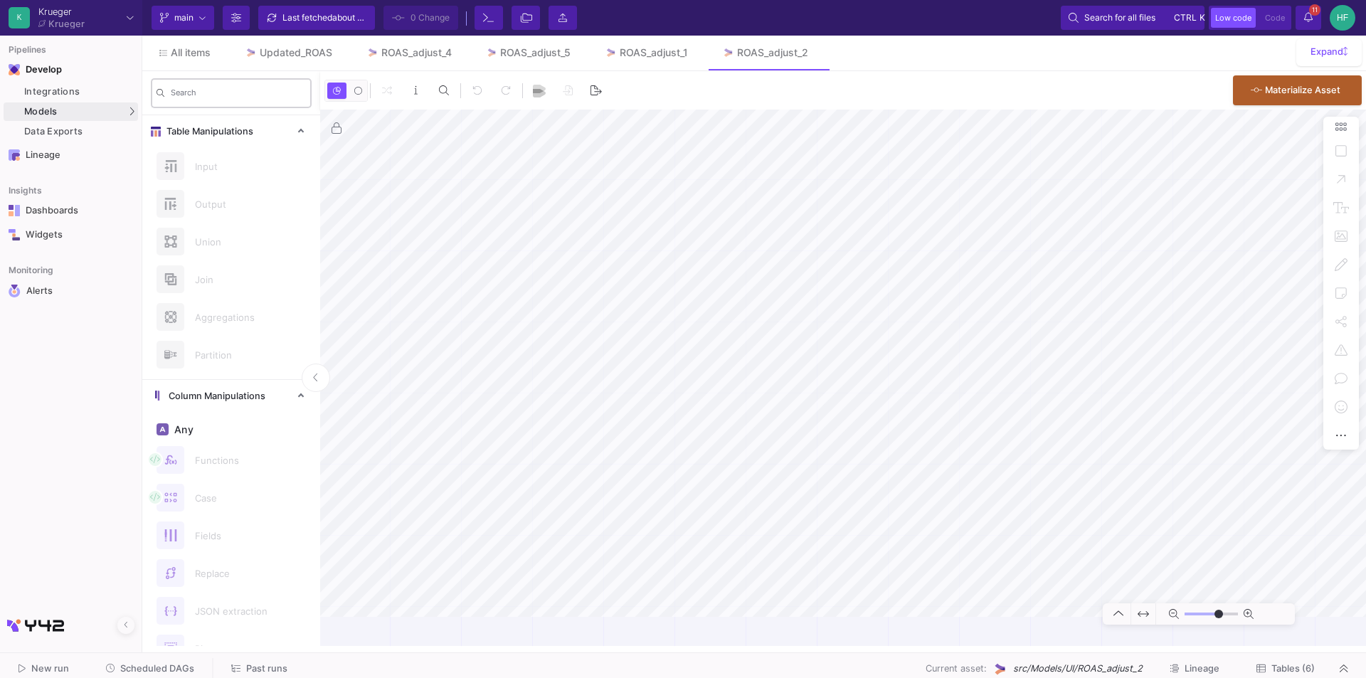
click at [74, 112] on div "Models" at bounding box center [71, 111] width 134 height 18
click at [202, 88] on div "Search" at bounding box center [238, 92] width 135 height 32
click at [199, 92] on input "Search" at bounding box center [238, 95] width 135 height 10
type input "-43"
type input "ROAS"
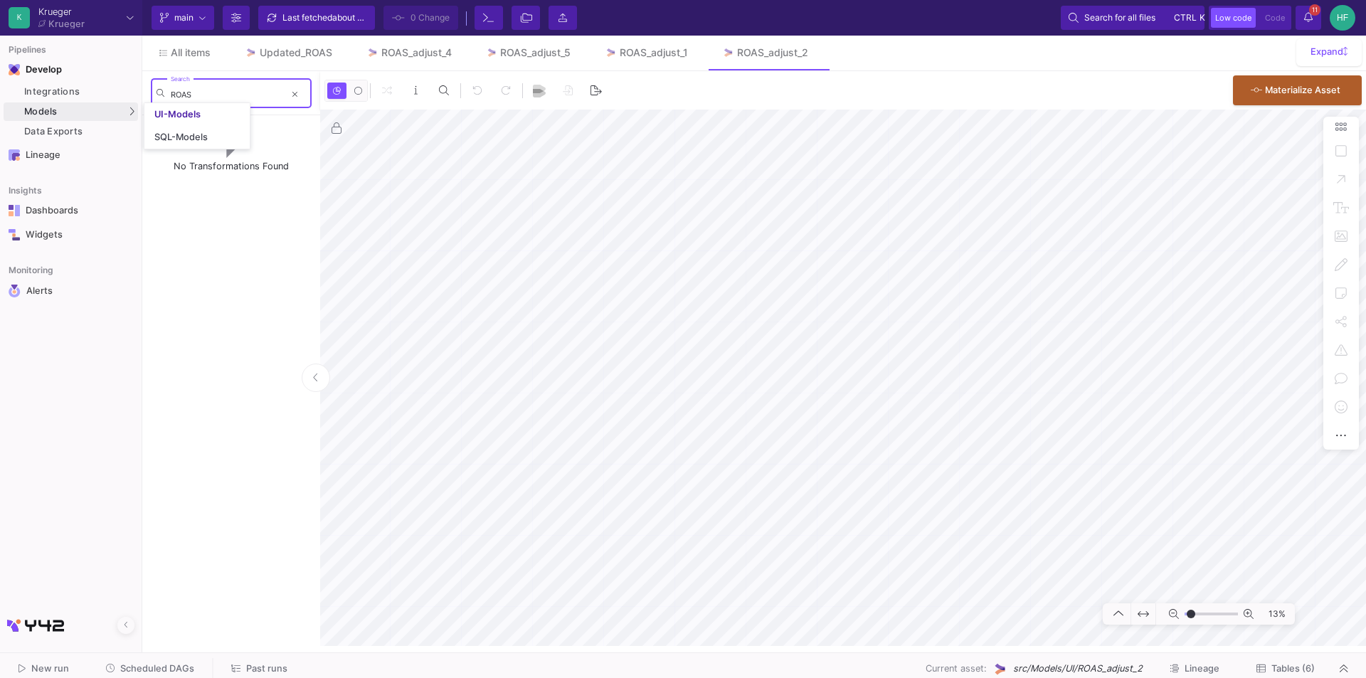
click at [63, 117] on div "Models" at bounding box center [71, 111] width 134 height 18
click at [197, 115] on div "UI-Models" at bounding box center [177, 114] width 46 height 11
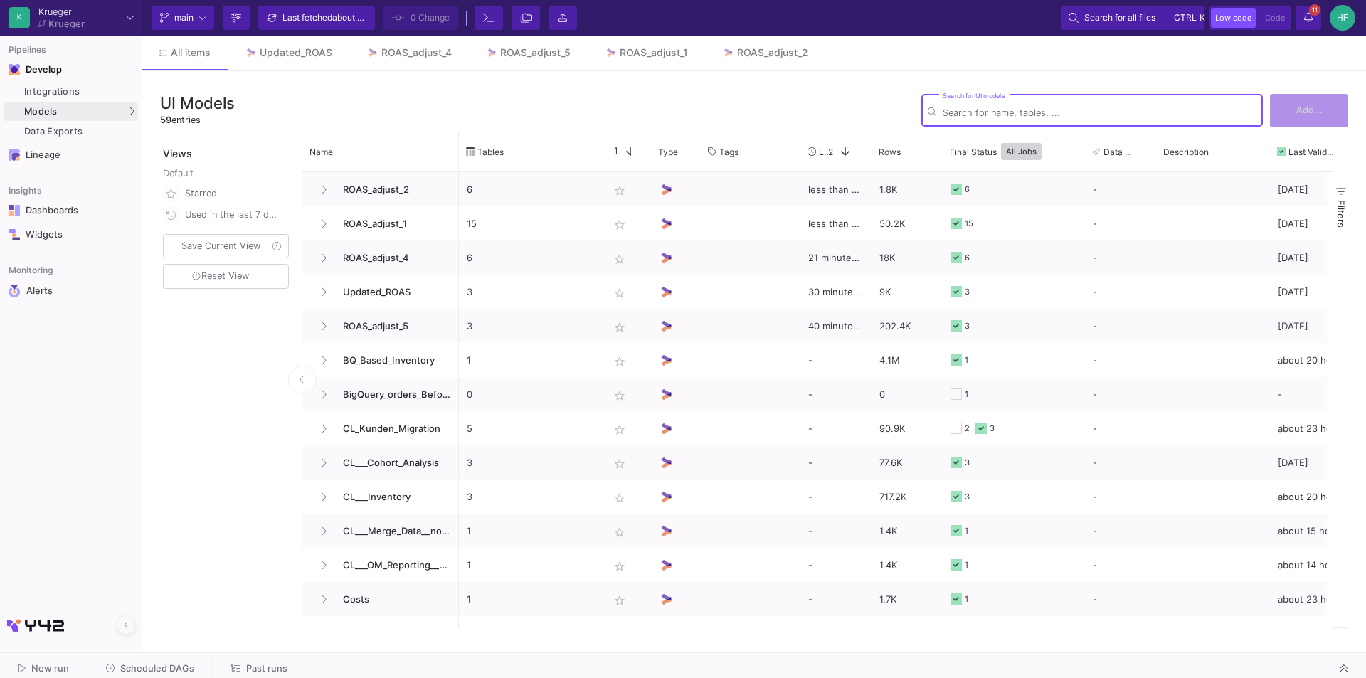
click at [1056, 116] on input "Search for UI models" at bounding box center [1100, 112] width 314 height 11
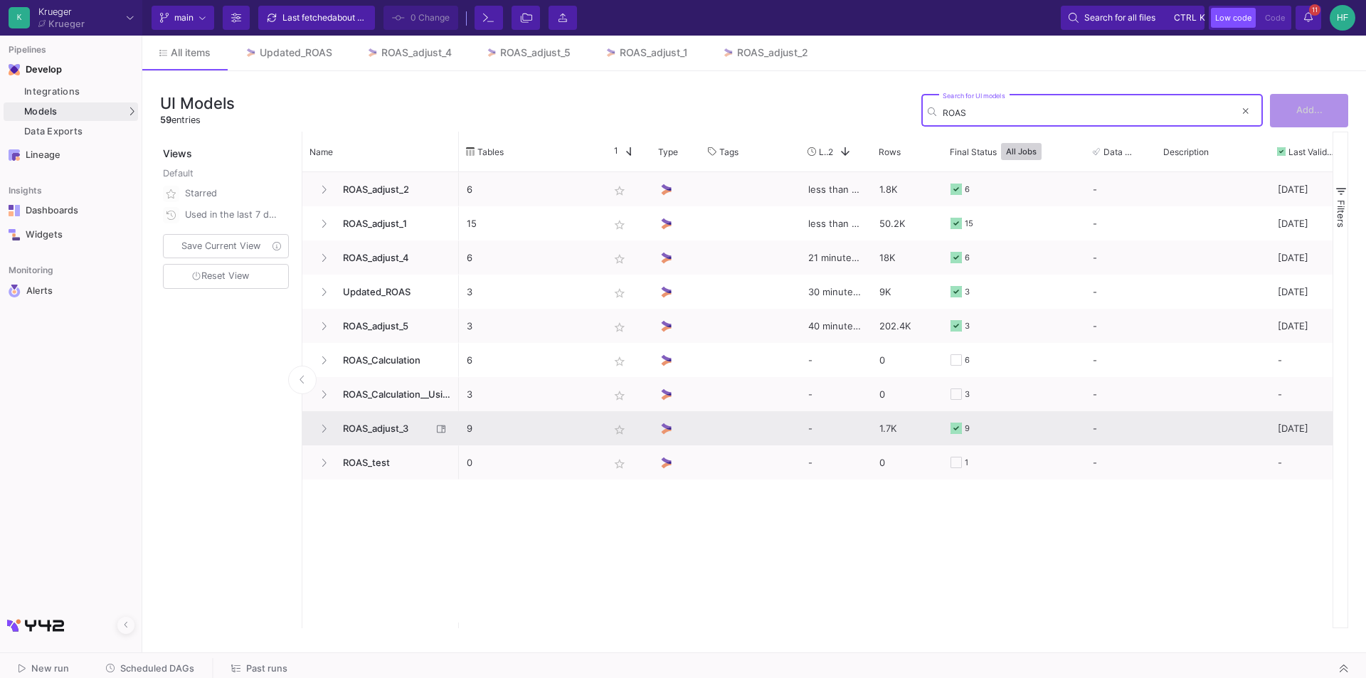
type input "ROAS"
click at [385, 427] on span "ROAS_adjust_3" at bounding box center [382, 428] width 97 height 33
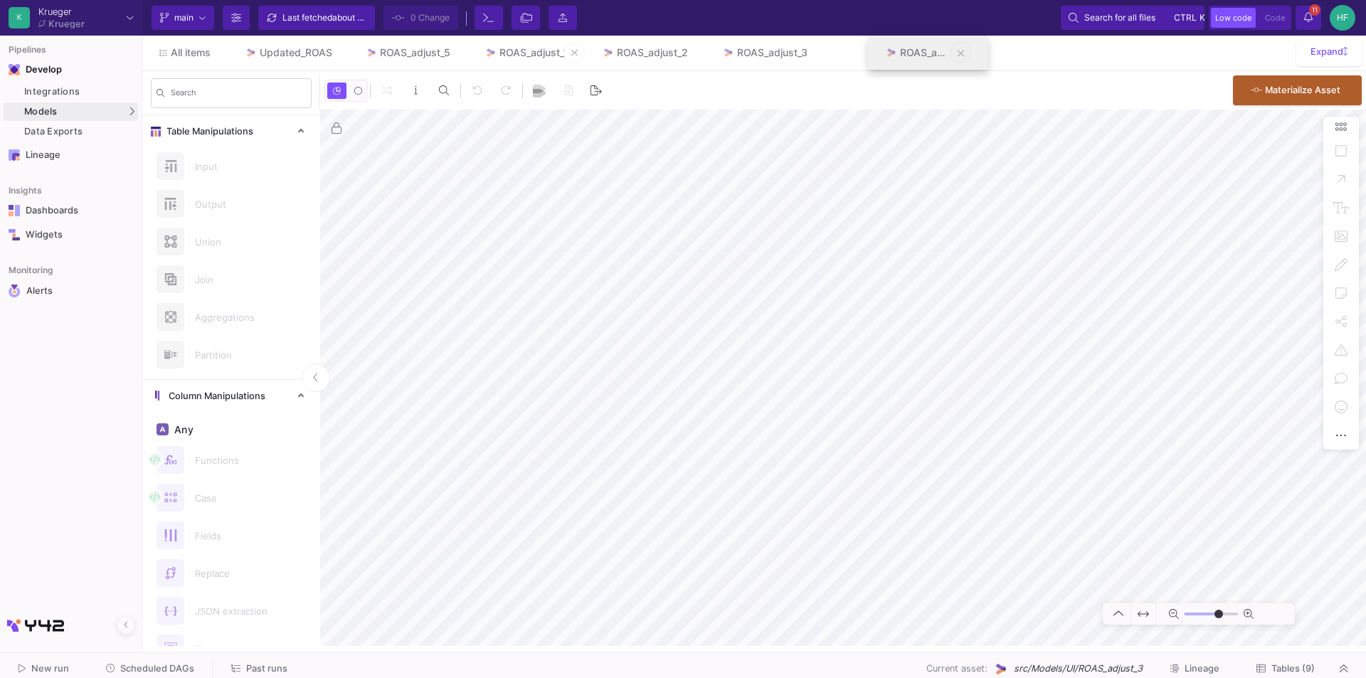
drag, startPoint x: 410, startPoint y: 49, endPoint x: 514, endPoint y: 44, distance: 103.3
type input "-33"
drag, startPoint x: 420, startPoint y: 52, endPoint x: 913, endPoint y: 53, distance: 492.2
click at [516, 45] on link "ROAS_adjust_2" at bounding box center [527, 53] width 120 height 34
click at [437, 52] on div "ROAS_adjust_1" at bounding box center [415, 52] width 68 height 11
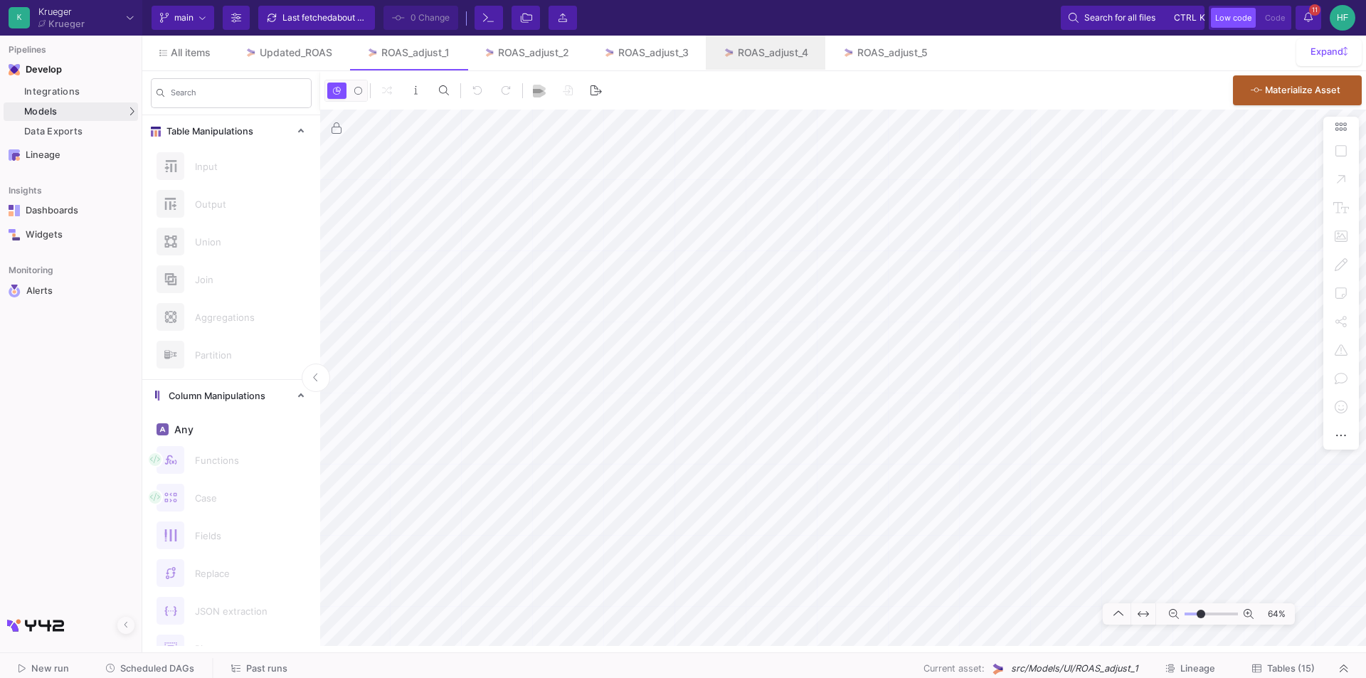
click at [1019, 671] on as-split "K [PERSON_NAME] [PERSON_NAME] Current branch main Branch Options Last fetched a…" at bounding box center [683, 339] width 1366 height 678
click at [448, 0] on html "Writing to file system K [PERSON_NAME] [PERSON_NAME] Current branch main Branch…" at bounding box center [683, 339] width 1366 height 678
click at [1328, 339] on div "64%" at bounding box center [843, 378] width 1046 height 536
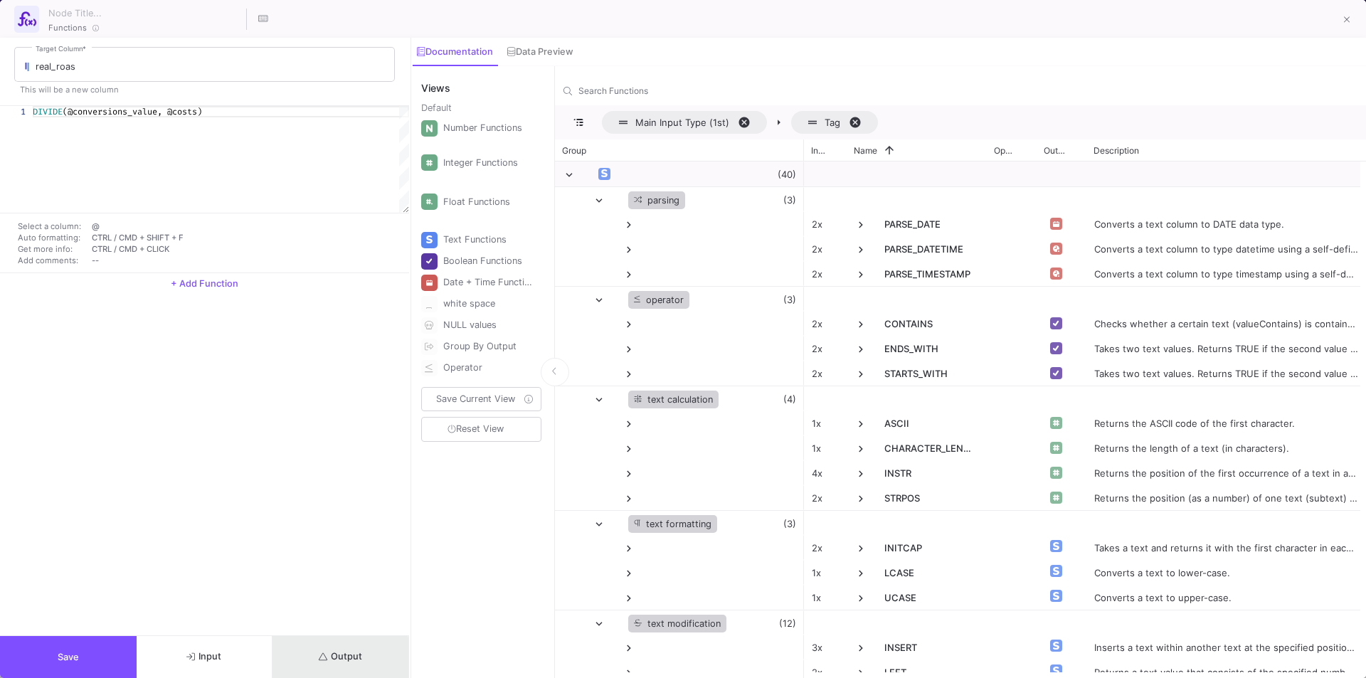
click at [335, 658] on span "Output" at bounding box center [340, 656] width 43 height 11
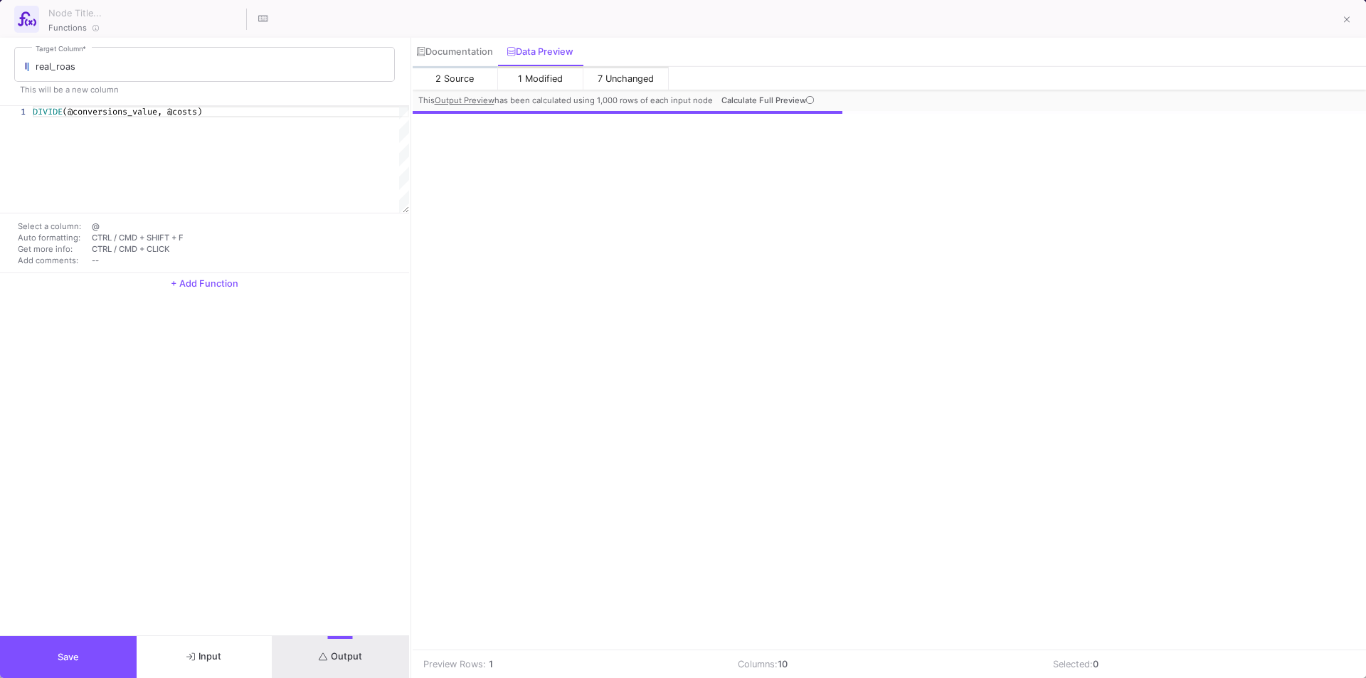
scroll to position [0, 129]
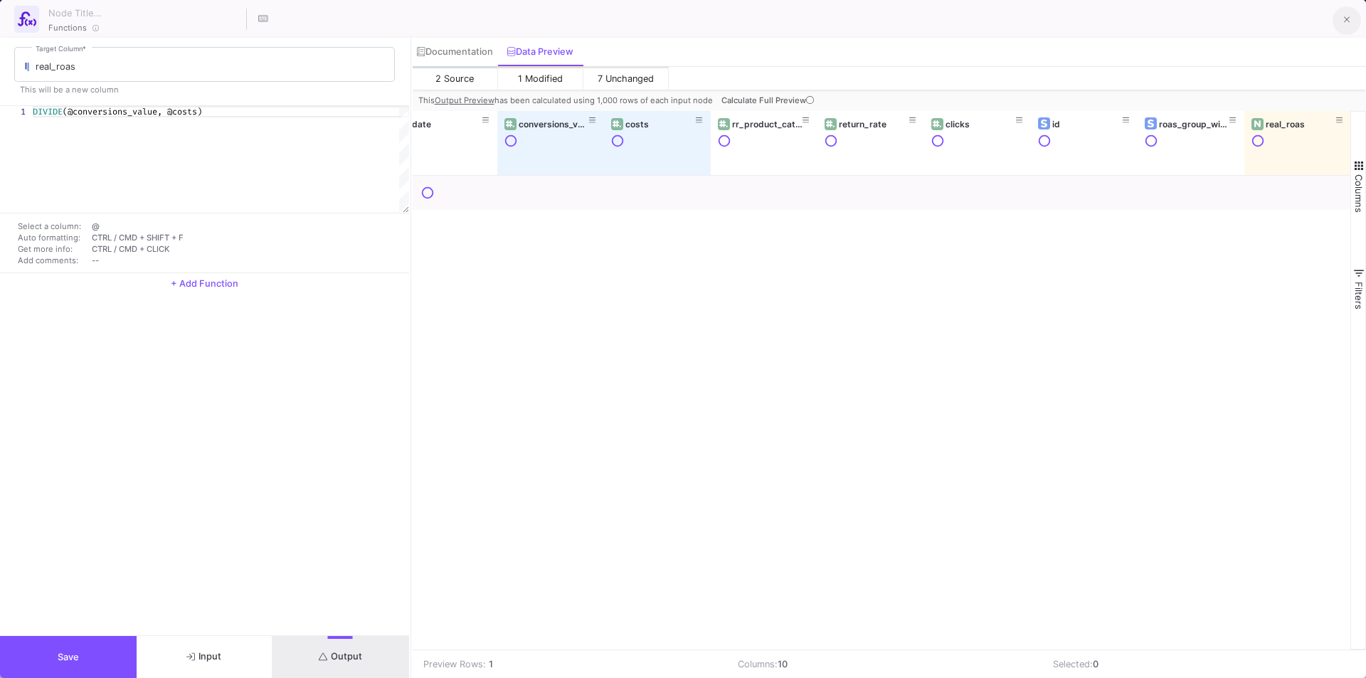
click at [1349, 16] on icon at bounding box center [1347, 20] width 6 height 10
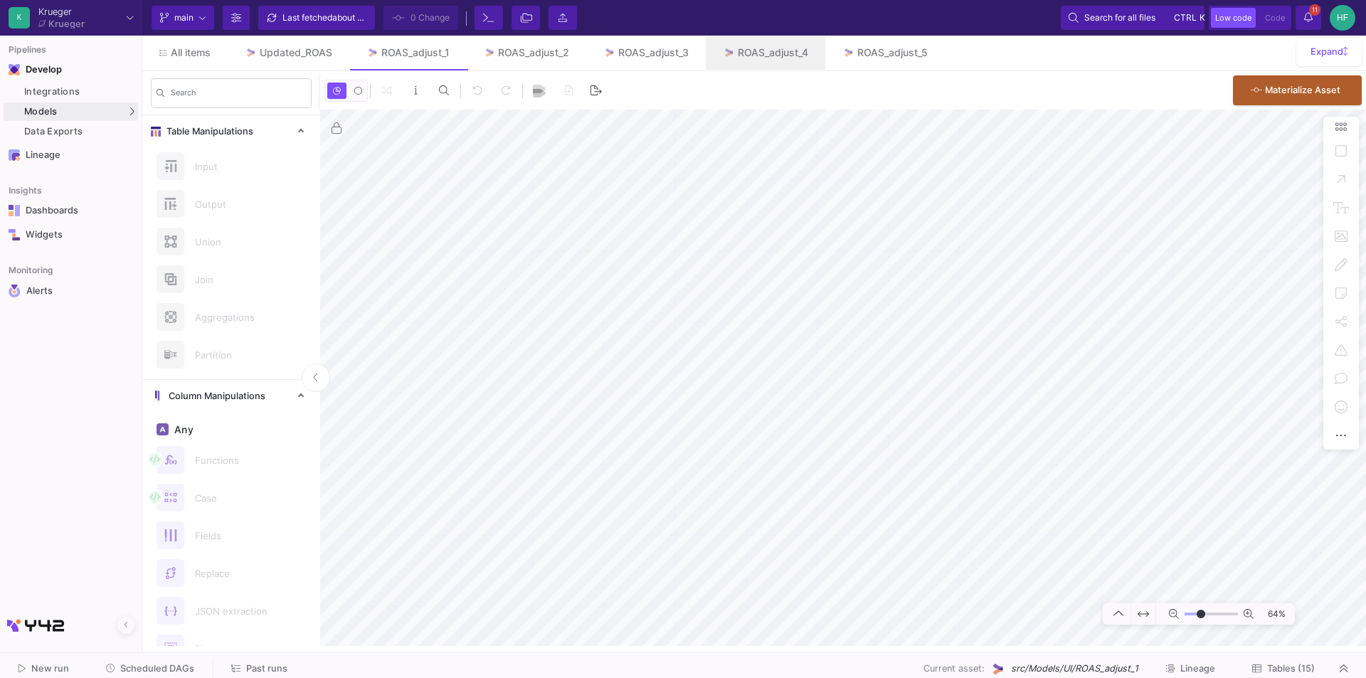
click at [678, 92] on div "0 0 . Materialize Asset 64%" at bounding box center [843, 358] width 1046 height 575
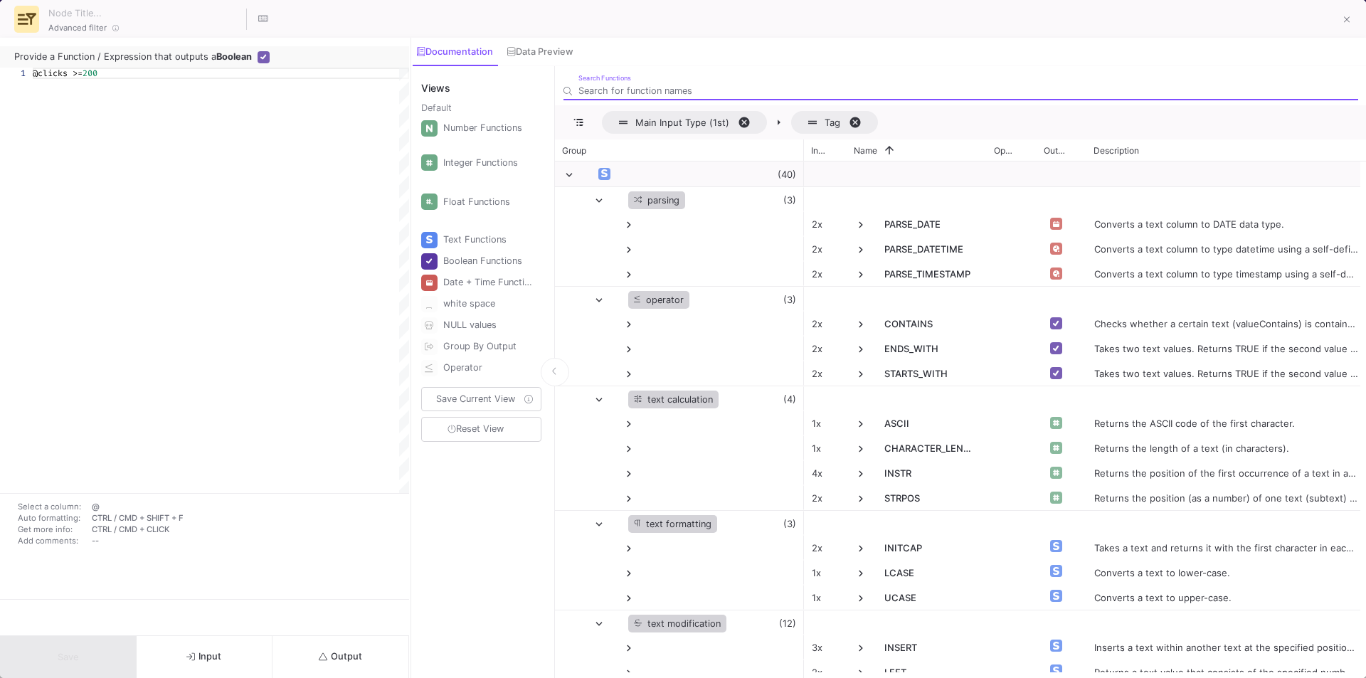
click at [324, 647] on button "Output" at bounding box center [340, 657] width 137 height 42
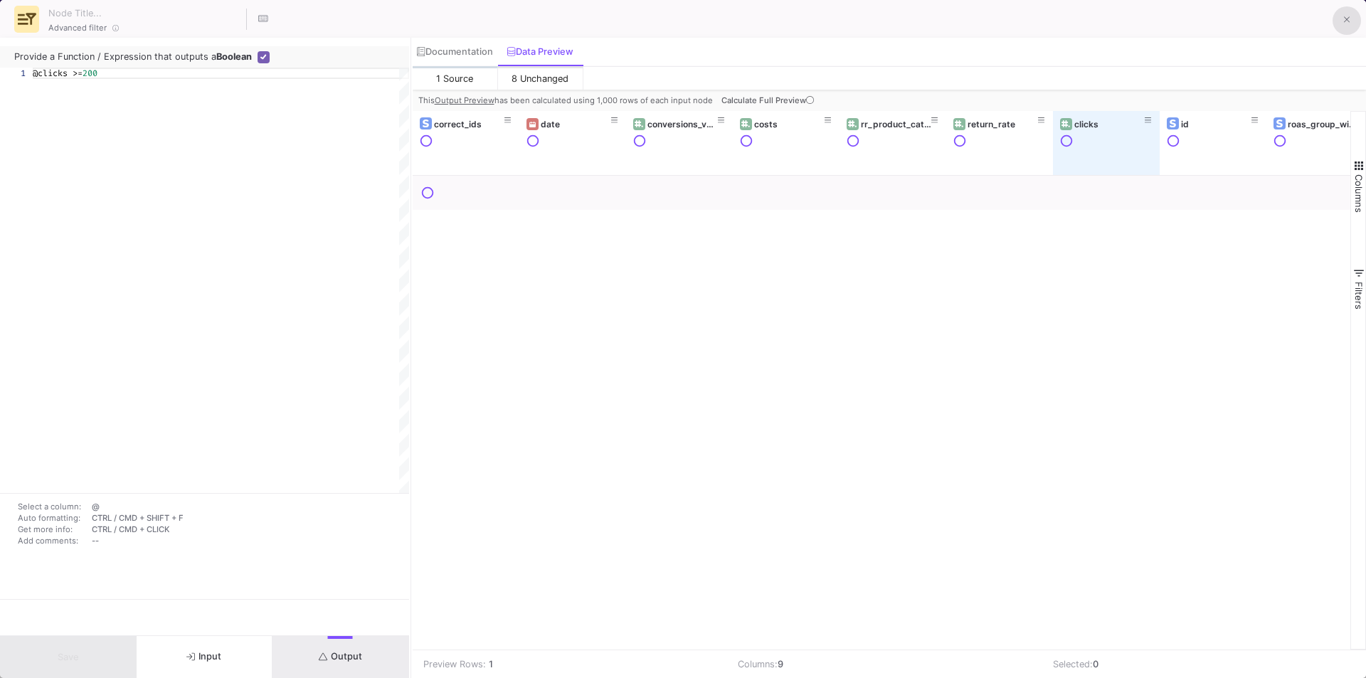
click at [1339, 18] on button at bounding box center [1346, 20] width 28 height 28
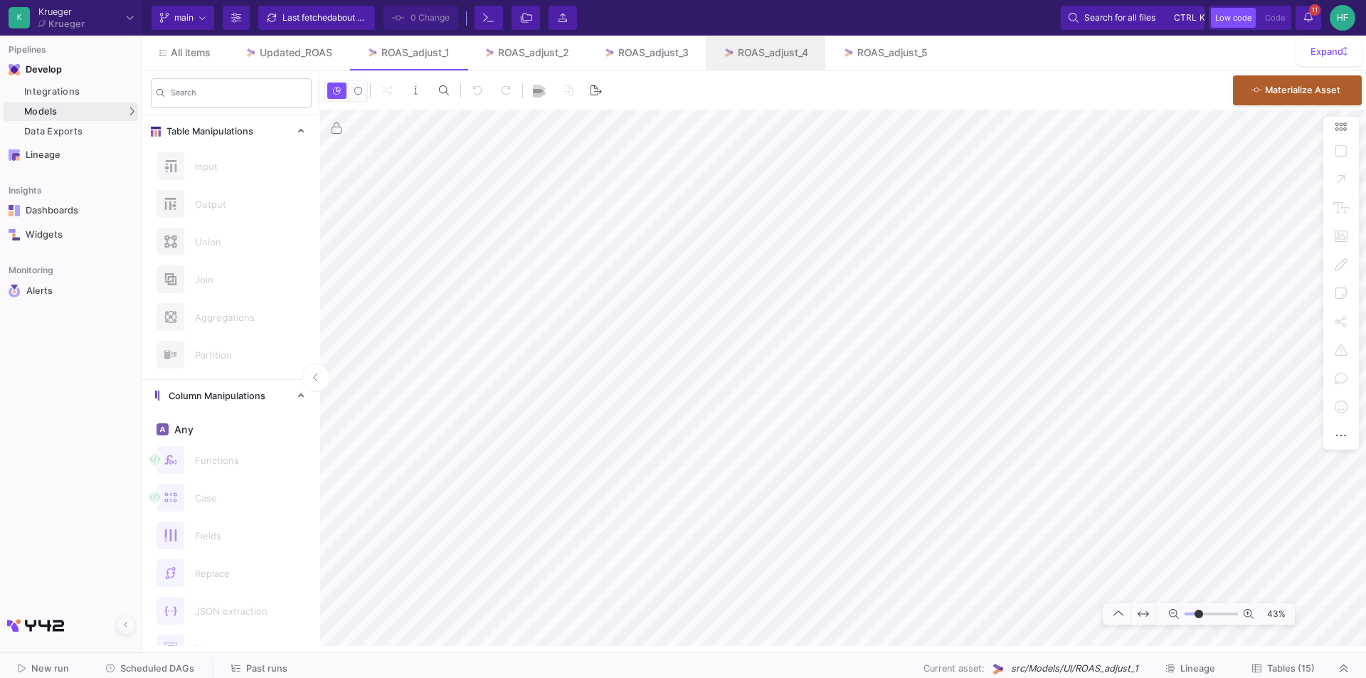
type input "-8"
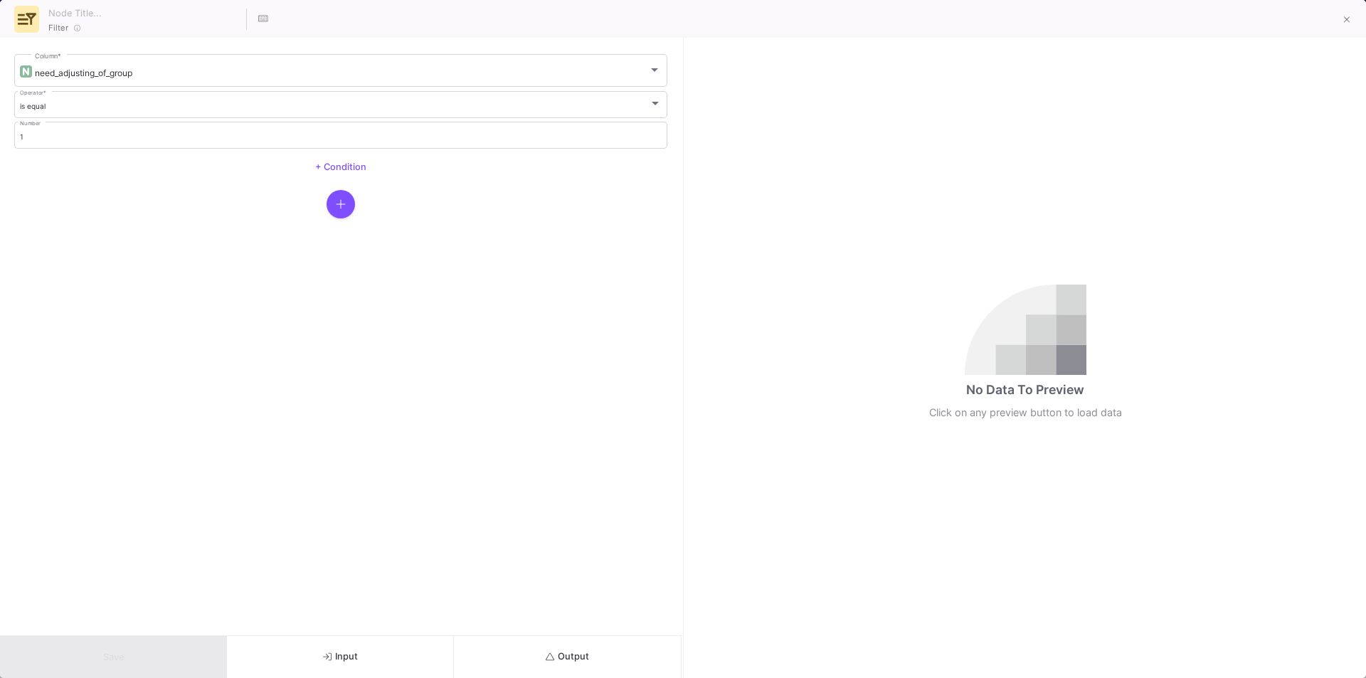
click at [351, 662] on button "Input" at bounding box center [340, 657] width 227 height 42
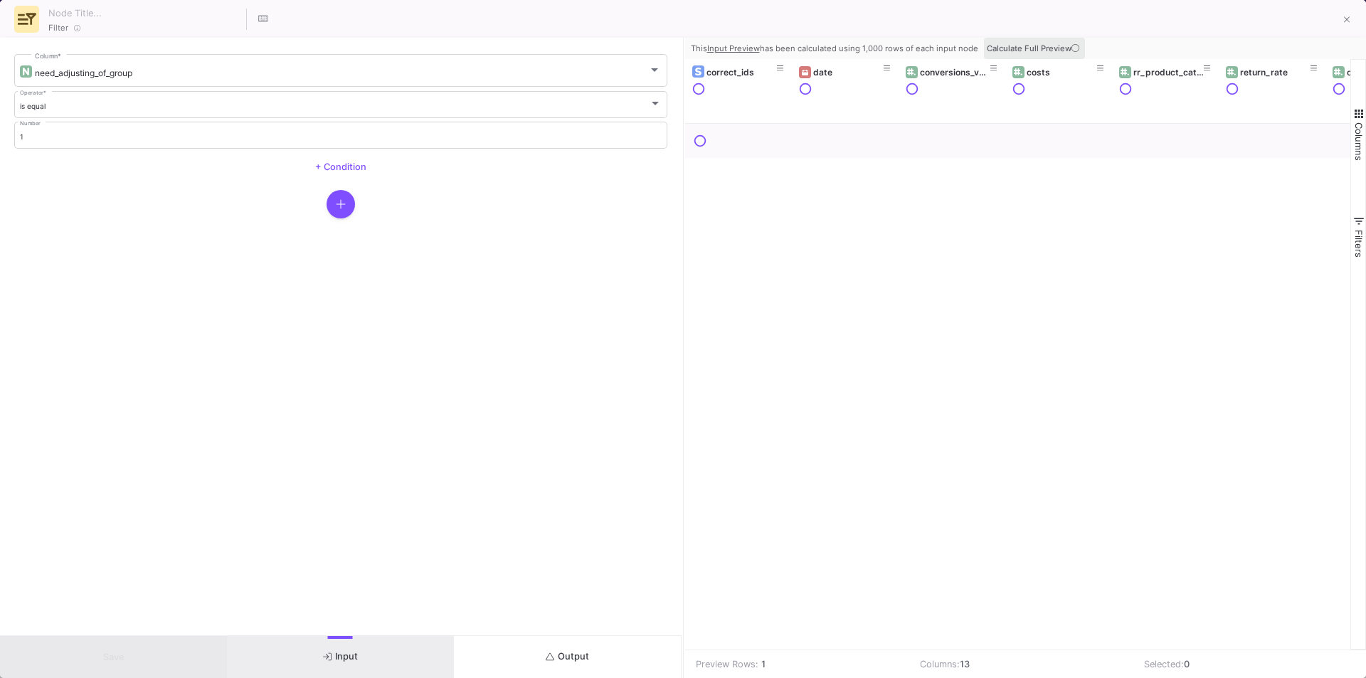
click at [1071, 46] on icon at bounding box center [1075, 48] width 8 height 8
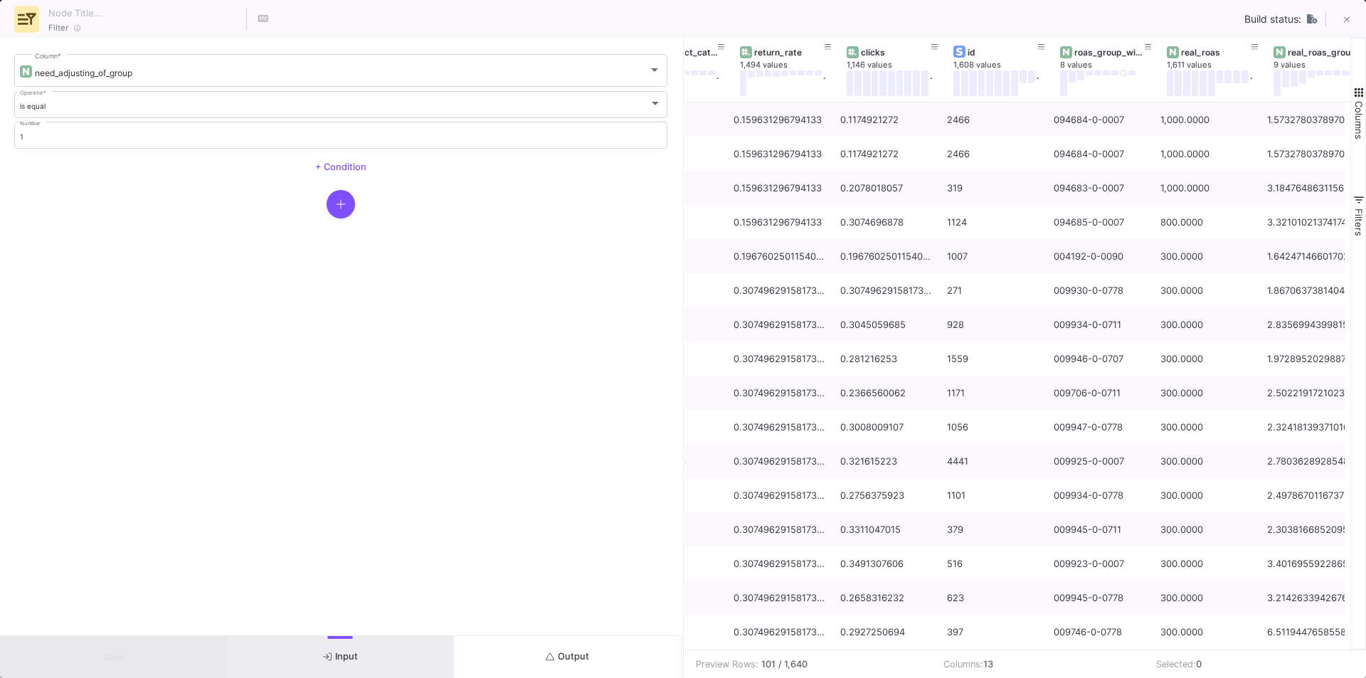
scroll to position [0, 727]
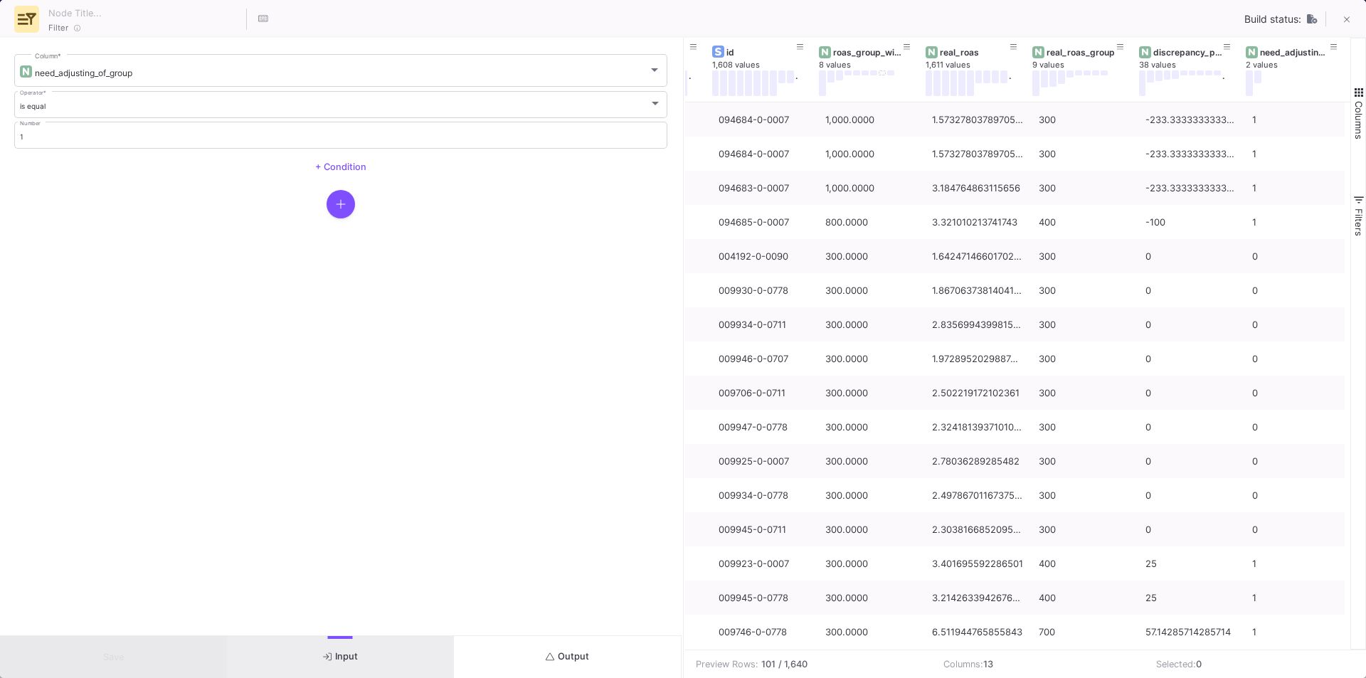
click at [858, 17] on div "Filter Build status:" at bounding box center [683, 19] width 1366 height 38
